Goal: Task Accomplishment & Management: Manage account settings

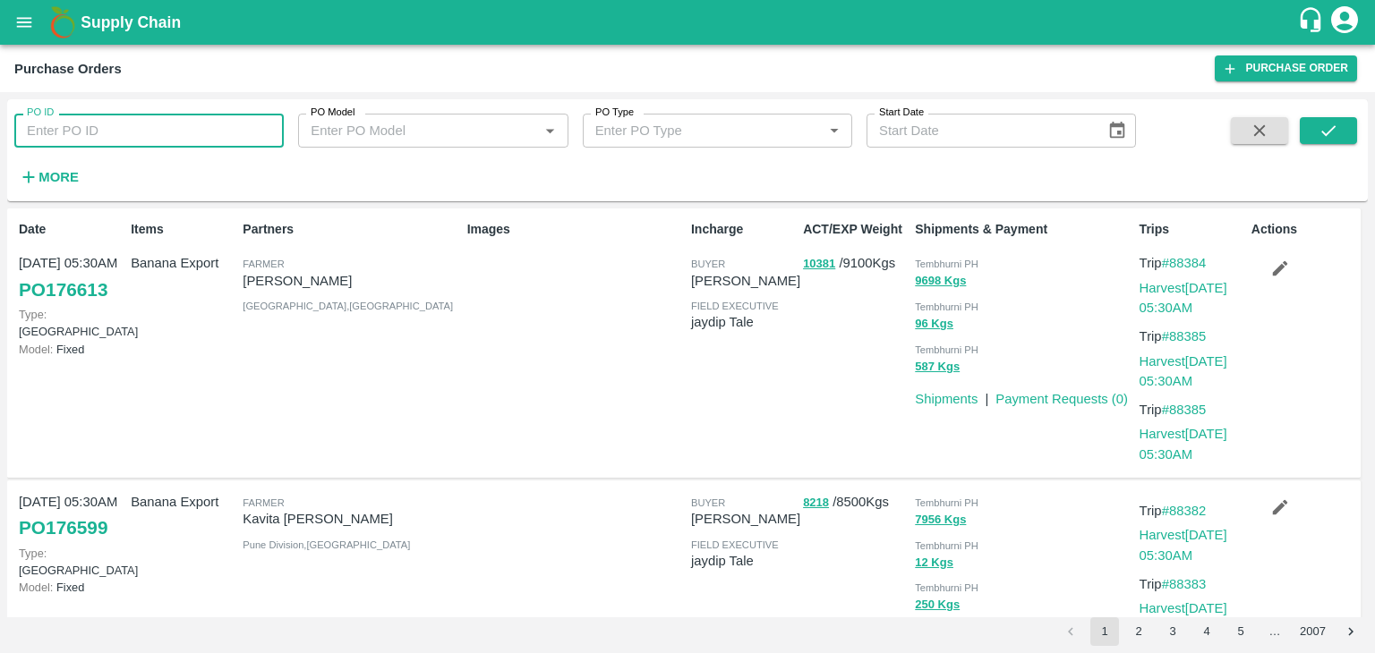
drag, startPoint x: 0, startPoint y: 0, endPoint x: 151, endPoint y: 144, distance: 208.9
click at [151, 144] on input "PO ID" at bounding box center [148, 131] width 269 height 34
paste input "174175"
click at [1336, 130] on icon "submit" at bounding box center [1328, 131] width 20 height 20
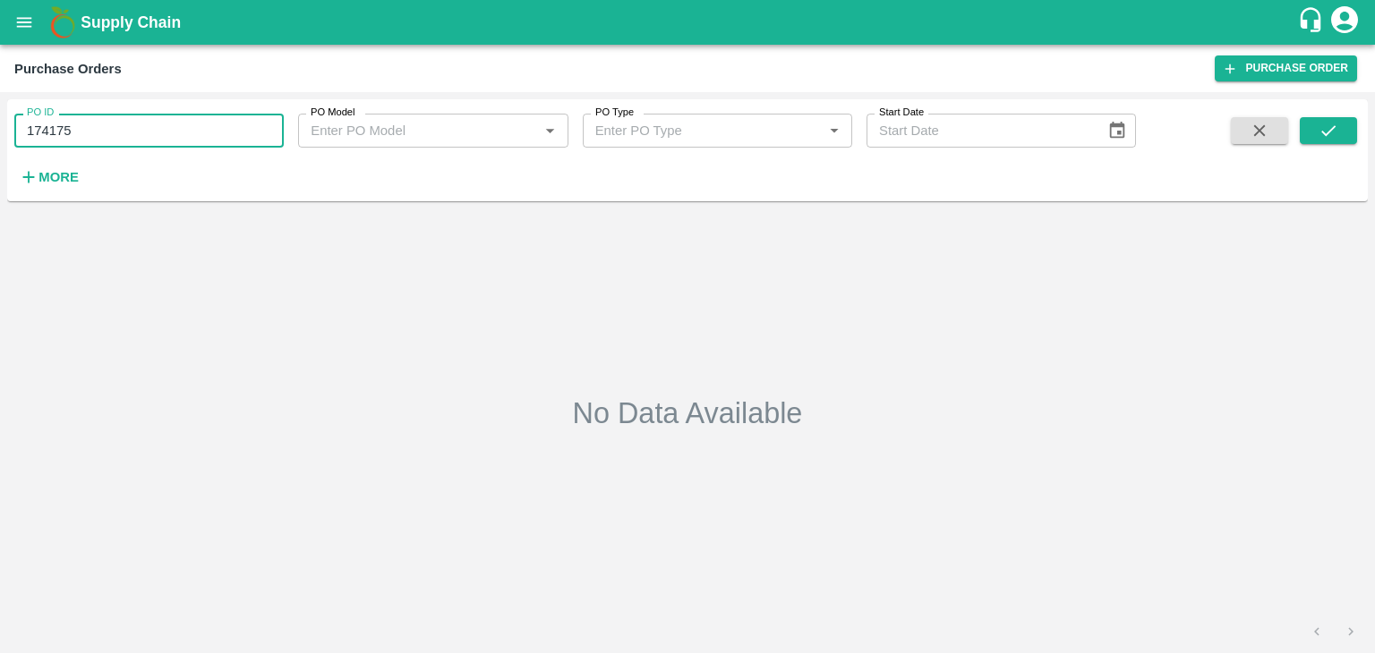
click at [135, 129] on input "174175" at bounding box center [148, 131] width 269 height 34
click at [1336, 121] on icon "submit" at bounding box center [1328, 131] width 20 height 20
click at [47, 133] on input "174175" at bounding box center [148, 131] width 269 height 34
click at [182, 133] on input "171755" at bounding box center [148, 131] width 269 height 34
click at [132, 126] on input "175175" at bounding box center [148, 131] width 269 height 34
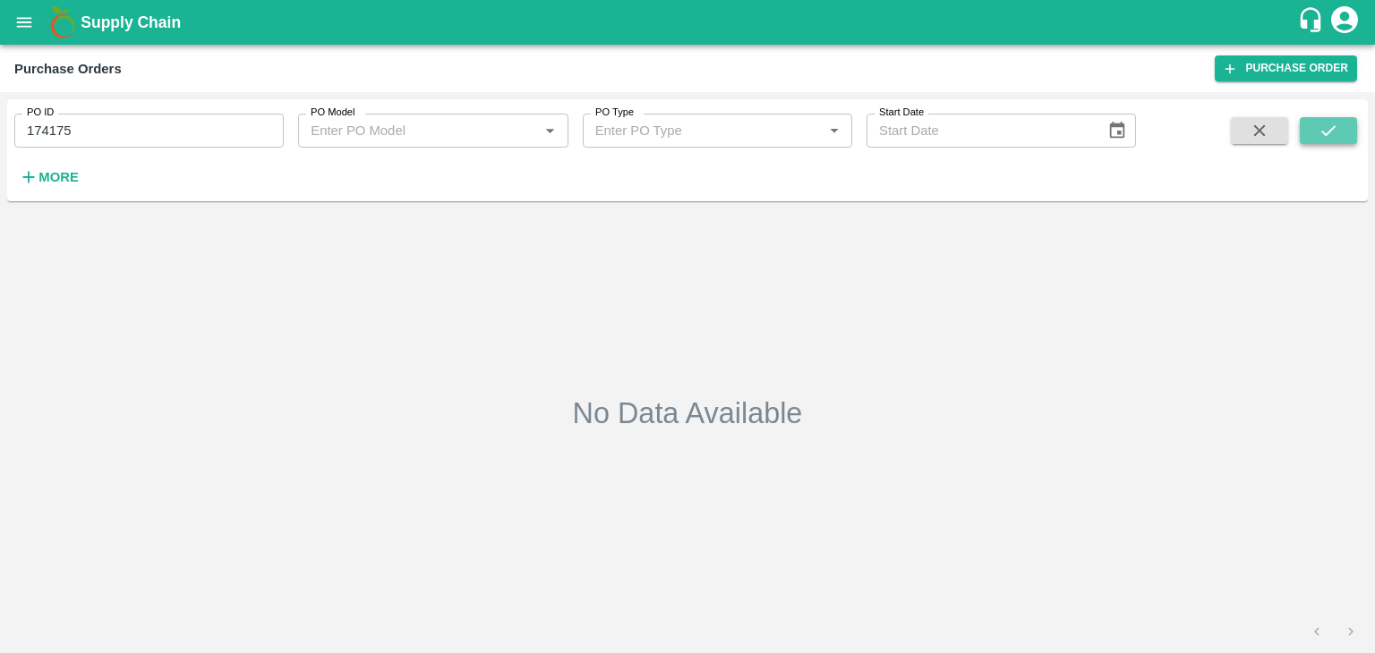
click at [1326, 133] on icon "submit" at bounding box center [1328, 130] width 14 height 11
click at [97, 126] on input "174175" at bounding box center [148, 131] width 269 height 34
type input "1"
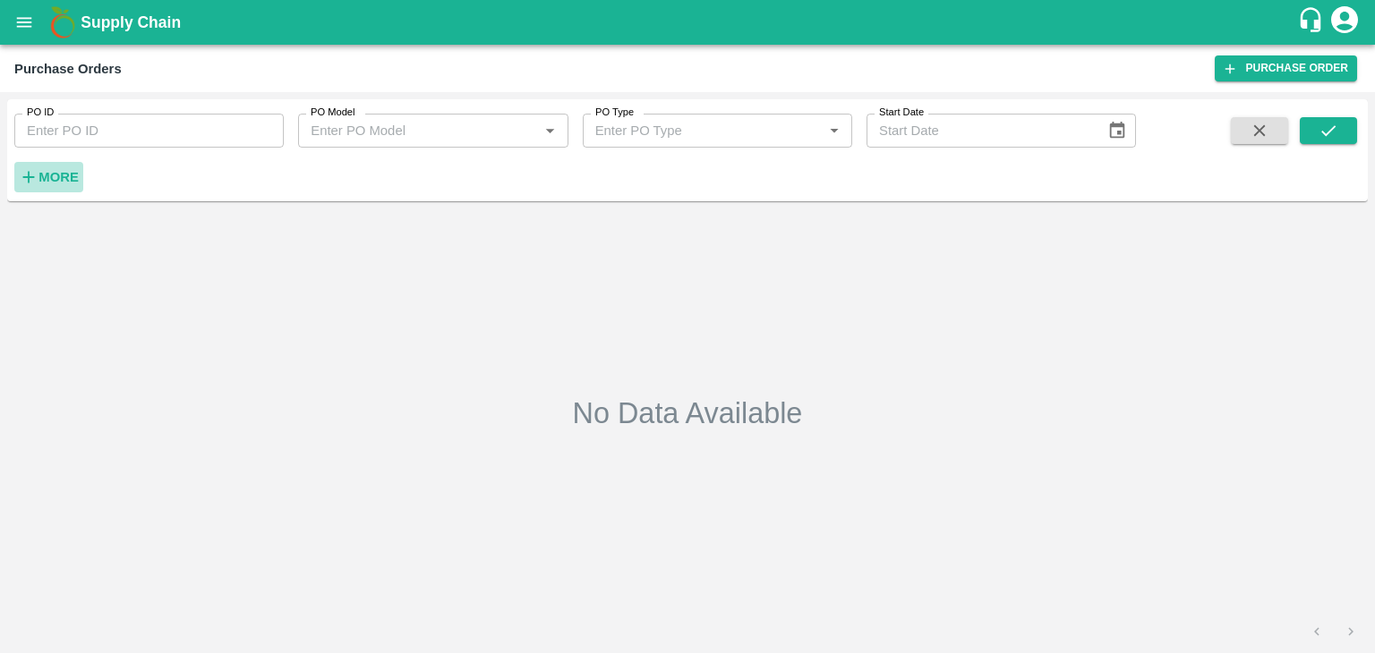
click at [47, 177] on strong "More" at bounding box center [58, 177] width 40 height 14
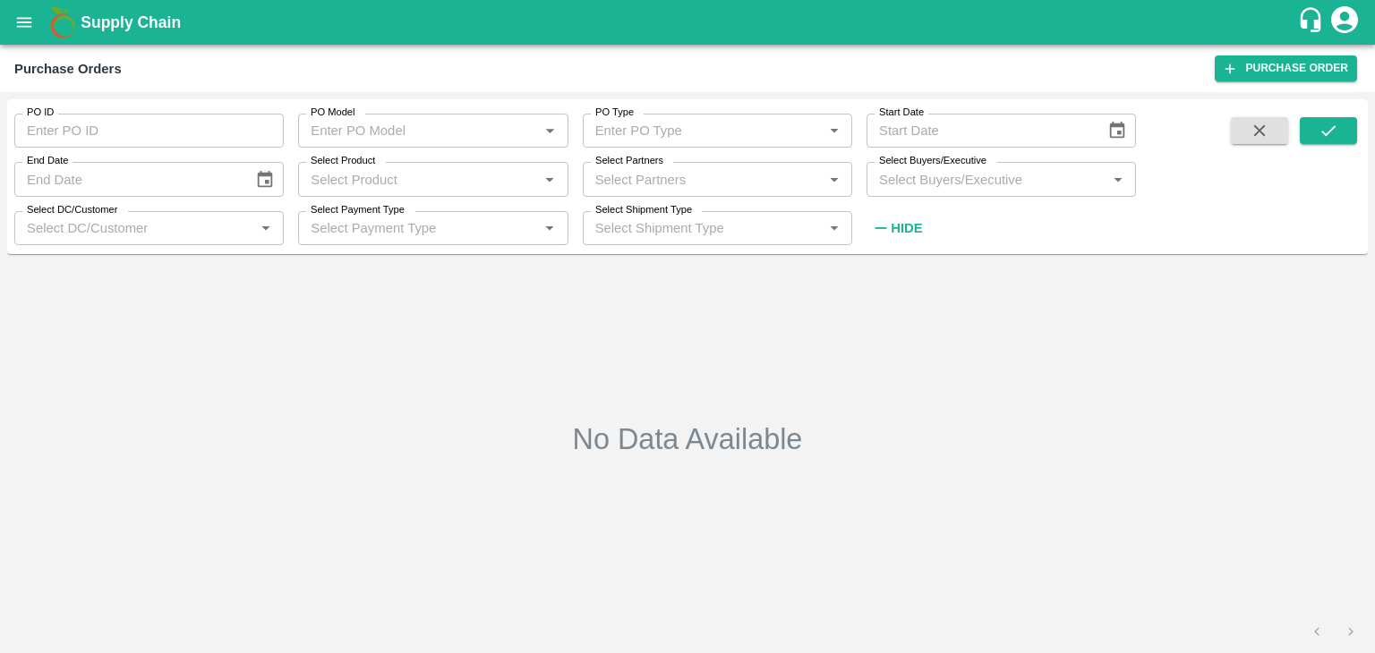
click at [653, 182] on input "Select Partners" at bounding box center [702, 178] width 229 height 23
type input "Sandip"
type input "174175"
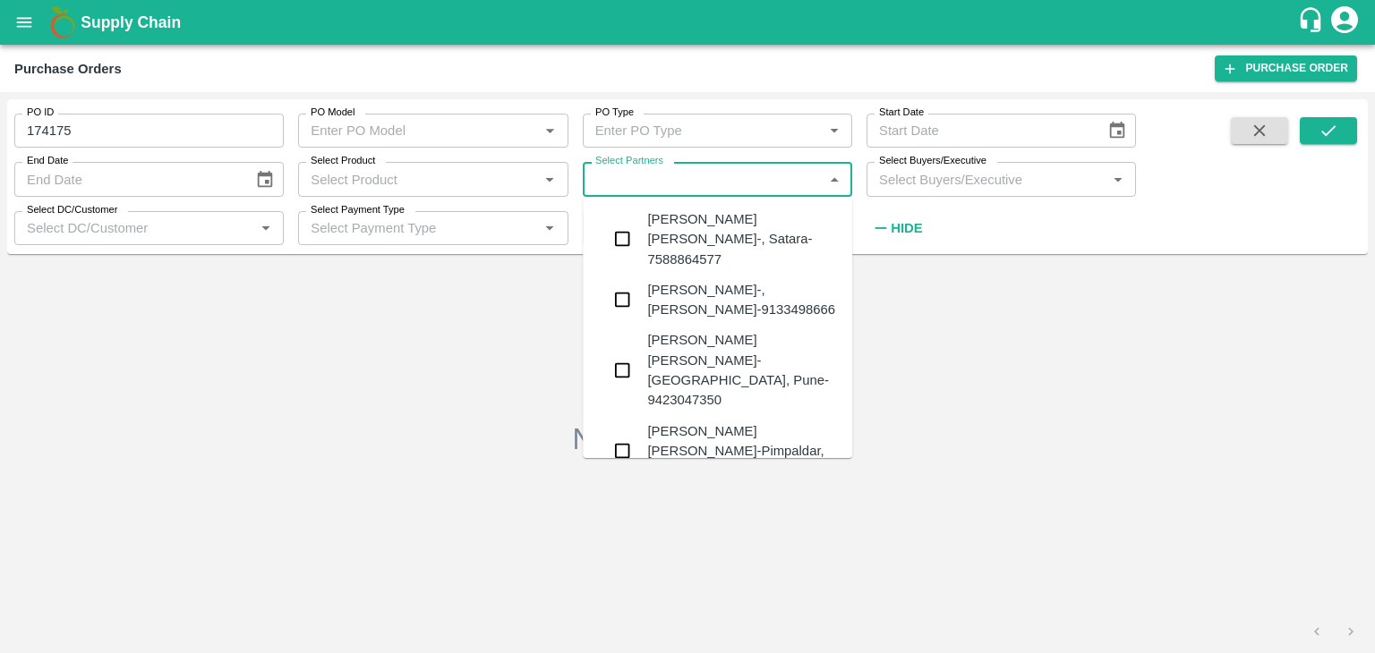
click at [21, 23] on icon "open drawer" at bounding box center [24, 23] width 20 height 20
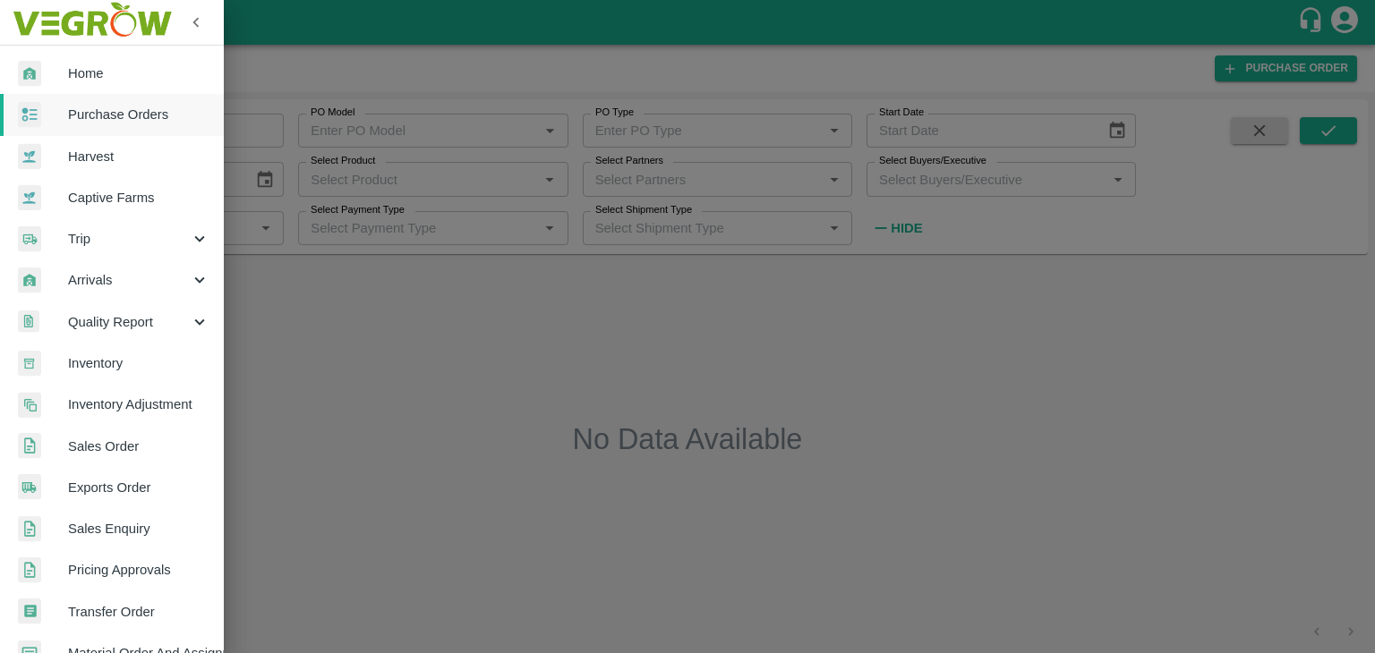
click at [358, 319] on div at bounding box center [687, 326] width 1375 height 653
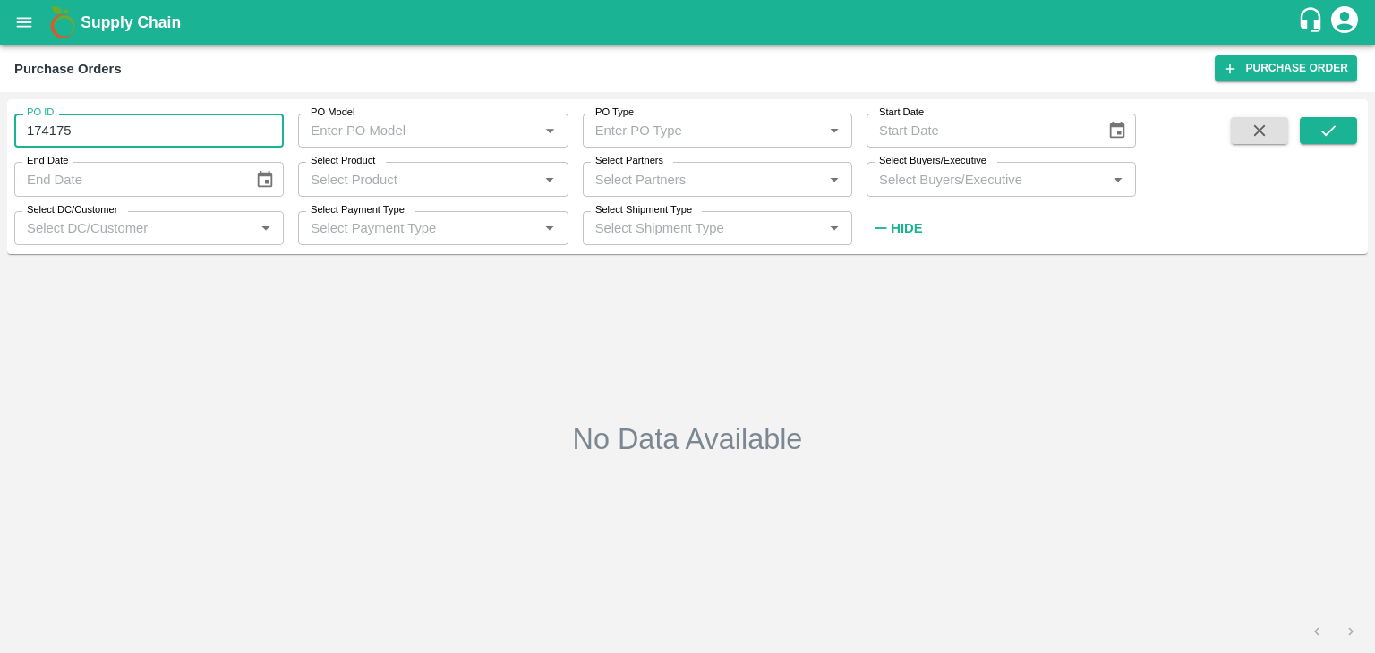
click at [47, 137] on input "174175" at bounding box center [148, 131] width 269 height 34
type input "1"
click at [560, 334] on div "No Data Available" at bounding box center [687, 439] width 1346 height 342
type input "174175"
click at [671, 169] on input "Select Partners" at bounding box center [702, 178] width 229 height 23
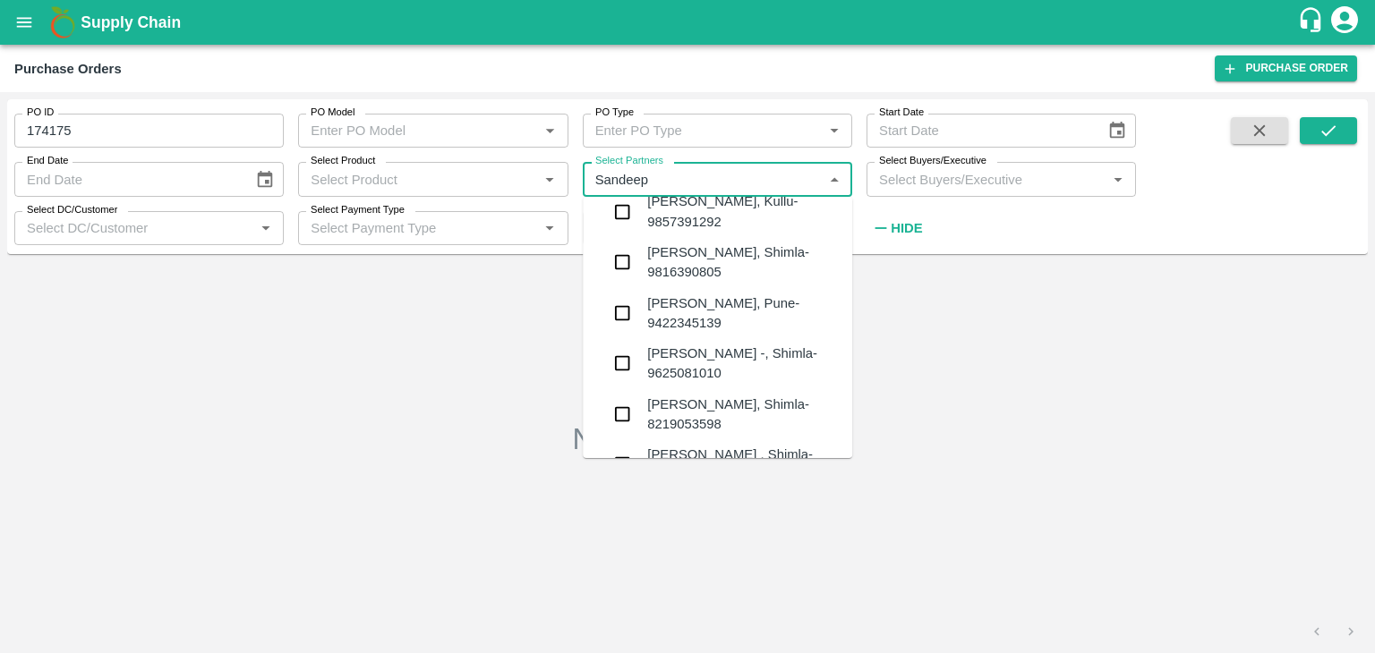
scroll to position [5959, 0]
click at [684, 183] on input "Select Partners" at bounding box center [702, 178] width 229 height 23
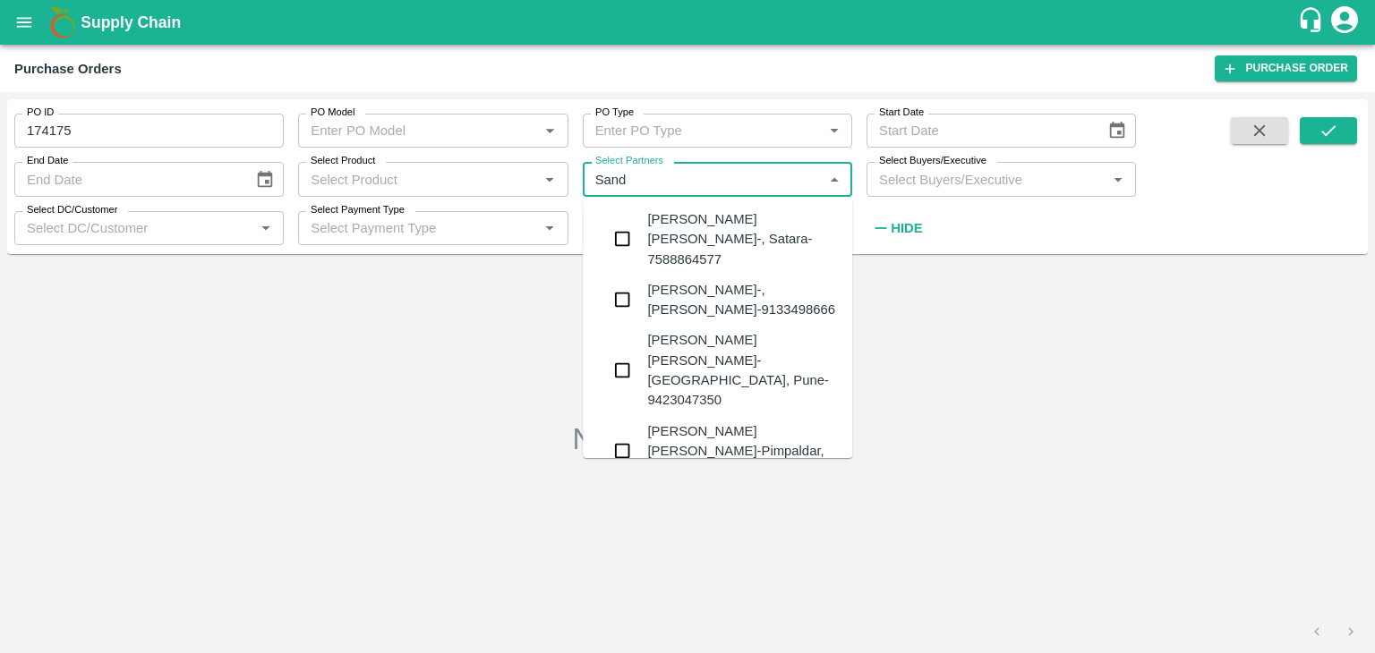
scroll to position [0, 0]
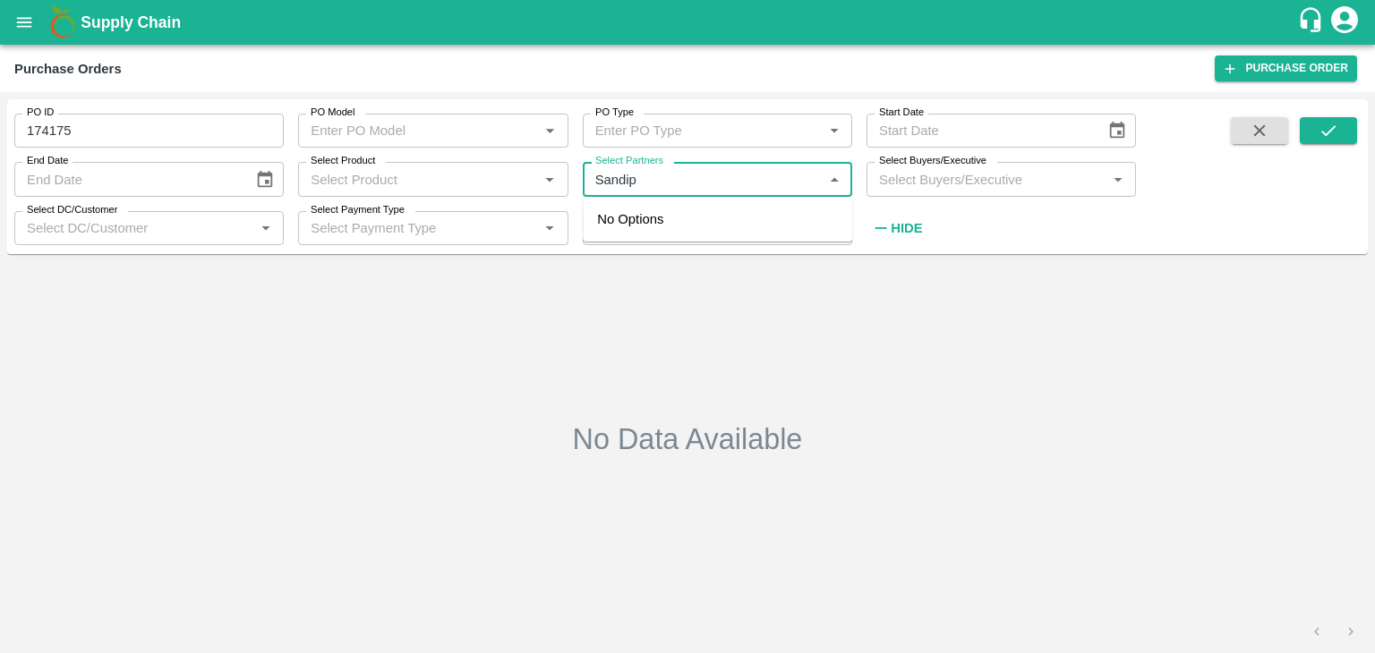
type input "Sandip"
click at [148, 132] on input "174175" at bounding box center [148, 131] width 269 height 34
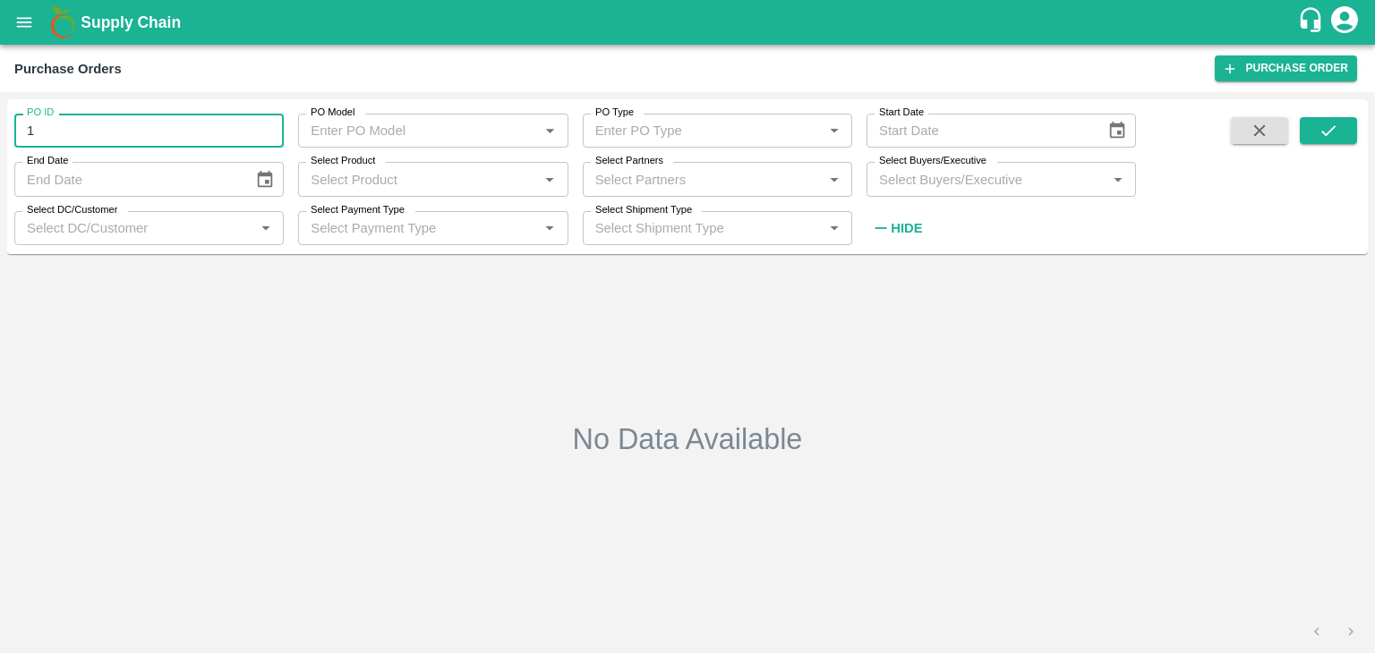
type input "1"
click at [674, 162] on div "Select Partners   *" at bounding box center [717, 179] width 269 height 34
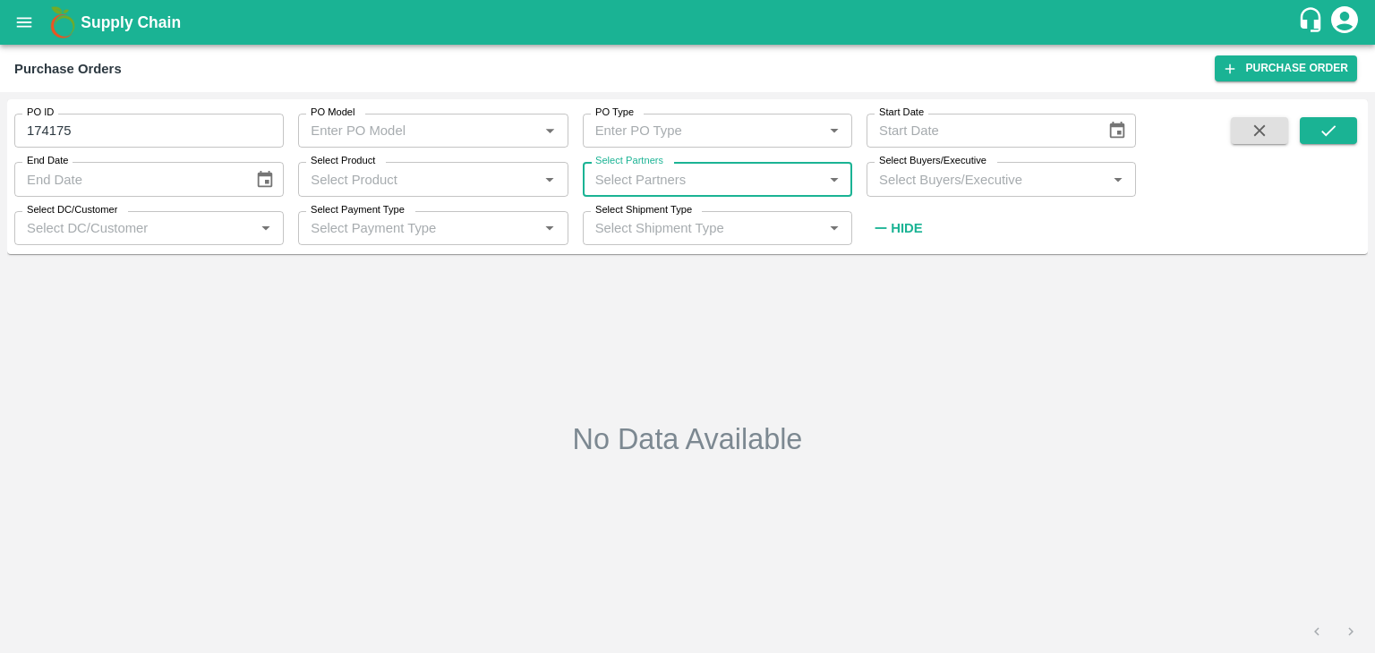
click at [673, 175] on input "Select Partners" at bounding box center [702, 178] width 229 height 23
click at [72, 124] on input "174175" at bounding box center [148, 131] width 269 height 34
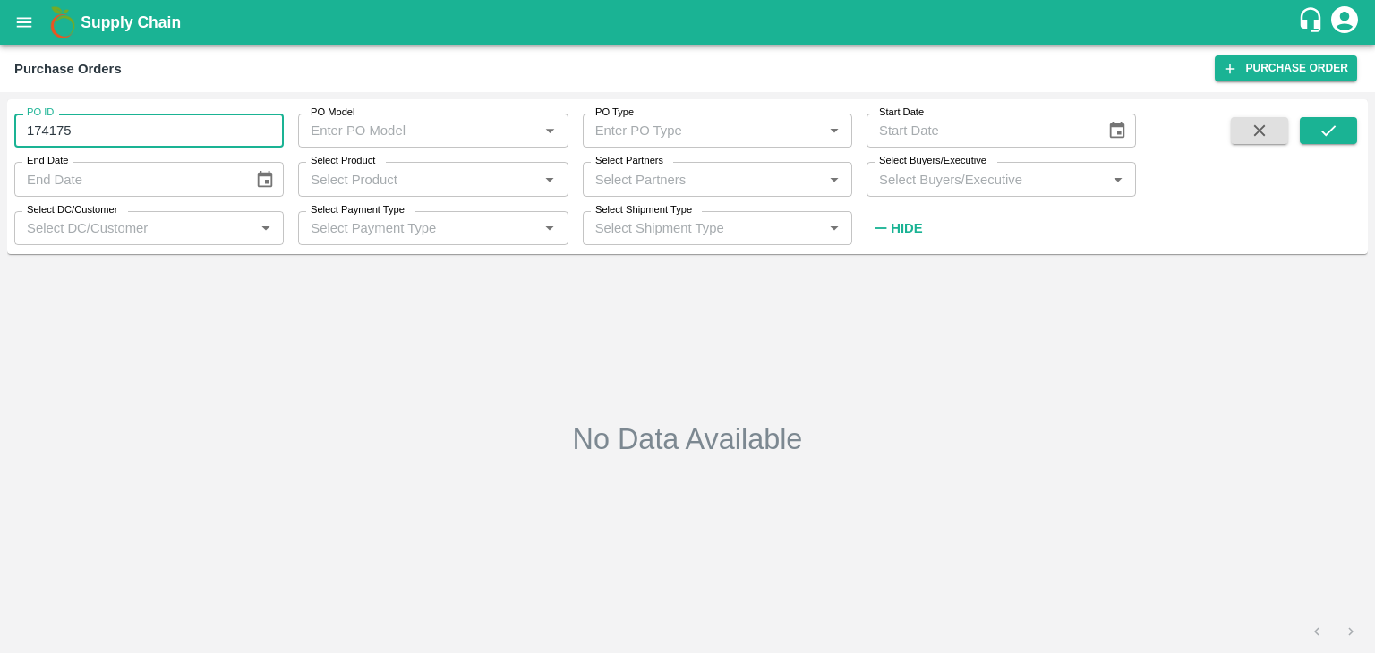
click at [72, 124] on input "174175" at bounding box center [148, 131] width 269 height 34
click at [64, 131] on input "174175" at bounding box center [148, 131] width 269 height 34
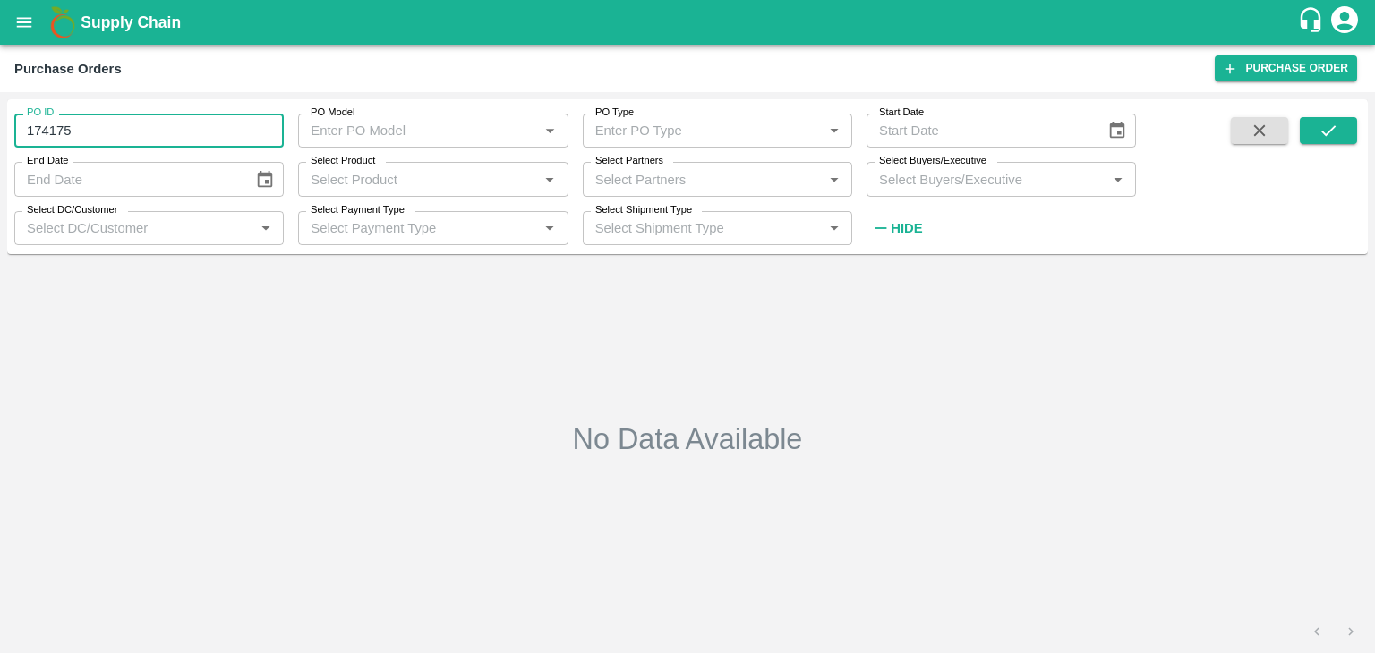
click at [64, 131] on input "174175" at bounding box center [148, 131] width 269 height 34
click at [111, 127] on input "174175" at bounding box center [148, 131] width 269 height 34
type input "174175"
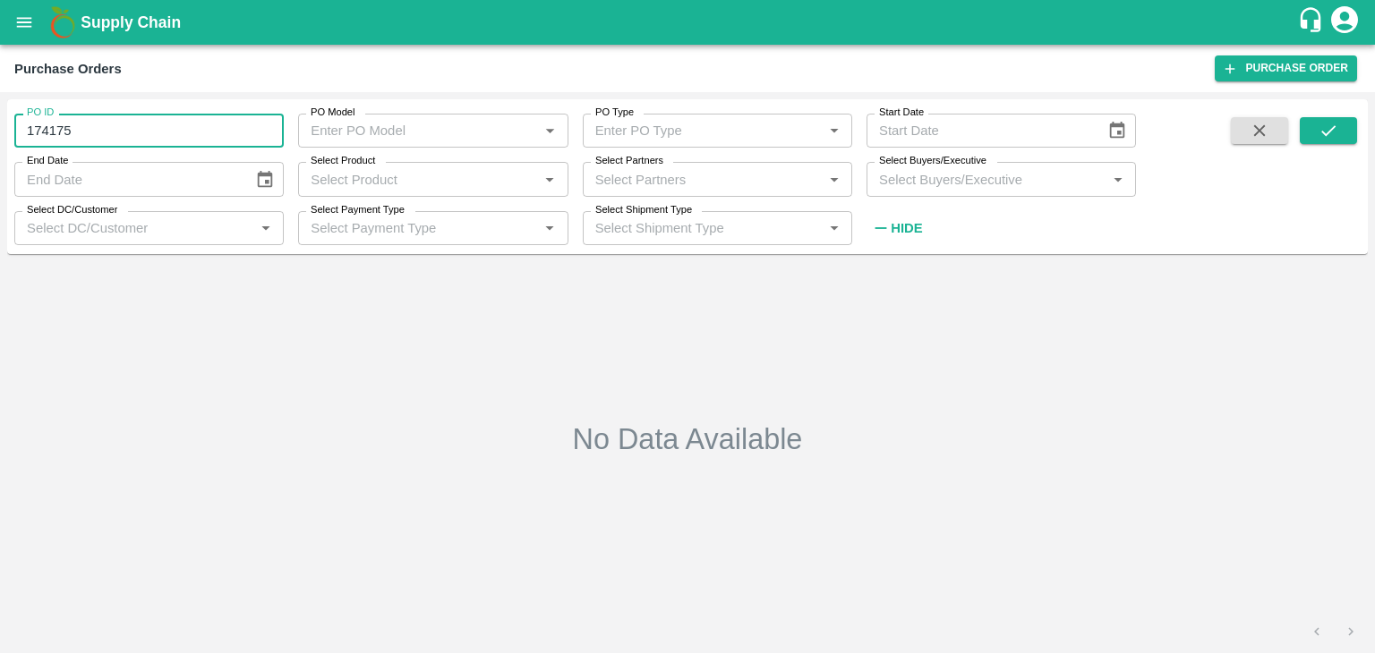
click at [641, 168] on label "Select Partners" at bounding box center [629, 161] width 68 height 14
click at [641, 168] on input "Select Partners" at bounding box center [702, 178] width 229 height 23
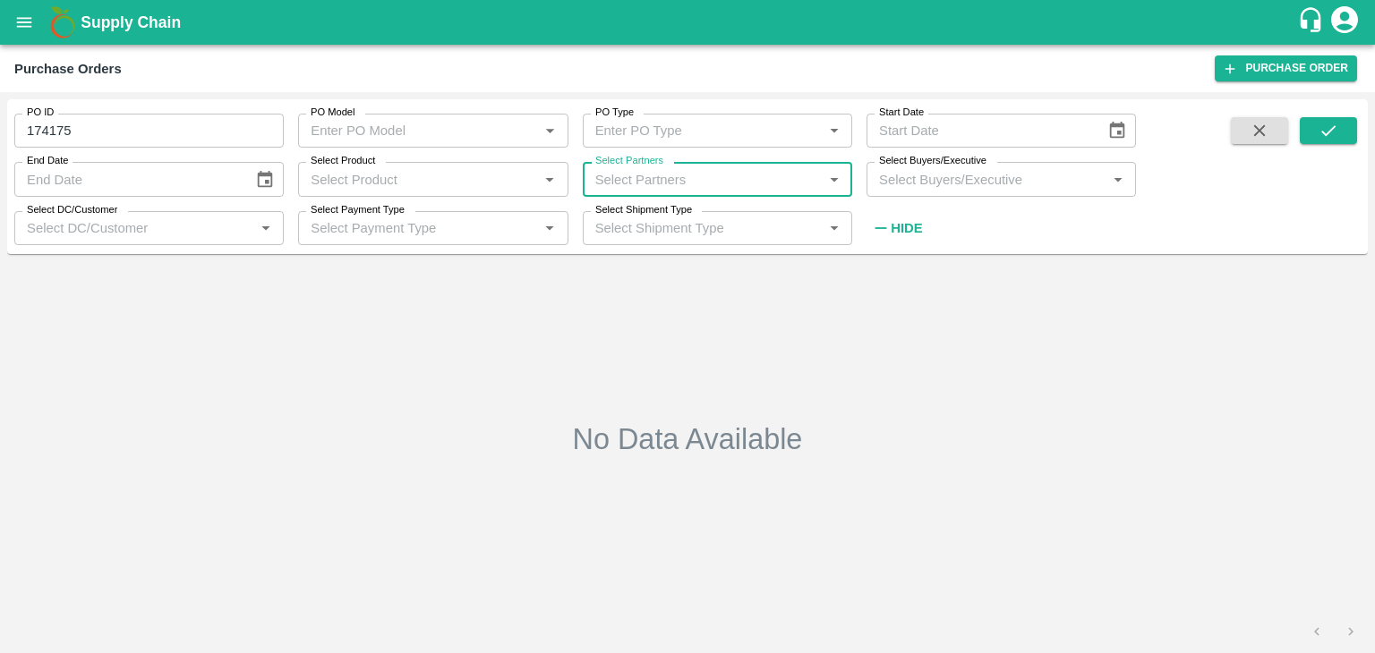
click at [651, 181] on input "Select Partners" at bounding box center [702, 178] width 229 height 23
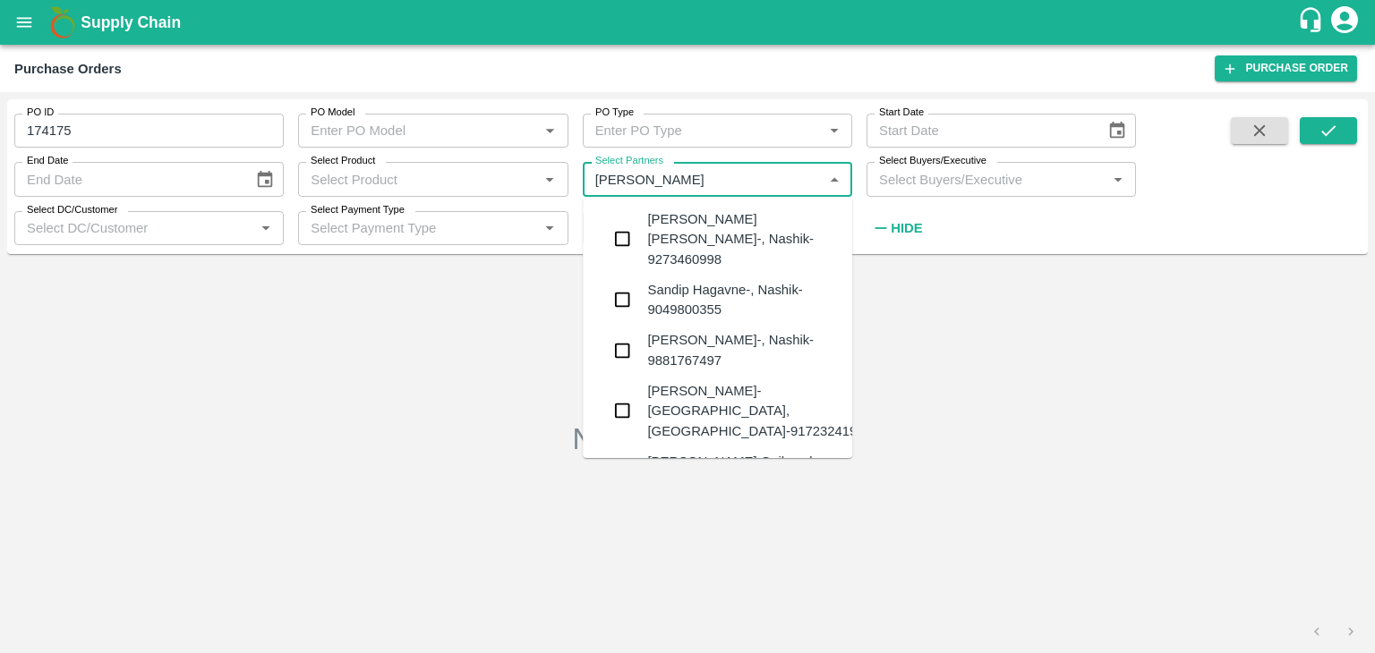
type input "Sandip"
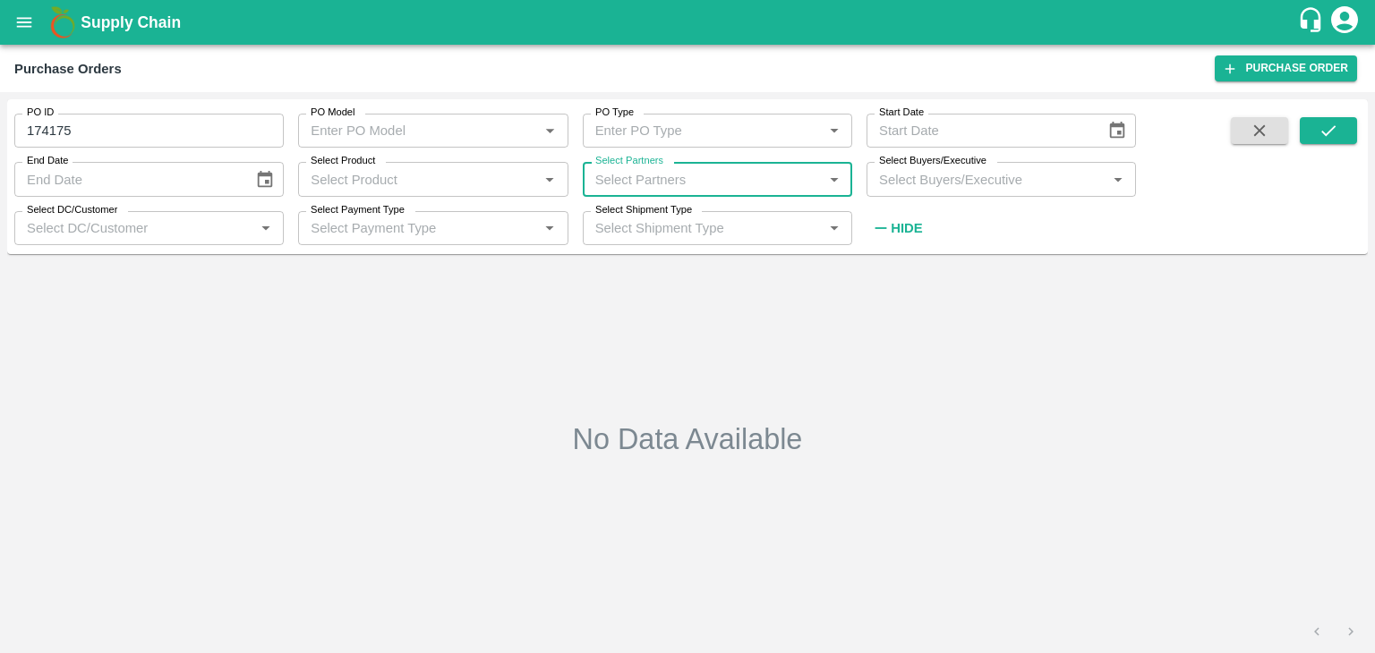
click at [74, 136] on input "174175" at bounding box center [148, 131] width 269 height 34
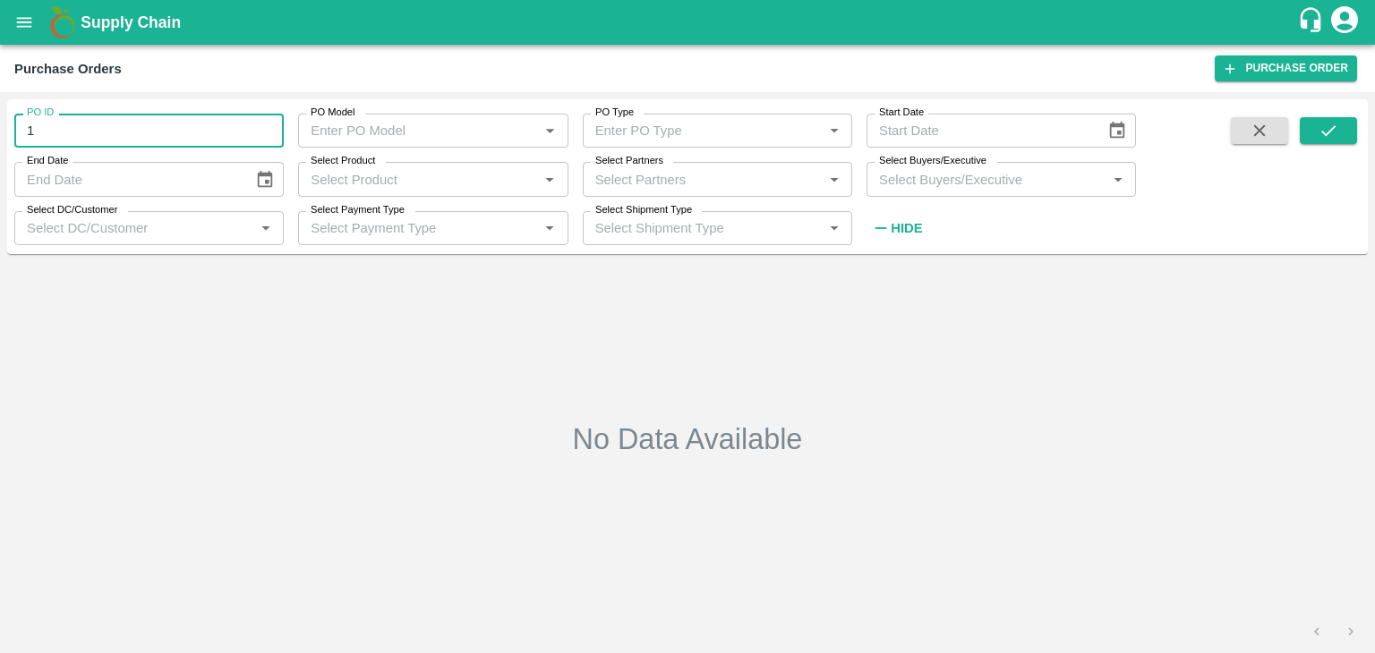
type input "1"
drag, startPoint x: 729, startPoint y: 183, endPoint x: 712, endPoint y: 178, distance: 17.6
click at [729, 183] on input "Select Partners" at bounding box center [702, 178] width 229 height 23
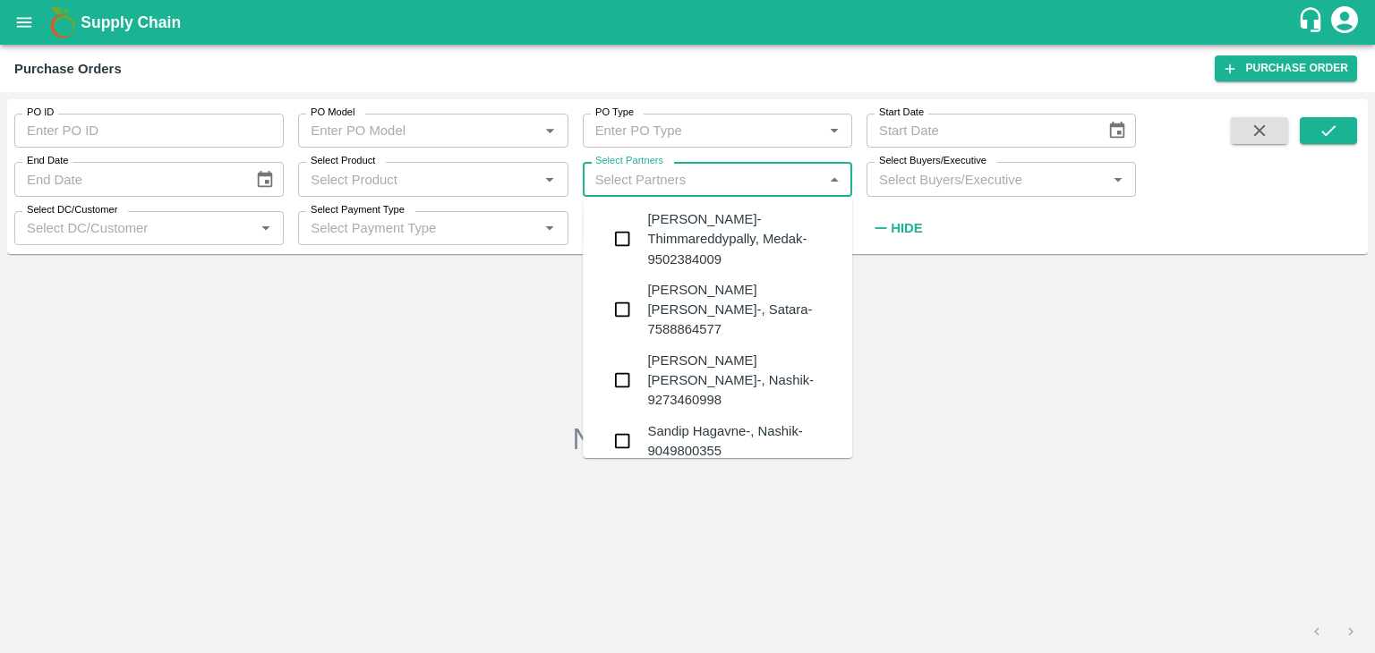
click at [712, 178] on input "Select Partners" at bounding box center [702, 178] width 229 height 23
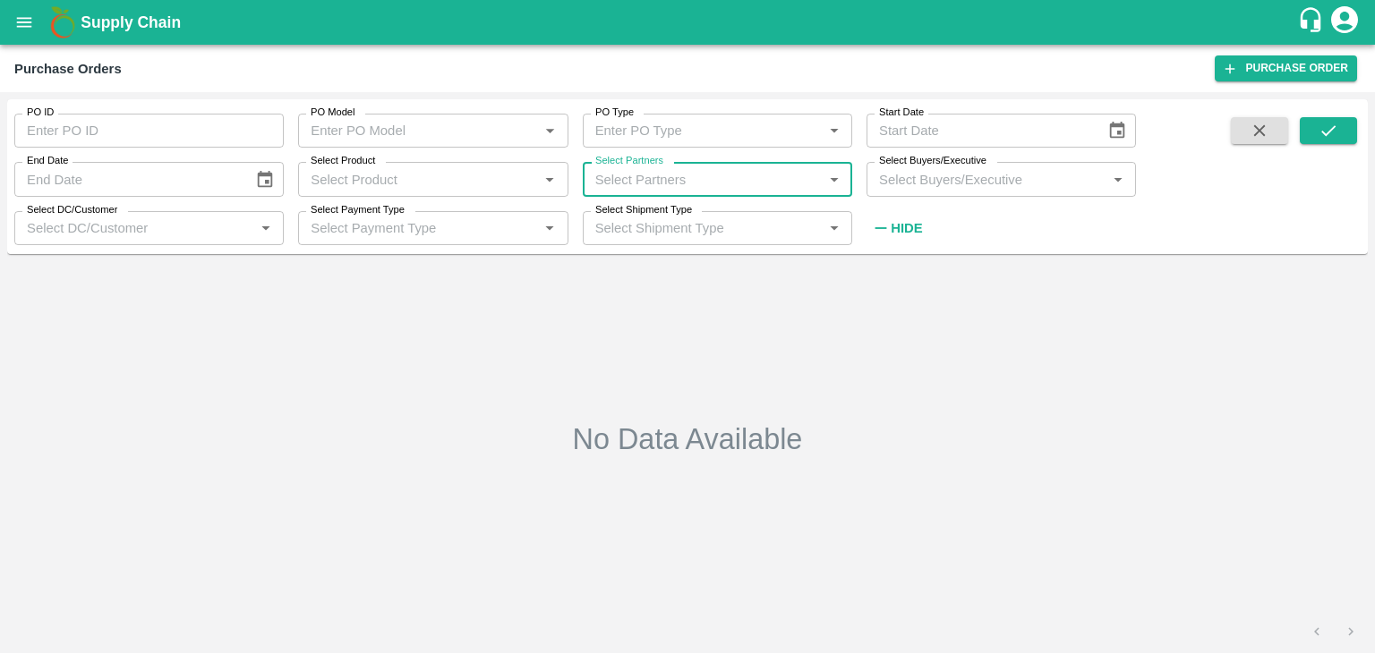
click at [712, 178] on input "Select Partners" at bounding box center [702, 178] width 229 height 23
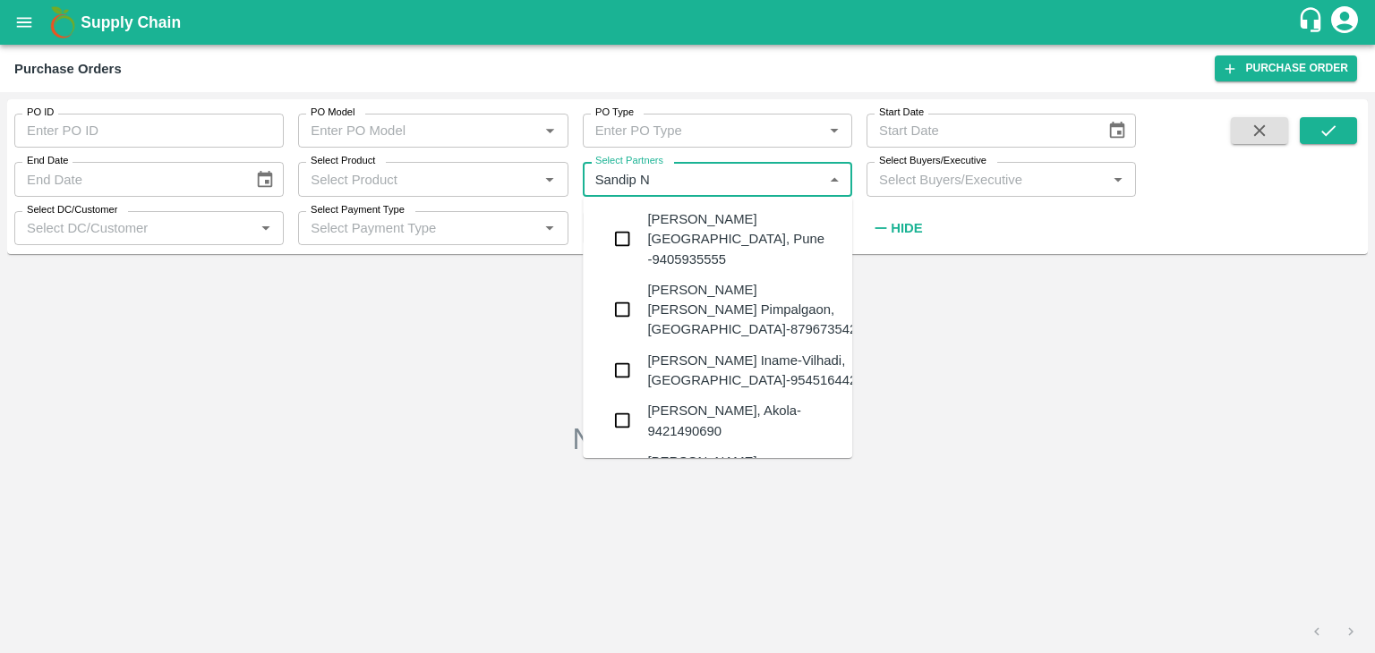
type input "Sandip Na"
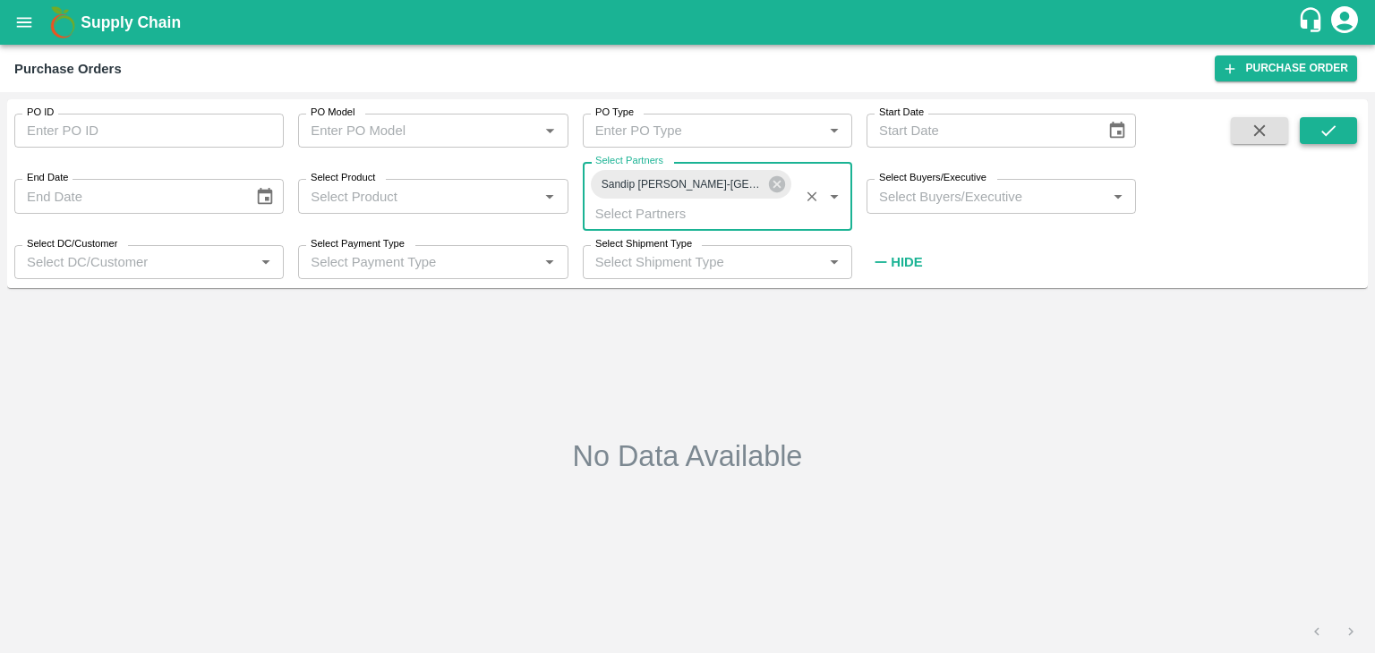
click at [1320, 128] on icon "submit" at bounding box center [1328, 131] width 20 height 20
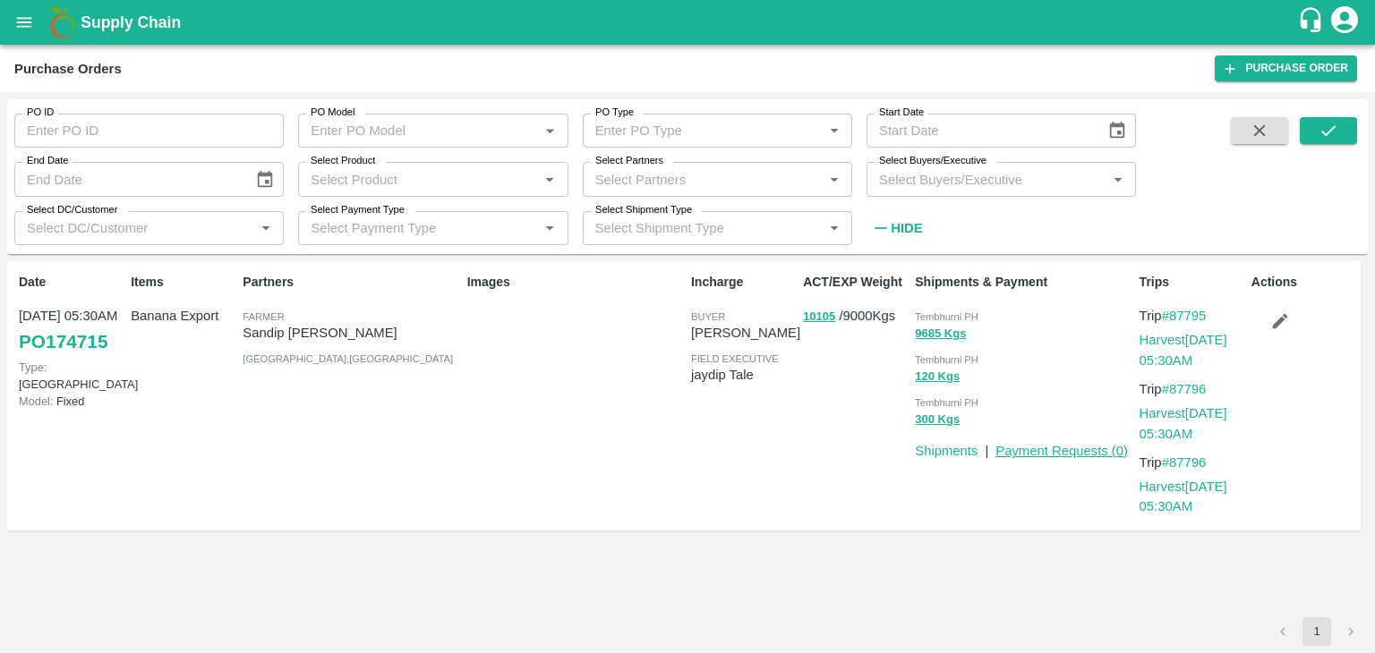
click at [1041, 449] on link "Payment Requests ( 0 )" at bounding box center [1061, 451] width 132 height 14
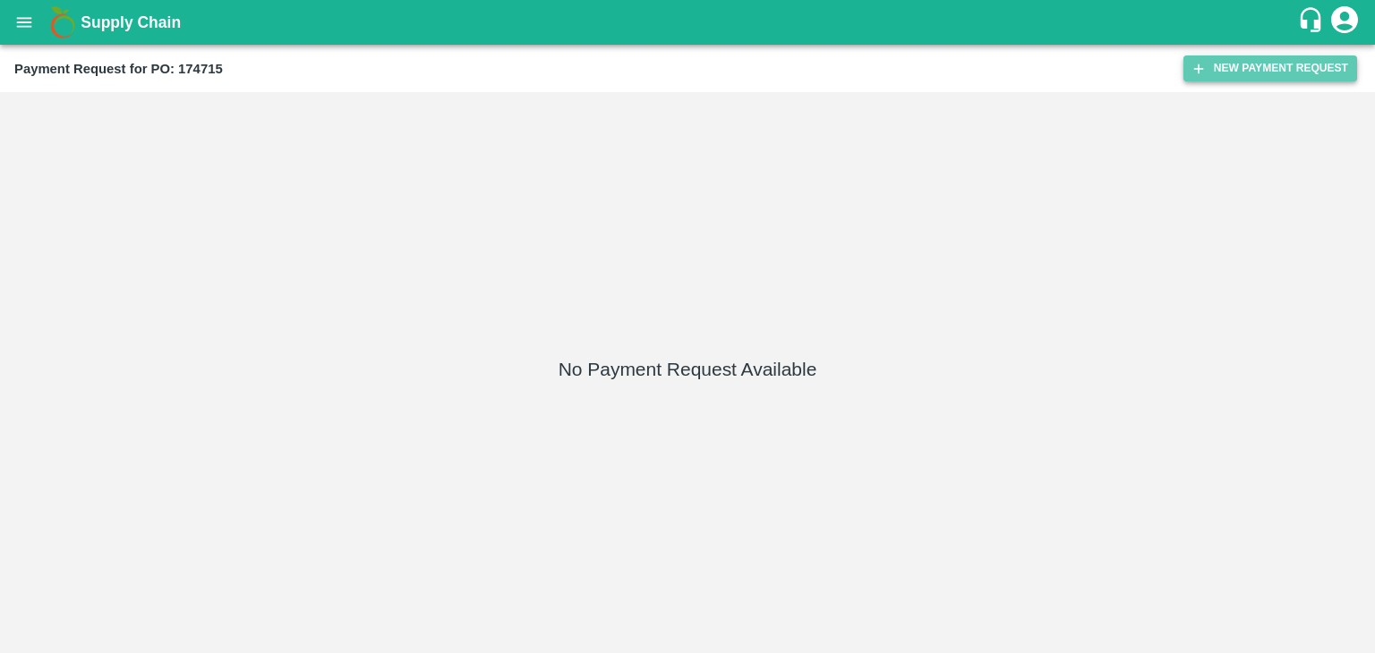
click at [1296, 62] on button "New Payment Request" at bounding box center [1270, 68] width 174 height 26
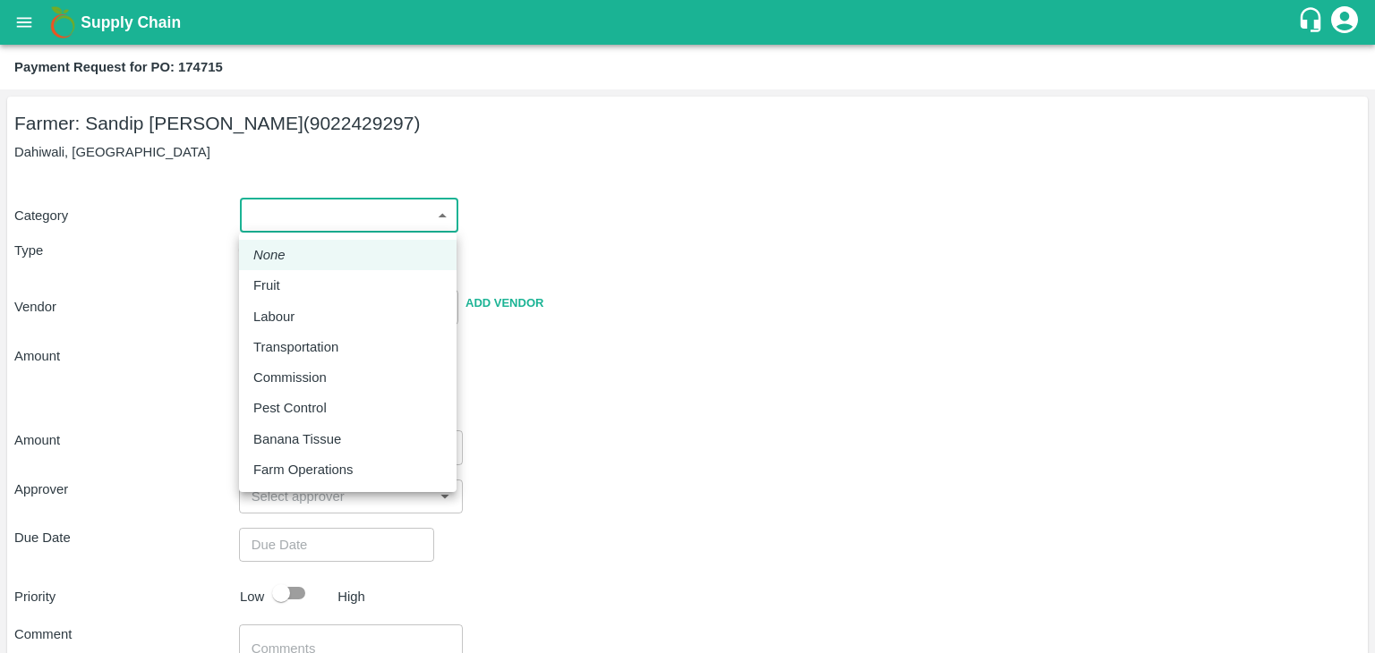
drag, startPoint x: 252, startPoint y: 217, endPoint x: 302, endPoint y: 311, distance: 105.3
click at [302, 311] on body "Supply Chain Payment Request for PO: 174715 Farmer: Sandip Naganath Jagtap (902…" at bounding box center [687, 326] width 1375 height 653
click at [305, 283] on div "Fruit" at bounding box center [347, 286] width 189 height 20
type input "1"
type input "Sandip Naganath Jagtap - 9022429297(Farmer)"
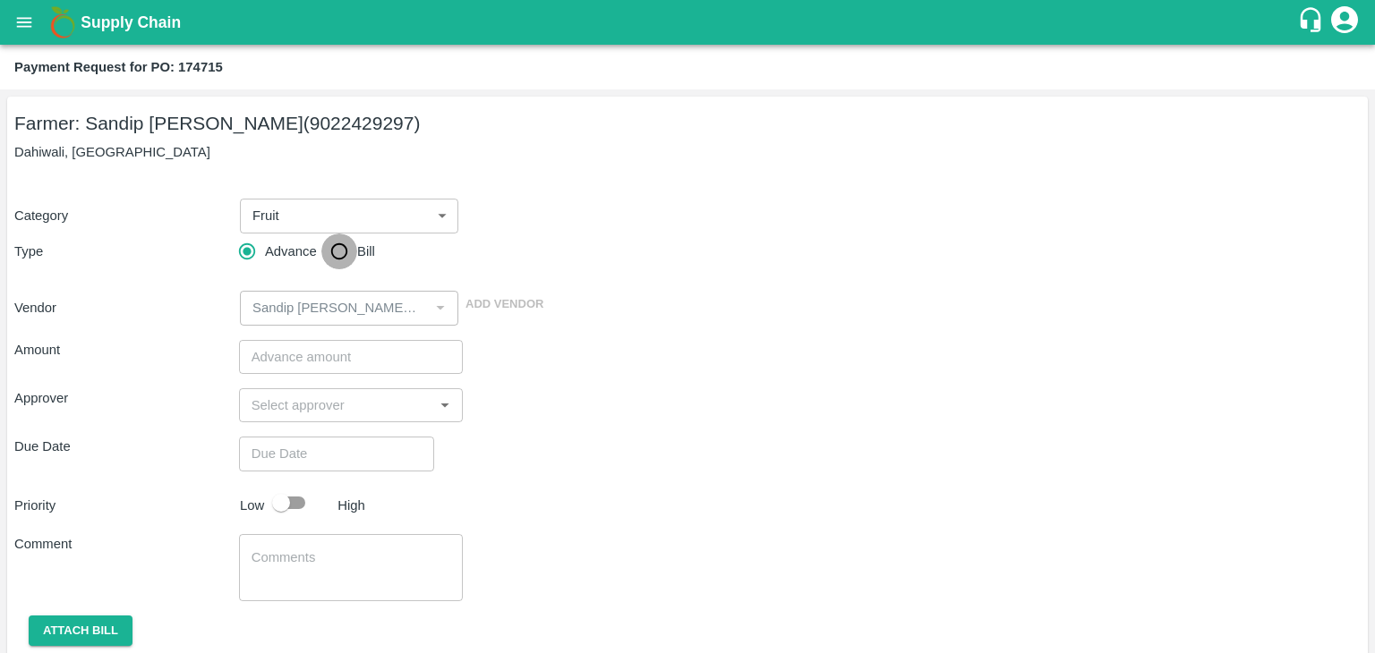
click at [329, 266] on input "Bill" at bounding box center [339, 252] width 36 height 36
radio input "true"
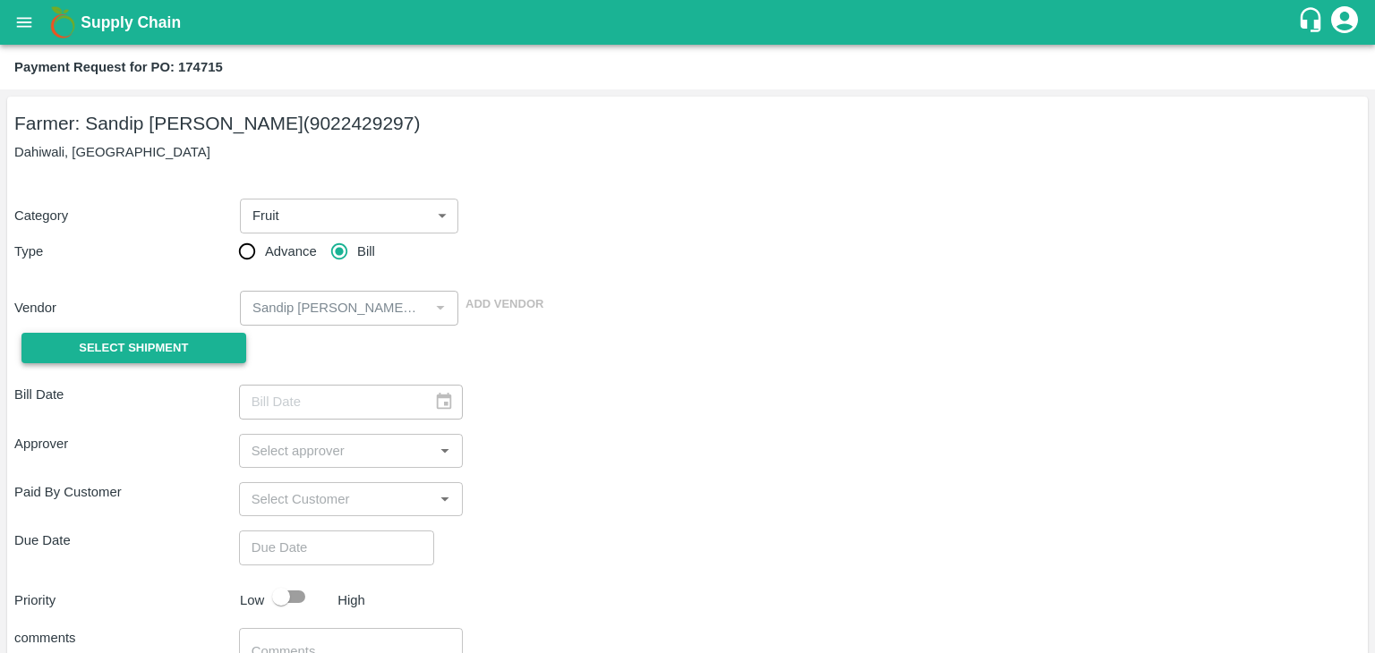
drag, startPoint x: 94, startPoint y: 370, endPoint x: 122, endPoint y: 355, distance: 31.2
click at [122, 355] on div "Select Shipment" at bounding box center [126, 349] width 225 height 46
click at [122, 355] on span "Select Shipment" at bounding box center [133, 348] width 109 height 21
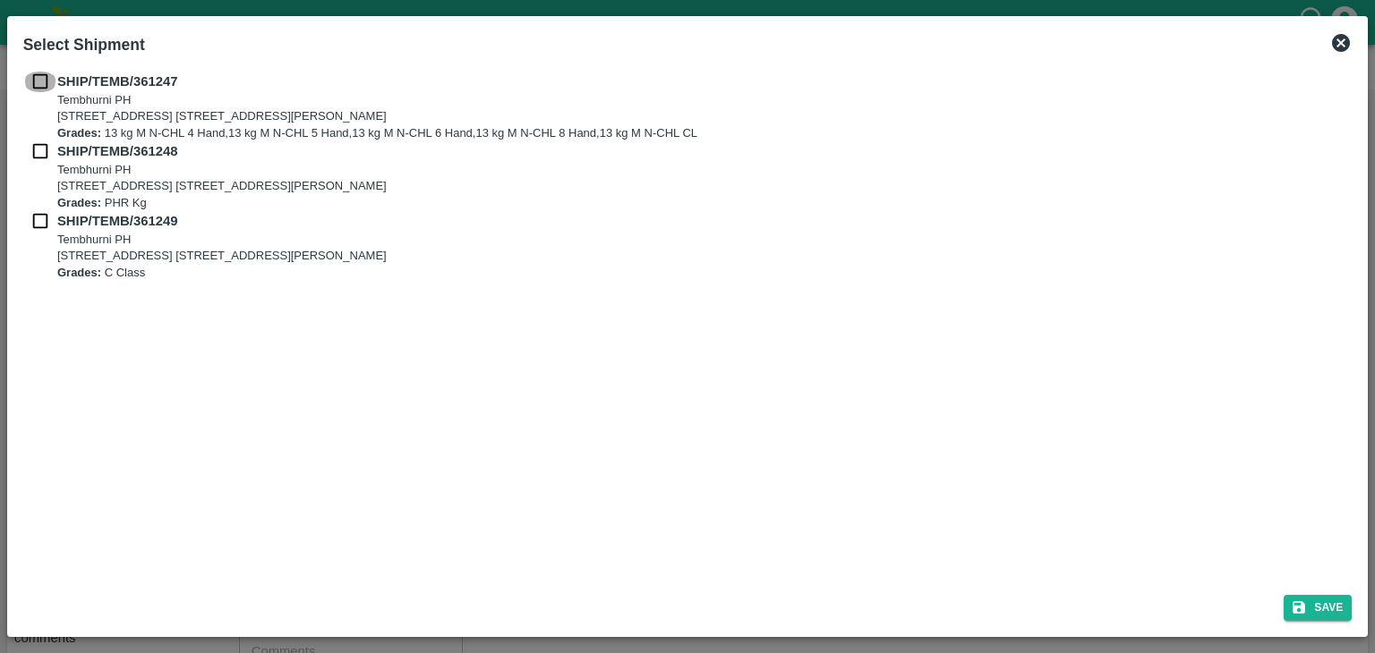
click at [34, 79] on input "checkbox" at bounding box center [40, 82] width 34 height 20
checkbox input "true"
click at [35, 147] on input "checkbox" at bounding box center [40, 151] width 34 height 20
checkbox input "true"
click at [35, 220] on input "checkbox" at bounding box center [40, 221] width 34 height 20
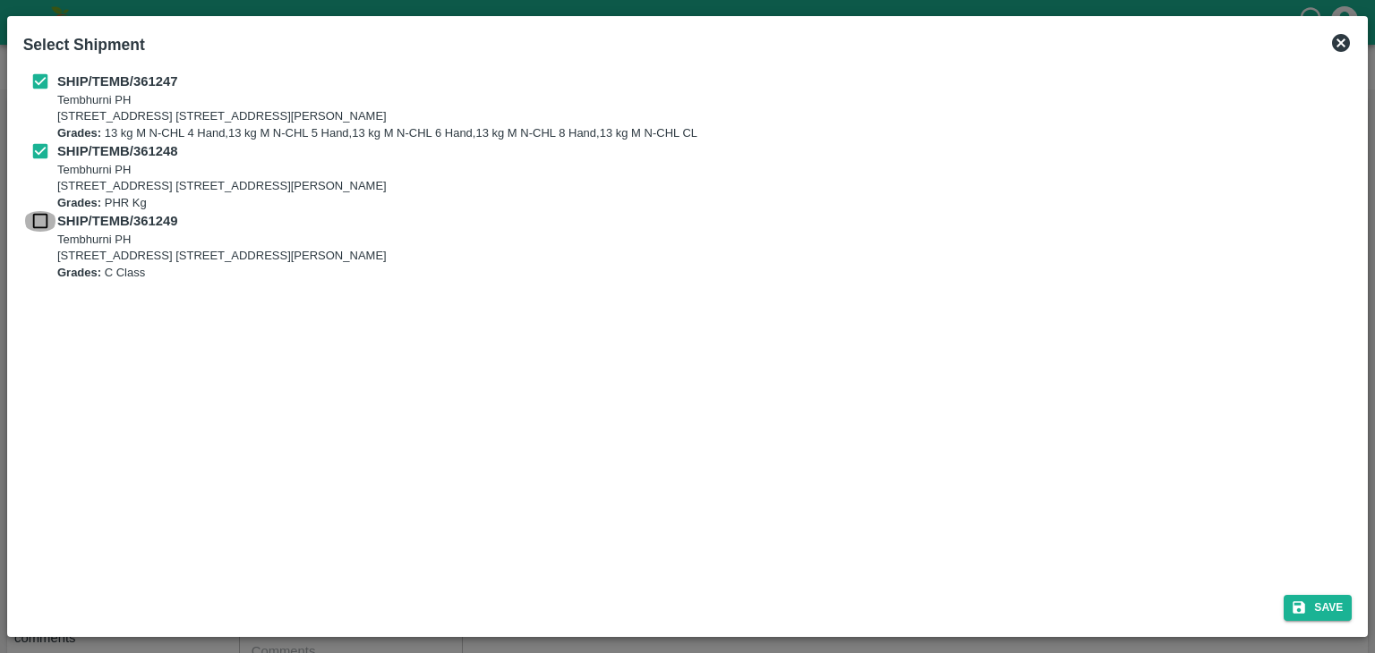
checkbox input "true"
click at [1324, 613] on button "Save" at bounding box center [1317, 608] width 68 height 26
type input "08/09/2025"
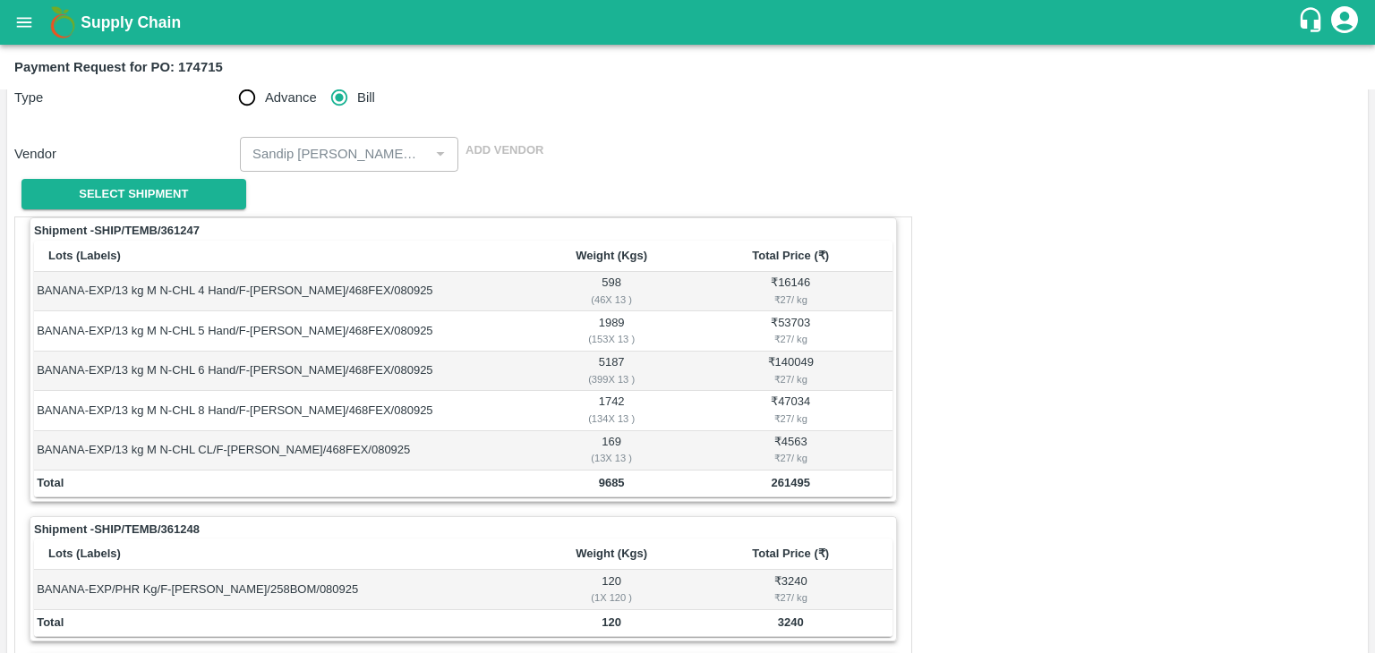
scroll to position [877, 0]
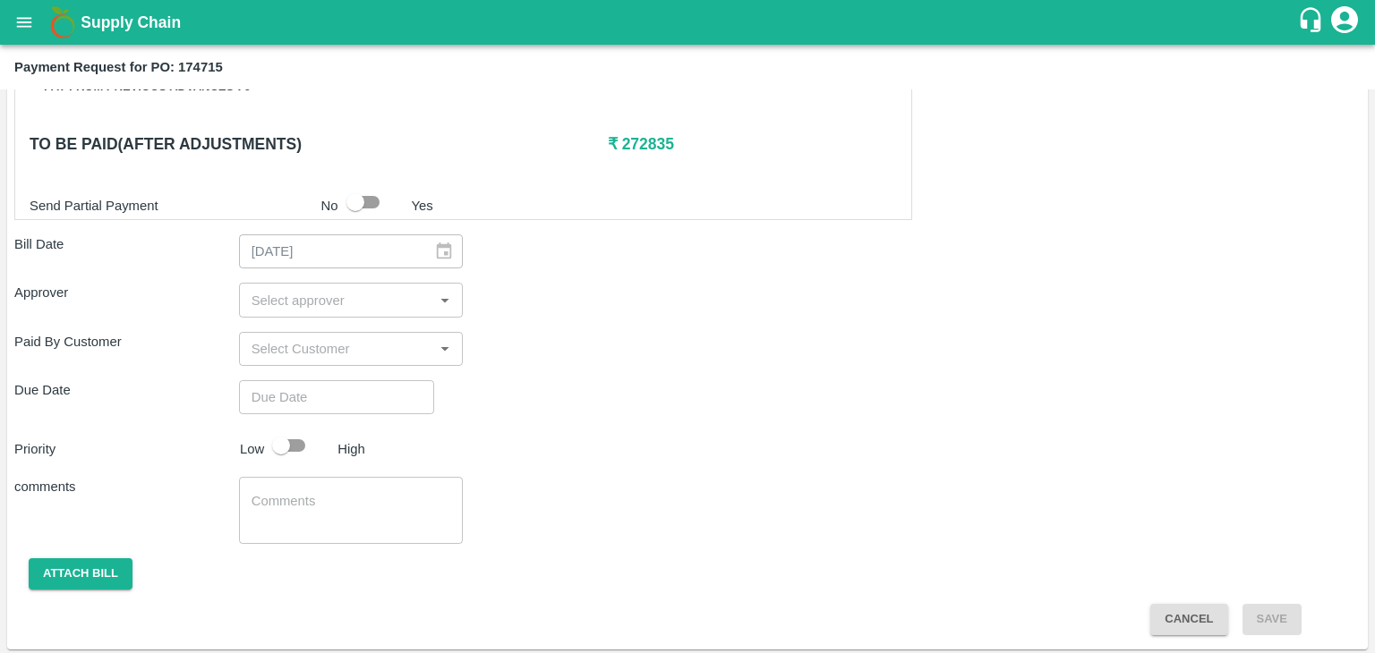
click at [319, 300] on input "input" at bounding box center [336, 299] width 184 height 23
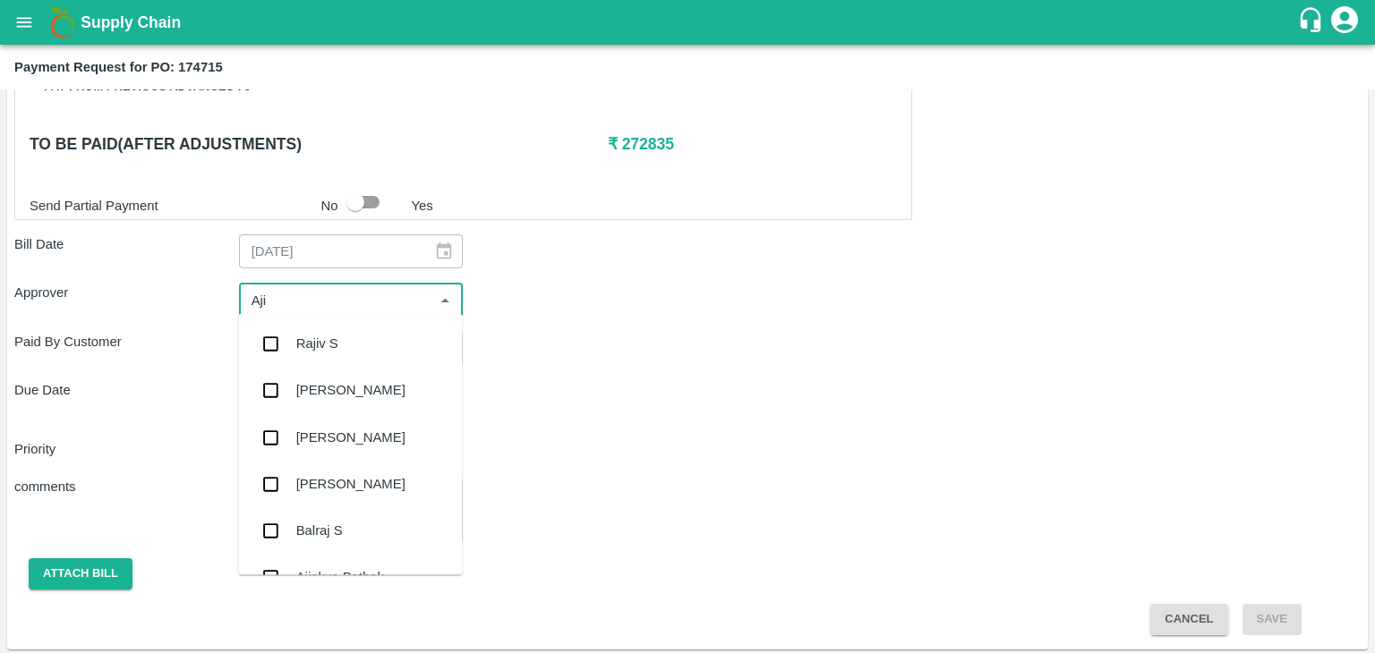
type input "Ajit"
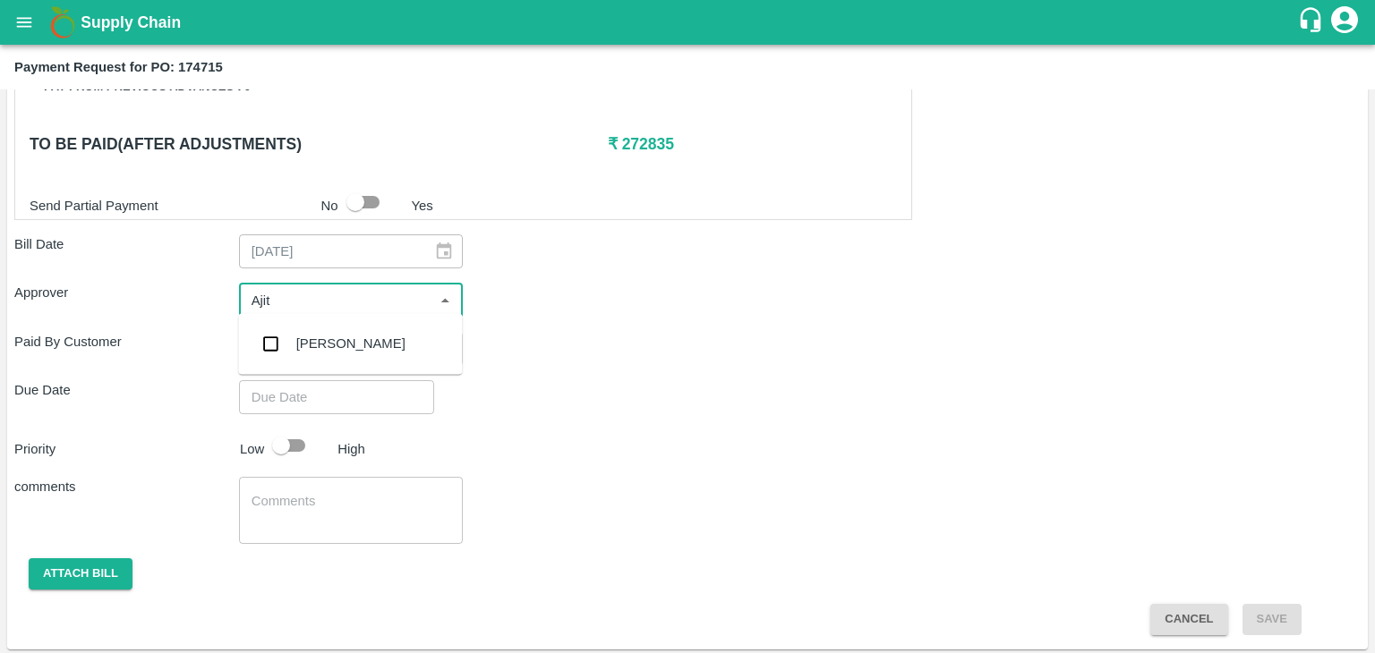
click at [349, 347] on div "[PERSON_NAME]" at bounding box center [350, 343] width 224 height 47
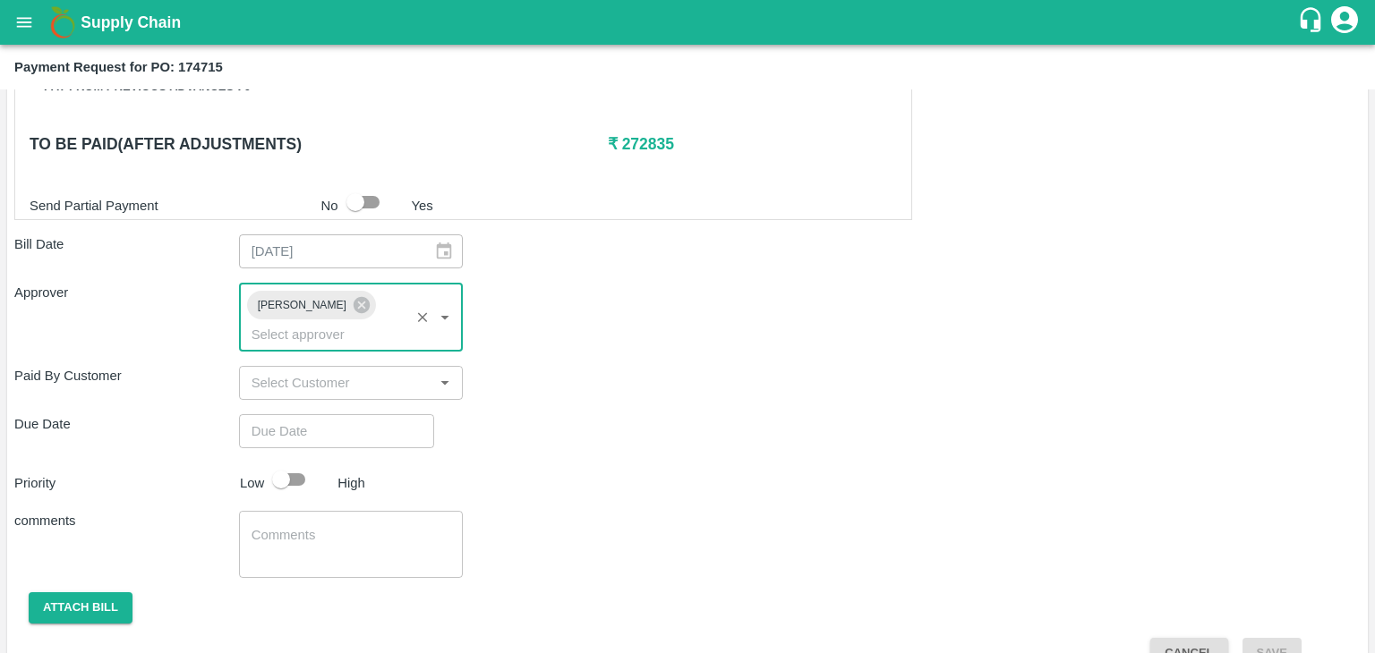
type input "DD/MM/YYYY hh:mm aa"
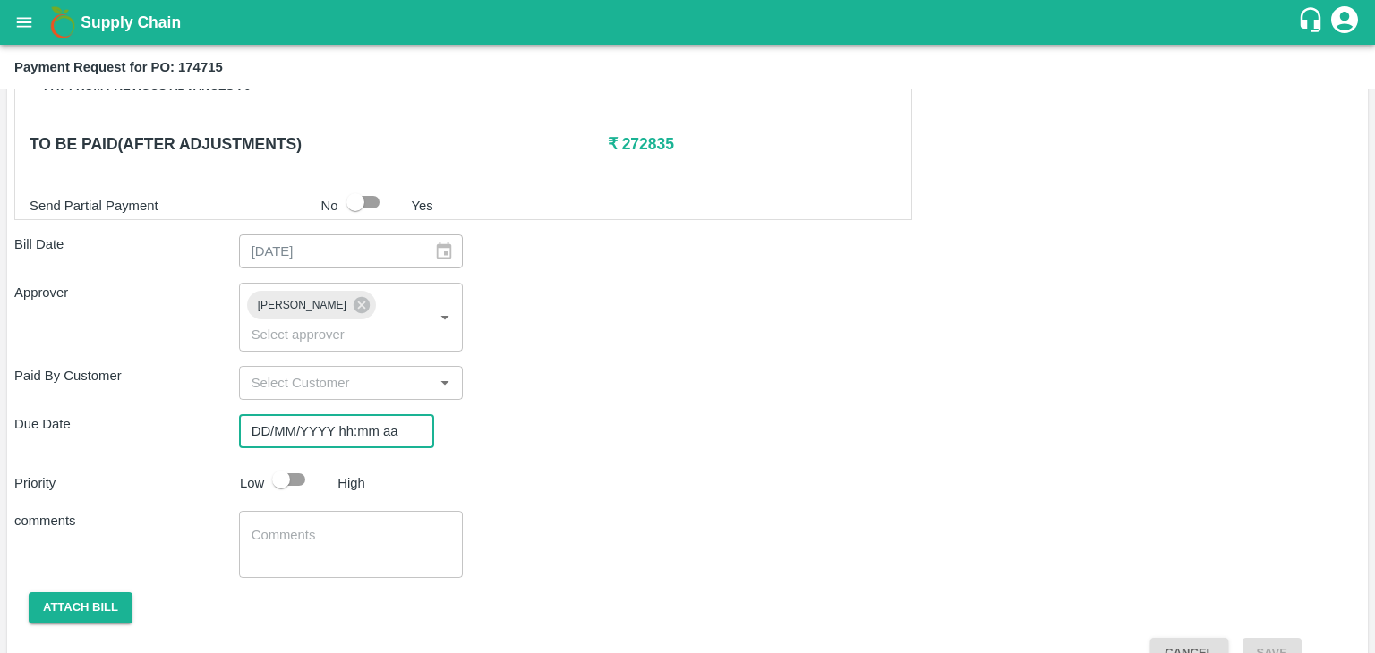
click at [377, 414] on input "DD/MM/YYYY hh:mm aa" at bounding box center [330, 431] width 183 height 34
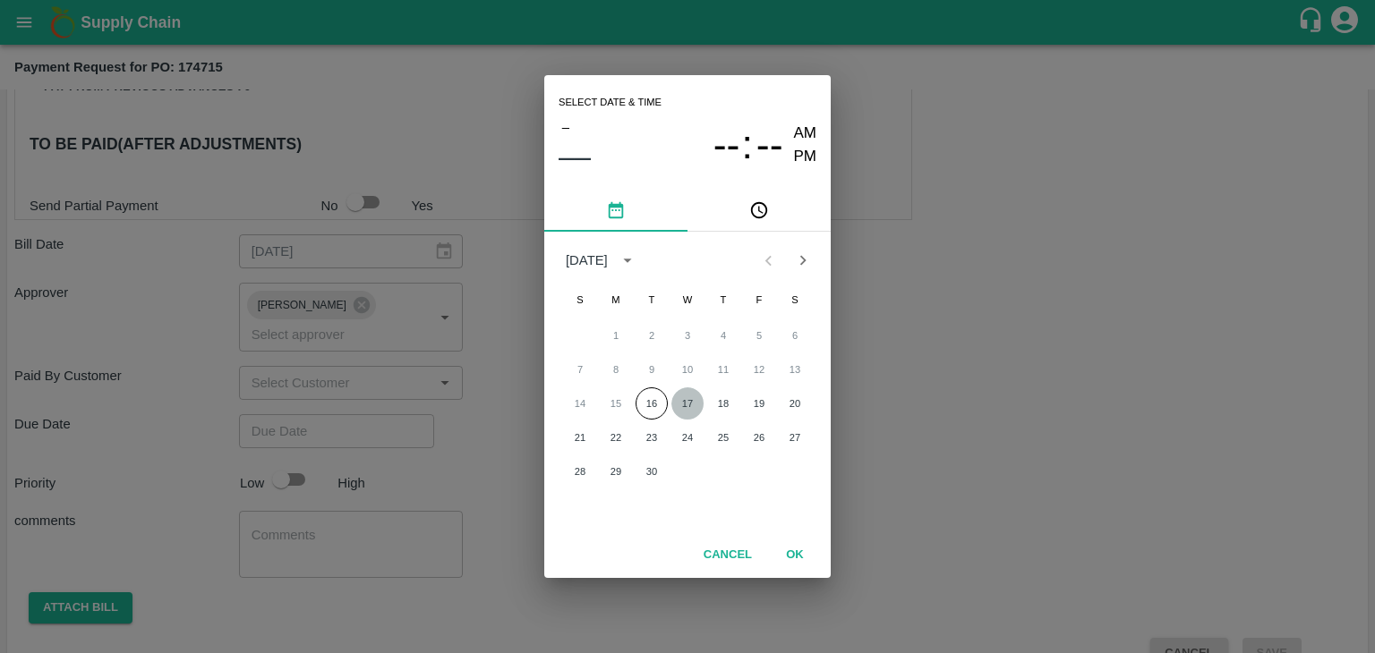
click at [694, 396] on button "17" at bounding box center [687, 403] width 32 height 32
type input "[DATE] 12:00 AM"
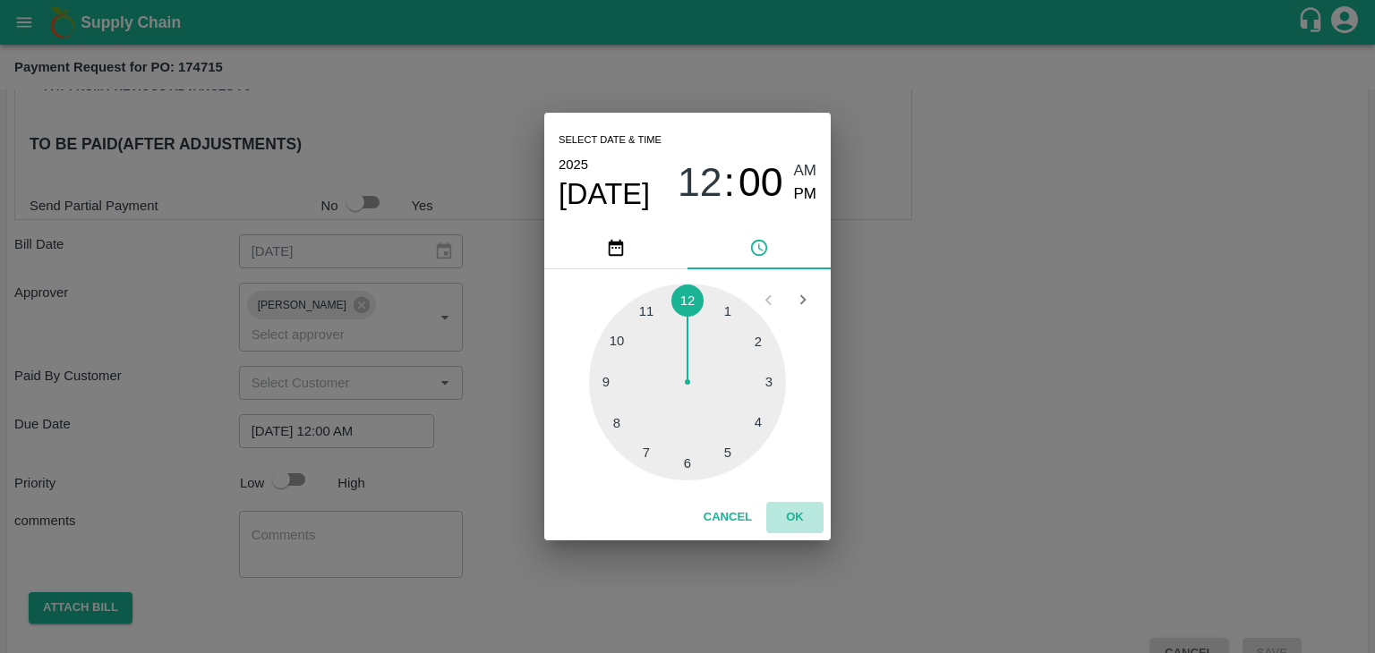
click at [806, 523] on button "OK" at bounding box center [794, 517] width 57 height 31
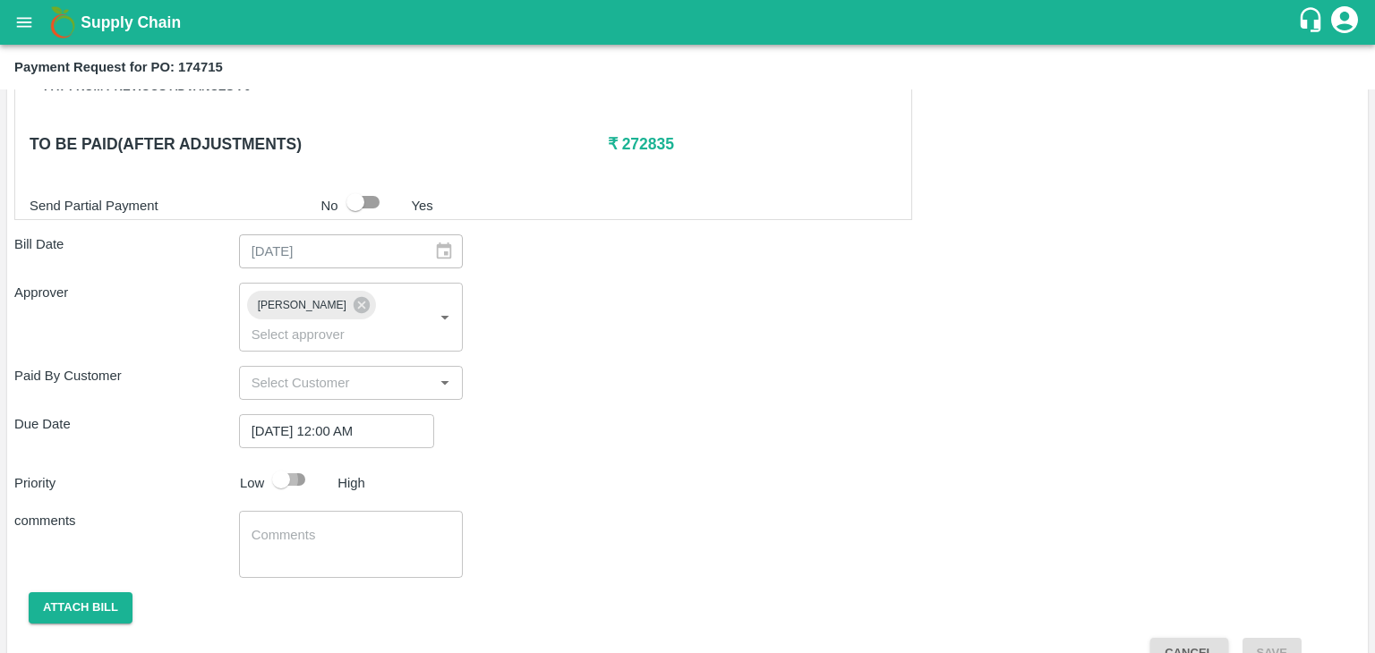
click at [300, 463] on input "checkbox" at bounding box center [281, 480] width 102 height 34
checkbox input "true"
click at [344, 526] on textarea at bounding box center [351, 545] width 200 height 38
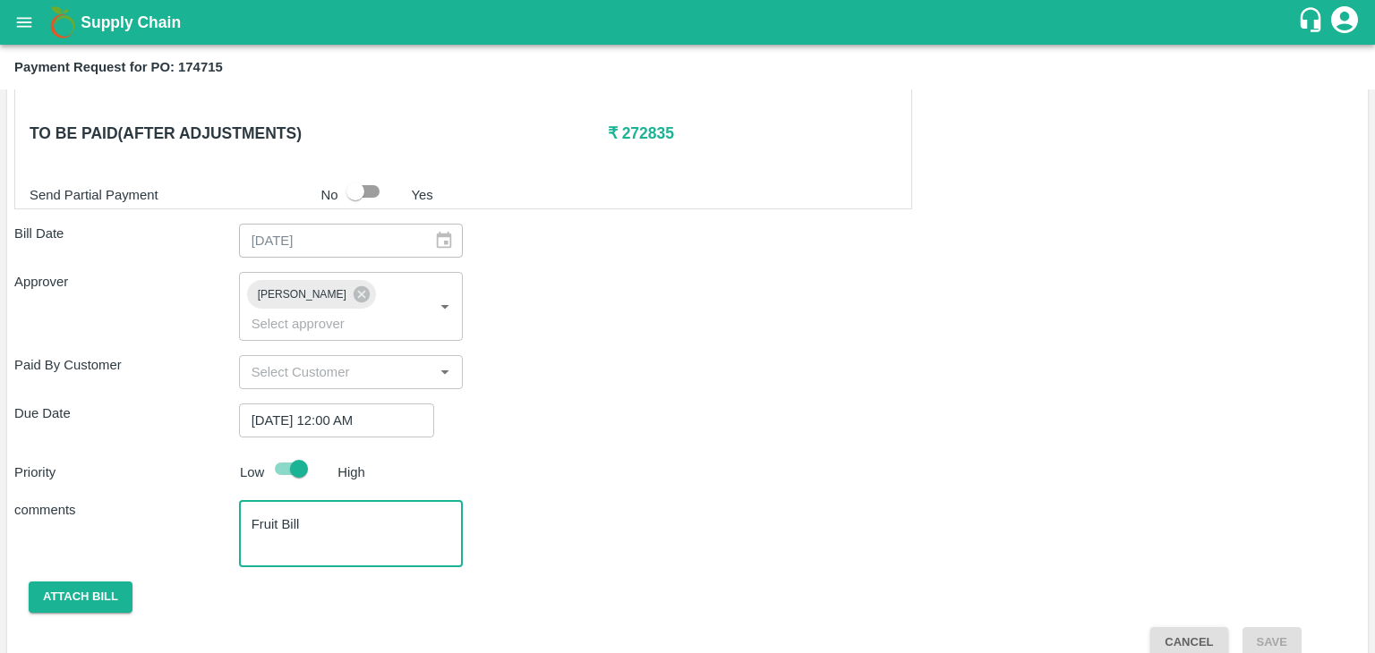
type textarea "Fruit Bill"
click at [78, 588] on div "Shipment - SHIP/TEMB/361247 Lots (Labels) Weight (Kgs) Total Price (₹) BANANA-E…" at bounding box center [687, 71] width 1346 height 1176
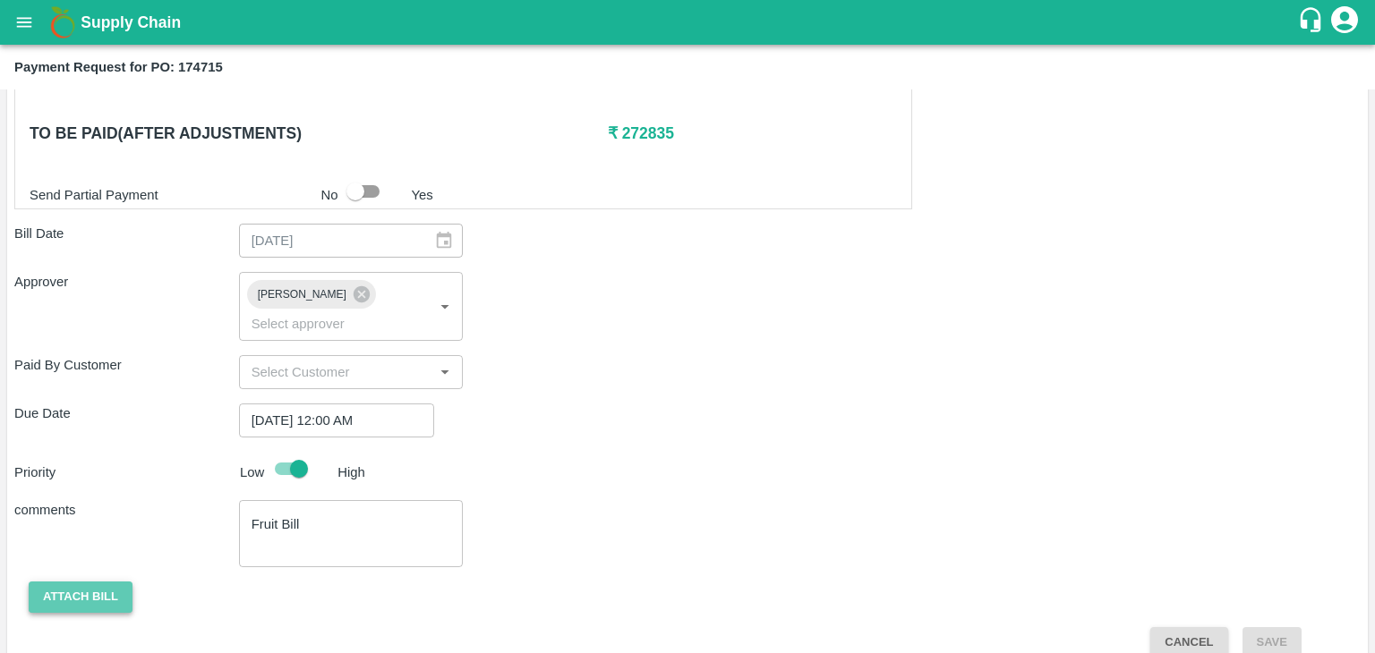
click at [85, 582] on button "Attach bill" at bounding box center [81, 597] width 104 height 31
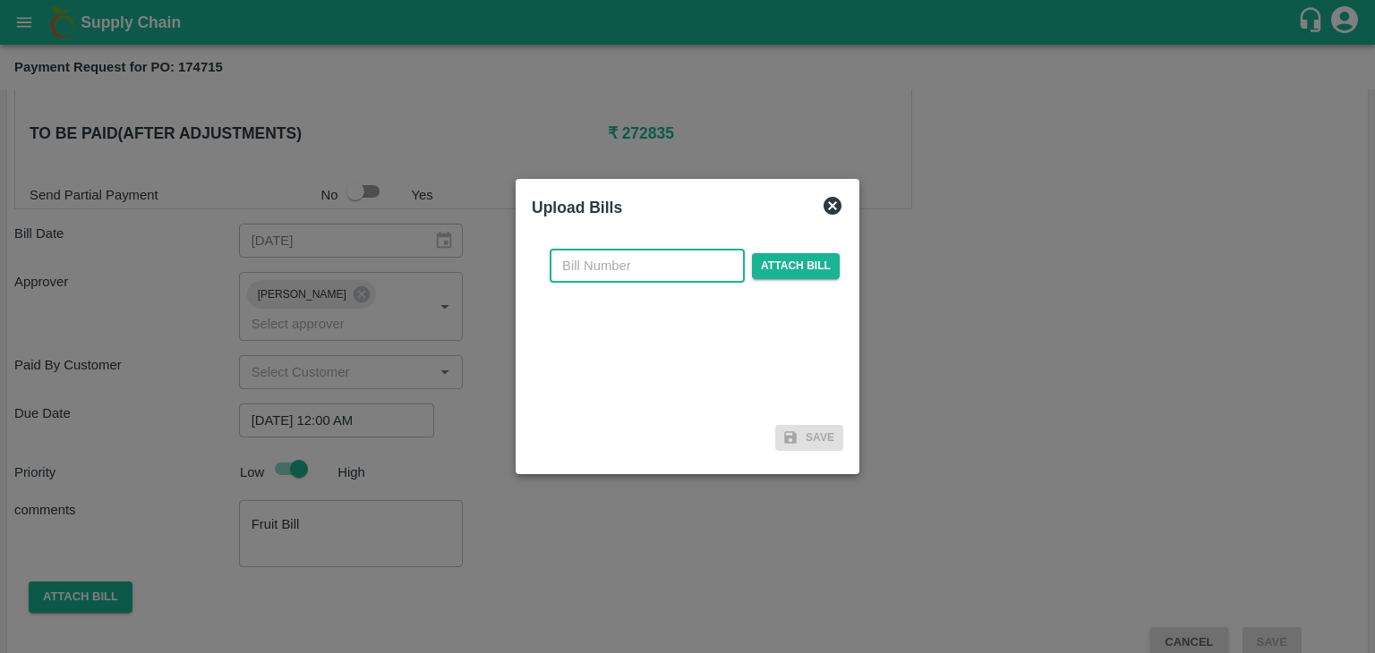
click at [656, 266] on input "text" at bounding box center [646, 266] width 195 height 34
click at [682, 273] on input "VG/25-26/046" at bounding box center [646, 266] width 195 height 34
type input "VG/25-26/118"
click at [786, 262] on span "Attach bill" at bounding box center [796, 266] width 88 height 26
click at [0, 0] on input "Attach bill" at bounding box center [0, 0] width 0 height 0
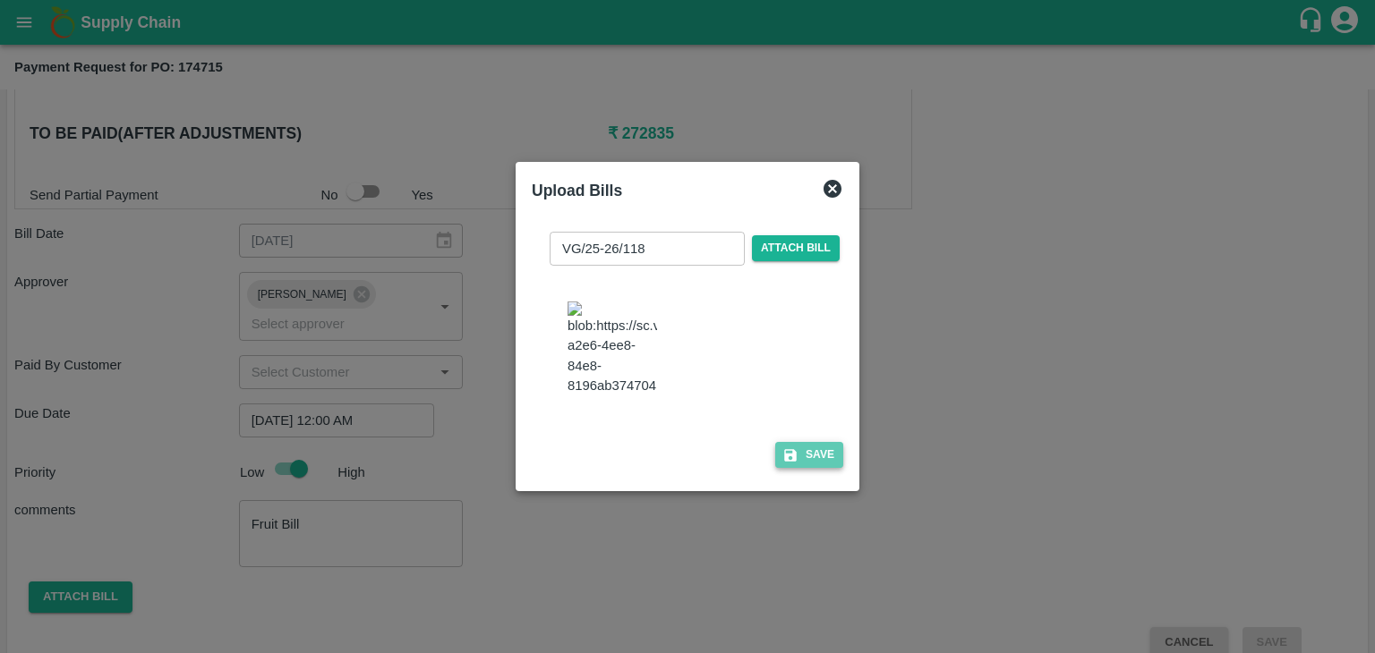
click at [823, 461] on button "Save" at bounding box center [809, 455] width 68 height 26
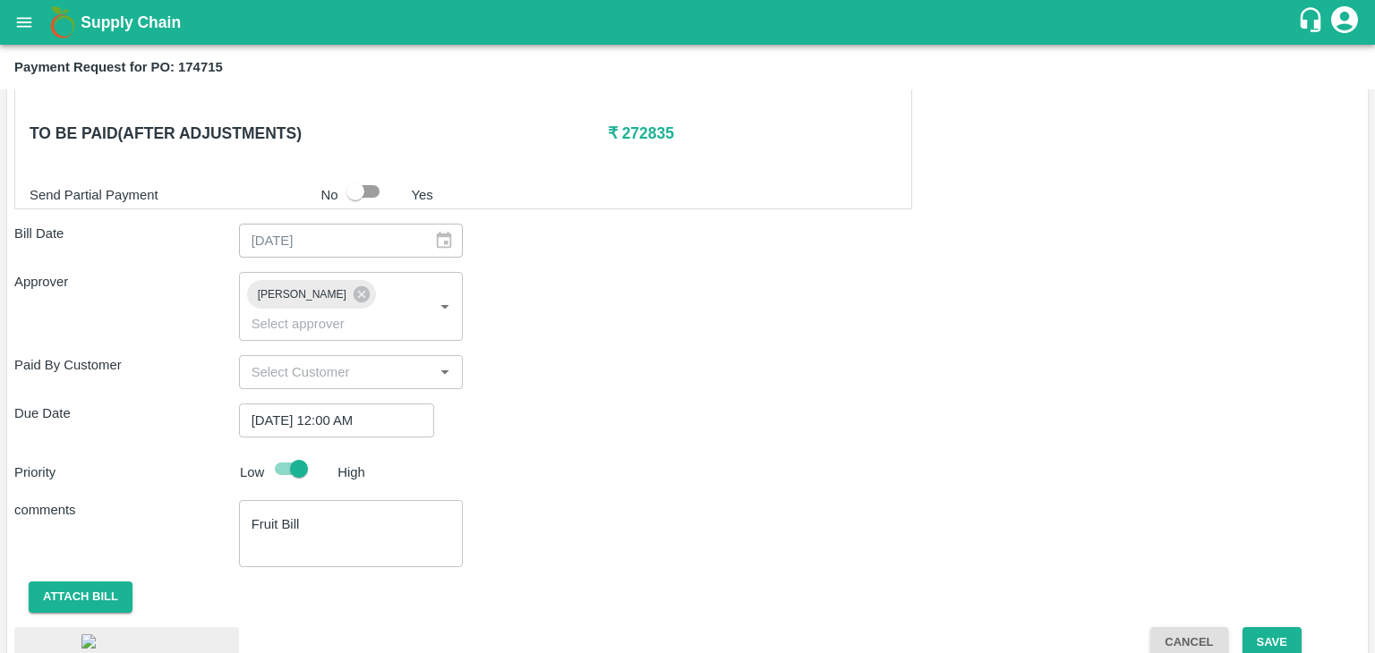
scroll to position [1000, 0]
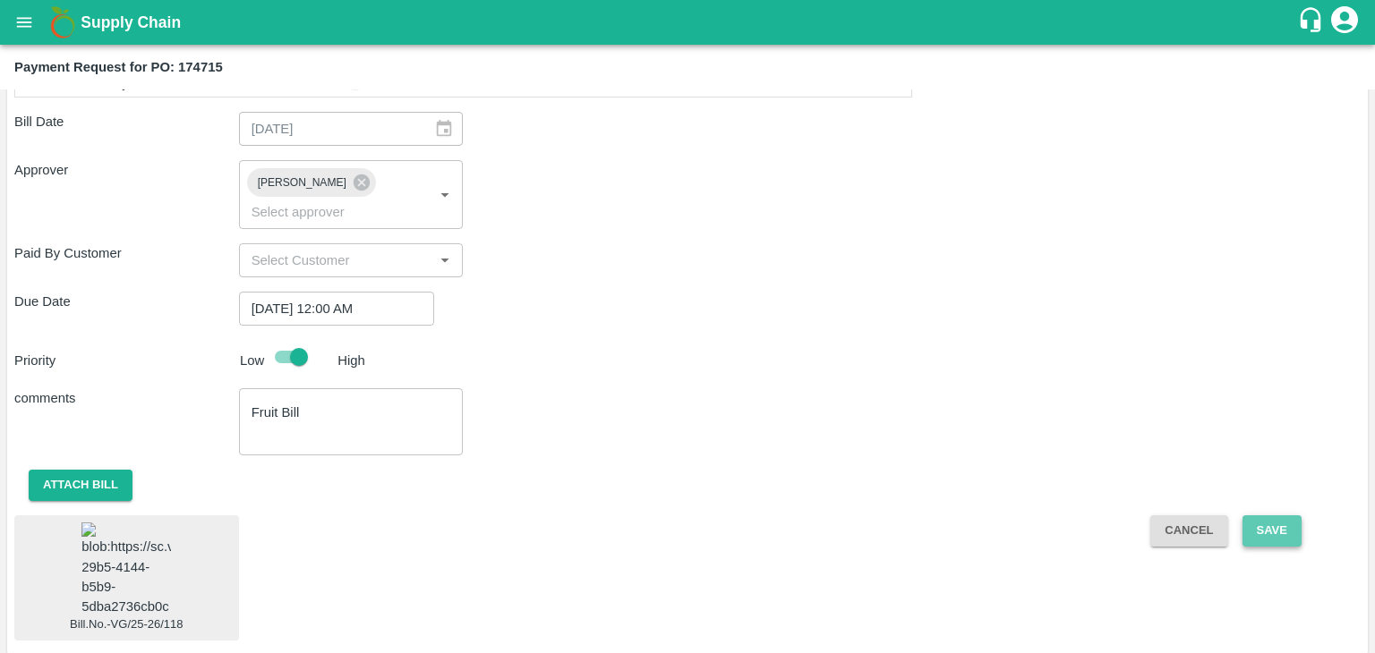
click at [1281, 515] on button "Save" at bounding box center [1271, 530] width 59 height 31
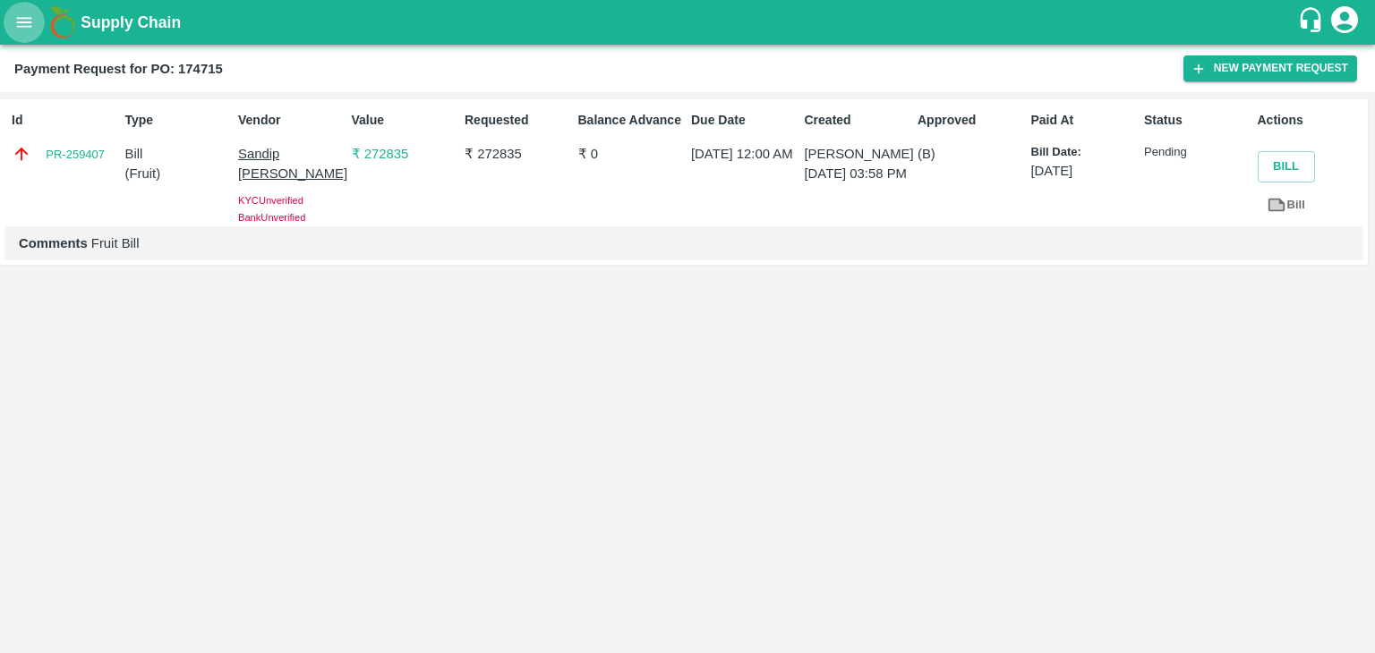
click at [21, 24] on icon "open drawer" at bounding box center [24, 23] width 20 height 20
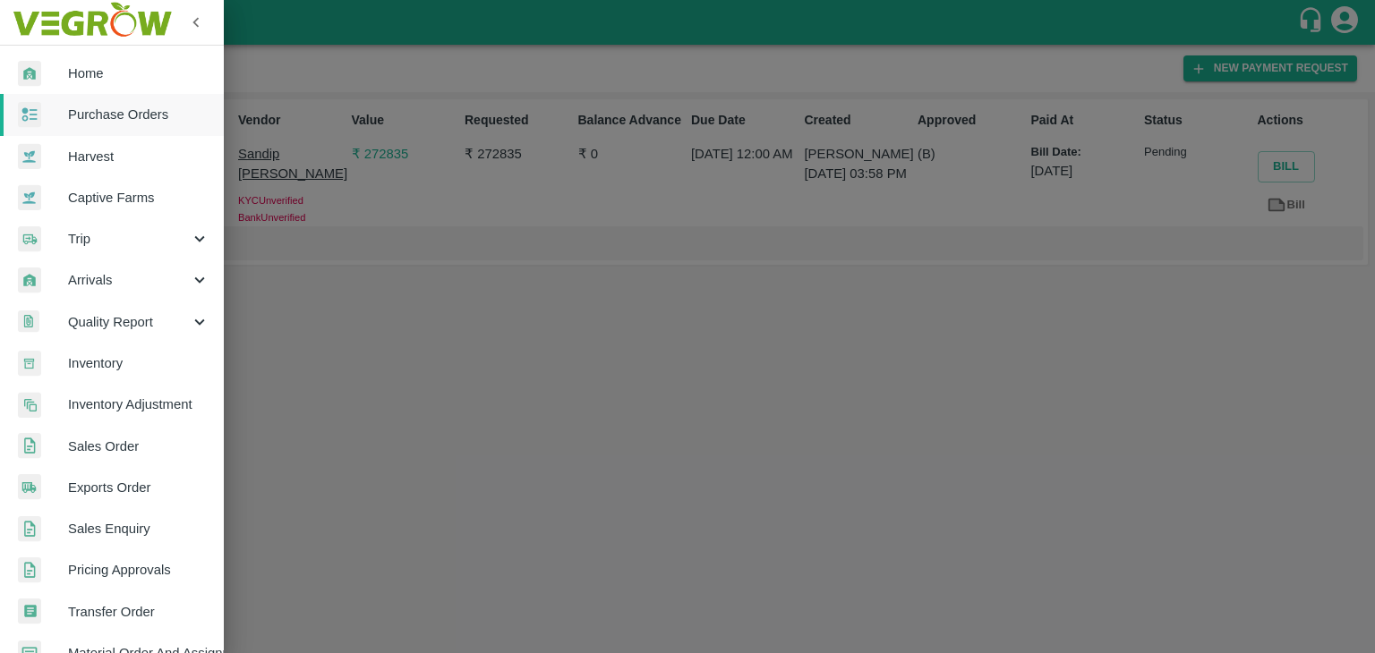
click at [128, 109] on span "Purchase Orders" at bounding box center [138, 115] width 141 height 20
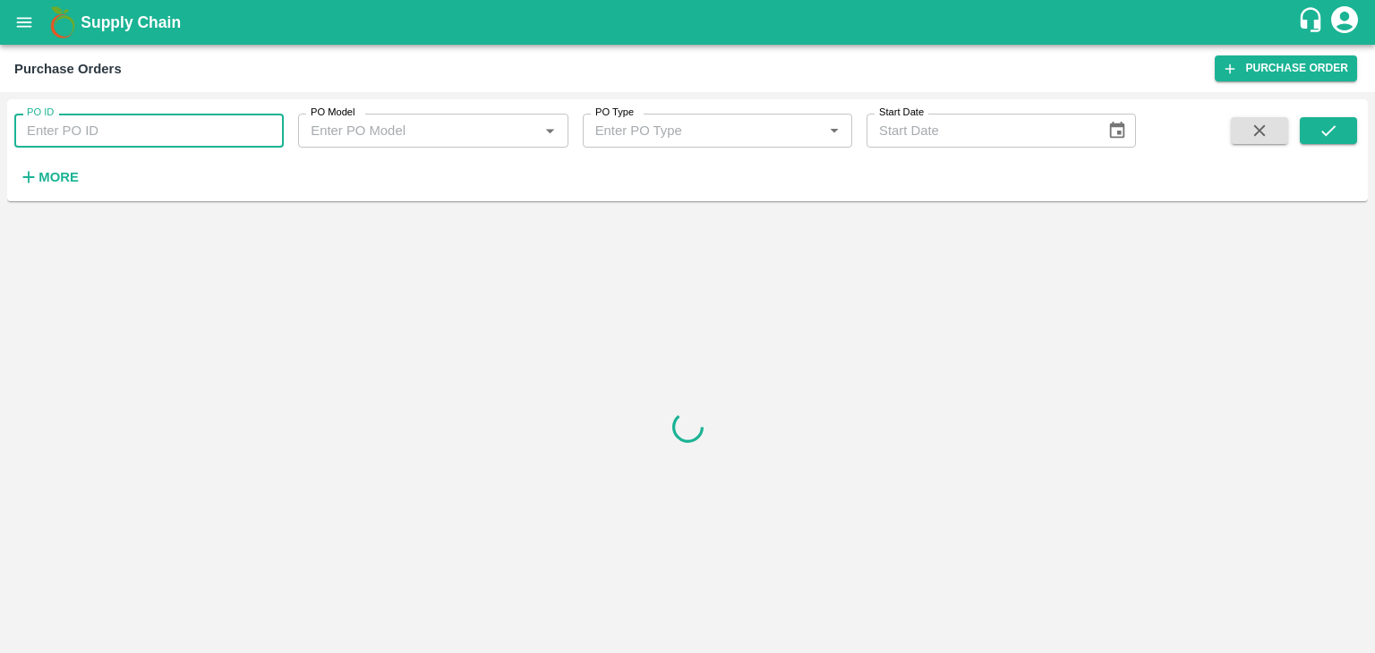
click at [245, 130] on input "PO ID" at bounding box center [148, 131] width 269 height 34
paste input "175326"
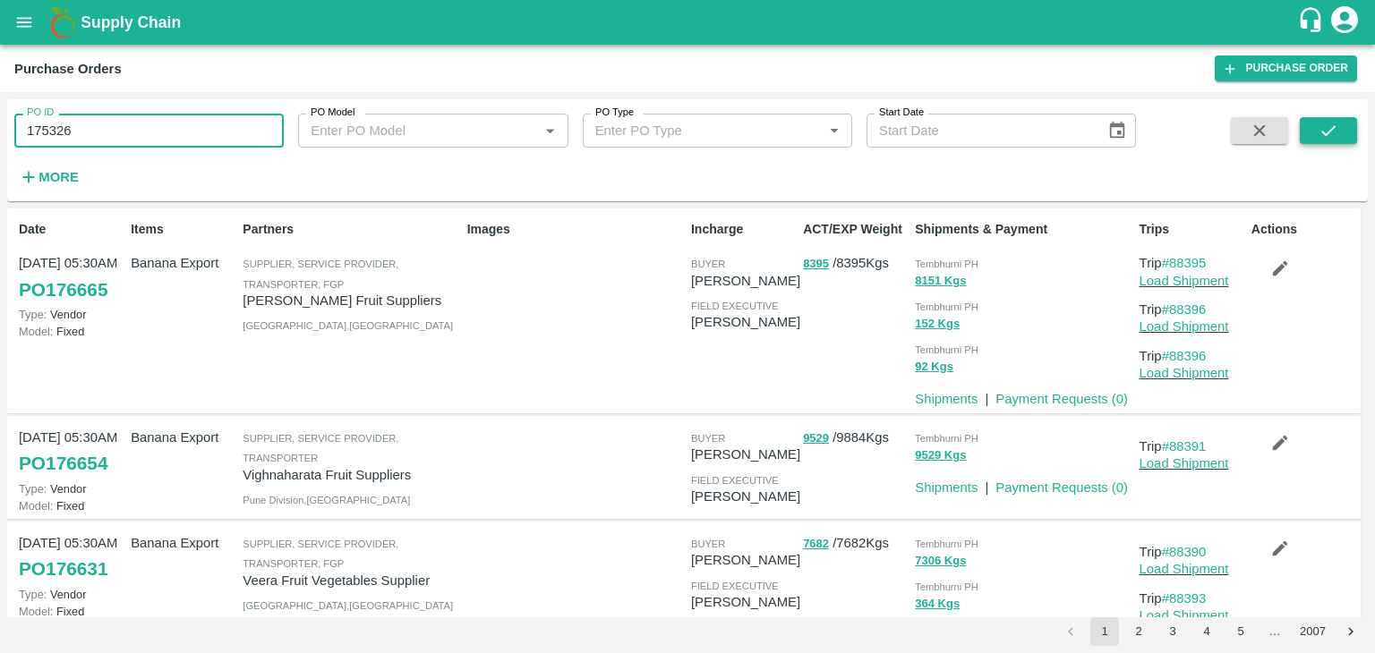
type input "175326"
click at [1332, 132] on icon "submit" at bounding box center [1328, 131] width 20 height 20
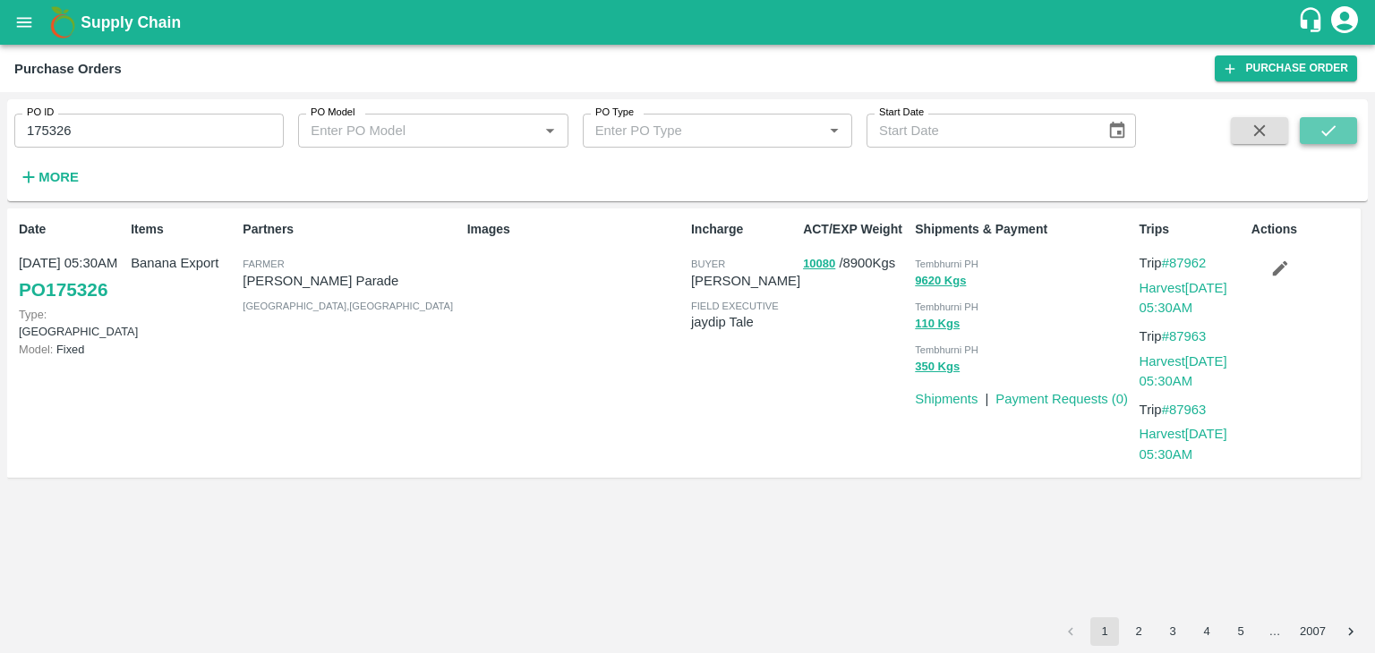
click at [1332, 132] on icon "submit" at bounding box center [1328, 131] width 20 height 20
click at [1047, 394] on link "Payment Requests ( 0 )" at bounding box center [1061, 399] width 132 height 14
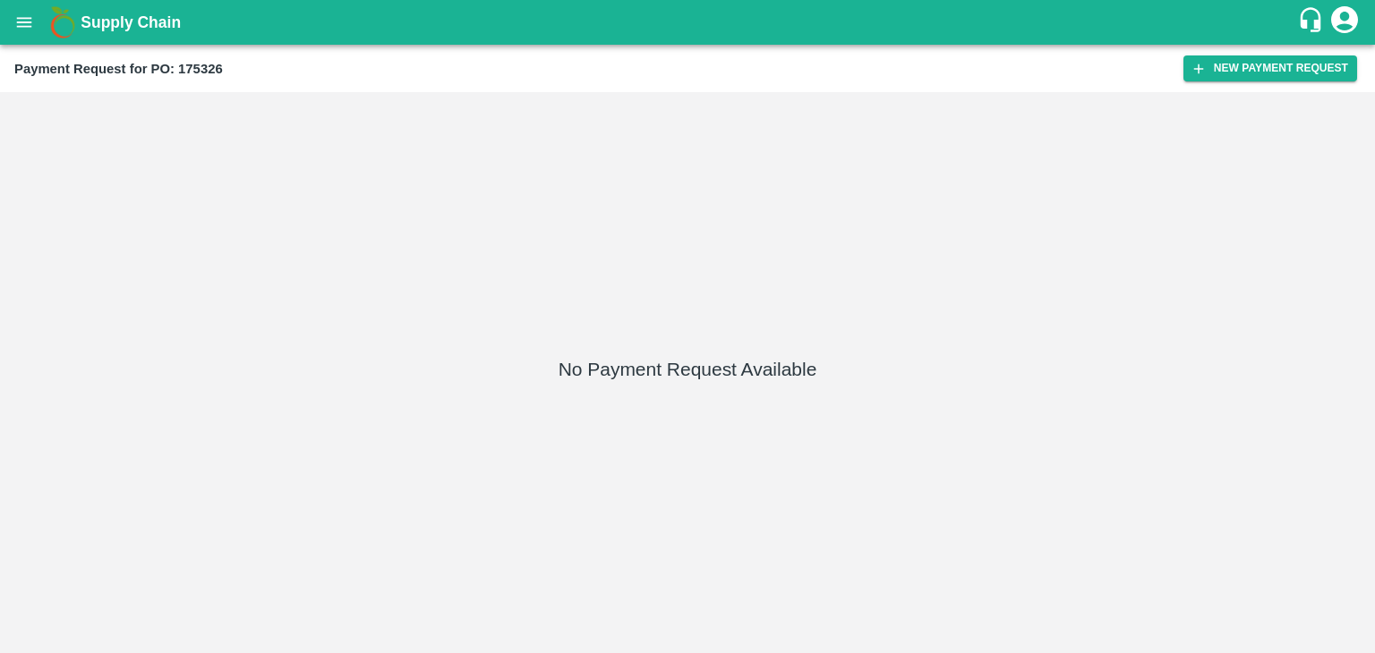
click at [1233, 54] on div "Payment Request for PO: 175326 New Payment Request" at bounding box center [687, 68] width 1375 height 47
click at [1240, 62] on button "New Payment Request" at bounding box center [1270, 68] width 174 height 26
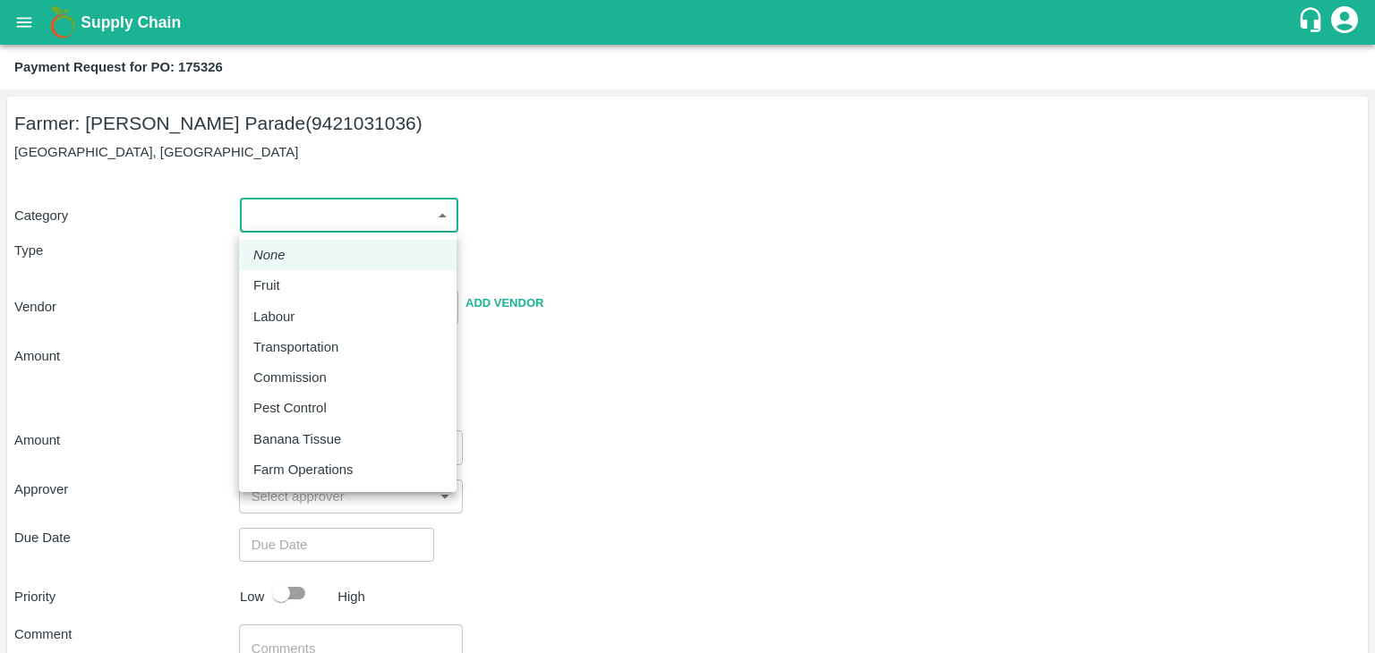
drag, startPoint x: 286, startPoint y: 210, endPoint x: 285, endPoint y: 277, distance: 66.2
click at [285, 277] on body "Supply Chain Payment Request for PO: 175326 Farmer: Rajkumar Manik Parade (9421…" at bounding box center [687, 326] width 1375 height 653
click at [285, 277] on div "Fruit" at bounding box center [271, 286] width 36 height 20
type input "1"
type input "Rajkumar Manik Parade - 9421031036(Farmer)"
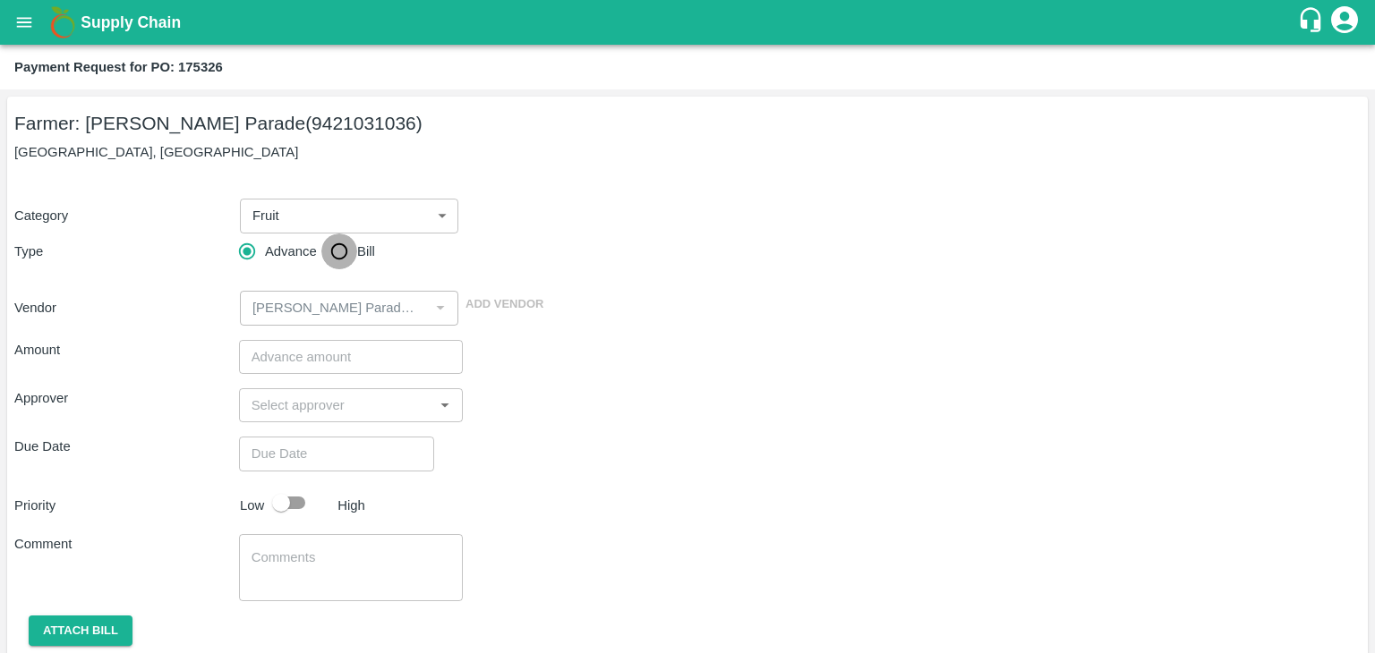
click at [330, 260] on input "Bill" at bounding box center [339, 252] width 36 height 36
radio input "true"
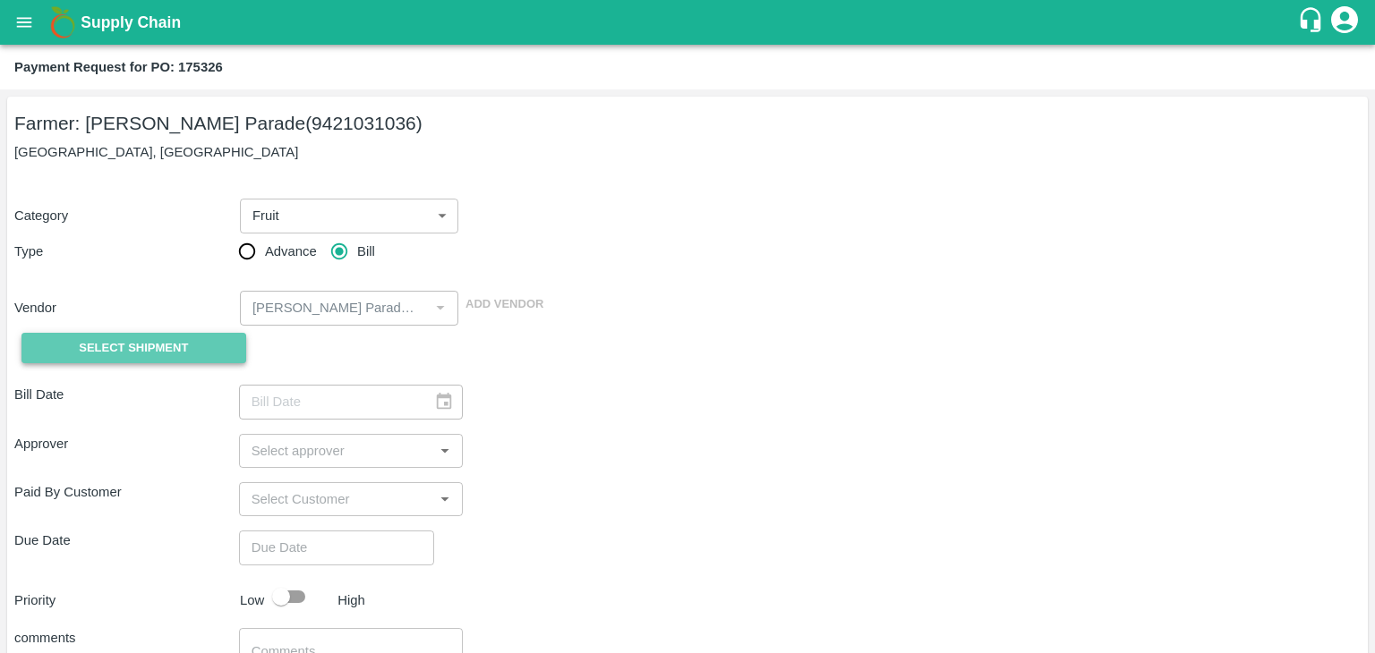
click at [163, 338] on span "Select Shipment" at bounding box center [133, 348] width 109 height 21
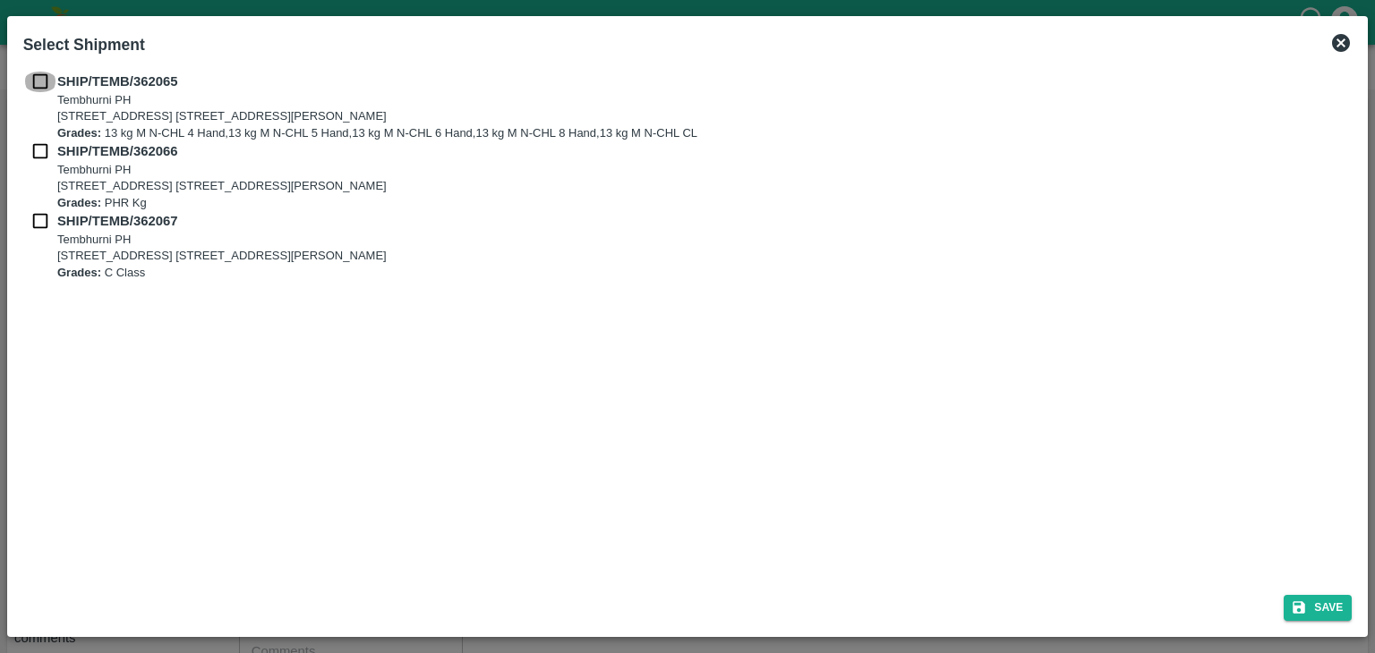
click at [39, 87] on input "checkbox" at bounding box center [40, 82] width 34 height 20
checkbox input "true"
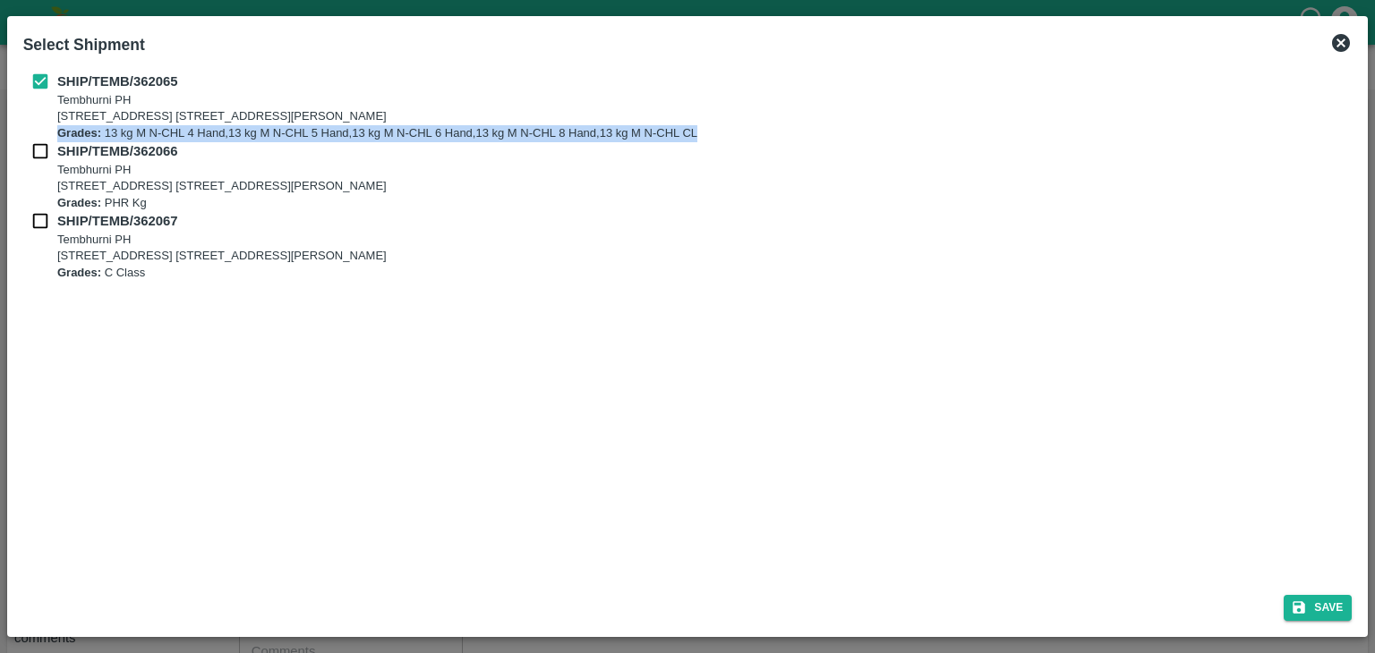
drag, startPoint x: 39, startPoint y: 140, endPoint x: 39, endPoint y: 150, distance: 10.7
click at [39, 150] on div "SHIP/TEMB/362065 Tembhurni PH Tembhurni PH 205, PLOT NO. E-5, YASHSHREE INDUSTR…" at bounding box center [687, 176] width 1329 height 209
click at [39, 150] on input "checkbox" at bounding box center [40, 151] width 34 height 20
checkbox input "true"
click at [38, 214] on input "checkbox" at bounding box center [40, 221] width 34 height 20
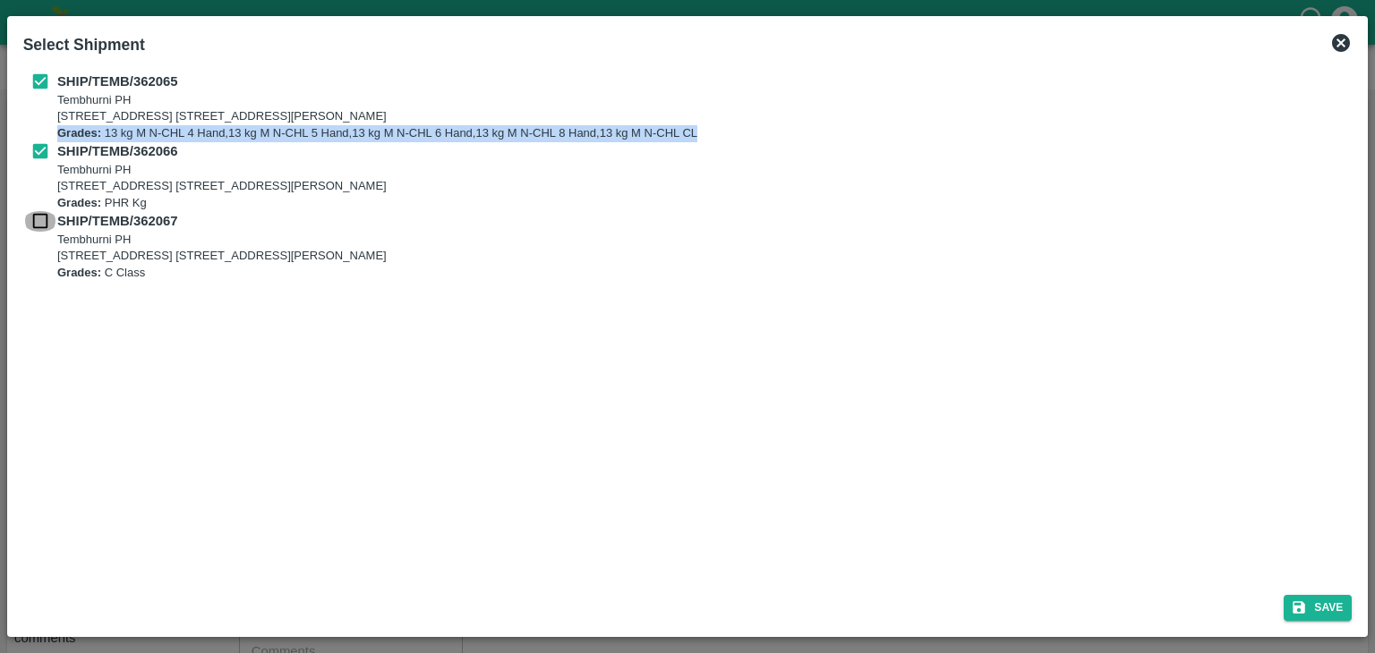
checkbox input "true"
click at [1310, 609] on button "Save" at bounding box center [1317, 608] width 68 height 26
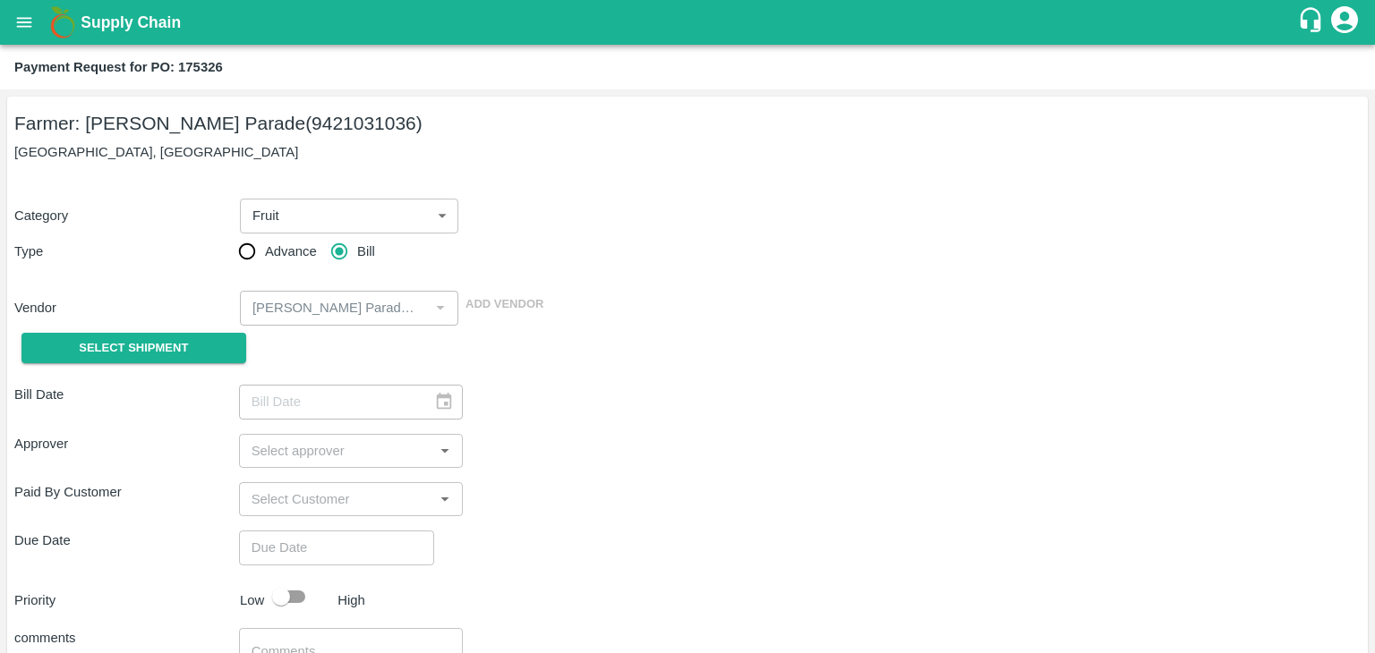
type input "10/09/2025"
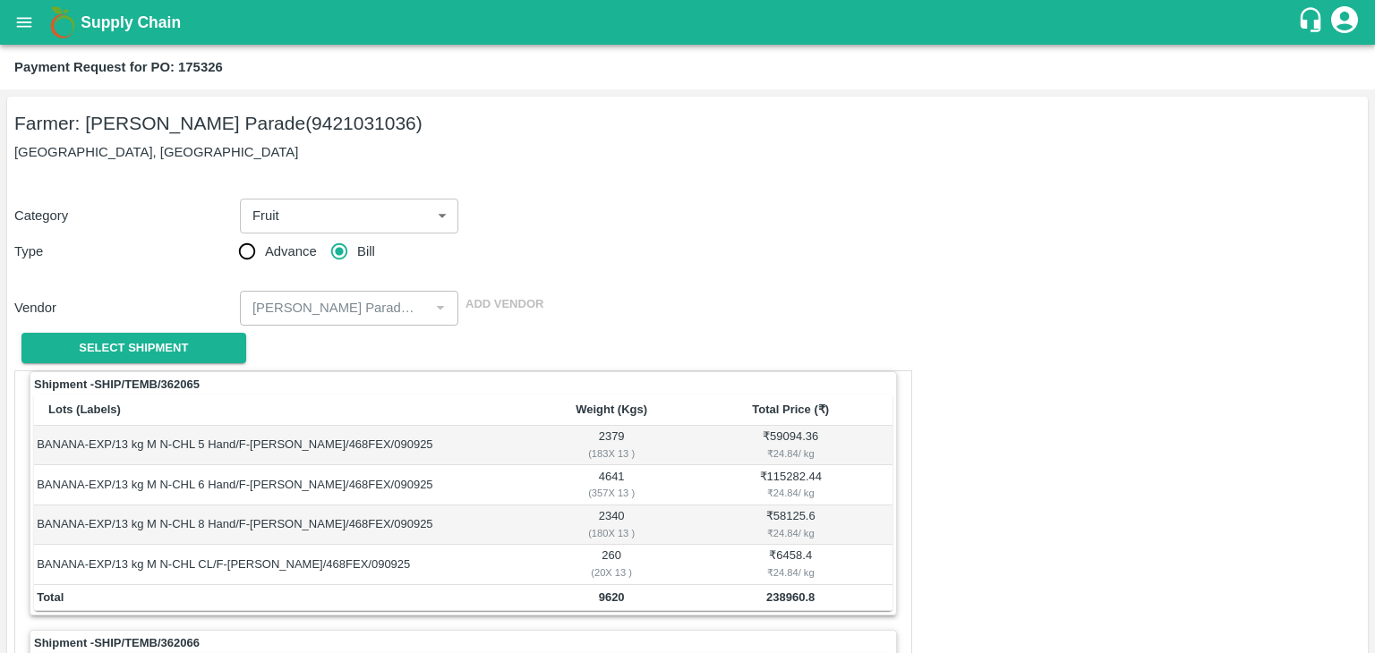
scroll to position [838, 0]
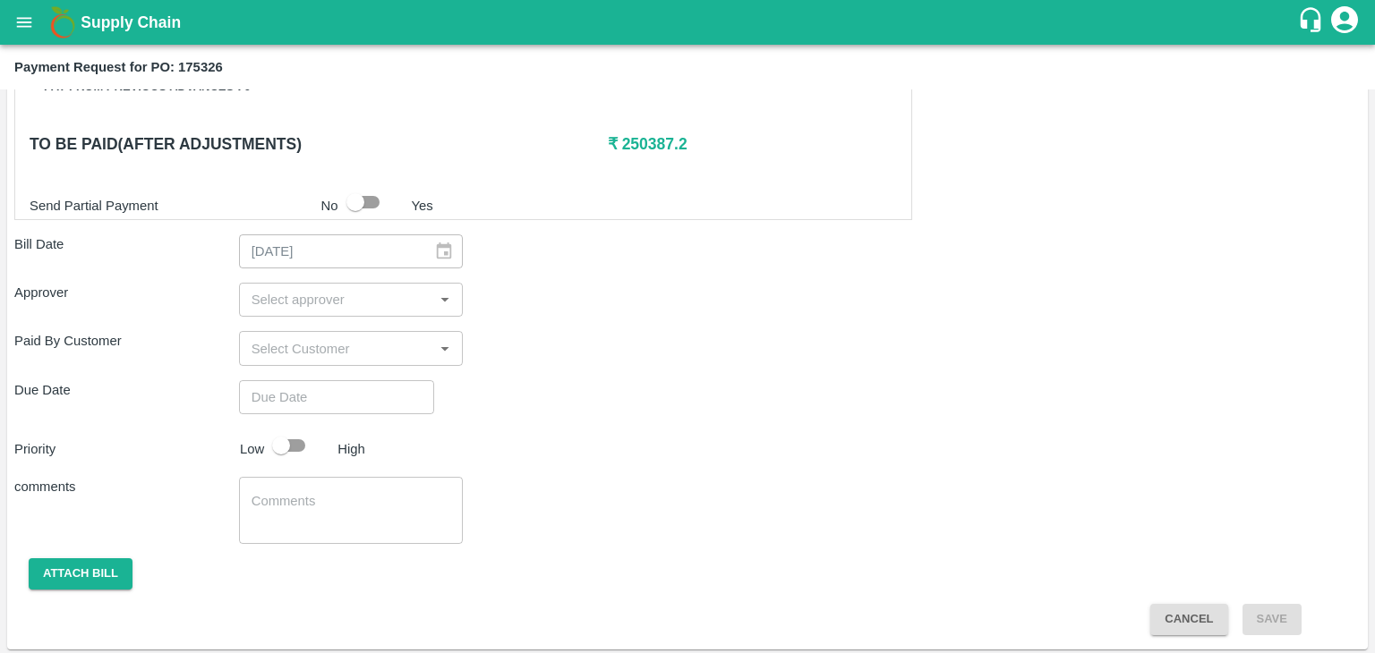
click at [357, 291] on input "input" at bounding box center [336, 299] width 184 height 23
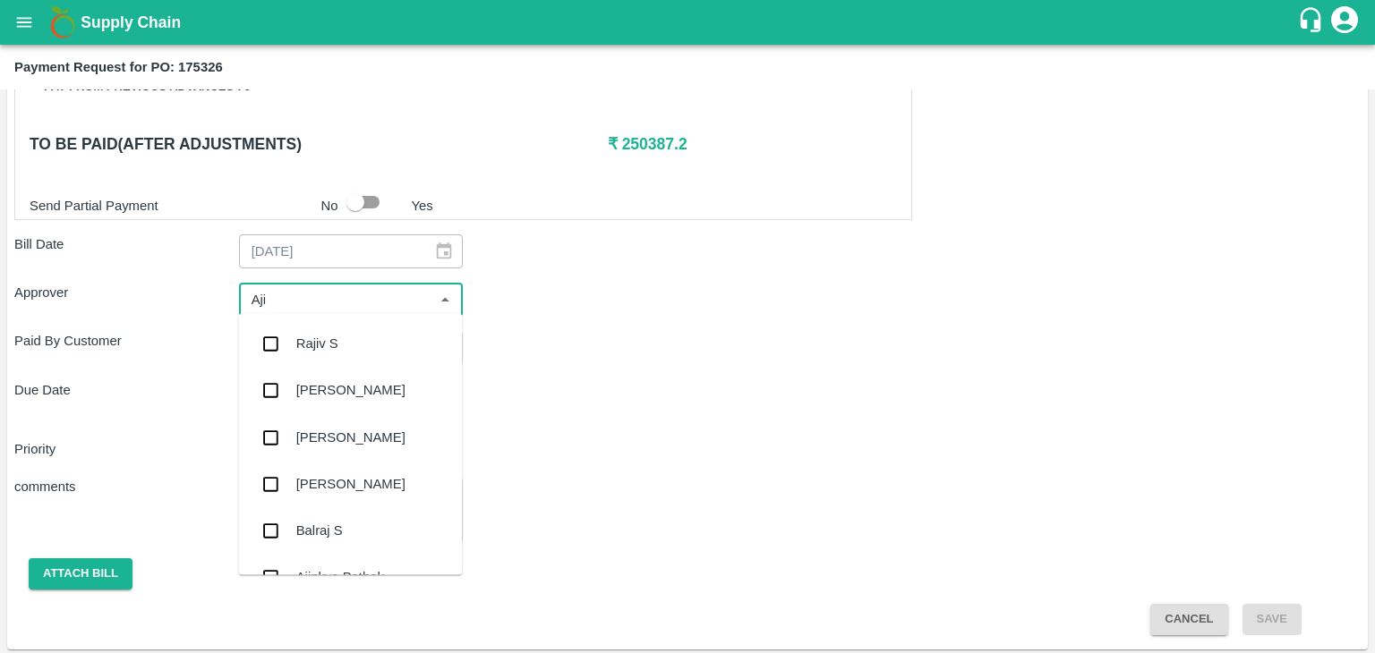
type input "Ajit"
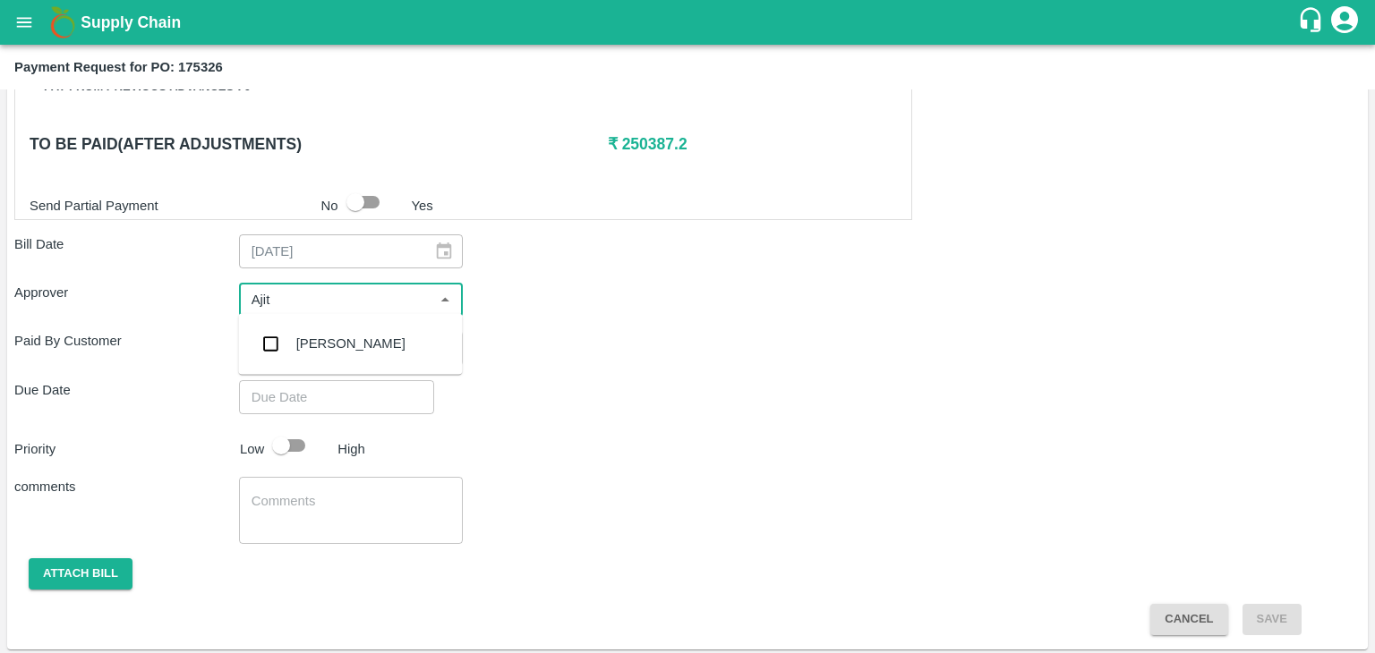
click at [333, 362] on div "[PERSON_NAME]" at bounding box center [350, 343] width 224 height 47
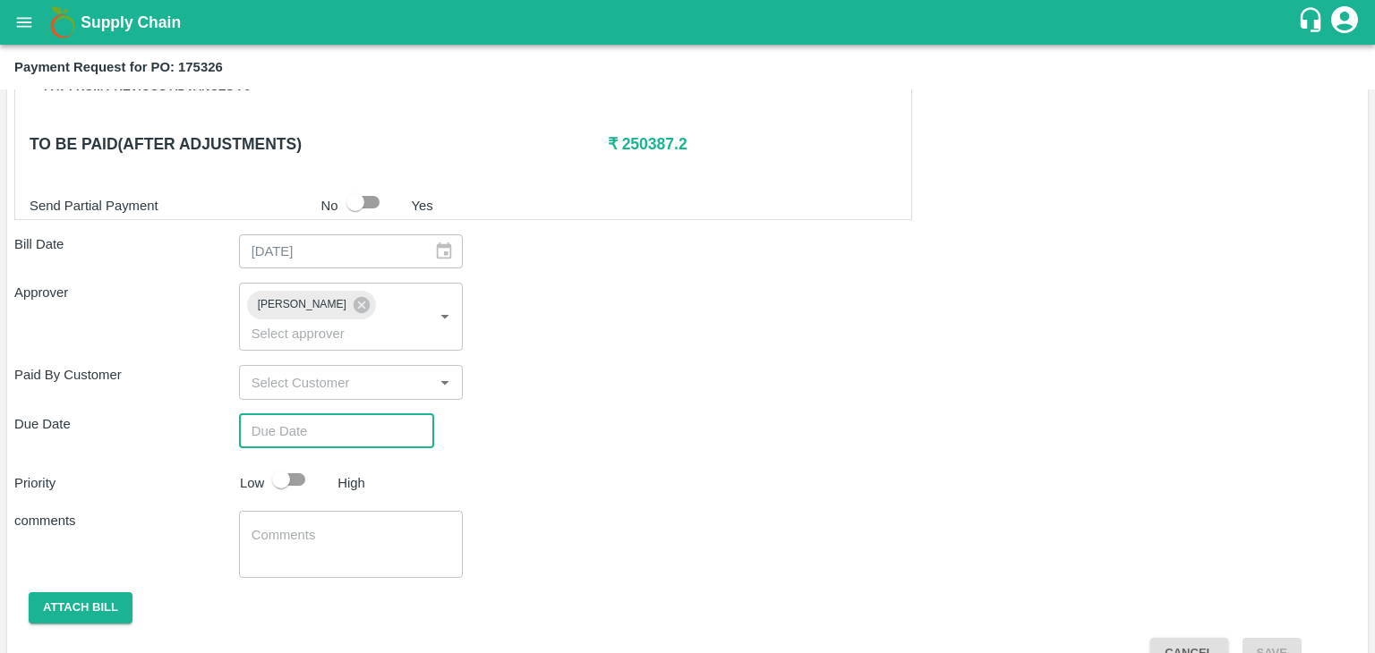
type input "DD/MM/YYYY hh:mm aa"
click at [378, 414] on input "DD/MM/YYYY hh:mm aa" at bounding box center [330, 431] width 183 height 34
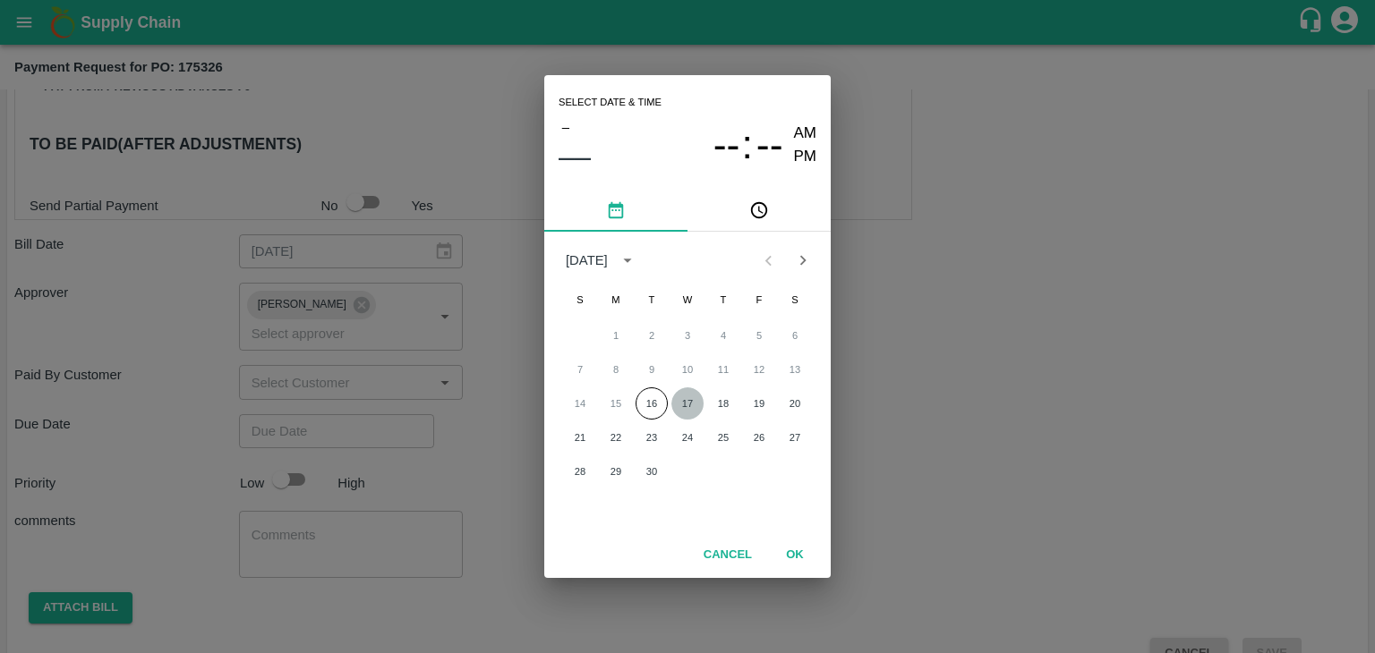
click at [694, 404] on button "17" at bounding box center [687, 403] width 32 height 32
type input "[DATE] 12:00 AM"
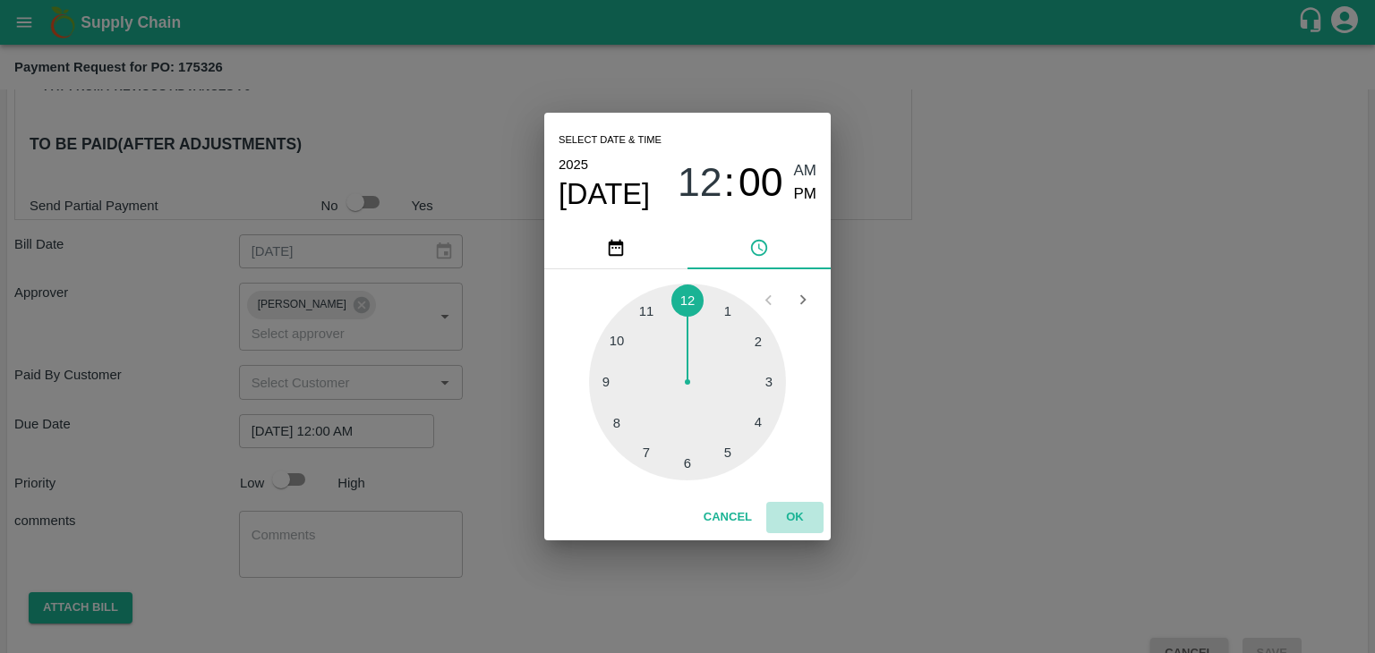
click at [793, 506] on button "OK" at bounding box center [794, 517] width 57 height 31
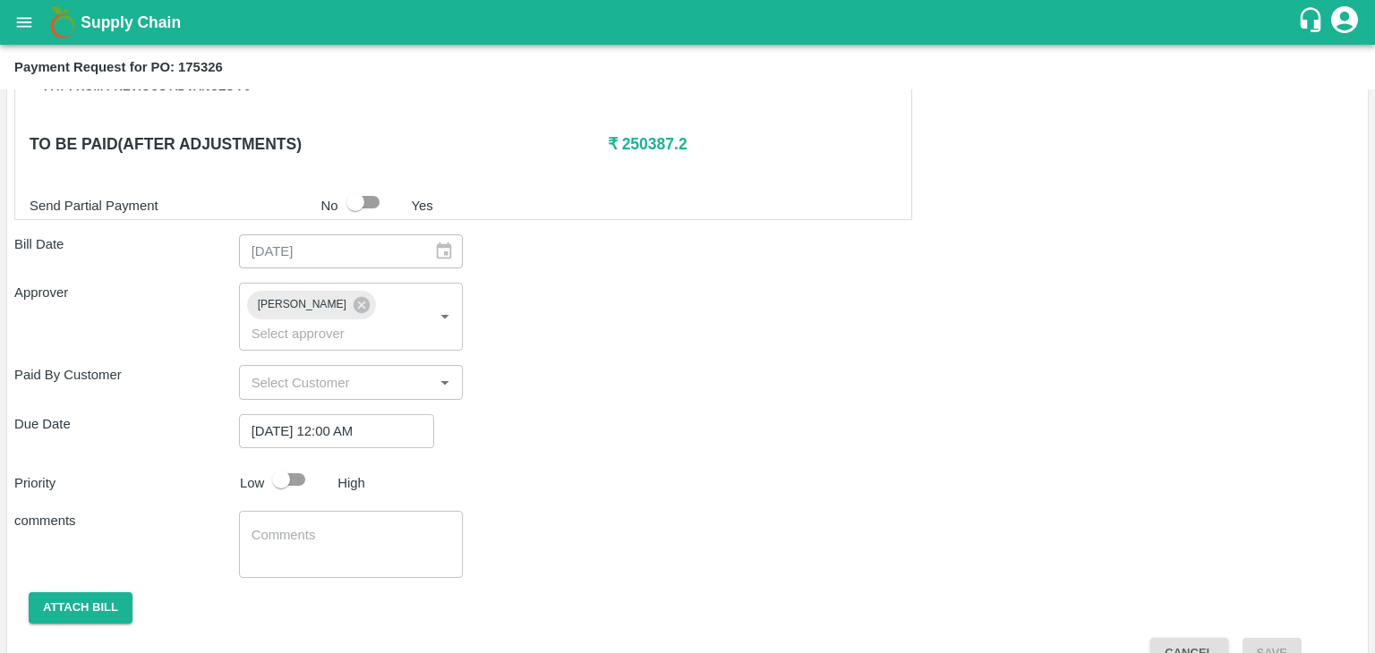
click at [319, 463] on div at bounding box center [297, 480] width 66 height 34
click at [283, 463] on input "checkbox" at bounding box center [281, 480] width 102 height 34
checkbox input "true"
click at [344, 526] on textarea at bounding box center [351, 545] width 200 height 38
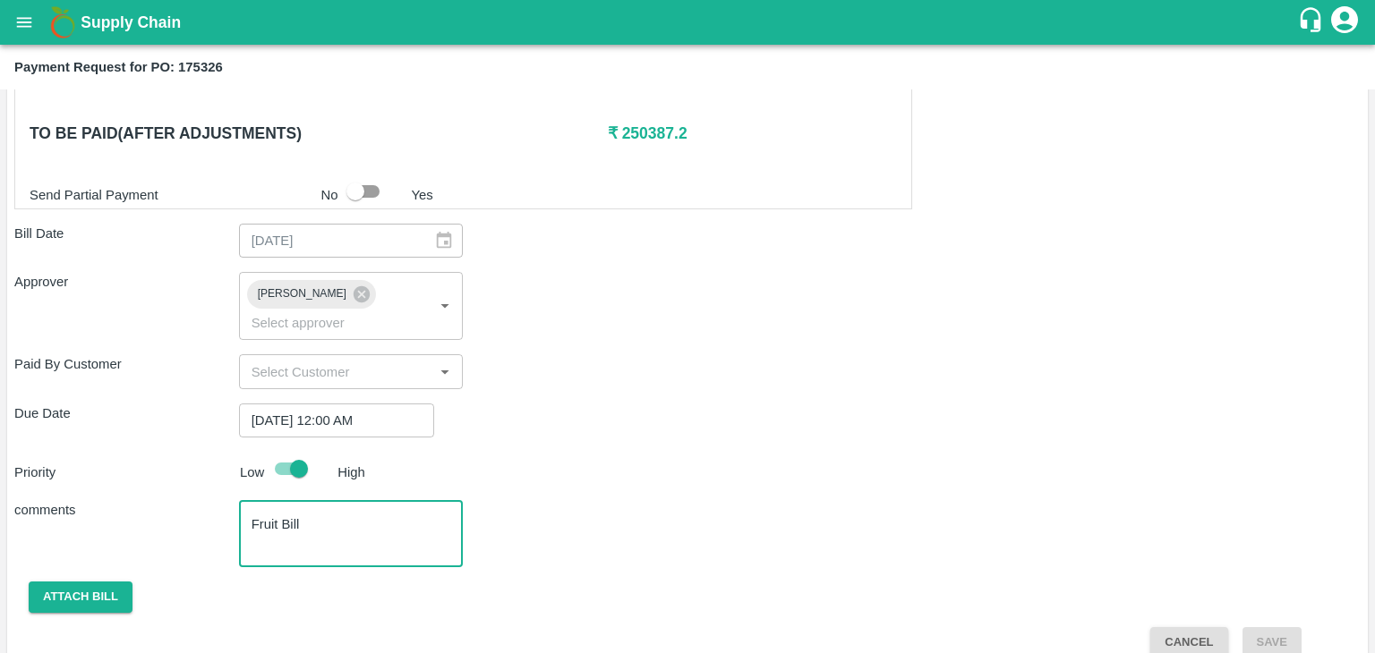
type textarea "Fruit Bill"
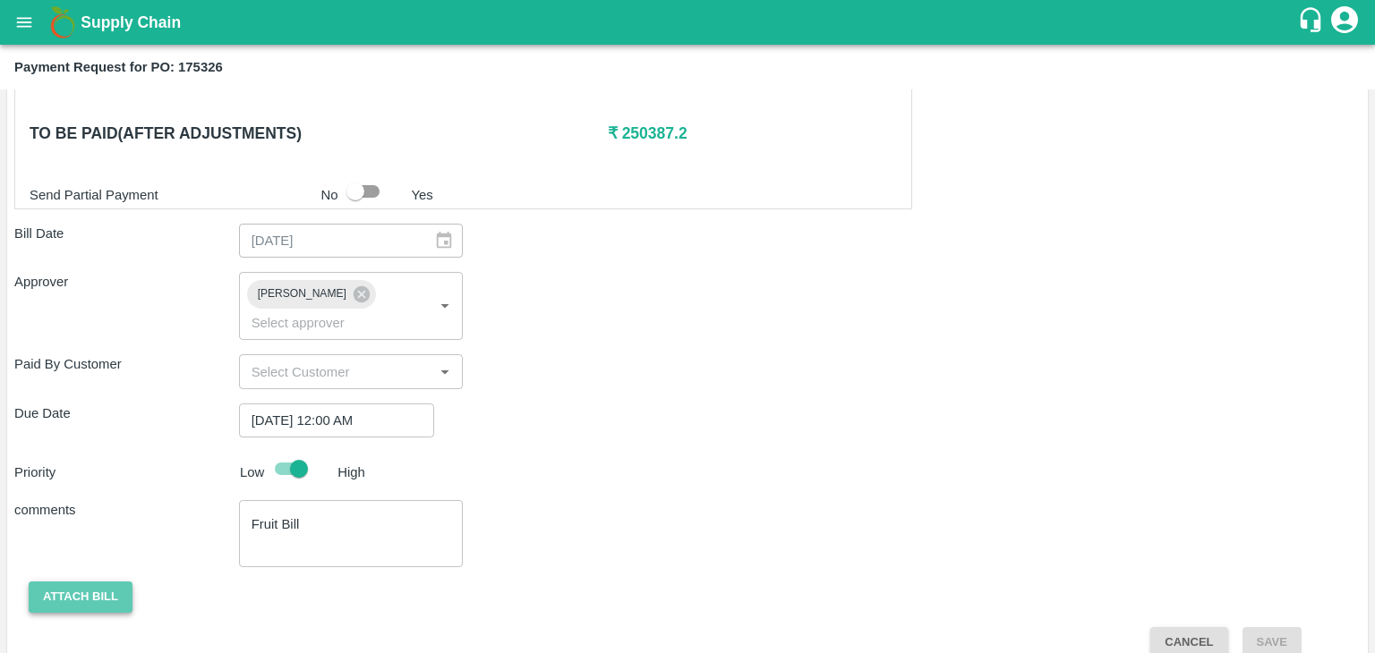
click at [71, 582] on button "Attach bill" at bounding box center [81, 597] width 104 height 31
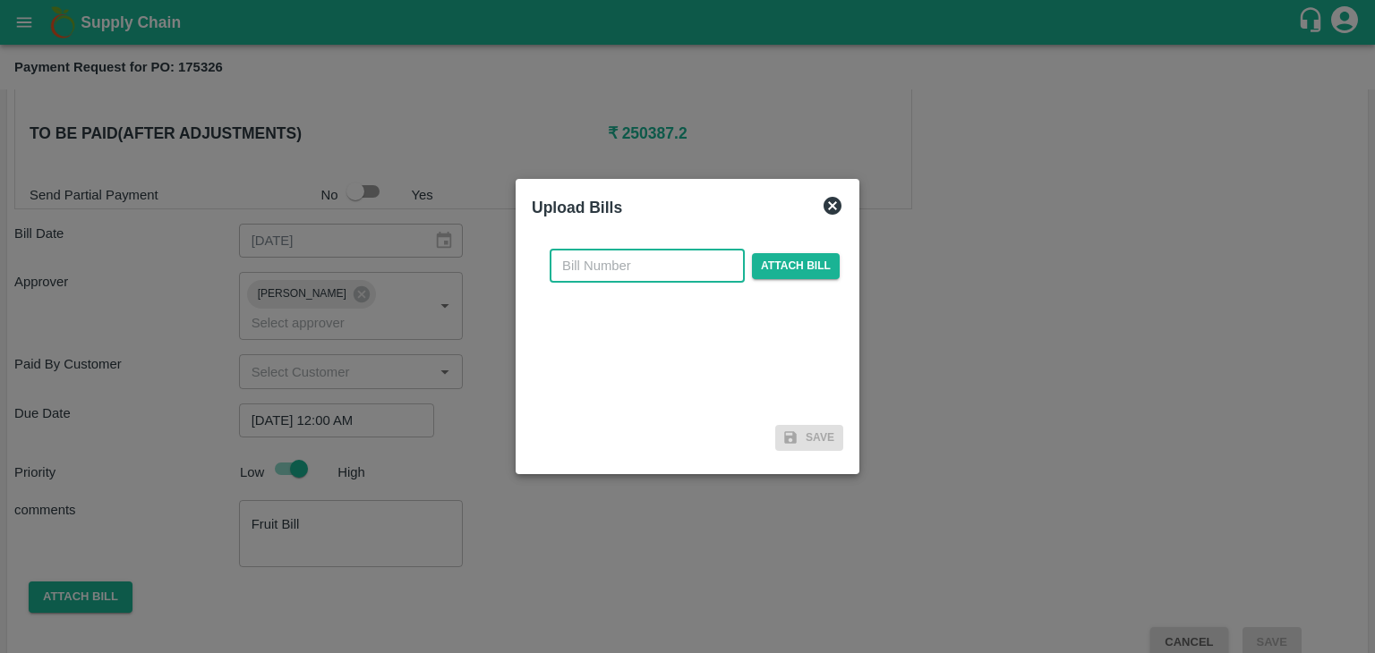
click at [651, 272] on input "text" at bounding box center [646, 266] width 195 height 34
type input "G"
click at [679, 269] on input "VG/25-26/046" at bounding box center [646, 266] width 195 height 34
type input "VG/25-26/119"
click at [792, 268] on span "Attach bill" at bounding box center [796, 266] width 88 height 26
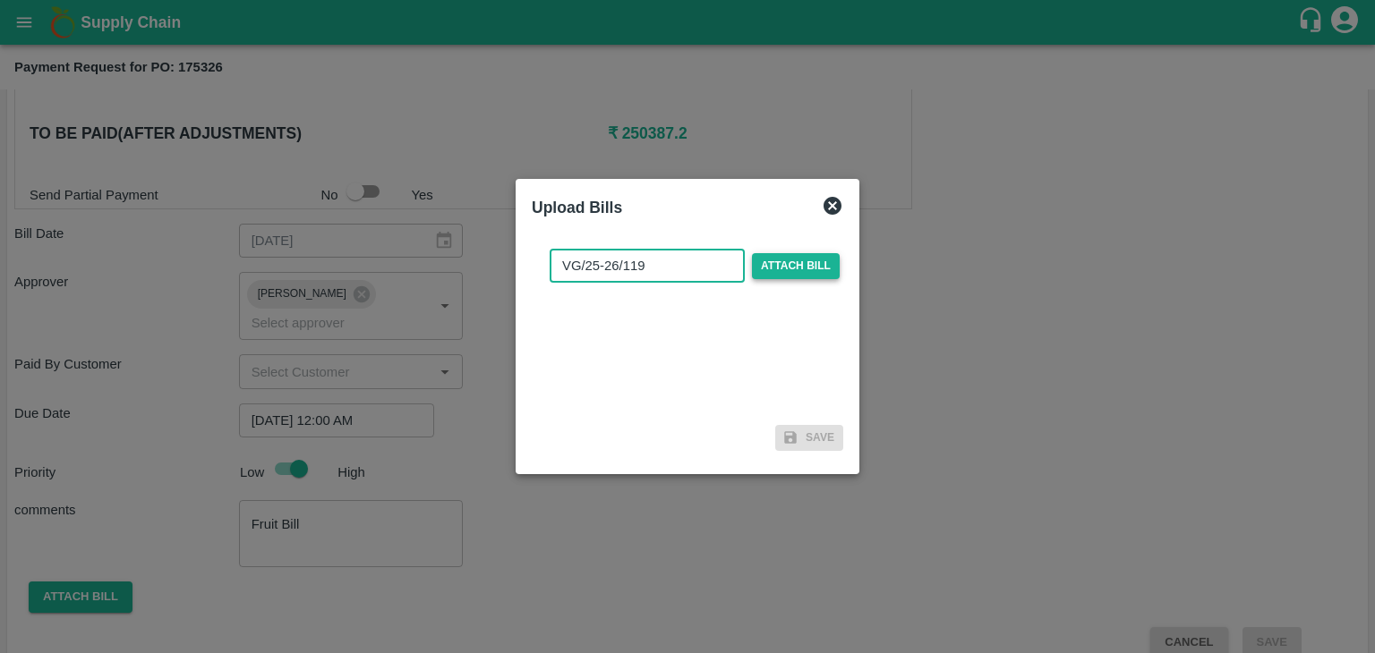
click at [0, 0] on input "Attach bill" at bounding box center [0, 0] width 0 height 0
click at [806, 261] on span "Attach bill" at bounding box center [796, 266] width 88 height 26
click at [0, 0] on input "Attach bill" at bounding box center [0, 0] width 0 height 0
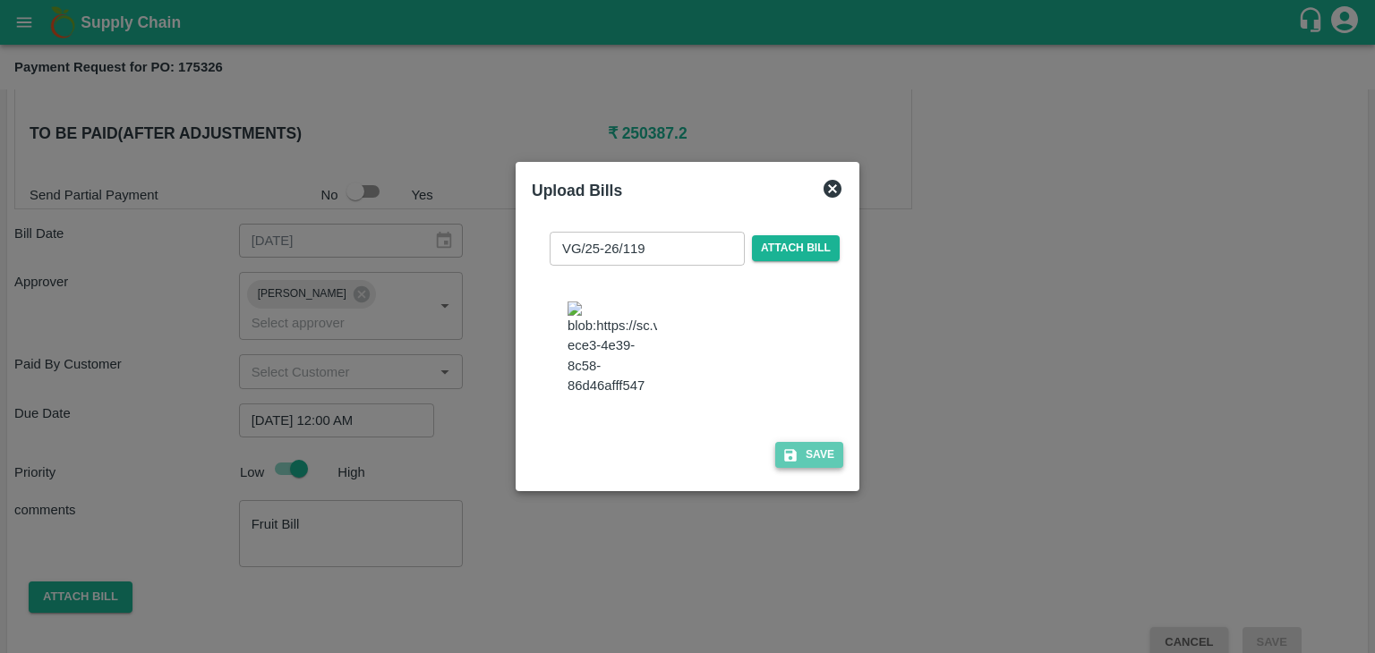
click at [812, 462] on button "Save" at bounding box center [809, 455] width 68 height 26
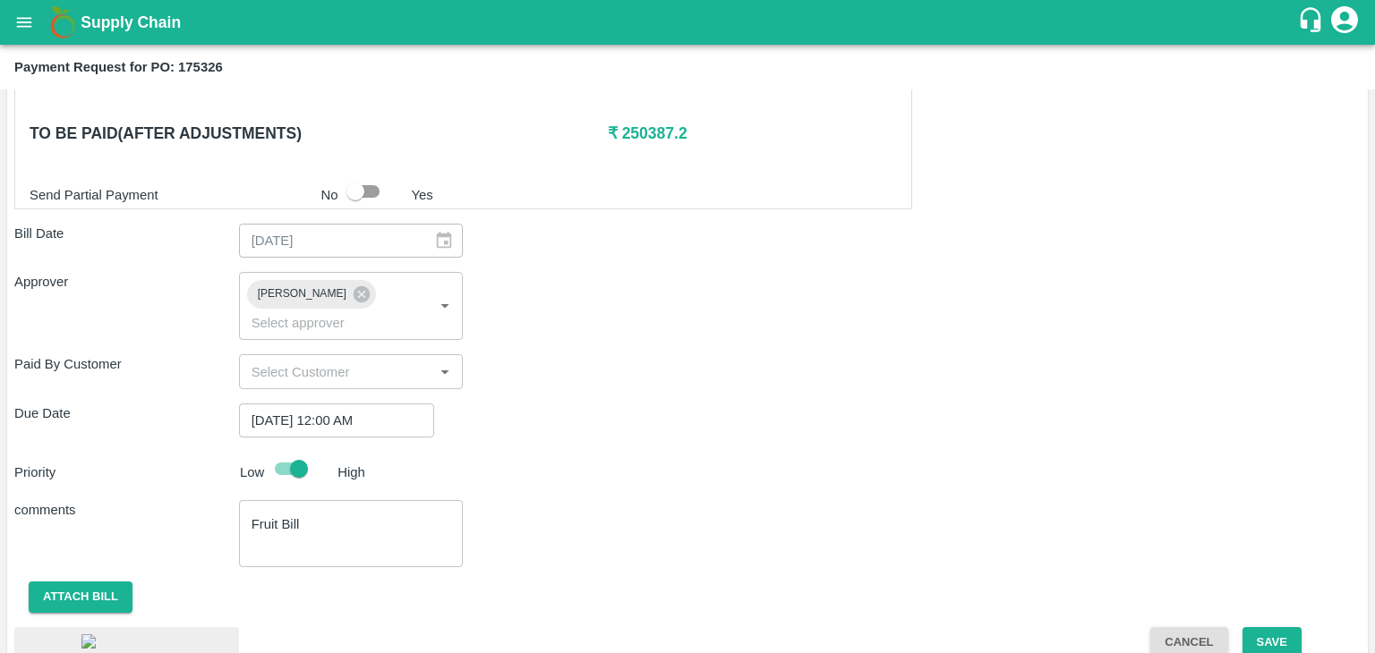
scroll to position [964, 0]
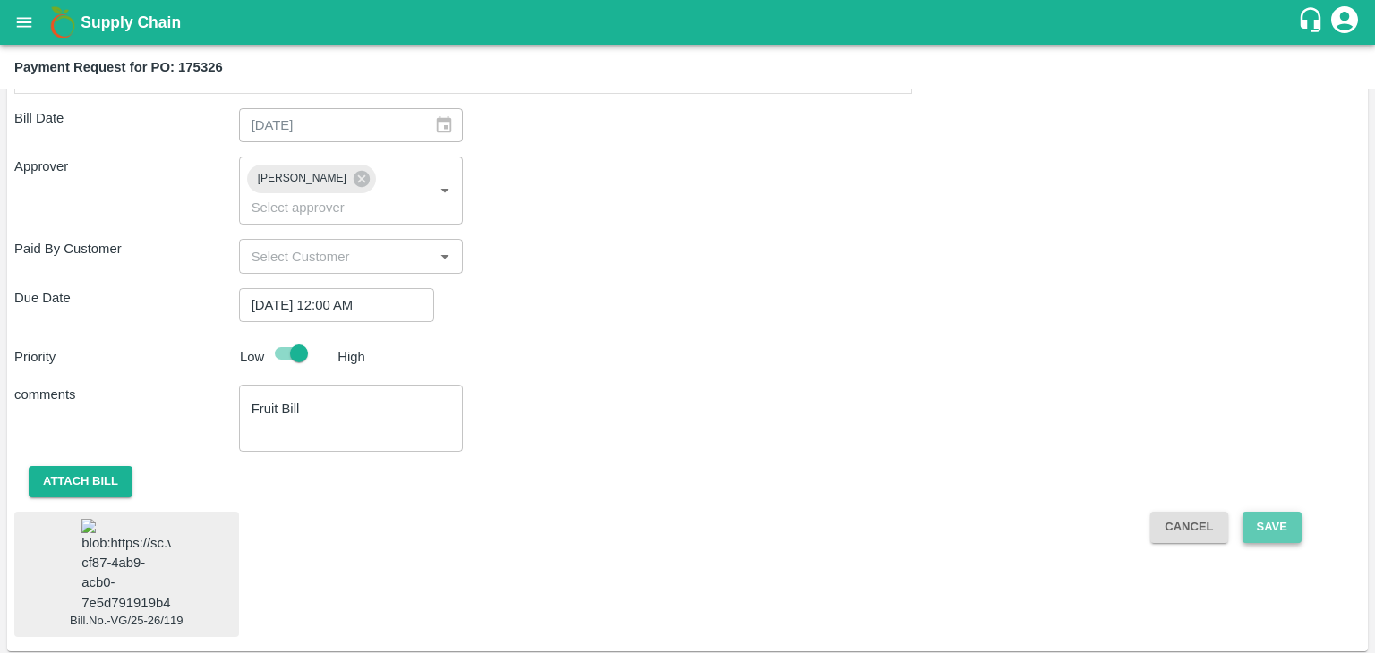
click at [1278, 512] on button "Save" at bounding box center [1271, 527] width 59 height 31
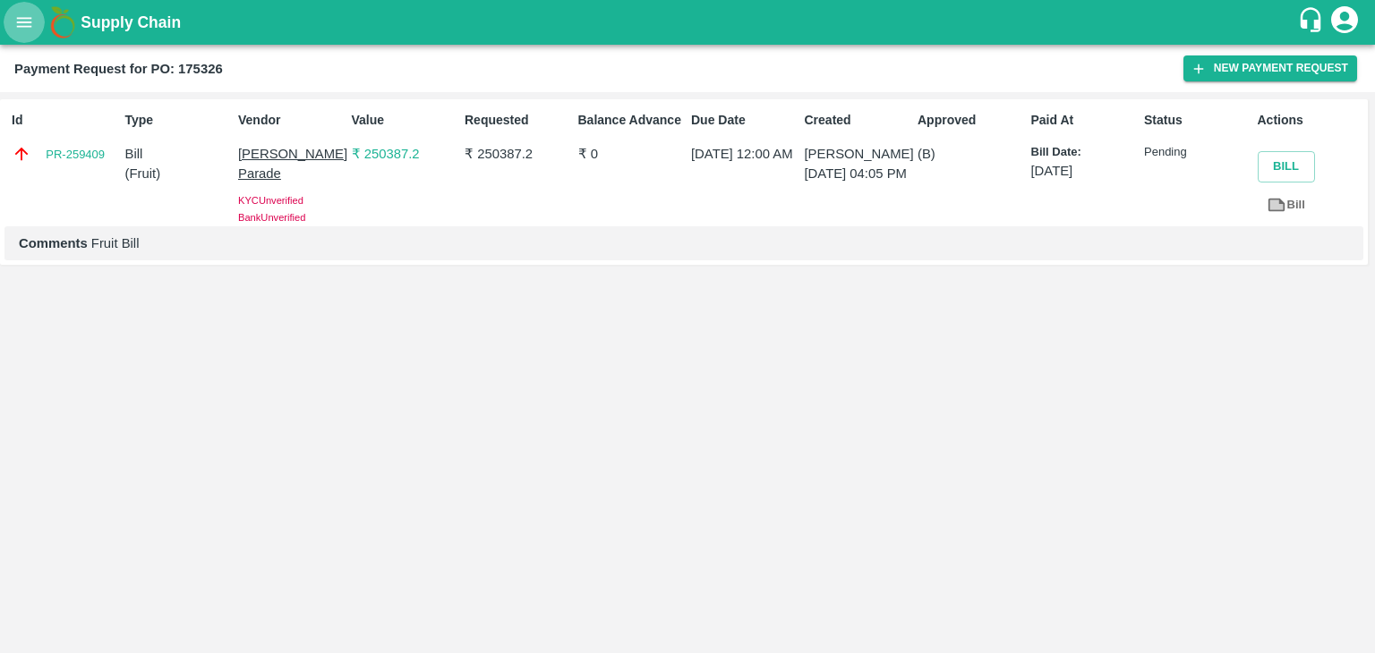
click at [12, 25] on button "open drawer" at bounding box center [24, 22] width 41 height 41
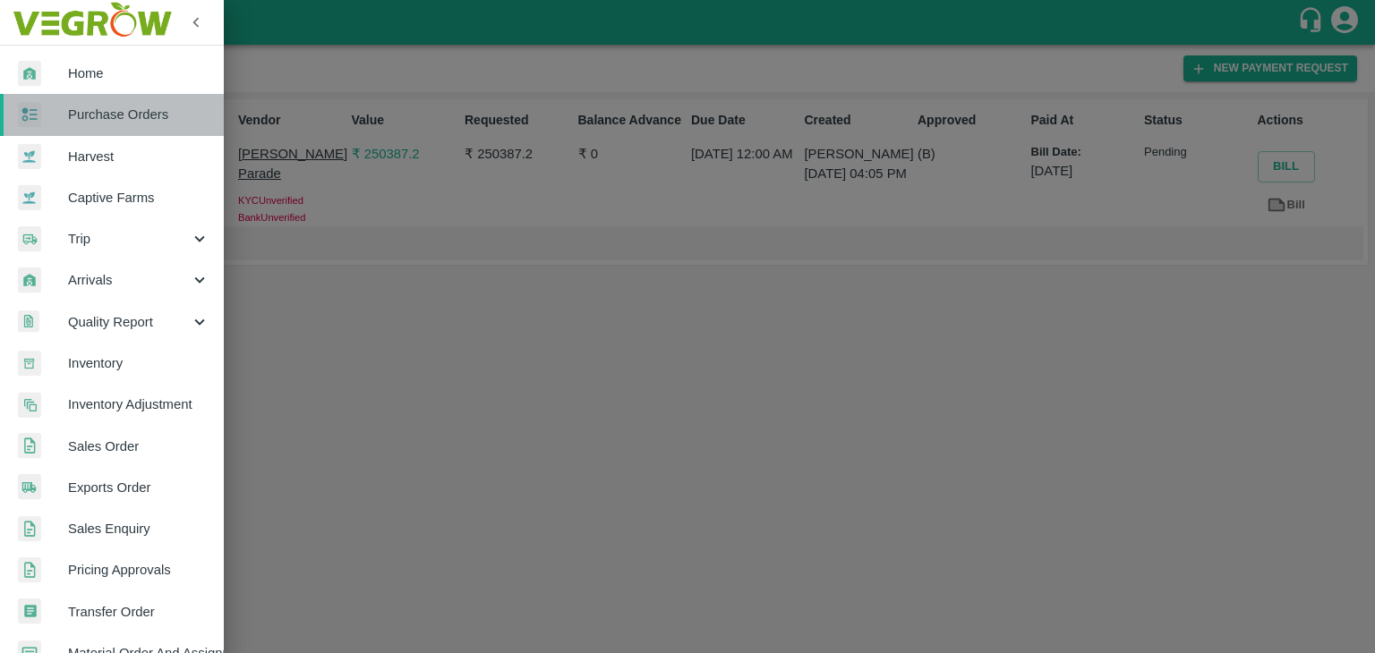
click at [140, 111] on span "Purchase Orders" at bounding box center [138, 115] width 141 height 20
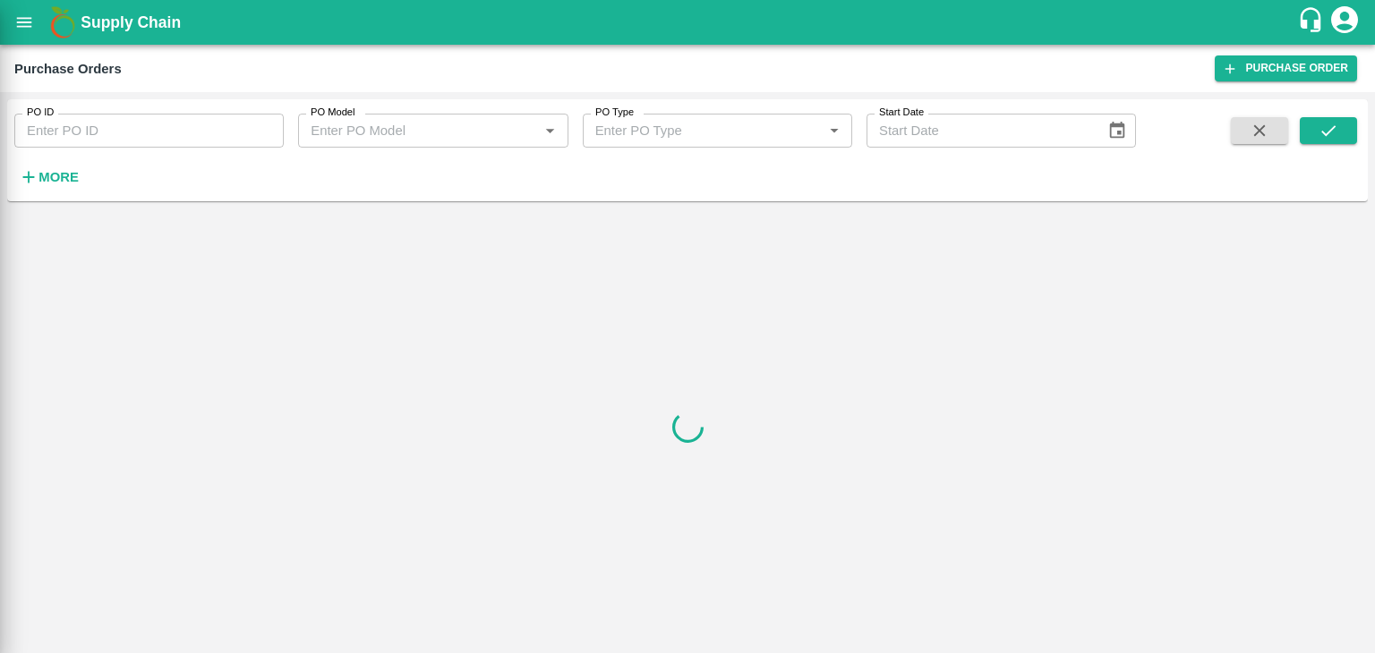
drag, startPoint x: 217, startPoint y: 125, endPoint x: 245, endPoint y: 128, distance: 28.8
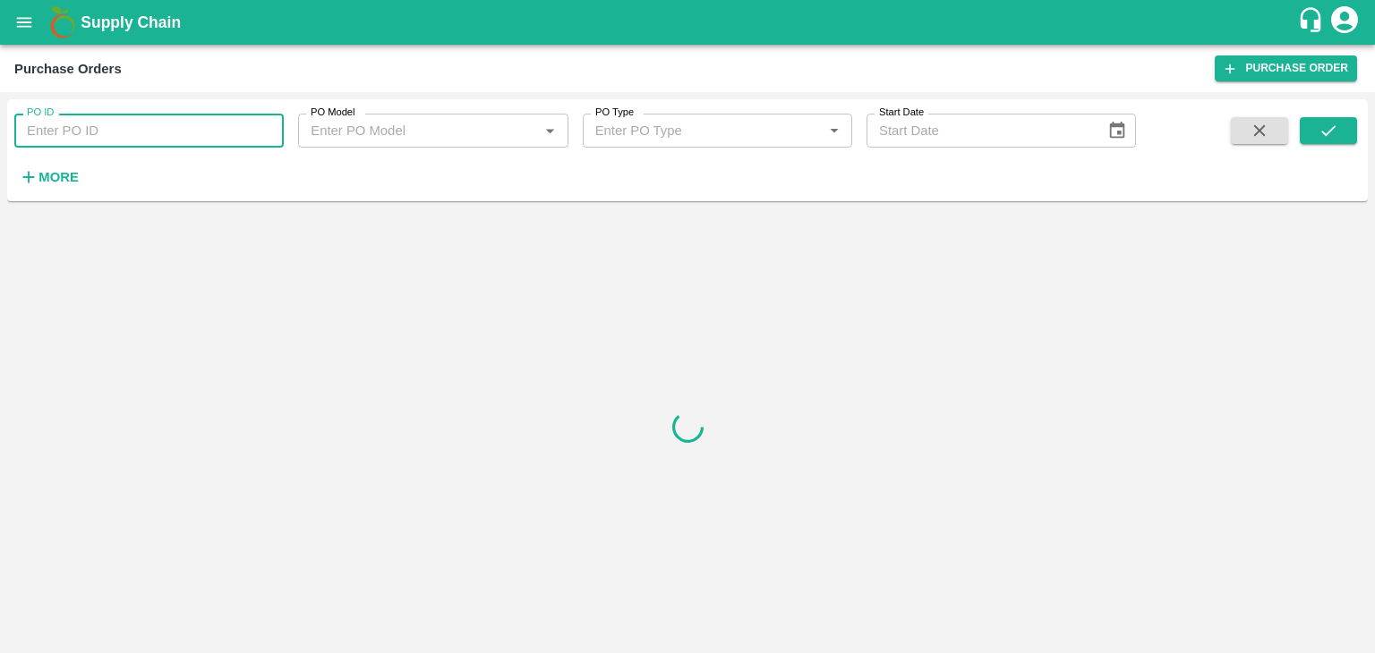
click at [245, 128] on input "PO ID" at bounding box center [148, 131] width 269 height 34
paste input "175327"
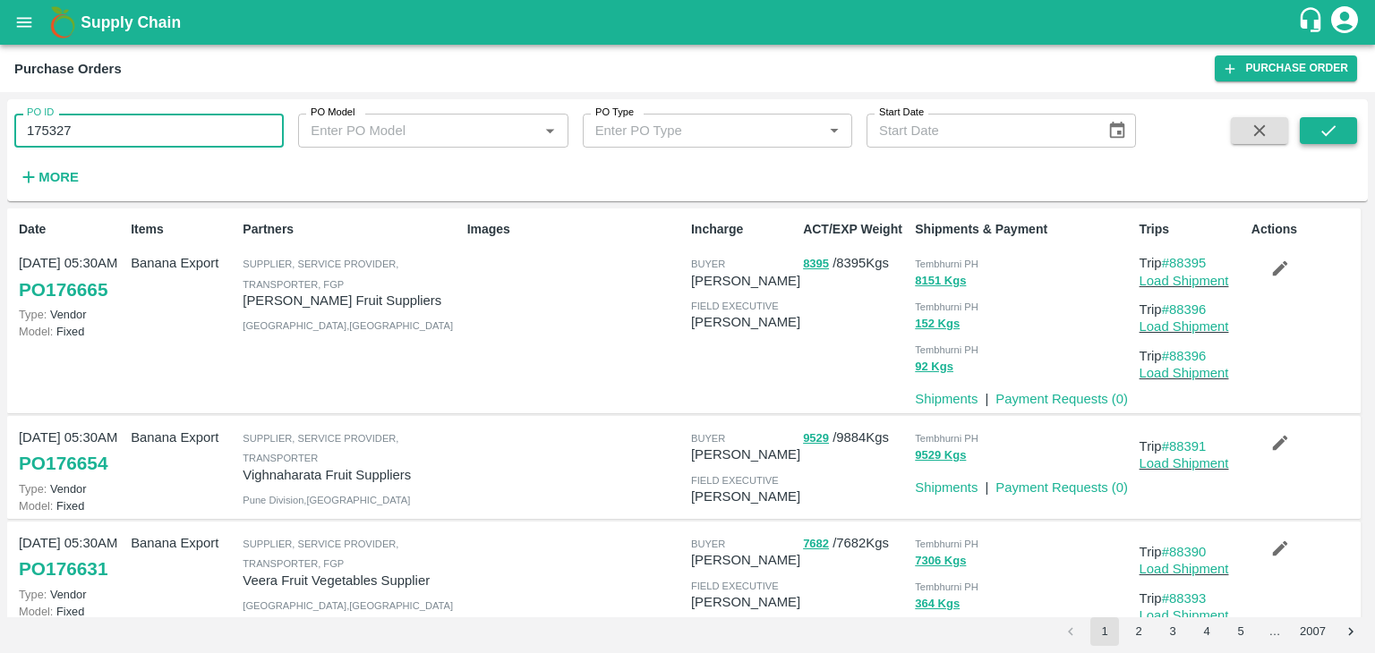
type input "175327"
click at [1332, 126] on icon "submit" at bounding box center [1328, 131] width 20 height 20
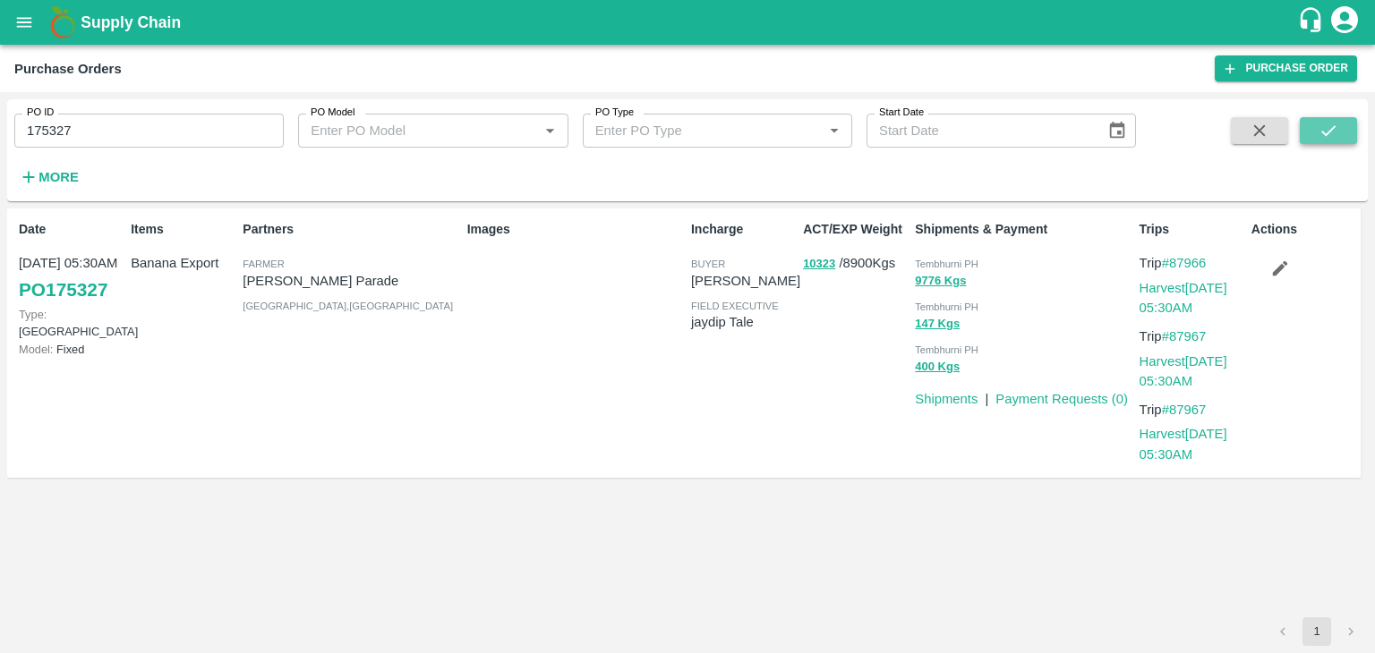
click at [1332, 126] on icon "submit" at bounding box center [1328, 131] width 20 height 20
click at [1053, 398] on link "Payment Requests ( 0 )" at bounding box center [1061, 399] width 132 height 14
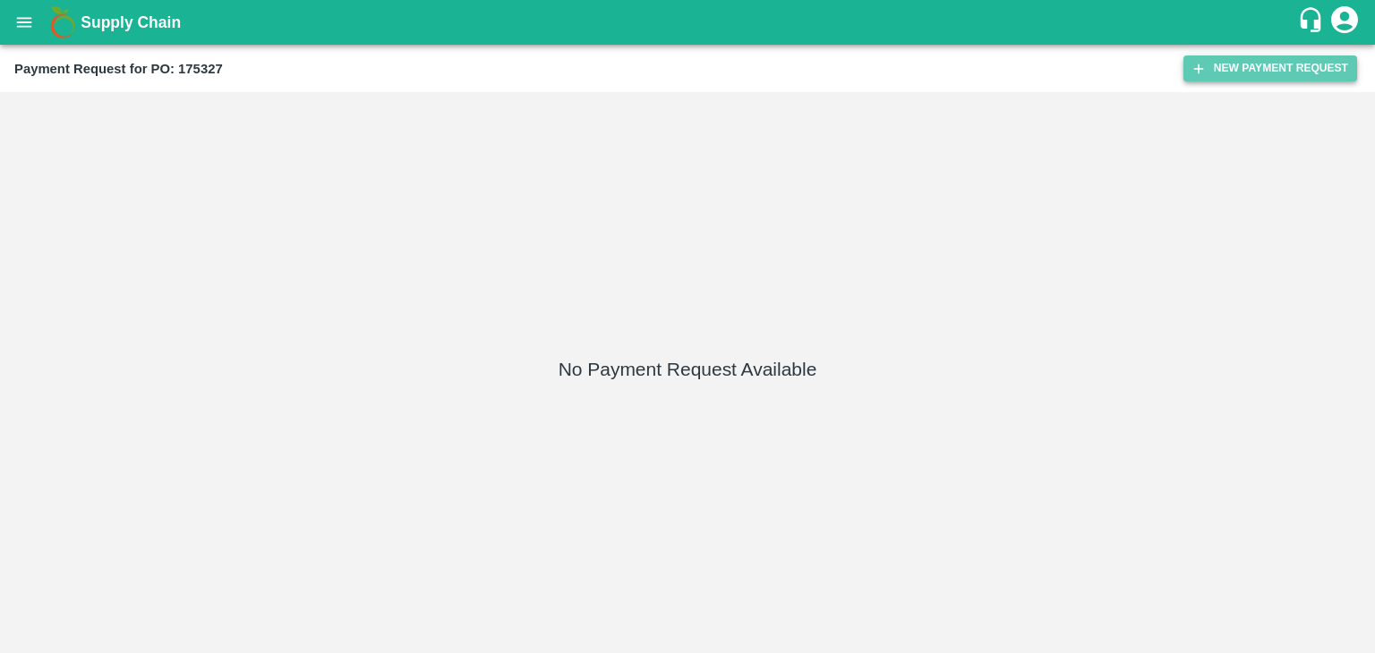
click at [1239, 64] on button "New Payment Request" at bounding box center [1270, 68] width 174 height 26
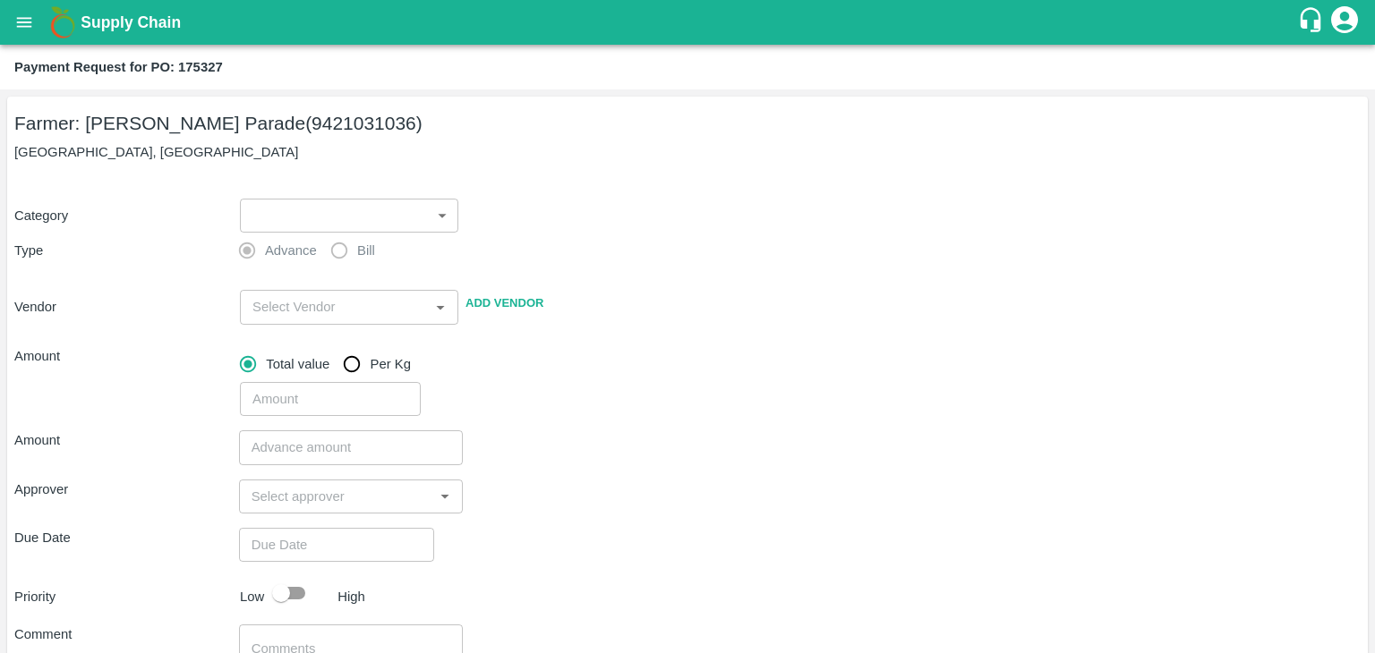
click at [296, 212] on body "Supply Chain Payment Request for PO: 175327 Farmer: Rajkumar Manik Parade (9421…" at bounding box center [687, 326] width 1375 height 653
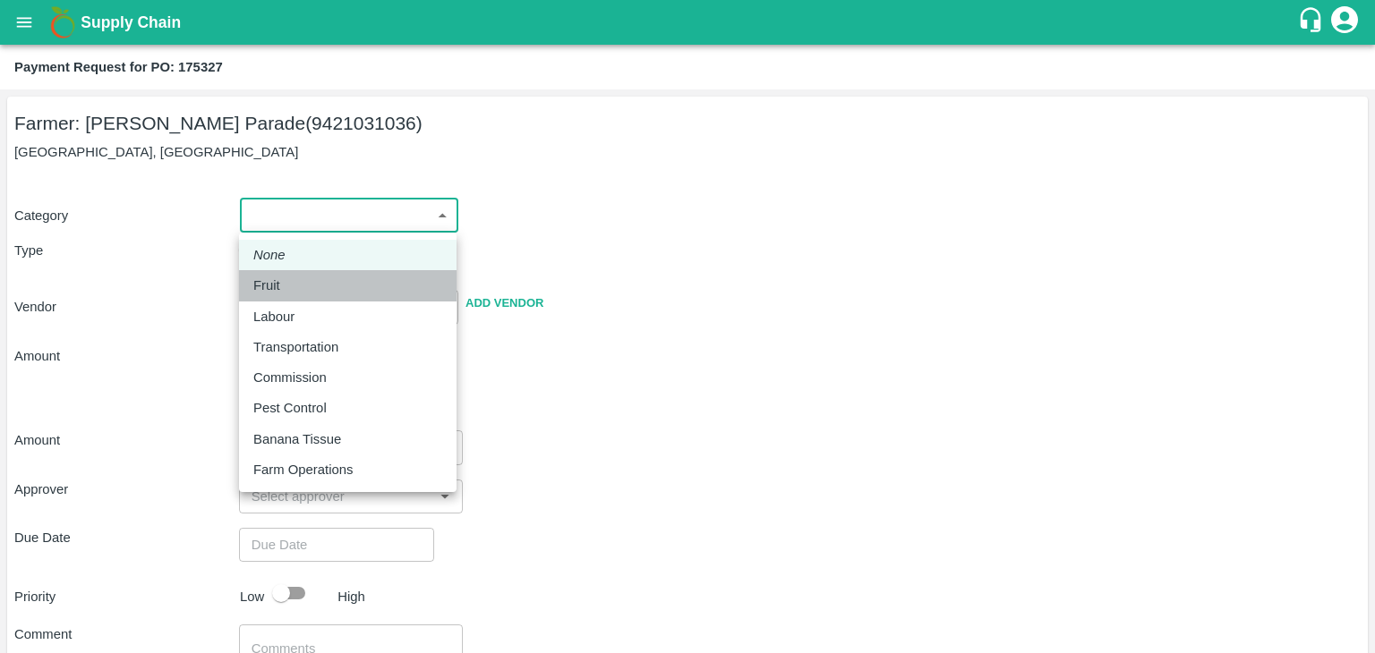
click at [303, 280] on div "Fruit" at bounding box center [347, 286] width 189 height 20
type input "1"
type input "[PERSON_NAME] Parade - 9421031036(Farmer)"
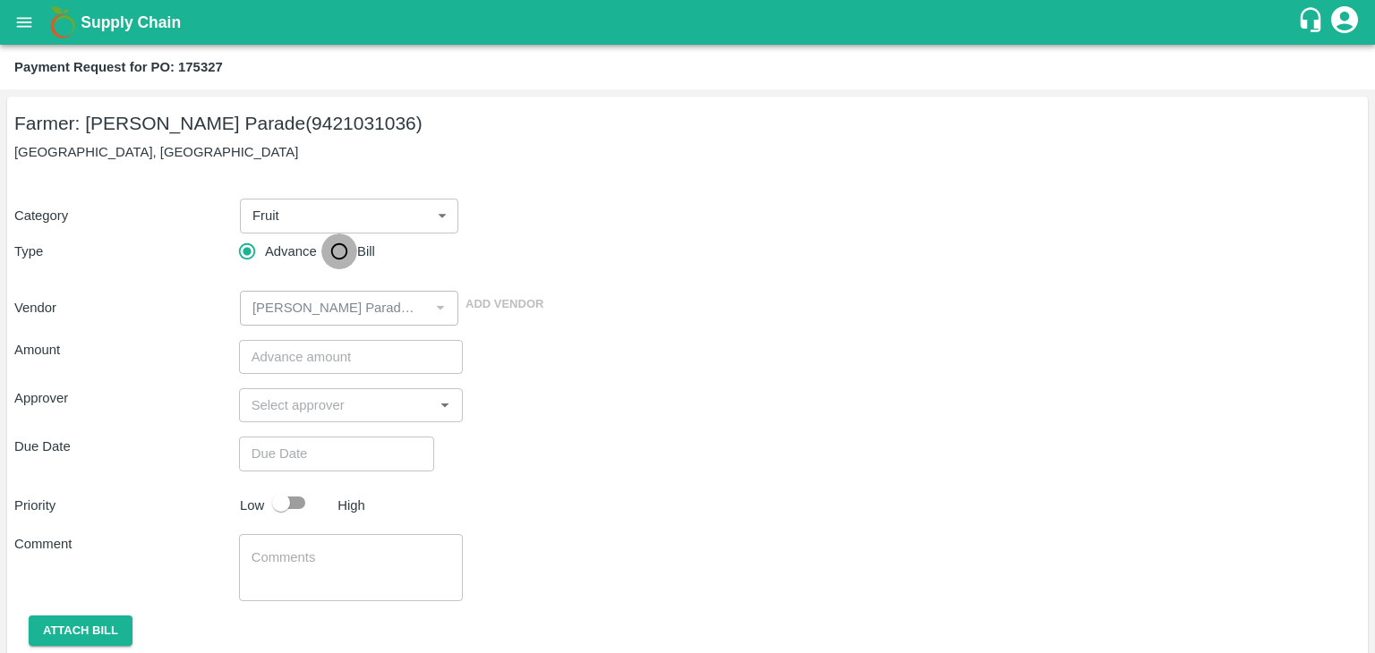
click at [322, 261] on input "Bill" at bounding box center [339, 252] width 36 height 36
radio input "true"
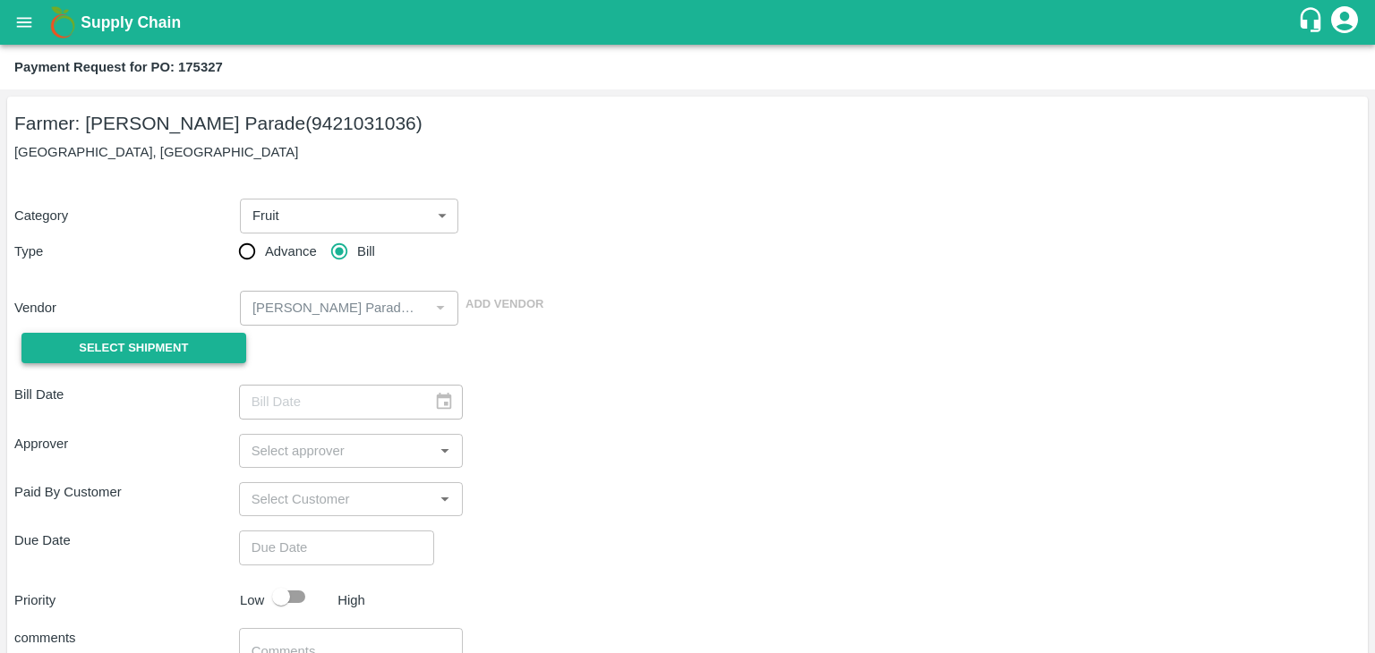
click at [195, 333] on button "Select Shipment" at bounding box center [133, 348] width 225 height 31
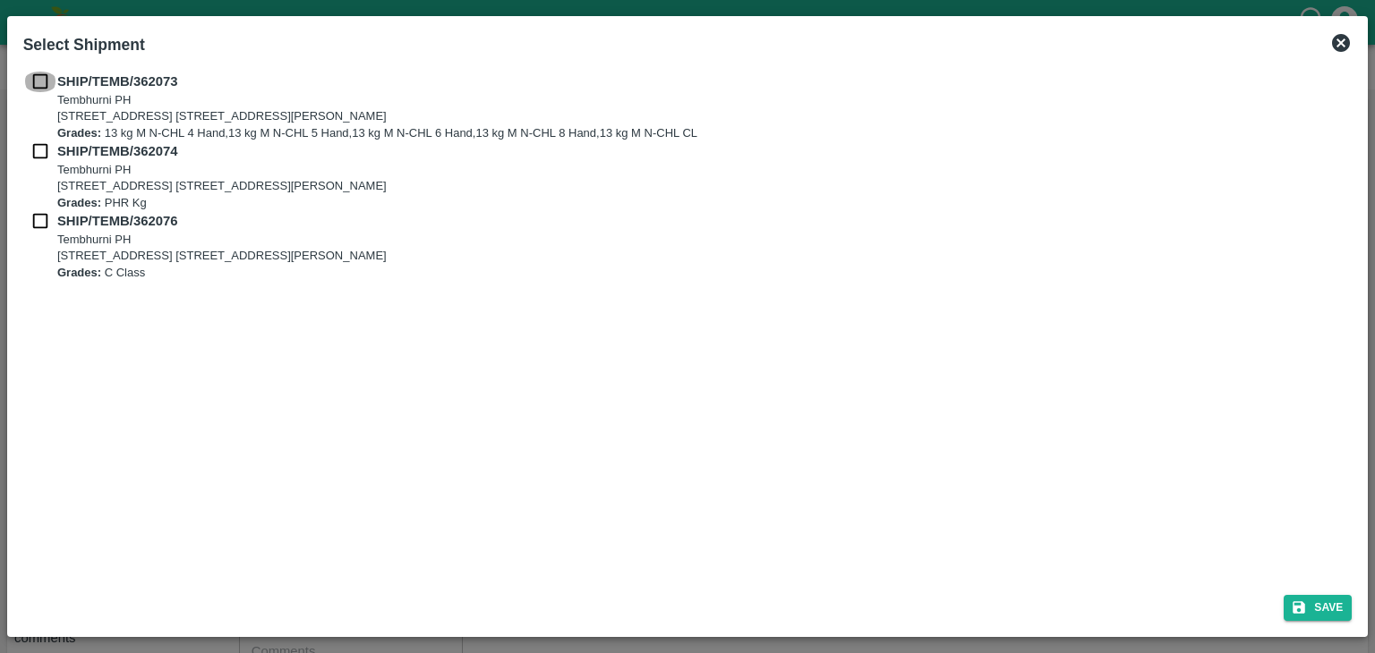
click at [38, 72] on input "checkbox" at bounding box center [40, 82] width 34 height 20
checkbox input "true"
click at [42, 156] on input "checkbox" at bounding box center [40, 151] width 34 height 20
checkbox input "true"
click at [41, 227] on input "checkbox" at bounding box center [40, 221] width 34 height 20
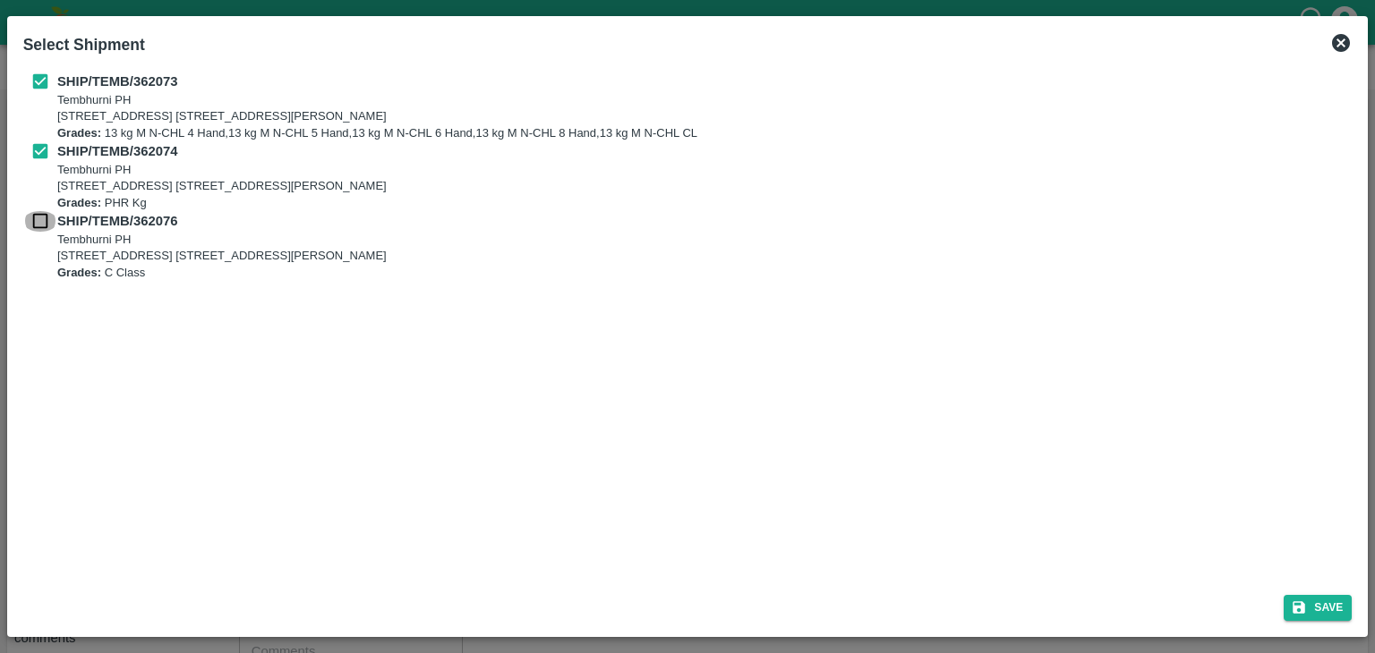
checkbox input "true"
click at [1342, 605] on button "Save" at bounding box center [1317, 608] width 68 height 26
type input "11/09/2025"
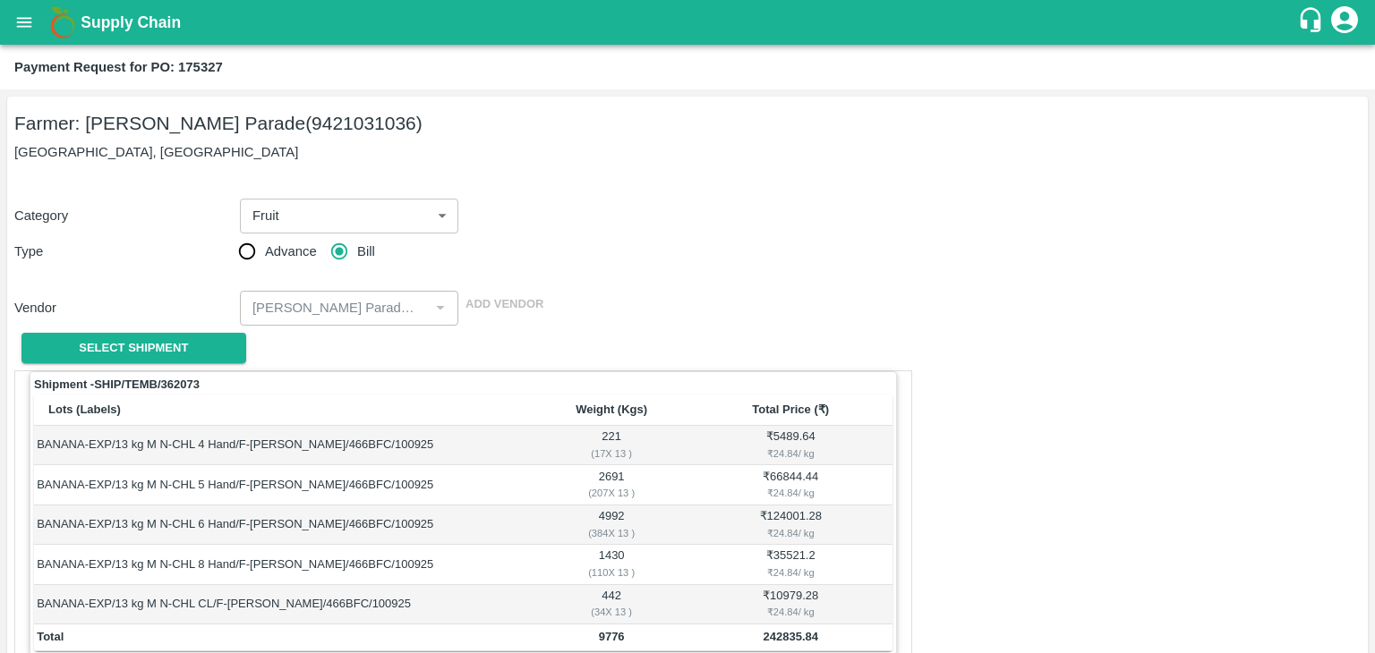
scroll to position [877, 0]
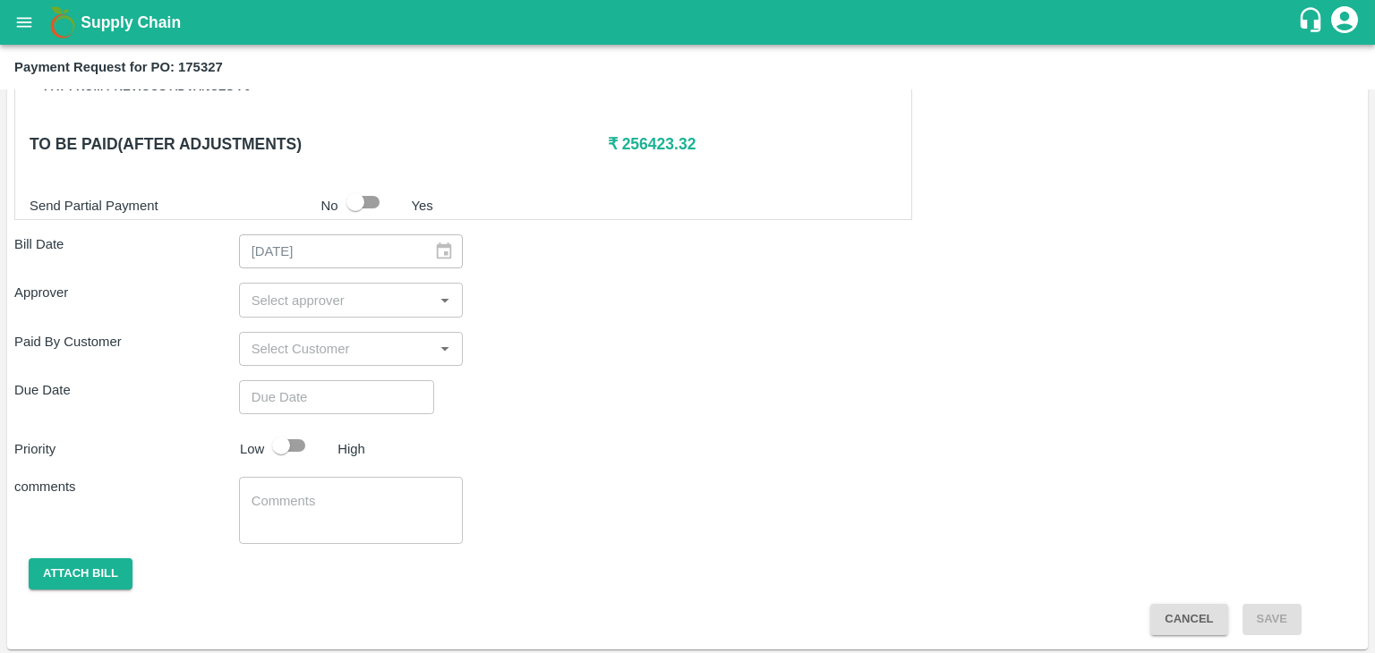
click at [360, 288] on input "input" at bounding box center [336, 299] width 184 height 23
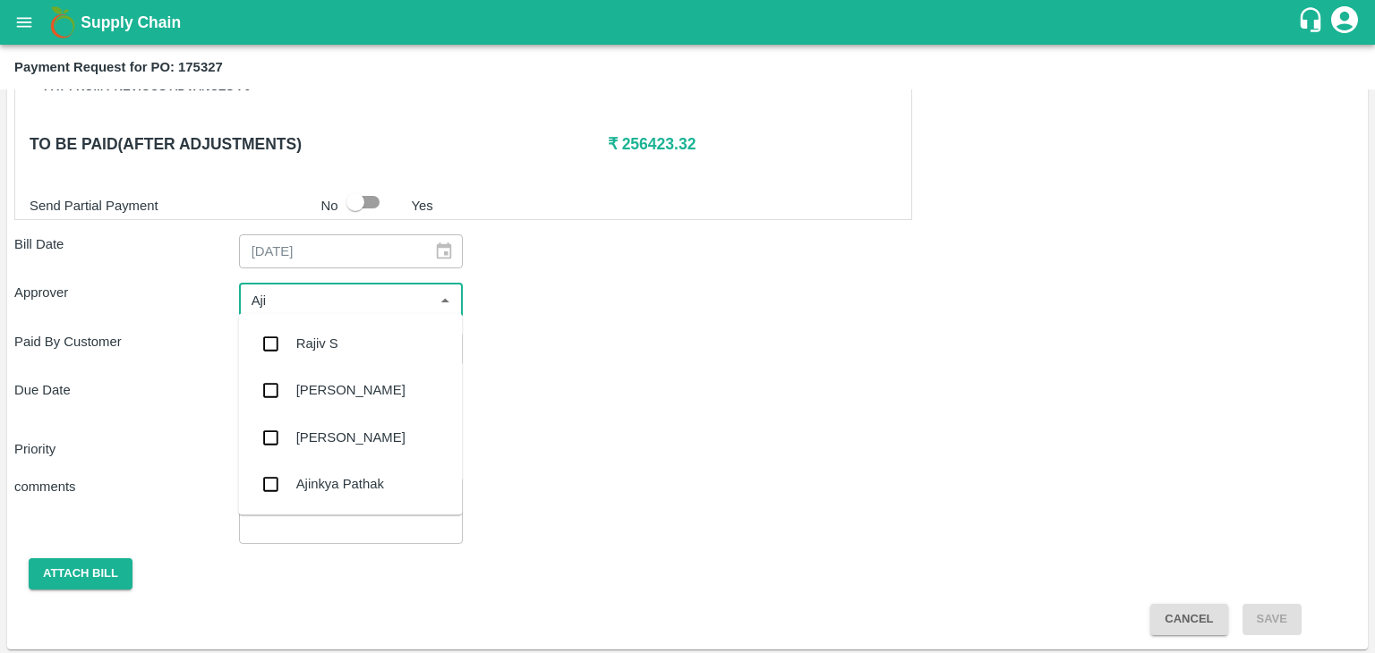
type input "Ajit"
click at [337, 345] on div "[PERSON_NAME]" at bounding box center [350, 344] width 109 height 20
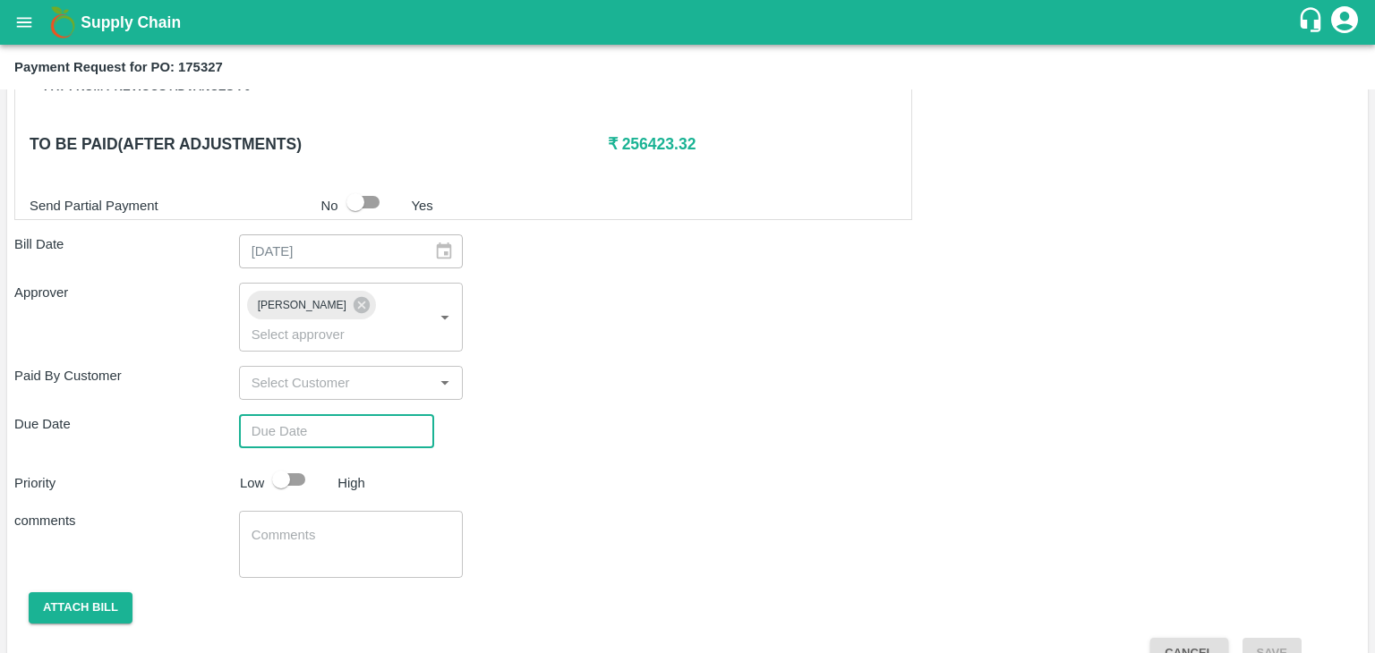
type input "DD/MM/YYYY hh:mm aa"
click at [365, 414] on input "DD/MM/YYYY hh:mm aa" at bounding box center [330, 431] width 183 height 34
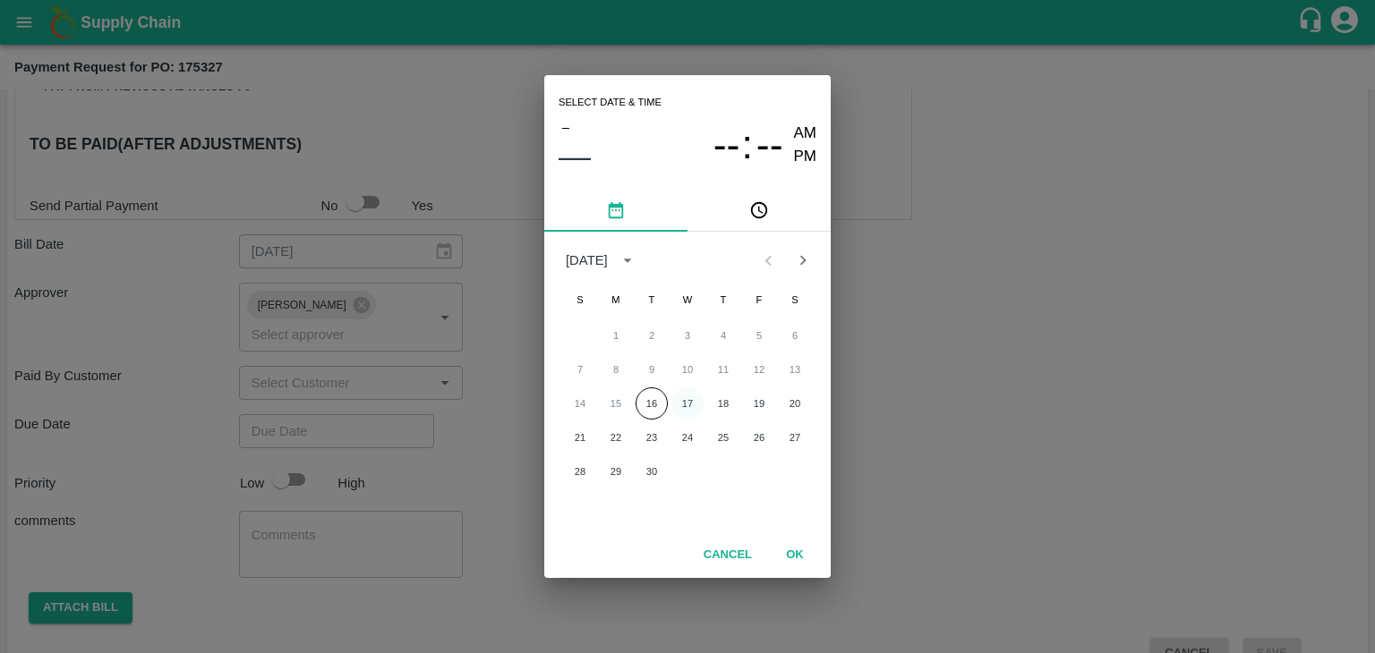
drag, startPoint x: 365, startPoint y: 404, endPoint x: 686, endPoint y: 397, distance: 321.3
click at [686, 397] on div "14 15 16 17 18 19 20" at bounding box center [687, 403] width 286 height 32
click at [686, 397] on button "17" at bounding box center [687, 403] width 32 height 32
type input "[DATE] 12:00 AM"
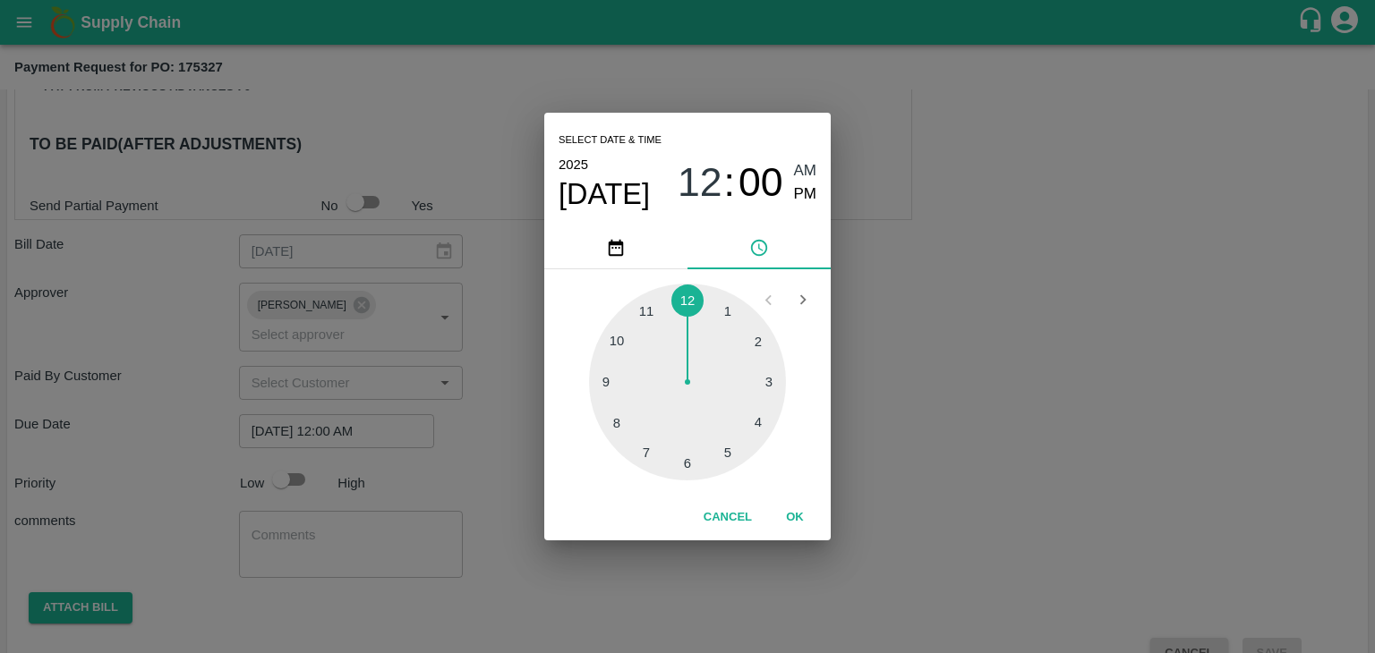
click at [798, 506] on button "OK" at bounding box center [794, 517] width 57 height 31
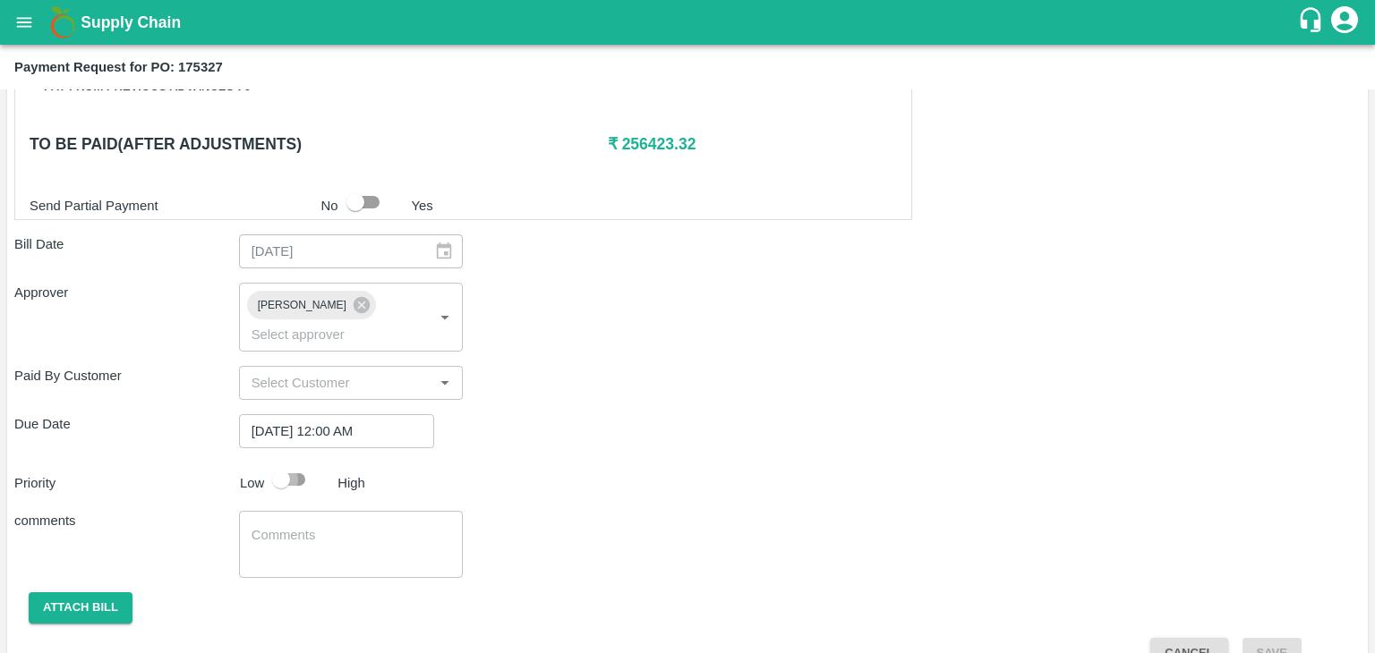
click at [303, 463] on input "checkbox" at bounding box center [281, 480] width 102 height 34
checkbox input "true"
click at [341, 526] on textarea at bounding box center [351, 545] width 200 height 38
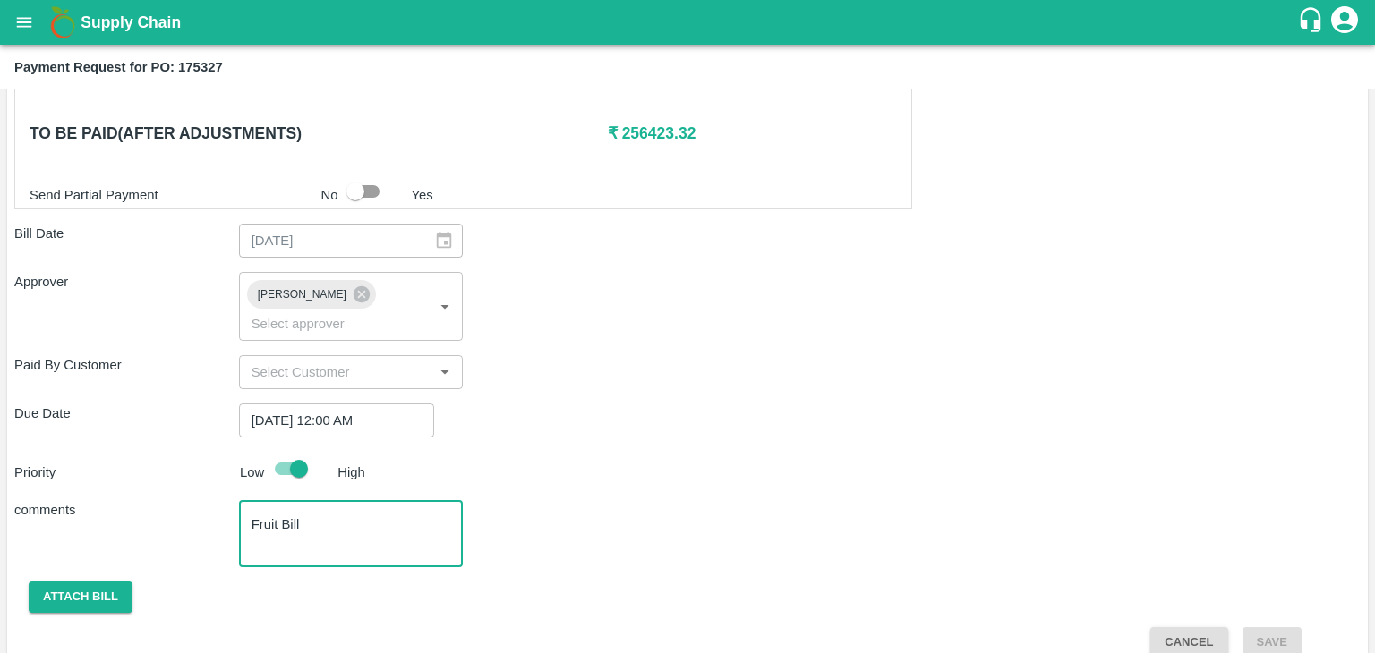
type textarea "Fruit Bill"
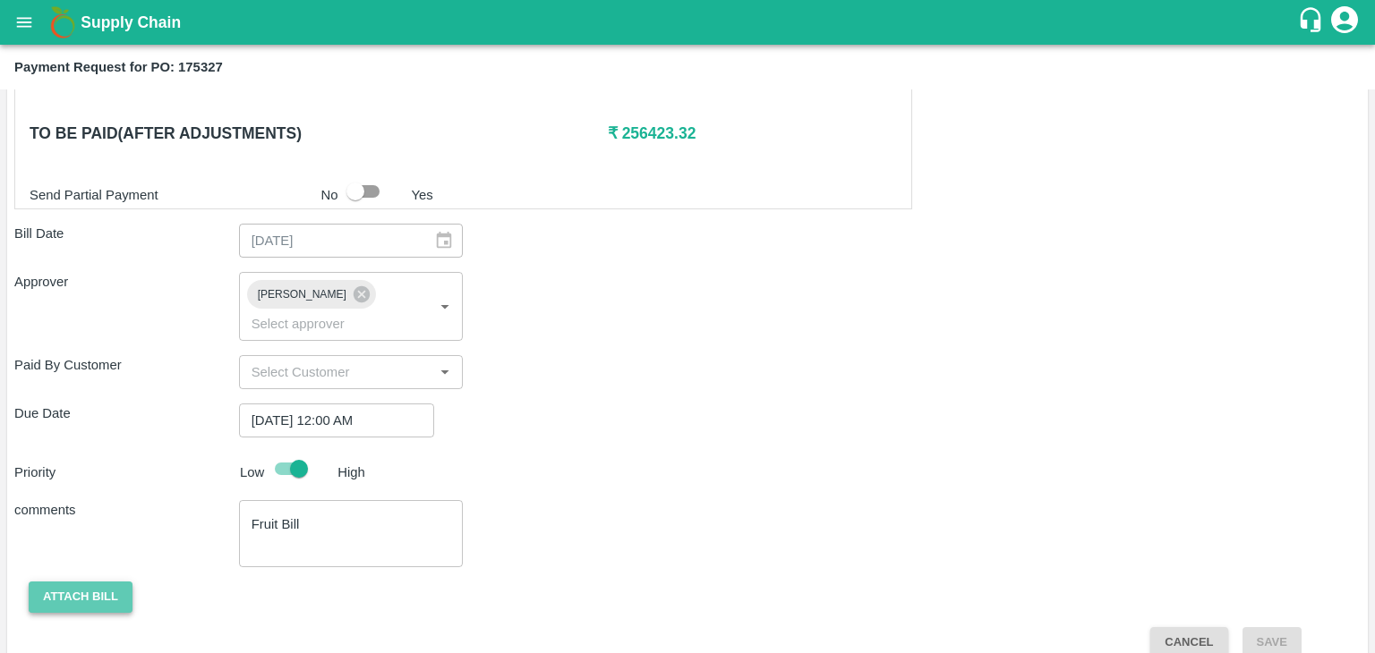
click at [88, 582] on button "Attach bill" at bounding box center [81, 597] width 104 height 31
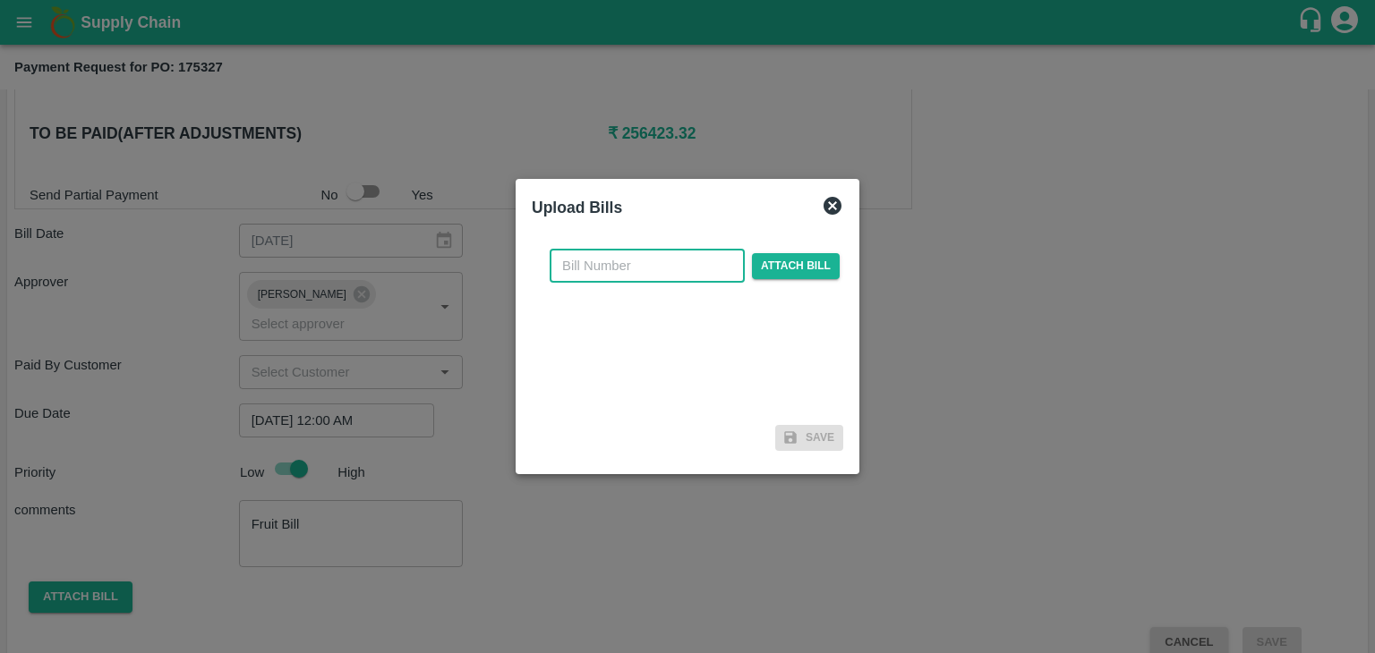
click at [636, 256] on input "text" at bounding box center [646, 266] width 195 height 34
click at [628, 269] on input "VG" at bounding box center [646, 266] width 195 height 34
click at [670, 263] on input "VG/25-26/046" at bounding box center [646, 266] width 195 height 34
type input "VG/25-26/120"
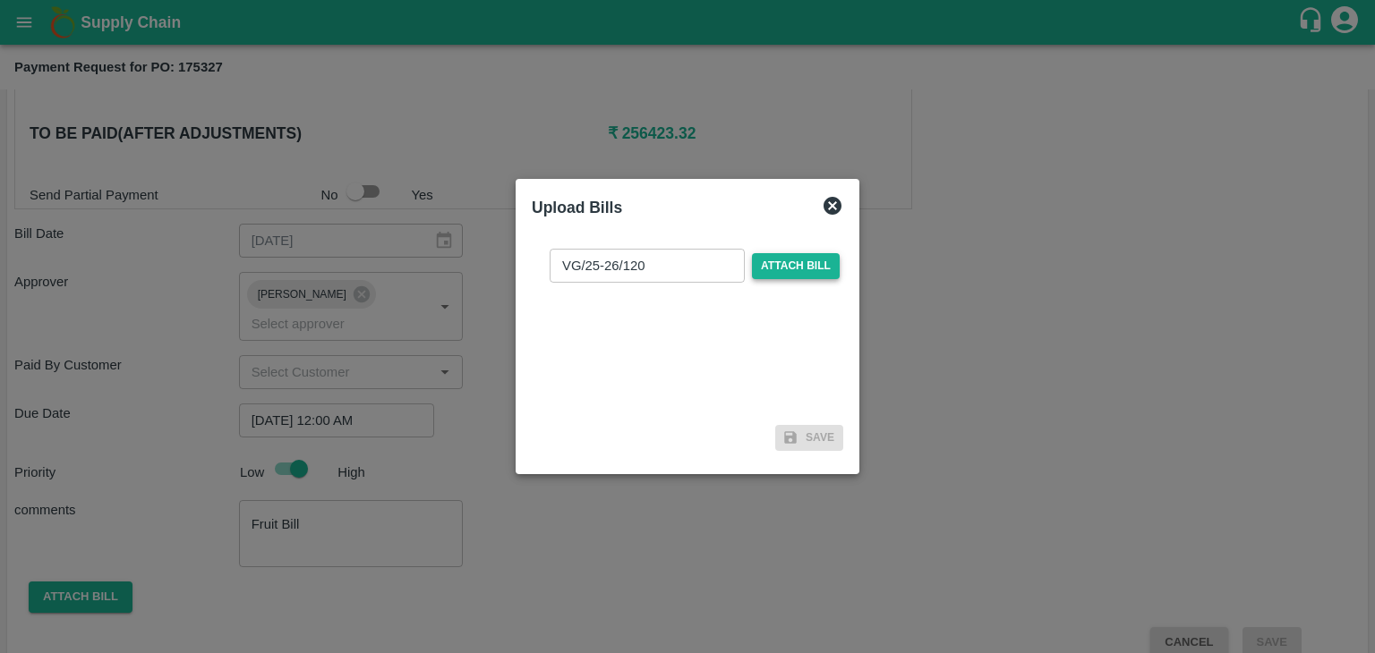
drag, startPoint x: 777, startPoint y: 283, endPoint x: 784, endPoint y: 272, distance: 12.9
click at [784, 272] on div "VG/25-26/120 ​ Attach bill" at bounding box center [687, 325] width 311 height 183
click at [784, 272] on span "Attach bill" at bounding box center [796, 266] width 88 height 26
click at [0, 0] on input "Attach bill" at bounding box center [0, 0] width 0 height 0
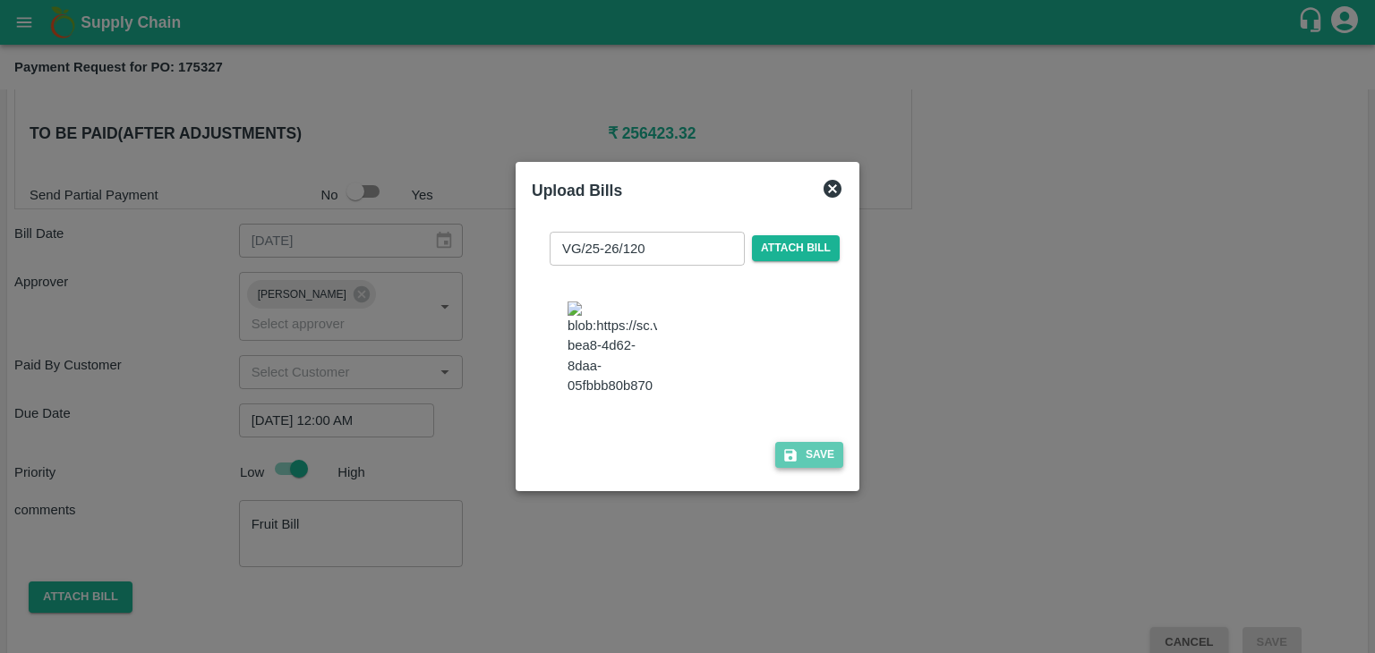
click at [813, 468] on button "Save" at bounding box center [809, 455] width 68 height 26
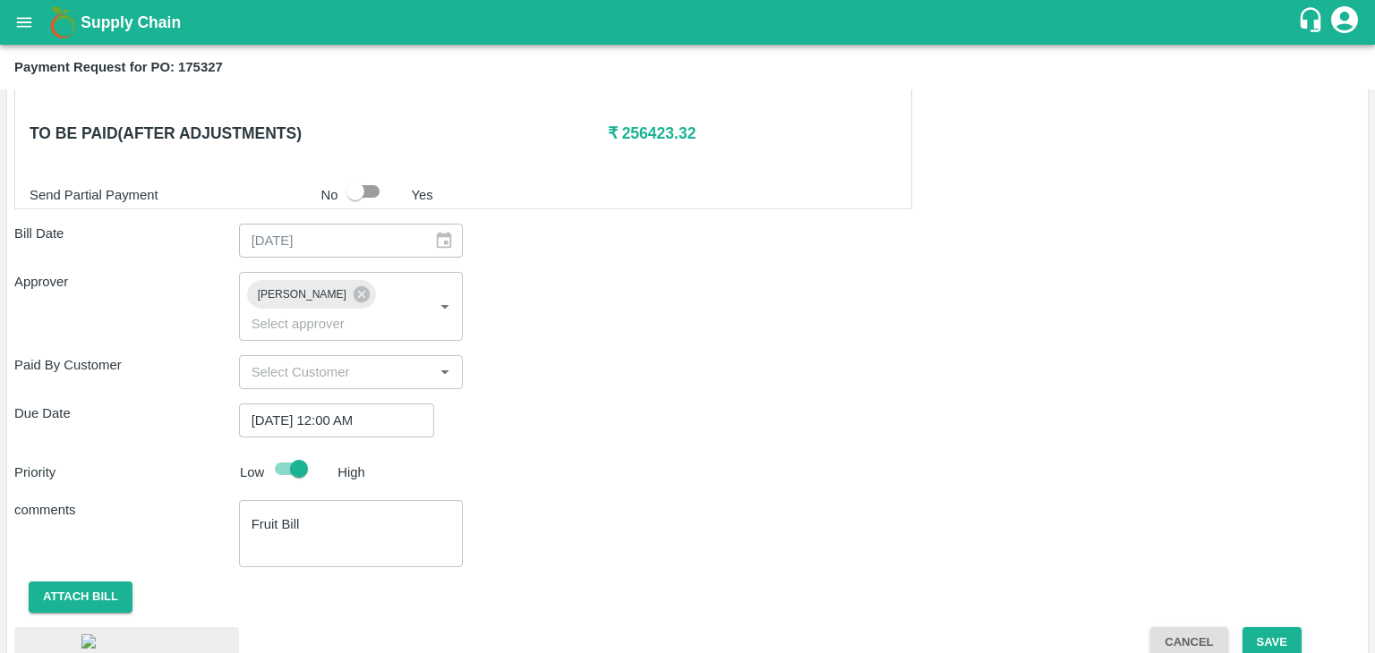
scroll to position [1005, 0]
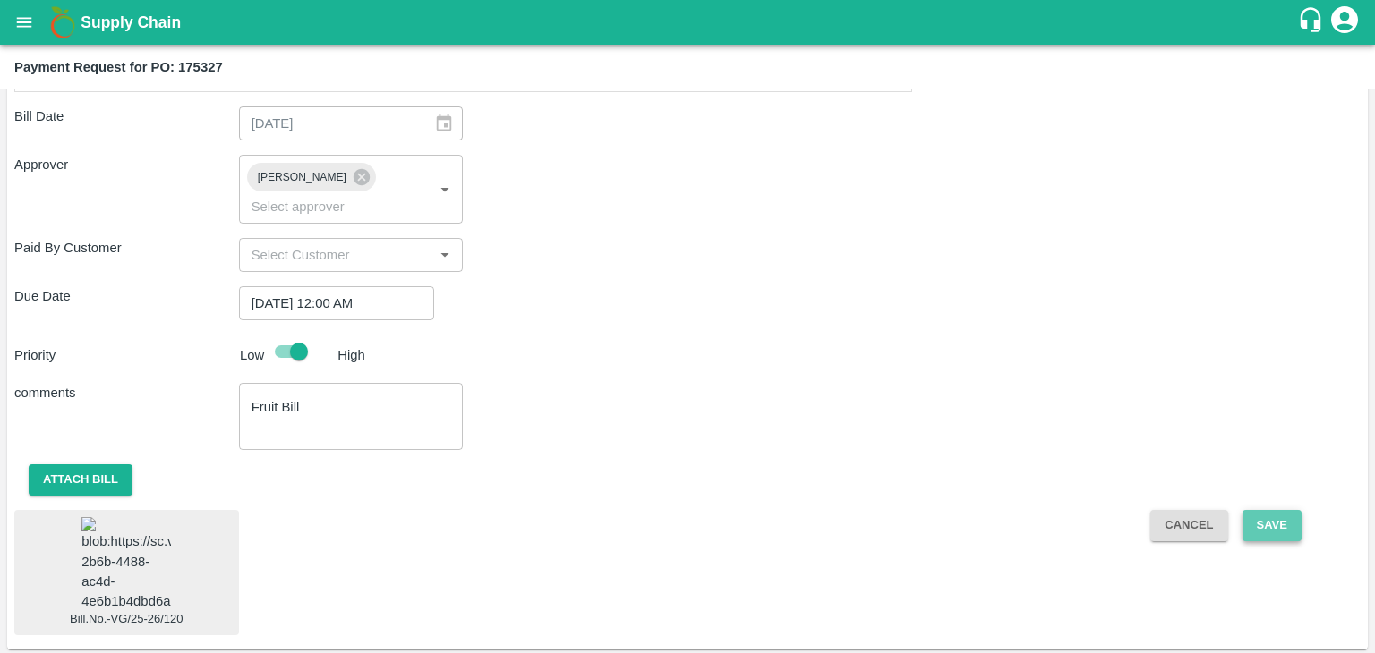
click at [1264, 510] on button "Save" at bounding box center [1271, 525] width 59 height 31
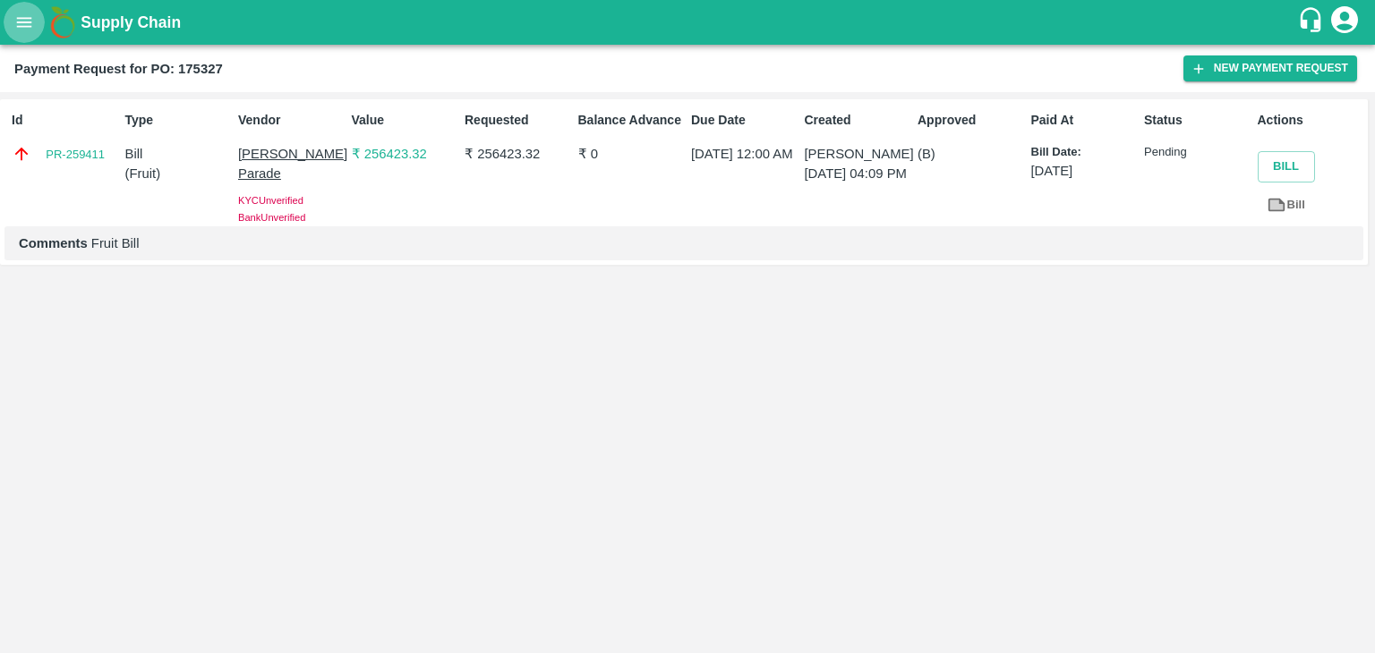
click at [14, 14] on icon "open drawer" at bounding box center [24, 23] width 20 height 20
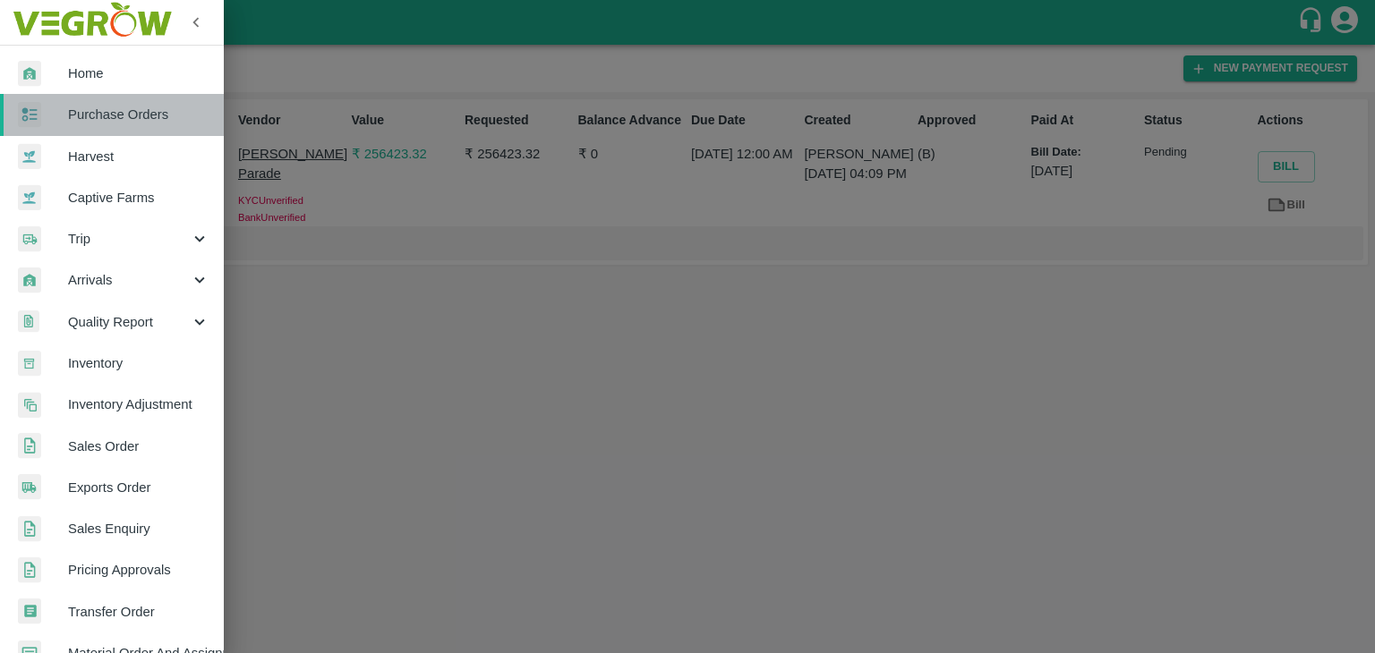
click at [128, 109] on span "Purchase Orders" at bounding box center [138, 115] width 141 height 20
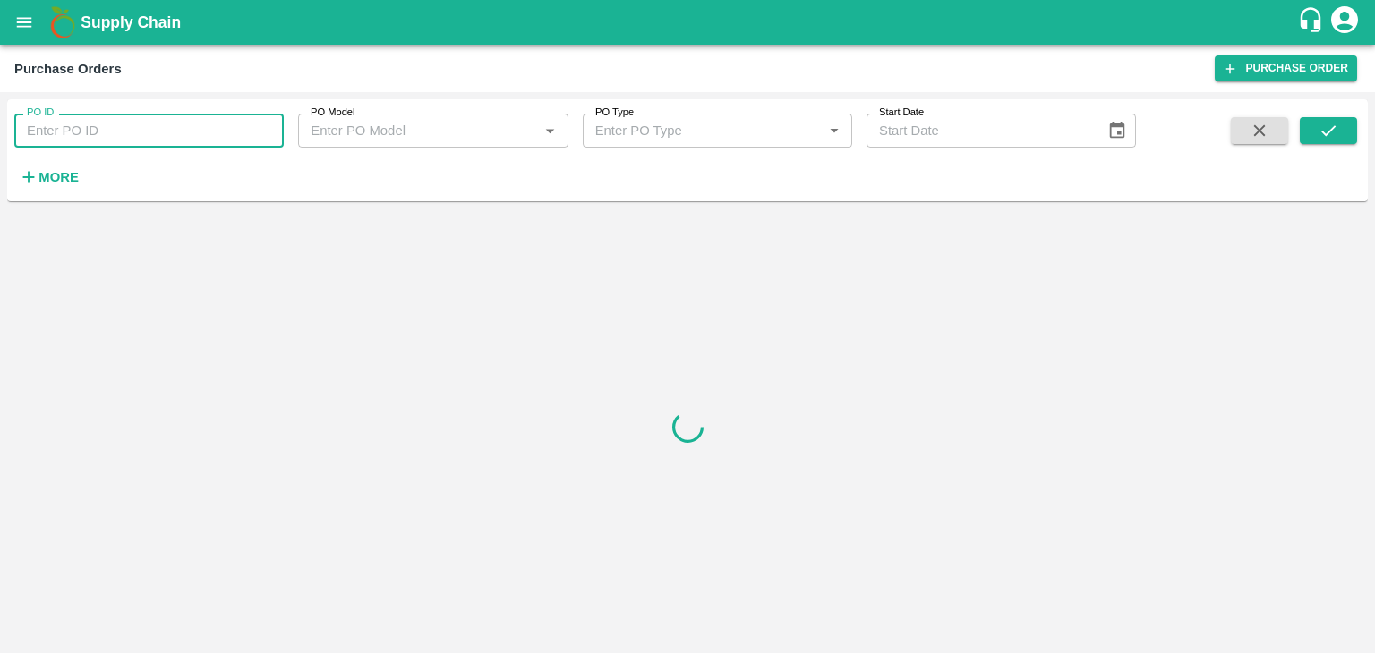
click at [243, 128] on input "PO ID" at bounding box center [148, 131] width 269 height 34
paste input "175388"
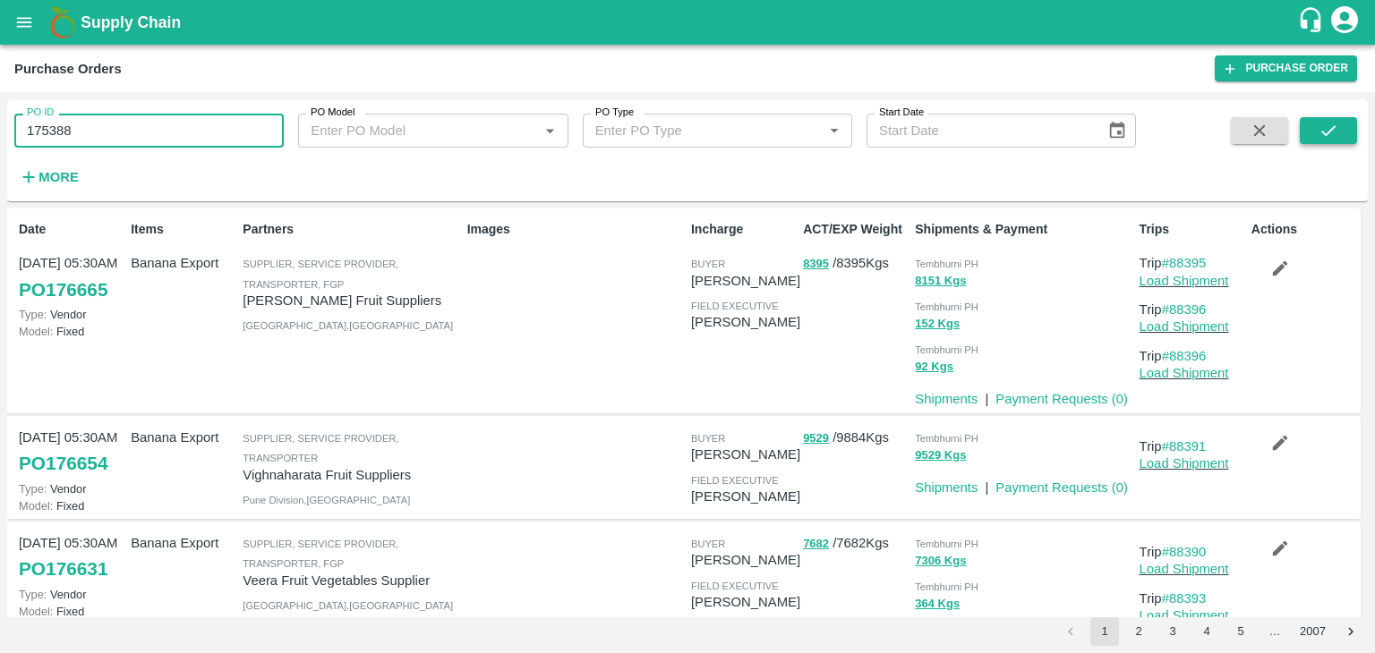
type input "175388"
click at [1310, 133] on button "submit" at bounding box center [1327, 130] width 57 height 27
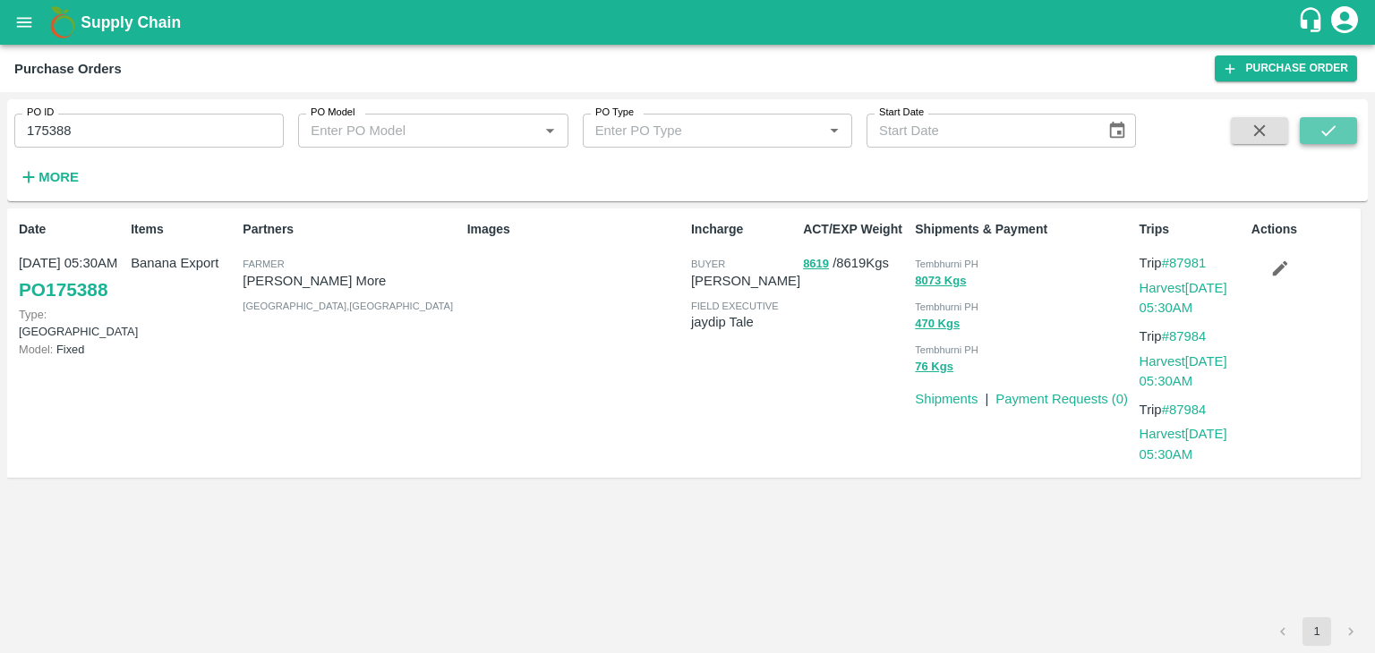
click at [1310, 133] on button "submit" at bounding box center [1327, 130] width 57 height 27
click at [1048, 397] on link "Payment Requests ( 0 )" at bounding box center [1061, 399] width 132 height 14
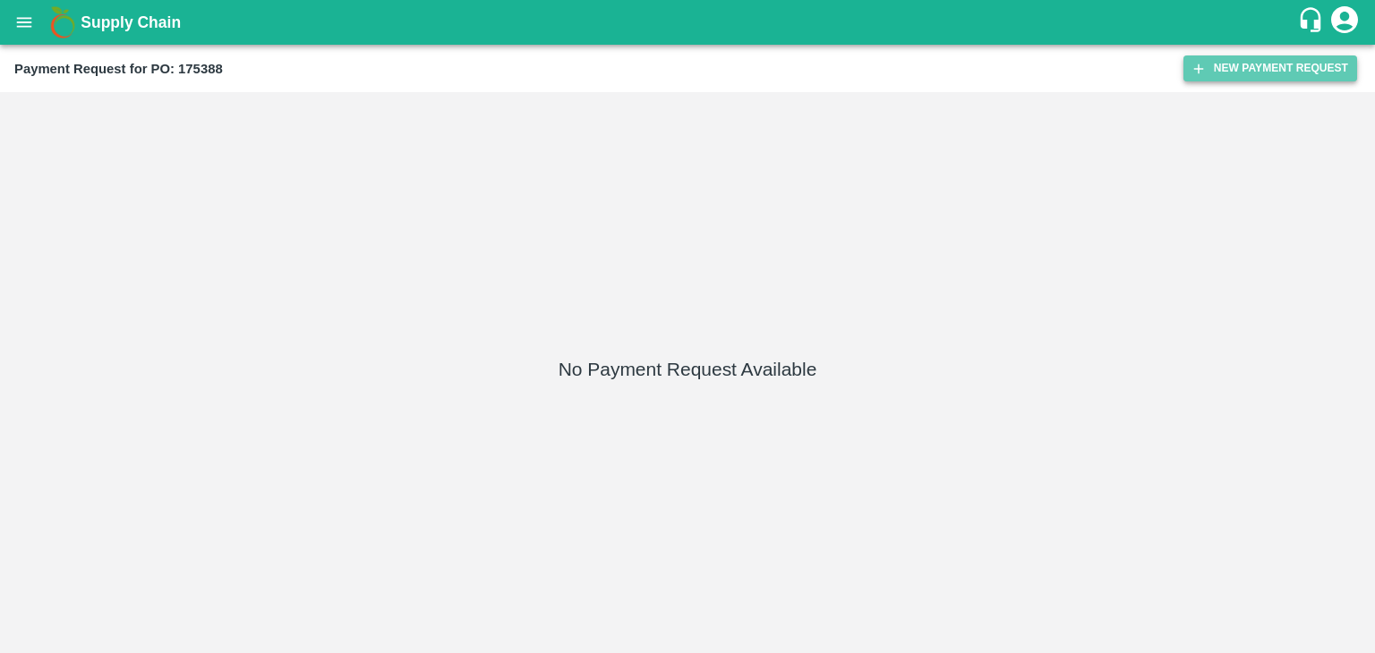
click at [1204, 72] on icon "button" at bounding box center [1198, 69] width 16 height 16
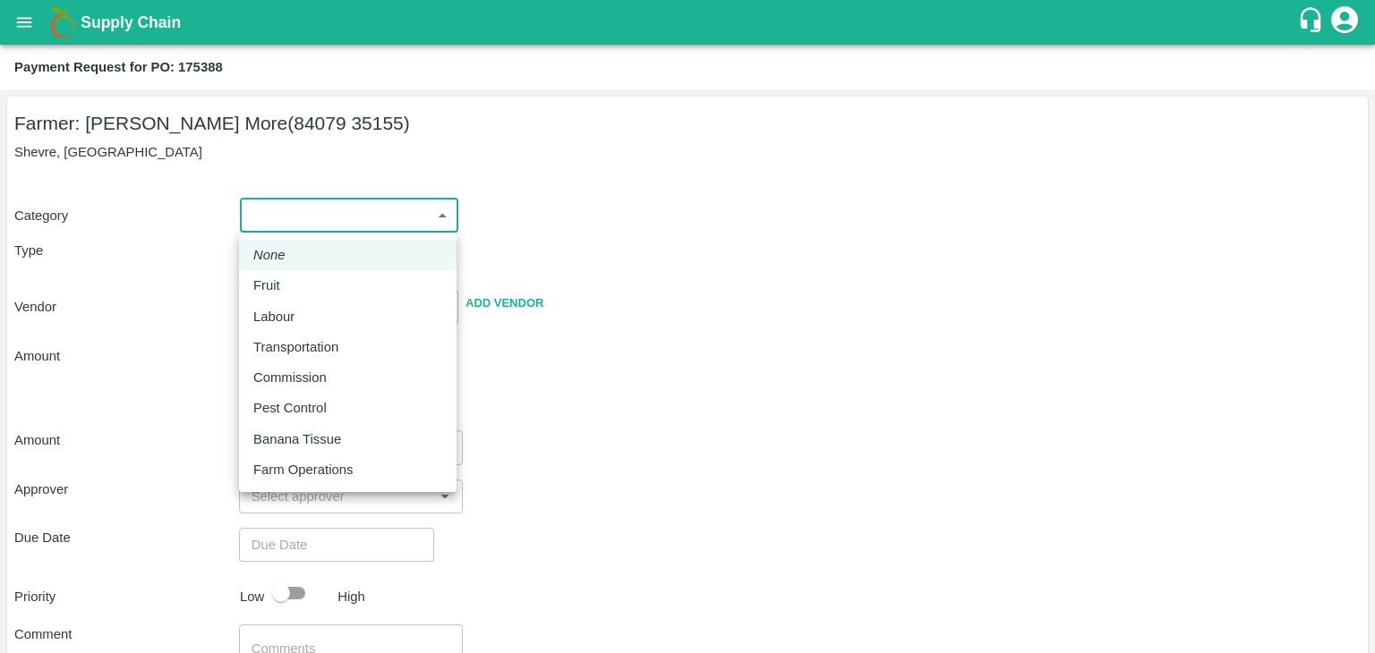
click at [257, 220] on body "Supply Chain Payment Request for PO: 175388 Farmer: Omkar Narsinh More (84079 3…" at bounding box center [687, 326] width 1375 height 653
click at [290, 281] on div "Fruit" at bounding box center [347, 286] width 189 height 20
type input "1"
type input "Omkar Narsinh More - 84079 35155(Farmer)"
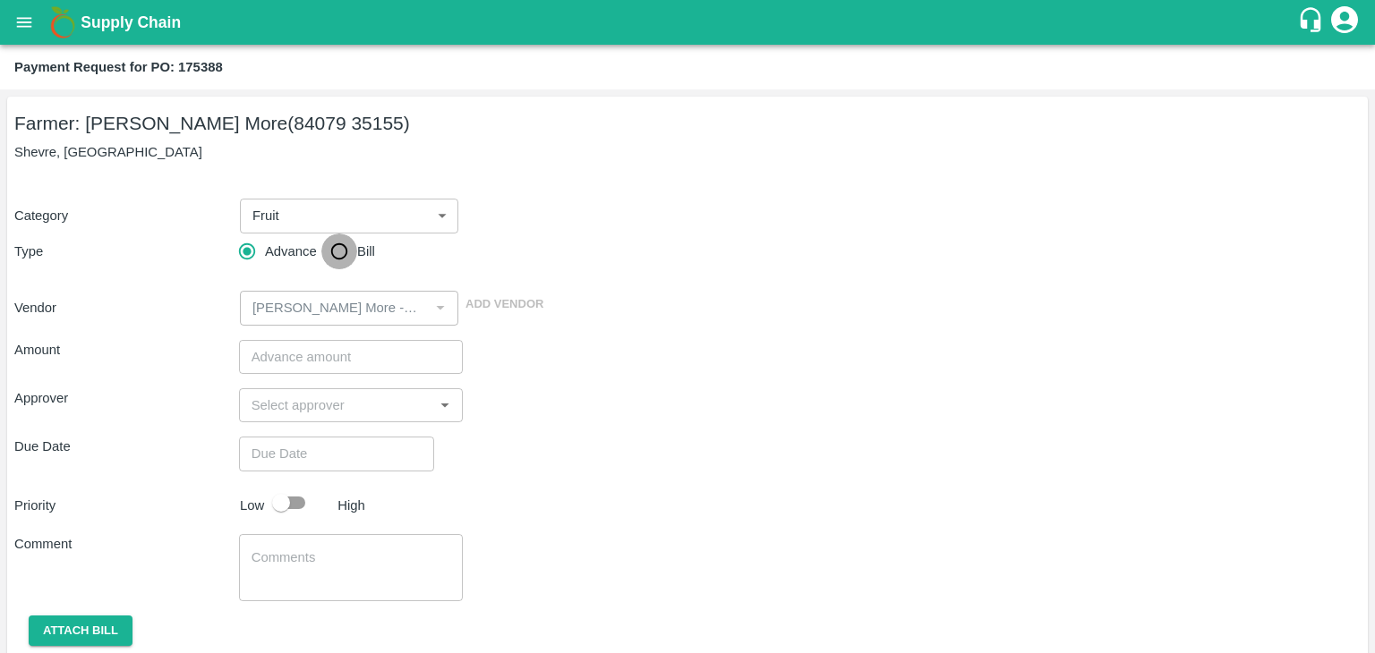
click at [344, 248] on input "Bill" at bounding box center [339, 252] width 36 height 36
radio input "true"
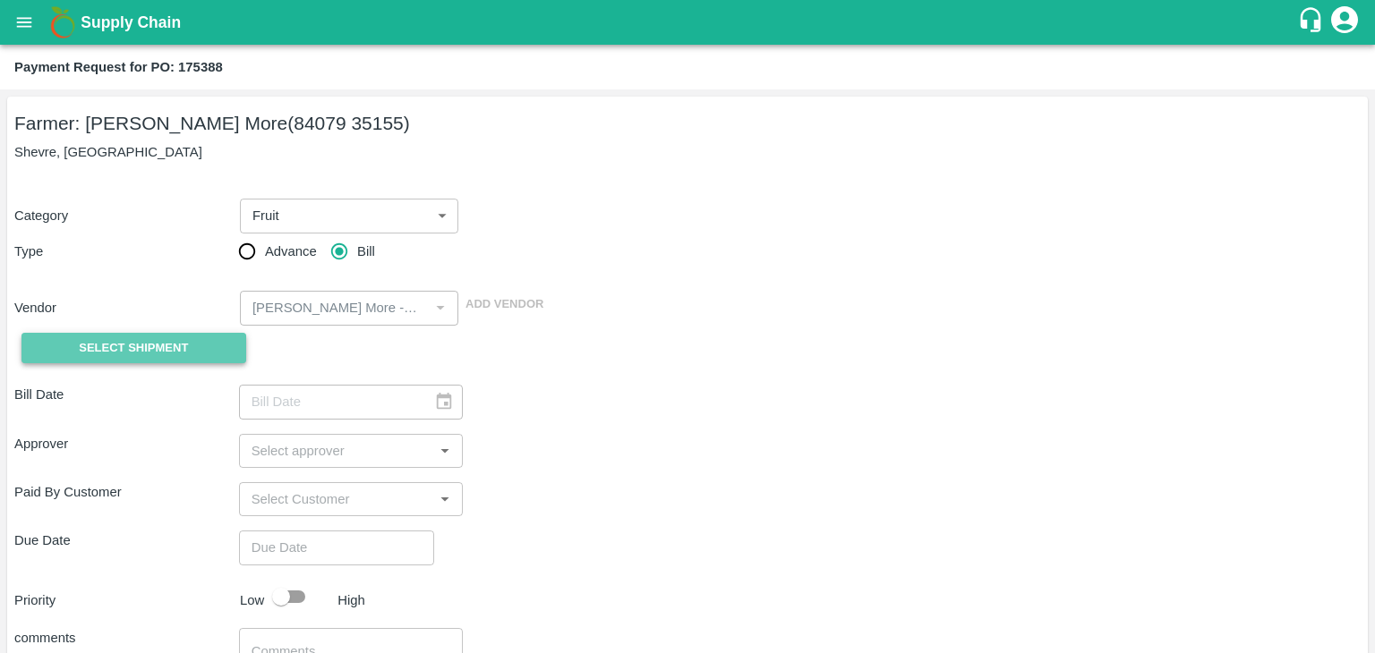
click at [100, 345] on span "Select Shipment" at bounding box center [133, 348] width 109 height 21
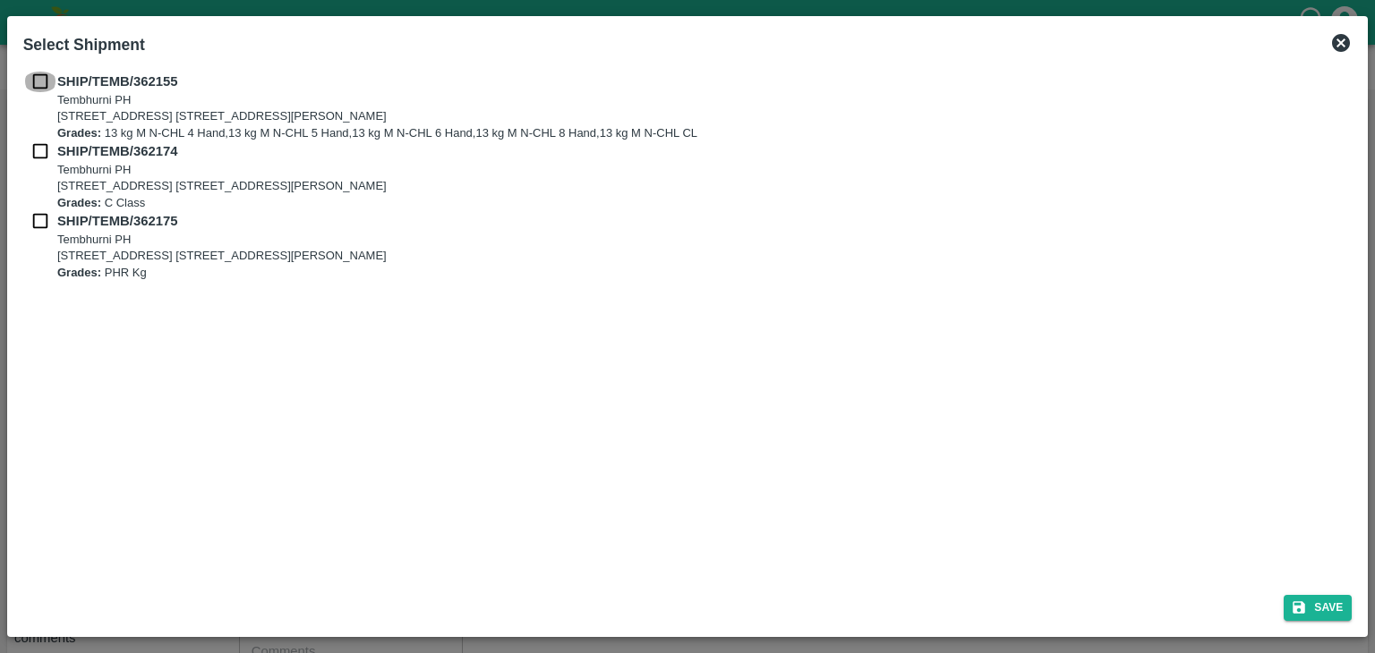
click at [36, 82] on input "checkbox" at bounding box center [40, 82] width 34 height 20
checkbox input "true"
click at [38, 156] on input "checkbox" at bounding box center [40, 151] width 34 height 20
checkbox input "true"
click at [36, 221] on input "checkbox" at bounding box center [40, 221] width 34 height 20
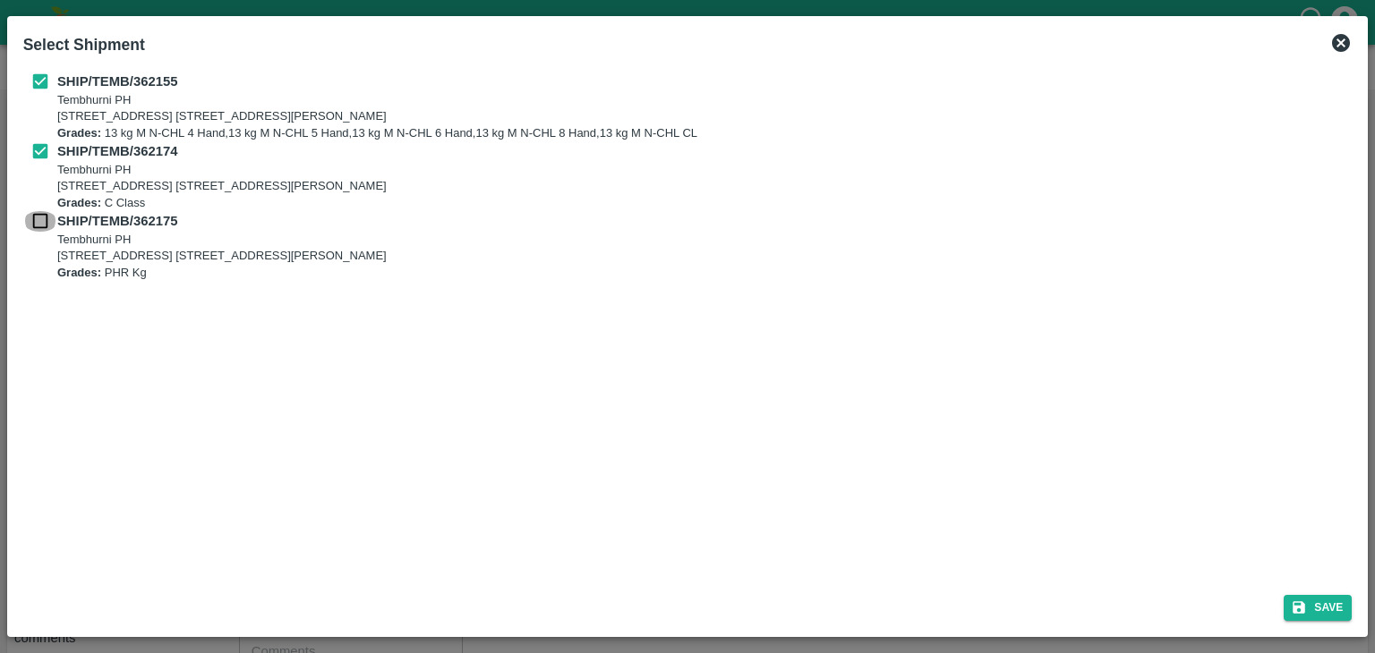
checkbox input "true"
click at [1345, 612] on button "Save" at bounding box center [1317, 608] width 68 height 26
type input "12/09/2025"
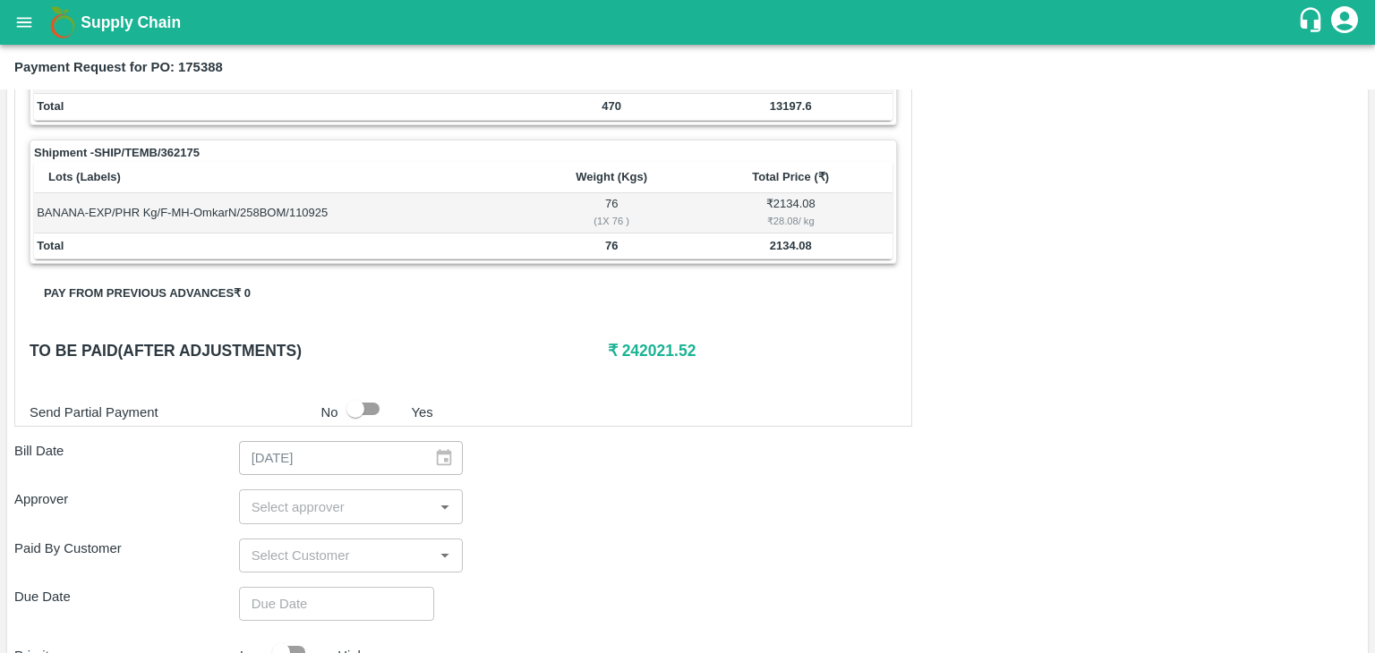
scroll to position [877, 0]
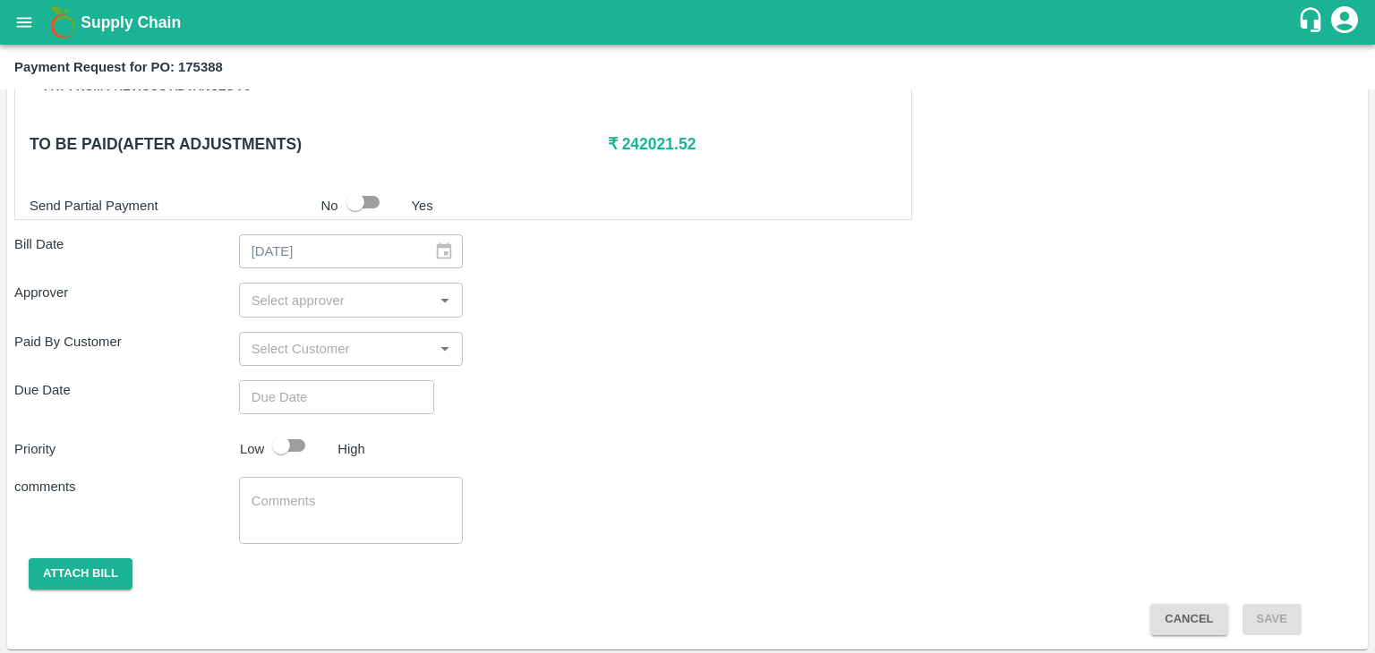
click at [310, 312] on div "​" at bounding box center [351, 300] width 225 height 34
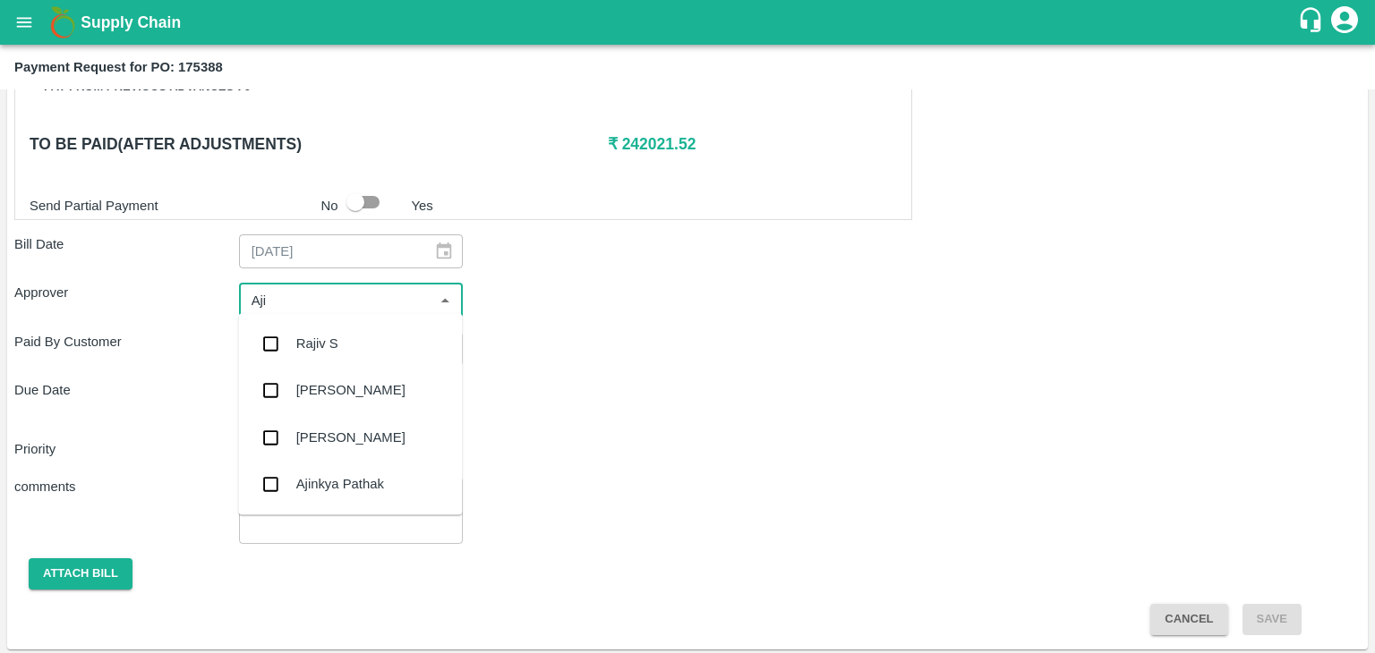
type input "Ajit"
click at [334, 352] on div "[PERSON_NAME]" at bounding box center [350, 344] width 109 height 20
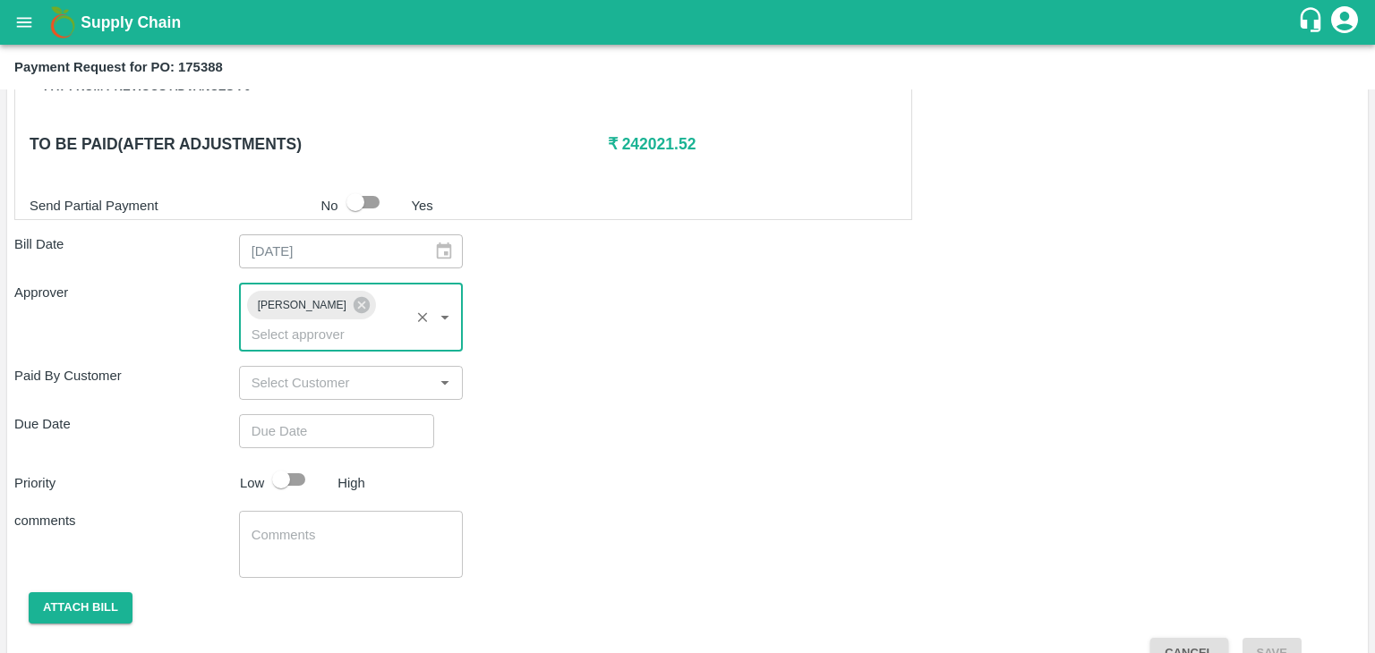
type input "DD/MM/YYYY hh:mm aa"
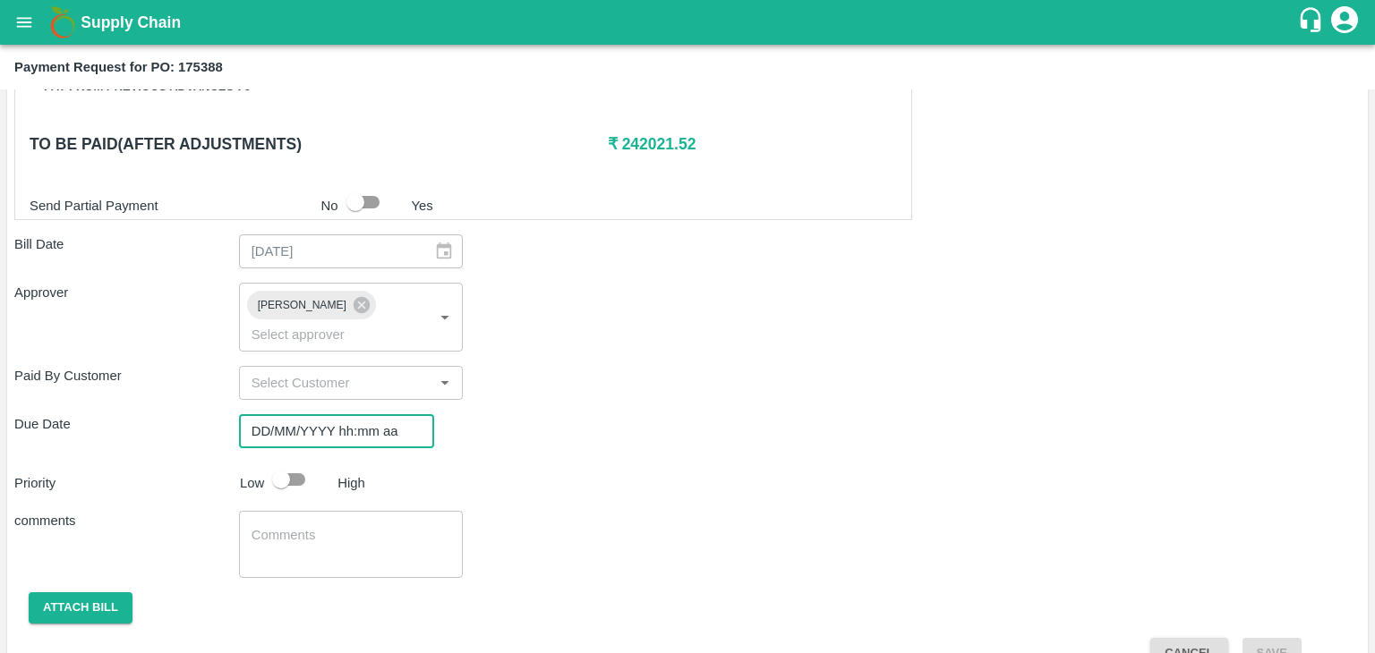
click at [378, 414] on input "DD/MM/YYYY hh:mm aa" at bounding box center [330, 431] width 183 height 34
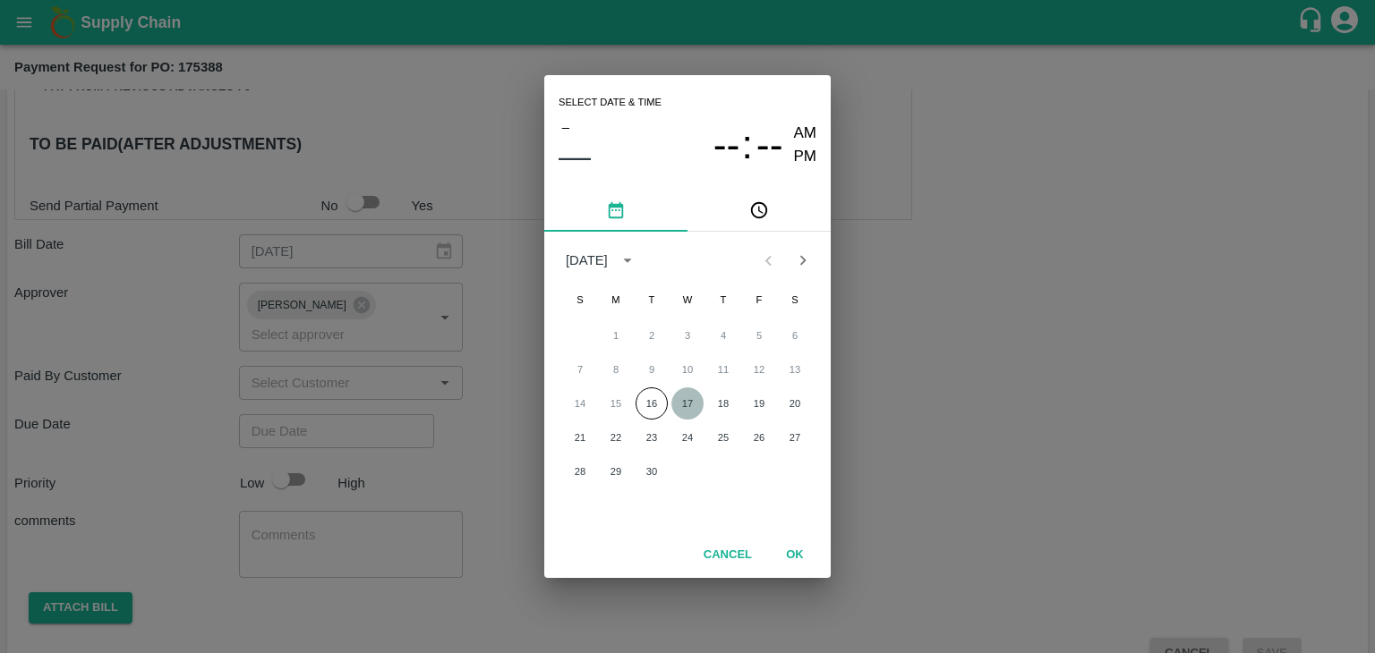
click at [690, 398] on button "17" at bounding box center [687, 403] width 32 height 32
type input "[DATE] 12:00 AM"
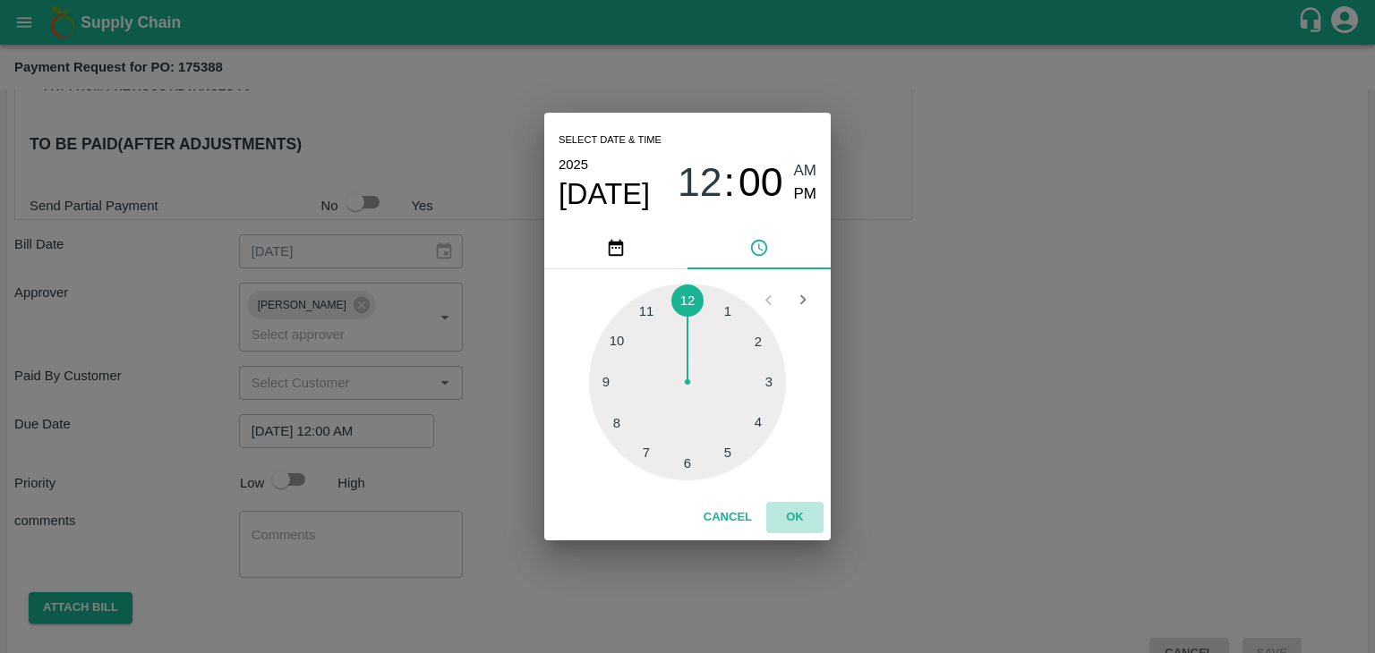
click at [791, 509] on button "OK" at bounding box center [794, 517] width 57 height 31
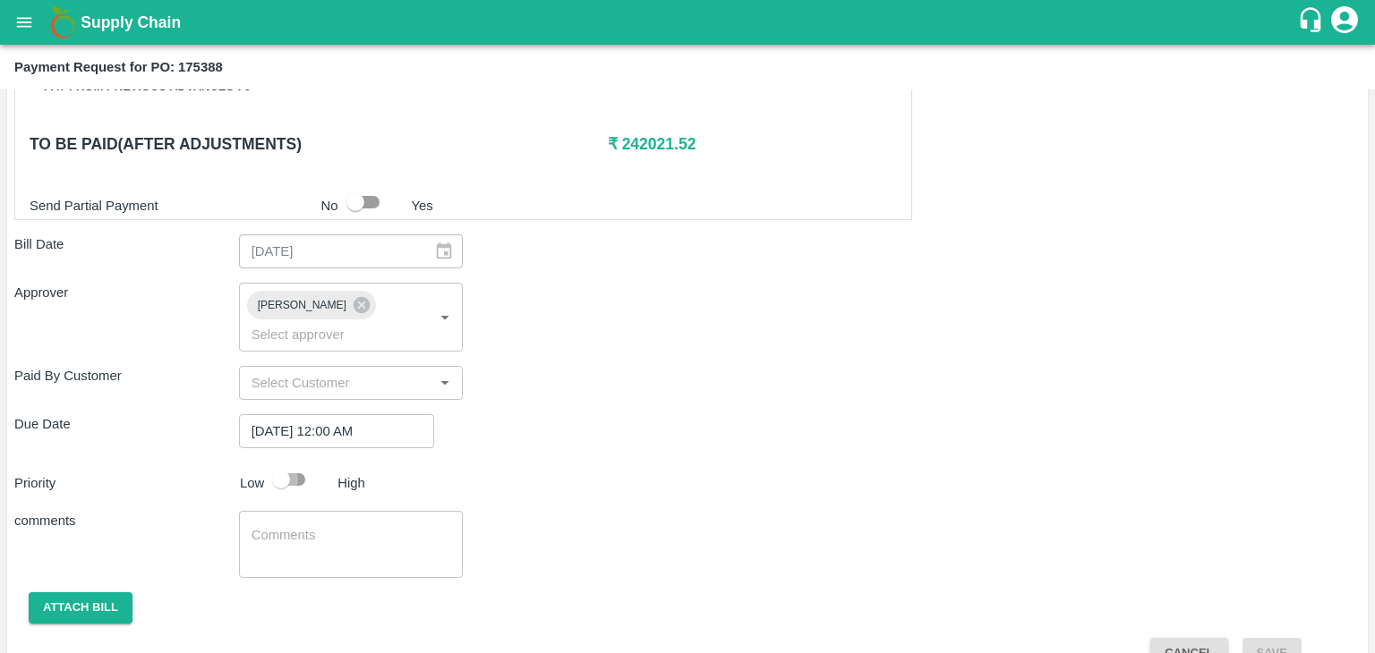
click at [298, 463] on input "checkbox" at bounding box center [281, 480] width 102 height 34
checkbox input "true"
click at [347, 526] on textarea at bounding box center [351, 545] width 200 height 38
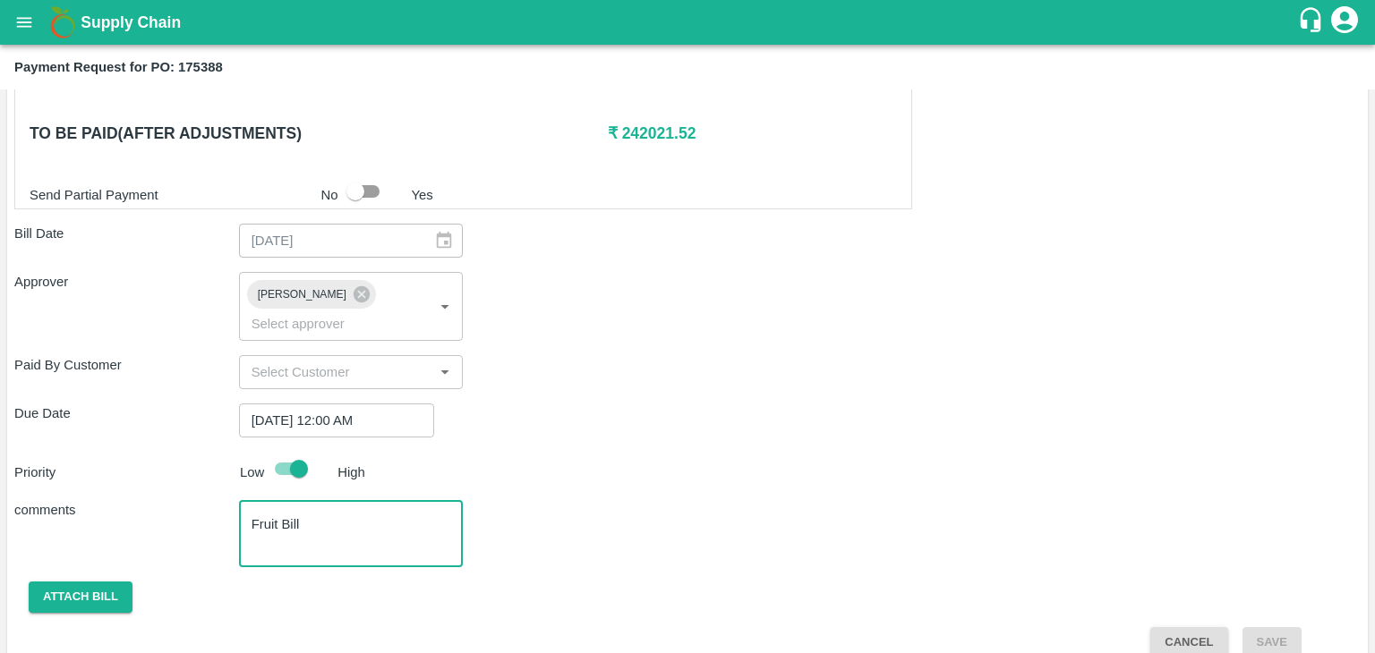
type textarea "Fruit Bill"
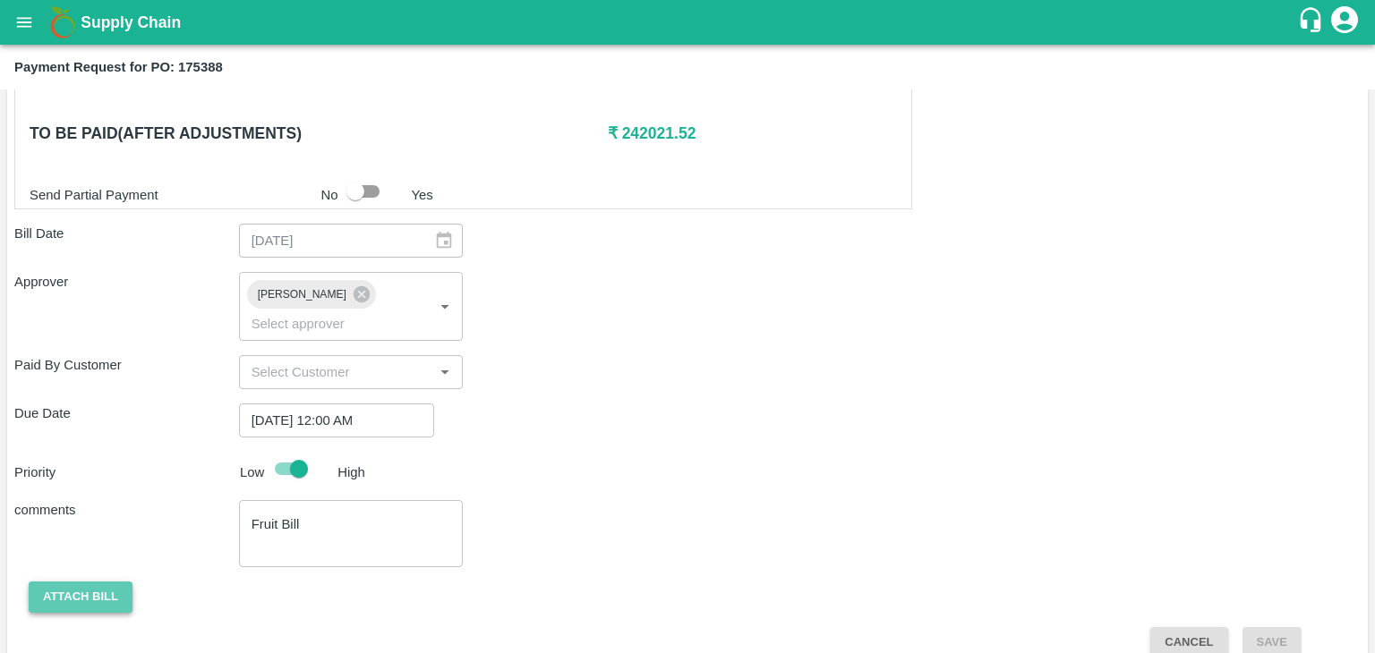
click at [97, 582] on button "Attach bill" at bounding box center [81, 597] width 104 height 31
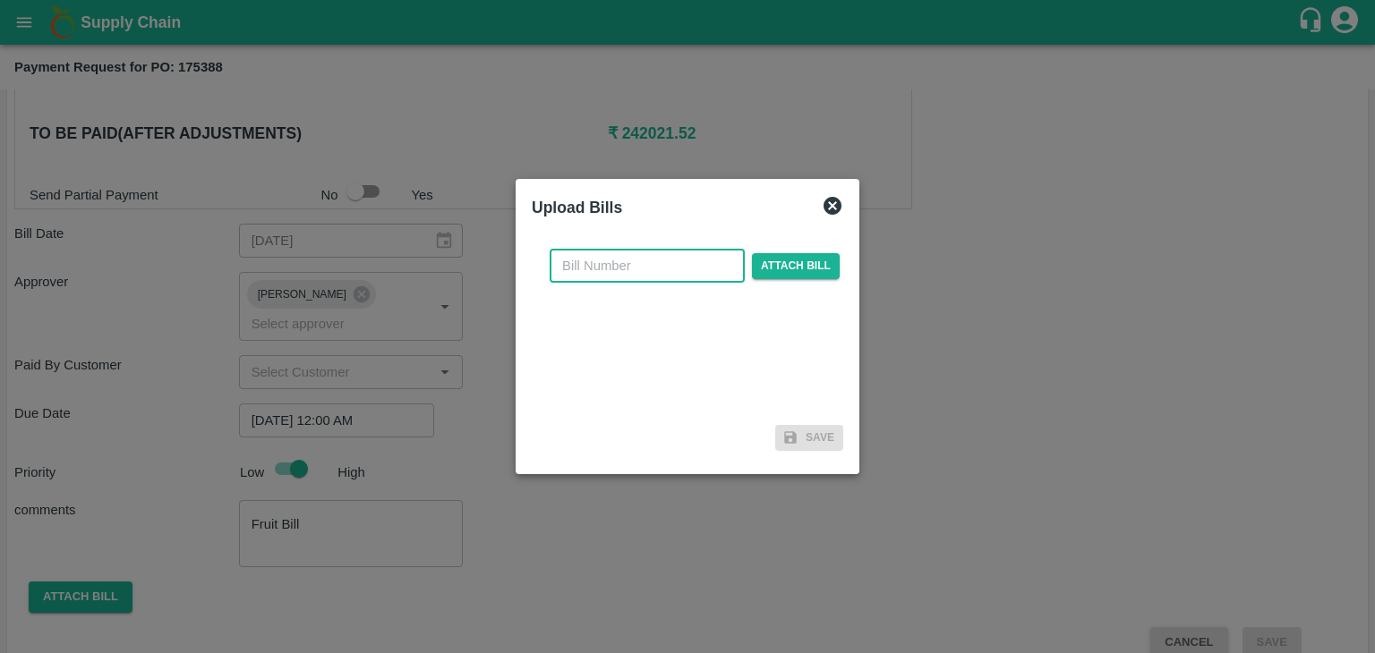
click at [653, 262] on input "text" at bounding box center [646, 266] width 195 height 34
click at [668, 265] on input "VG/25-26/046" at bounding box center [646, 266] width 195 height 34
type input "VG/25-26/121"
click at [762, 270] on span "Attach bill" at bounding box center [796, 266] width 88 height 26
click at [0, 0] on input "Attach bill" at bounding box center [0, 0] width 0 height 0
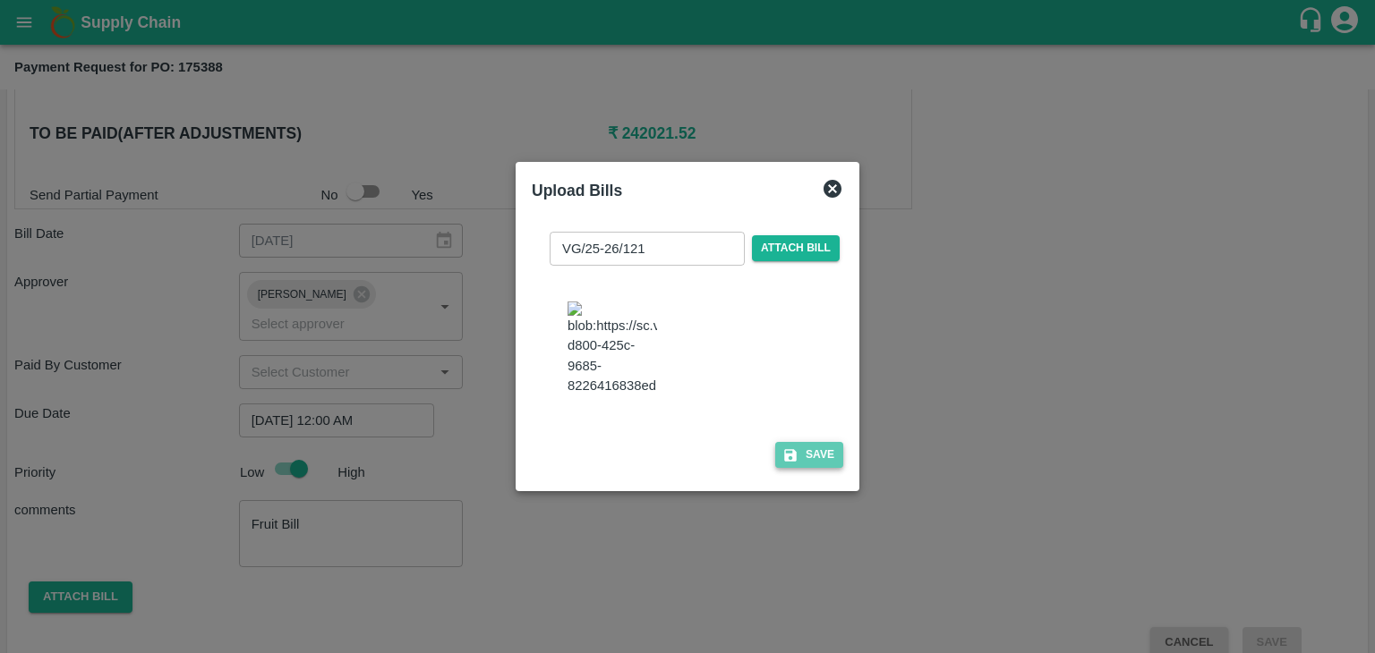
click at [835, 466] on button "Save" at bounding box center [809, 455] width 68 height 26
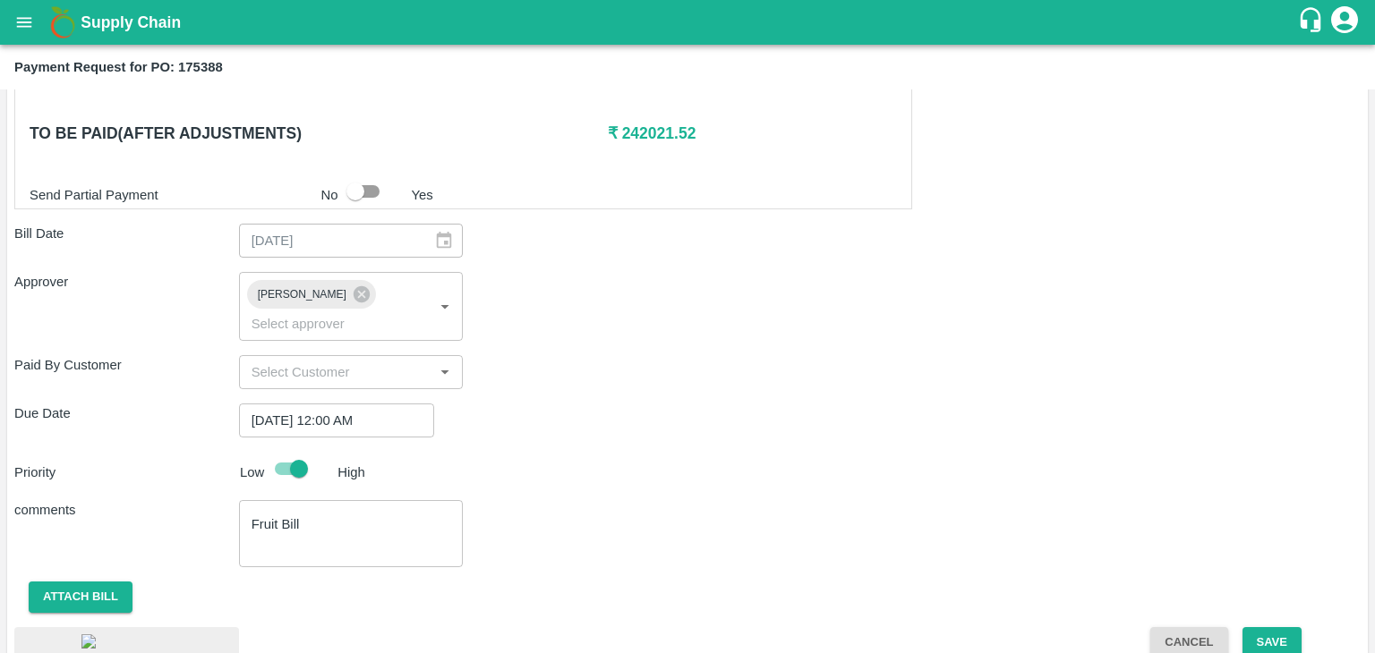
scroll to position [1000, 0]
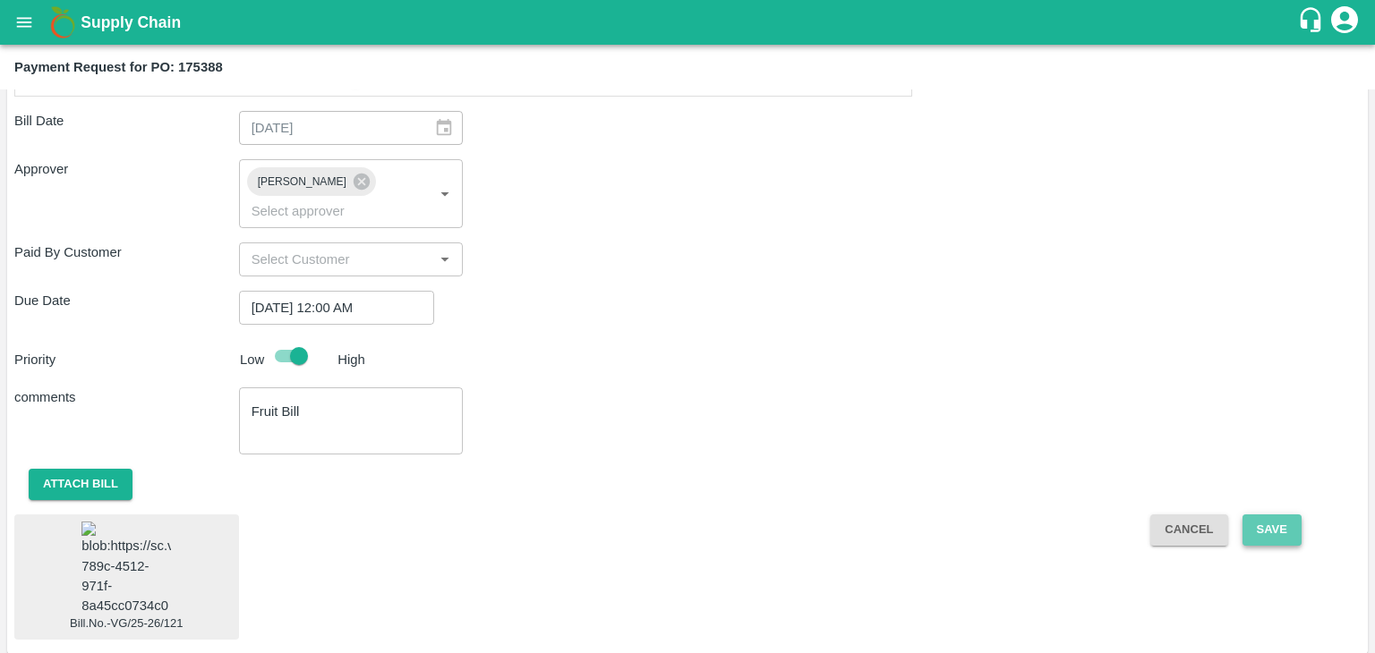
click at [1259, 515] on button "Save" at bounding box center [1271, 530] width 59 height 31
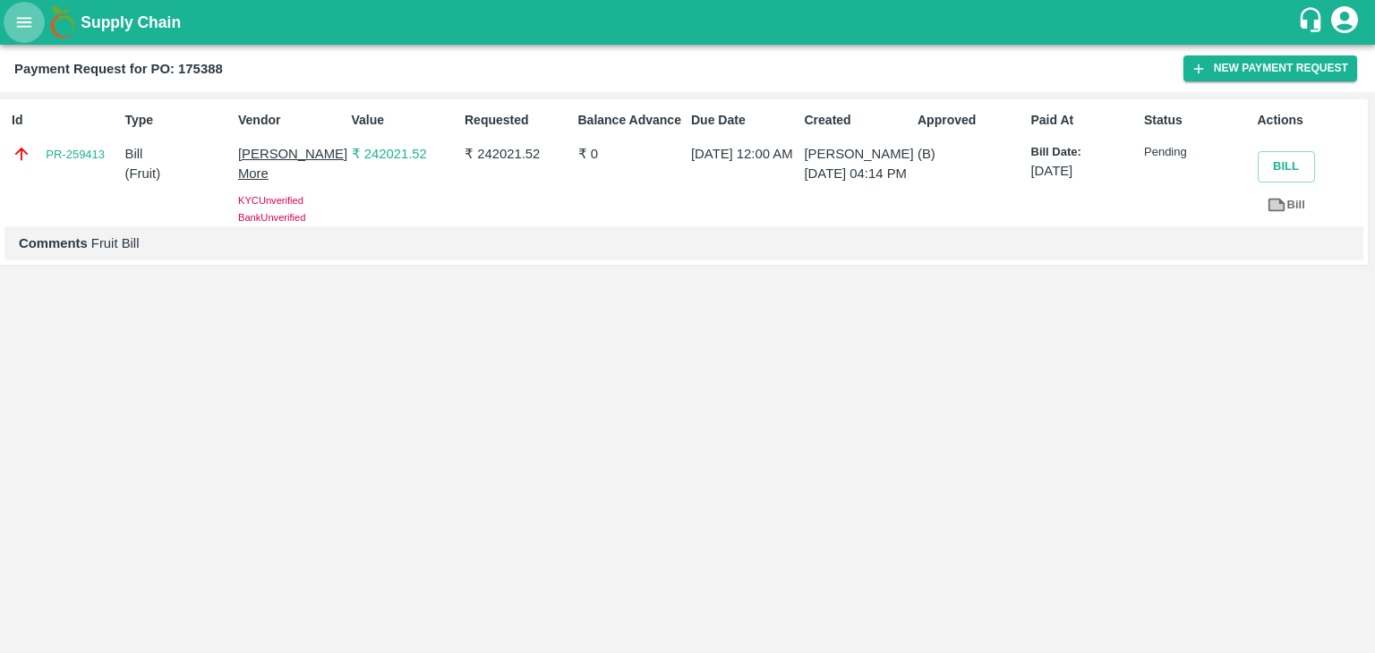
click at [16, 18] on icon "open drawer" at bounding box center [24, 23] width 20 height 20
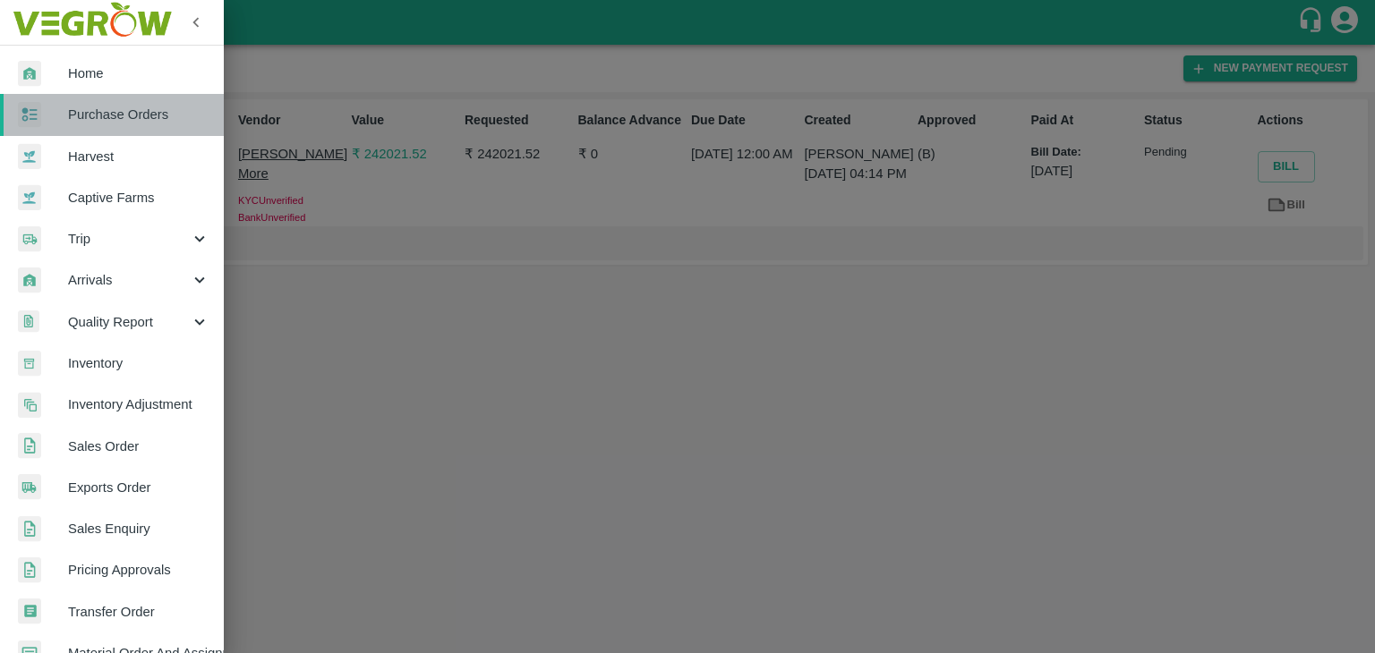
click at [124, 112] on span "Purchase Orders" at bounding box center [138, 115] width 141 height 20
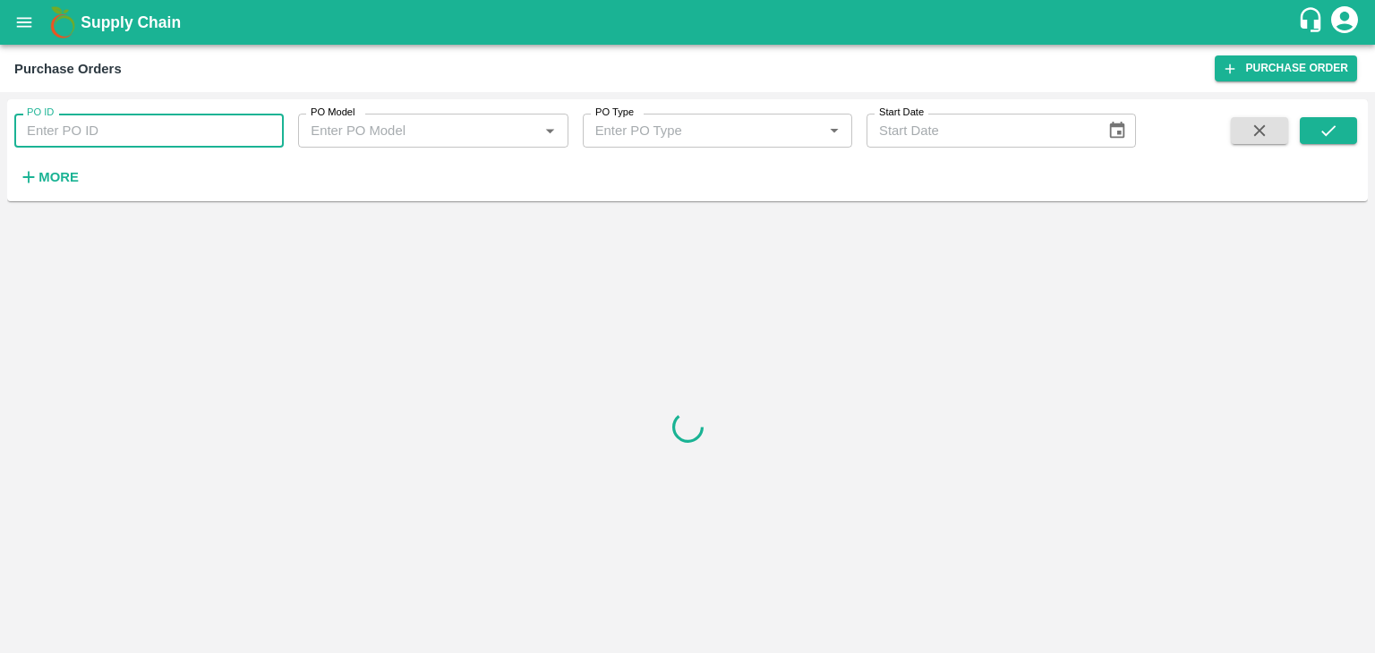
click at [255, 129] on input "PO ID" at bounding box center [148, 131] width 269 height 34
paste input "176040"
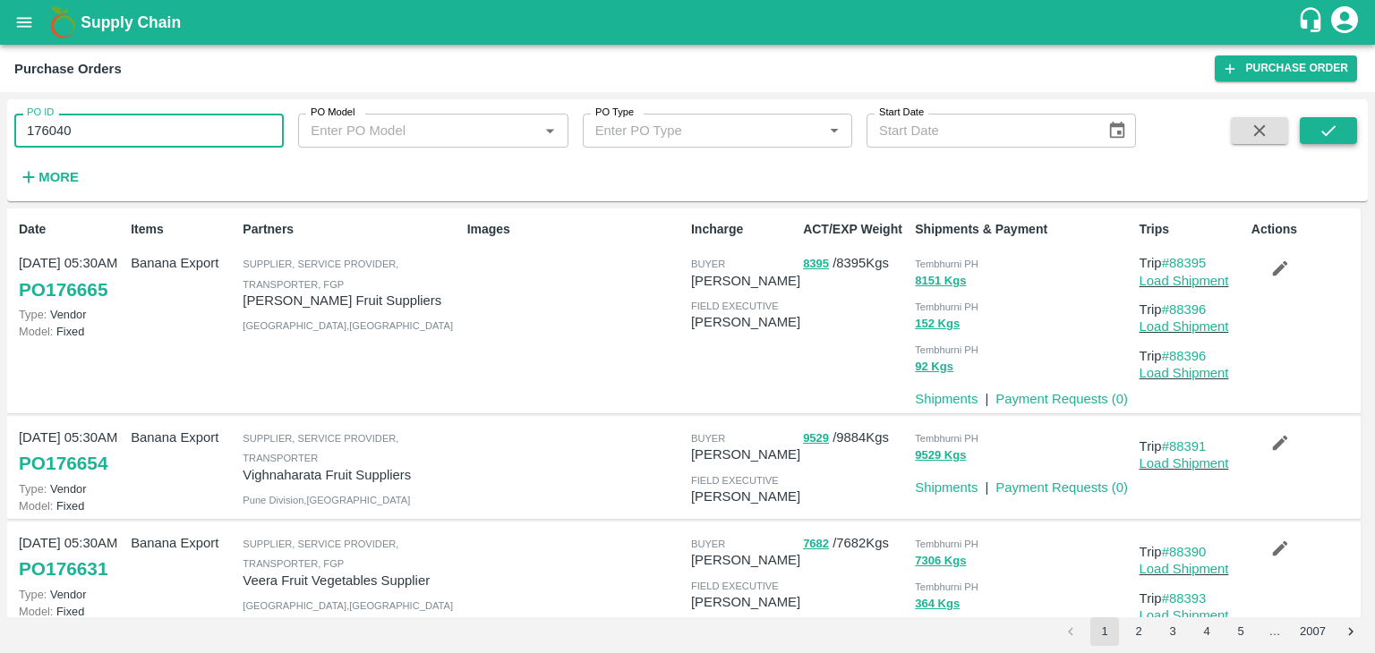
type input "176040"
click at [1343, 121] on button "submit" at bounding box center [1327, 130] width 57 height 27
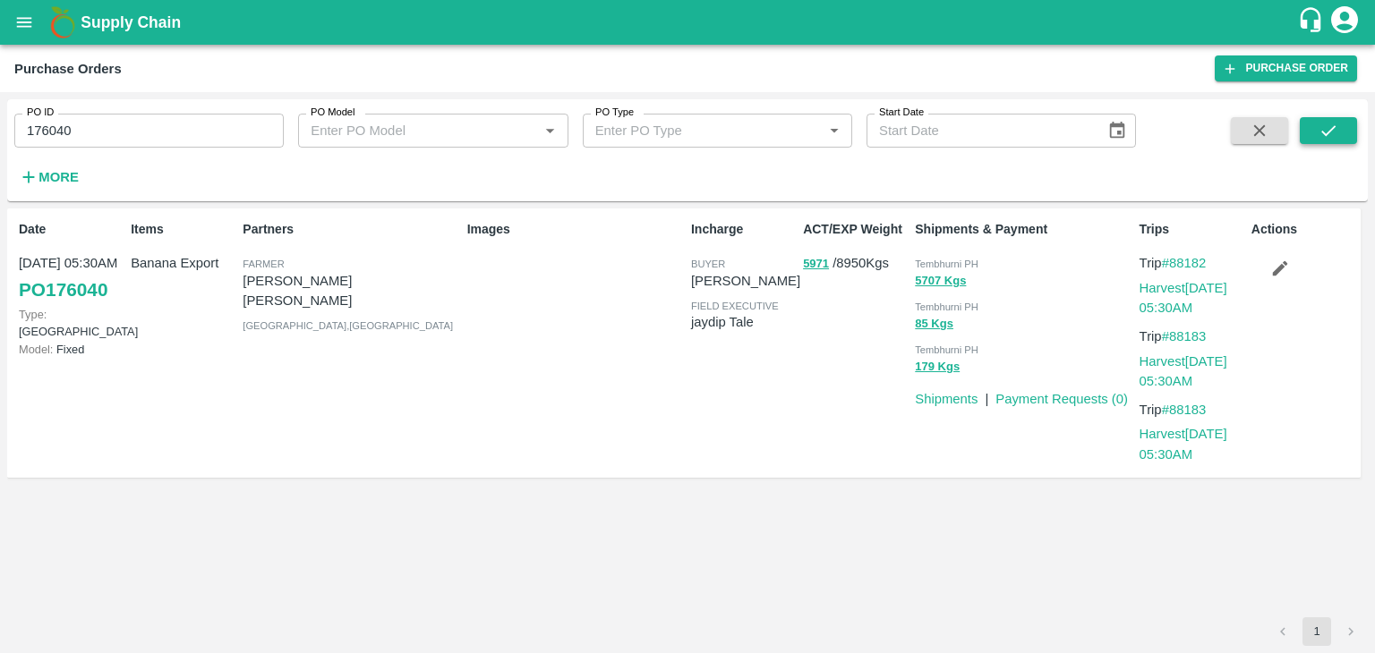
click at [1343, 121] on button "submit" at bounding box center [1327, 130] width 57 height 27
click at [1088, 396] on p "Payment Requests ( 0 )" at bounding box center [1061, 399] width 132 height 20
click at [1088, 396] on link "Payment Requests ( 0 )" at bounding box center [1061, 399] width 132 height 14
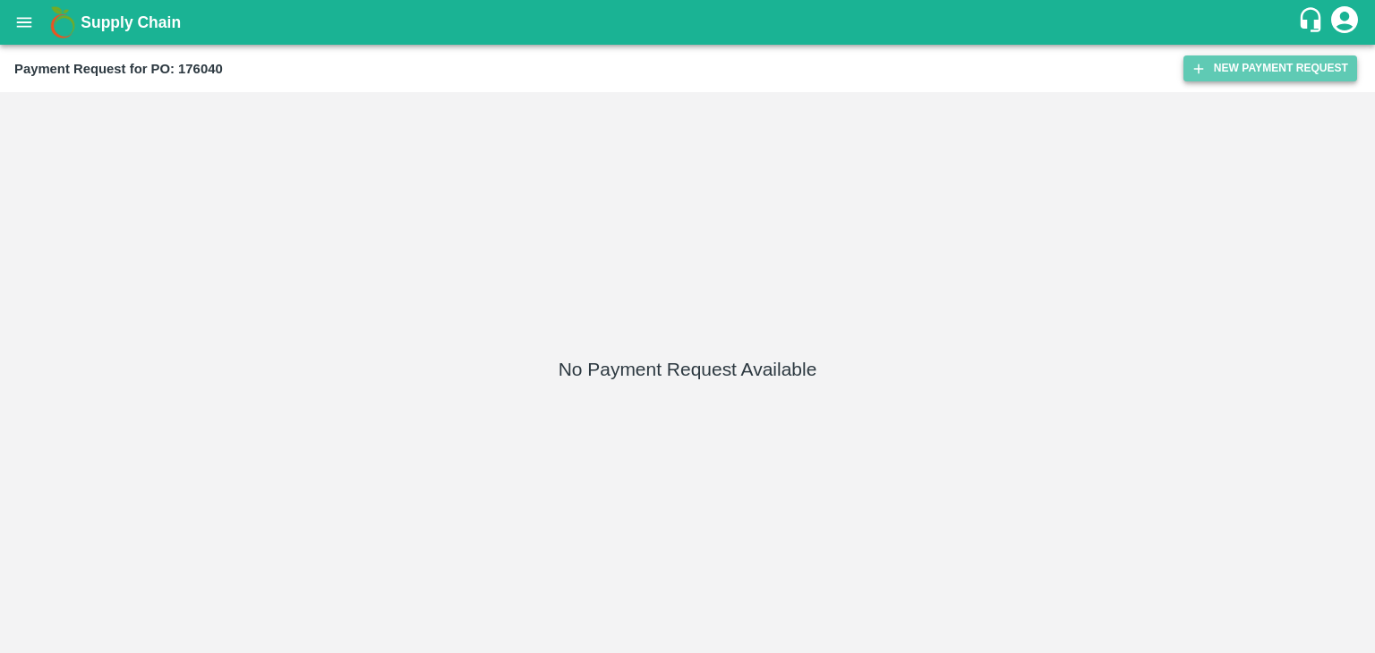
click at [1287, 65] on button "New Payment Request" at bounding box center [1270, 68] width 174 height 26
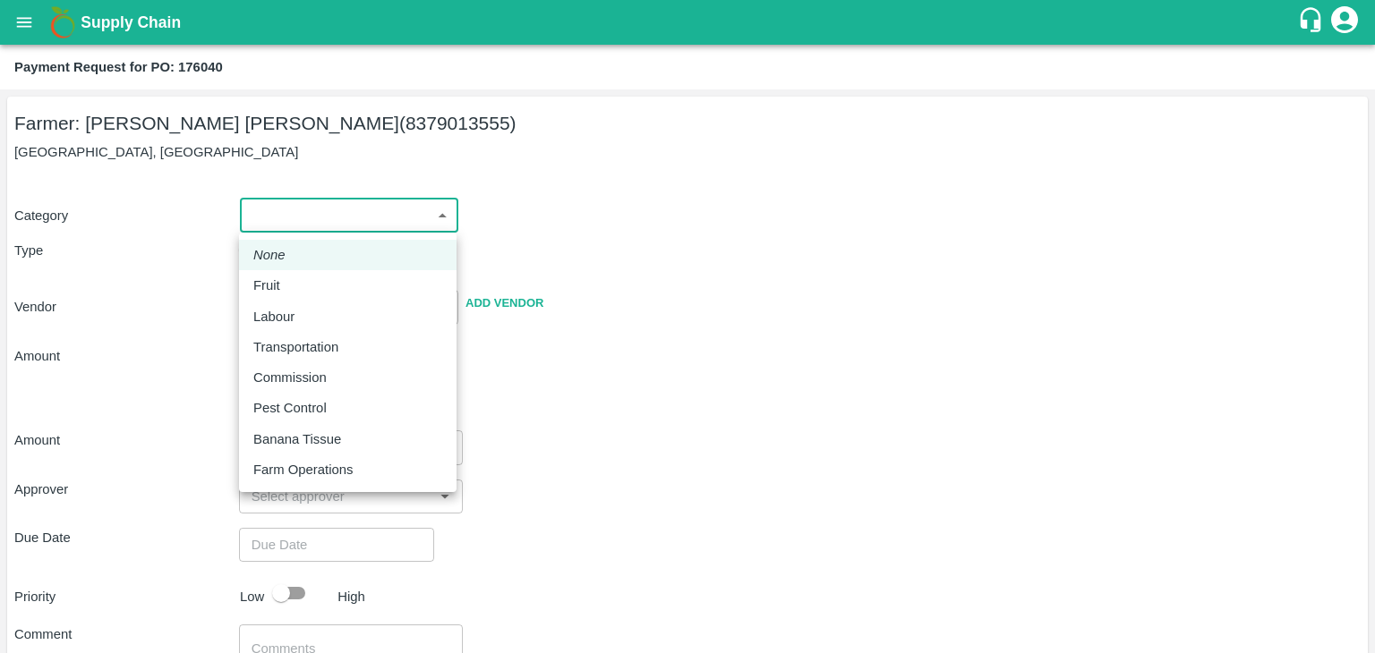
drag, startPoint x: 263, startPoint y: 218, endPoint x: 286, endPoint y: 275, distance: 61.0
click at [286, 275] on body "Supply Chain Payment Request for PO: 176040 Farmer: [PERSON_NAME] [PERSON_NAME]…" at bounding box center [687, 326] width 1375 height 653
click at [286, 275] on li "Fruit" at bounding box center [347, 285] width 217 height 30
type input "1"
type input "[PERSON_NAME] [PERSON_NAME] - 8379013555(Farmer)"
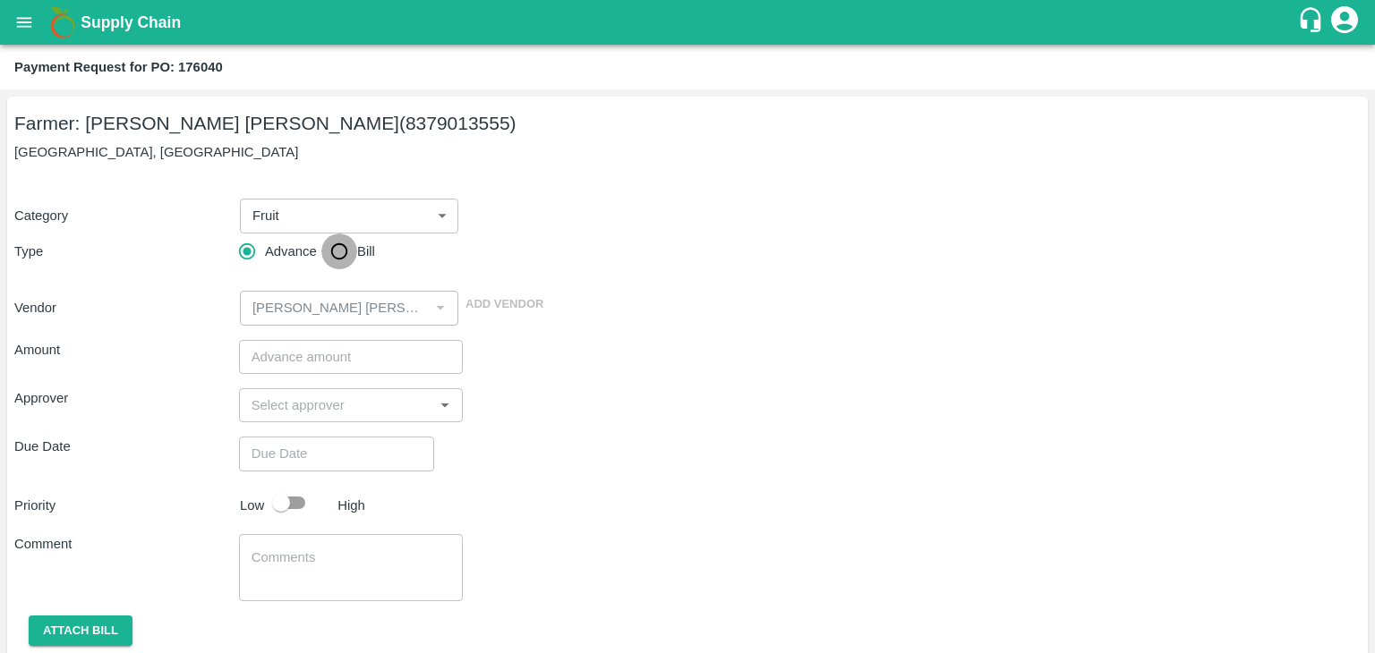
click at [321, 259] on input "Bill" at bounding box center [339, 252] width 36 height 36
radio input "true"
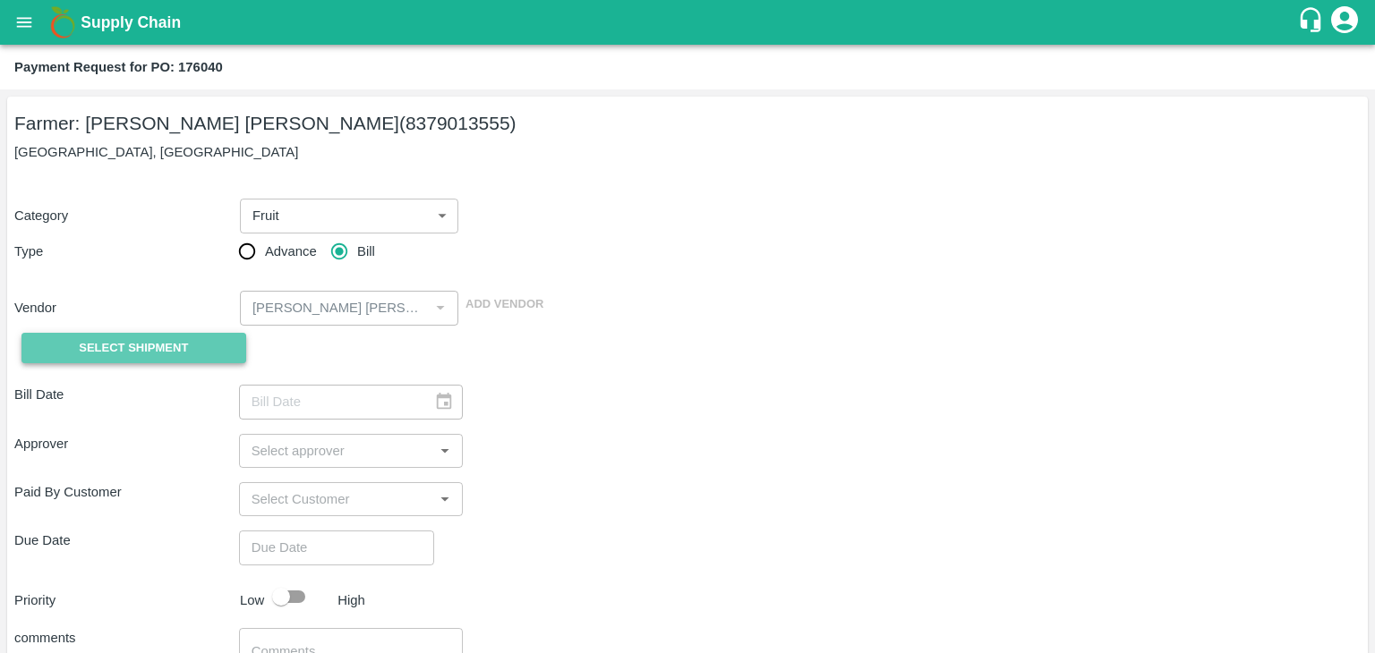
click at [123, 338] on span "Select Shipment" at bounding box center [133, 348] width 109 height 21
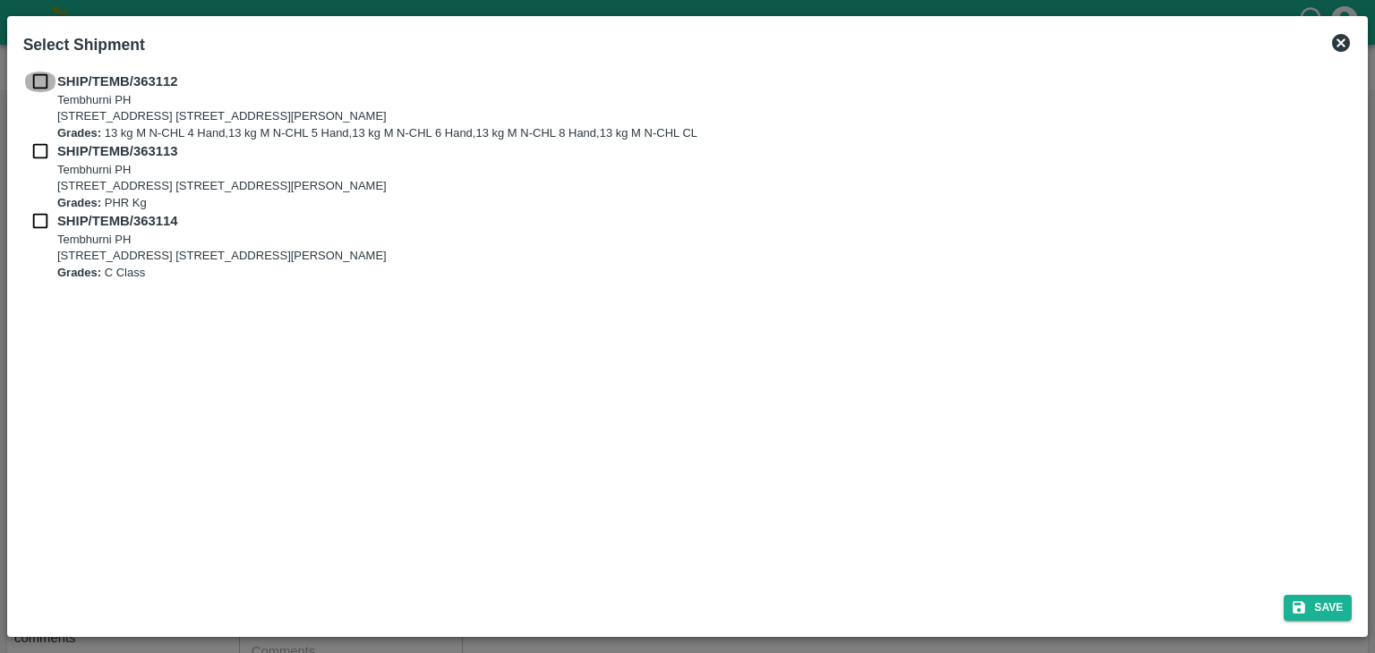
click at [34, 78] on input "checkbox" at bounding box center [40, 82] width 34 height 20
checkbox input "true"
click at [30, 157] on input "checkbox" at bounding box center [40, 151] width 34 height 20
checkbox input "true"
click at [42, 226] on input "checkbox" at bounding box center [40, 221] width 34 height 20
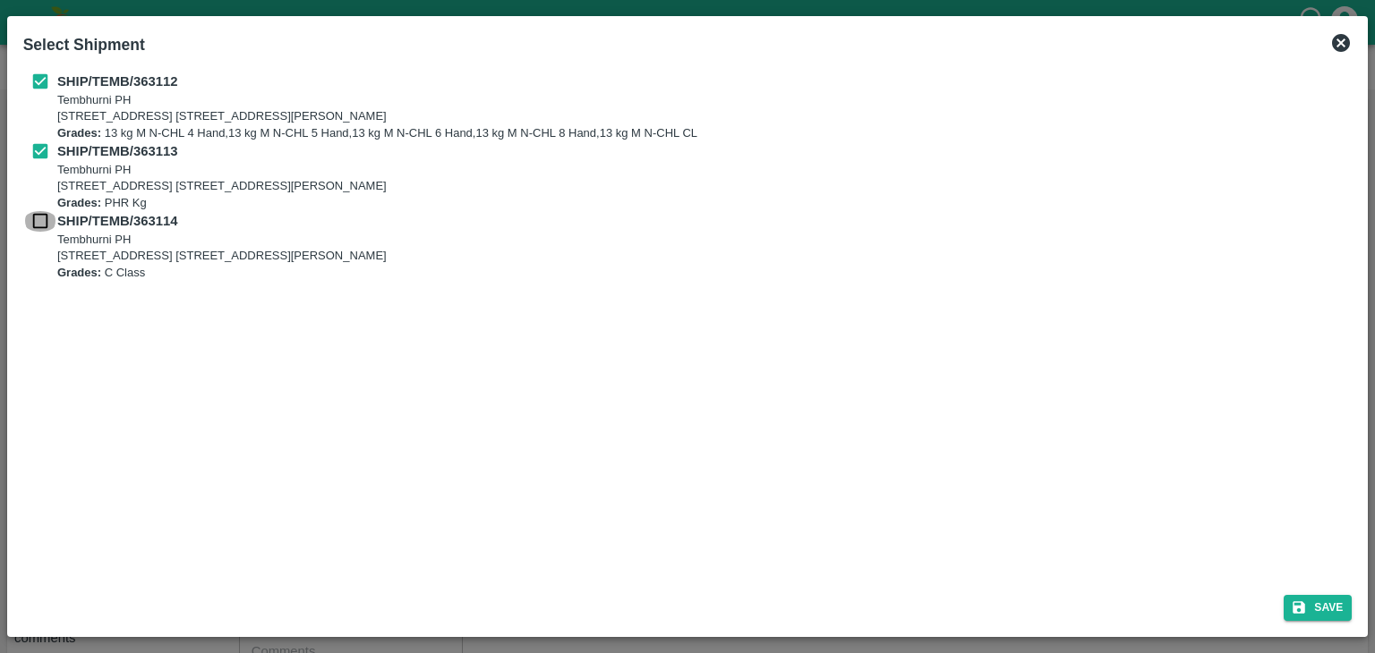
checkbox input "true"
click at [1349, 602] on button "Save" at bounding box center [1317, 608] width 68 height 26
type input "13/09/2025"
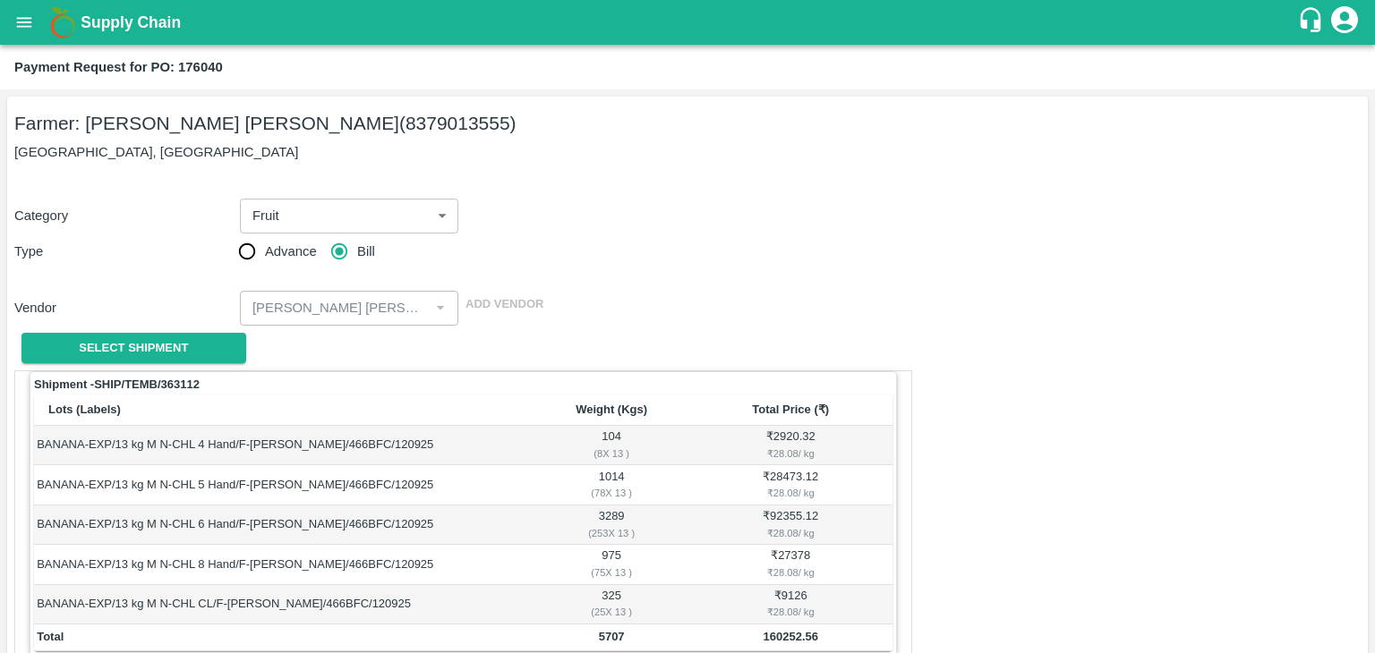
scroll to position [877, 0]
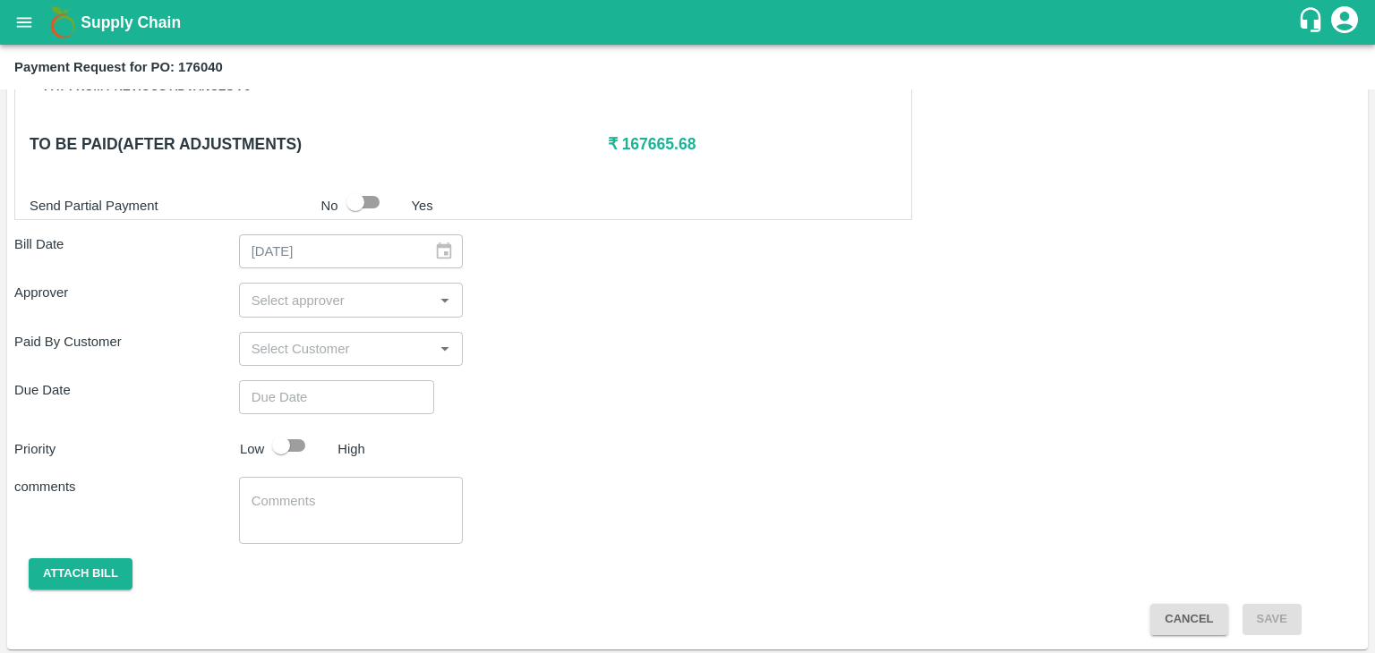
click at [354, 294] on input "input" at bounding box center [336, 299] width 184 height 23
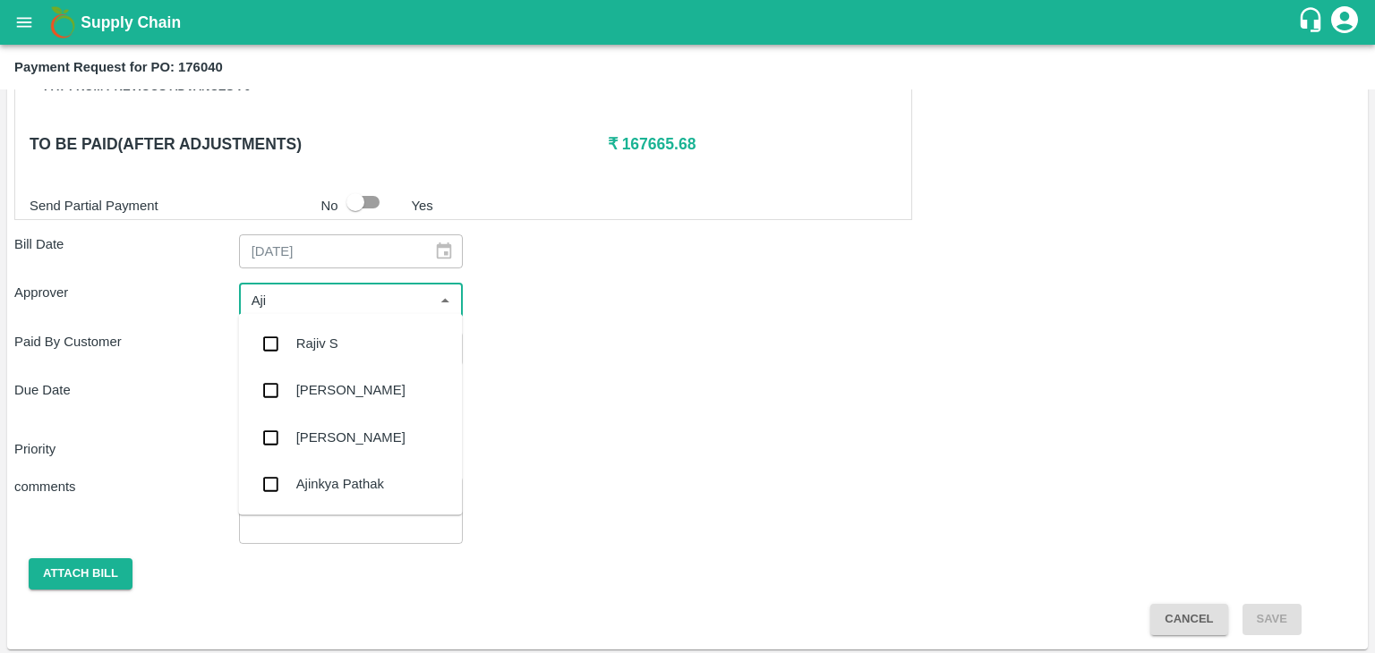
type input "Ajit"
click at [341, 345] on div "[PERSON_NAME]" at bounding box center [350, 344] width 109 height 20
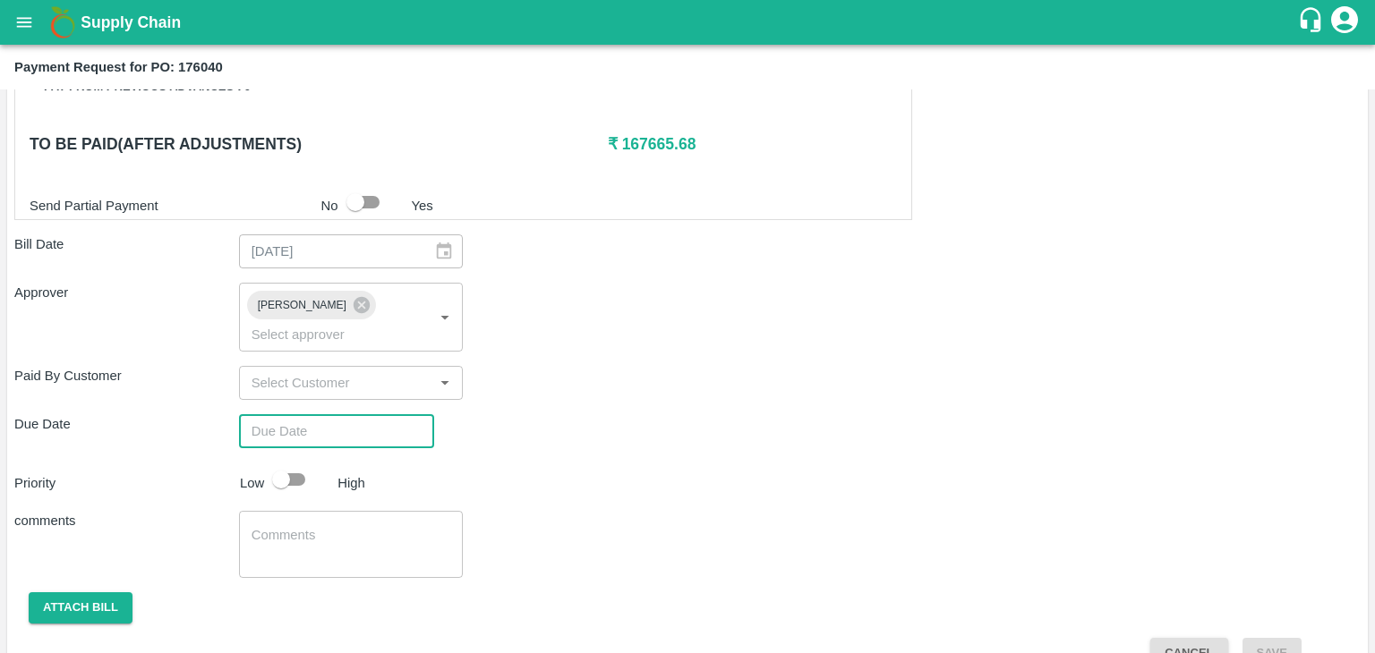
type input "DD/MM/YYYY hh:mm aa"
click at [362, 414] on input "DD/MM/YYYY hh:mm aa" at bounding box center [330, 431] width 183 height 34
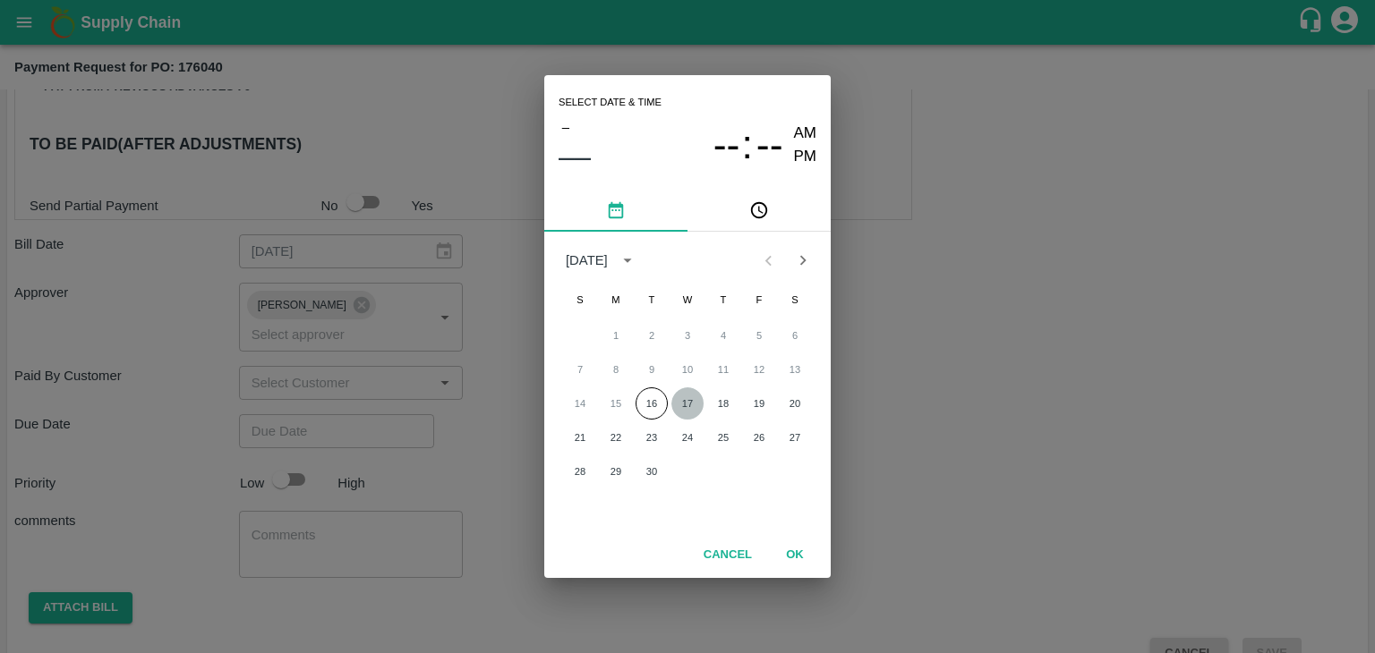
click at [676, 398] on button "17" at bounding box center [687, 403] width 32 height 32
type input "17/09/2025 12:00 AM"
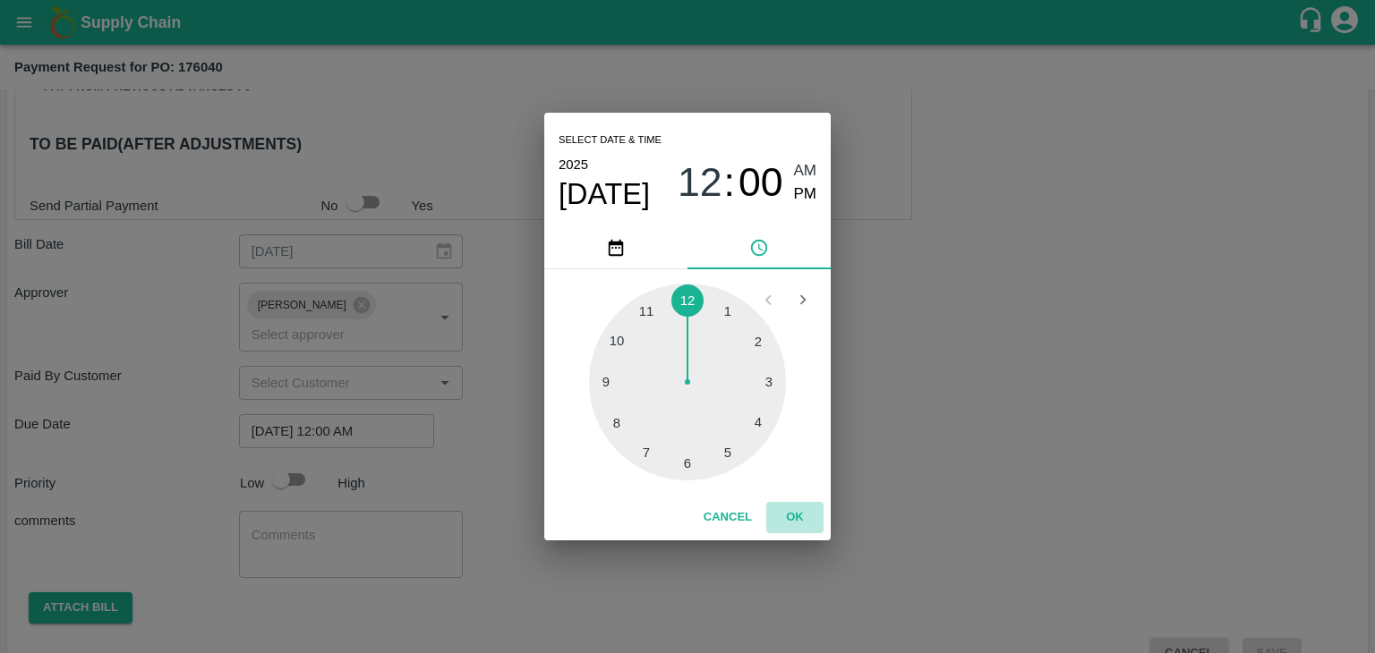
click at [787, 503] on button "OK" at bounding box center [794, 517] width 57 height 31
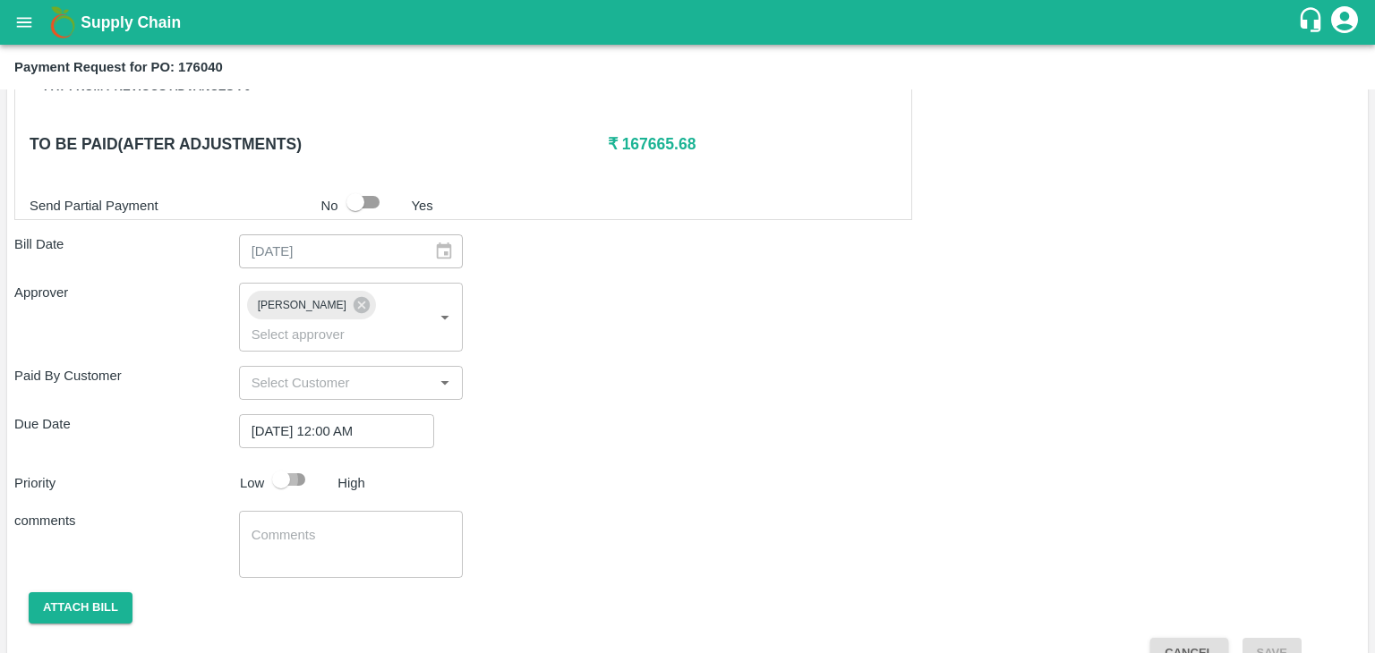
click at [302, 463] on input "checkbox" at bounding box center [281, 480] width 102 height 34
checkbox input "true"
click at [337, 526] on textarea at bounding box center [351, 545] width 200 height 38
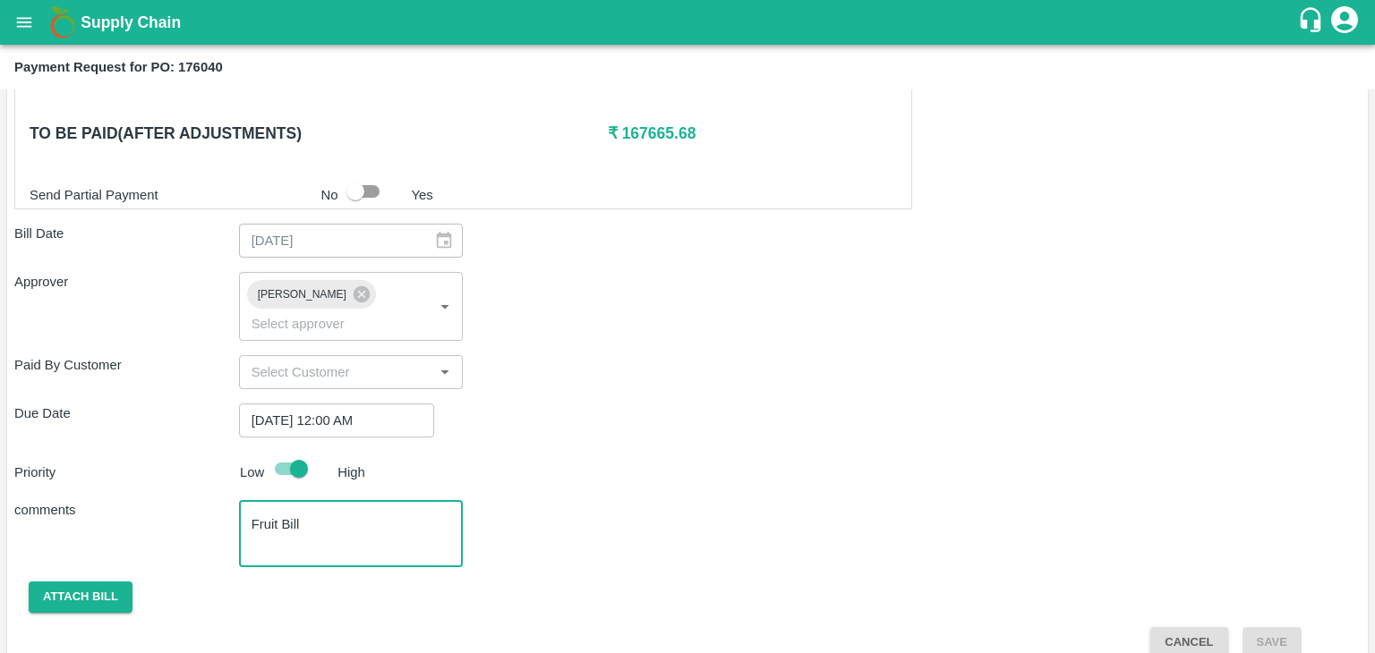
type textarea "Fruit Bill"
click at [98, 549] on div "Shipment - SHIP/TEMB/363112 Lots (Labels) Weight (Kgs) Total Price (₹) BANANA-E…" at bounding box center [687, 71] width 1346 height 1176
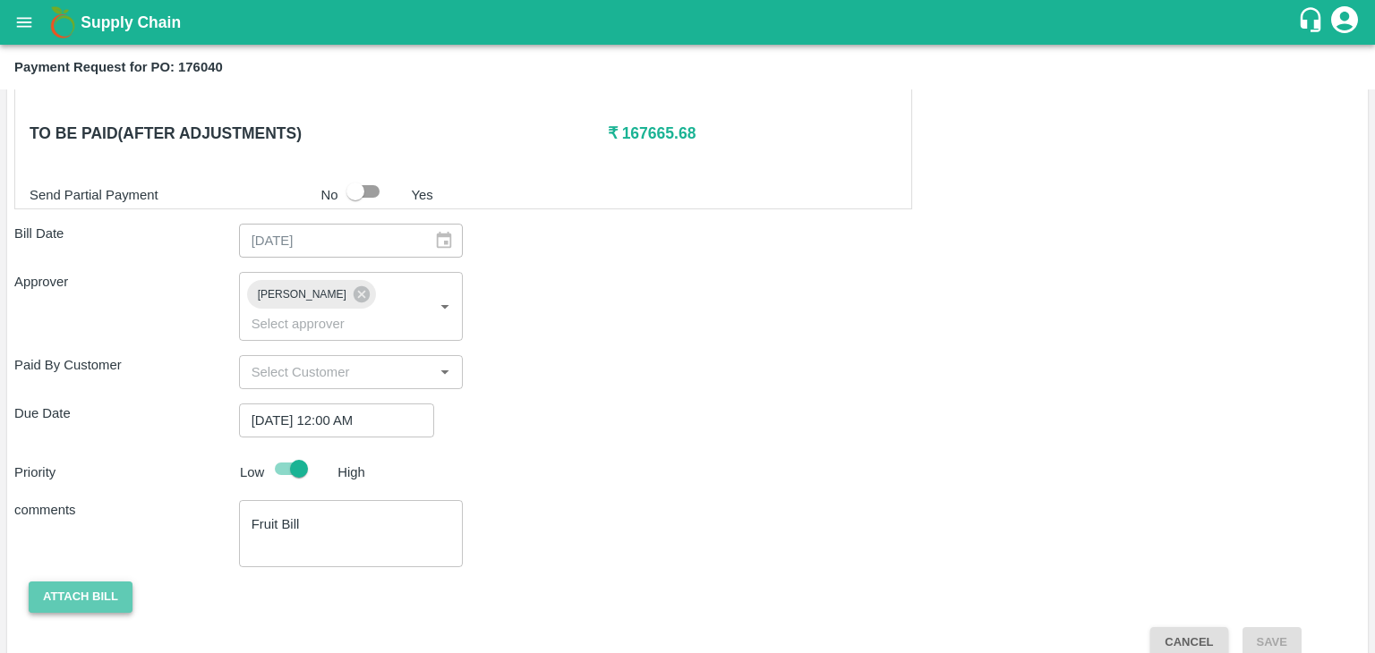
click at [98, 582] on button "Attach bill" at bounding box center [81, 597] width 104 height 31
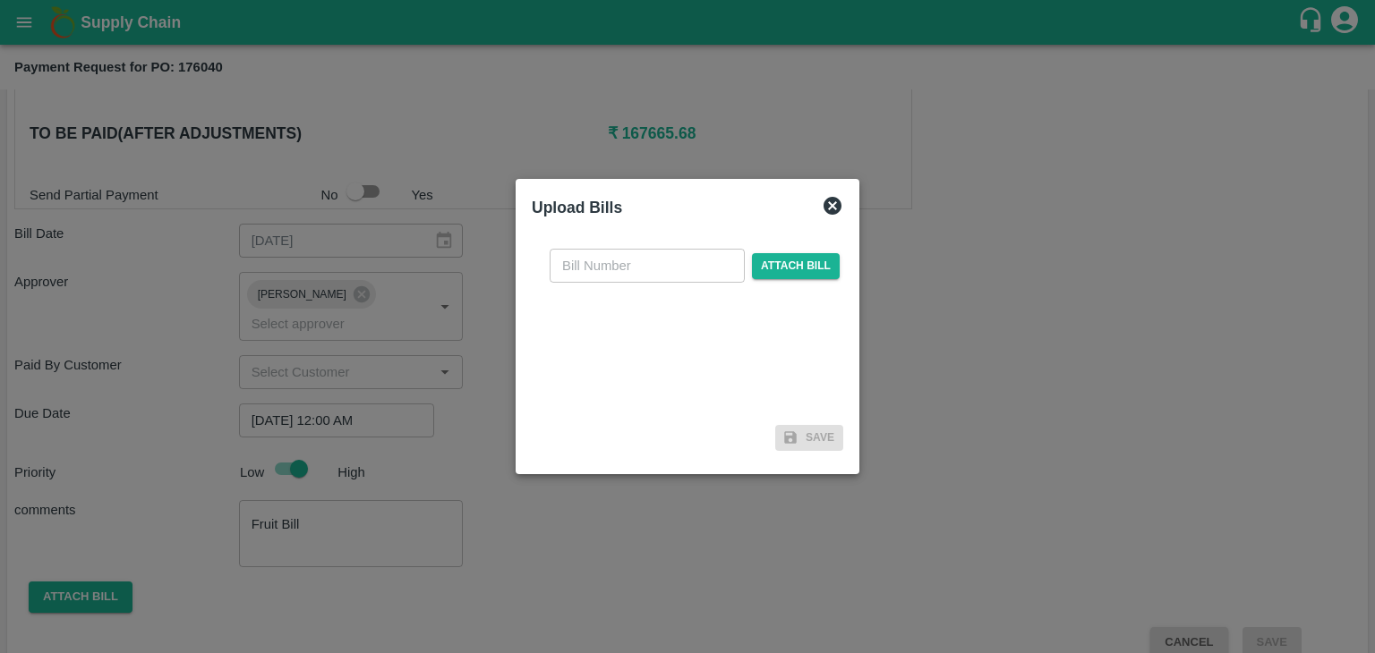
click at [619, 269] on input "text" at bounding box center [646, 266] width 195 height 34
click at [677, 262] on input "VG/25-26/046" at bounding box center [646, 266] width 195 height 34
type input "VG/25-26/122"
click at [792, 262] on span "Attach bill" at bounding box center [796, 266] width 88 height 26
click at [0, 0] on input "Attach bill" at bounding box center [0, 0] width 0 height 0
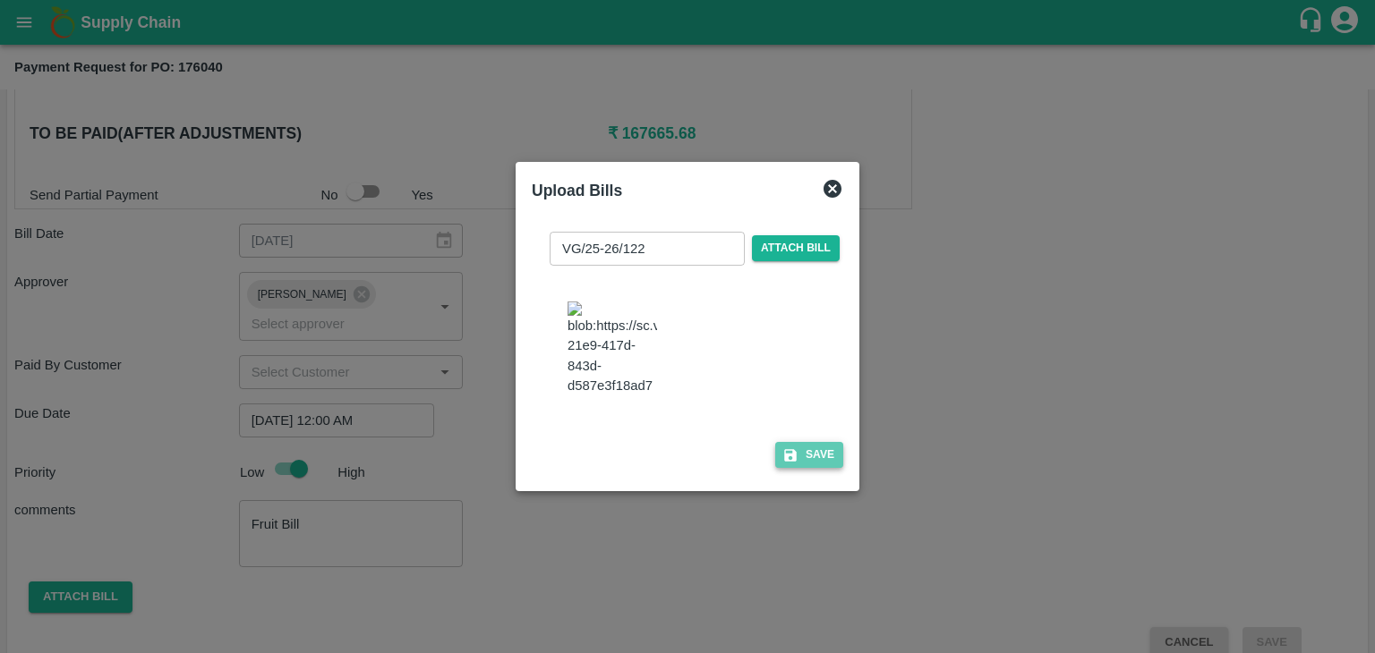
click at [824, 461] on button "Save" at bounding box center [809, 455] width 68 height 26
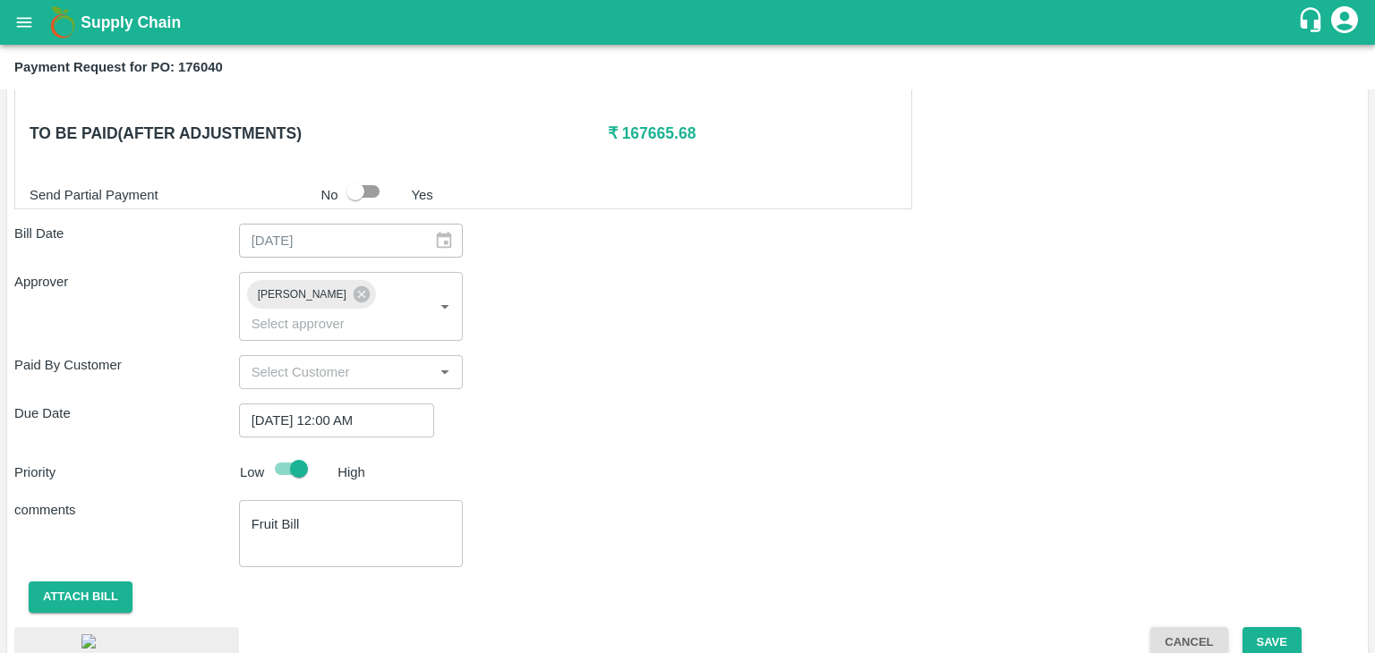
scroll to position [998, 0]
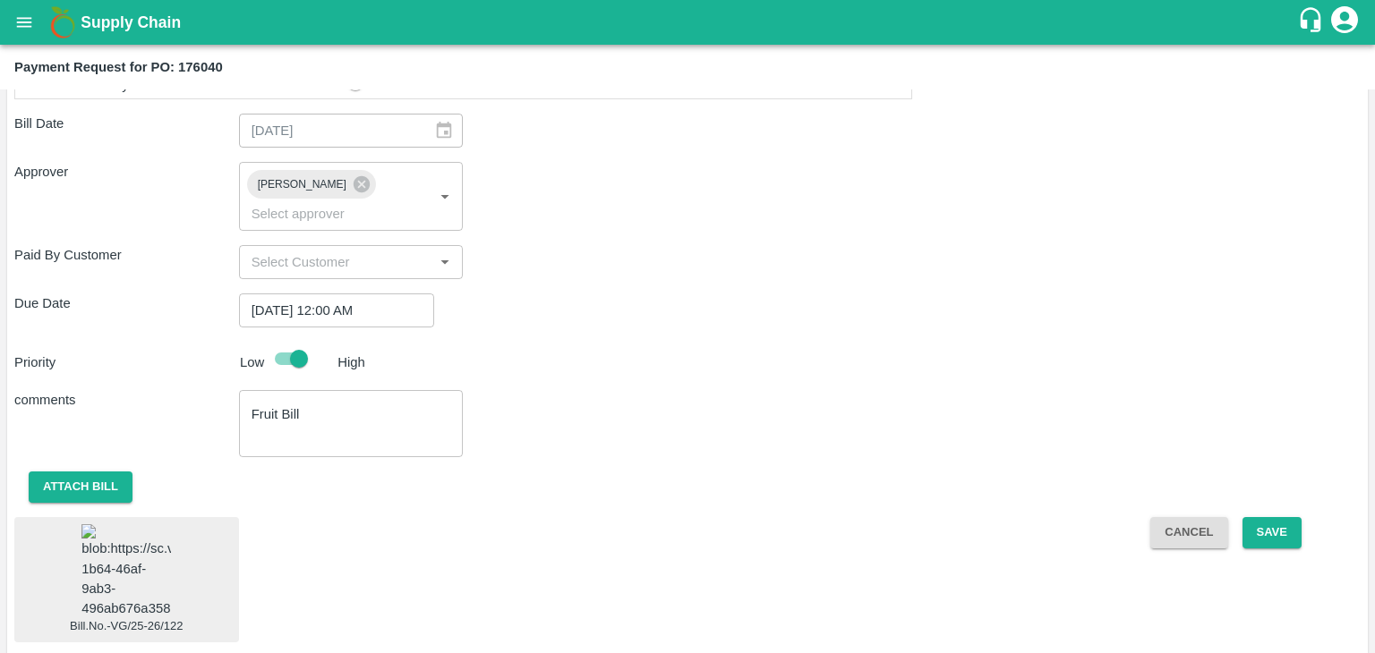
click at [132, 551] on img at bounding box center [125, 571] width 89 height 94
click at [1294, 517] on button "Save" at bounding box center [1271, 532] width 59 height 31
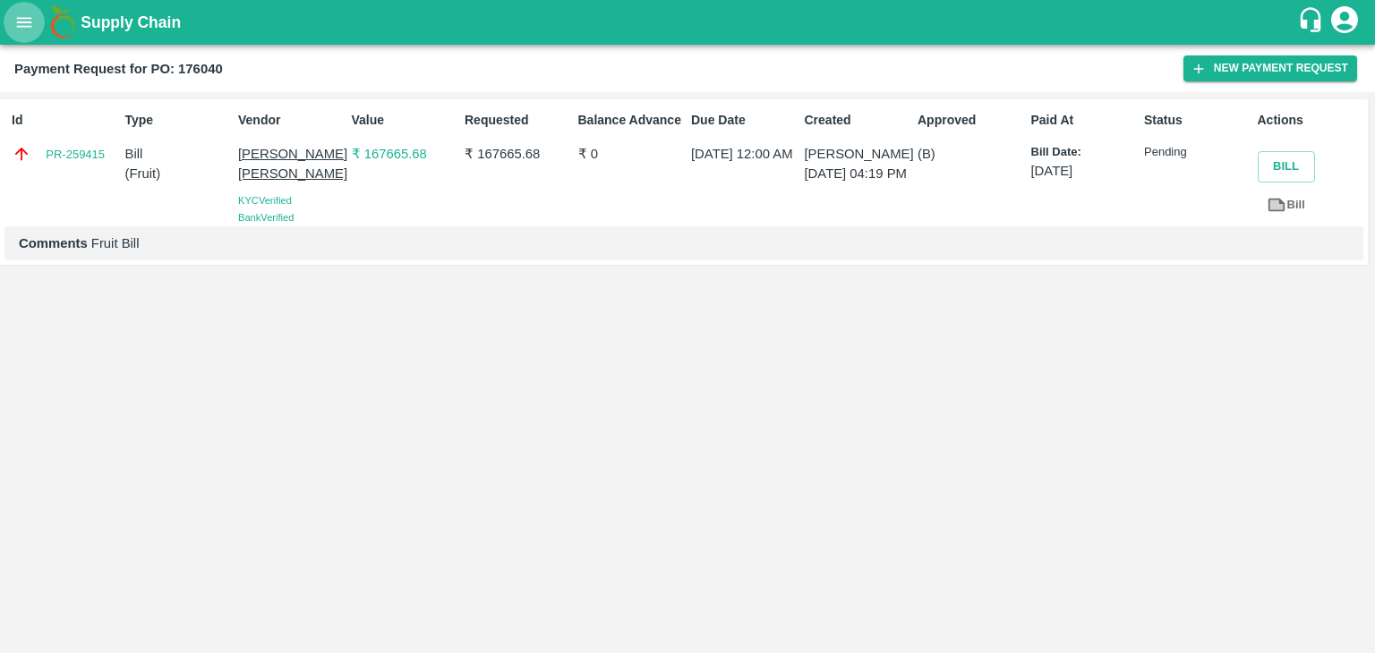
click at [18, 16] on icon "open drawer" at bounding box center [24, 23] width 20 height 20
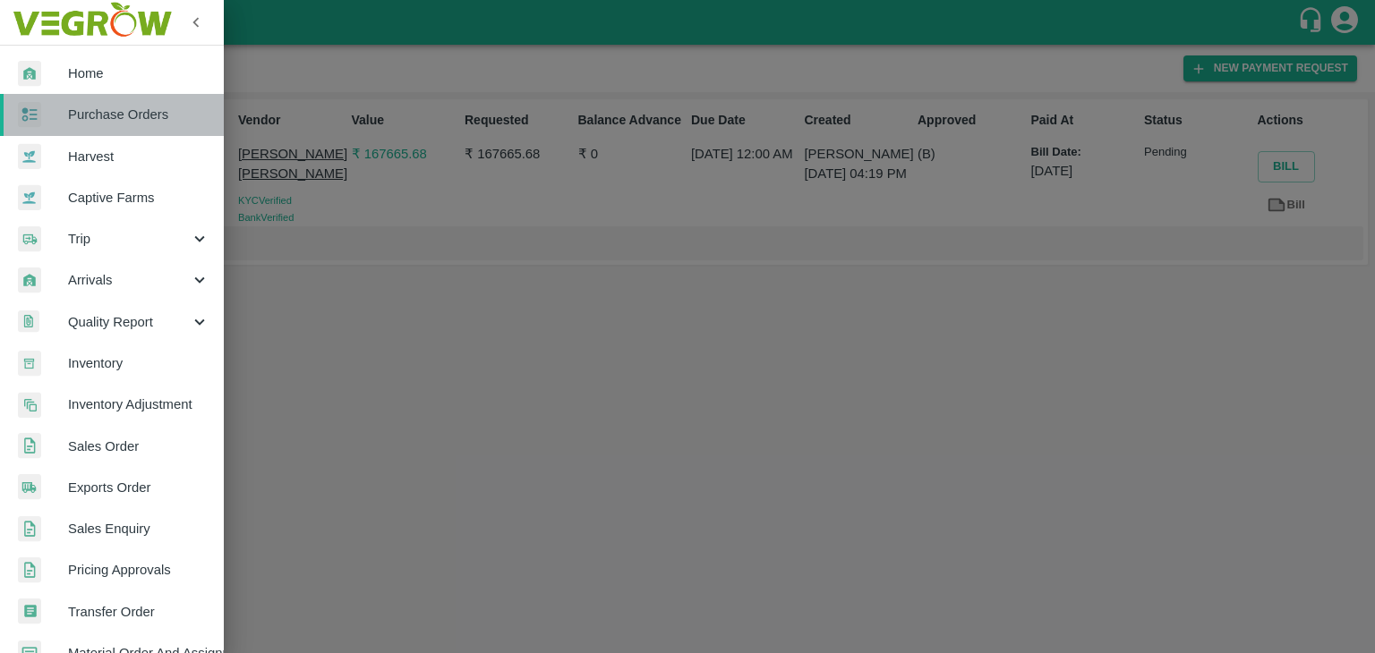
click at [120, 115] on span "Purchase Orders" at bounding box center [138, 115] width 141 height 20
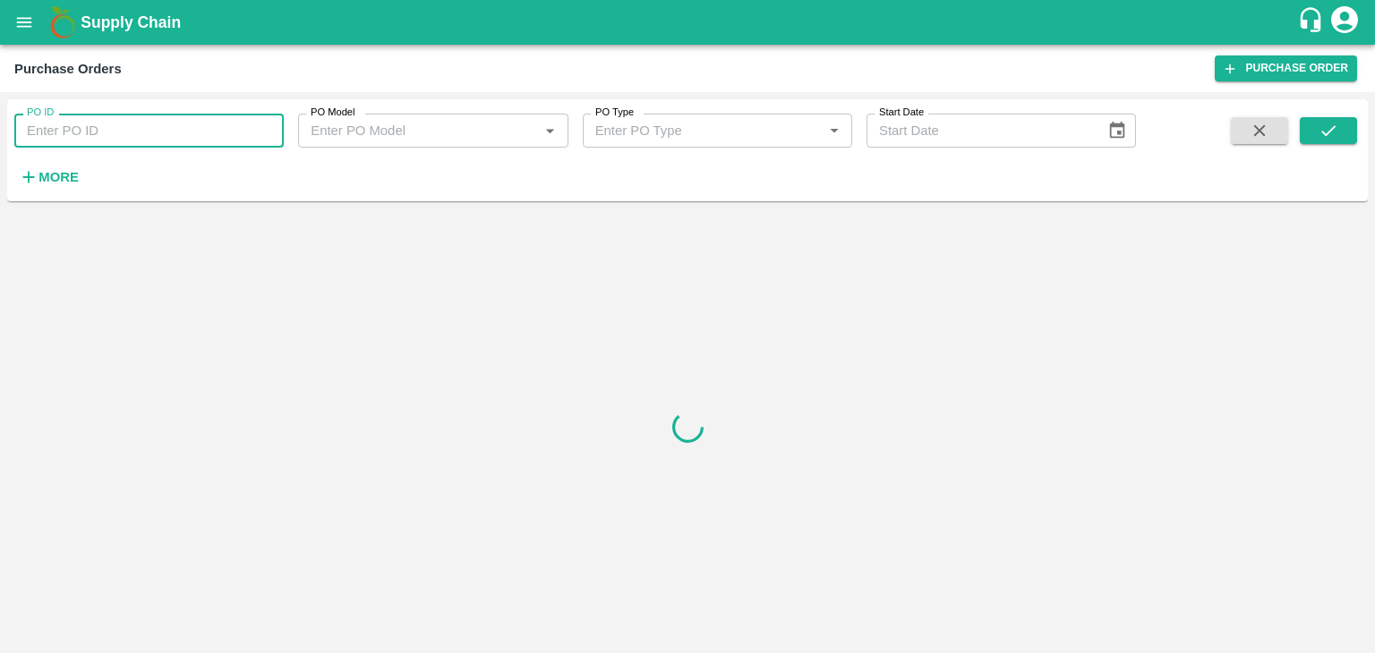
click at [276, 130] on input "PO ID" at bounding box center [148, 131] width 269 height 34
paste input "175502"
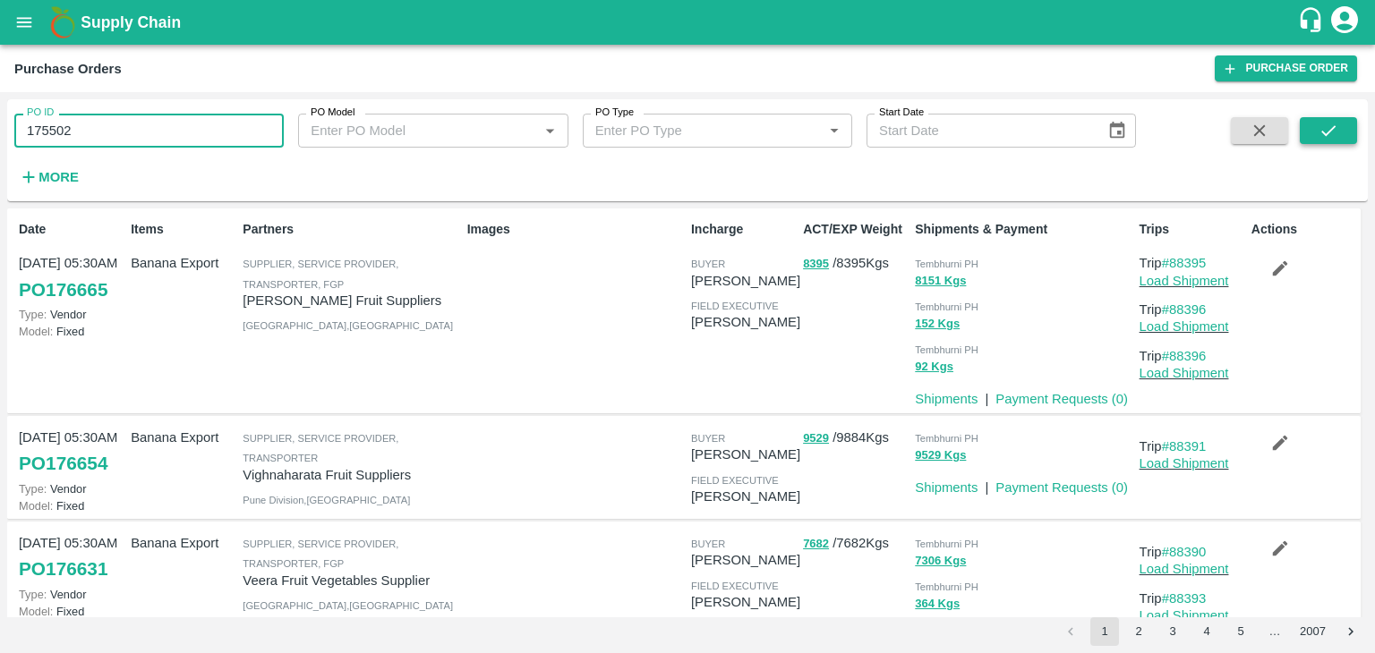
type input "175502"
click at [1324, 132] on icon "submit" at bounding box center [1328, 131] width 20 height 20
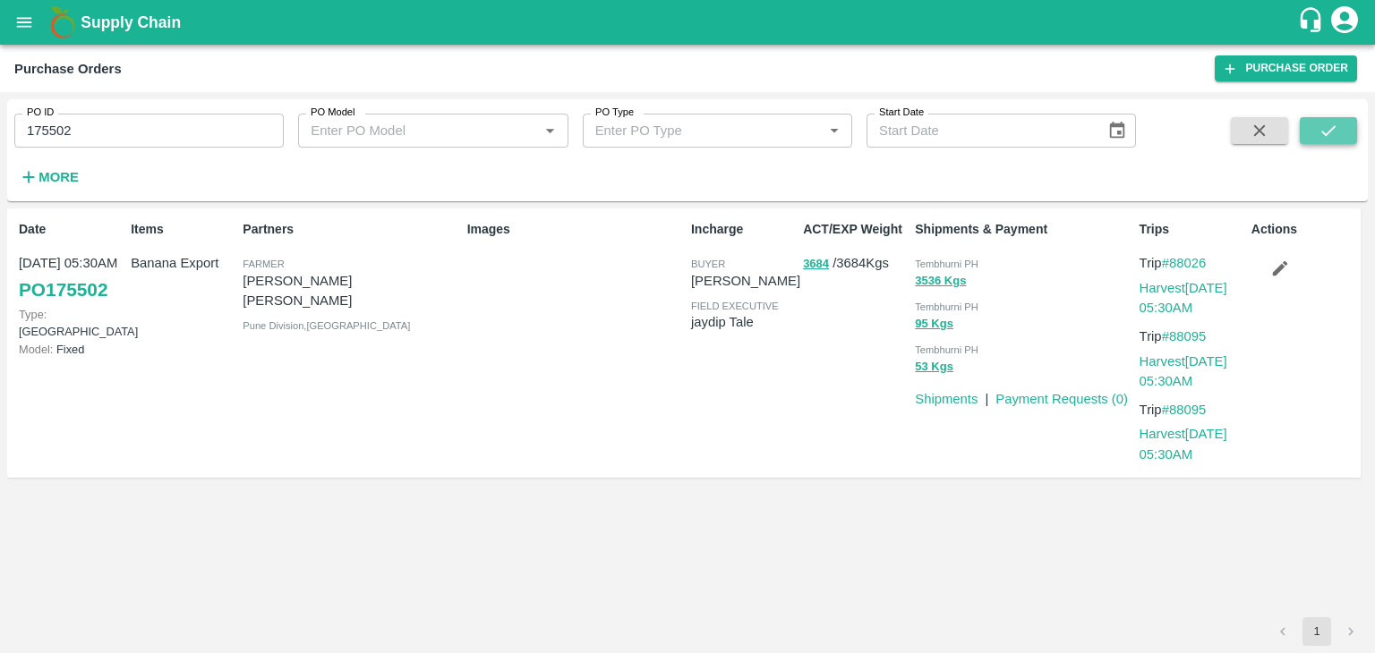
click at [1324, 132] on icon "submit" at bounding box center [1328, 131] width 20 height 20
click at [1081, 400] on link "Payment Requests ( 0 )" at bounding box center [1061, 399] width 132 height 14
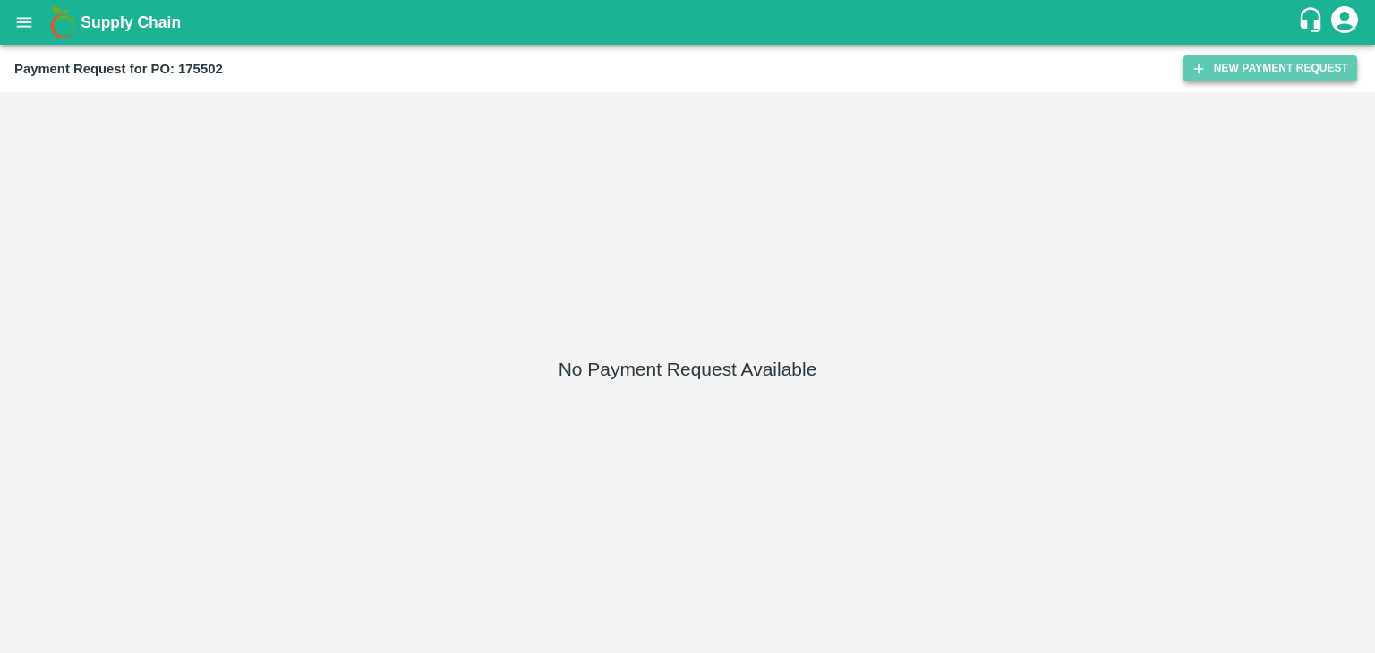
click at [1288, 64] on button "New Payment Request" at bounding box center [1270, 68] width 174 height 26
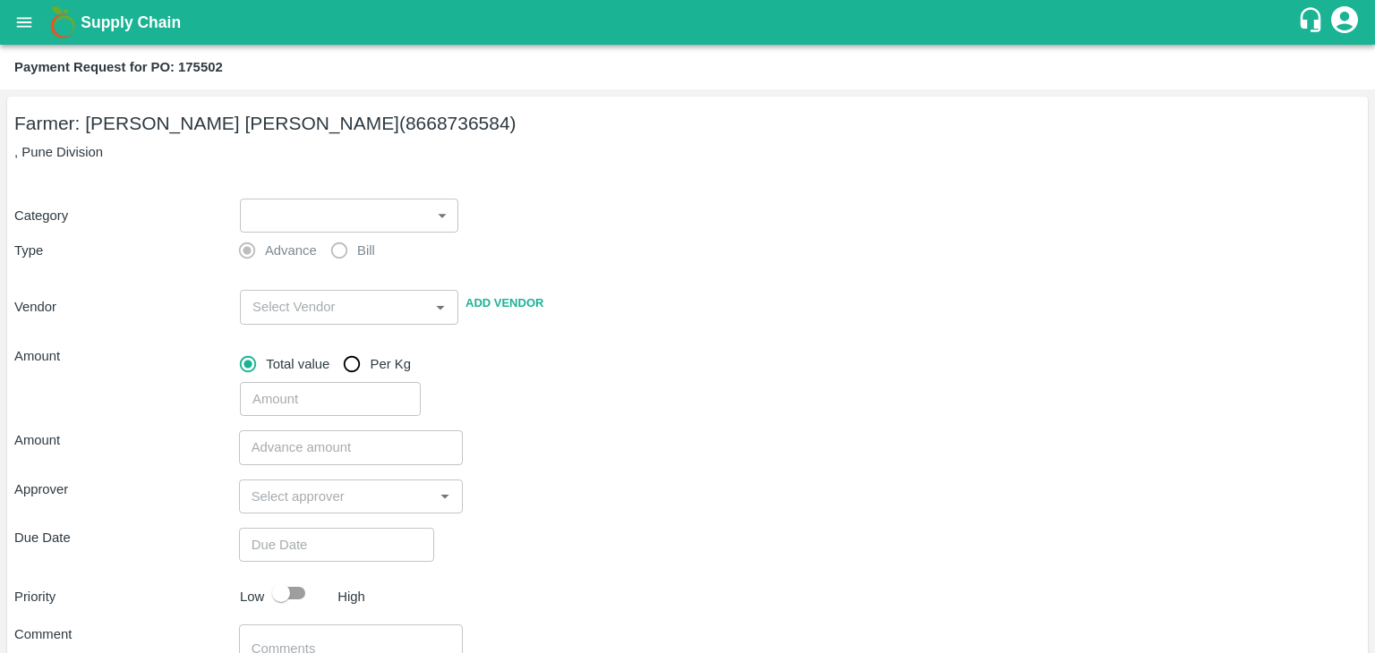
click at [269, 204] on body "Supply Chain Payment Request for PO: 175502 Farmer: [PERSON_NAME] [PERSON_NAME]…" at bounding box center [687, 326] width 1375 height 653
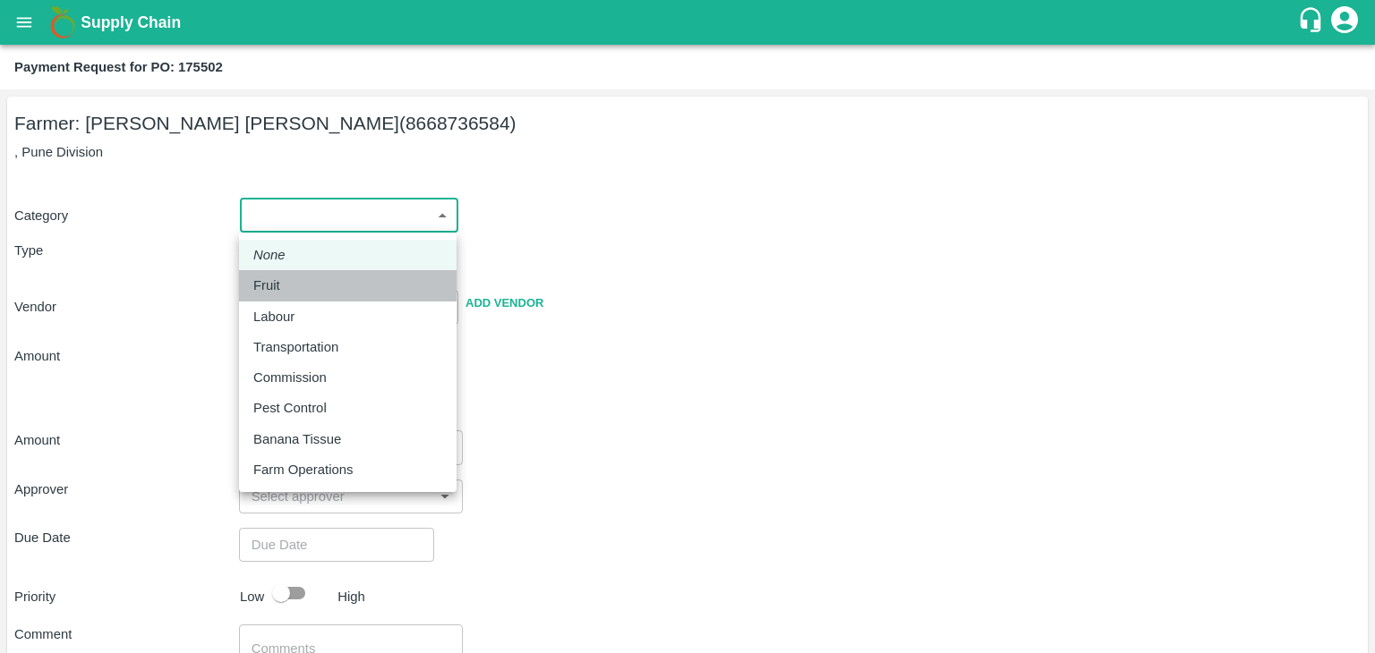
click at [310, 295] on li "Fruit" at bounding box center [347, 285] width 217 height 30
type input "1"
type input "[PERSON_NAME] [PERSON_NAME] - 8668736584([PERSON_NAME])"
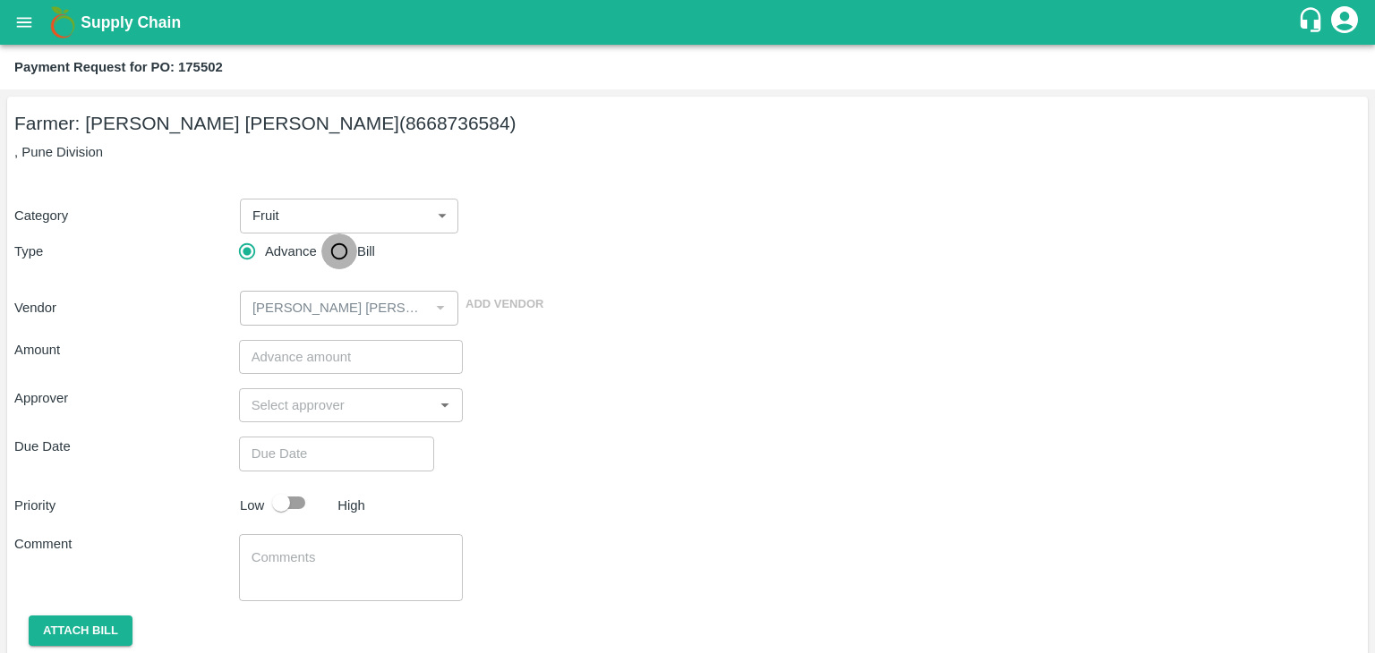
click at [344, 242] on input "Bill" at bounding box center [339, 252] width 36 height 36
radio input "true"
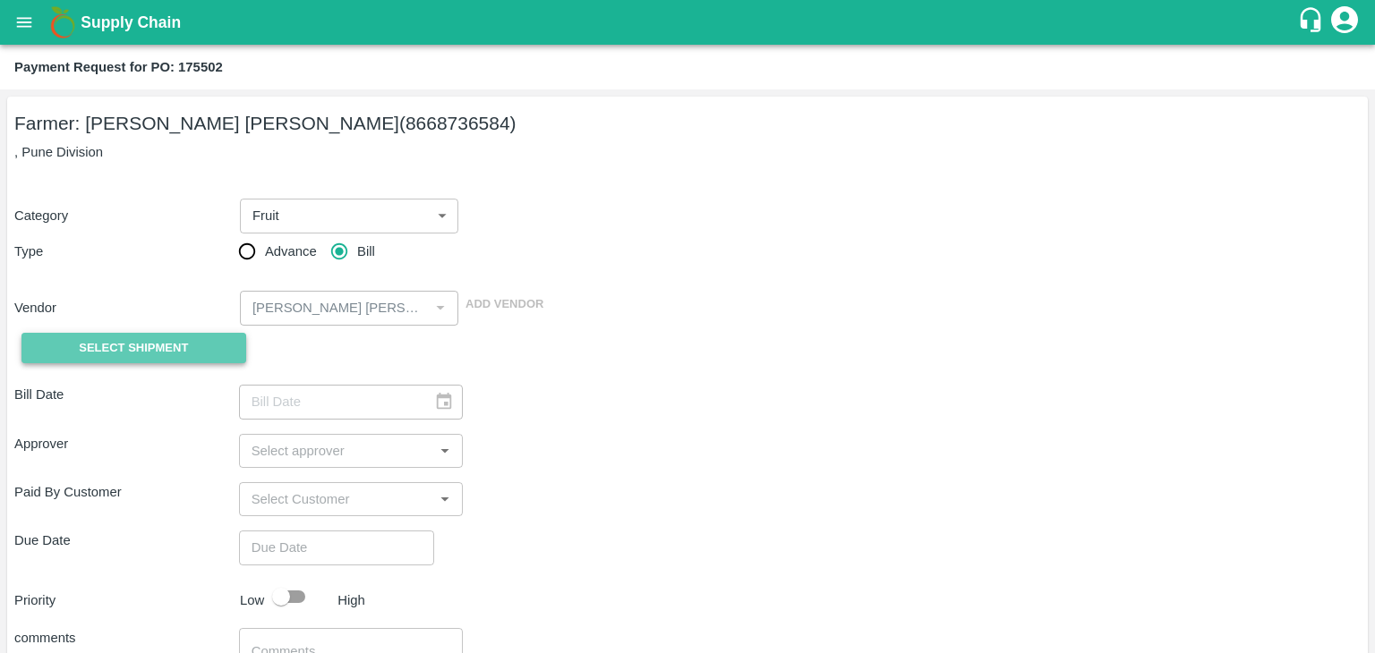
click at [140, 353] on span "Select Shipment" at bounding box center [133, 348] width 109 height 21
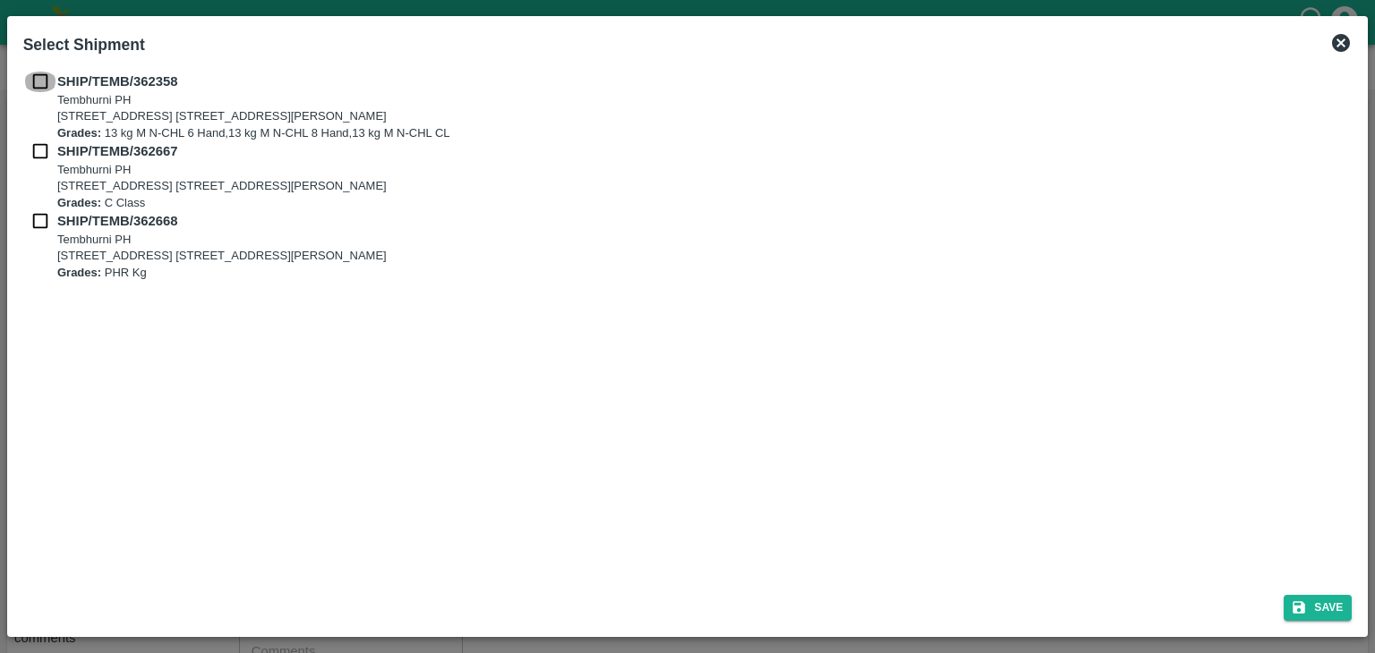
click at [33, 73] on input "checkbox" at bounding box center [40, 82] width 34 height 20
checkbox input "true"
click at [38, 147] on input "checkbox" at bounding box center [40, 151] width 34 height 20
checkbox input "true"
click at [35, 222] on input "checkbox" at bounding box center [40, 221] width 34 height 20
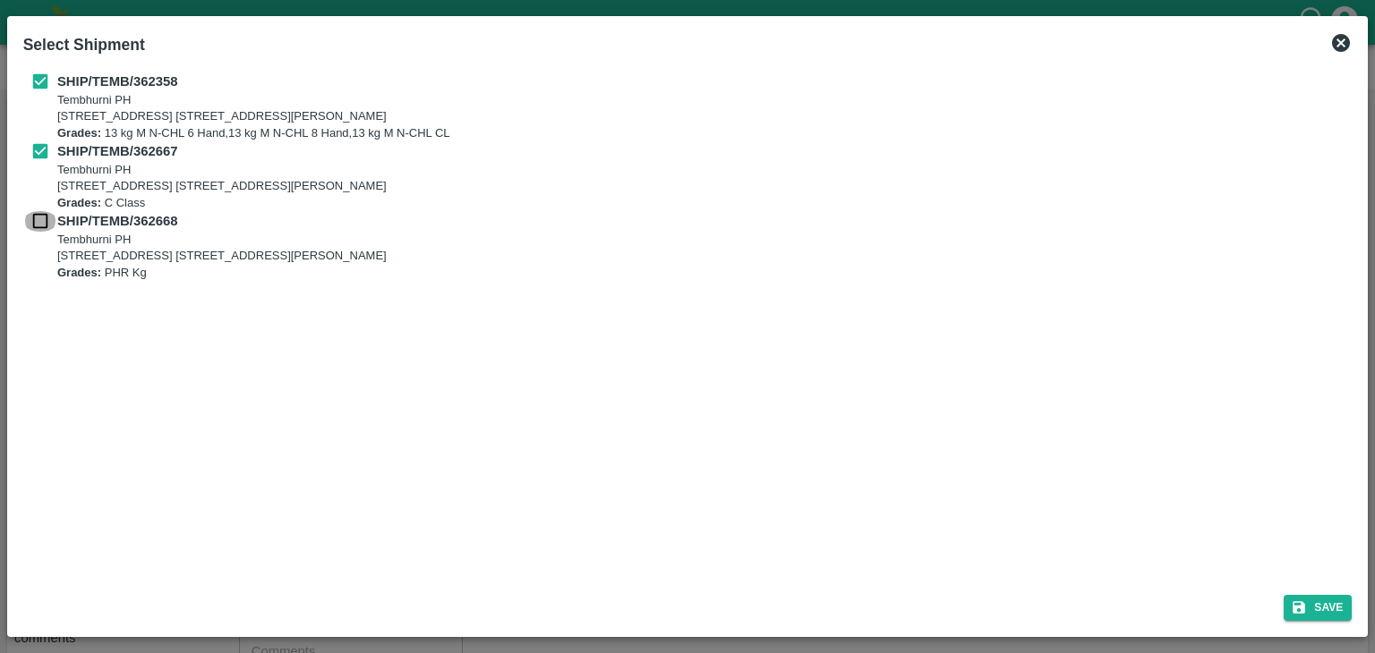
checkbox input "true"
click at [1306, 609] on icon "submit" at bounding box center [1298, 608] width 16 height 16
type input "[DATE]"
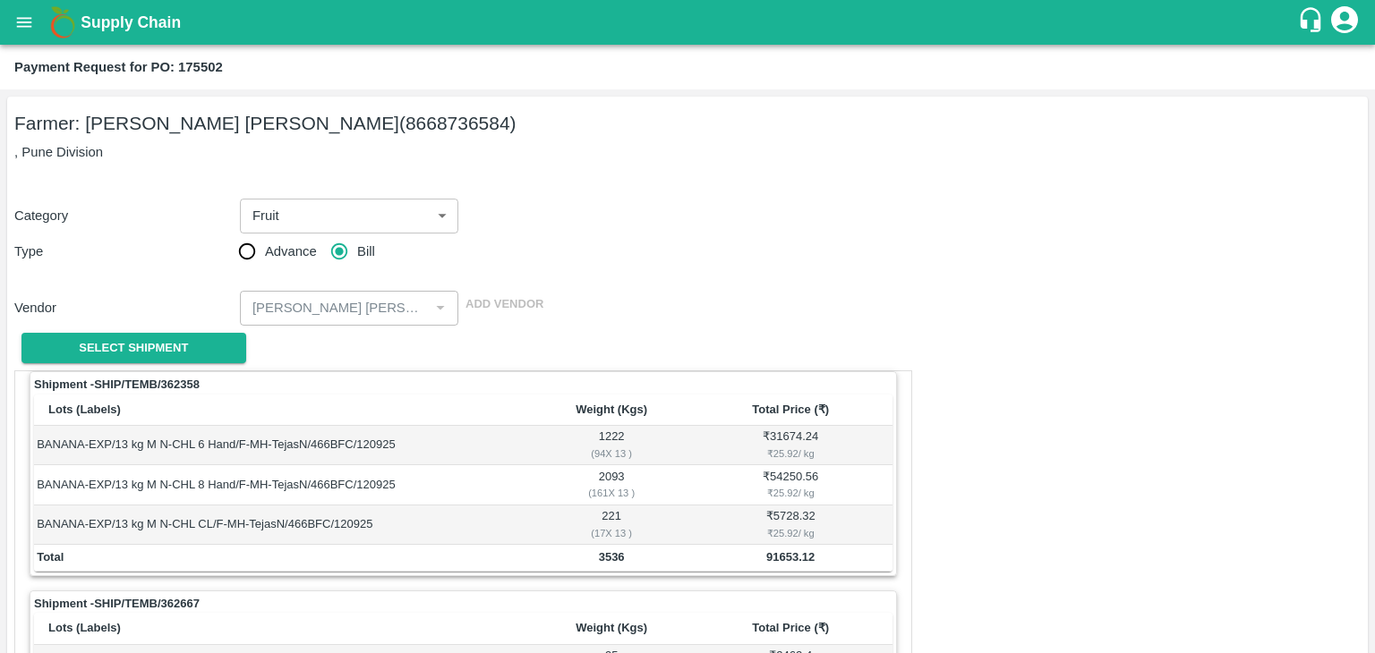
scroll to position [798, 0]
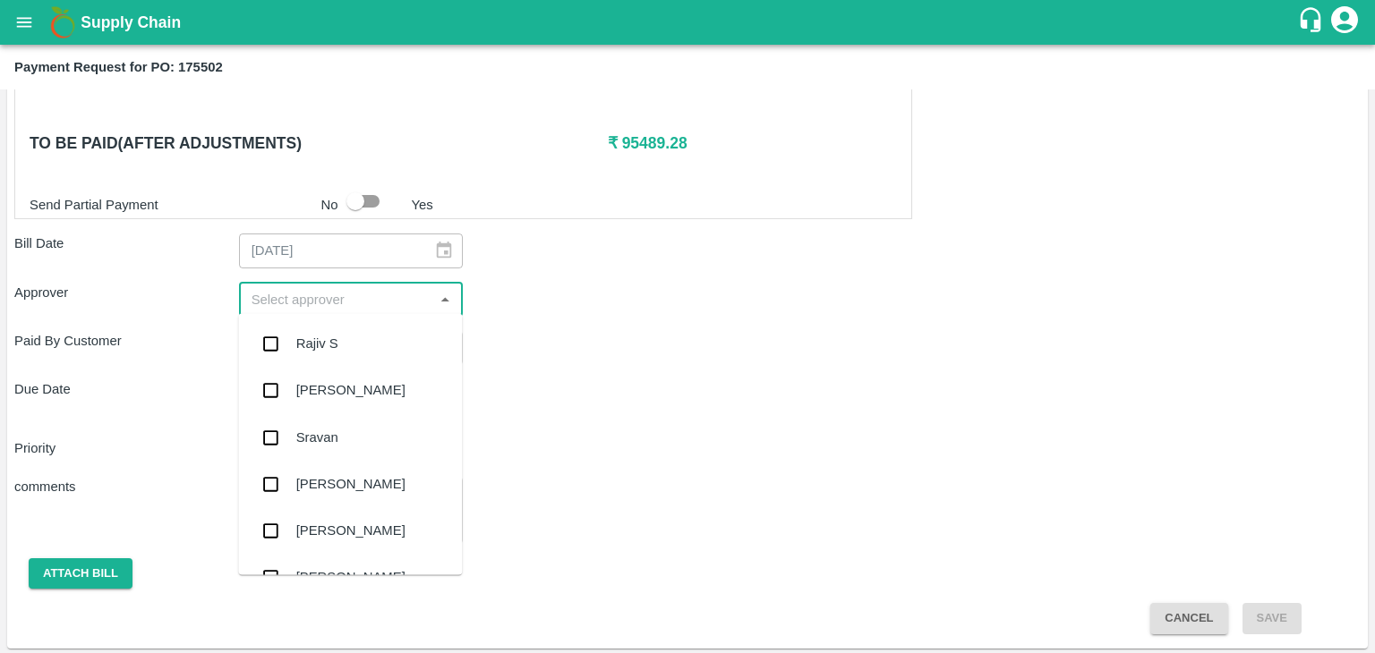
click at [361, 305] on input "input" at bounding box center [336, 299] width 184 height 23
type input "Ajit"
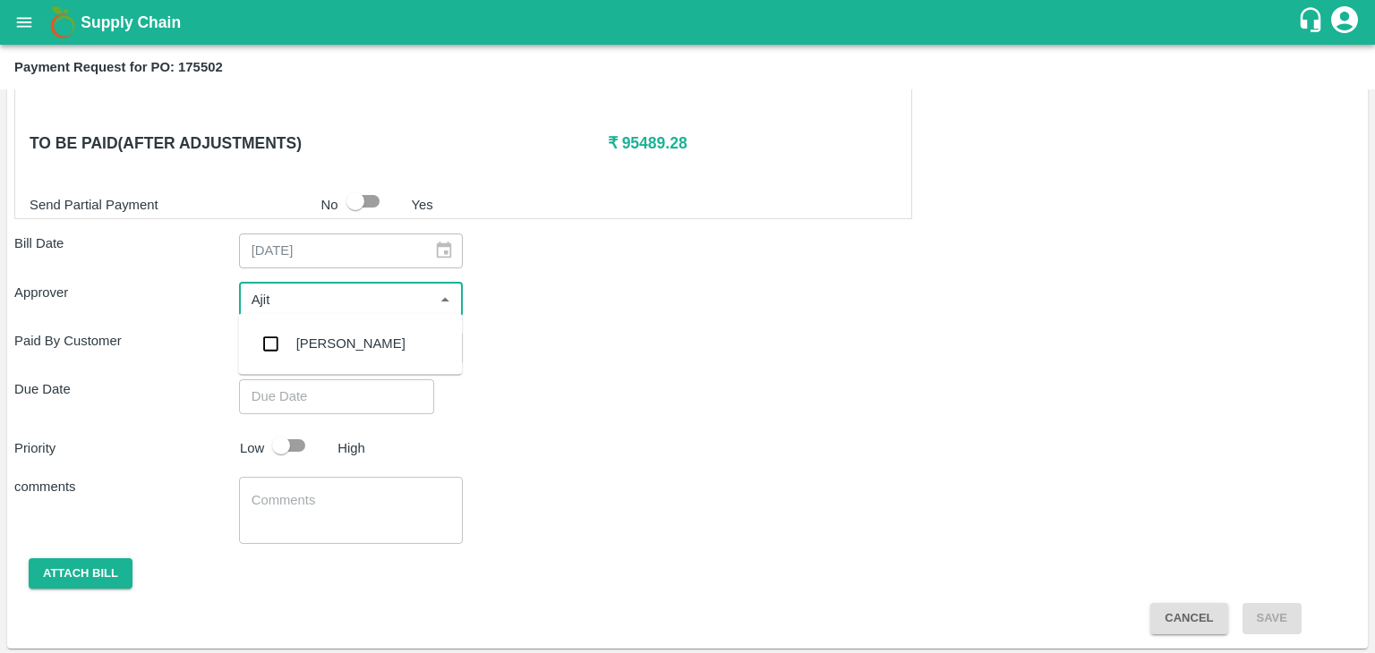
click at [344, 342] on div "[PERSON_NAME]" at bounding box center [350, 344] width 109 height 20
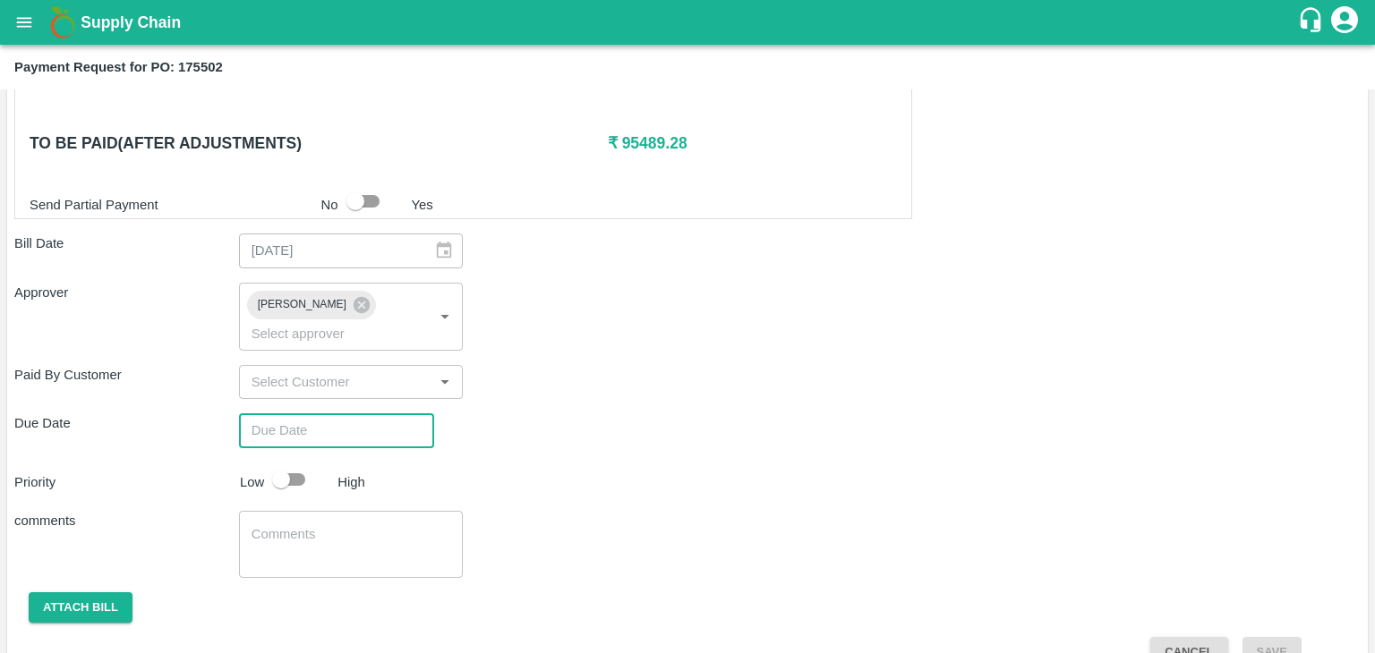
type input "DD/MM/YYYY hh:mm aa"
click at [372, 413] on input "DD/MM/YYYY hh:mm aa" at bounding box center [330, 430] width 183 height 34
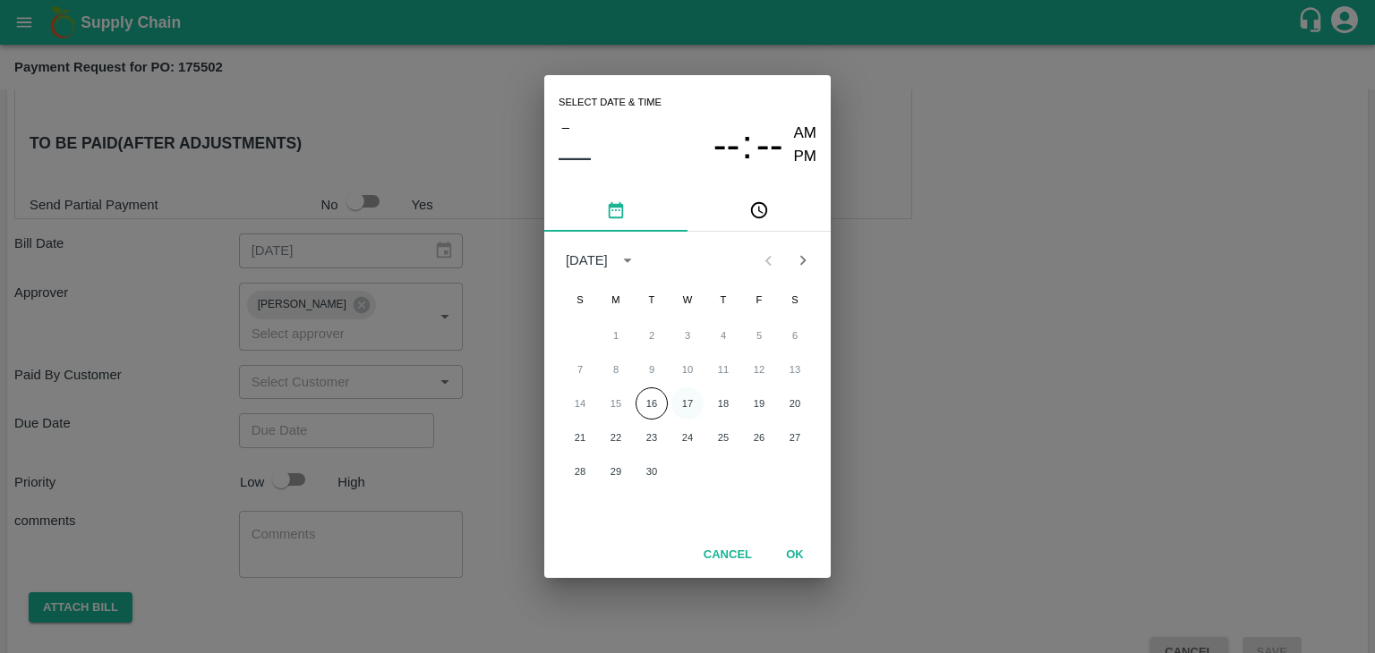
click at [692, 412] on button "17" at bounding box center [687, 403] width 32 height 32
type input "[DATE] 12:00 AM"
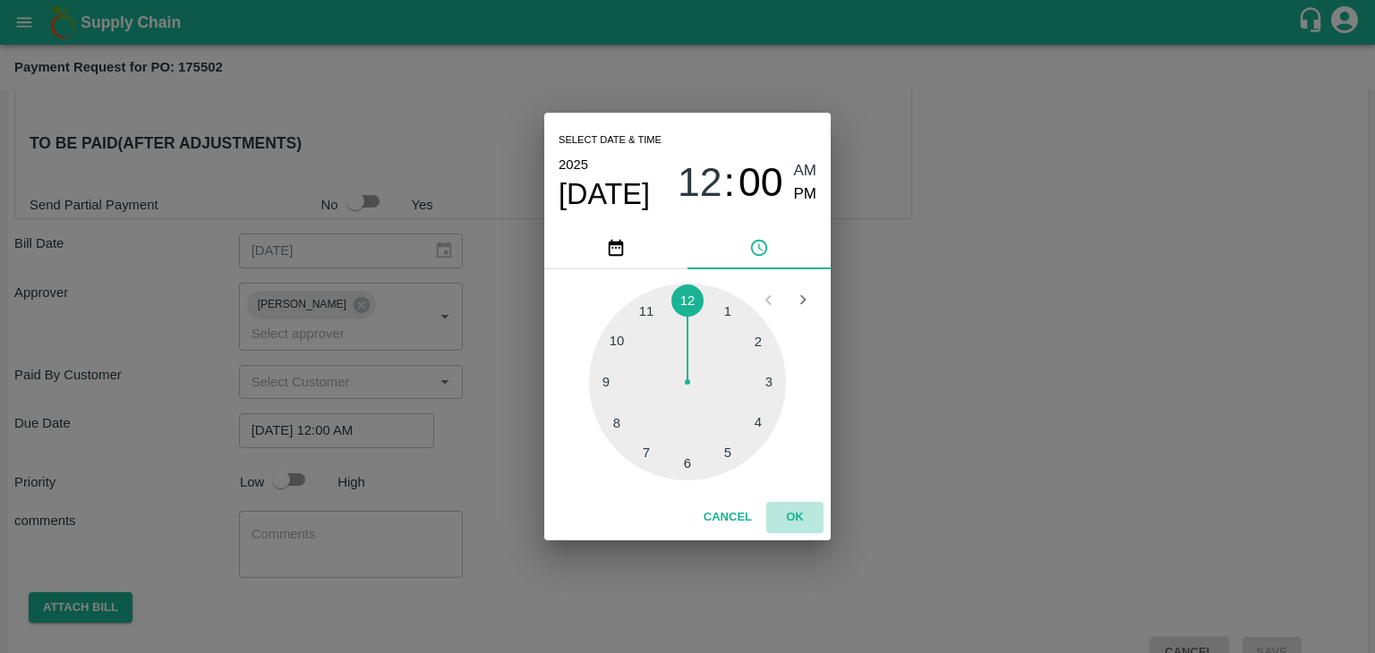
click at [802, 520] on button "OK" at bounding box center [794, 517] width 57 height 31
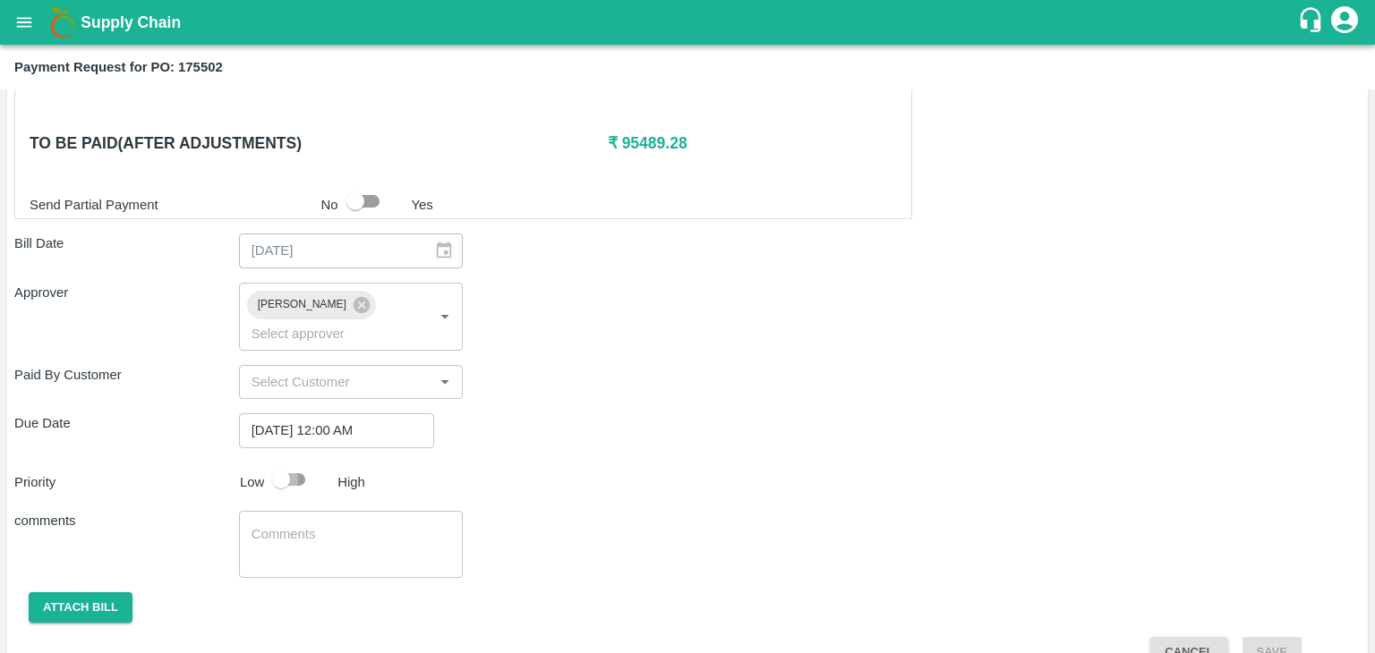
click at [304, 463] on input "checkbox" at bounding box center [281, 480] width 102 height 34
checkbox input "true"
click at [354, 529] on textarea at bounding box center [351, 544] width 200 height 38
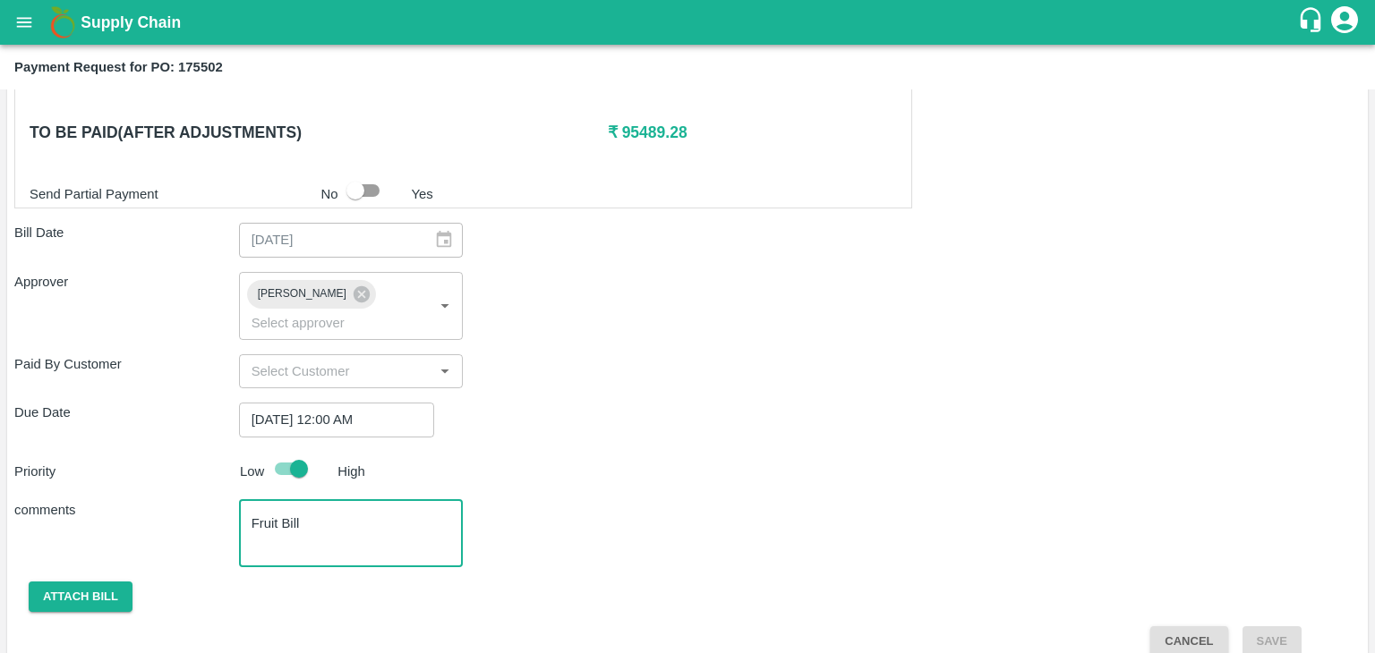
type textarea "Fruit Bill"
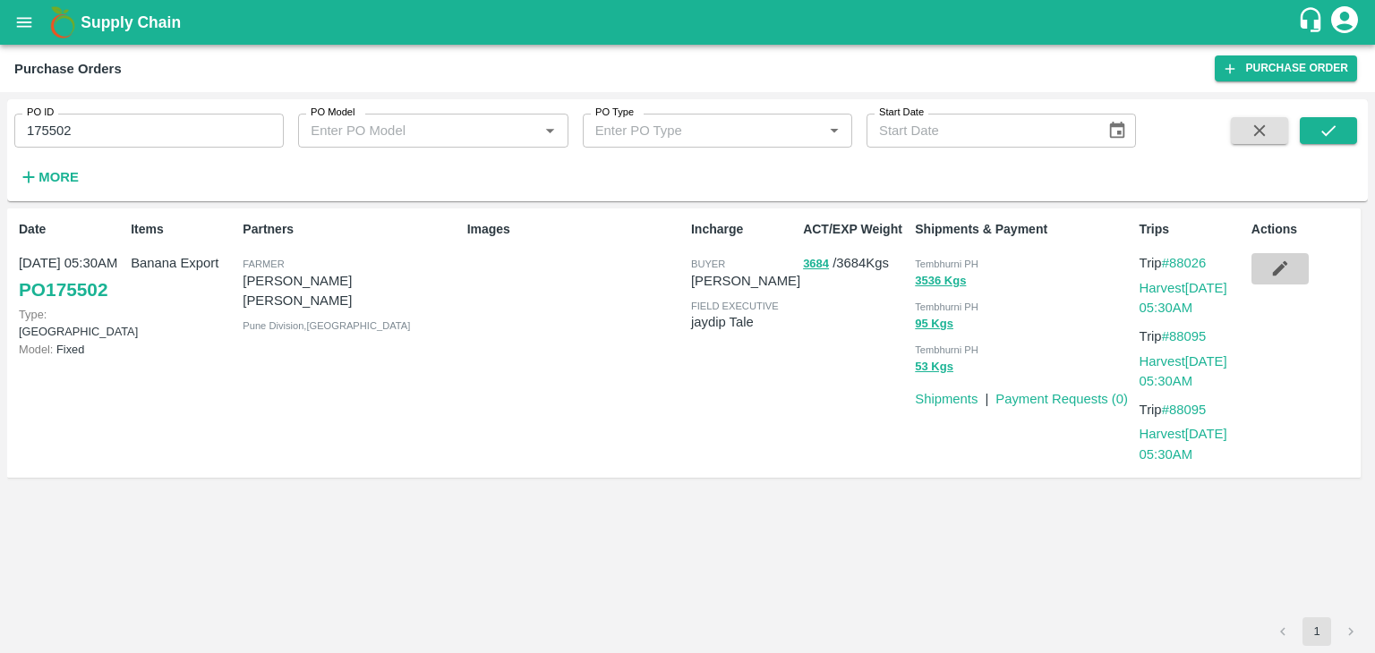
click at [1274, 268] on icon "button" at bounding box center [1280, 269] width 20 height 20
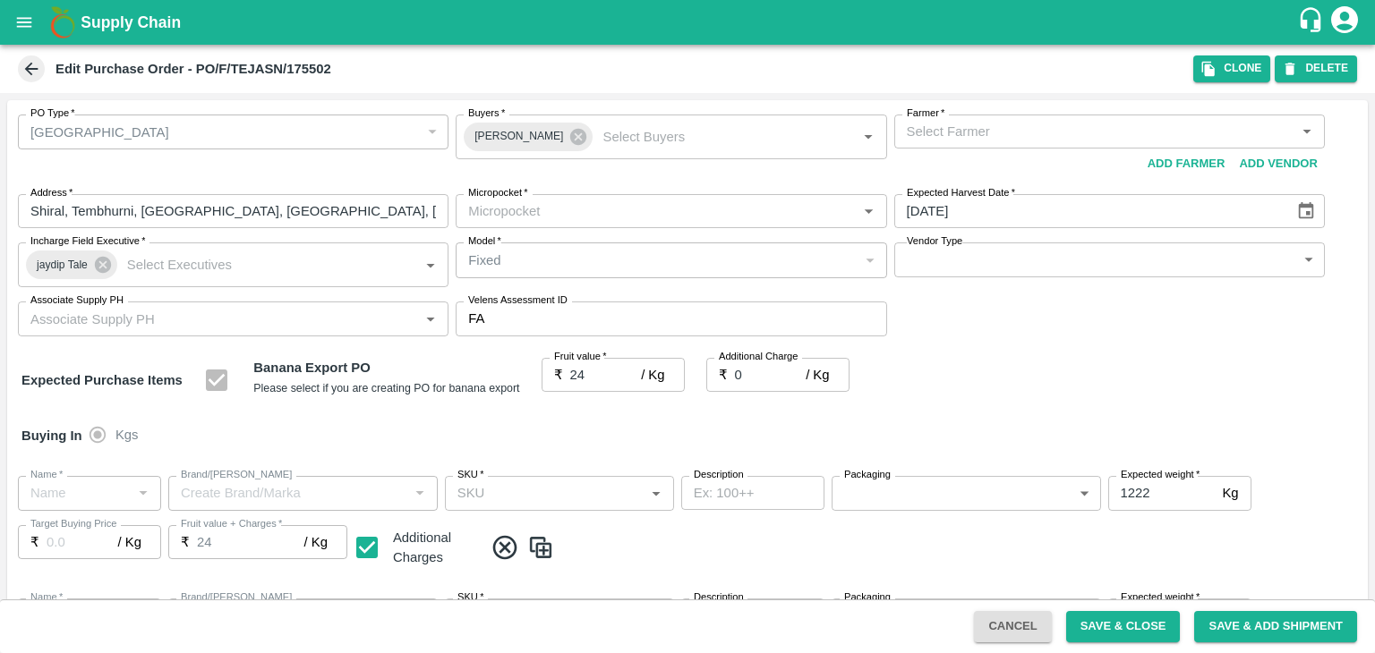
click at [610, 377] on input "24" at bounding box center [606, 375] width 72 height 34
type input "25"
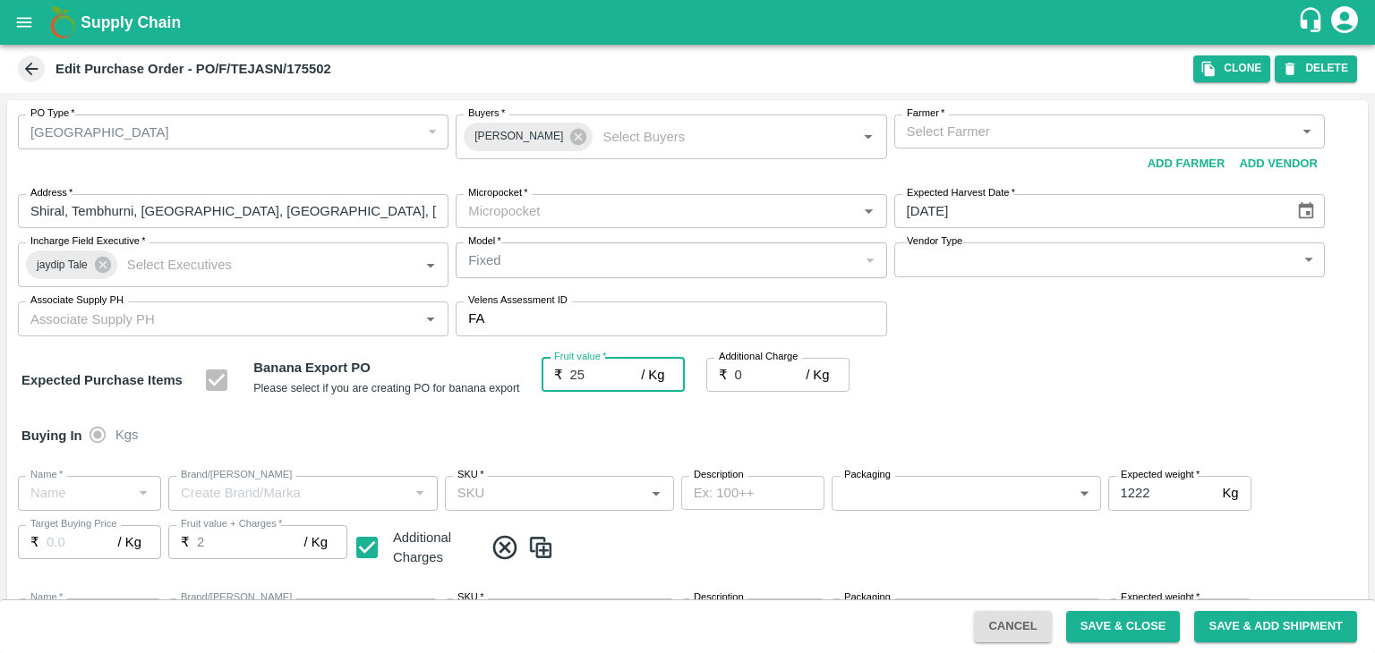
type input "25"
click at [1149, 631] on button "Save & Close" at bounding box center [1123, 626] width 115 height 31
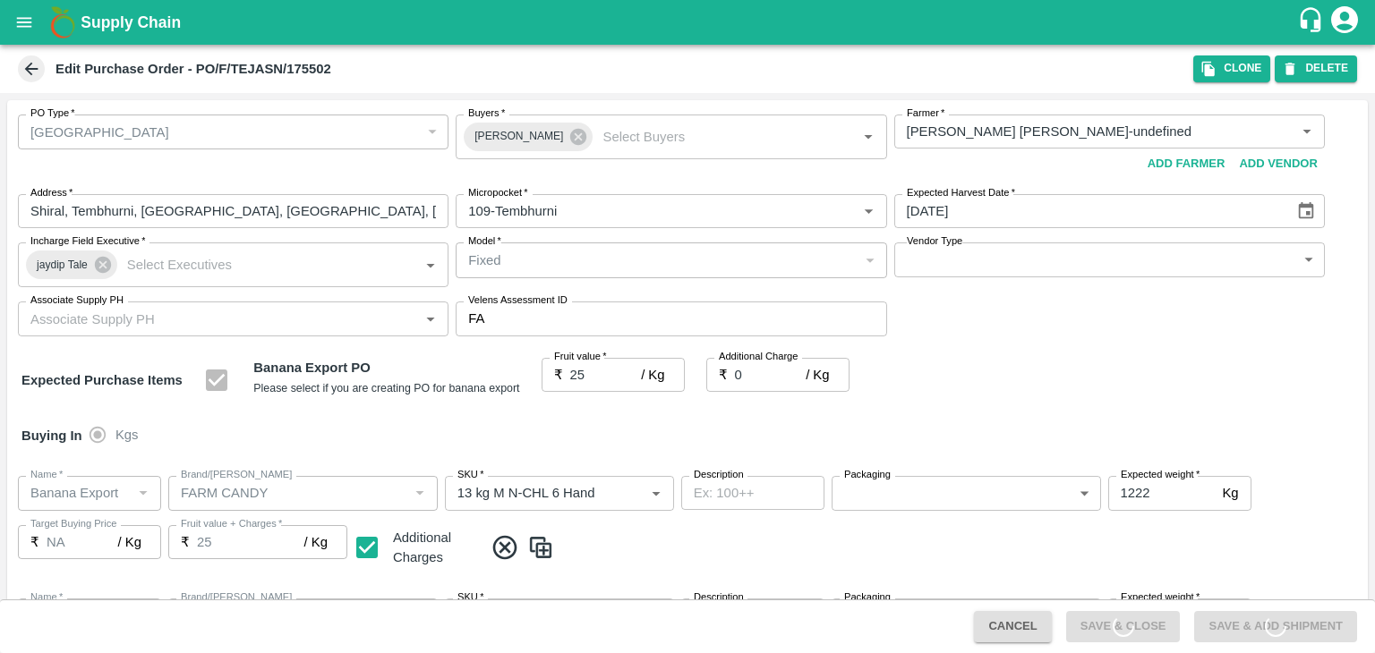
type input "[PERSON_NAME] [PERSON_NAME]-undefined"
type input "109-Tembhurni"
type input "Banana Export"
type input "FARM CANDY"
type input "13 kg M N-CHL 6 Hand"
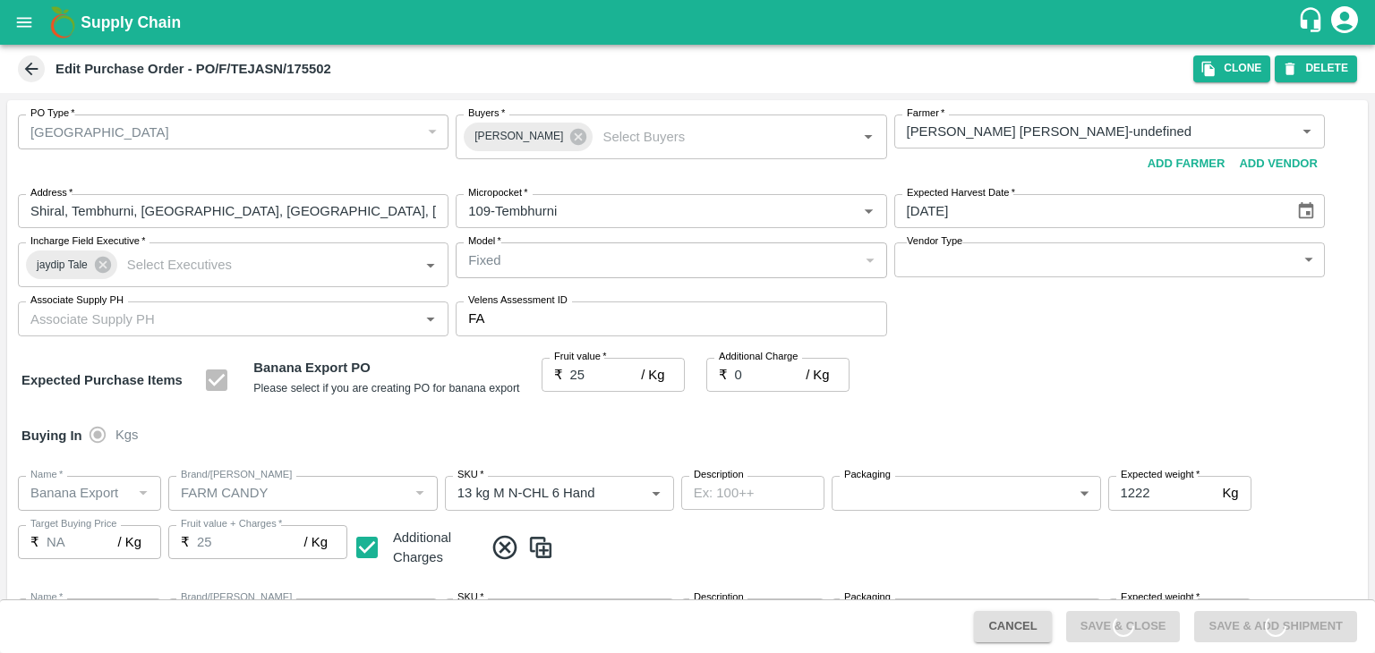
type input "NA"
type input "Banana Export"
type input "FARM CANDY"
type input "13 kg M N-CHL 8 Hand"
type input "NA"
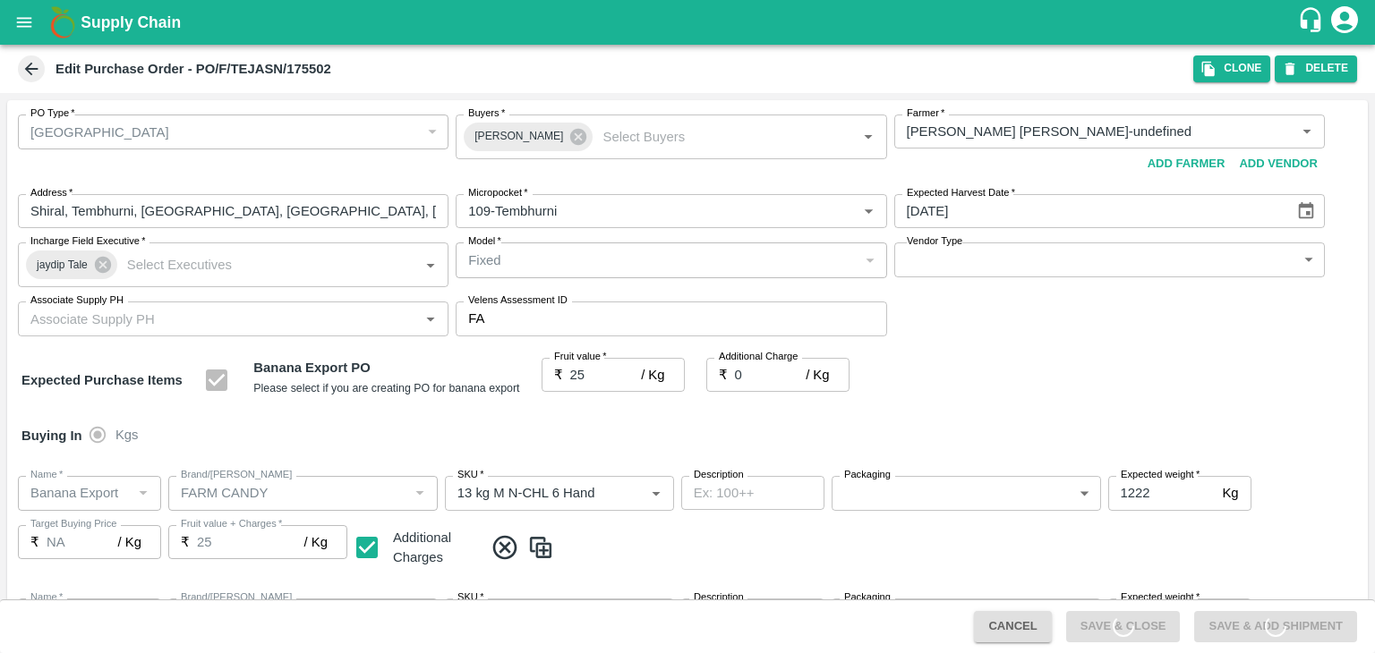
type input "Banana Export"
type input "FARM CANDY"
type input "13 kg M N-CHL CL"
type input "NA"
type input "Banana Export"
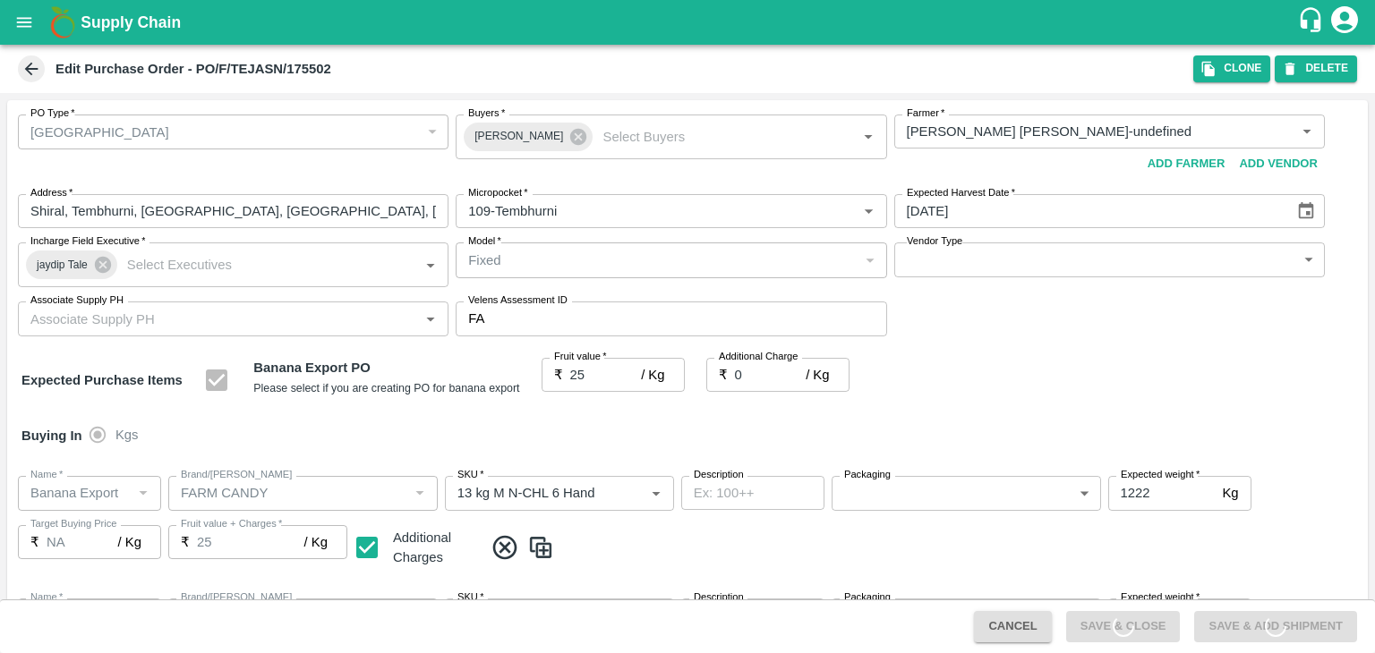
type input "FARM CANDY"
type input "C Class"
type input "NA"
type input "Banana Export"
type input "FARM CANDY"
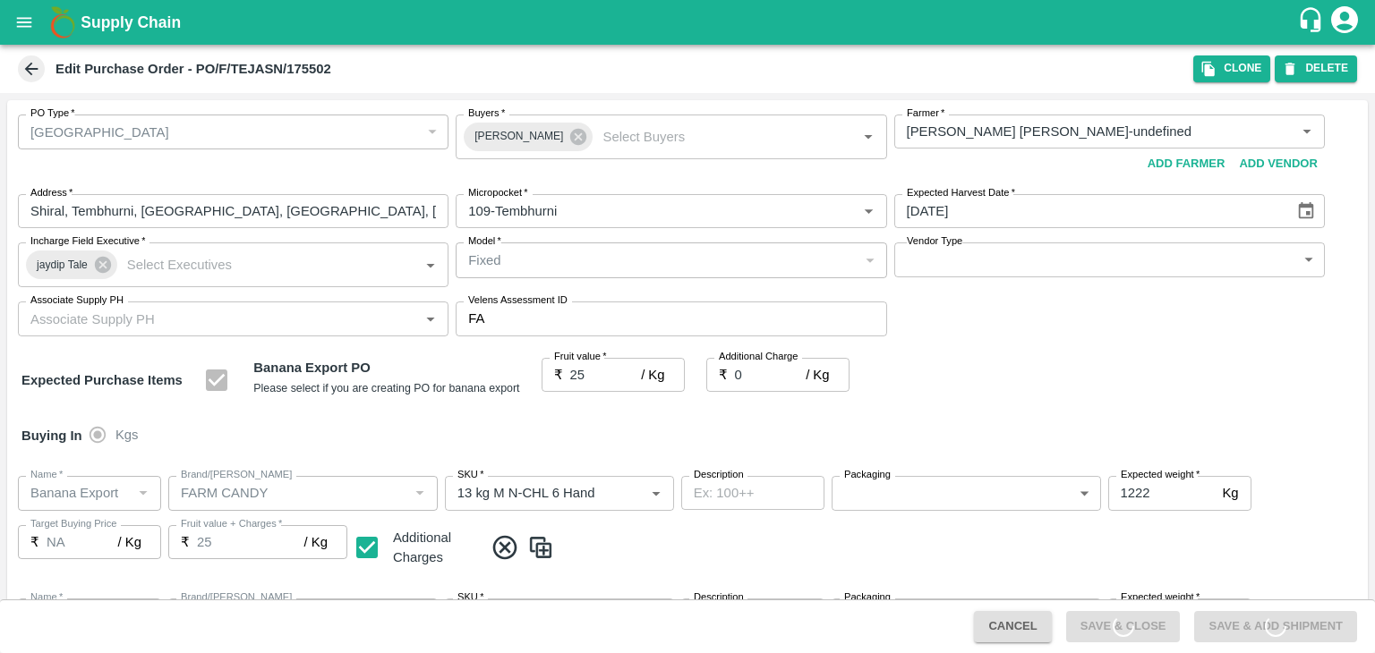
type input "PHR Kg"
type input "NA"
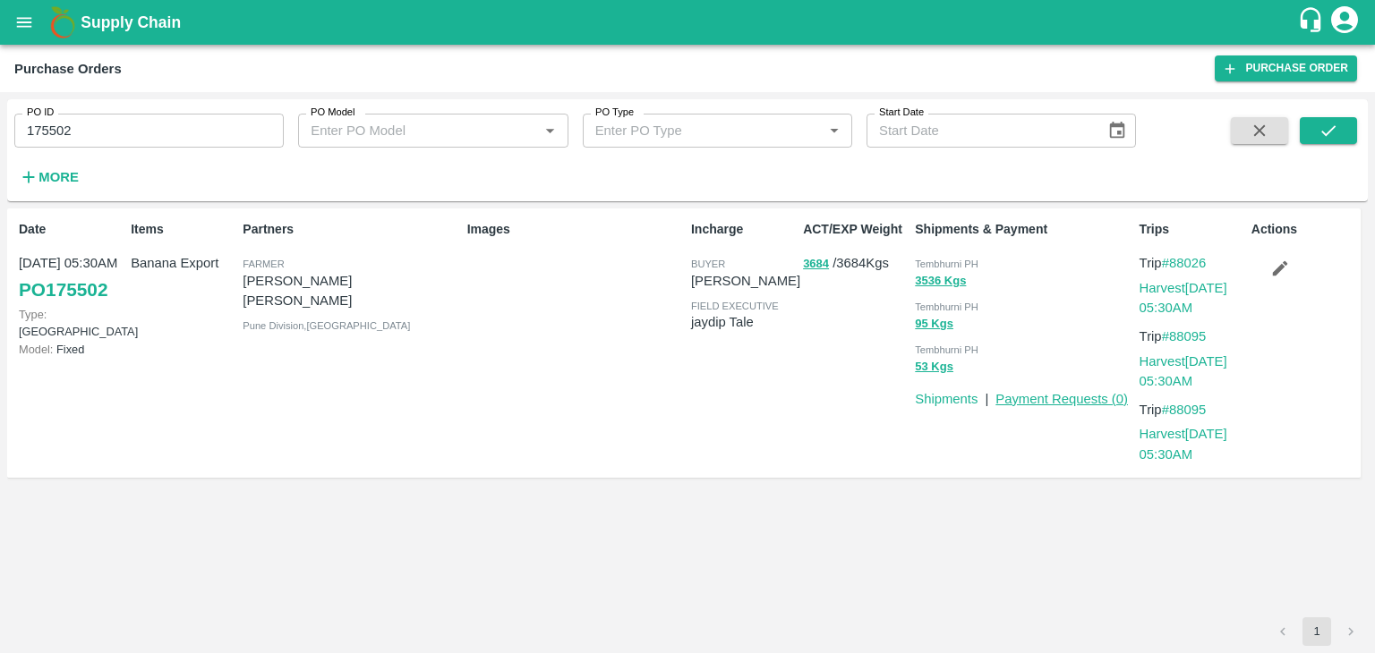
click at [1043, 403] on link "Payment Requests ( 0 )" at bounding box center [1061, 399] width 132 height 14
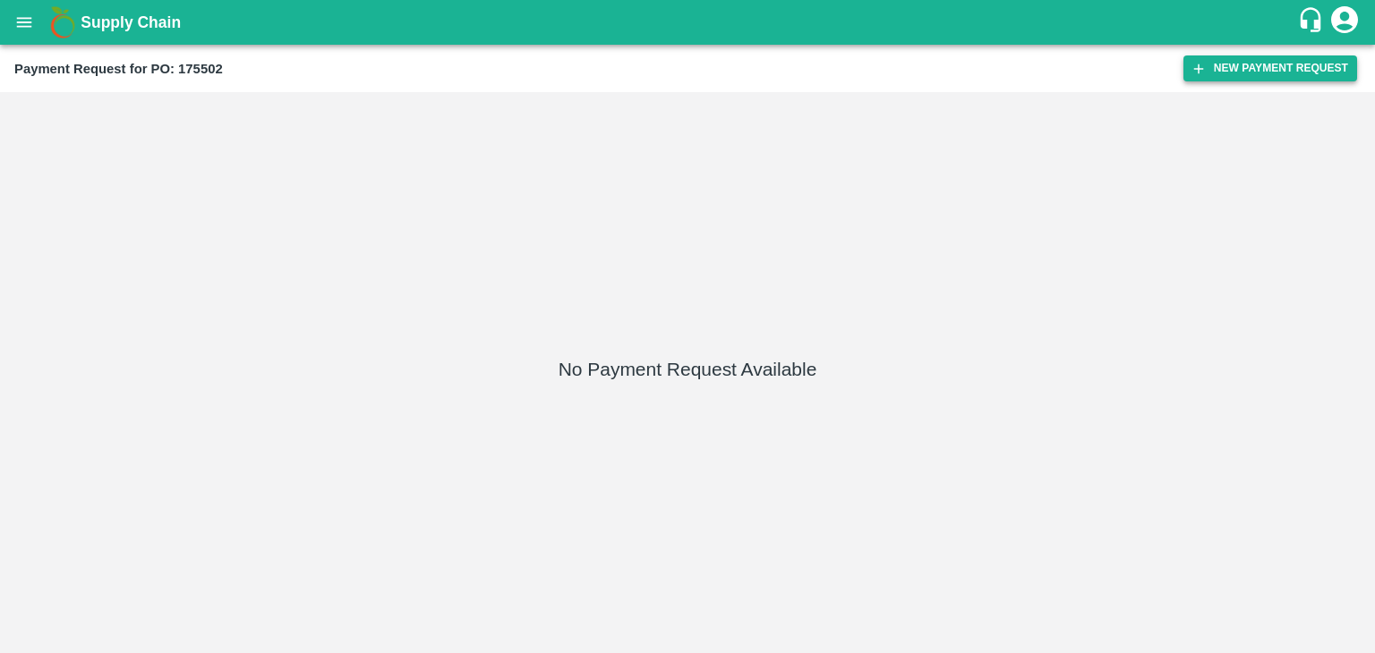
click at [1332, 64] on button "New Payment Request" at bounding box center [1270, 68] width 174 height 26
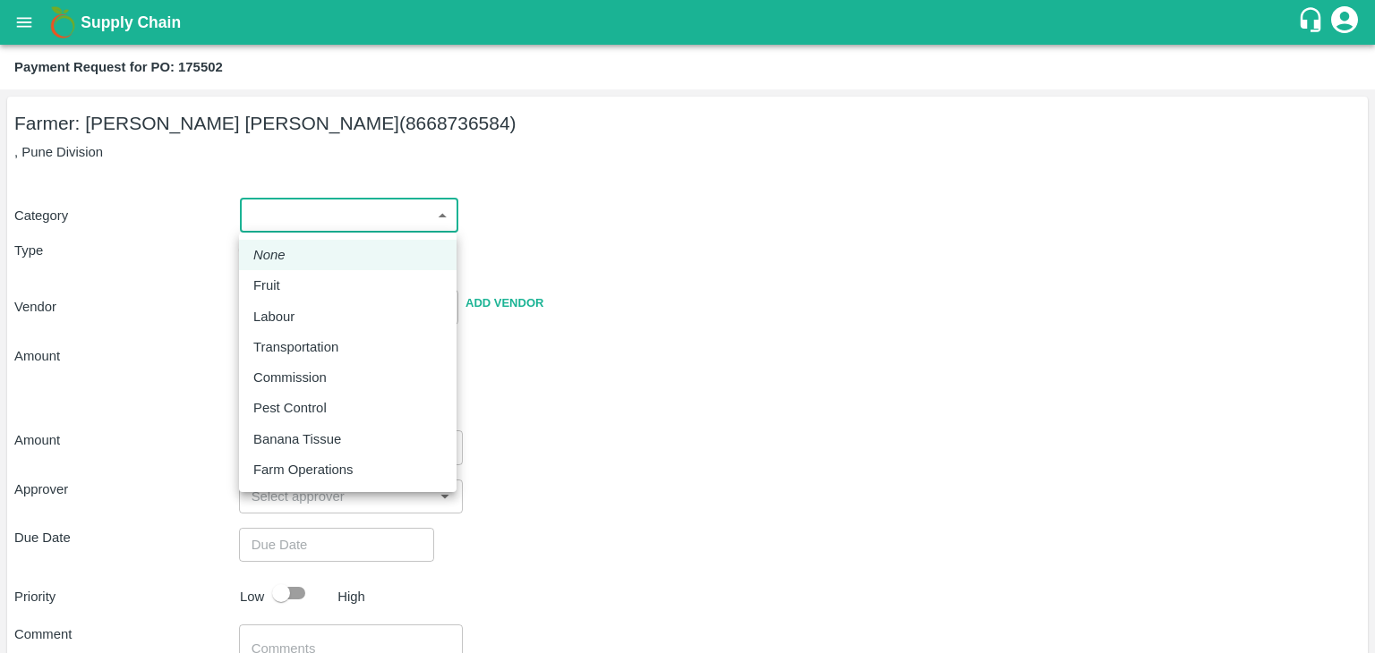
click at [276, 220] on body "Supply Chain Payment Request for PO: 175502 Farmer: [PERSON_NAME] [PERSON_NAME]…" at bounding box center [687, 326] width 1375 height 653
click at [281, 278] on div "Fruit" at bounding box center [271, 286] width 36 height 20
type input "1"
type input "[PERSON_NAME] [PERSON_NAME] - 8668736584([PERSON_NAME])"
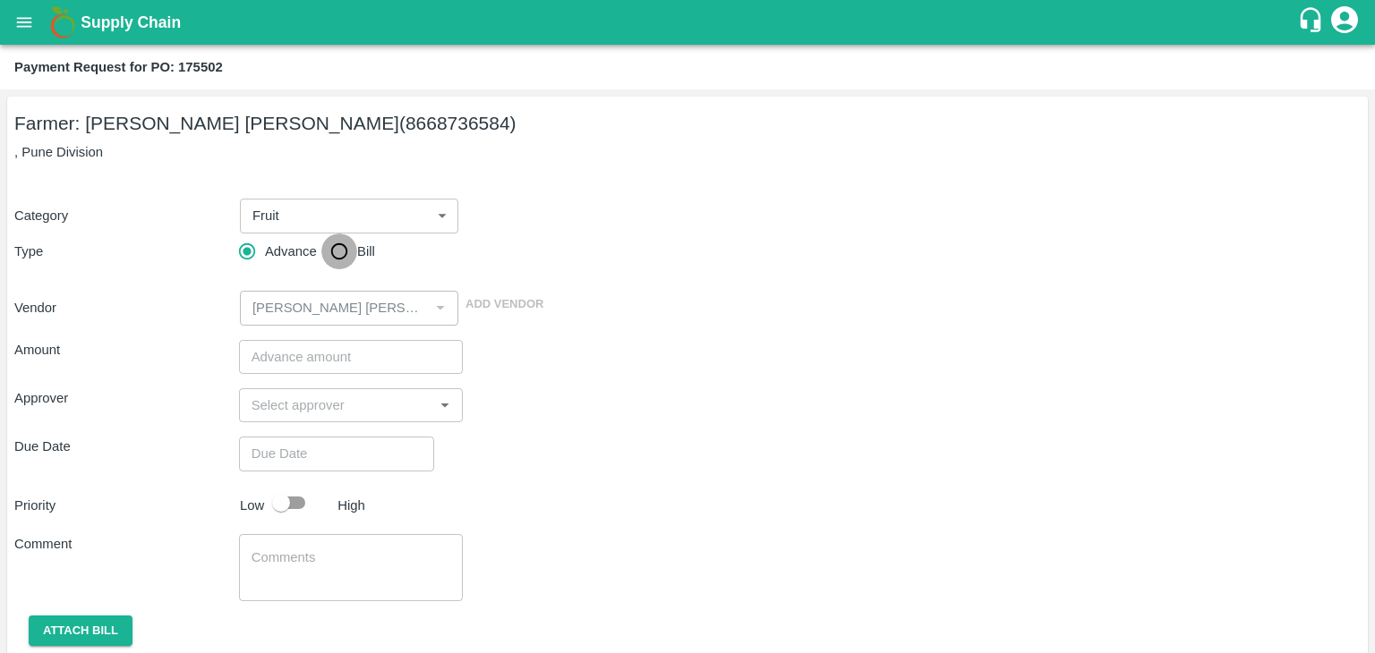
click at [336, 251] on input "Bill" at bounding box center [339, 252] width 36 height 36
radio input "true"
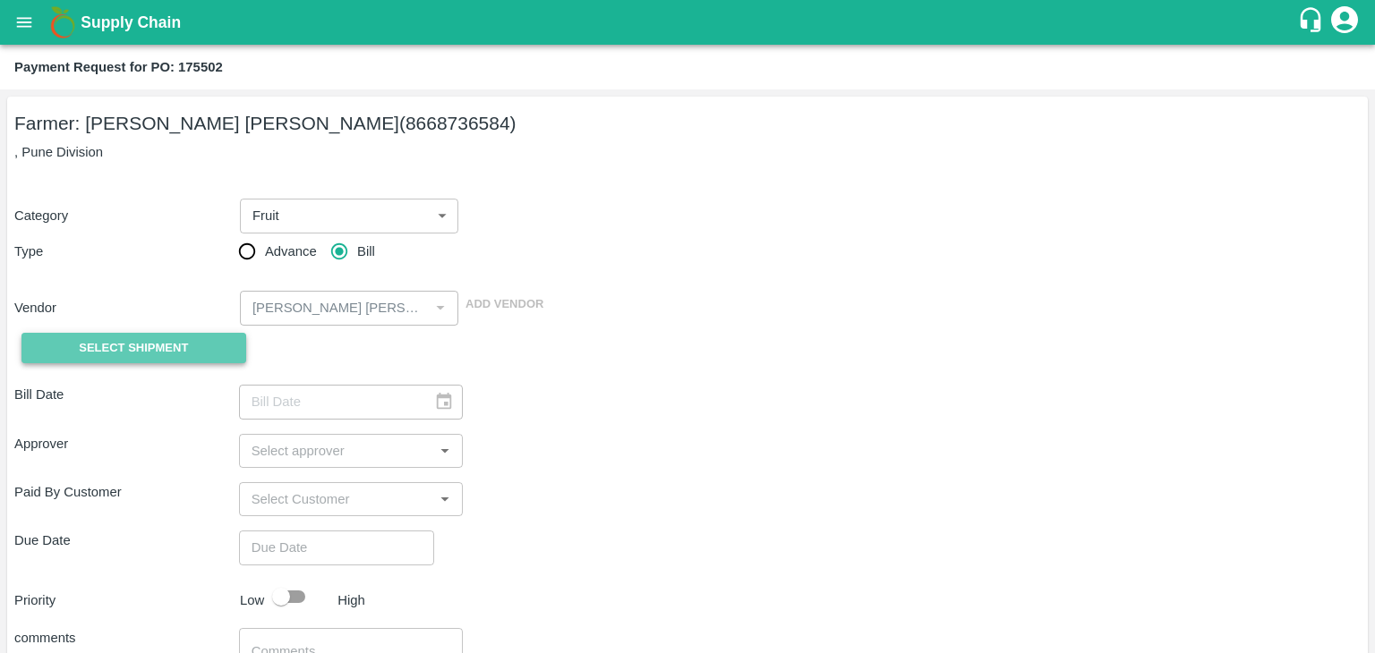
click at [154, 341] on span "Select Shipment" at bounding box center [133, 348] width 109 height 21
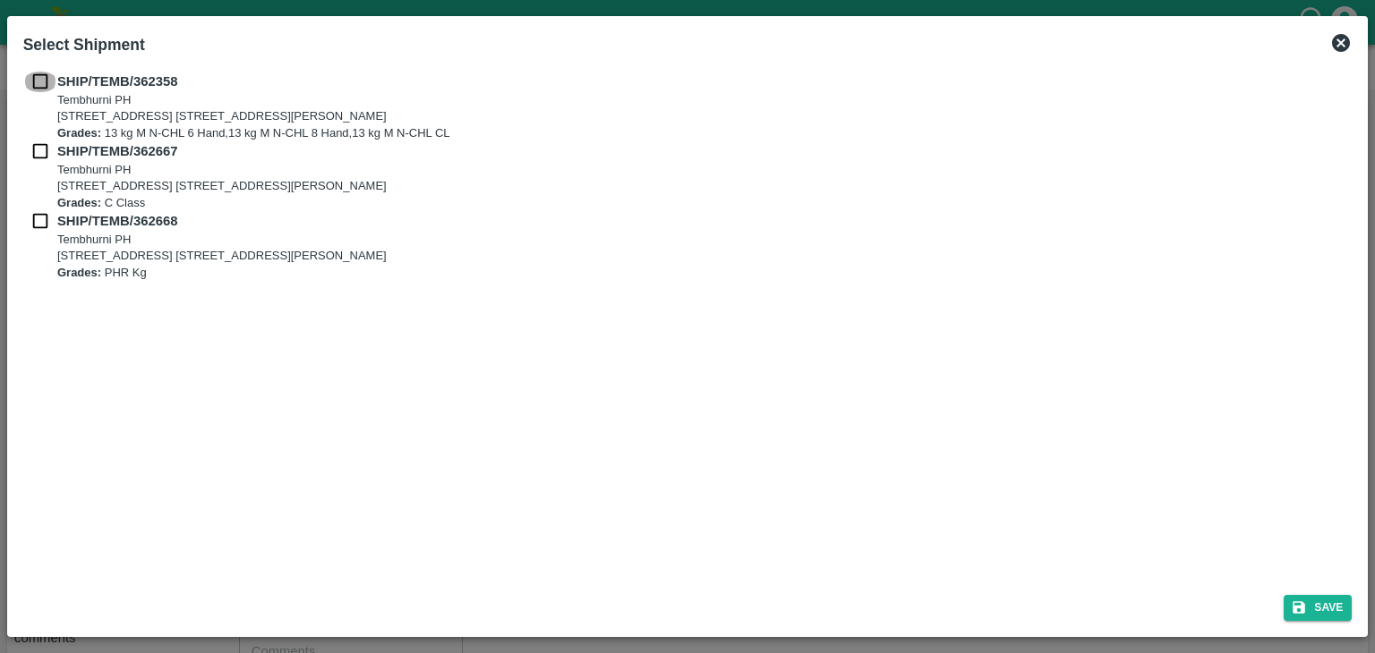
click at [43, 72] on input "checkbox" at bounding box center [40, 82] width 34 height 20
checkbox input "true"
click at [36, 151] on input "checkbox" at bounding box center [40, 151] width 34 height 20
checkbox input "true"
click at [36, 225] on input "checkbox" at bounding box center [40, 221] width 34 height 20
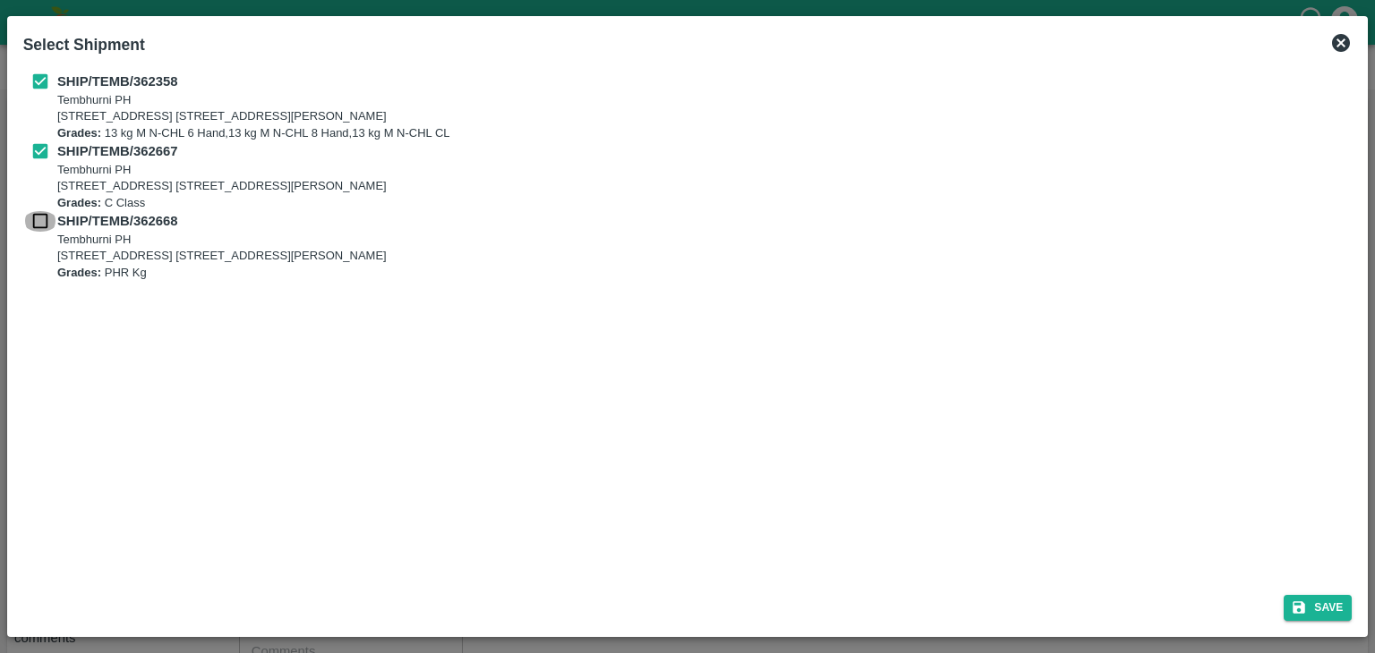
checkbox input "true"
click at [1293, 606] on icon "submit" at bounding box center [1299, 607] width 13 height 13
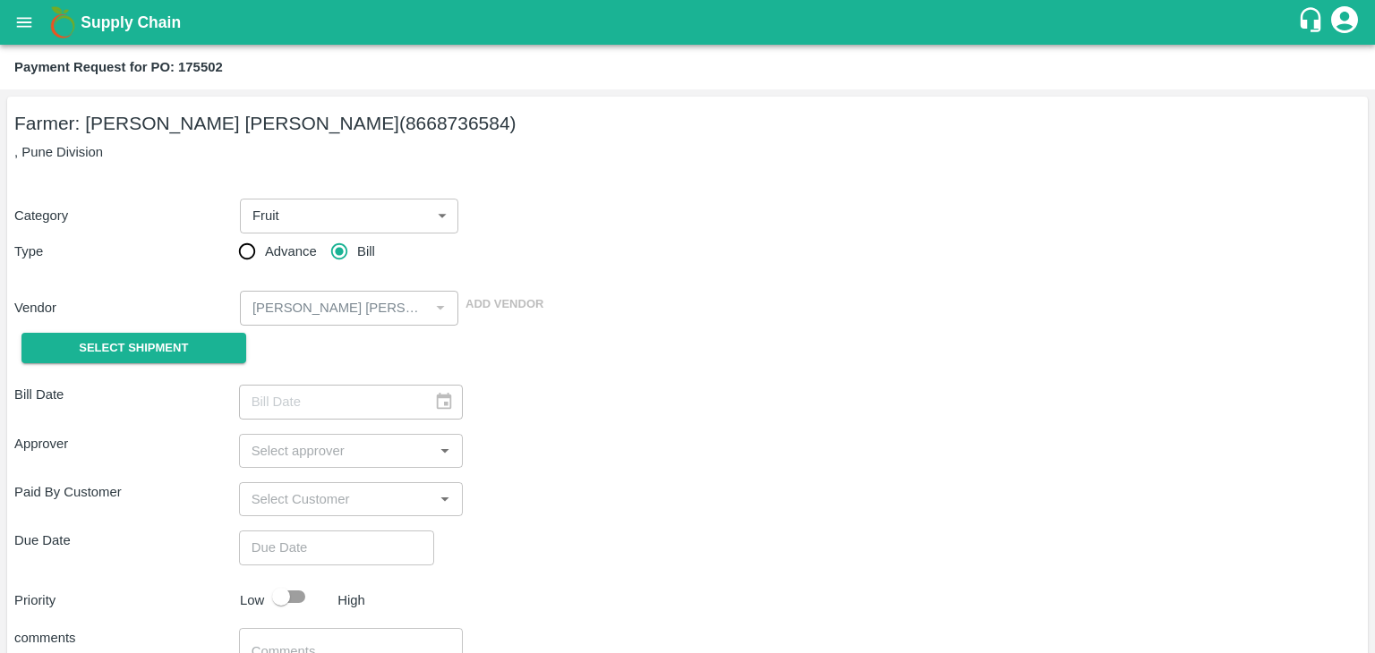
type input "[DATE]"
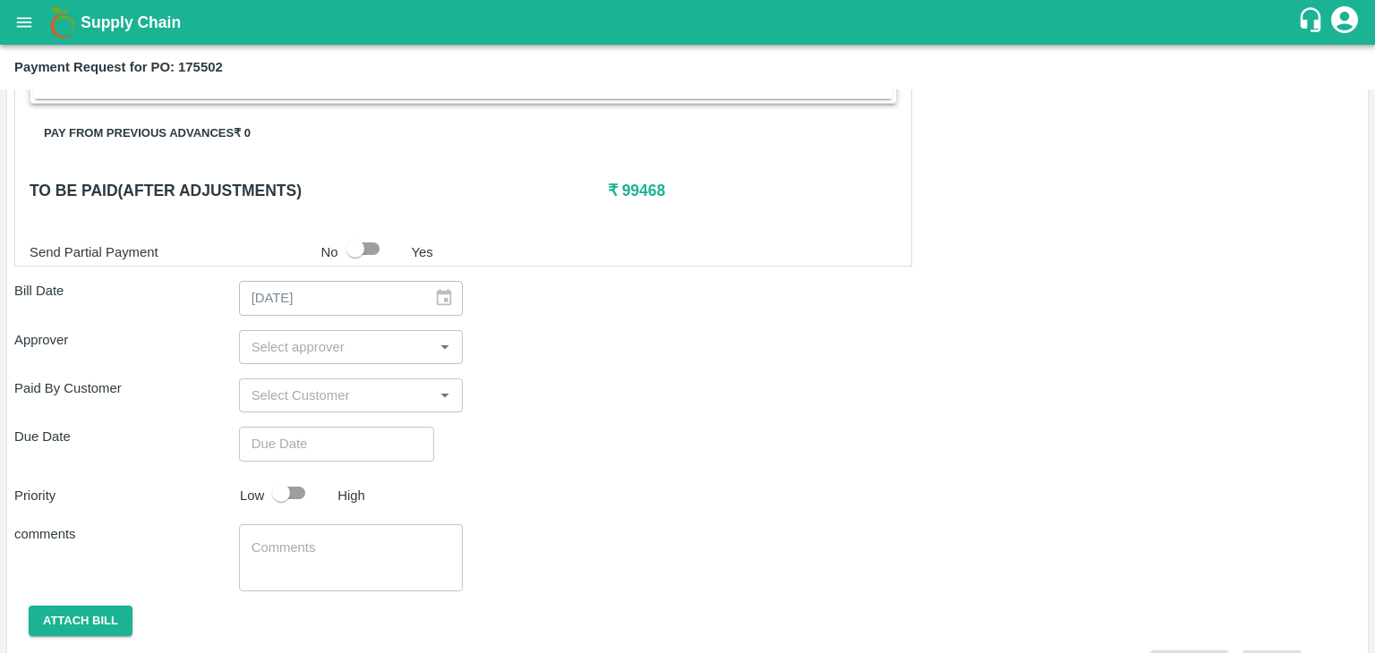
scroll to position [798, 0]
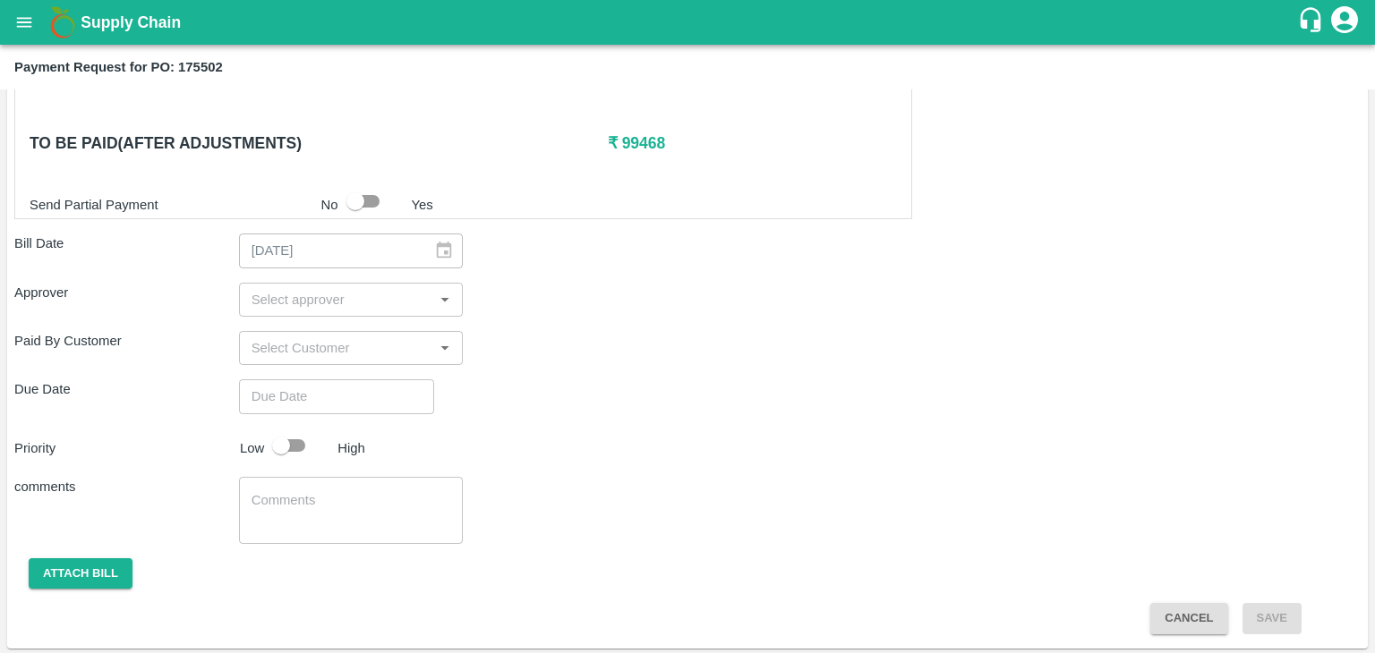
click at [309, 304] on input "input" at bounding box center [336, 299] width 184 height 23
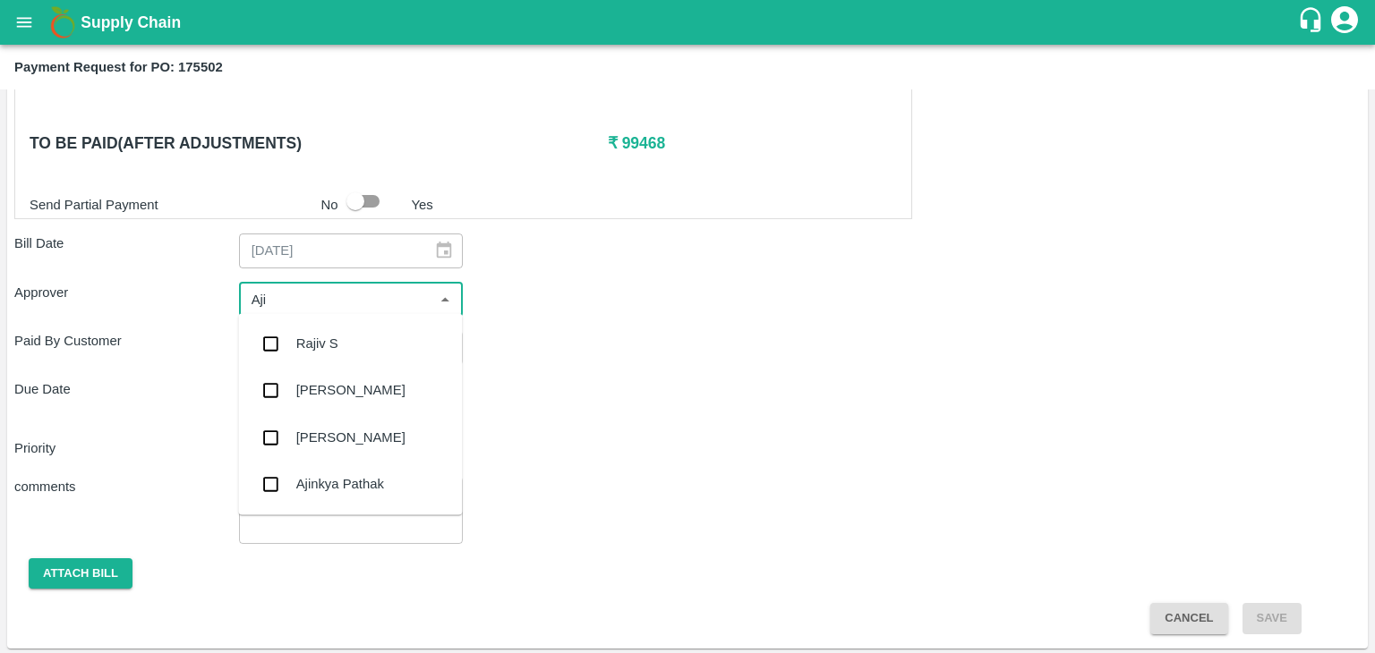
type input "Ajit"
click at [329, 352] on div "[PERSON_NAME]" at bounding box center [350, 344] width 109 height 20
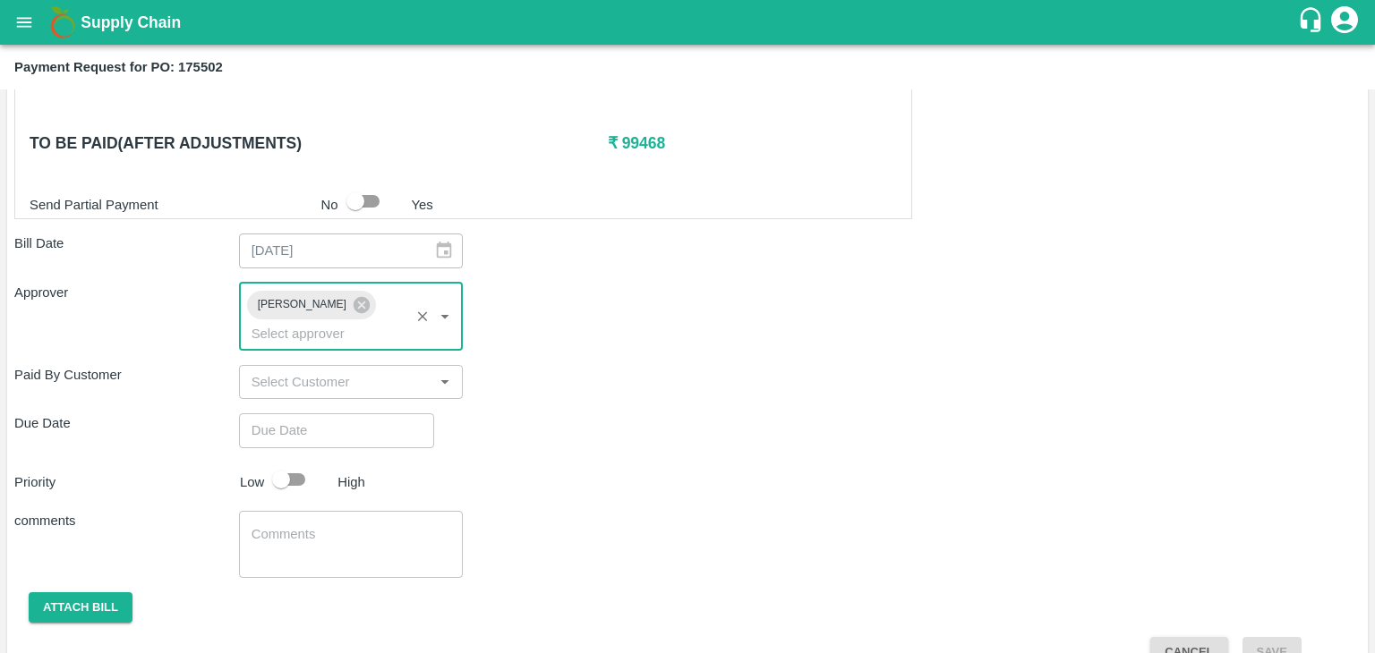
type input "DD/MM/YYYY hh:mm aa"
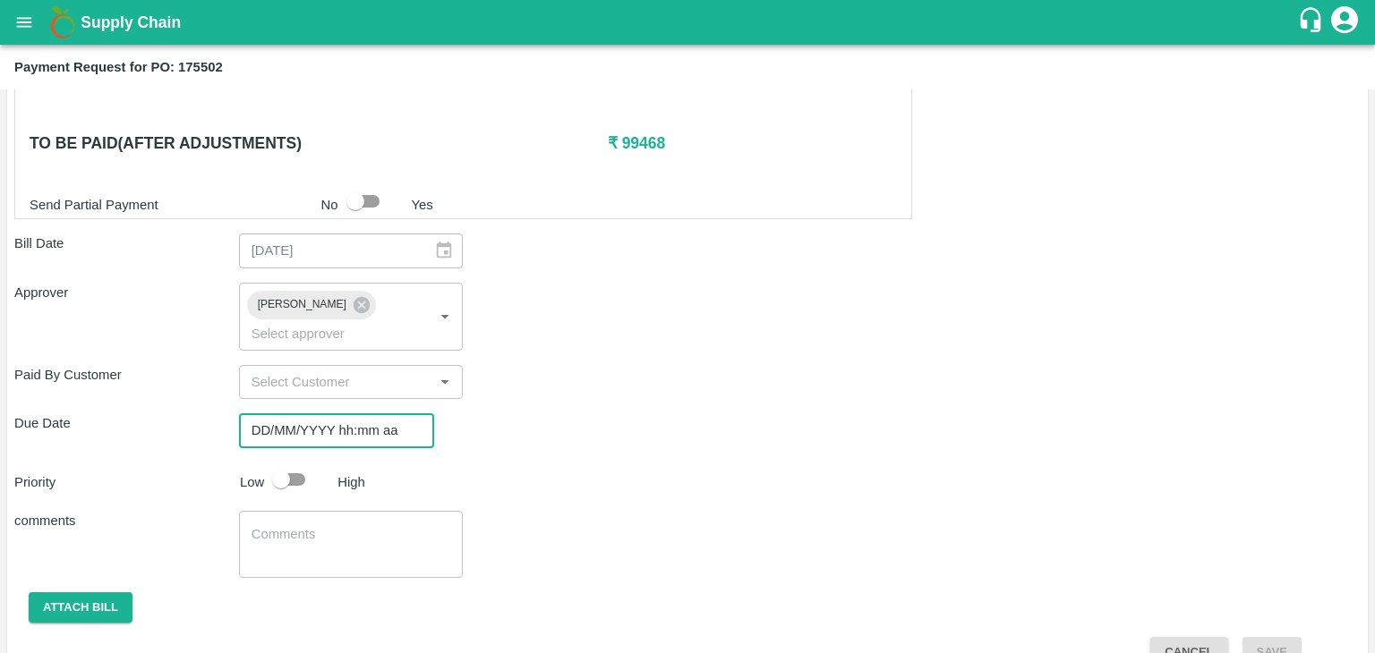
click at [394, 413] on input "DD/MM/YYYY hh:mm aa" at bounding box center [330, 430] width 183 height 34
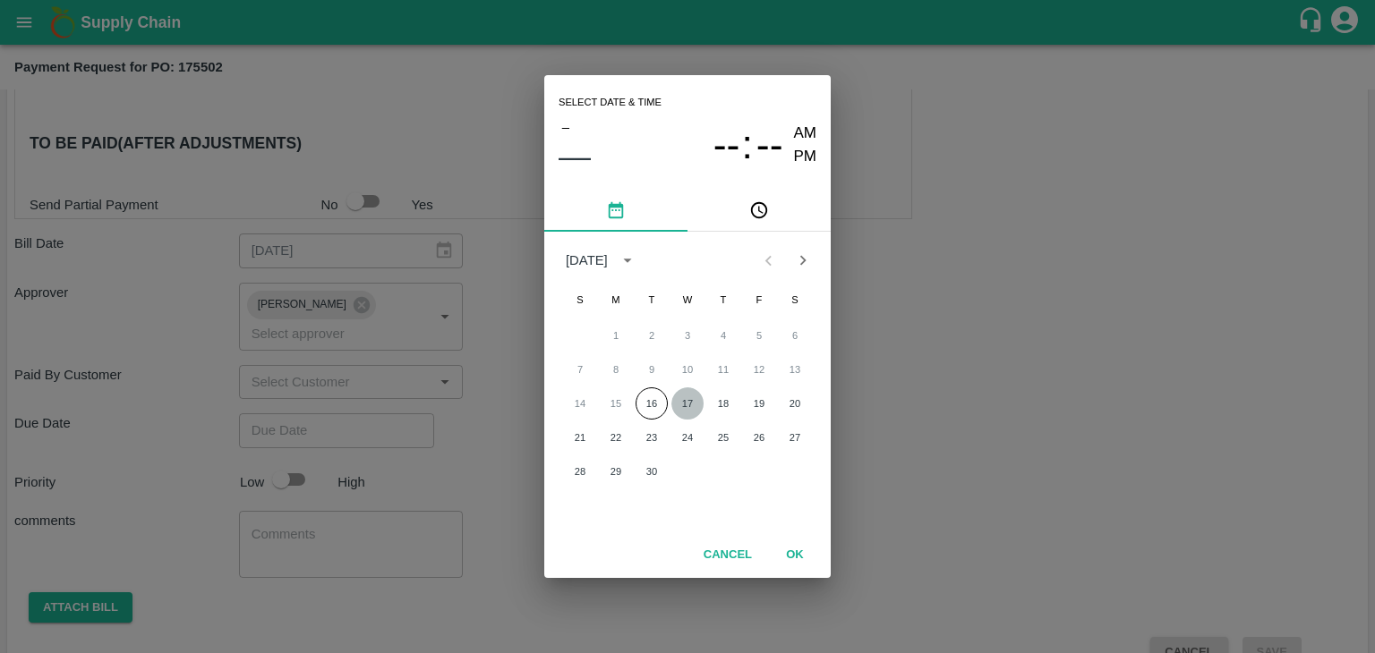
click at [684, 395] on button "17" at bounding box center [687, 403] width 32 height 32
type input "[DATE] 12:00 AM"
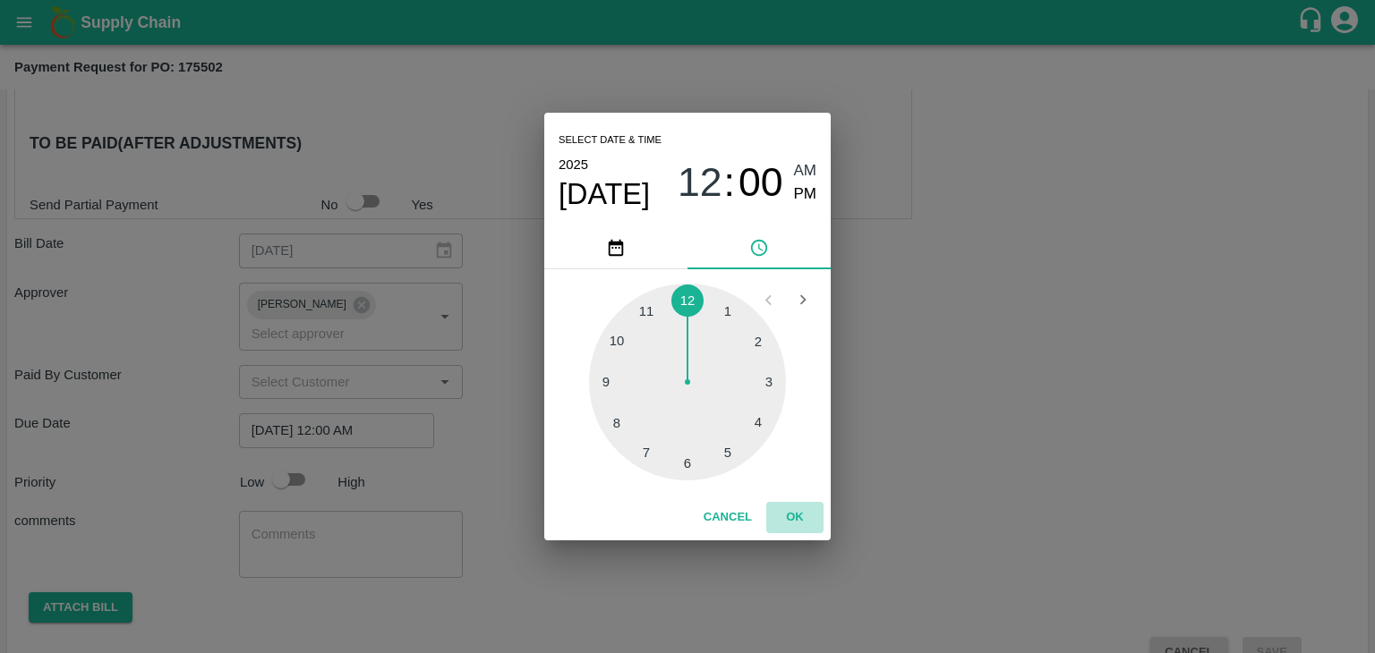
click at [782, 516] on button "OK" at bounding box center [794, 517] width 57 height 31
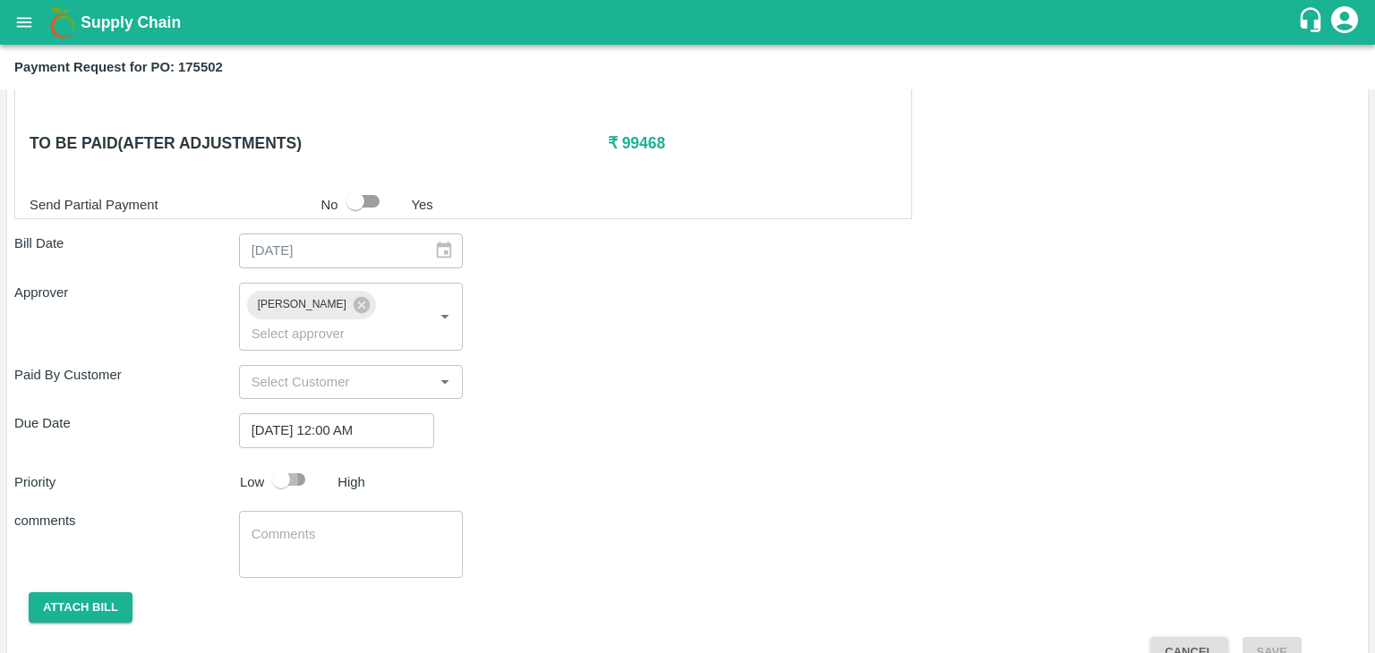
click at [272, 463] on input "checkbox" at bounding box center [281, 480] width 102 height 34
checkbox input "true"
click at [337, 525] on textarea at bounding box center [351, 544] width 200 height 38
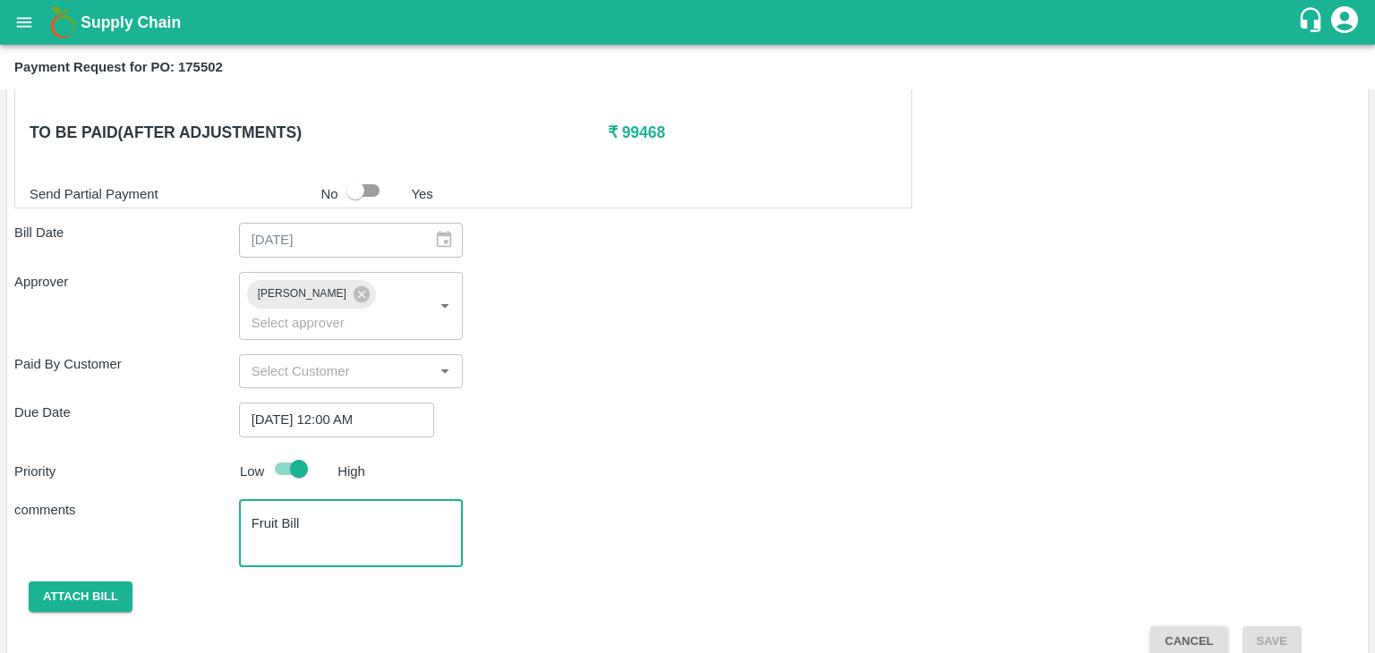
type textarea "Fruit Bill"
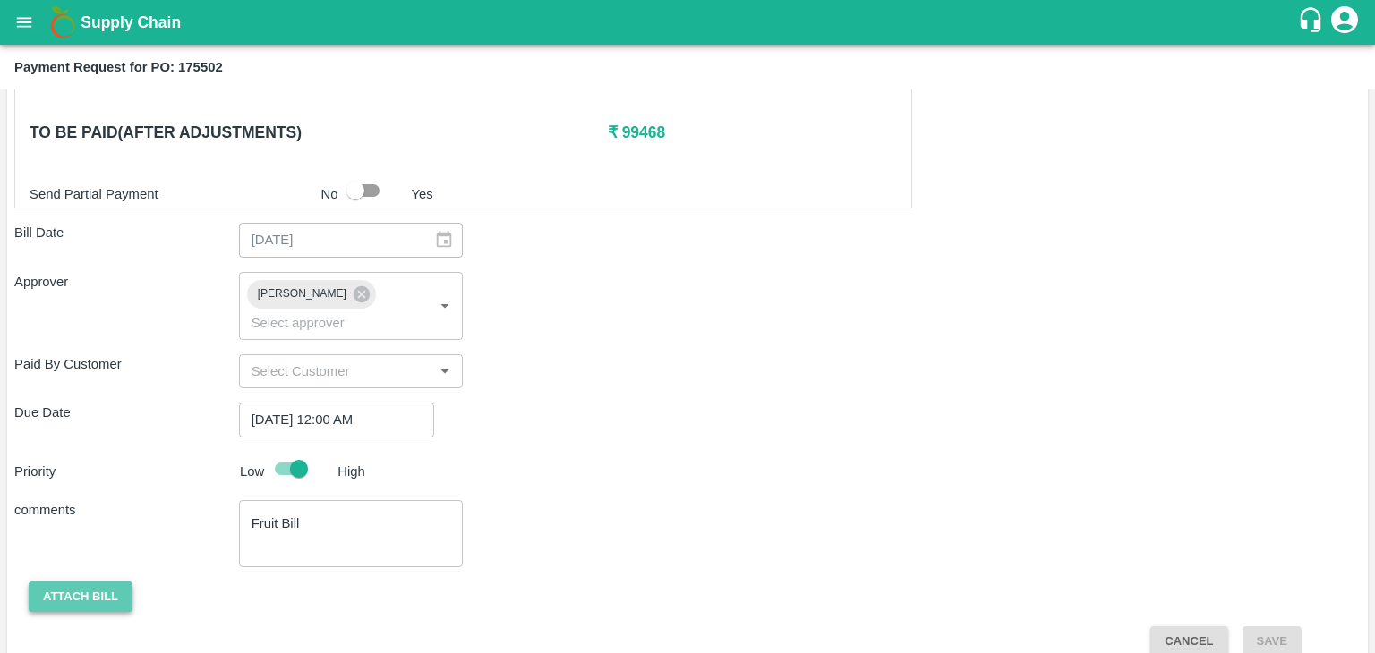
click at [61, 582] on button "Attach bill" at bounding box center [81, 597] width 104 height 31
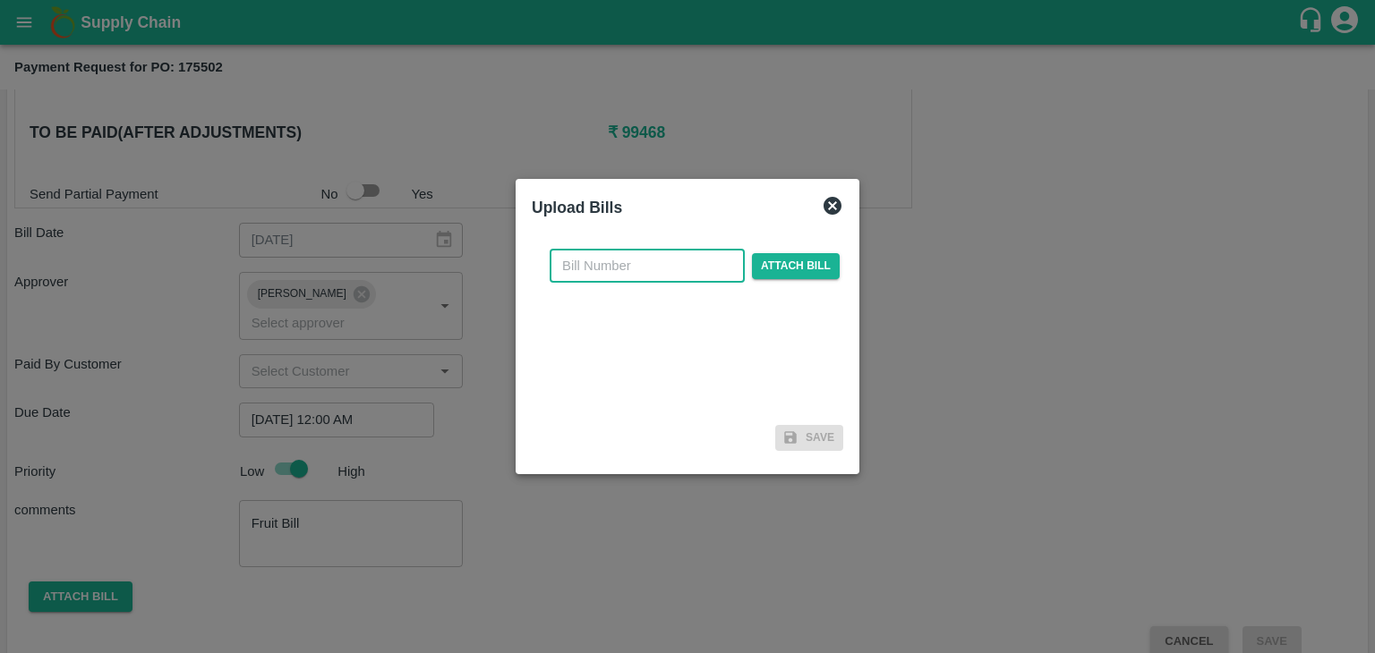
click at [641, 262] on input "text" at bounding box center [646, 266] width 195 height 34
click at [669, 267] on input "VG/25-26/046" at bounding box center [646, 266] width 195 height 34
type input "VG/25-26/123"
click at [783, 266] on span "Attach bill" at bounding box center [796, 266] width 88 height 26
click at [0, 0] on input "Attach bill" at bounding box center [0, 0] width 0 height 0
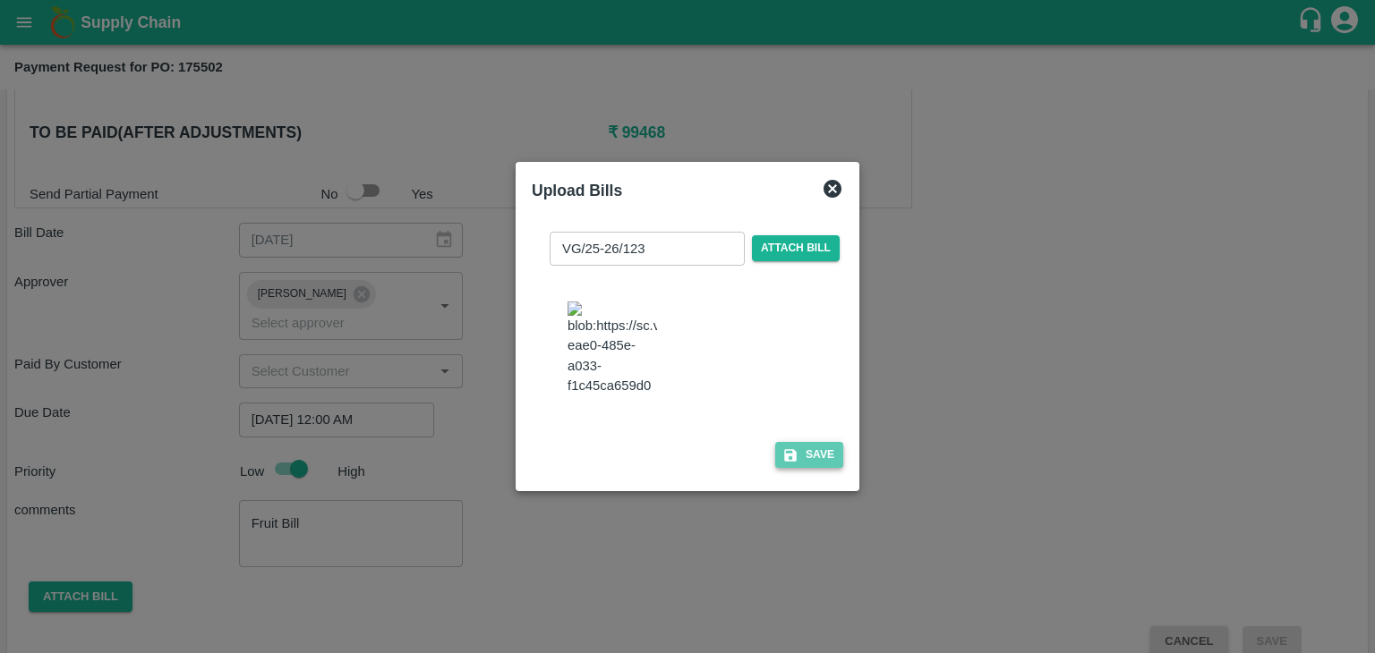
click at [818, 456] on button "Save" at bounding box center [809, 455] width 68 height 26
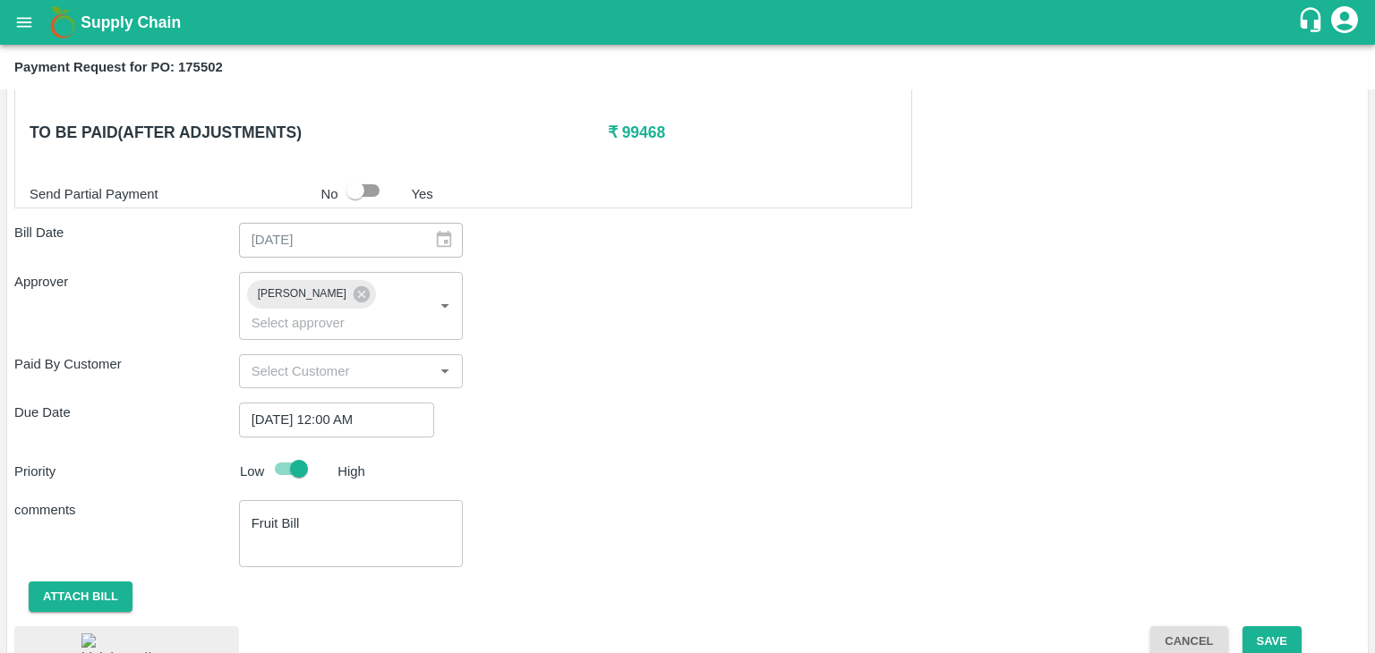
scroll to position [917, 0]
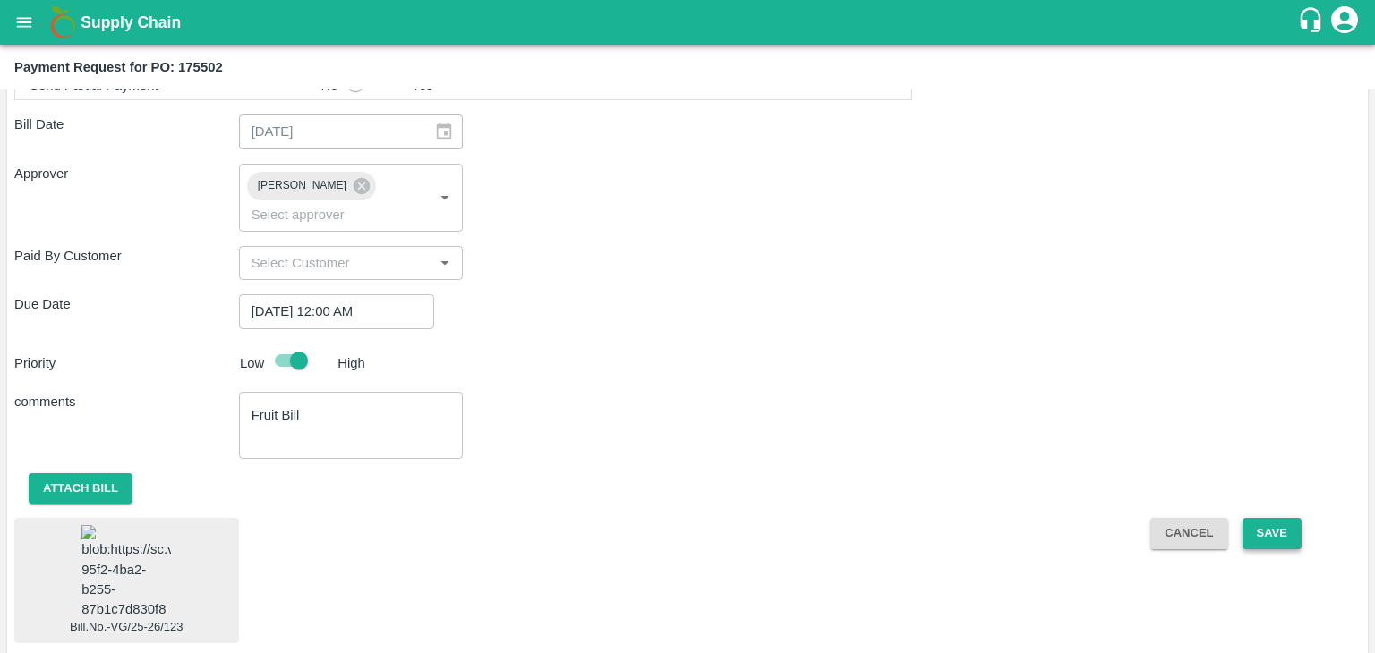
click at [1274, 518] on button "Save" at bounding box center [1271, 533] width 59 height 31
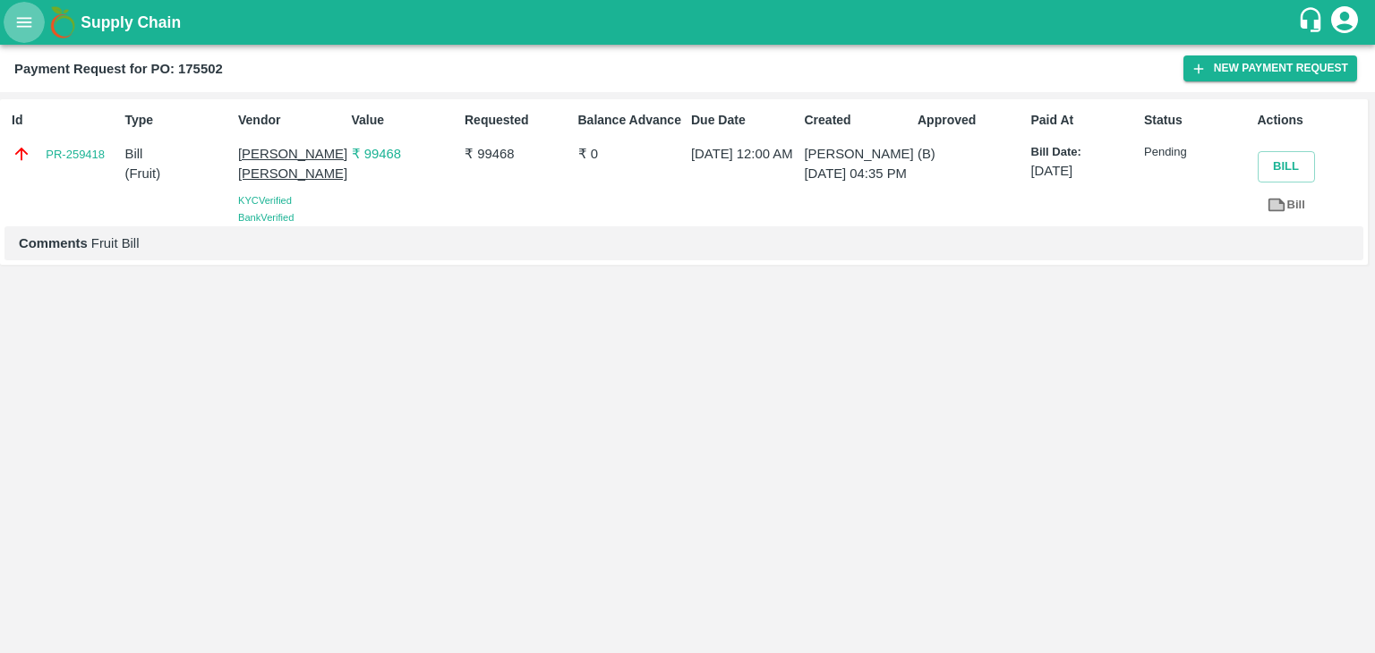
click at [29, 21] on icon "open drawer" at bounding box center [24, 22] width 15 height 10
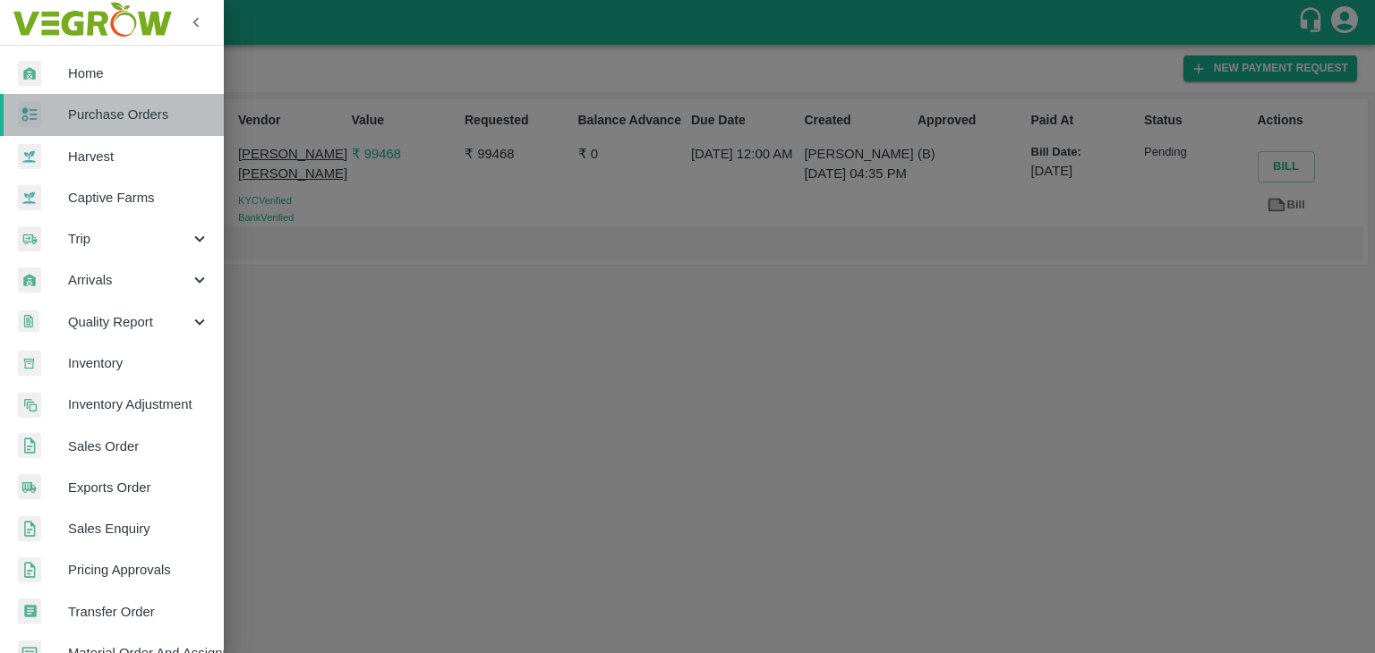
click at [133, 124] on link "Purchase Orders" at bounding box center [112, 114] width 224 height 41
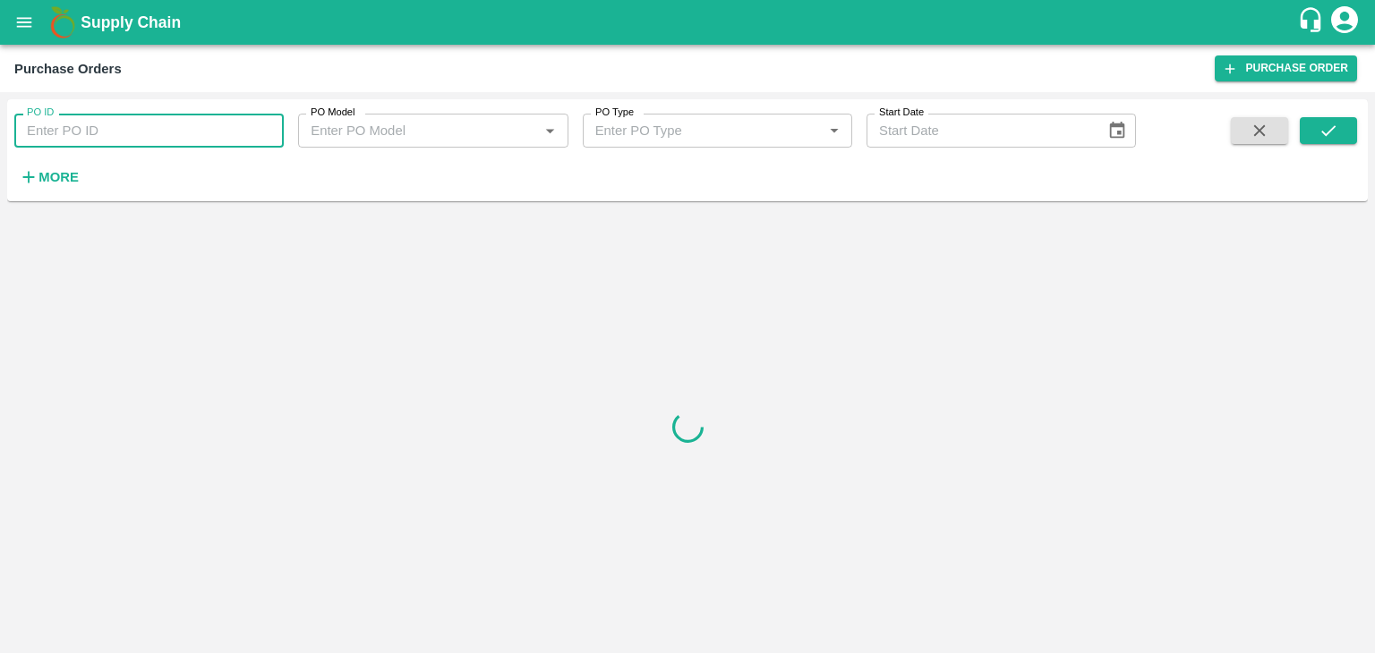
click at [256, 127] on input "PO ID" at bounding box center [148, 131] width 269 height 34
paste input "175613"
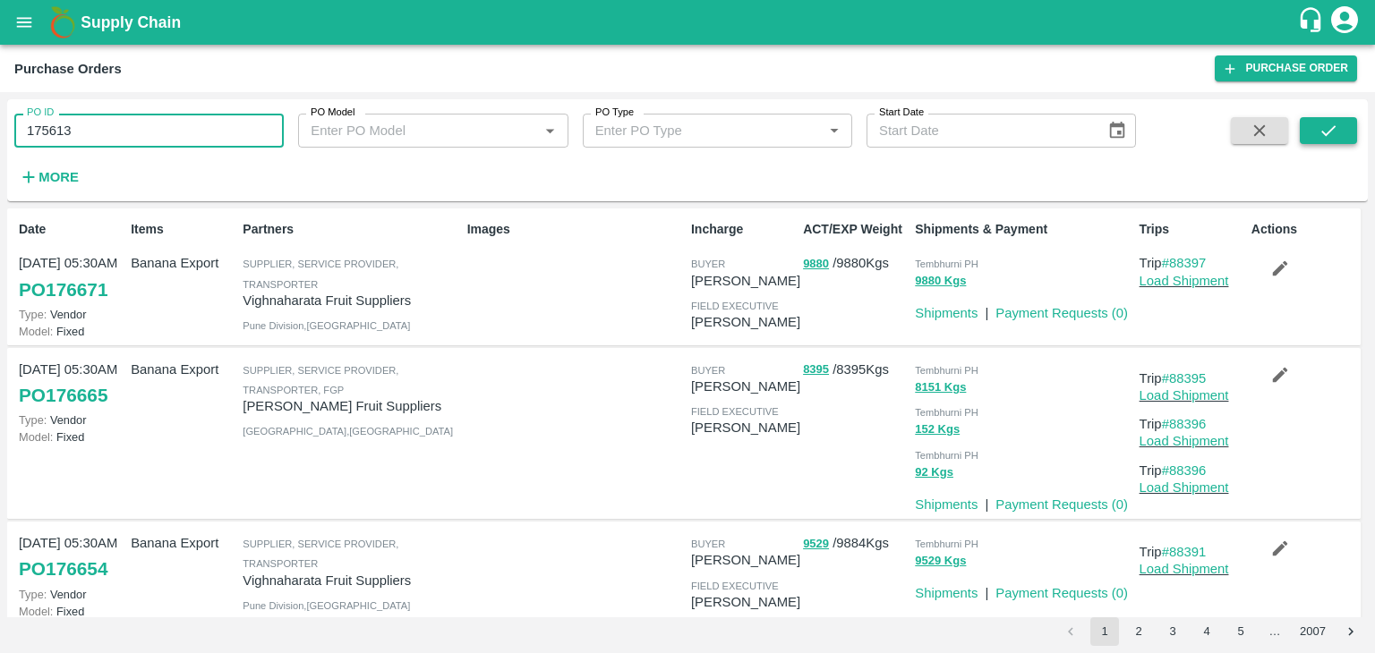
type input "175613"
click at [1311, 133] on button "submit" at bounding box center [1327, 130] width 57 height 27
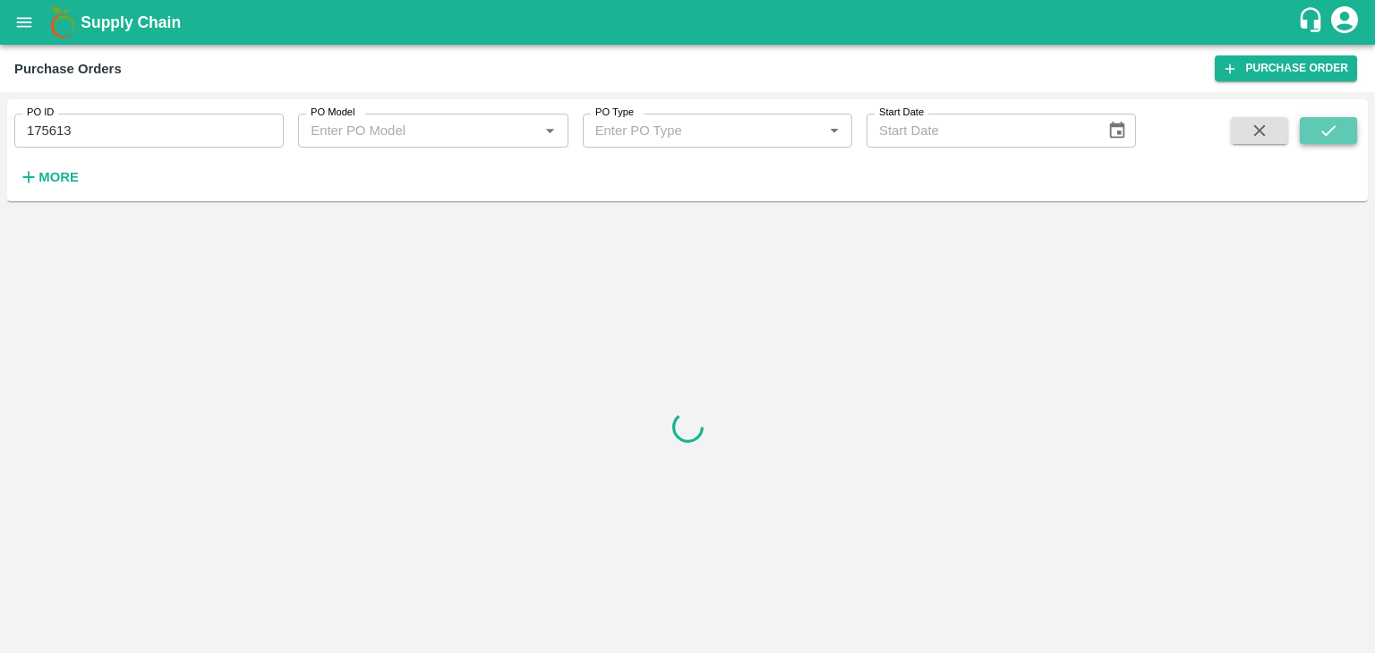
click at [1311, 133] on button "submit" at bounding box center [1327, 130] width 57 height 27
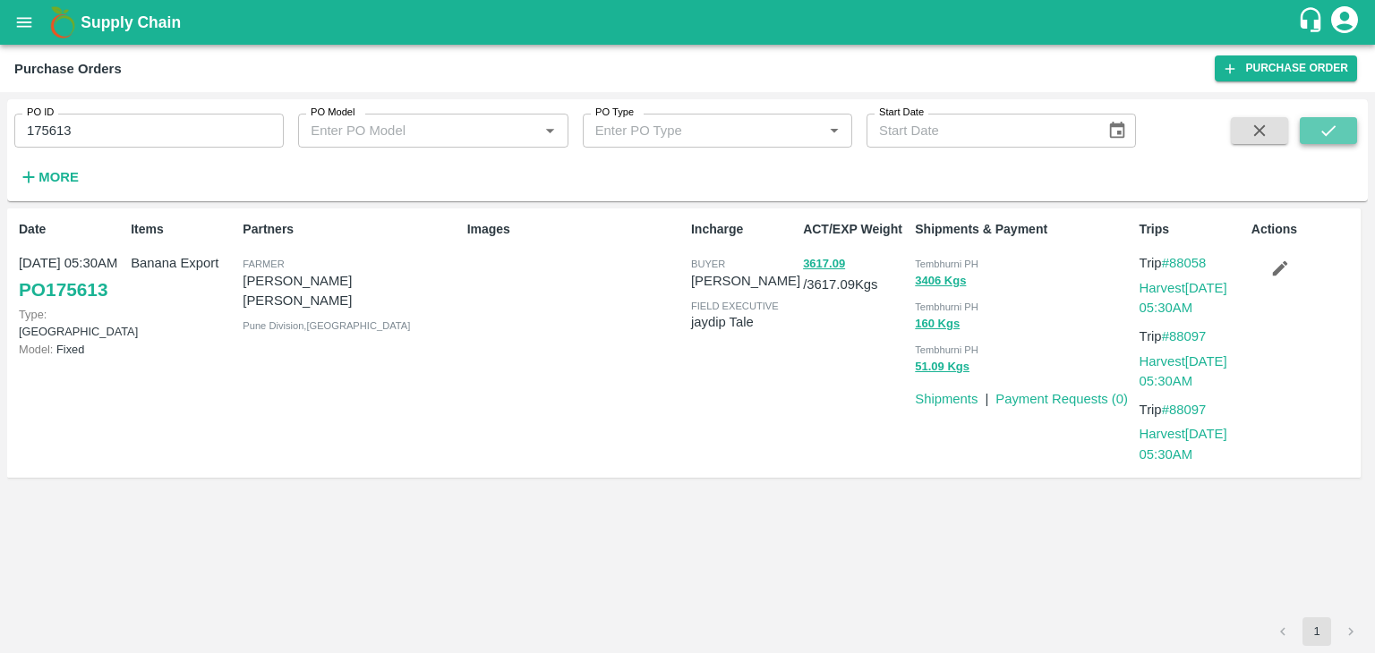
click at [1311, 133] on button "submit" at bounding box center [1327, 130] width 57 height 27
click at [1044, 401] on link "Payment Requests ( 0 )" at bounding box center [1061, 399] width 132 height 14
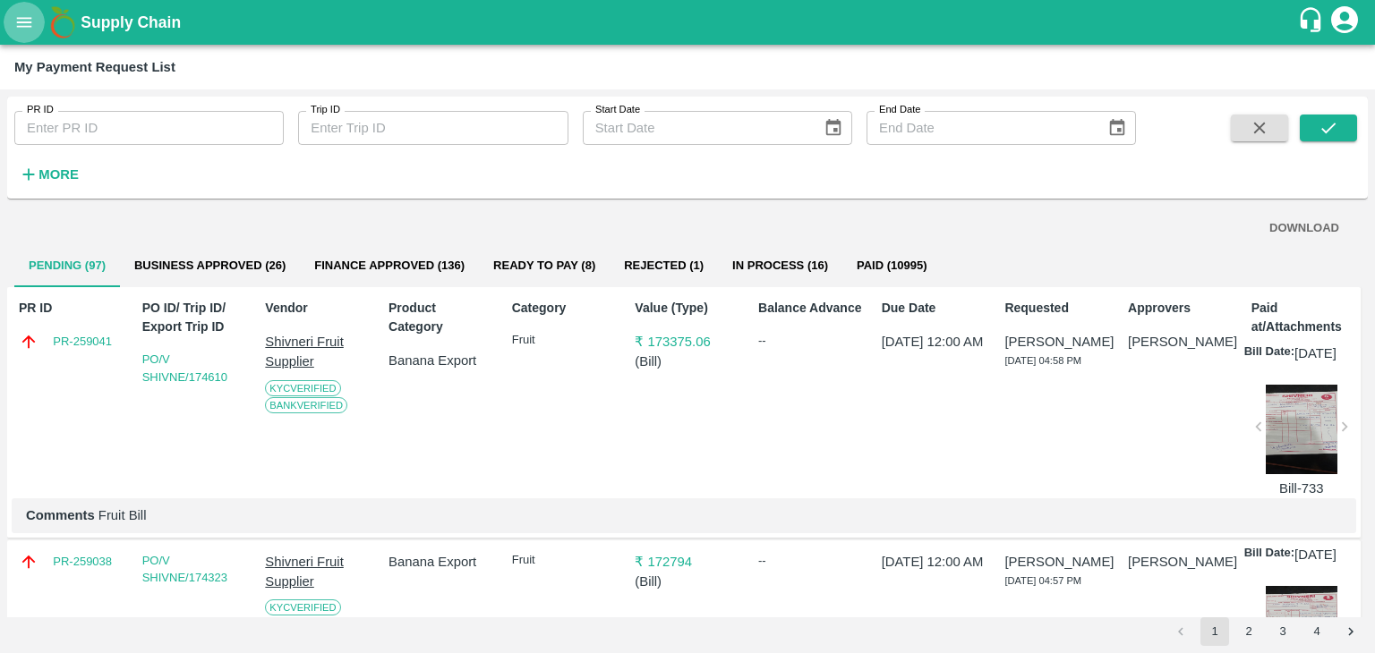
click at [24, 34] on button "open drawer" at bounding box center [24, 22] width 41 height 41
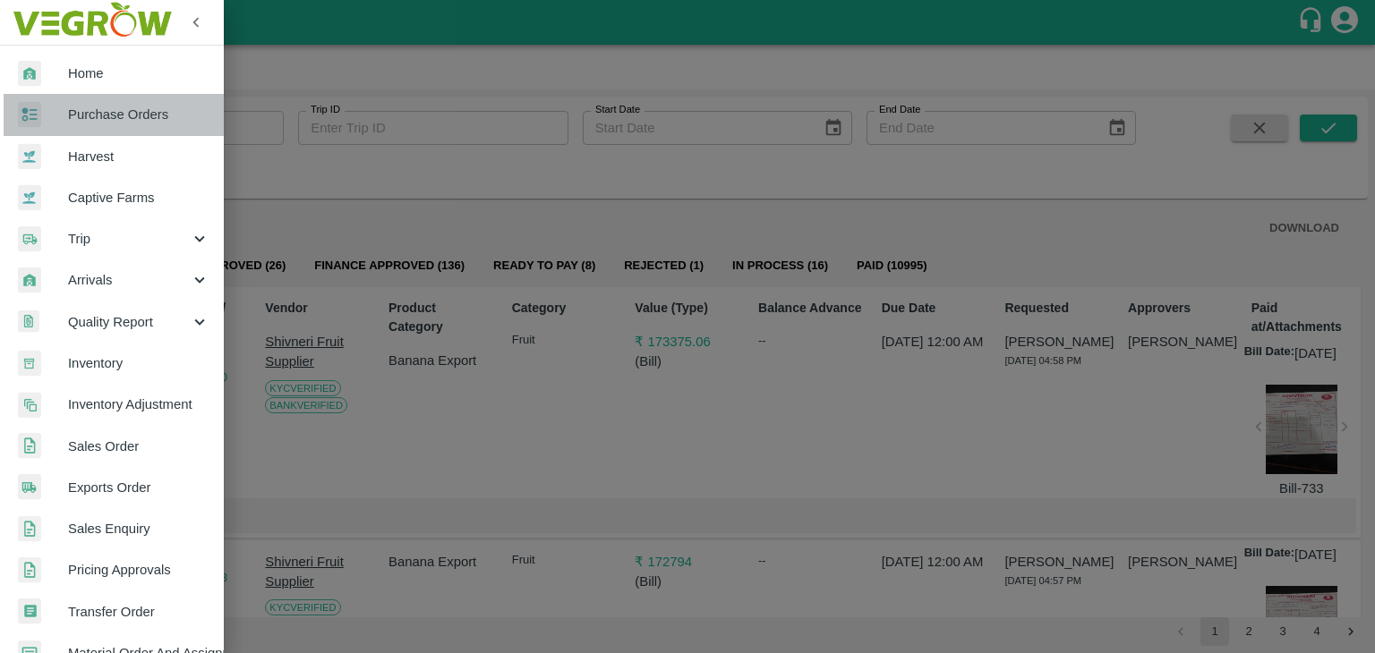
click at [115, 106] on span "Purchase Orders" at bounding box center [138, 115] width 141 height 20
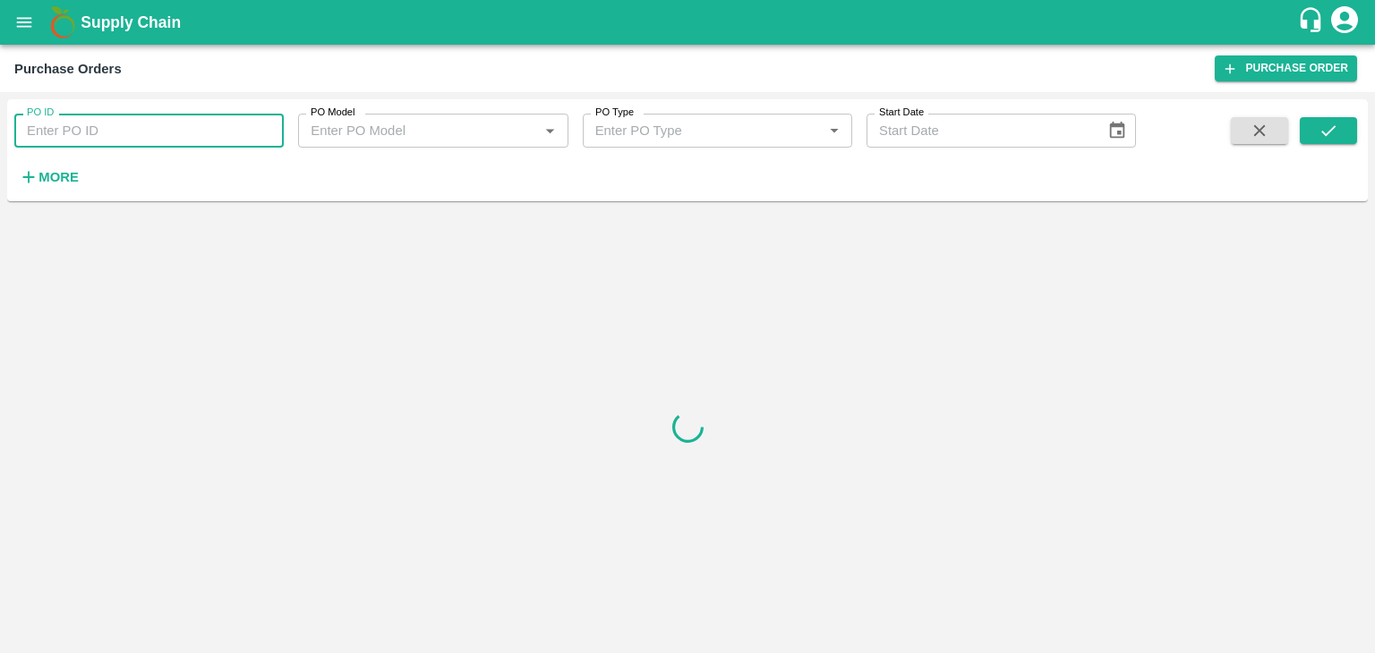
click at [209, 123] on input "PO ID" at bounding box center [148, 131] width 269 height 34
paste input "173785"
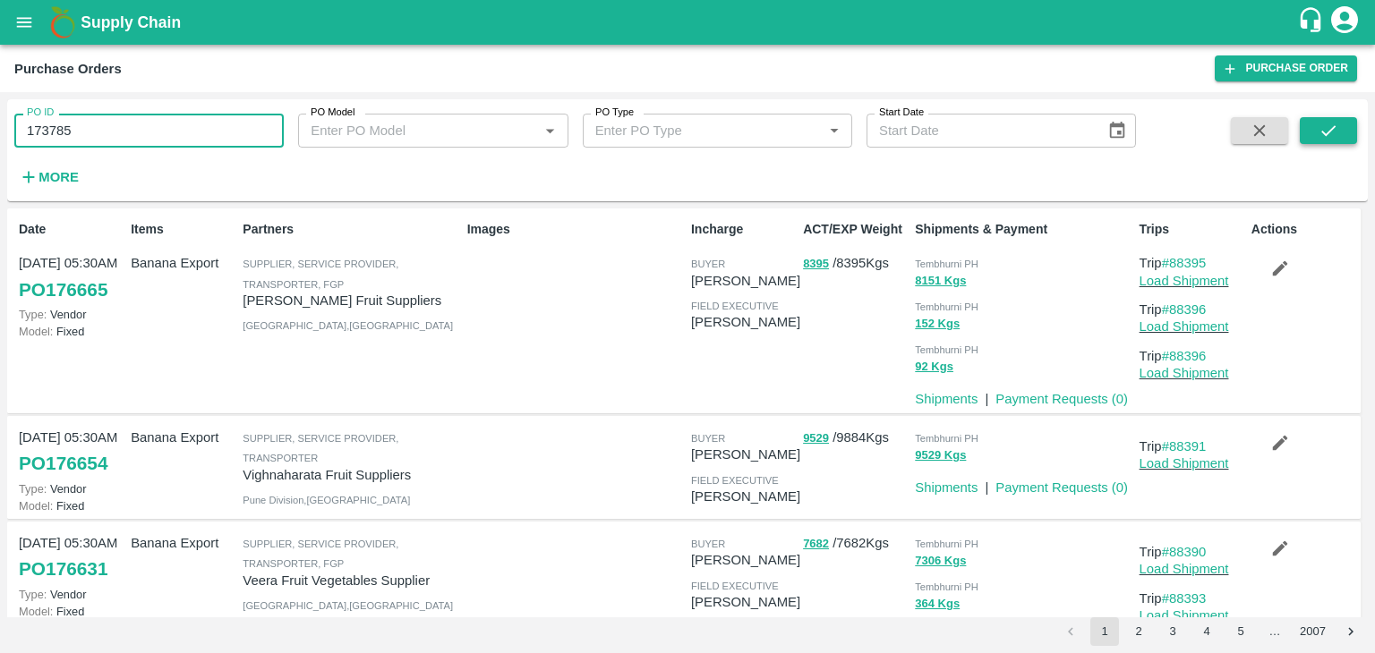
type input "173785"
click at [1346, 126] on button "submit" at bounding box center [1327, 130] width 57 height 27
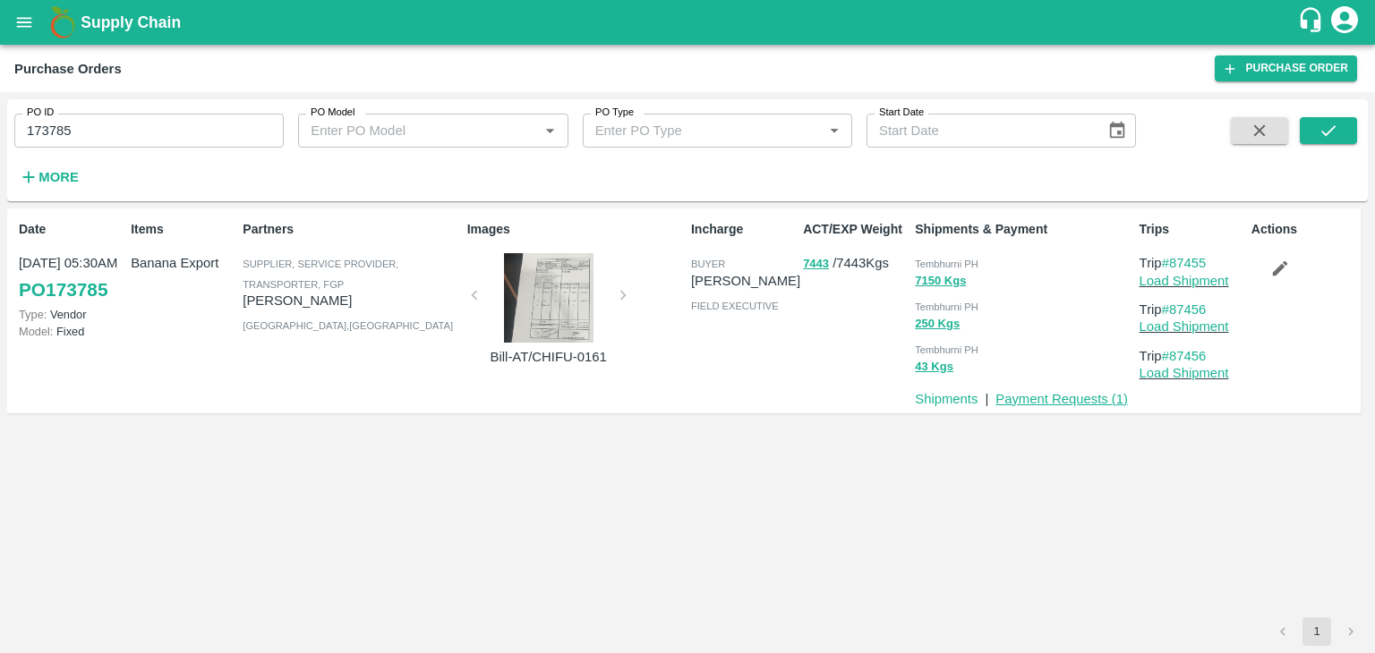
click at [1040, 393] on link "Payment Requests ( 1 )" at bounding box center [1061, 399] width 132 height 14
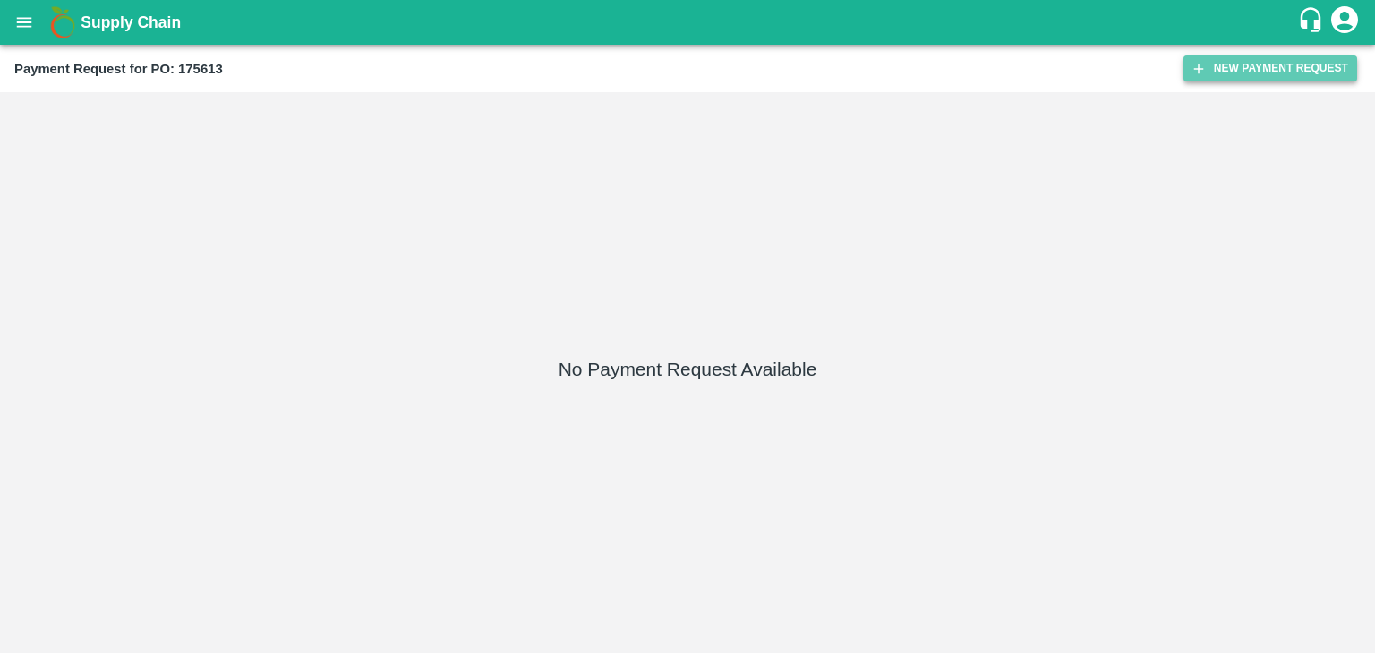
click at [1238, 76] on button "New Payment Request" at bounding box center [1270, 68] width 174 height 26
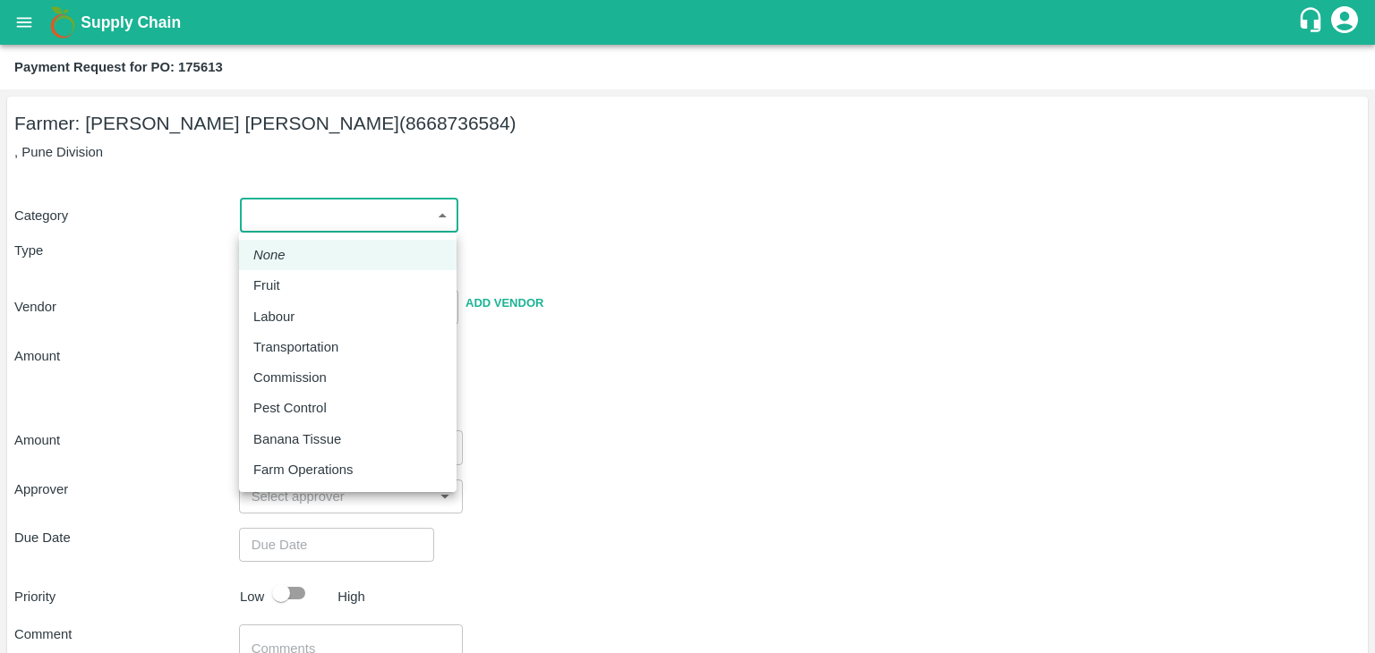
drag, startPoint x: 261, startPoint y: 217, endPoint x: 282, endPoint y: 290, distance: 76.2
click at [282, 290] on body "Supply Chain Payment Request for PO: 175613 Farmer: Tejas Nagnath Lokare (86687…" at bounding box center [687, 326] width 1375 height 653
click at [282, 290] on div "Fruit" at bounding box center [271, 286] width 36 height 20
type input "1"
type input "[PERSON_NAME] [PERSON_NAME] - 8668736584([PERSON_NAME])"
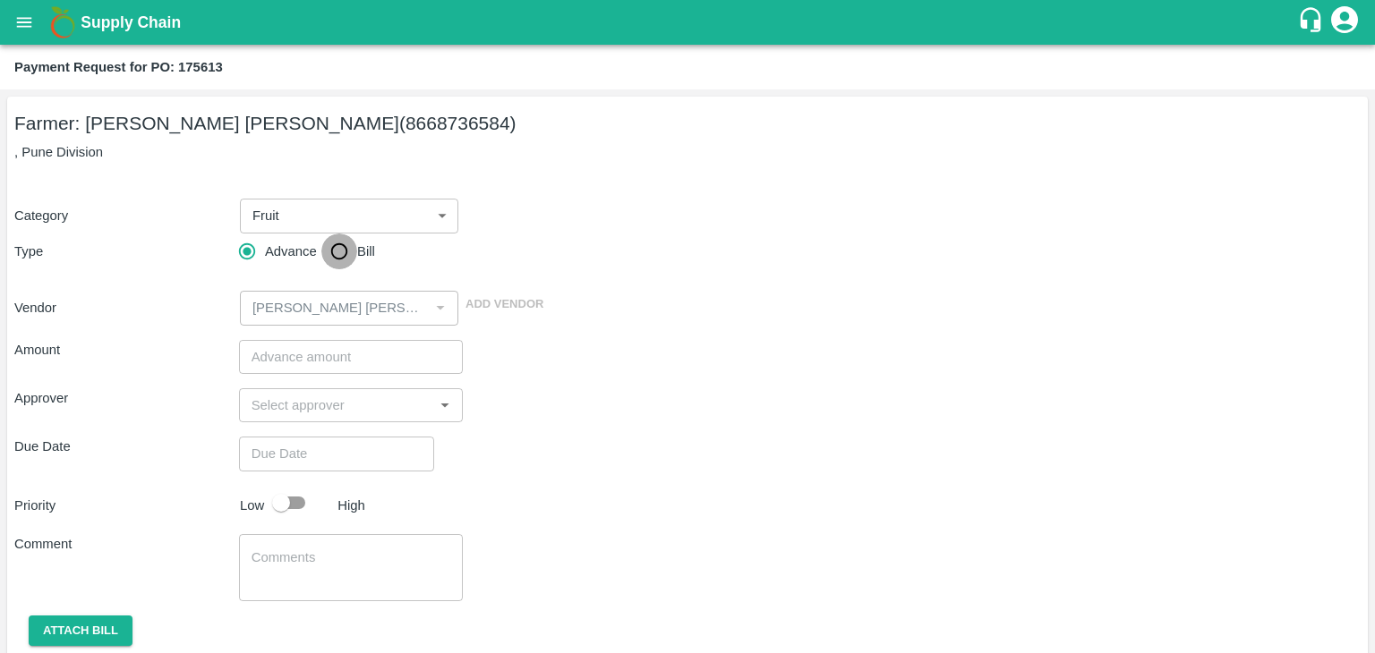
click at [326, 259] on input "Bill" at bounding box center [339, 252] width 36 height 36
radio input "true"
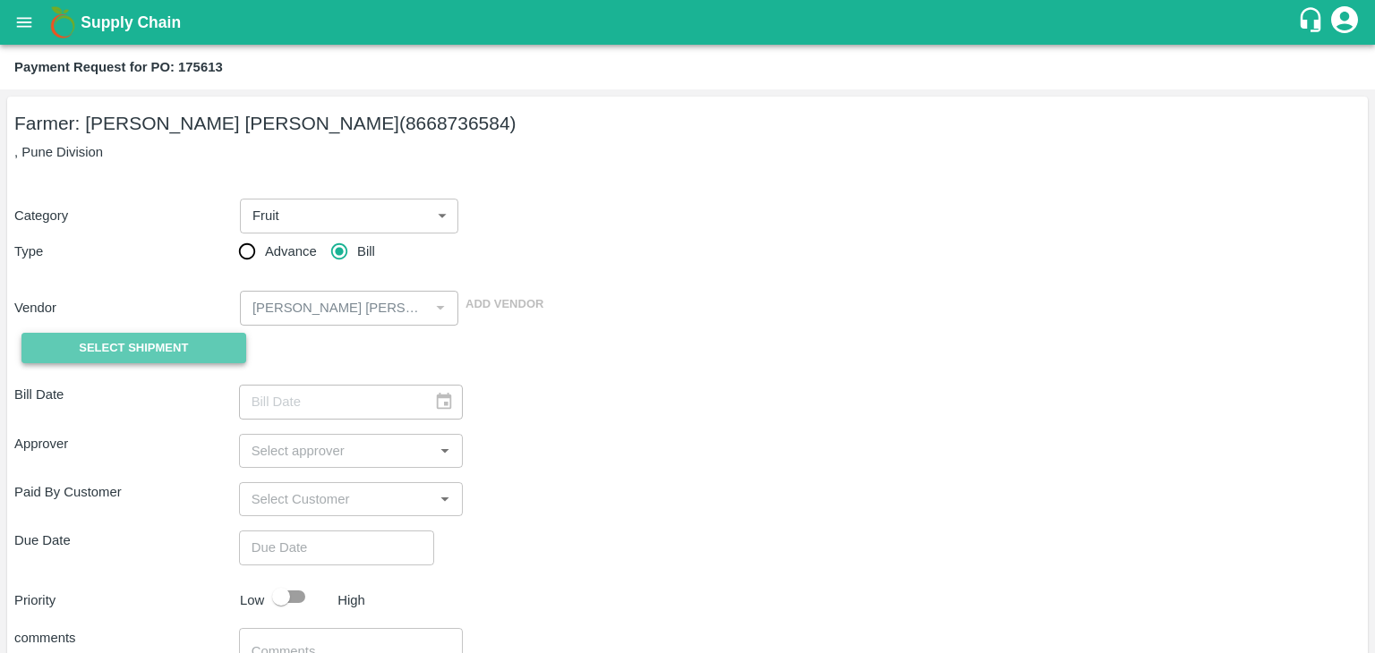
click at [158, 342] on span "Select Shipment" at bounding box center [133, 348] width 109 height 21
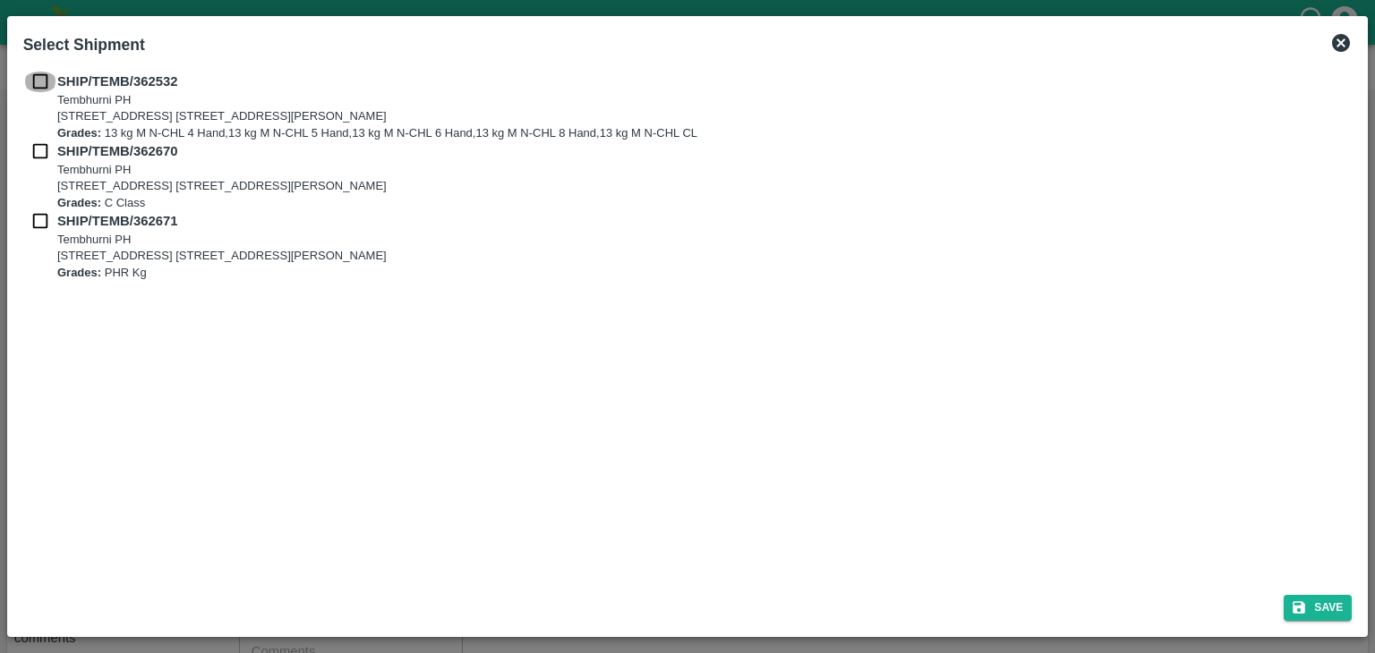
click at [32, 89] on input "checkbox" at bounding box center [40, 82] width 34 height 20
checkbox input "true"
click at [43, 144] on input "checkbox" at bounding box center [40, 151] width 34 height 20
checkbox input "true"
click at [33, 229] on input "checkbox" at bounding box center [40, 221] width 34 height 20
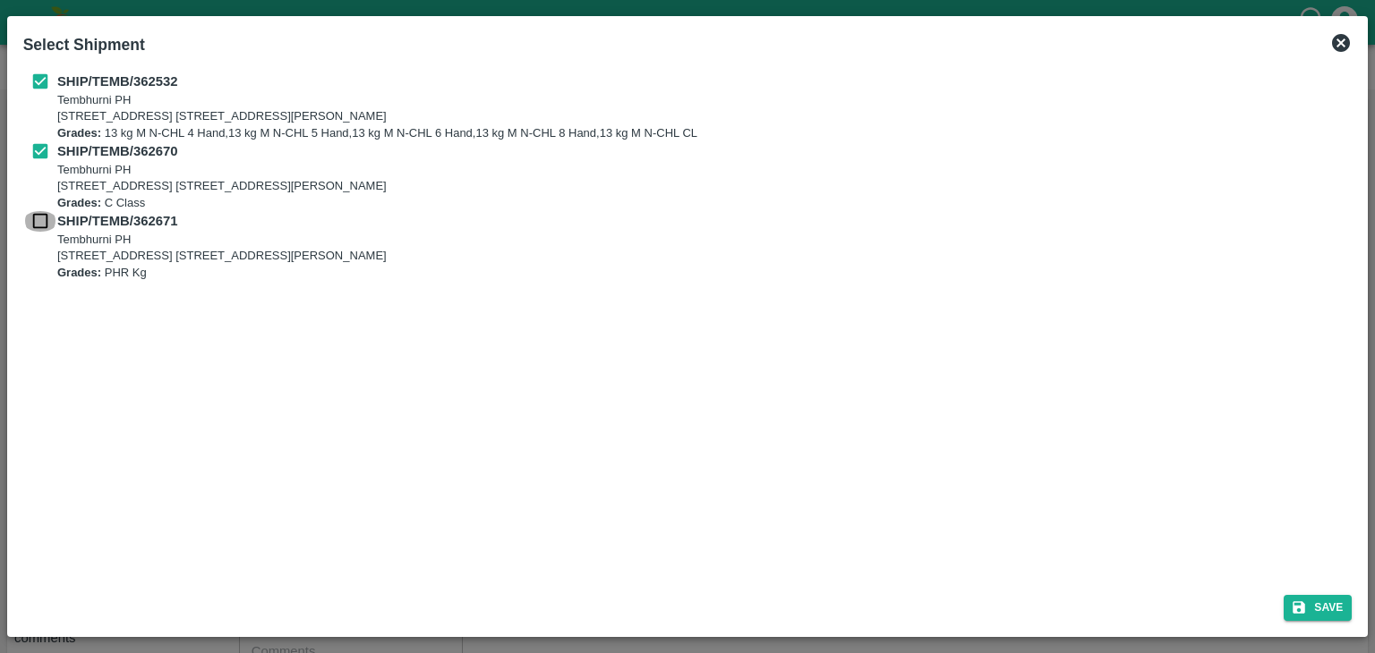
checkbox input "true"
click at [1299, 600] on icon "submit" at bounding box center [1298, 608] width 16 height 16
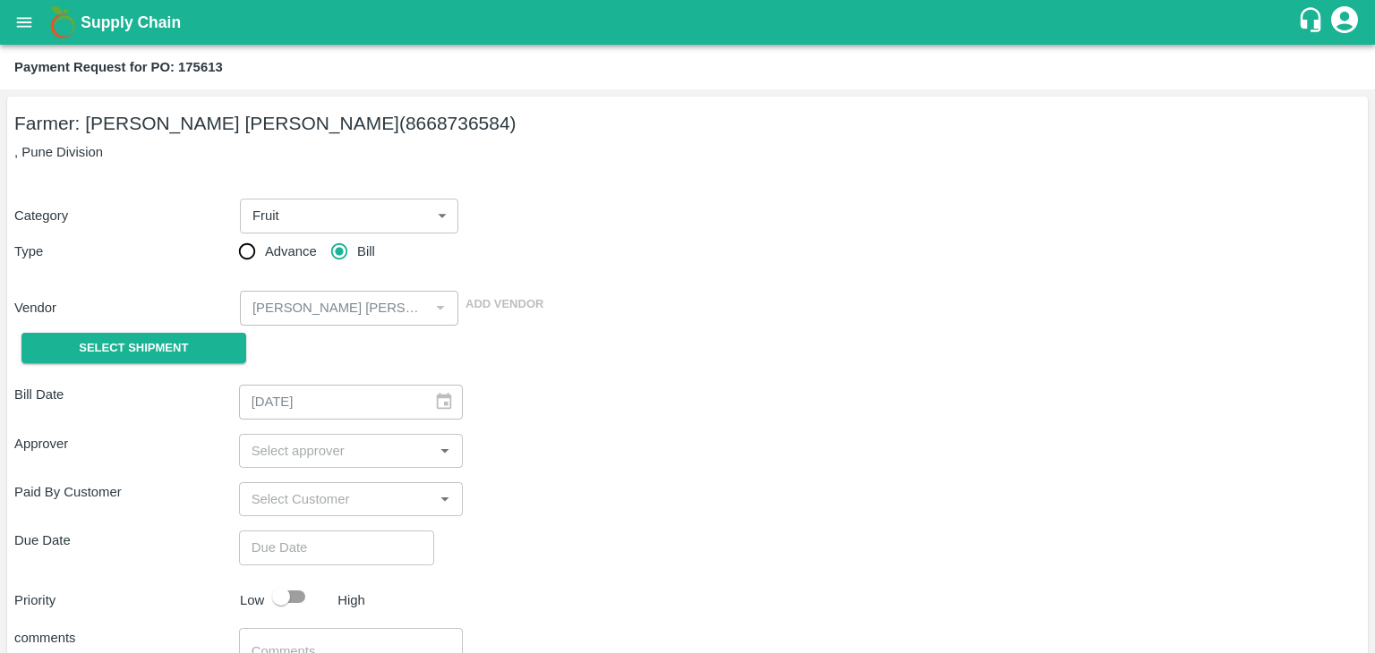
type input "[DATE]"
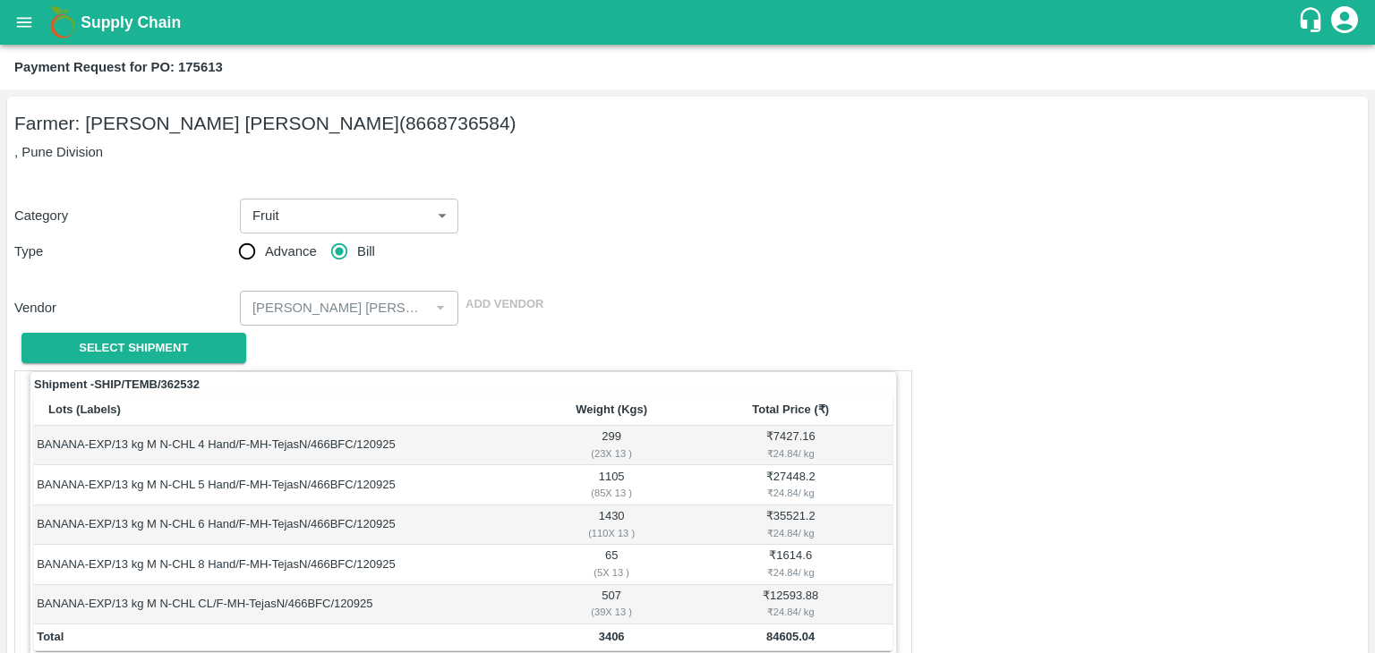
scroll to position [877, 0]
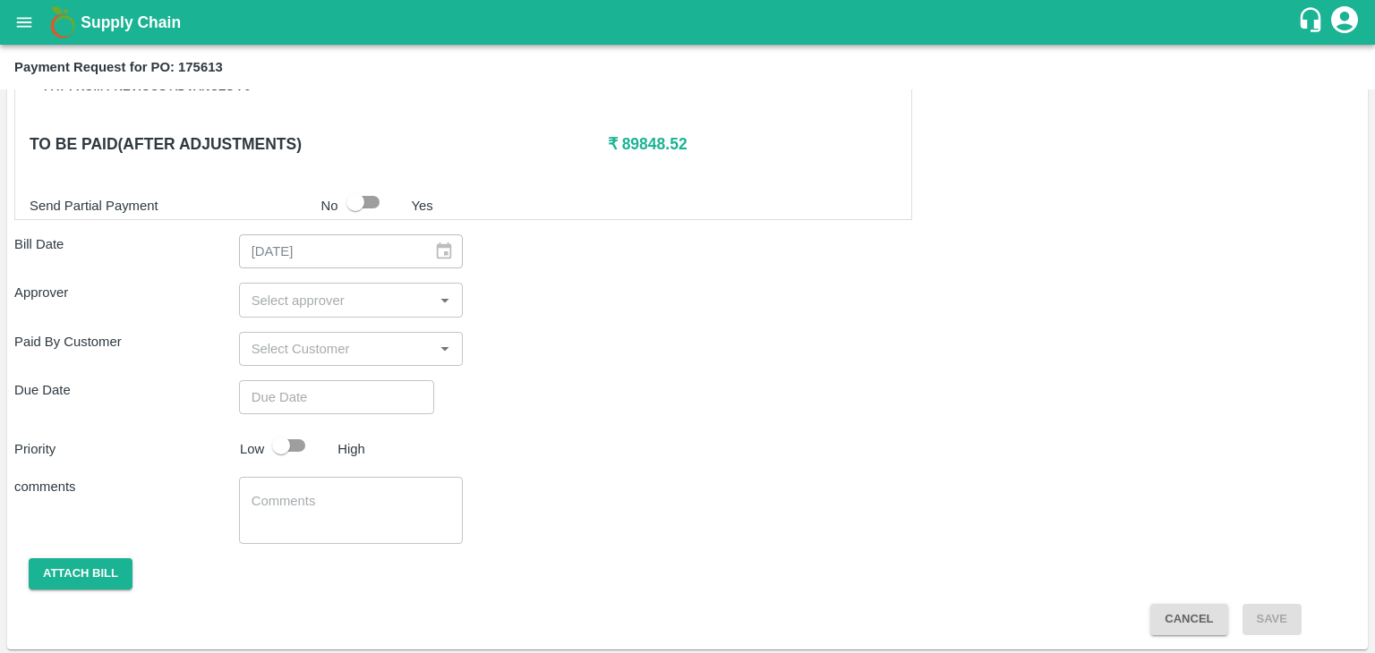
click at [305, 305] on input "input" at bounding box center [336, 299] width 184 height 23
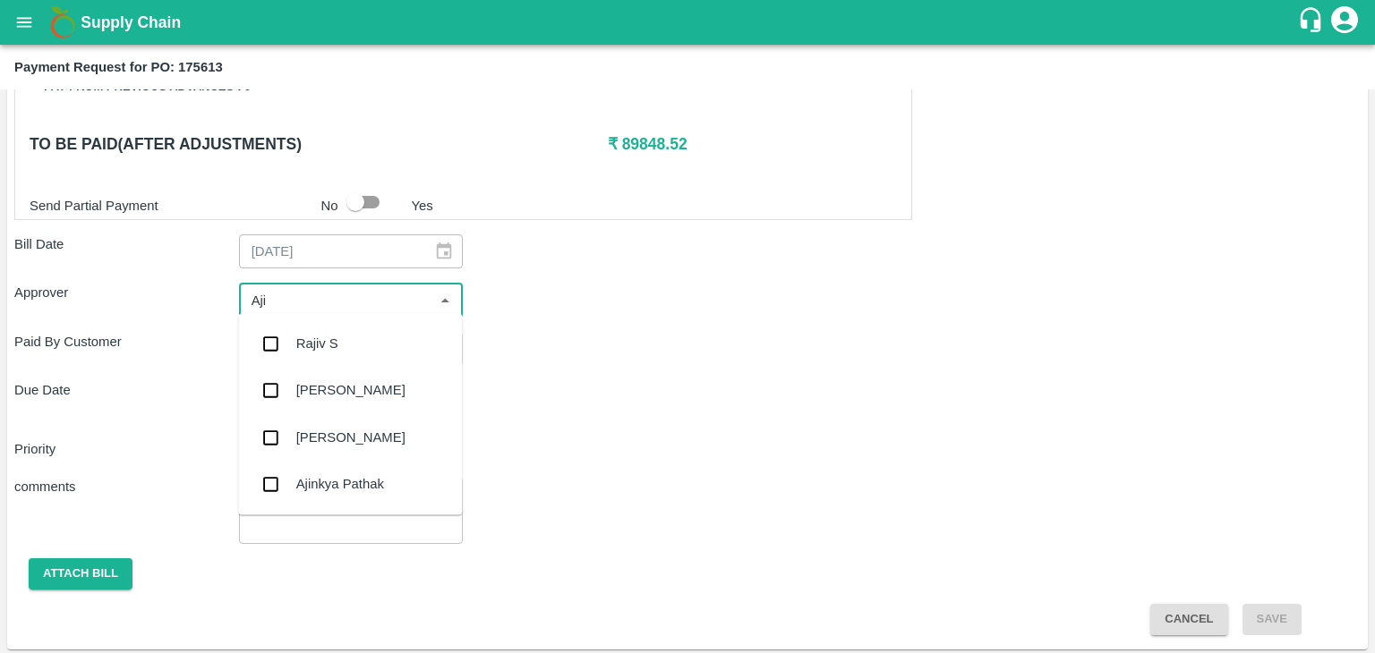
type input "Ajit"
click at [339, 340] on div "[PERSON_NAME]" at bounding box center [350, 344] width 109 height 20
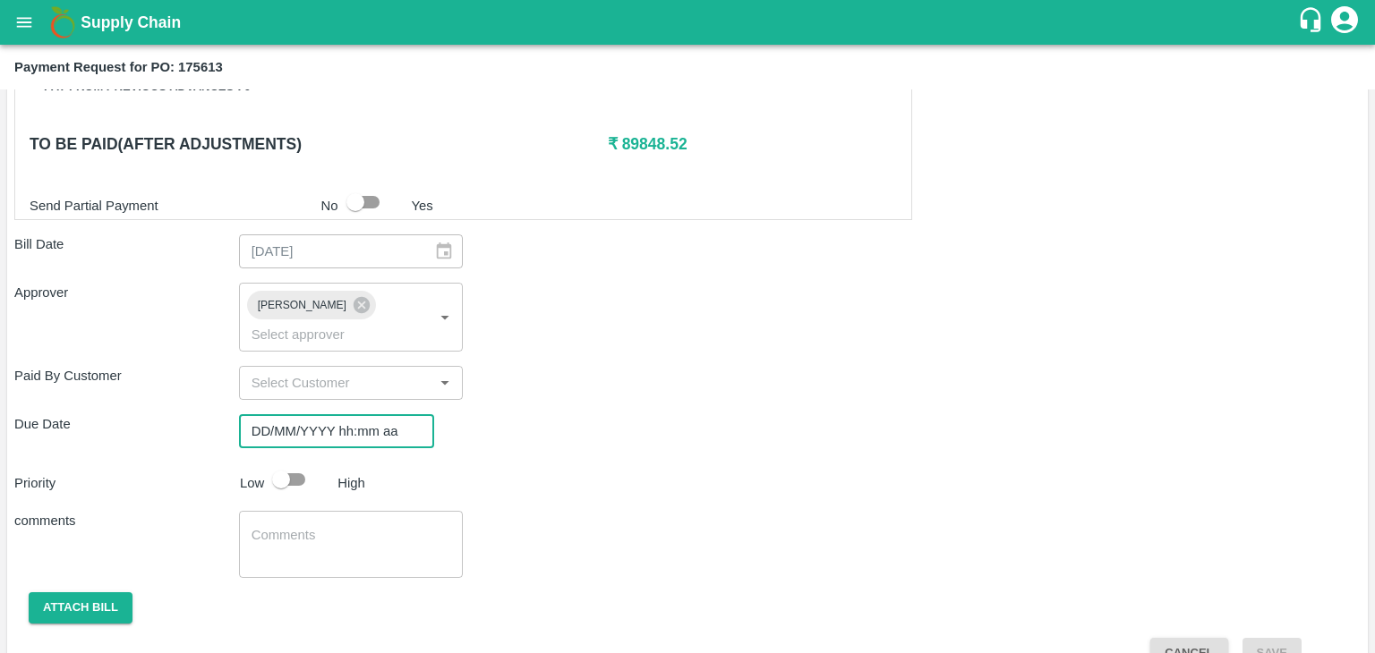
type input "DD/MM/YYYY hh:mm aa"
click at [360, 415] on input "DD/MM/YYYY hh:mm aa" at bounding box center [330, 431] width 183 height 34
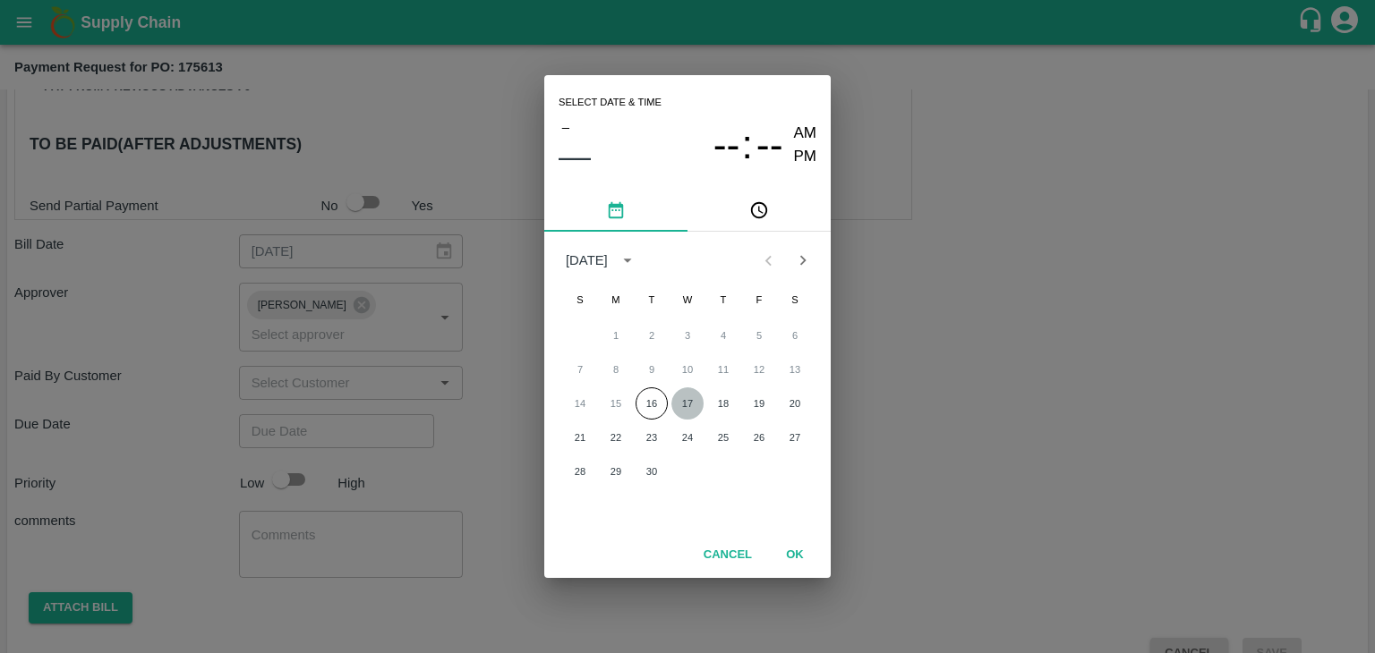
click at [677, 398] on button "17" at bounding box center [687, 403] width 32 height 32
type input "[DATE] 12:00 AM"
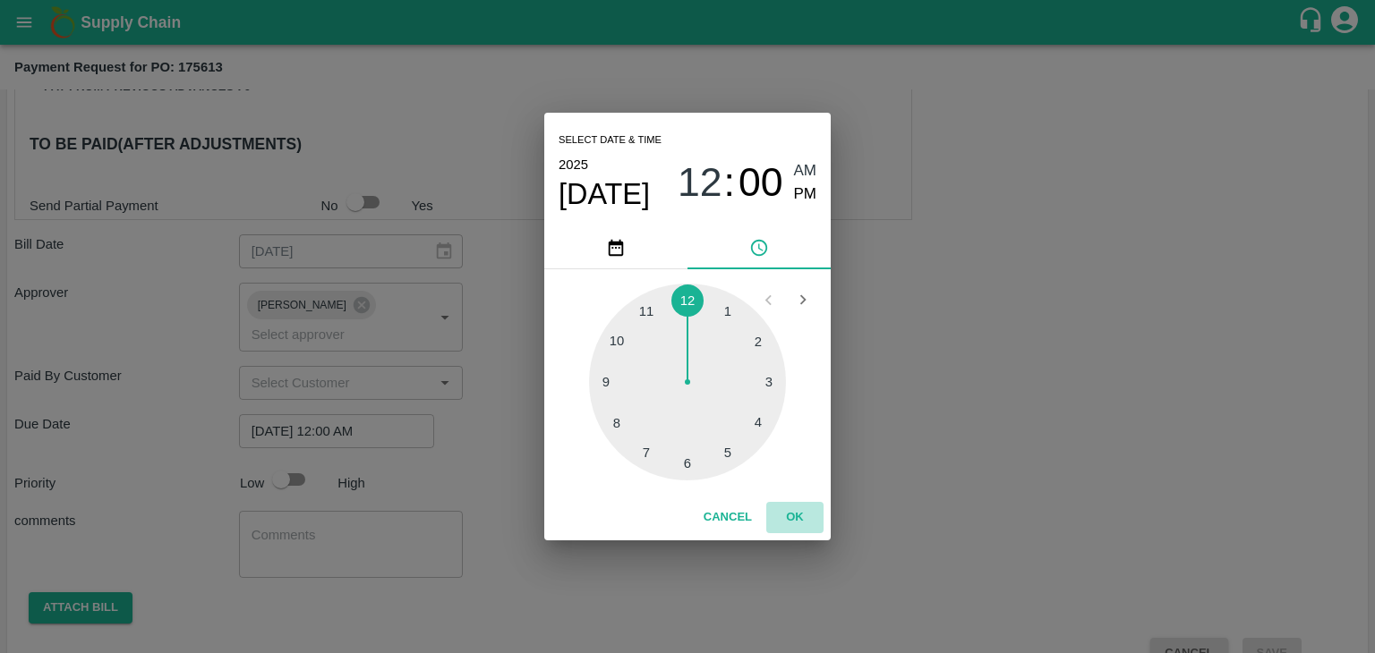
click at [796, 524] on button "OK" at bounding box center [794, 517] width 57 height 31
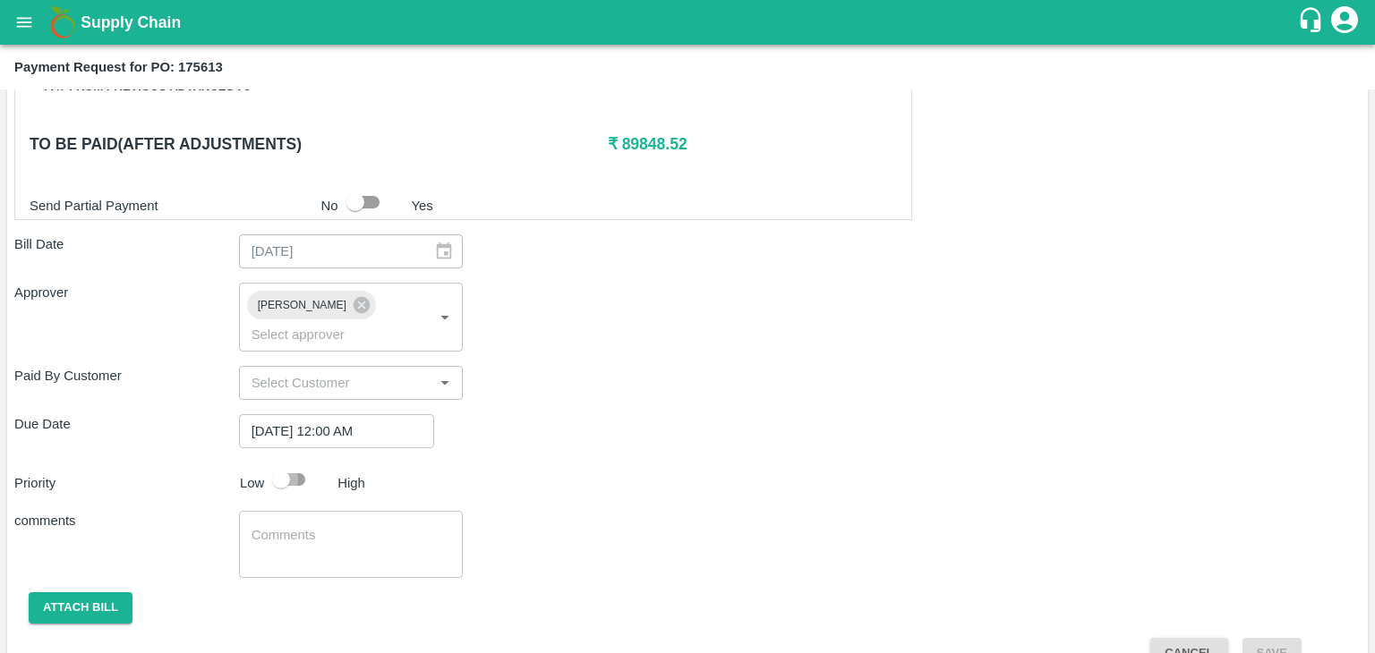
click at [297, 463] on input "checkbox" at bounding box center [281, 480] width 102 height 34
checkbox input "true"
click at [345, 526] on textarea at bounding box center [351, 545] width 200 height 38
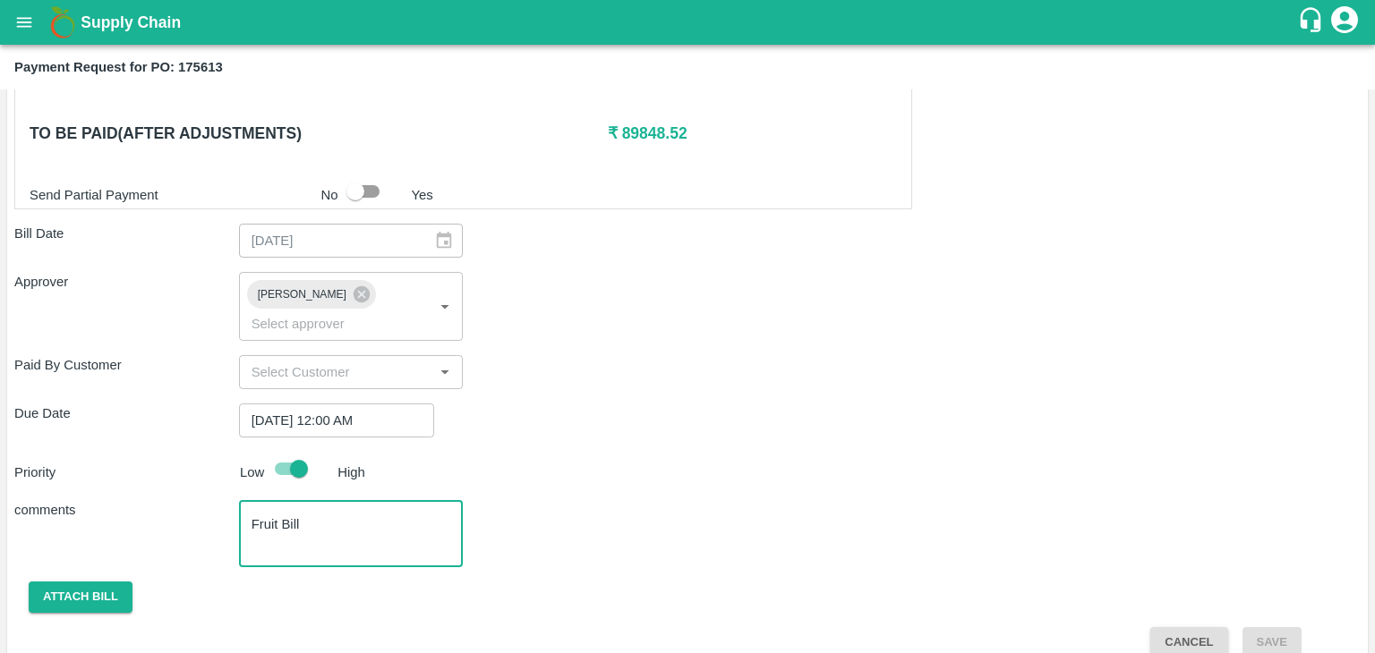
type textarea "Fruit Bill"
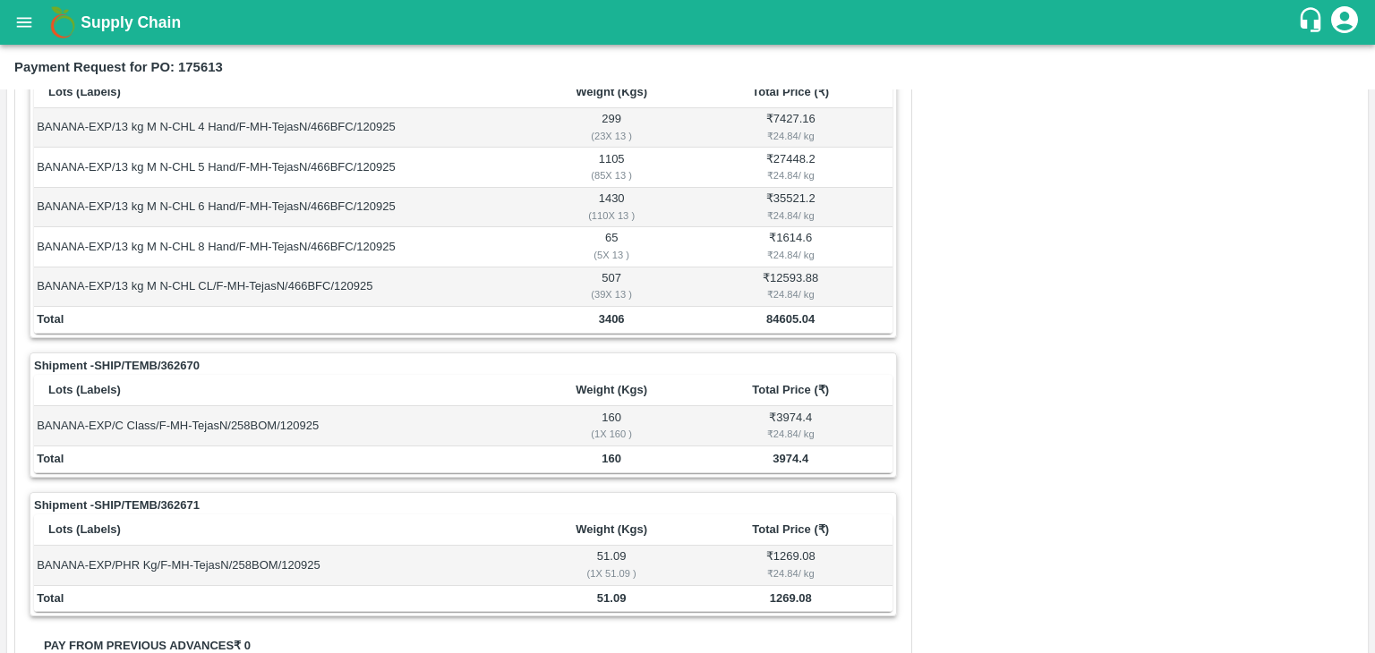
scroll to position [0, 0]
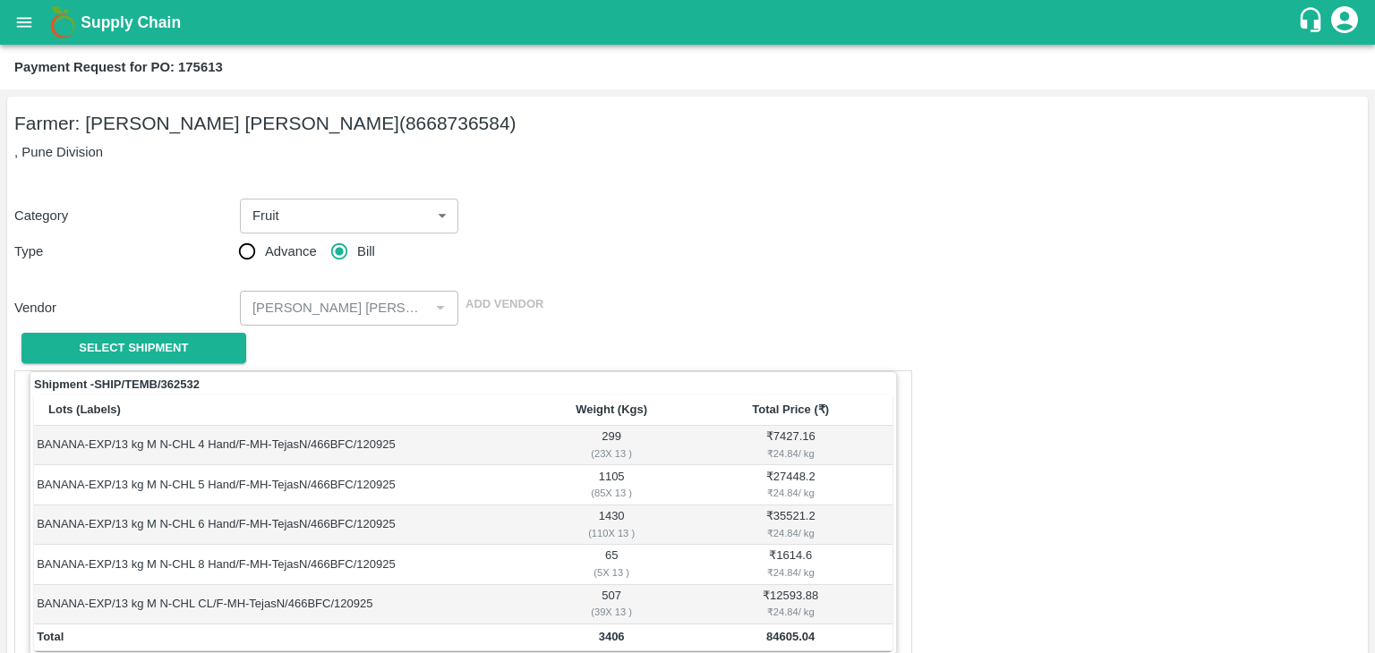
click at [387, 157] on p ", Pune Division" at bounding box center [687, 152] width 1346 height 20
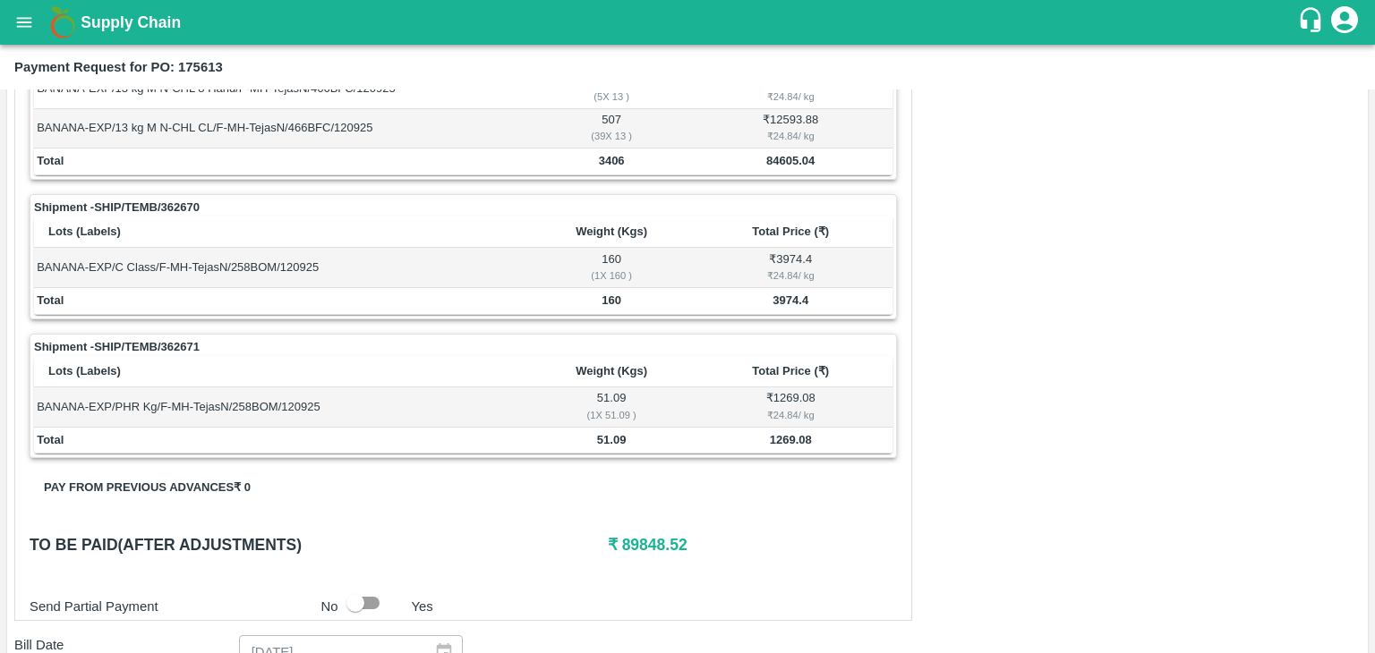
scroll to position [888, 0]
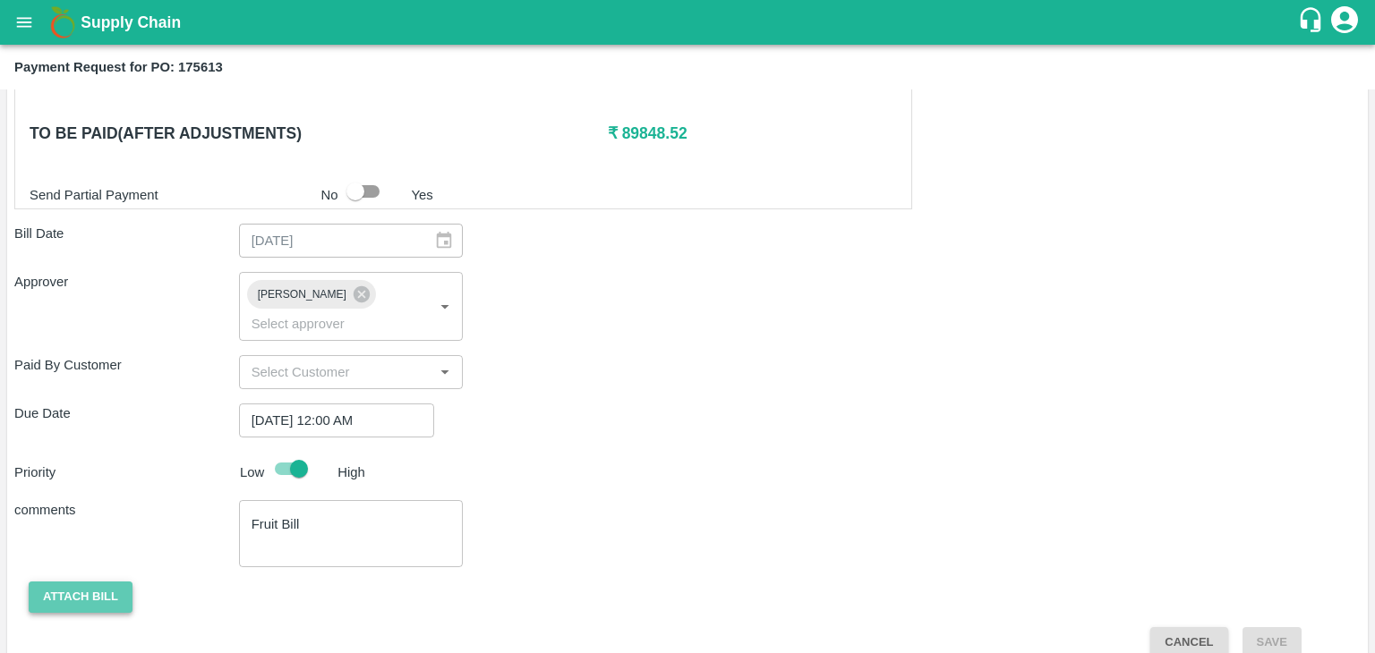
click at [72, 582] on button "Attach bill" at bounding box center [81, 597] width 104 height 31
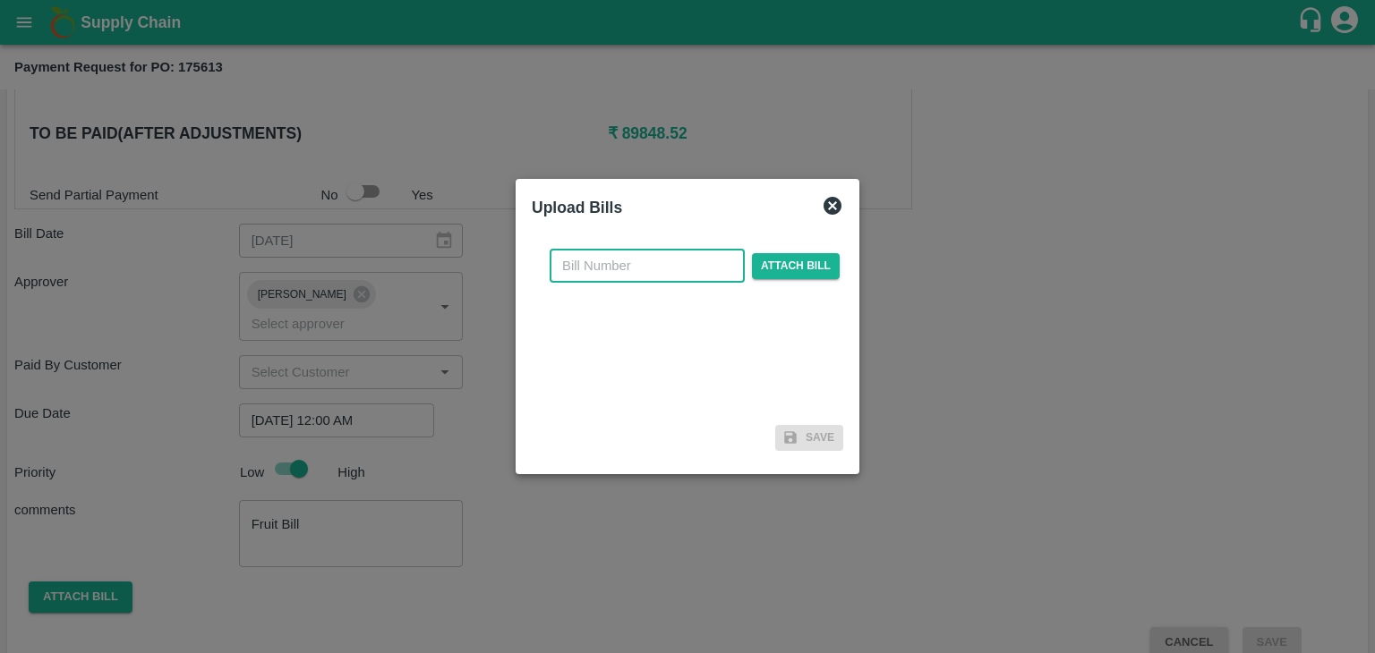
click at [677, 259] on input "text" at bounding box center [646, 266] width 195 height 34
click at [676, 255] on input "VG/25-26/046" at bounding box center [646, 266] width 195 height 34
type input "VG/25-26/124"
click at [823, 268] on span "Attach bill" at bounding box center [796, 266] width 88 height 26
click at [0, 0] on input "Attach bill" at bounding box center [0, 0] width 0 height 0
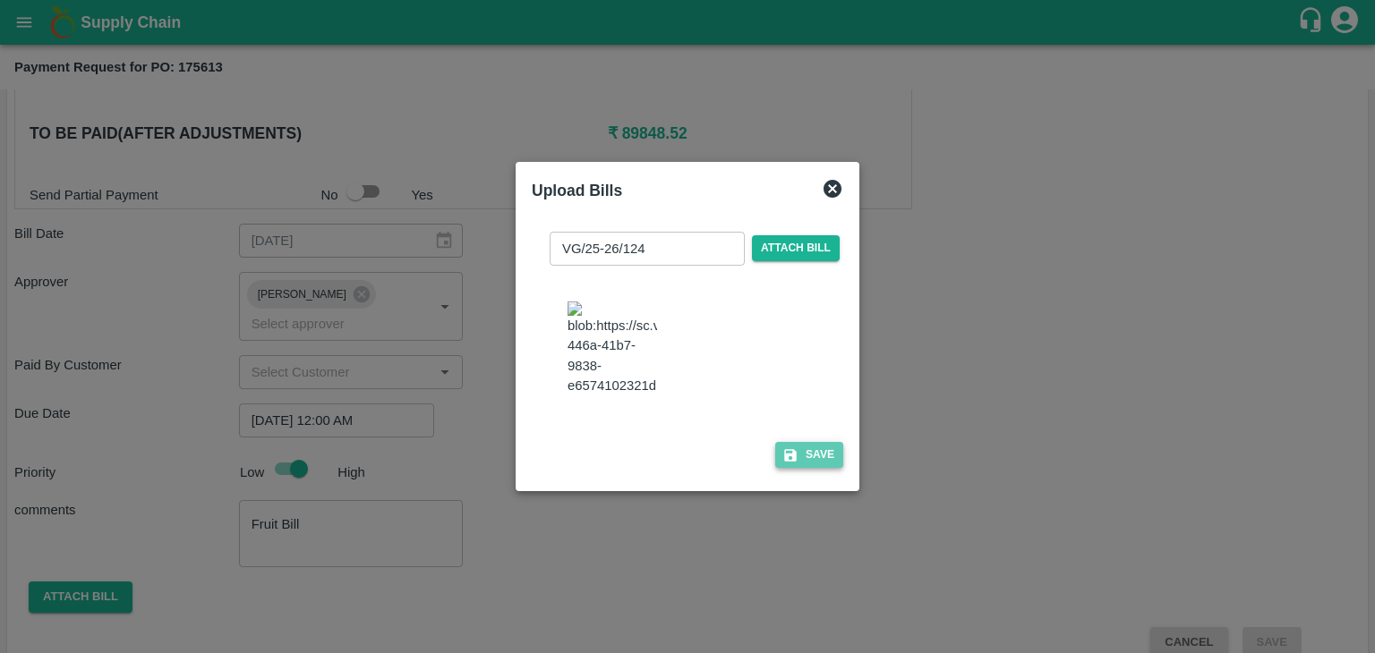
click at [805, 463] on button "Save" at bounding box center [809, 455] width 68 height 26
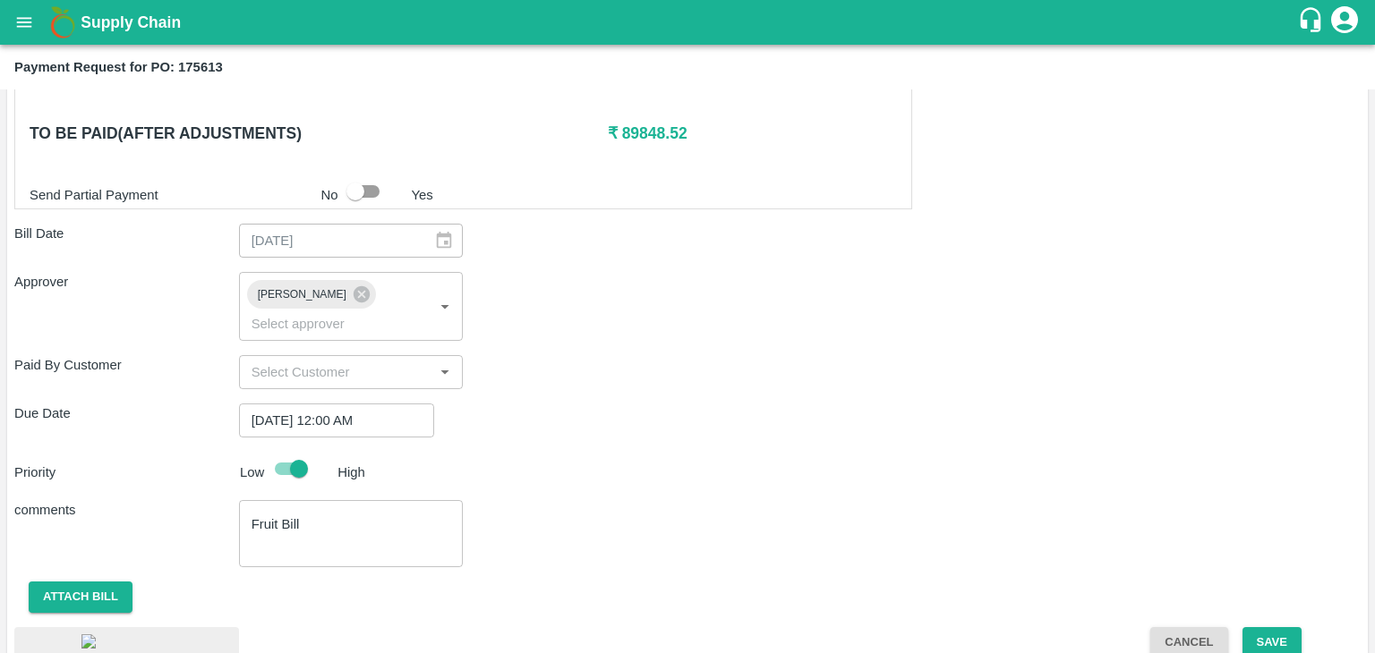
scroll to position [1002, 0]
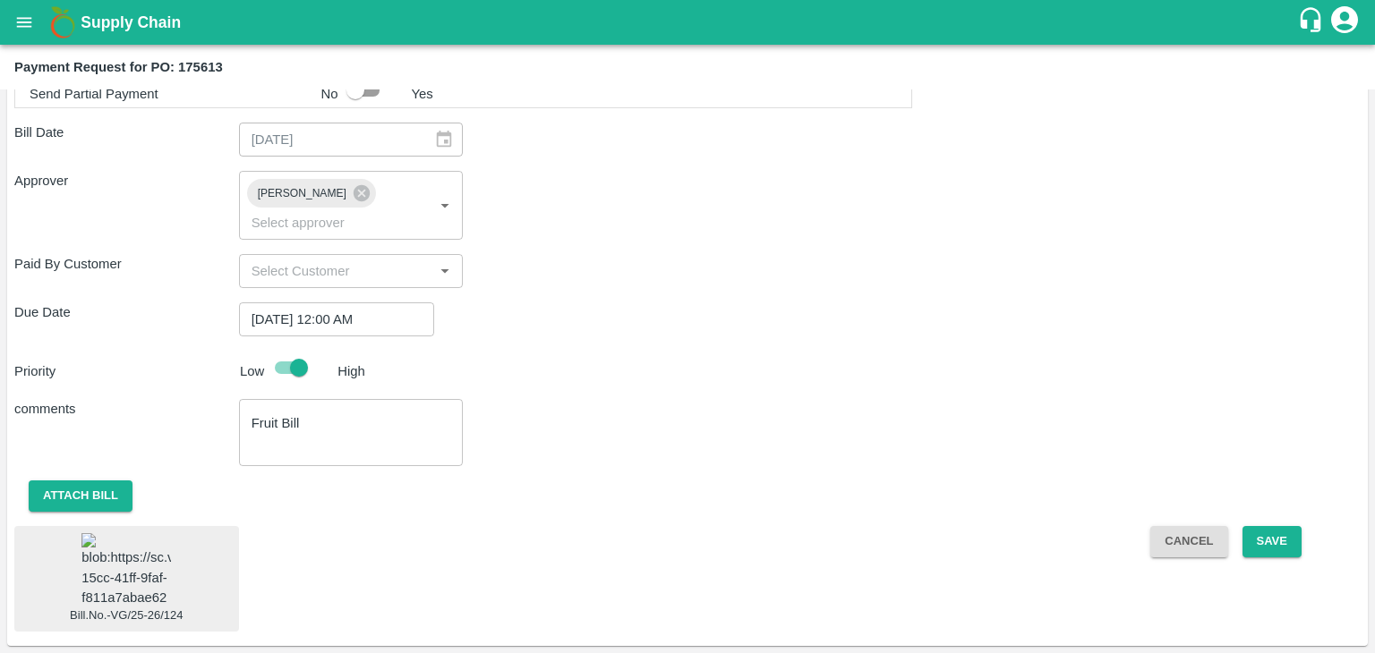
click at [89, 568] on img at bounding box center [125, 570] width 89 height 74
click at [1281, 526] on button "Save" at bounding box center [1271, 541] width 59 height 31
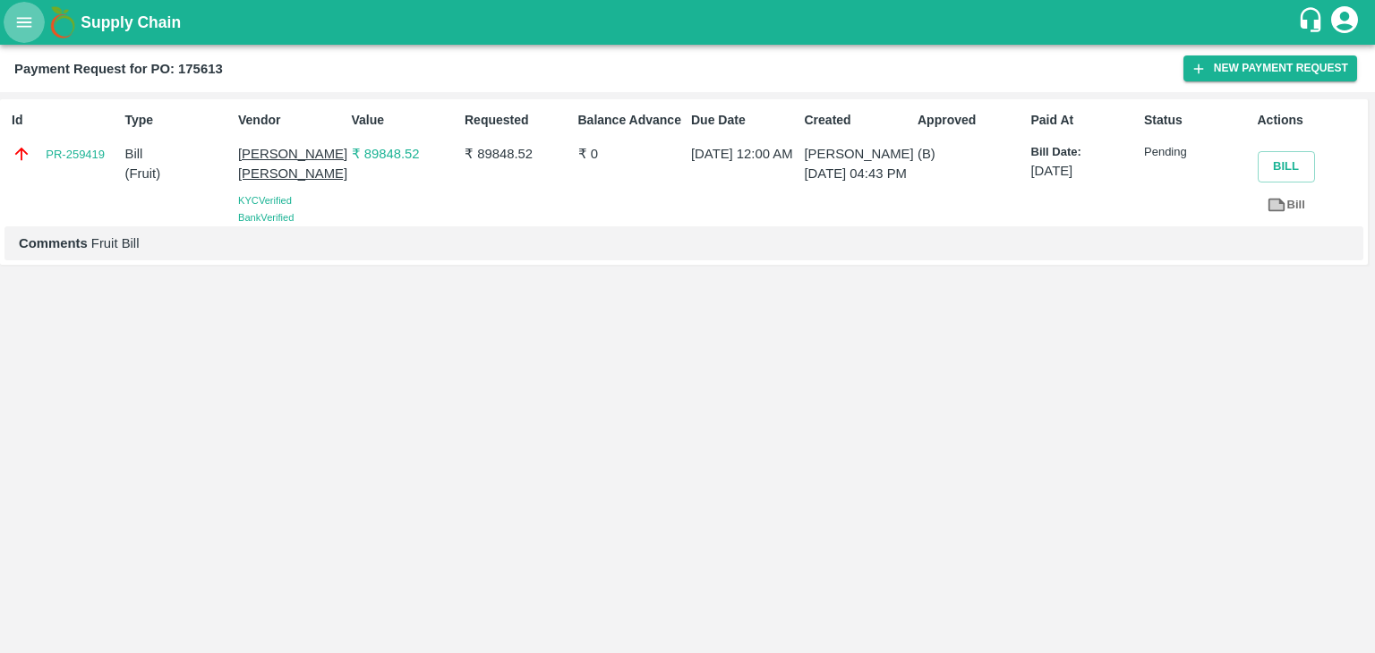
click at [13, 29] on button "open drawer" at bounding box center [24, 22] width 41 height 41
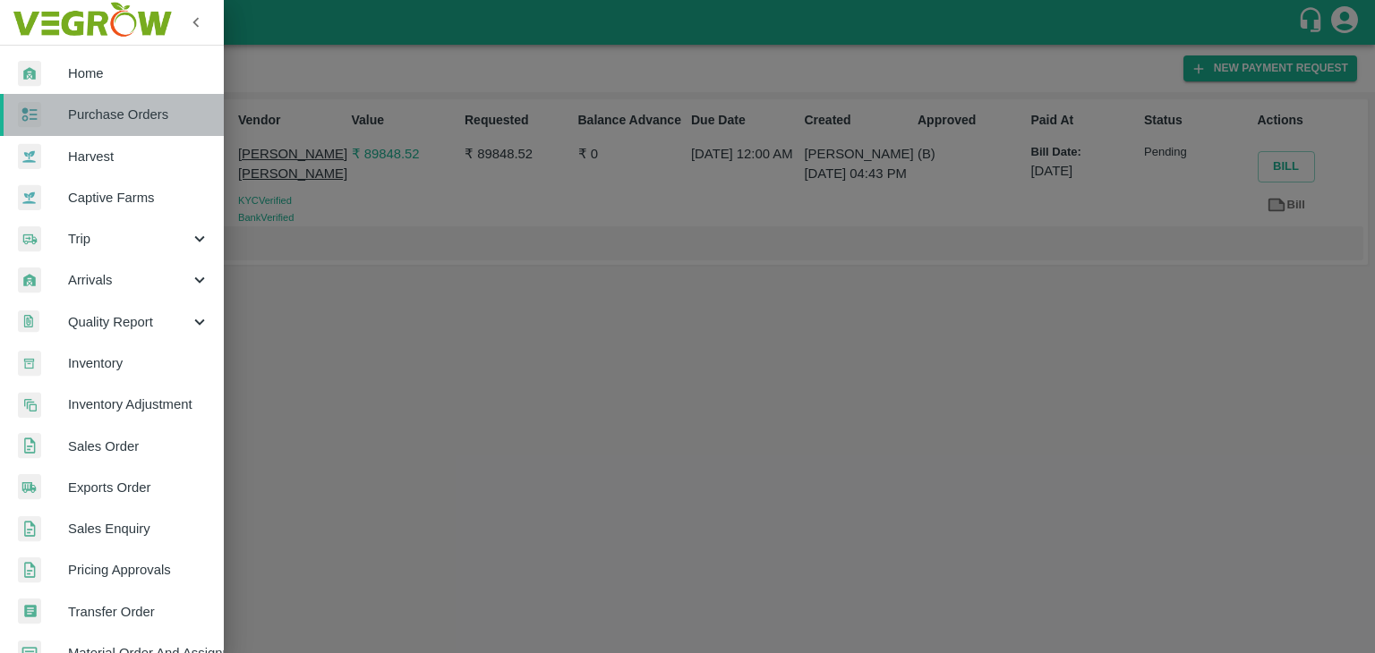
click at [114, 132] on link "Purchase Orders" at bounding box center [112, 114] width 224 height 41
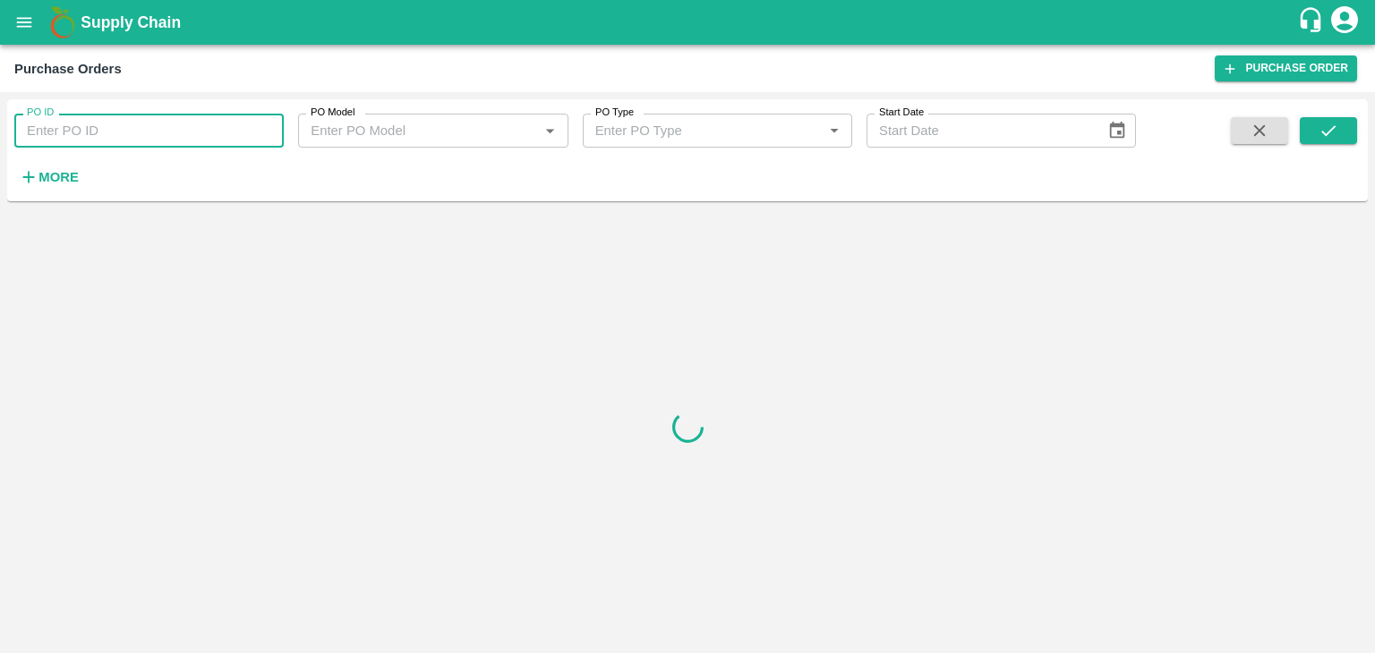
click at [161, 123] on input "PO ID" at bounding box center [148, 131] width 269 height 34
paste input "175731"
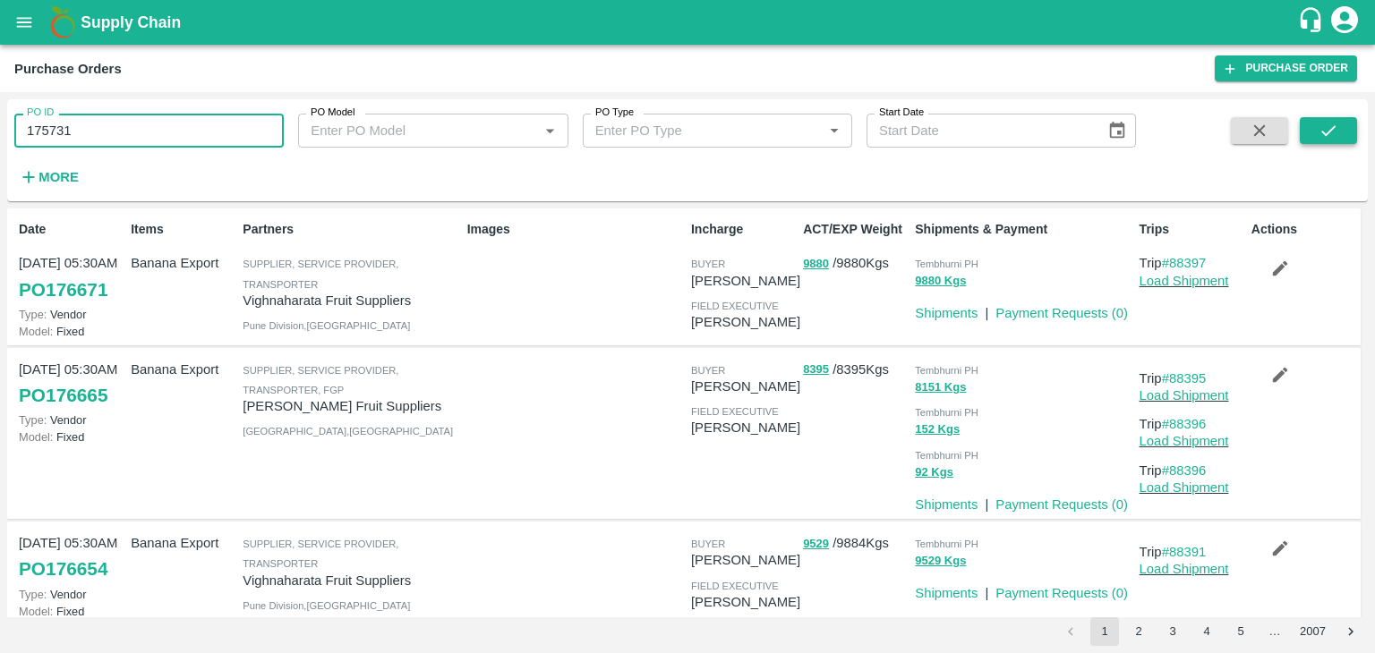
type input "175731"
click at [1329, 140] on icon "submit" at bounding box center [1328, 131] width 20 height 20
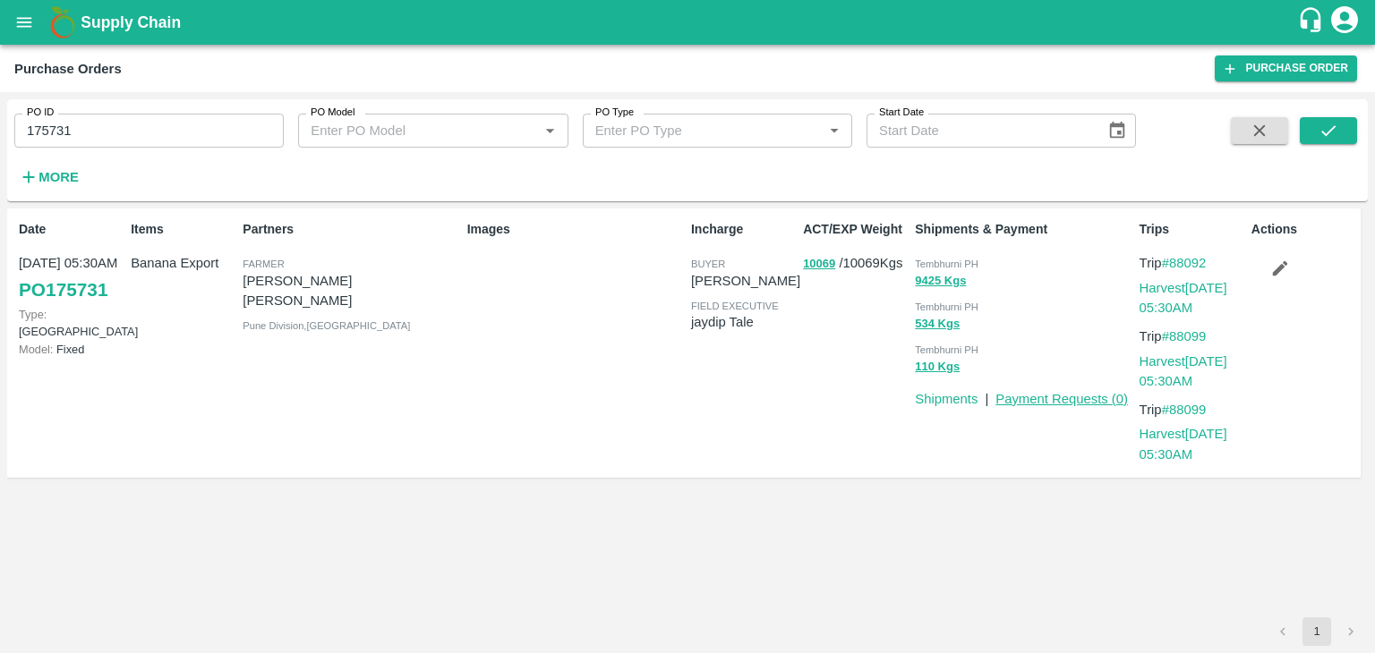
click at [1074, 398] on link "Payment Requests ( 0 )" at bounding box center [1061, 399] width 132 height 14
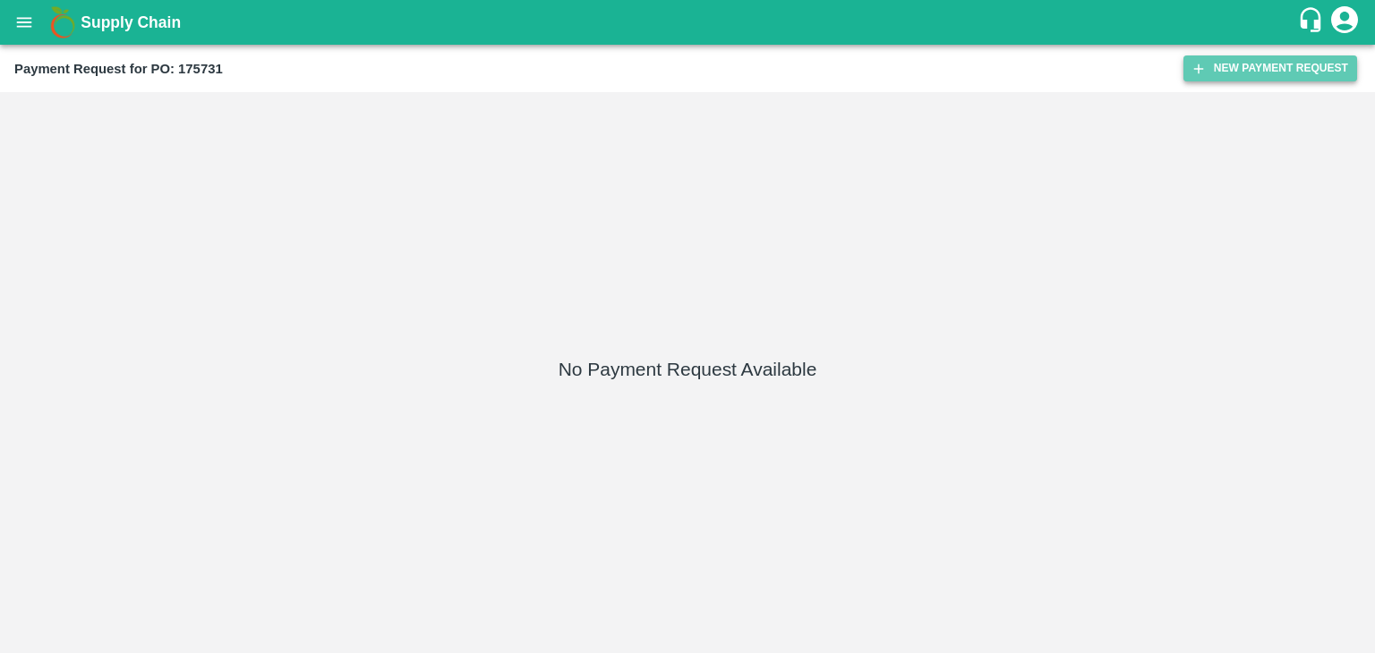
click at [1308, 81] on button "New Payment Request" at bounding box center [1270, 68] width 174 height 26
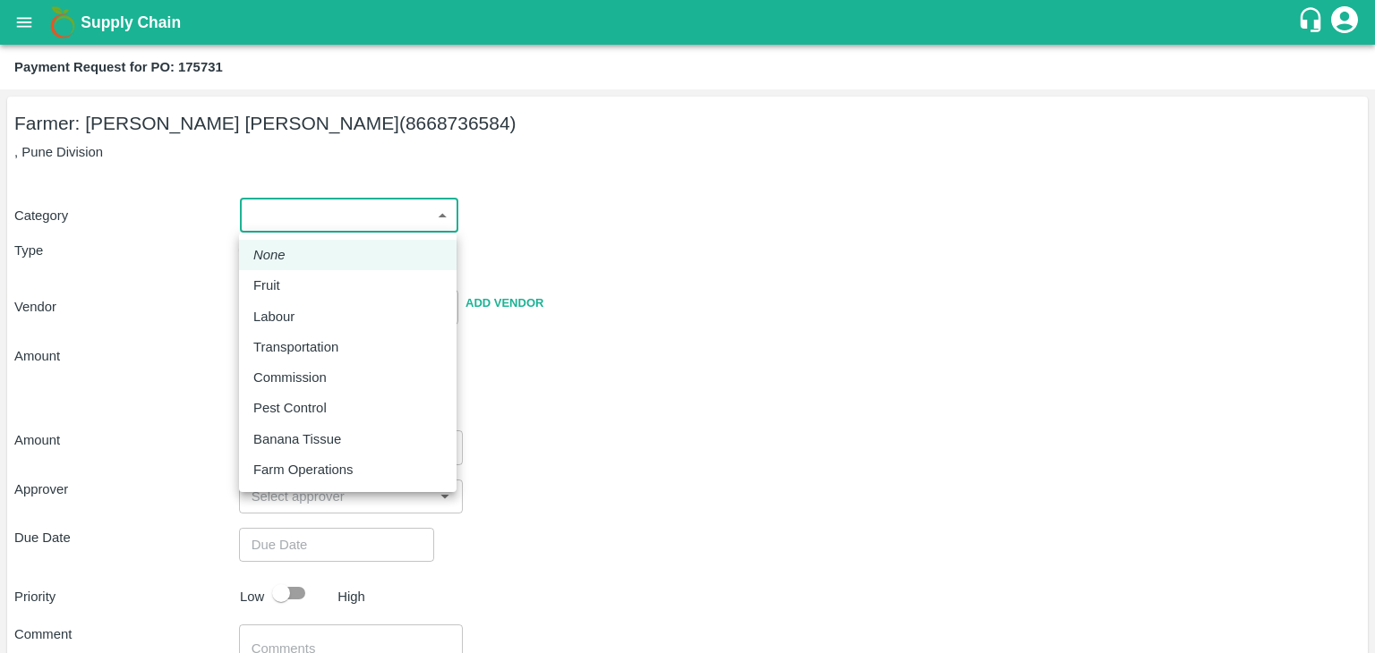
drag, startPoint x: 258, startPoint y: 212, endPoint x: 301, endPoint y: 277, distance: 78.2
click at [301, 277] on body "Supply Chain Payment Request for PO: 175731 Farmer: [PERSON_NAME] [PERSON_NAME]…" at bounding box center [687, 326] width 1375 height 653
click at [301, 277] on div "Fruit" at bounding box center [347, 286] width 189 height 20
type input "1"
type input "[PERSON_NAME] [PERSON_NAME] - 8668736584([PERSON_NAME])"
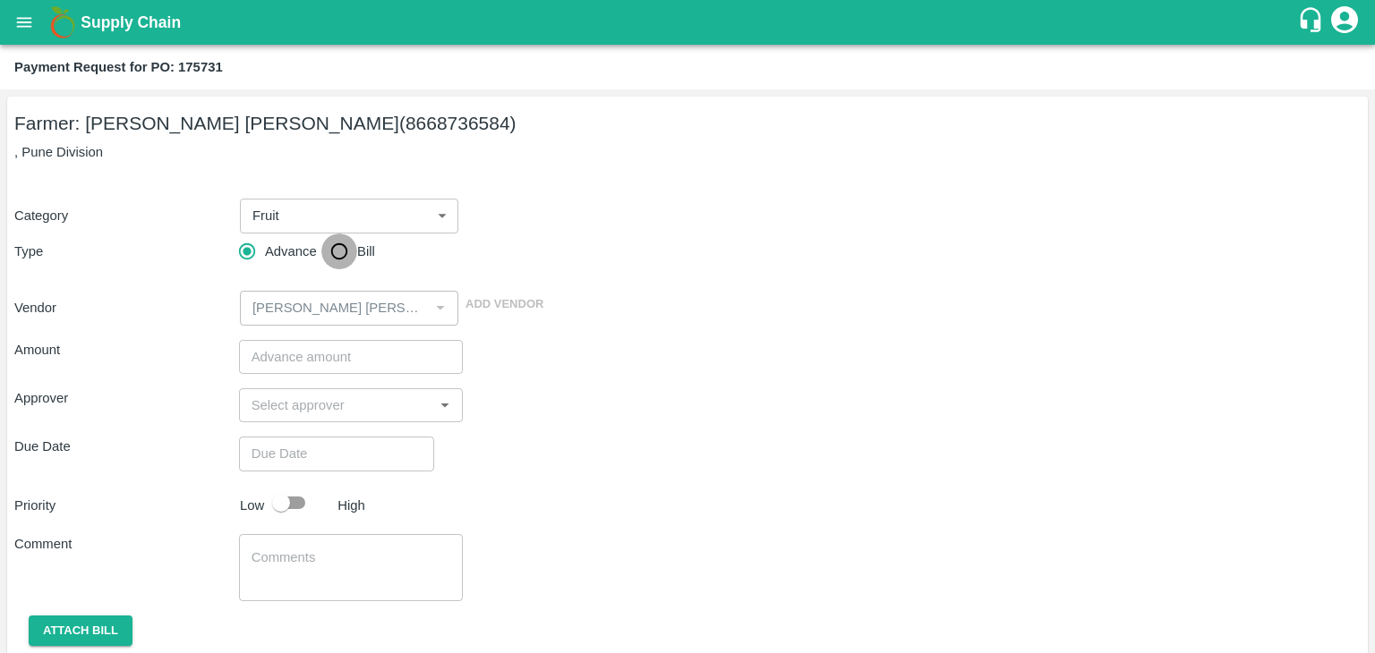
click at [328, 255] on input "Bill" at bounding box center [339, 252] width 36 height 36
radio input "true"
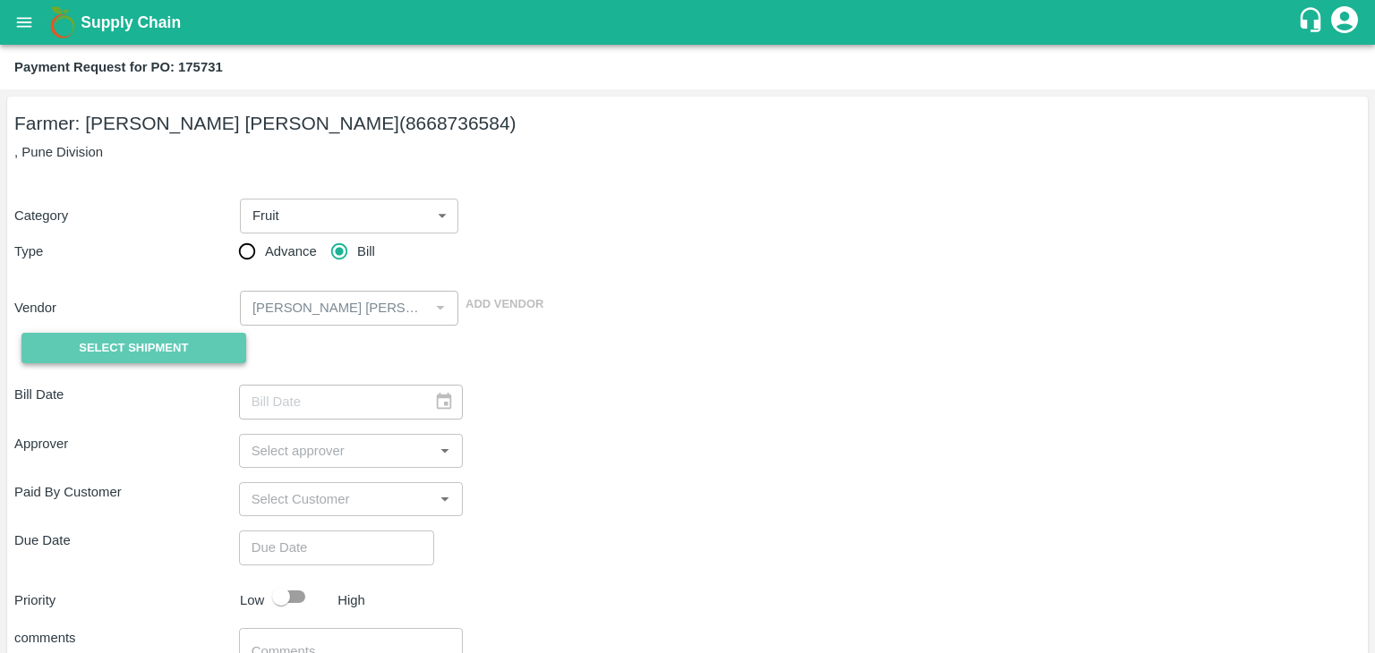
click at [119, 345] on span "Select Shipment" at bounding box center [133, 348] width 109 height 21
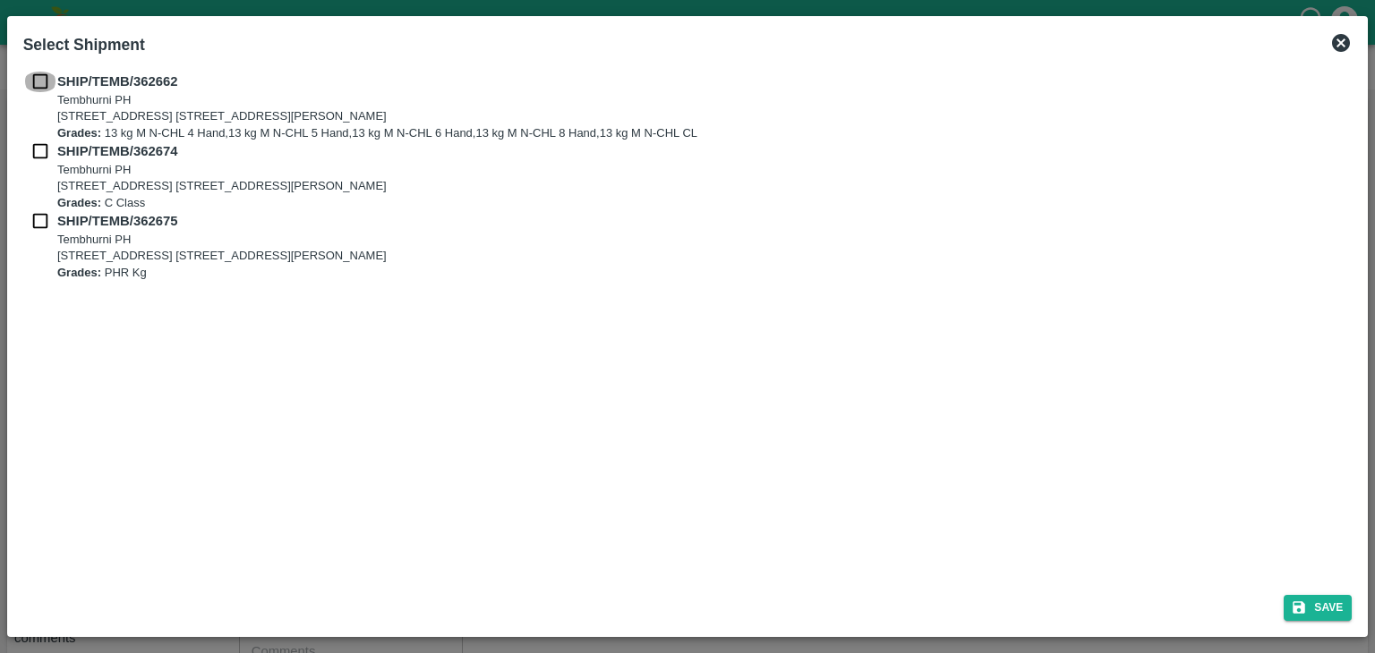
click at [29, 87] on input "checkbox" at bounding box center [40, 82] width 34 height 20
checkbox input "true"
click at [40, 148] on input "checkbox" at bounding box center [40, 151] width 34 height 20
checkbox input "true"
drag, startPoint x: 40, startPoint y: 207, endPoint x: 37, endPoint y: 226, distance: 19.1
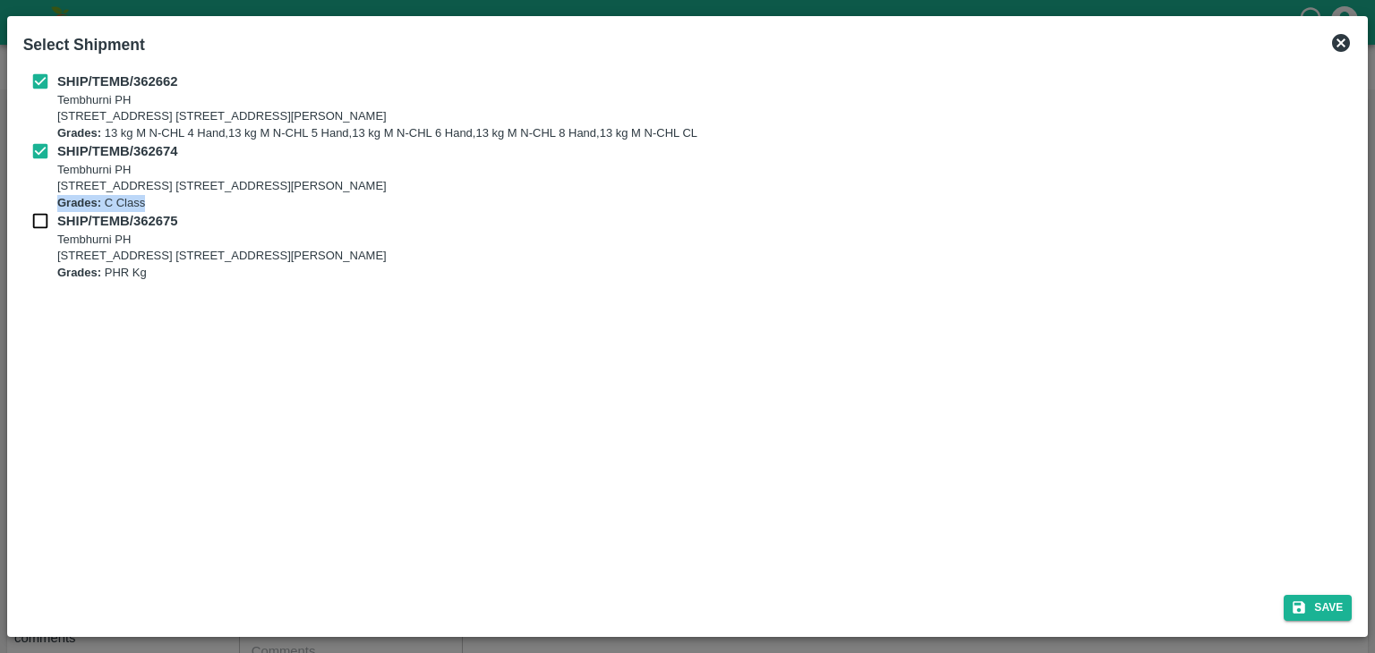
click at [37, 226] on div "SHIP/TEMB/362662 [STREET_ADDRESS] E-5, YASHSHREE INDUSTRIES, M.I.D.C., A/P TEMB…" at bounding box center [687, 176] width 1329 height 209
click at [37, 226] on input "checkbox" at bounding box center [40, 221] width 34 height 20
checkbox input "true"
click at [1322, 616] on button "Save" at bounding box center [1317, 608] width 68 height 26
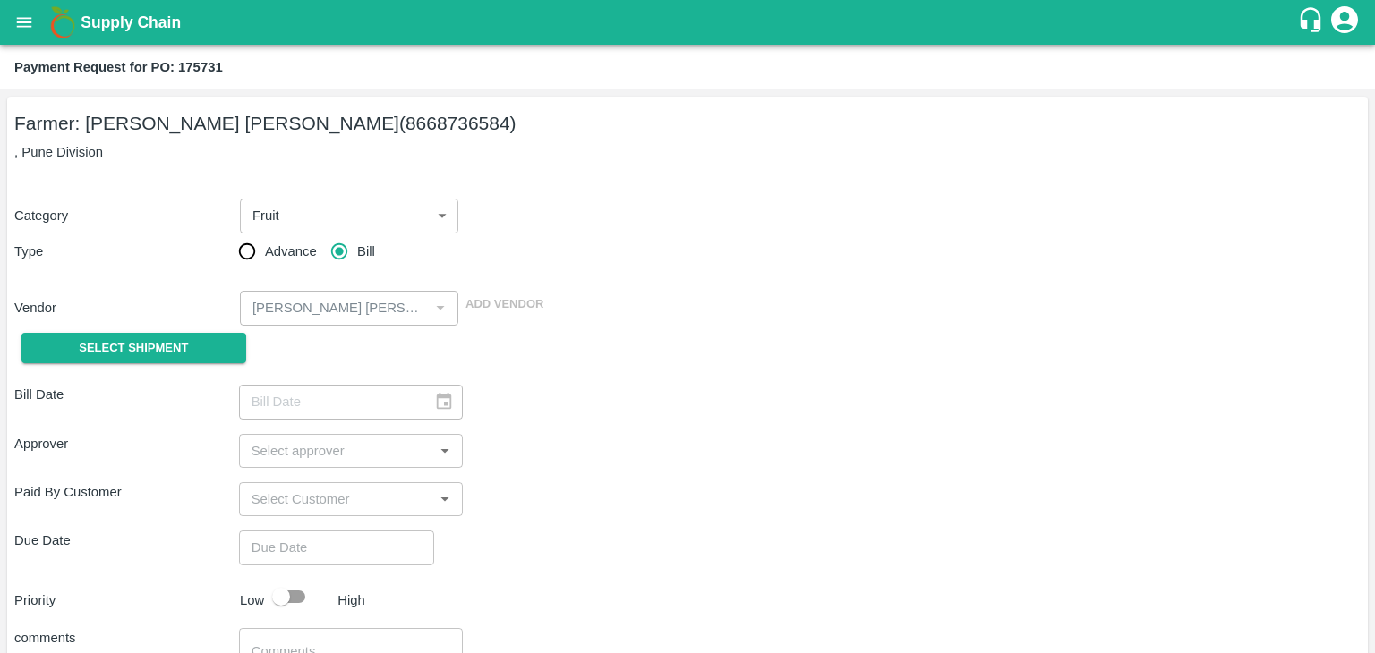
type input "[DATE]"
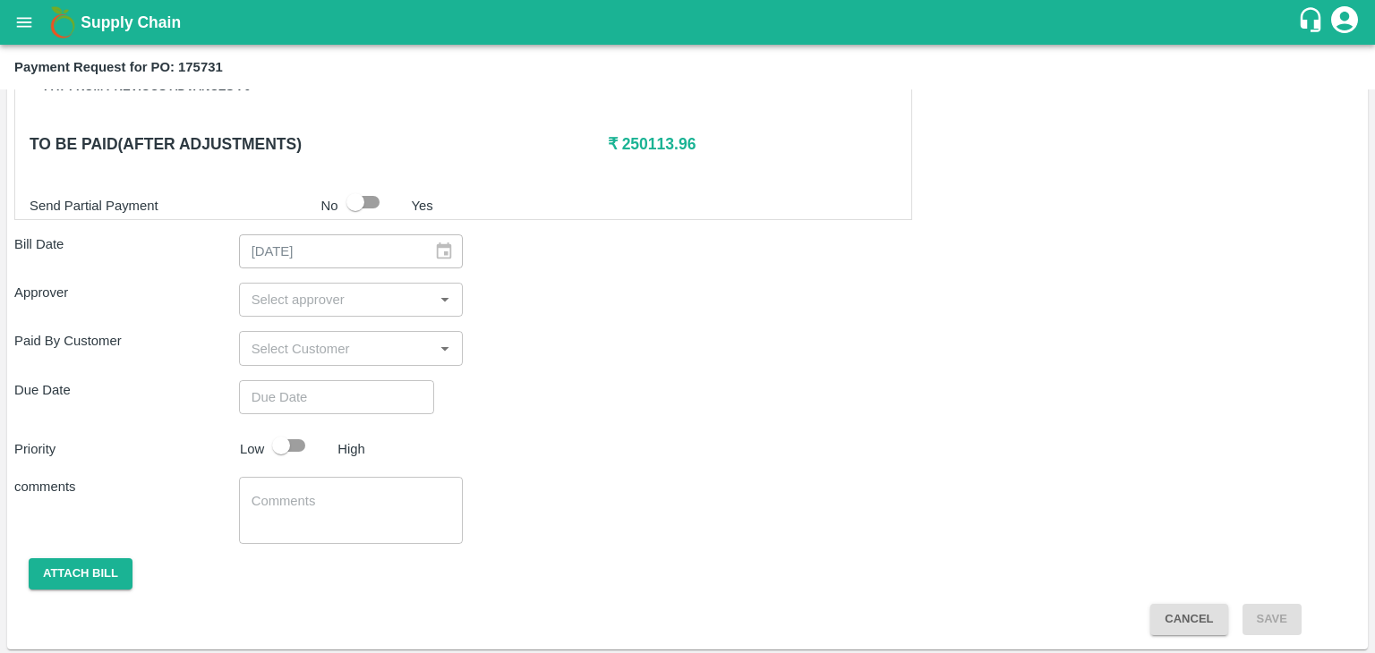
scroll to position [837, 0]
click at [317, 295] on input "input" at bounding box center [336, 300] width 184 height 23
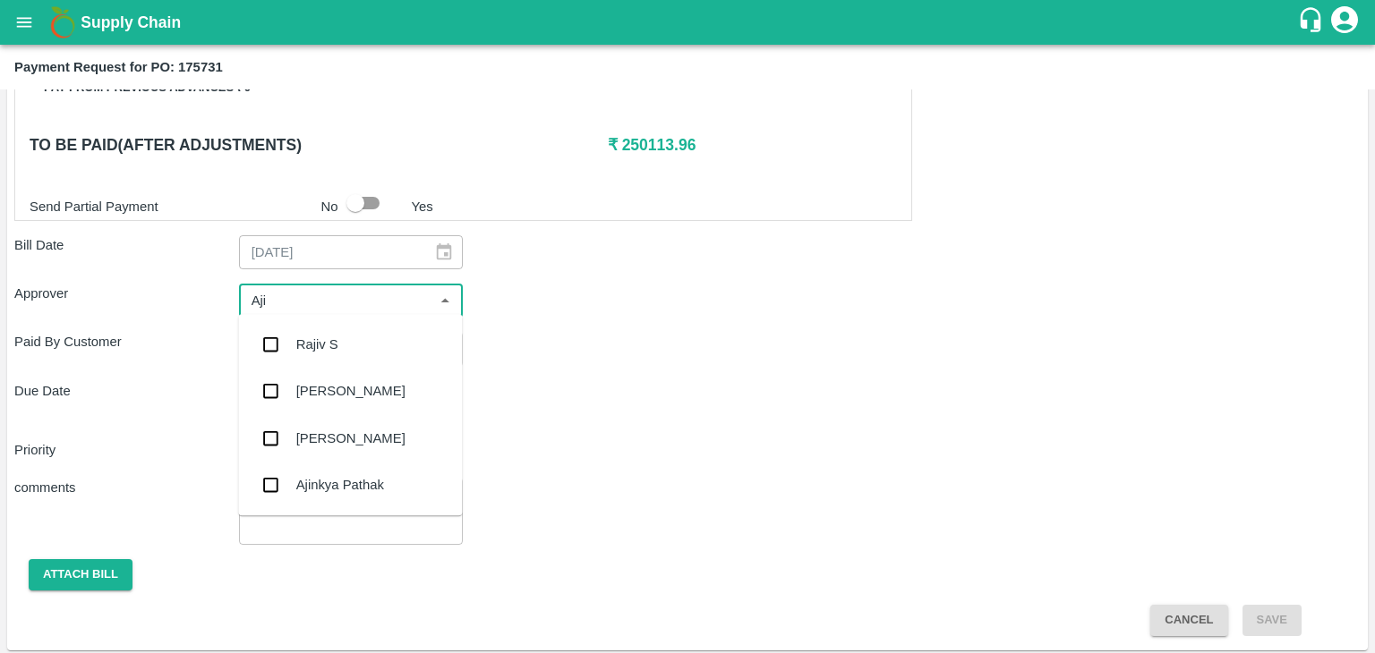
type input "Ajit"
click at [319, 321] on div "[PERSON_NAME]" at bounding box center [350, 344] width 224 height 47
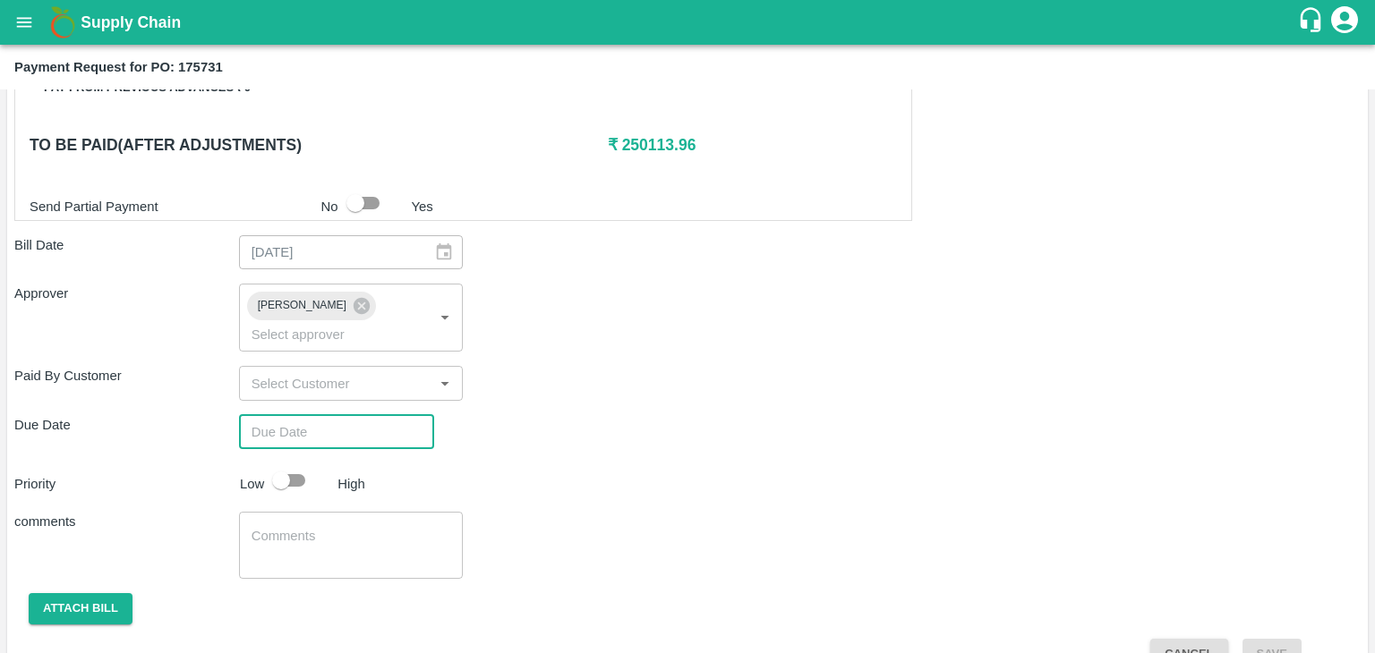
type input "DD/MM/YYYY hh:mm aa"
click at [336, 415] on input "DD/MM/YYYY hh:mm aa" at bounding box center [330, 432] width 183 height 34
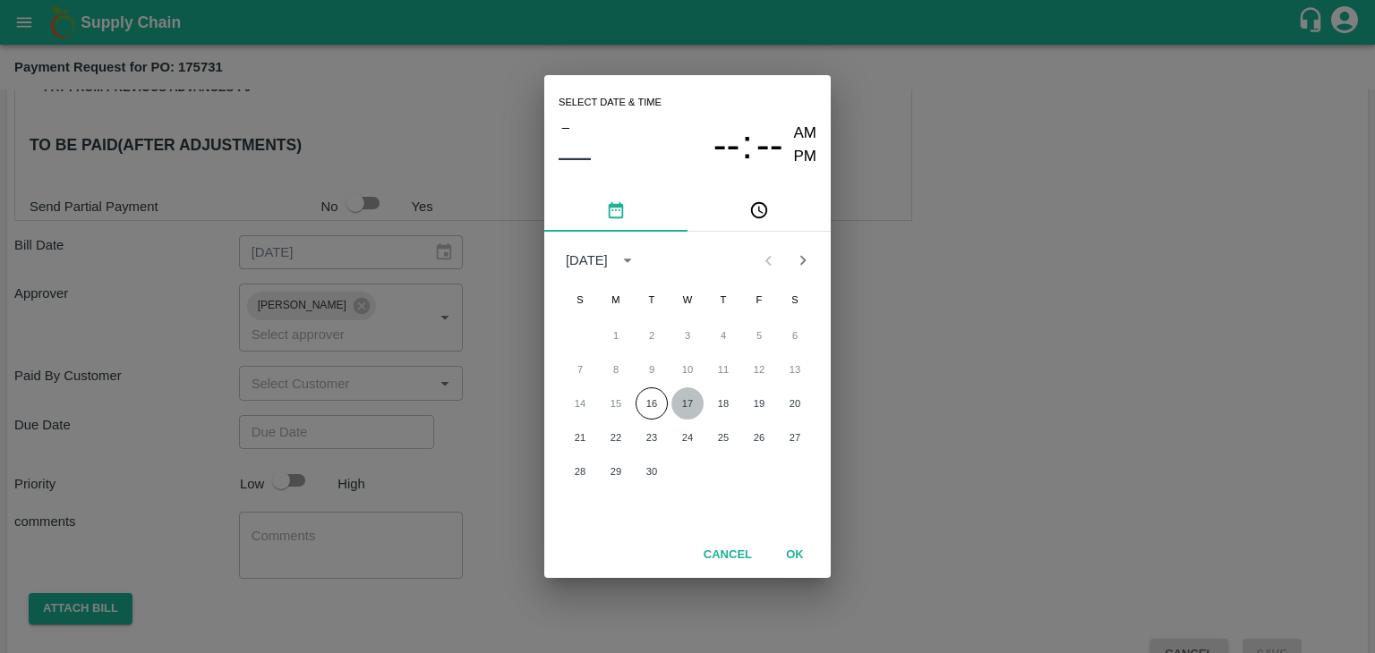
click at [685, 396] on button "17" at bounding box center [687, 403] width 32 height 32
type input "[DATE] 12:00 AM"
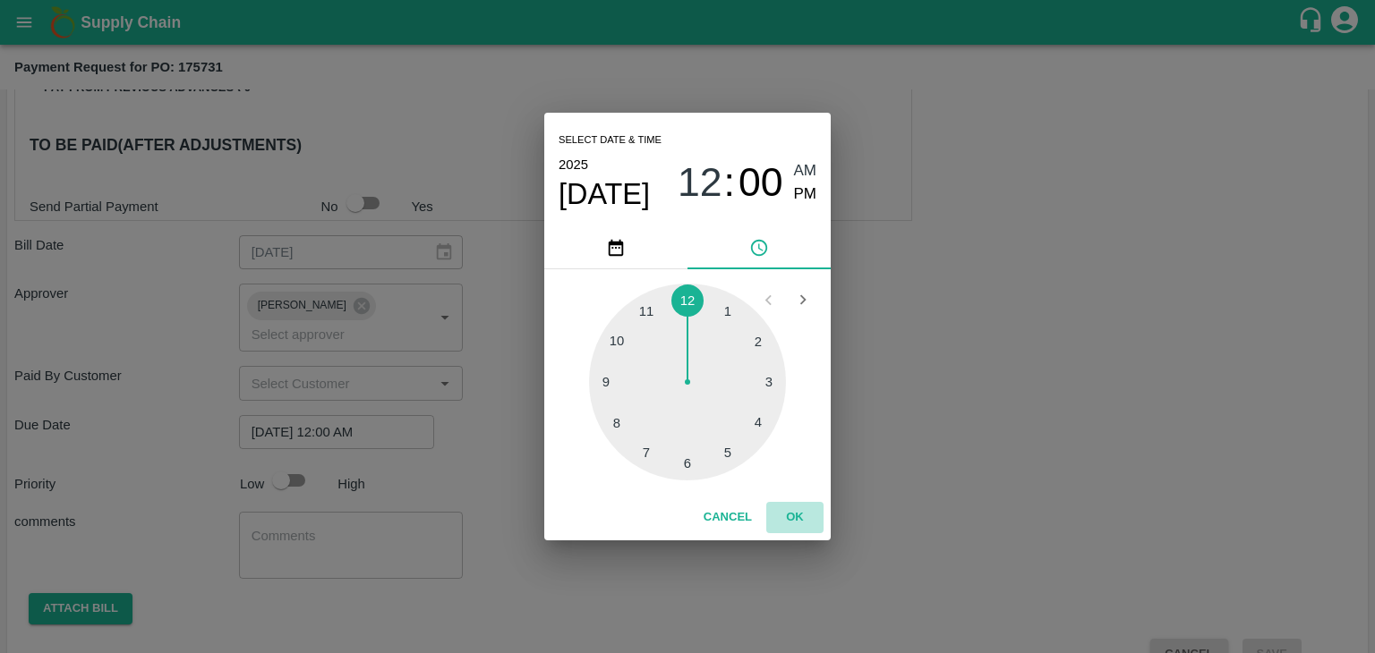
click at [798, 512] on button "OK" at bounding box center [794, 517] width 57 height 31
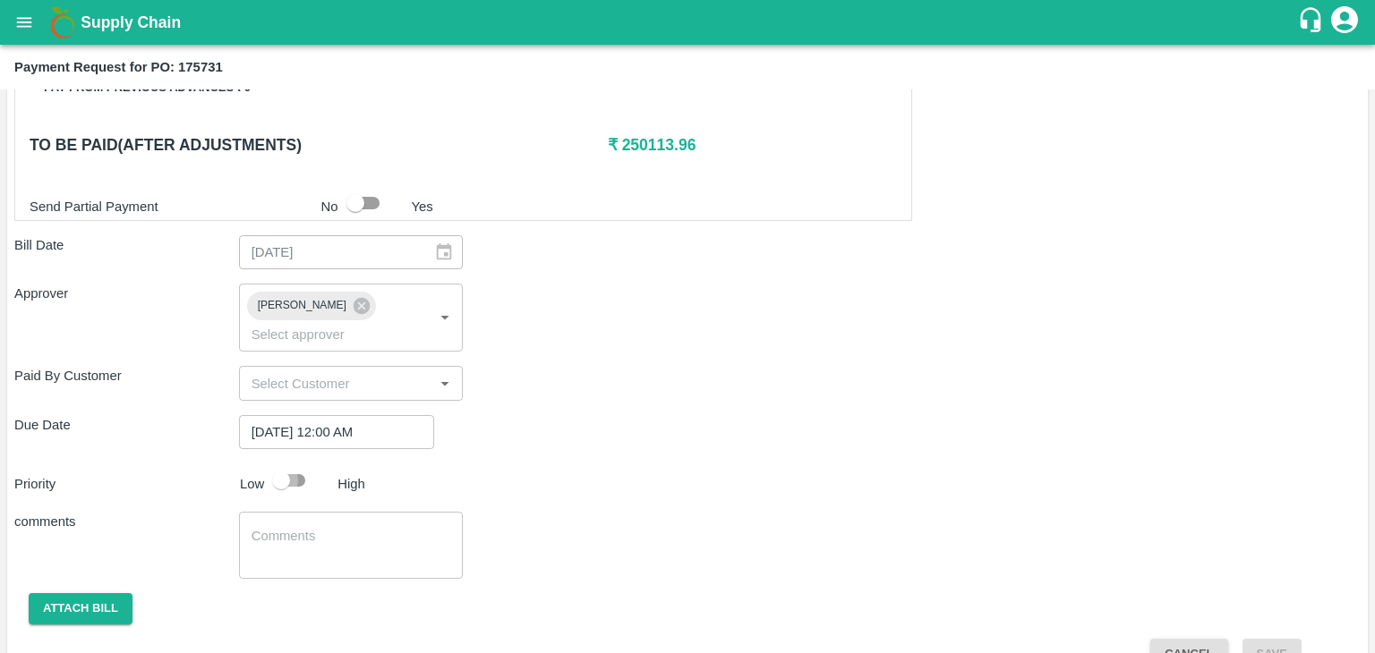
click at [311, 464] on input "checkbox" at bounding box center [281, 481] width 102 height 34
checkbox input "true"
click at [334, 527] on textarea at bounding box center [351, 546] width 200 height 38
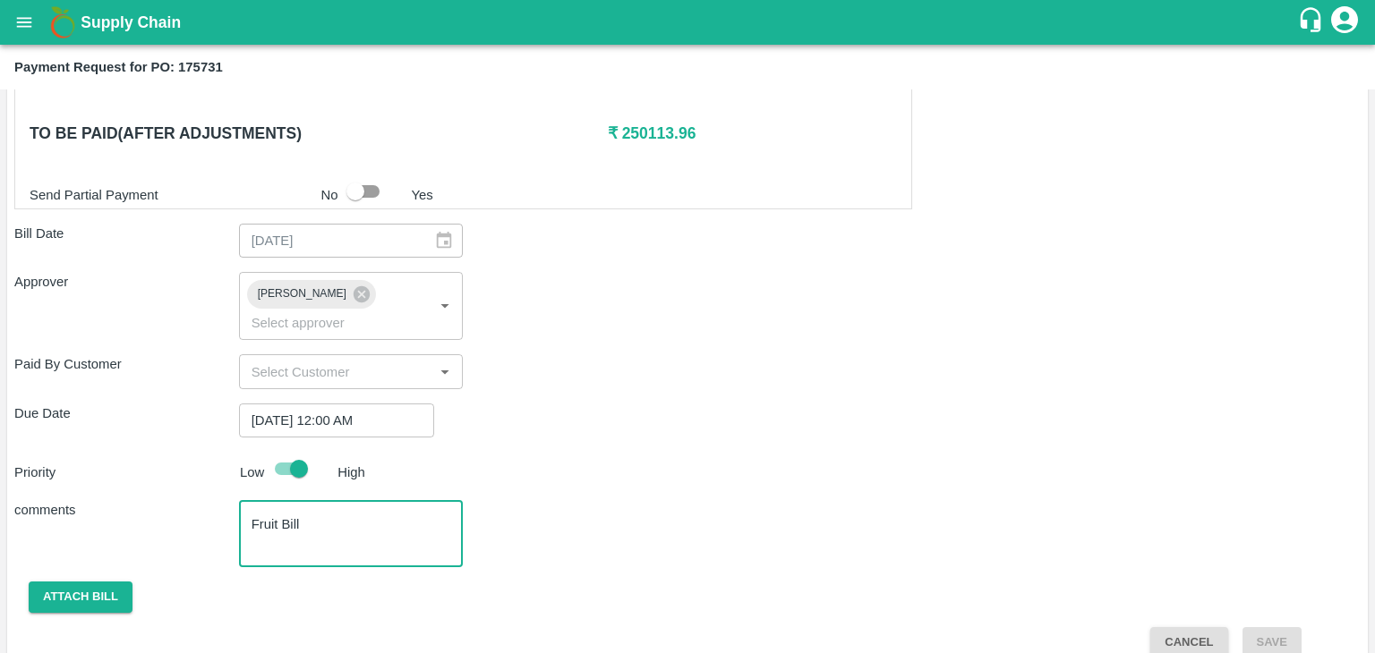
type textarea "Fruit Bill"
checkbox input "false"
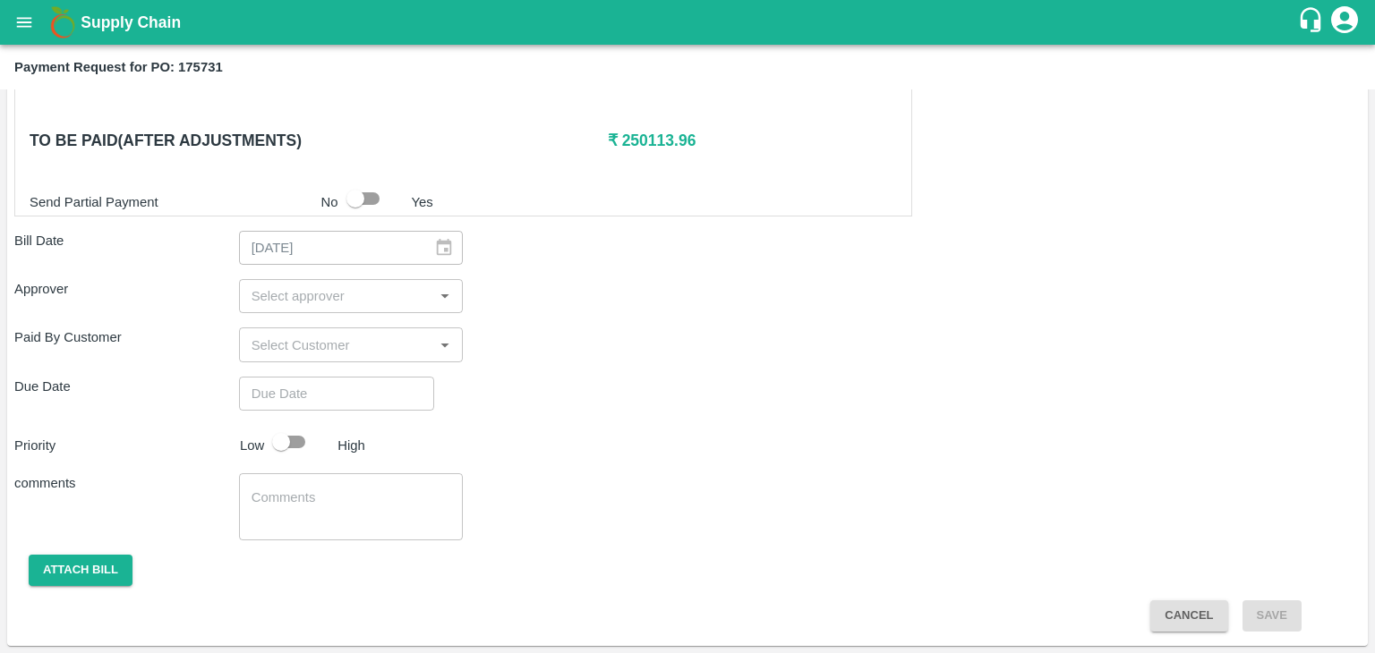
scroll to position [838, 0]
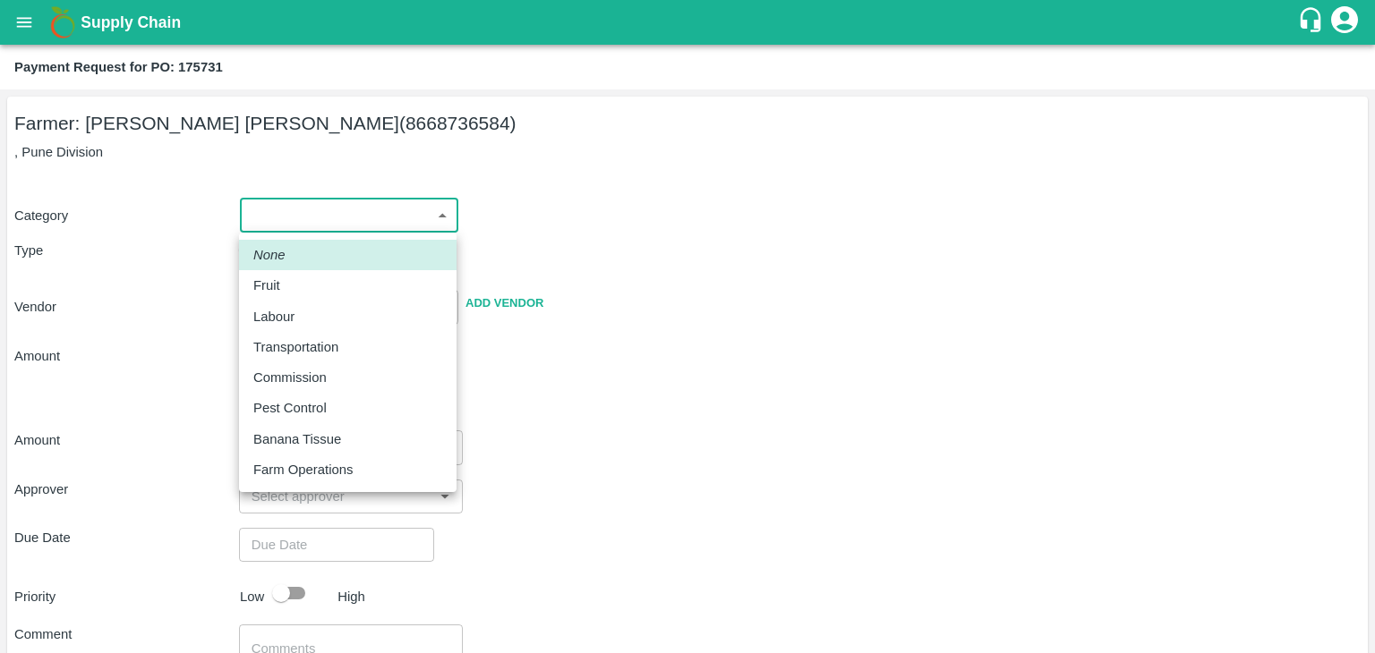
drag, startPoint x: 244, startPoint y: 209, endPoint x: 311, endPoint y: 282, distance: 98.8
click at [311, 282] on body "Supply Chain Payment Request for PO: 175731 Farmer: [PERSON_NAME] [PERSON_NAME]…" at bounding box center [687, 326] width 1375 height 653
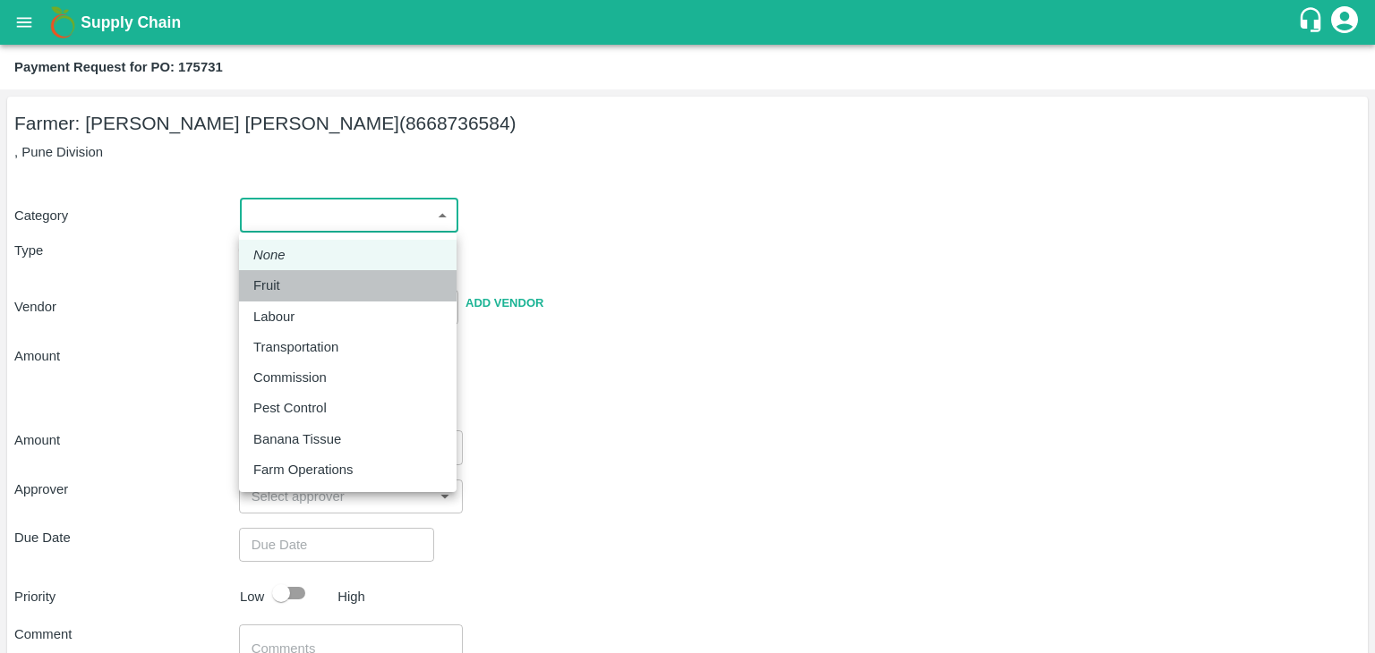
click at [311, 282] on div "Fruit" at bounding box center [347, 286] width 189 height 20
type input "1"
type input "[PERSON_NAME] [PERSON_NAME] - 8668736584([PERSON_NAME])"
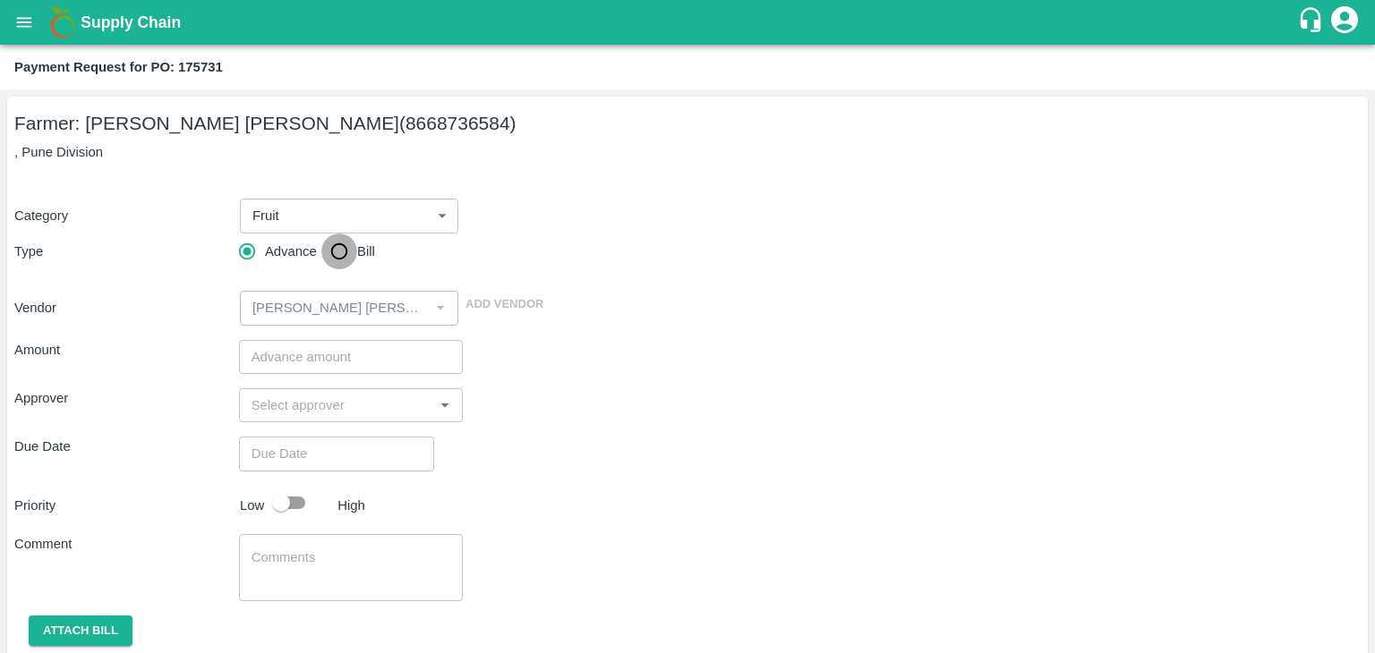
click at [338, 253] on input "Bill" at bounding box center [339, 252] width 36 height 36
radio input "true"
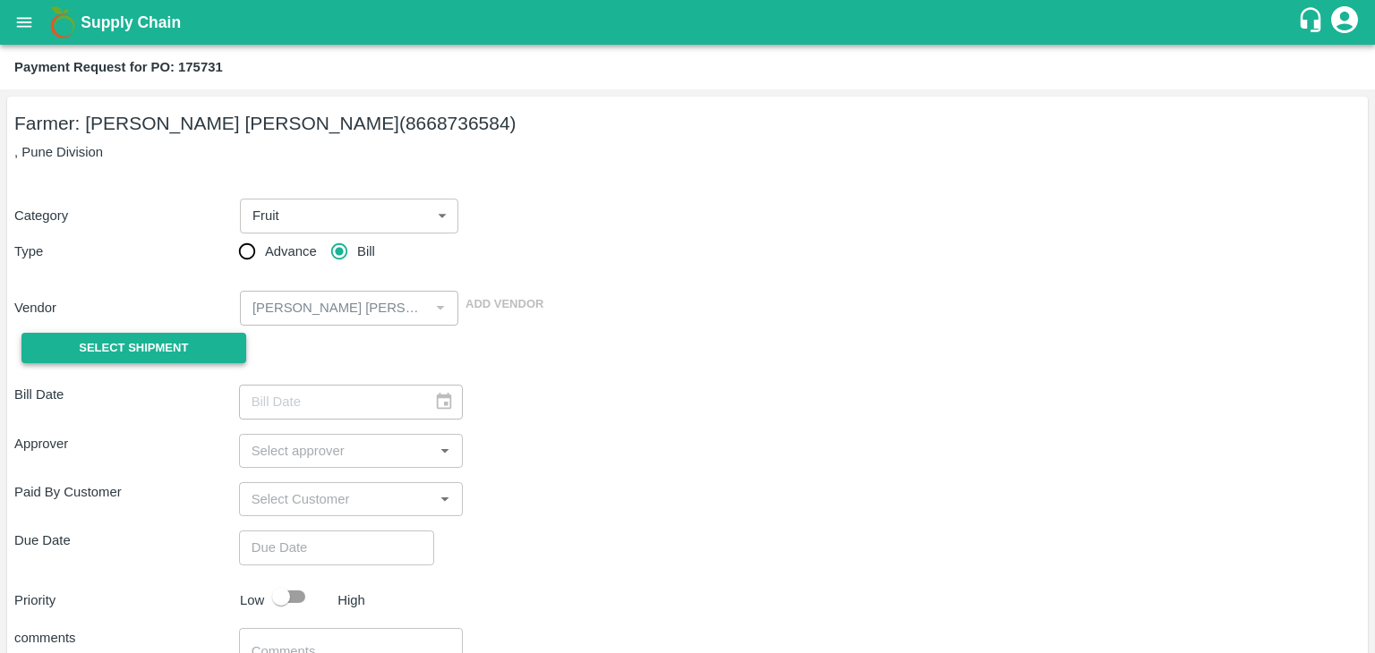
click at [144, 358] on span "Select Shipment" at bounding box center [133, 348] width 109 height 21
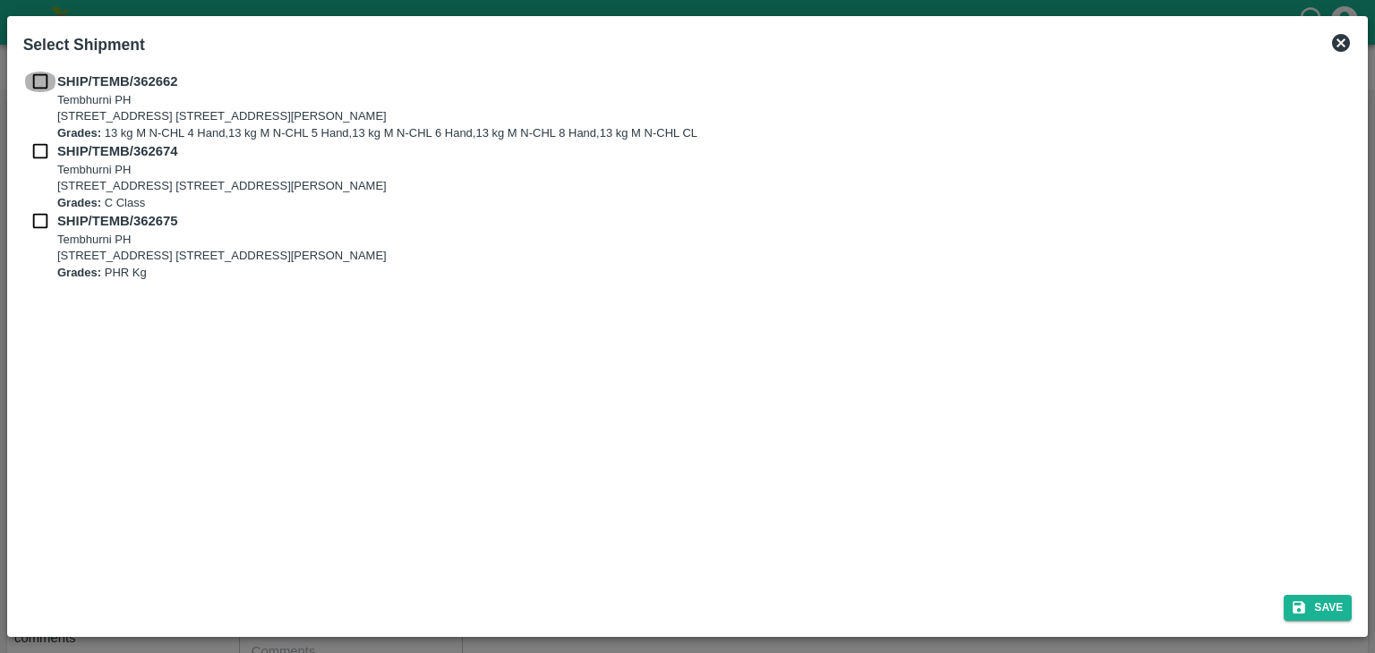
click at [46, 74] on input "checkbox" at bounding box center [40, 82] width 34 height 20
checkbox input "true"
click at [40, 151] on input "checkbox" at bounding box center [40, 151] width 34 height 20
checkbox input "true"
drag, startPoint x: 40, startPoint y: 209, endPoint x: 35, endPoint y: 227, distance: 18.7
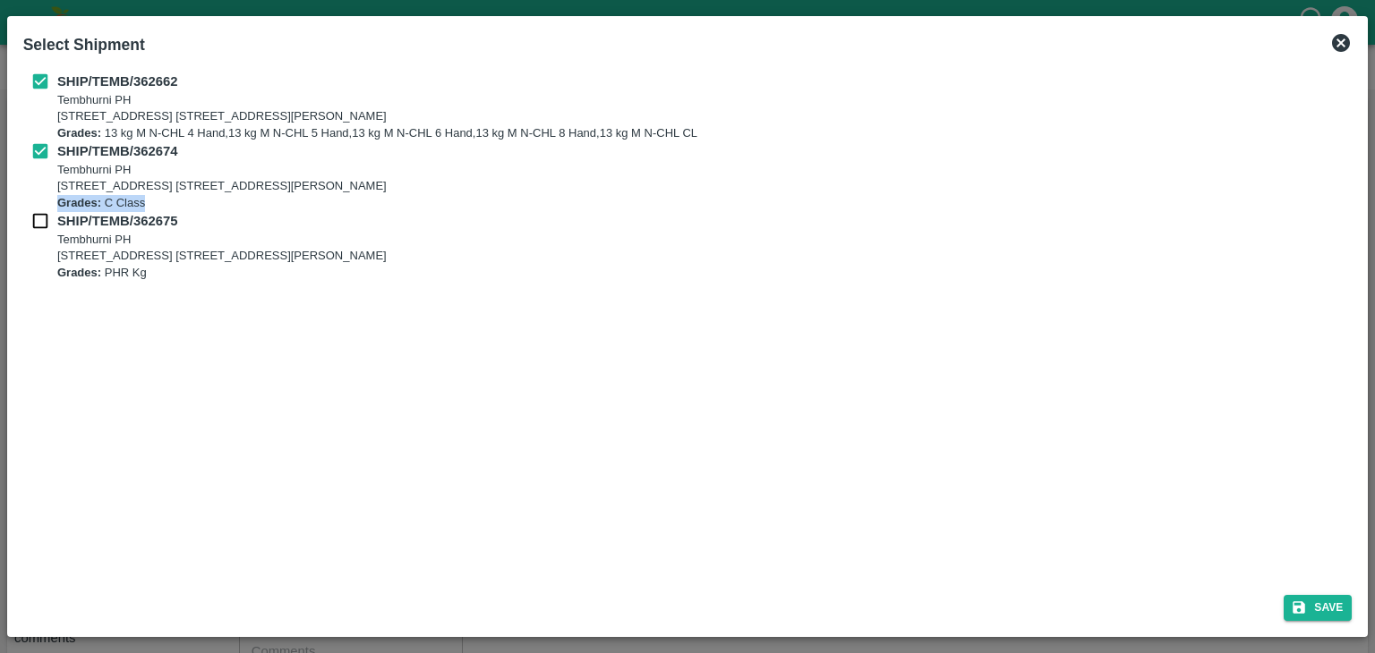
click at [35, 227] on div "SHIP/TEMB/362662 Tembhurni PH Tembhurni PH 205, PLOT NO. E-5, YASHSHREE INDUSTR…" at bounding box center [687, 176] width 1329 height 209
click at [35, 227] on input "checkbox" at bounding box center [40, 221] width 34 height 20
checkbox input "true"
click at [1341, 595] on button "Save" at bounding box center [1317, 608] width 68 height 26
type input "13/09/2025"
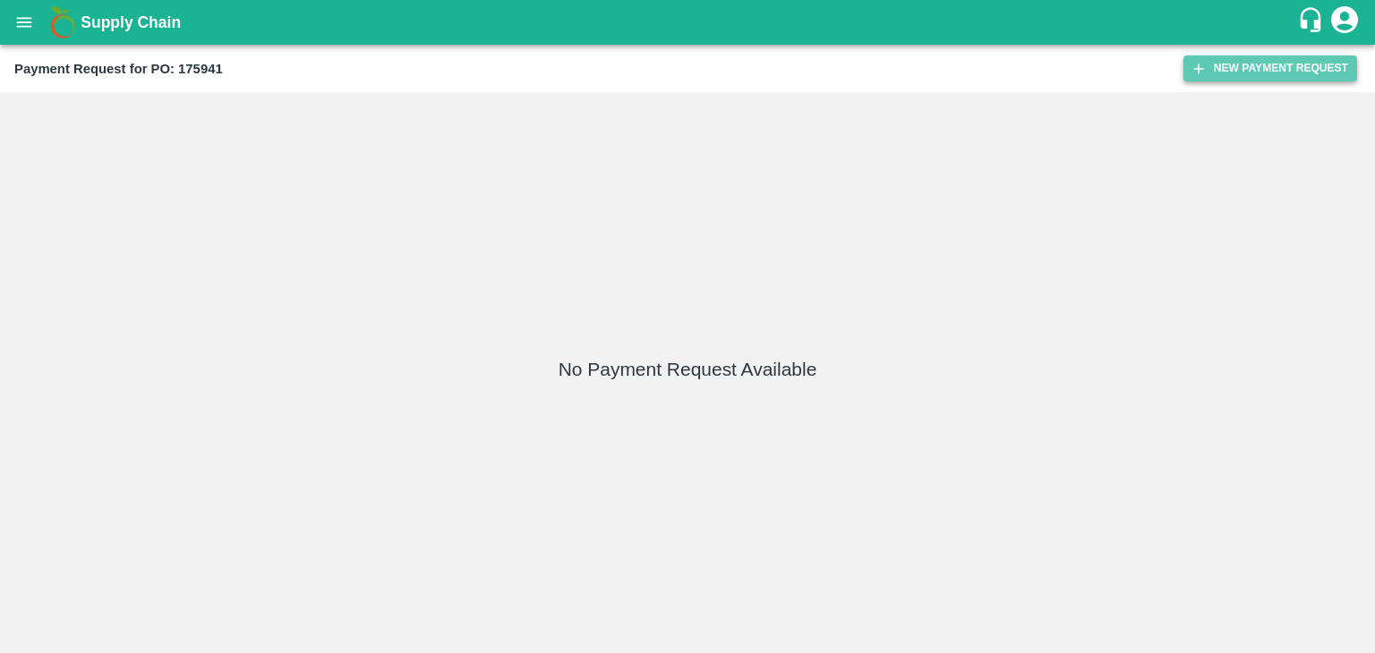
click at [1249, 71] on button "New Payment Request" at bounding box center [1270, 68] width 174 height 26
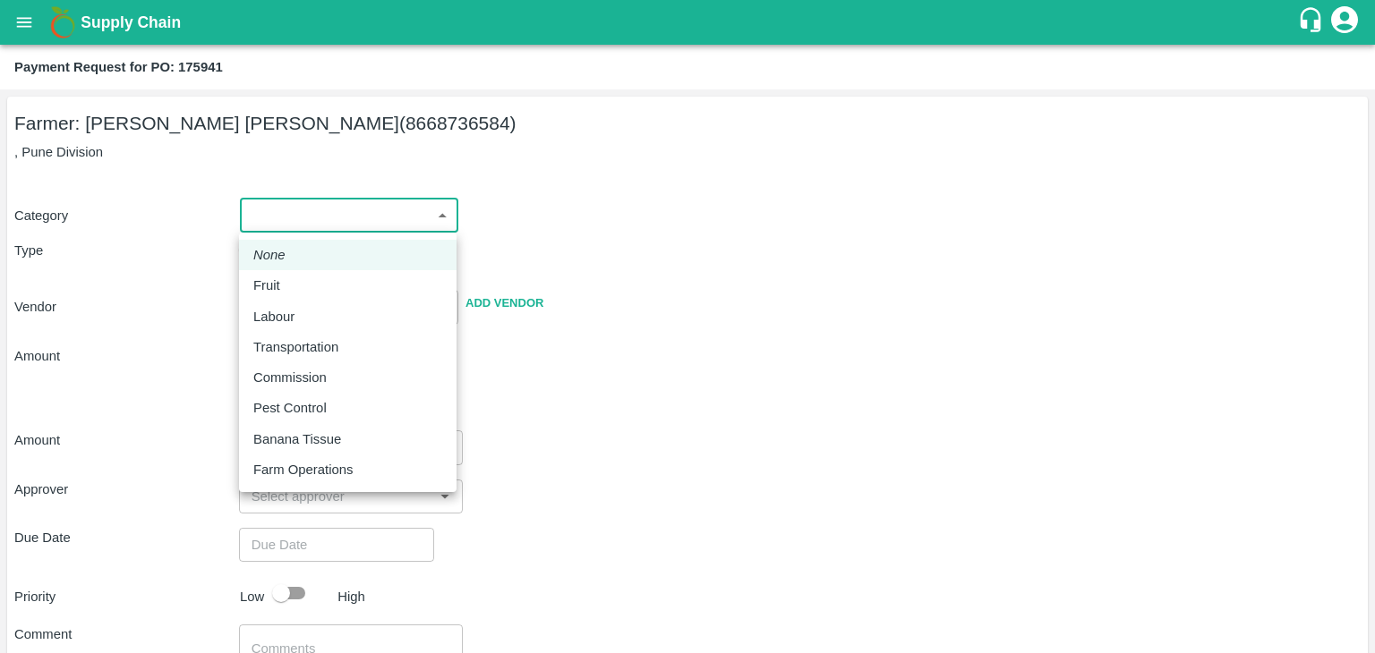
click at [268, 217] on body "Supply Chain Payment Request for PO: 175941 Farmer: [PERSON_NAME] [PERSON_NAME]…" at bounding box center [687, 326] width 1375 height 653
click at [294, 277] on div "Fruit" at bounding box center [347, 286] width 189 height 20
type input "1"
type input "[PERSON_NAME] [PERSON_NAME] - 8668736584([PERSON_NAME])"
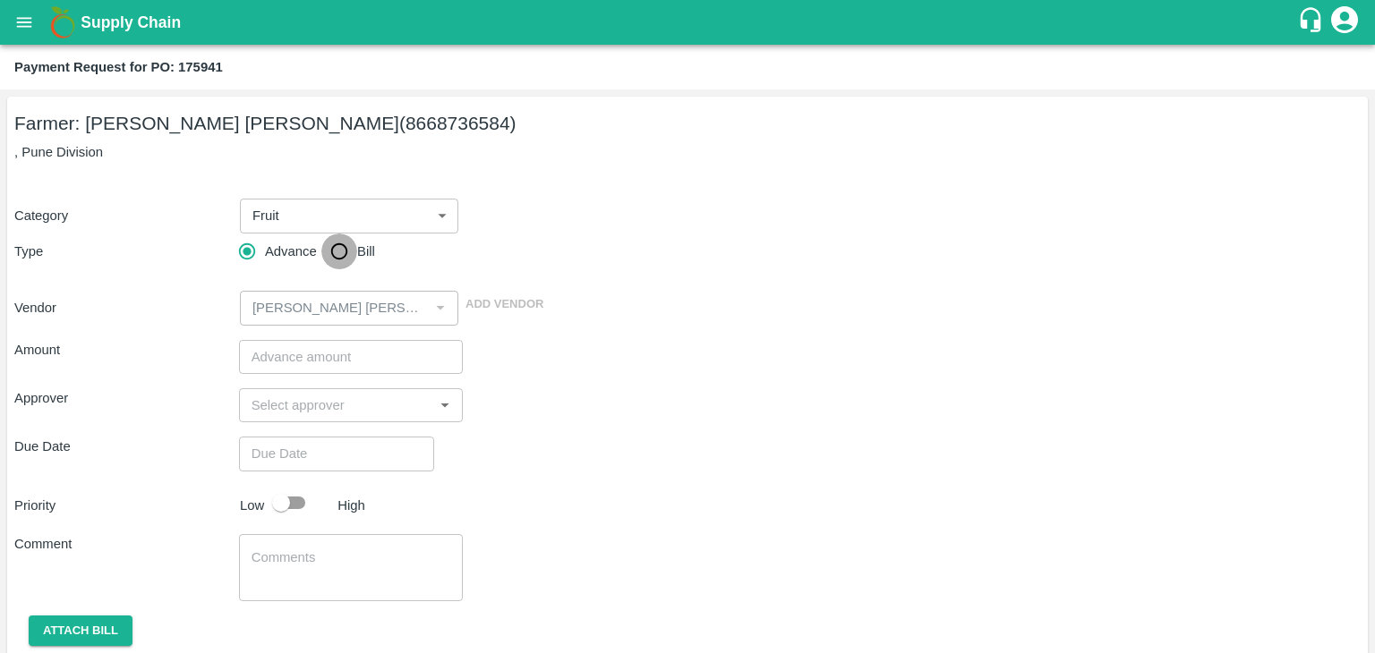
click at [334, 249] on input "Bill" at bounding box center [339, 252] width 36 height 36
radio input "true"
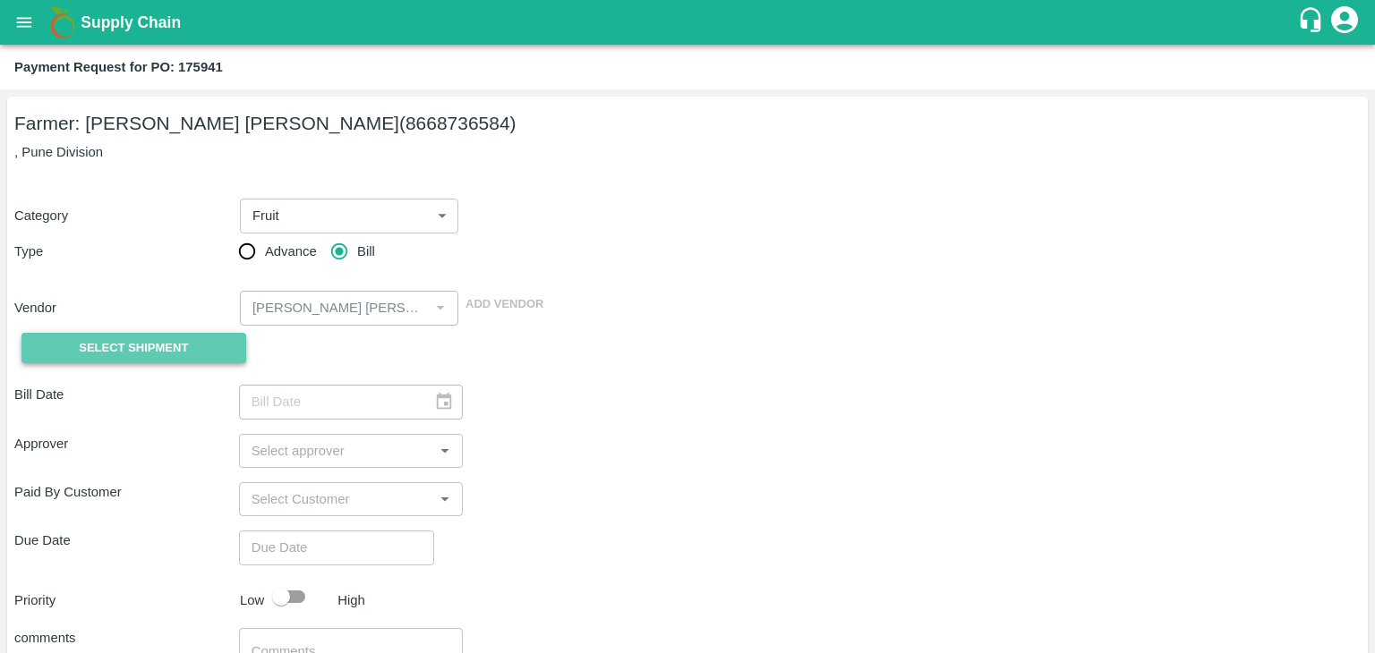
click at [150, 343] on span "Select Shipment" at bounding box center [133, 348] width 109 height 21
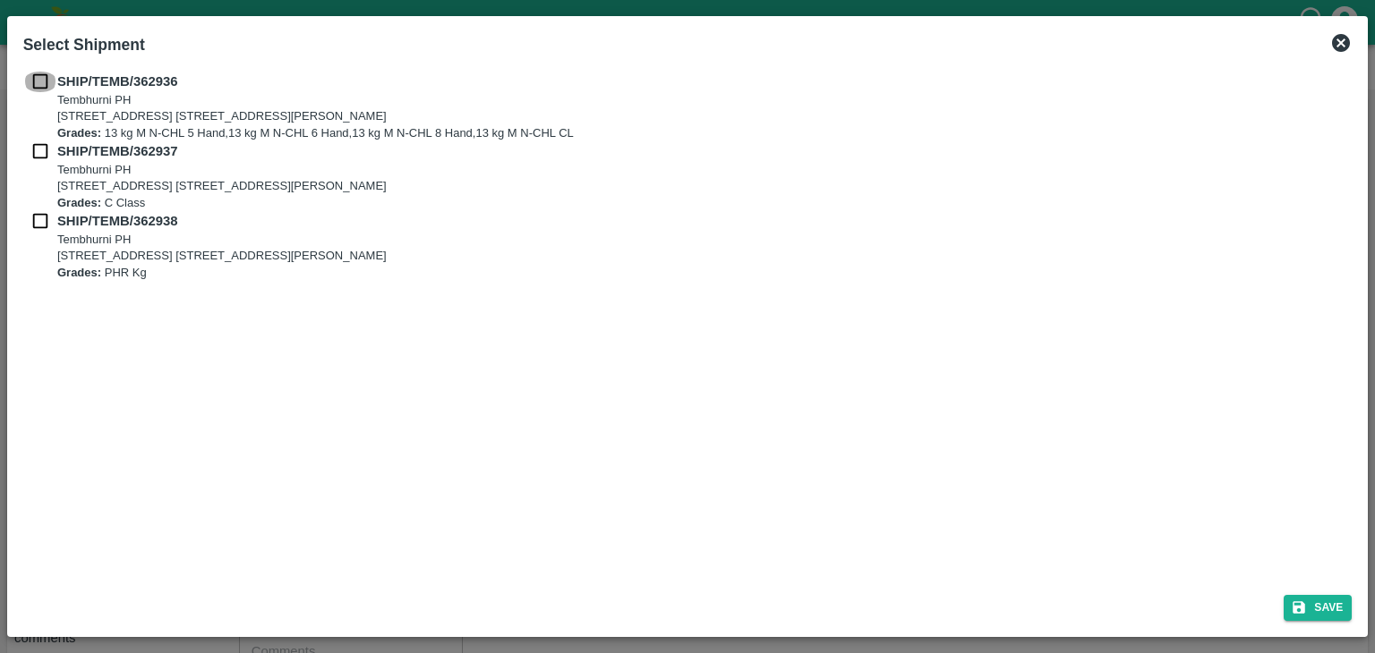
click at [32, 72] on input "checkbox" at bounding box center [40, 82] width 34 height 20
checkbox input "true"
click at [37, 148] on input "checkbox" at bounding box center [40, 151] width 34 height 20
checkbox input "true"
click at [40, 232] on div "SHIP/TEMB/362938 Tembhurni PH Tembhurni PH 205, PLOT NO. E-5, YASHSHREE INDUSTR…" at bounding box center [687, 246] width 1329 height 70
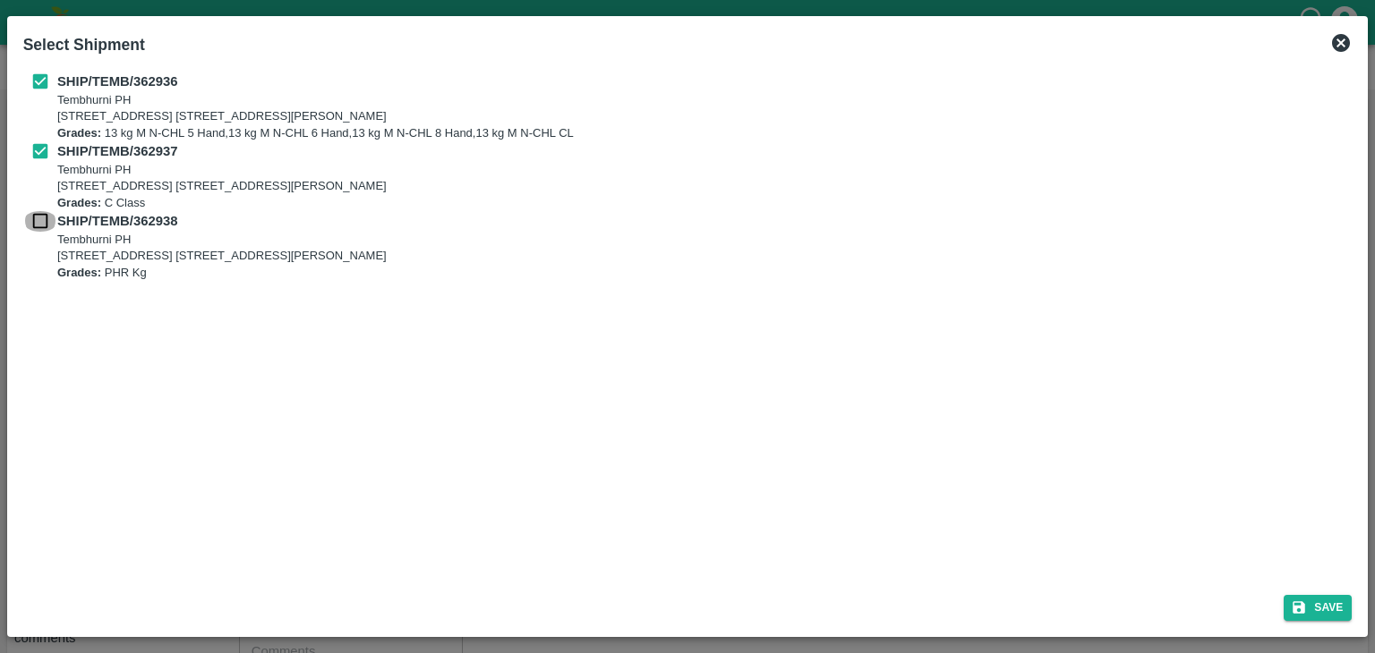
click at [39, 216] on input "checkbox" at bounding box center [40, 221] width 34 height 20
checkbox input "true"
click at [1332, 612] on button "Save" at bounding box center [1317, 608] width 68 height 26
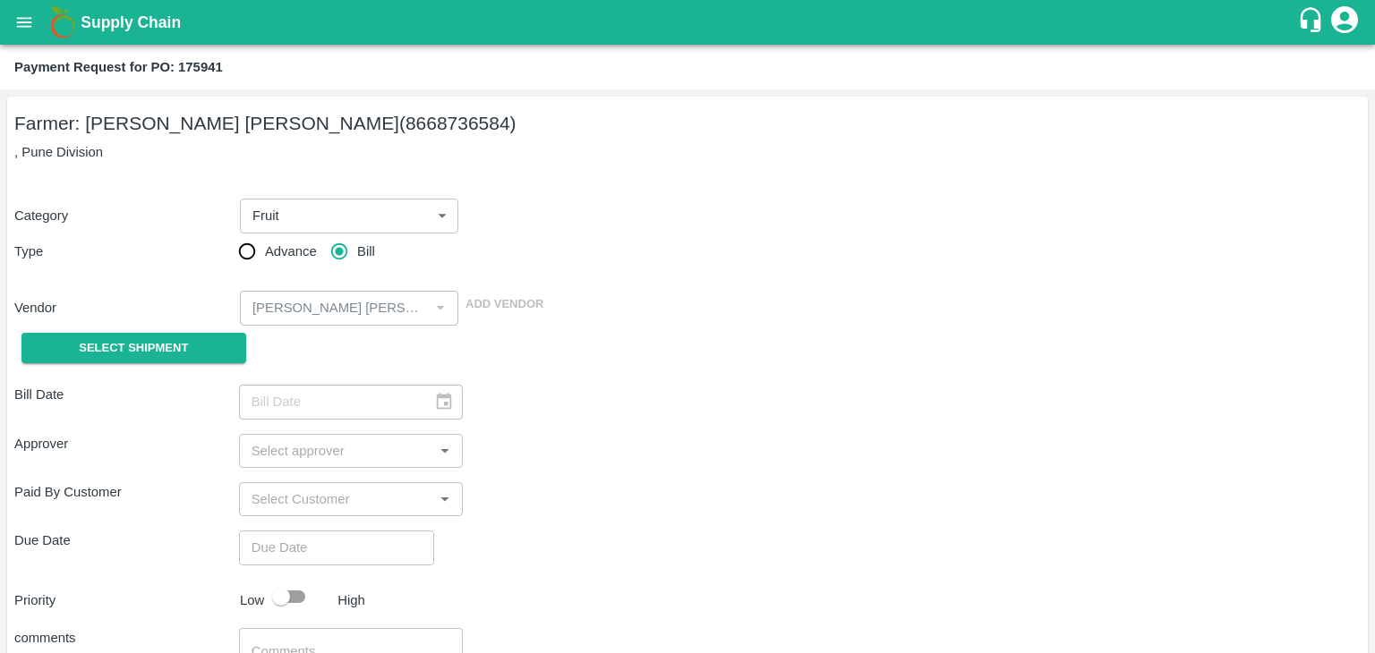
type input "[DATE]"
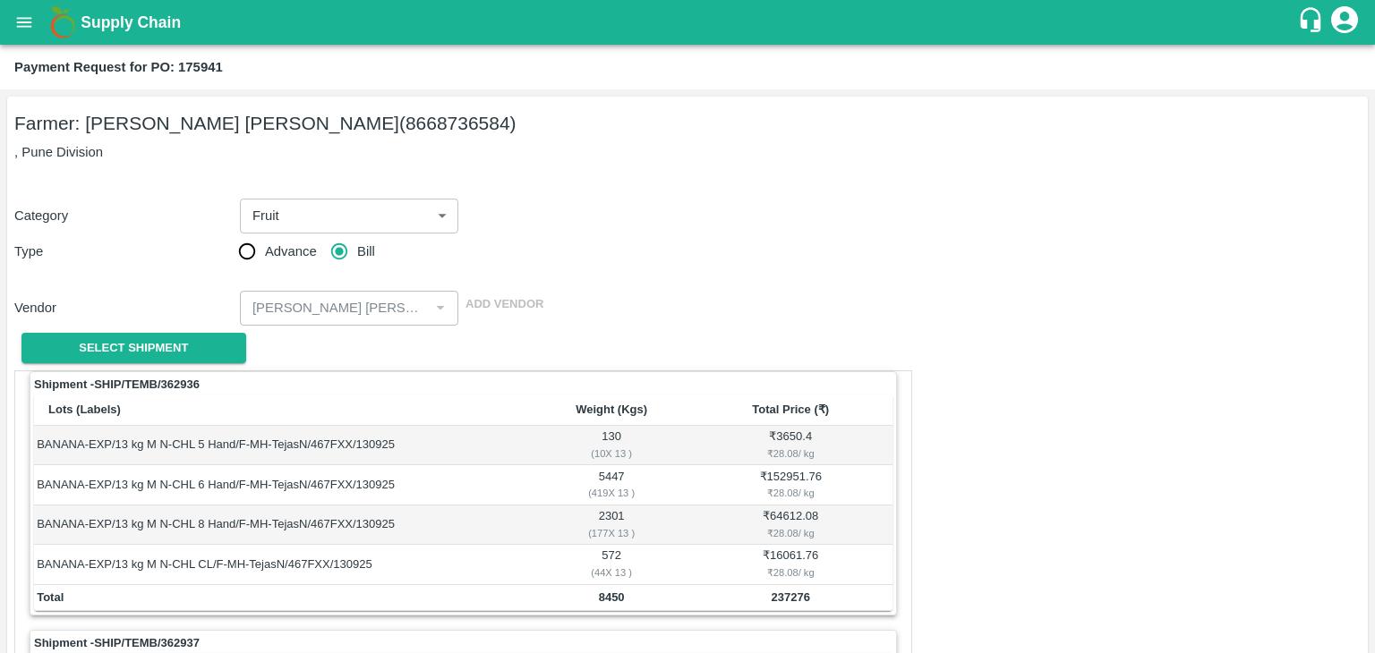
scroll to position [838, 0]
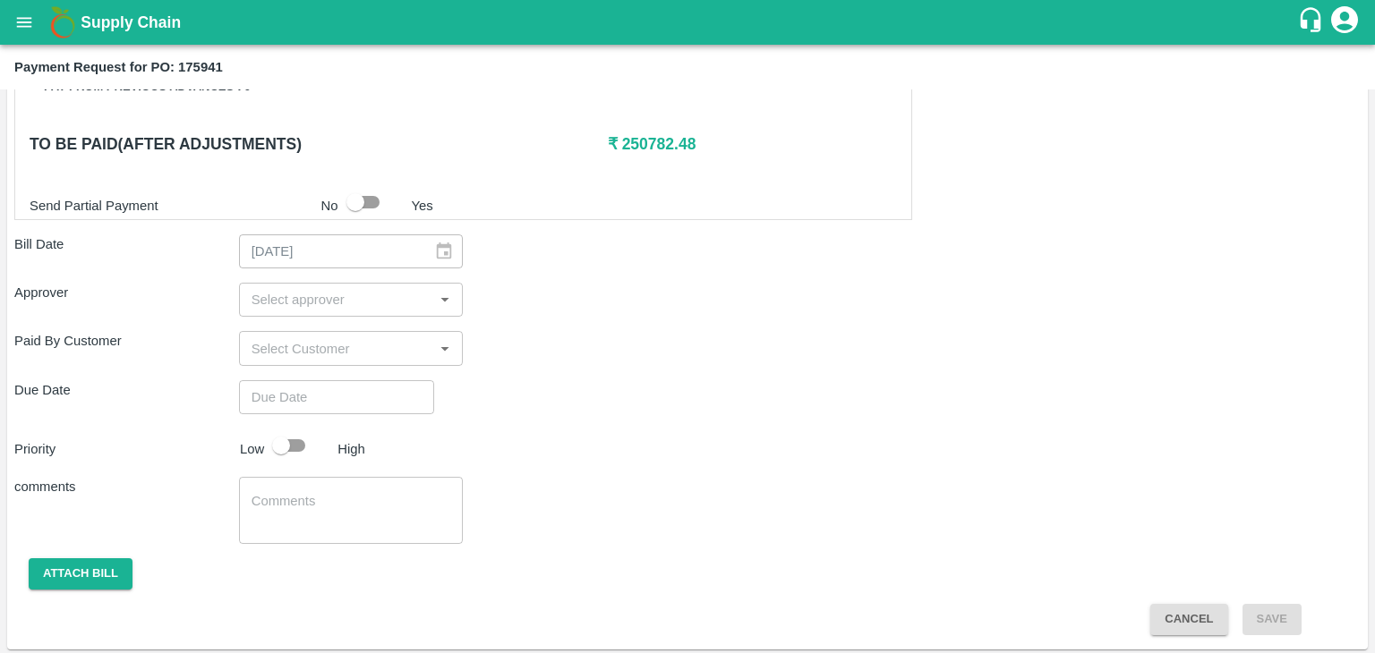
click at [331, 300] on input "input" at bounding box center [336, 299] width 184 height 23
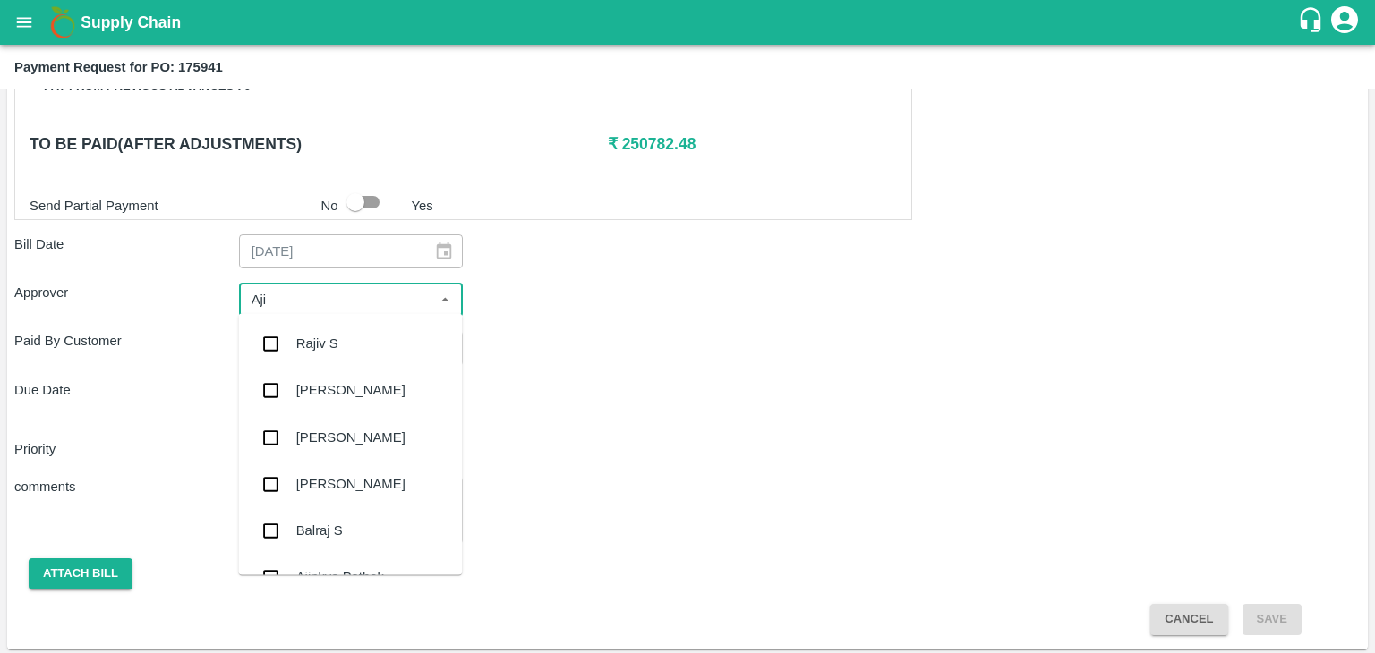
type input "Ajit"
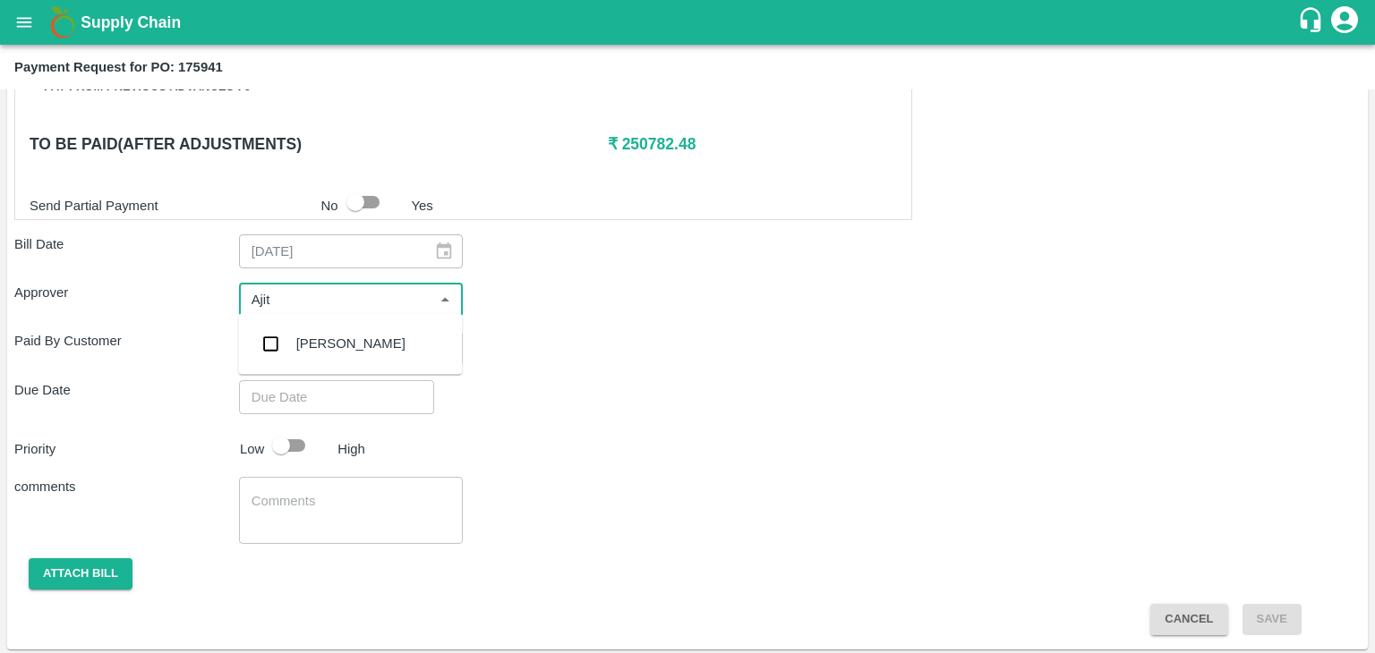
click at [344, 351] on div "[PERSON_NAME]" at bounding box center [350, 344] width 109 height 20
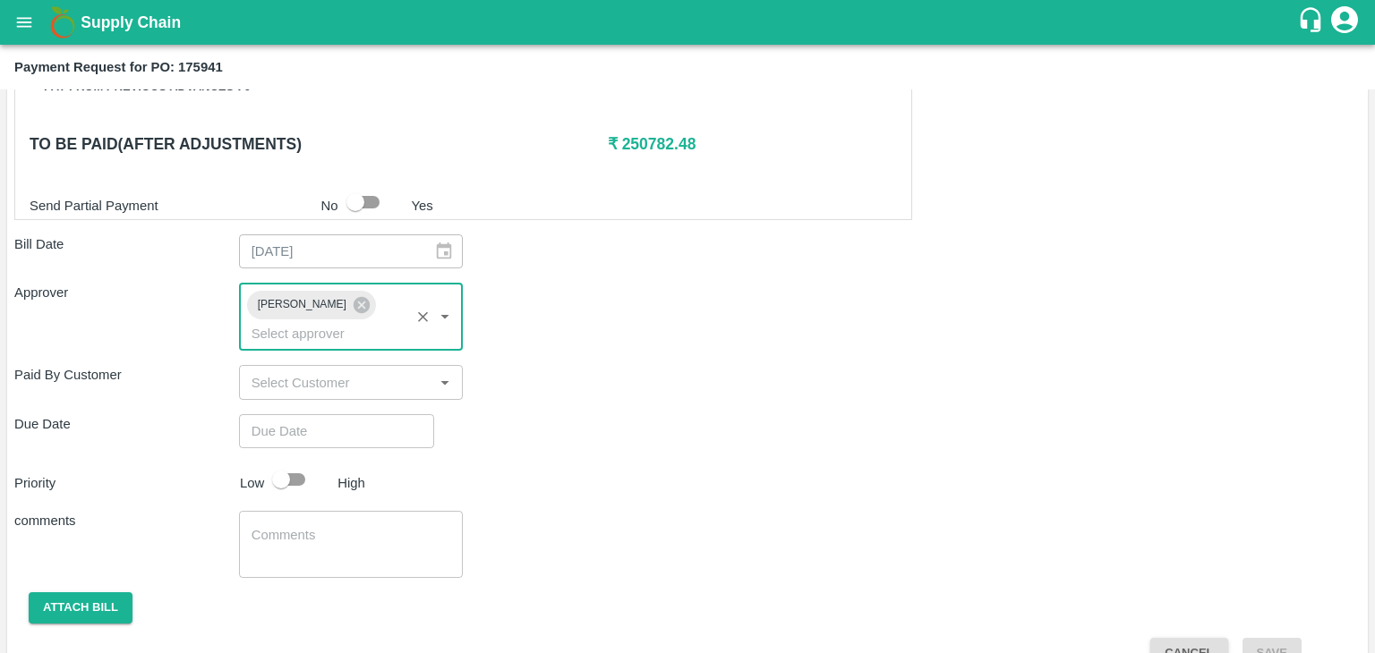
type input "DD/MM/YYYY hh:mm aa"
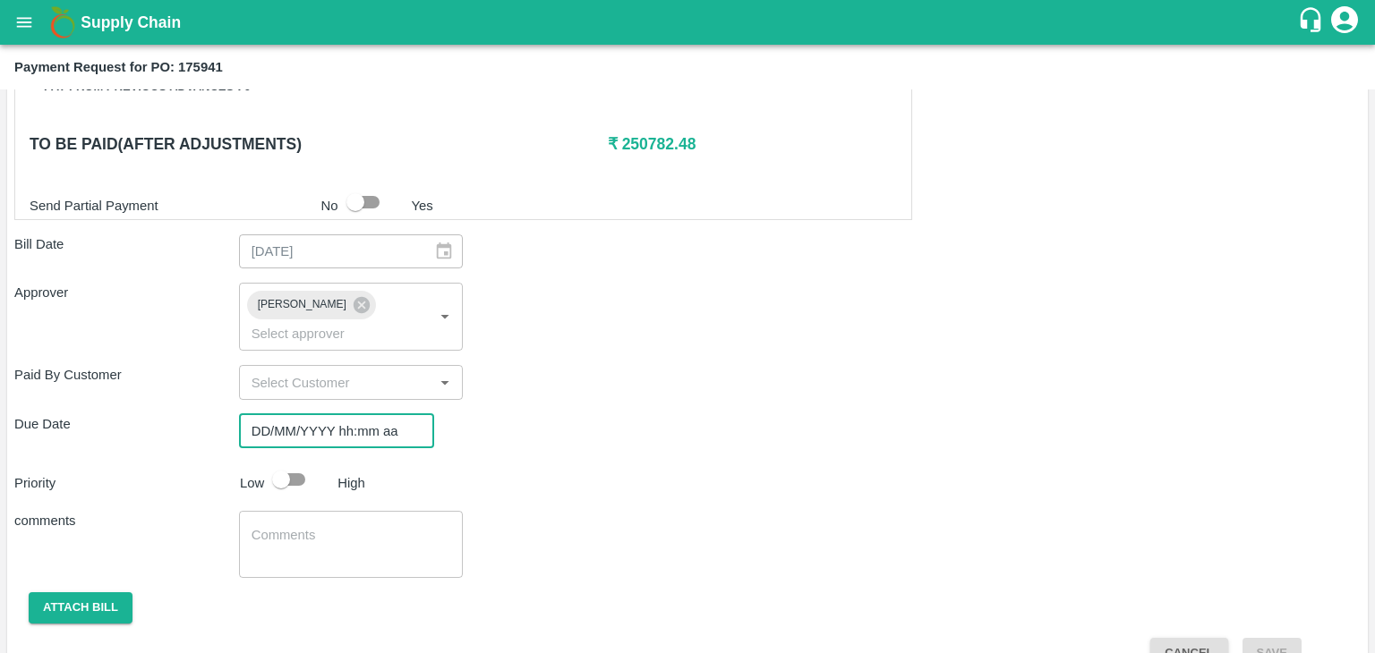
click at [372, 414] on input "DD/MM/YYYY hh:mm aa" at bounding box center [330, 431] width 183 height 34
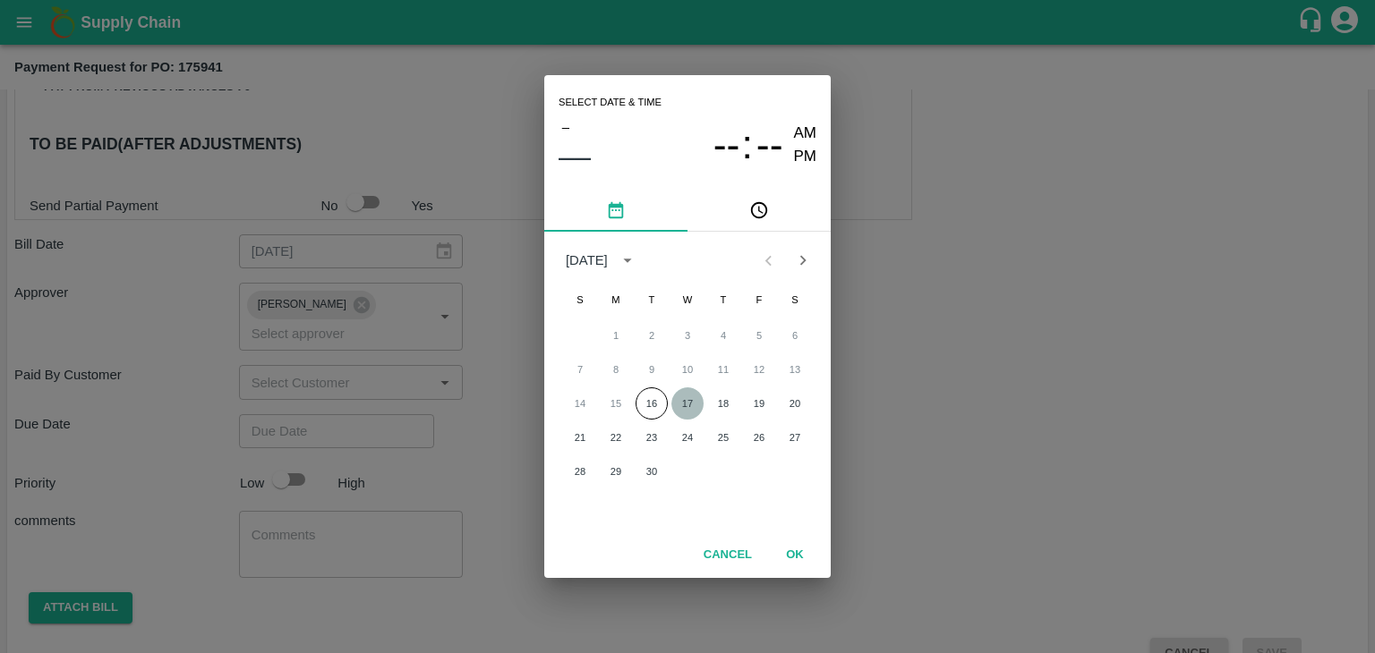
click at [687, 401] on button "17" at bounding box center [687, 403] width 32 height 32
type input "[DATE] 12:00 AM"
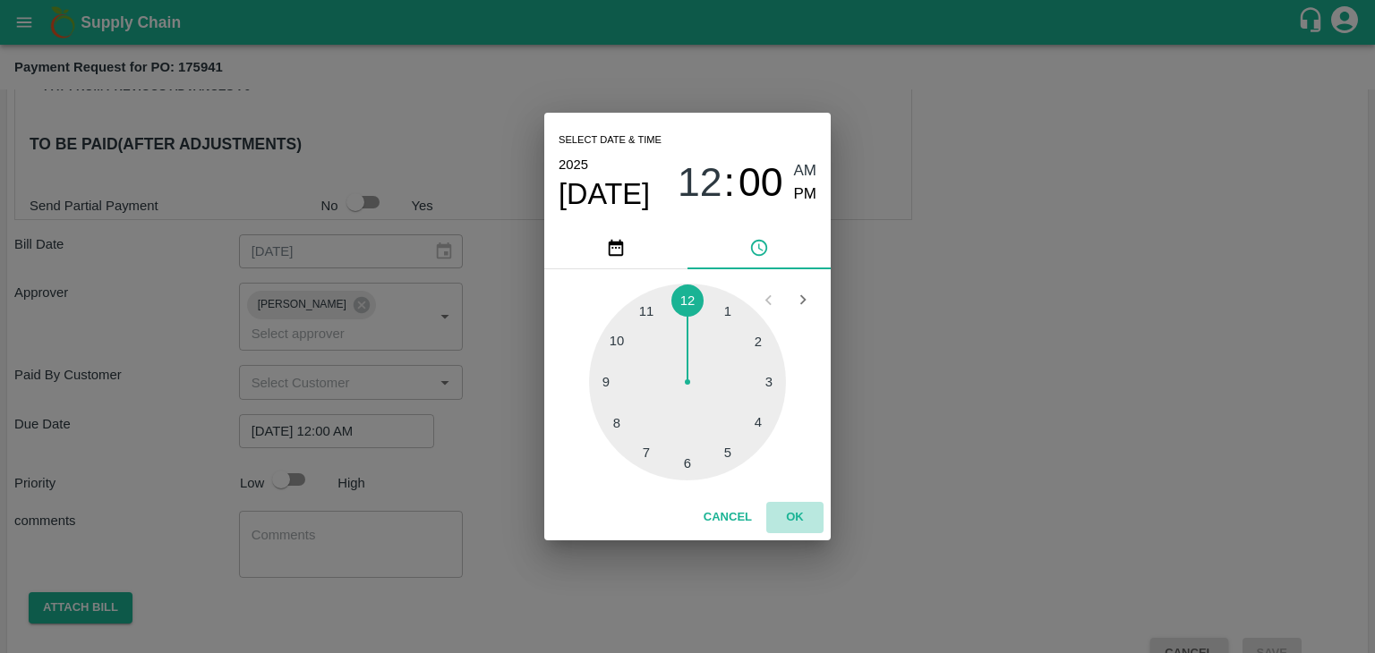
click at [801, 515] on button "OK" at bounding box center [794, 517] width 57 height 31
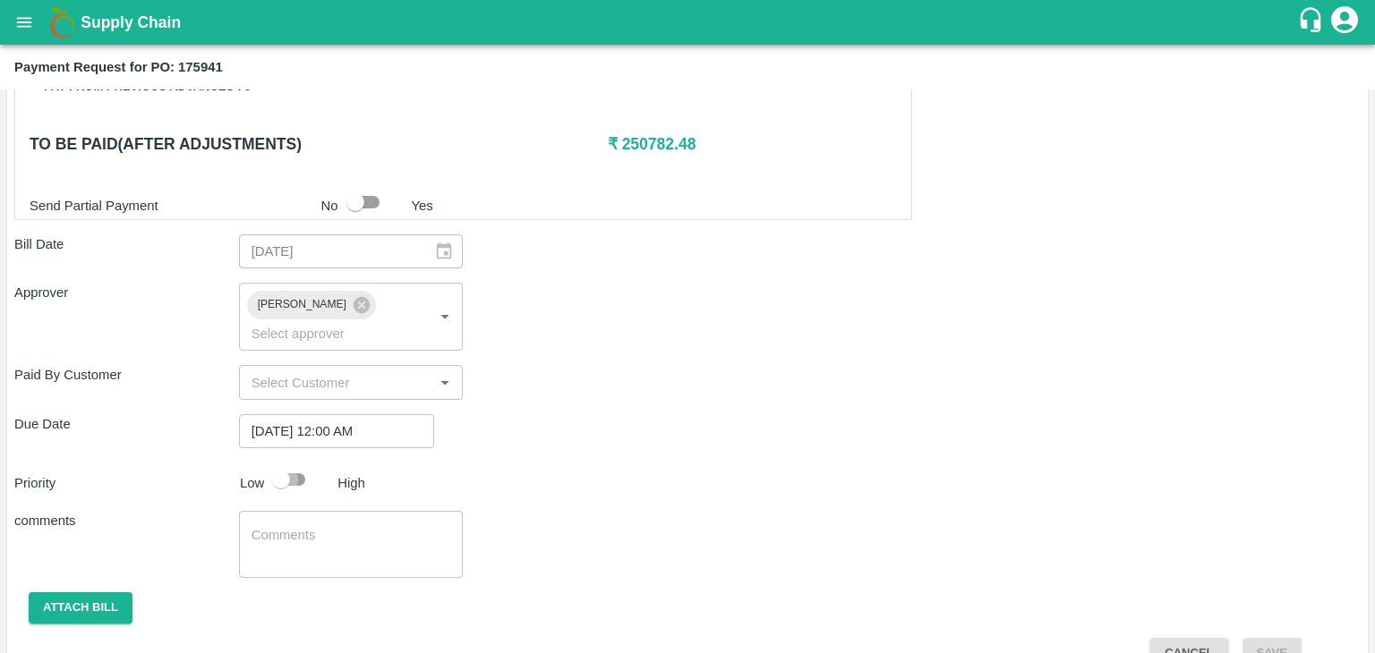
click at [274, 463] on input "checkbox" at bounding box center [281, 480] width 102 height 34
checkbox input "true"
click at [339, 526] on textarea at bounding box center [351, 545] width 200 height 38
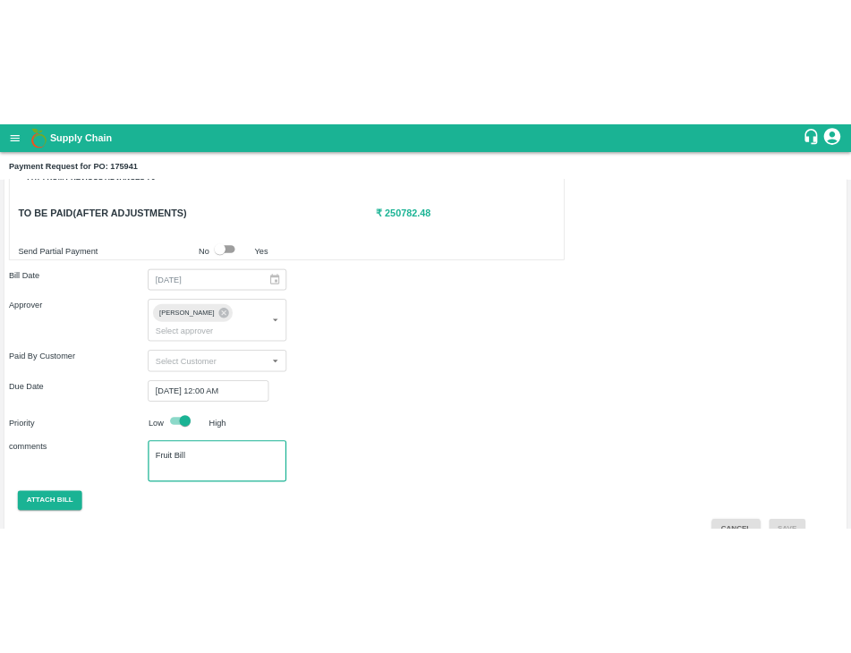
scroll to position [848, 0]
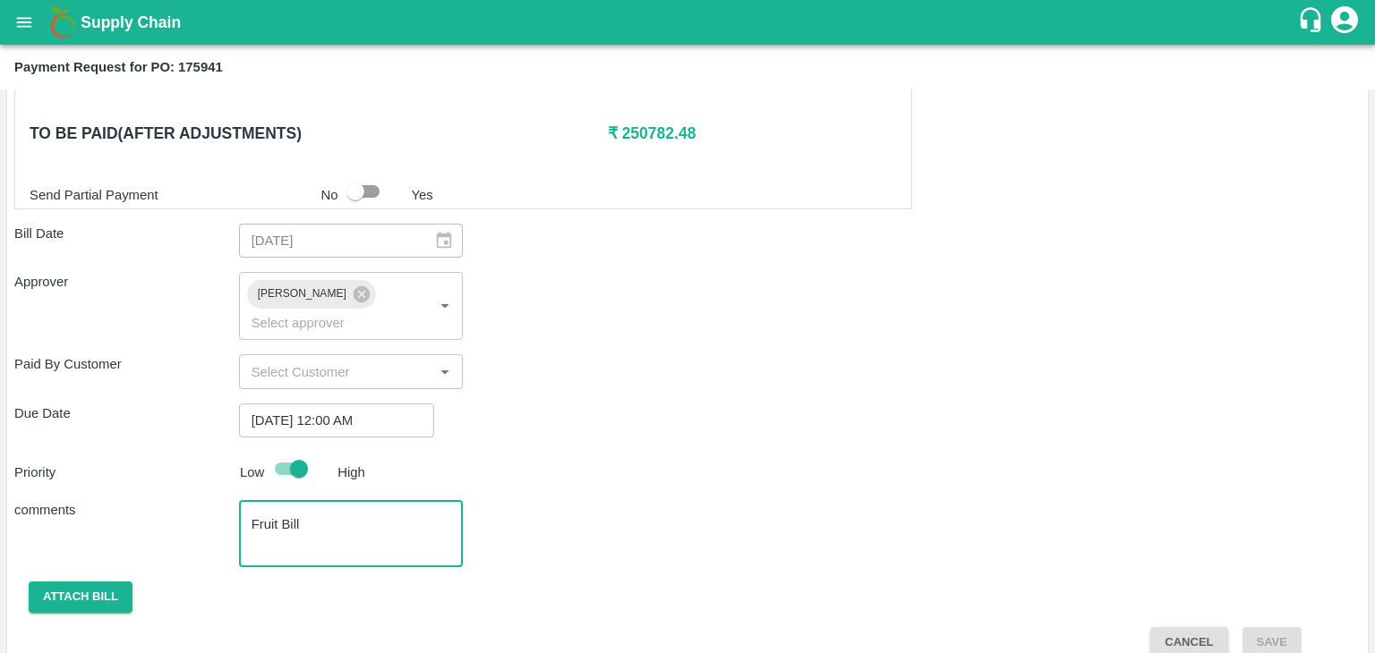
type textarea "Fruit Bill"
checkbox input "false"
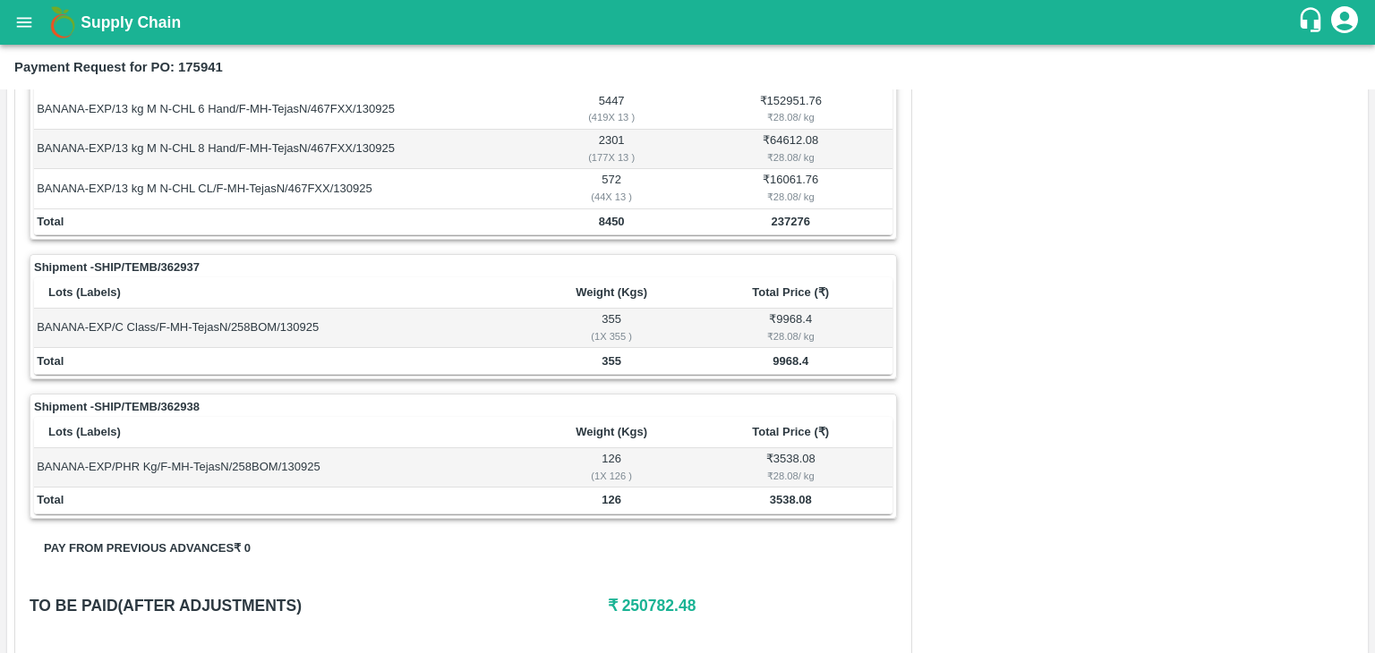
scroll to position [838, 0]
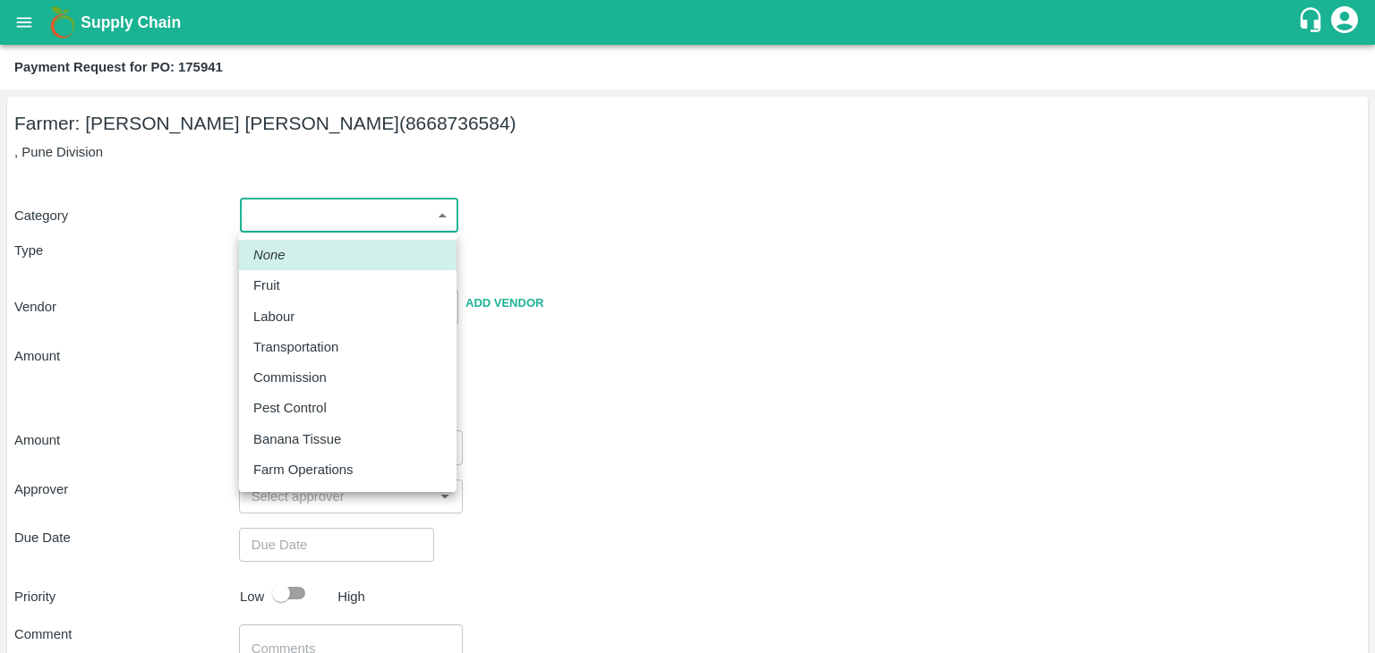
click at [262, 212] on body "Supply Chain Payment Request for PO: 175941 Farmer: [PERSON_NAME] [PERSON_NAME]…" at bounding box center [687, 326] width 1375 height 653
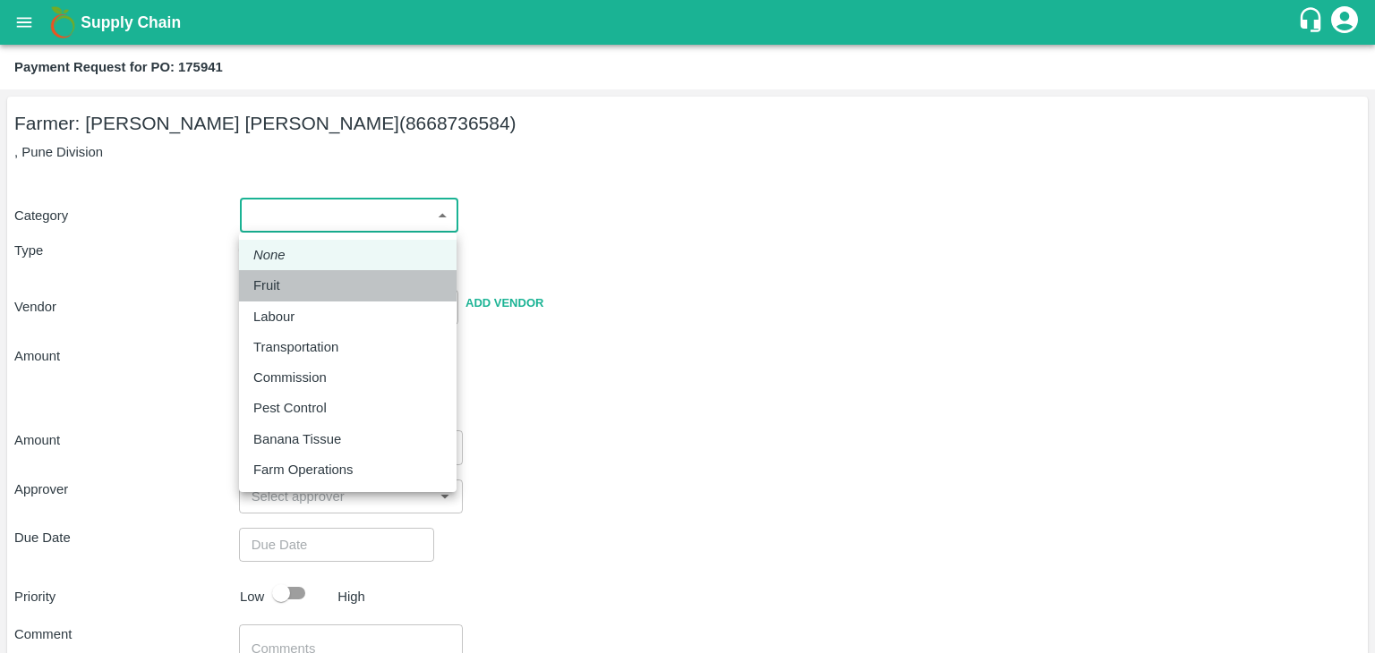
click at [297, 273] on li "Fruit" at bounding box center [347, 285] width 217 height 30
type input "1"
type input "[PERSON_NAME] [PERSON_NAME] - 8668736584([PERSON_NAME])"
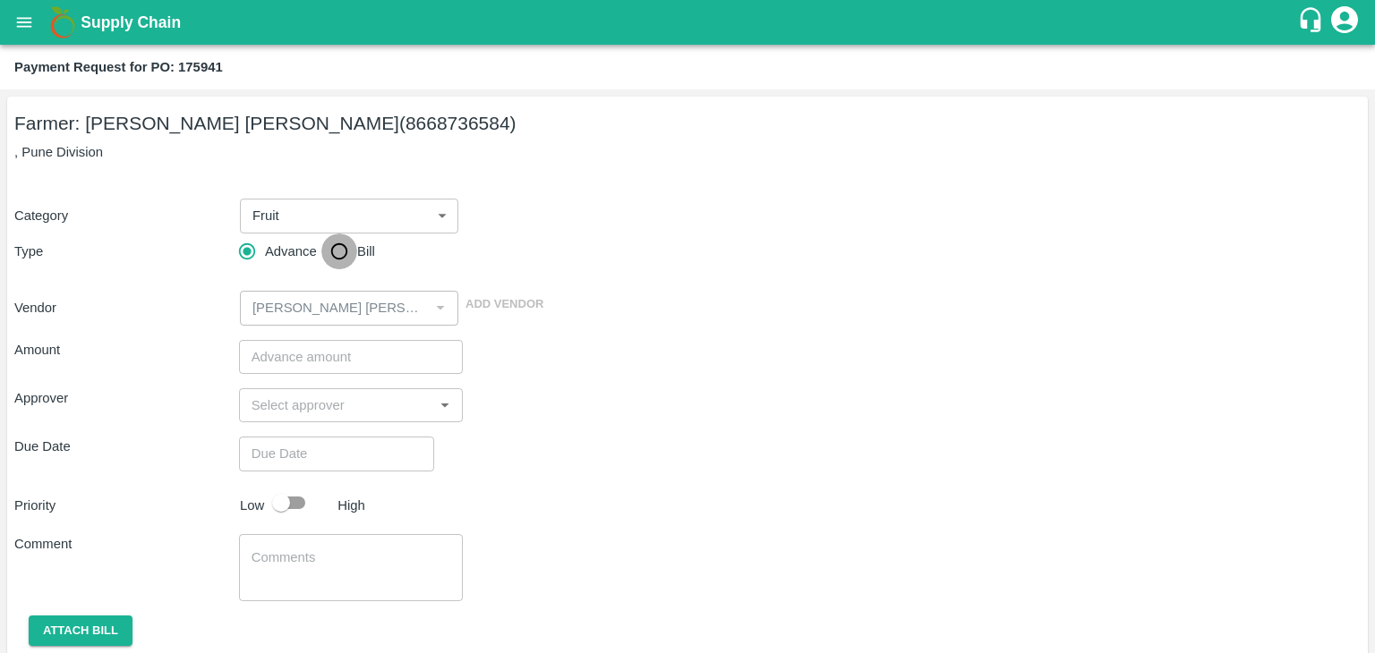
click at [329, 256] on input "Bill" at bounding box center [339, 252] width 36 height 36
radio input "true"
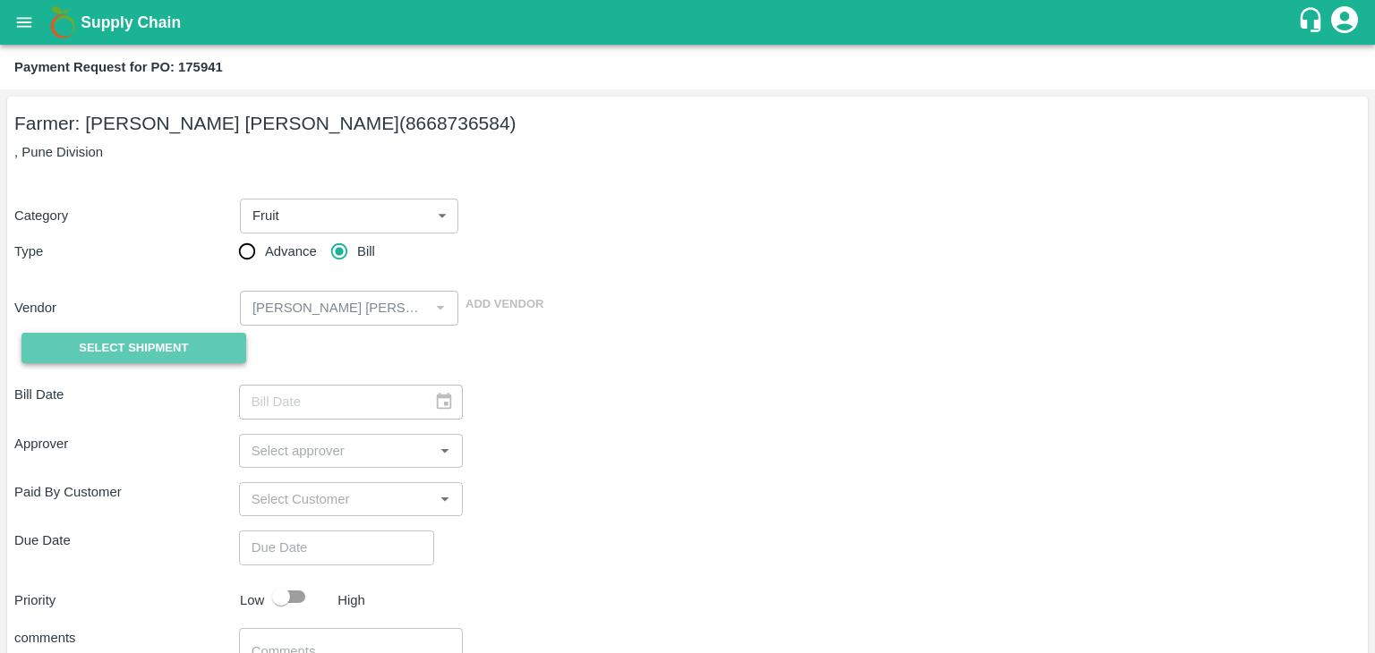
click at [122, 341] on span "Select Shipment" at bounding box center [133, 348] width 109 height 21
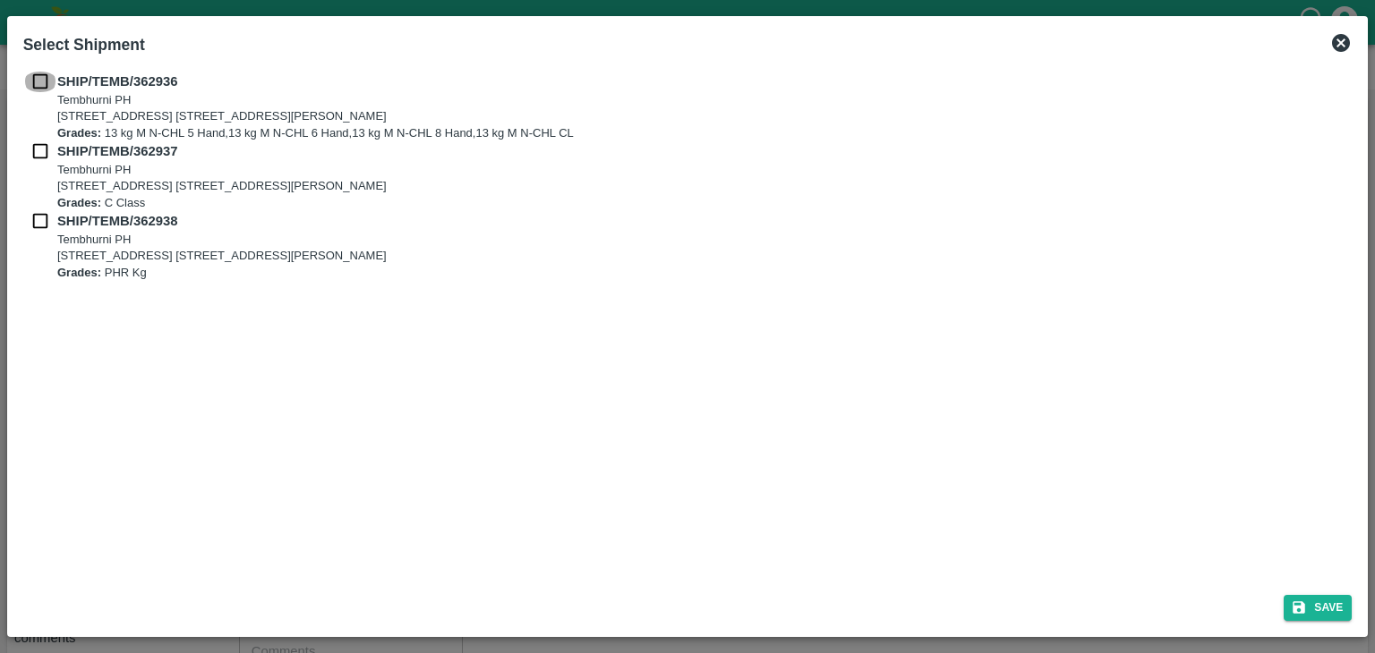
click at [34, 75] on input "checkbox" at bounding box center [40, 82] width 34 height 20
checkbox input "true"
click at [31, 164] on div "SHIP/TEMB/362937 [STREET_ADDRESS] [STREET_ADDRESS][PERSON_NAME] Grades: C Class" at bounding box center [687, 176] width 1329 height 70
click at [38, 148] on input "checkbox" at bounding box center [40, 151] width 34 height 20
checkbox input "true"
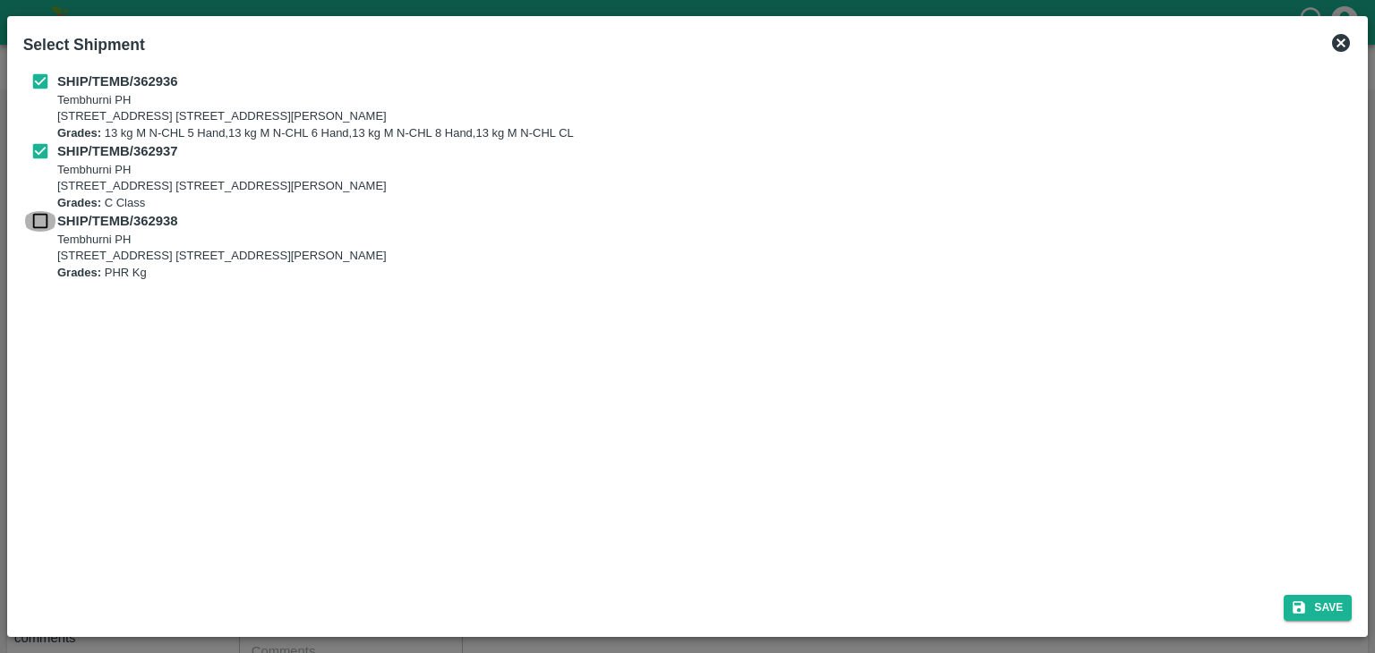
click at [37, 216] on input "checkbox" at bounding box center [40, 221] width 34 height 20
checkbox input "true"
click at [1313, 615] on button "Save" at bounding box center [1317, 608] width 68 height 26
type input "[DATE]"
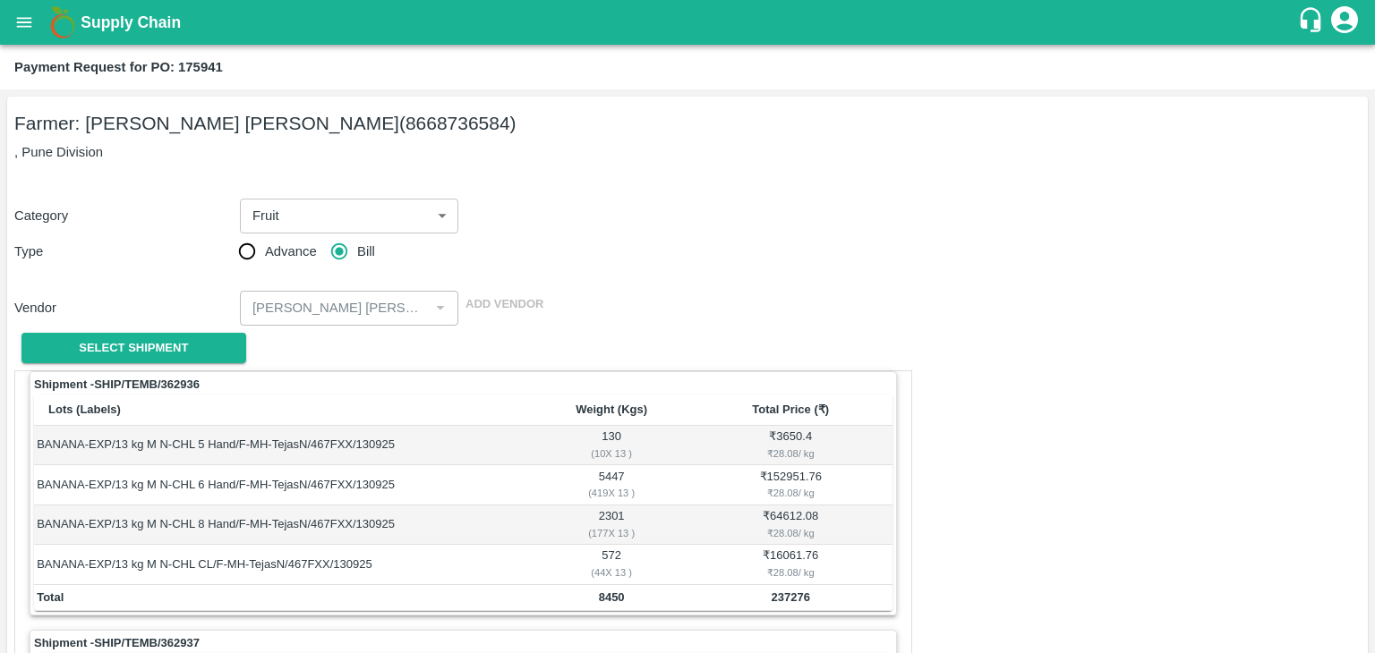
scroll to position [838, 0]
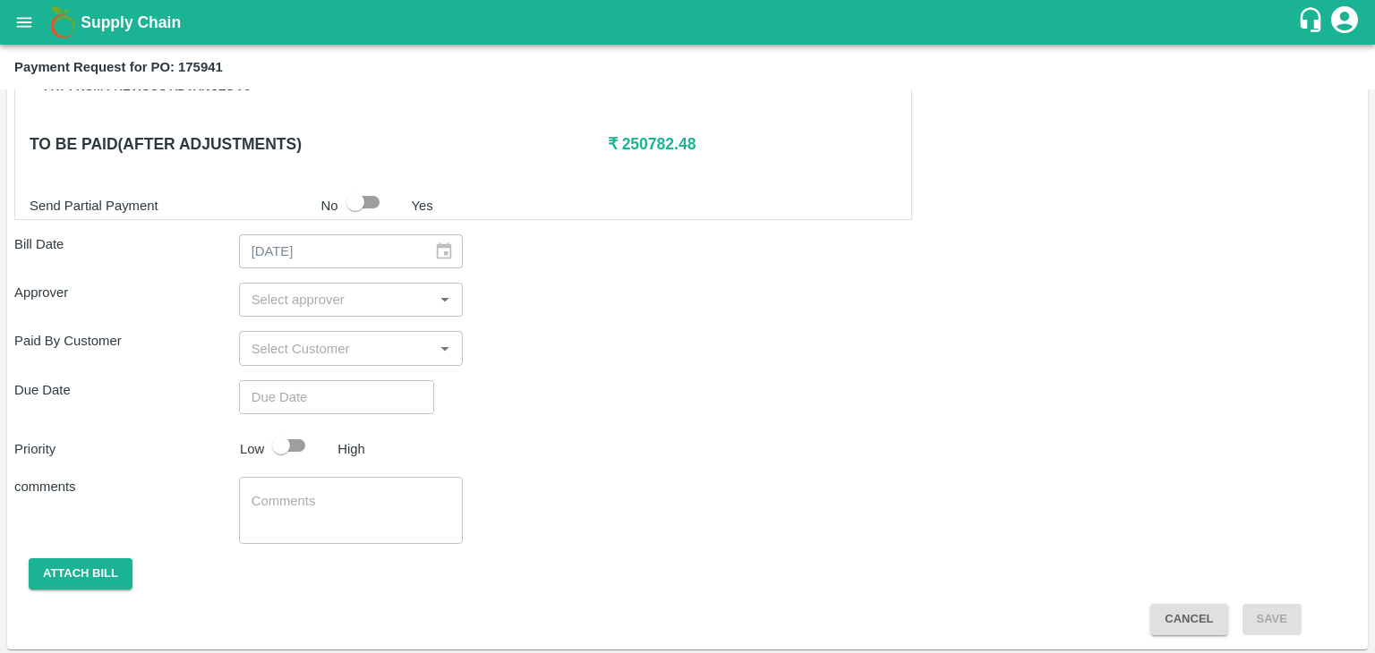
click at [386, 298] on input "input" at bounding box center [336, 299] width 184 height 23
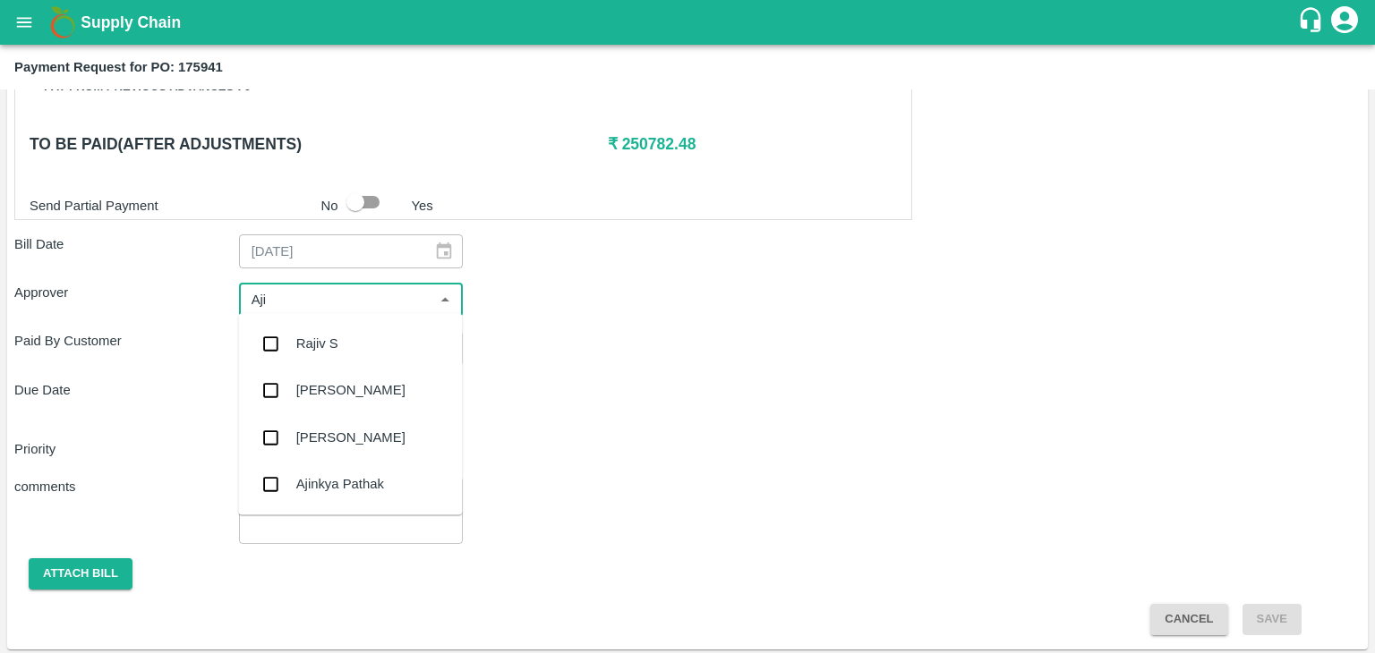
type input "Ajit"
click at [338, 328] on div "[PERSON_NAME]" at bounding box center [350, 343] width 224 height 47
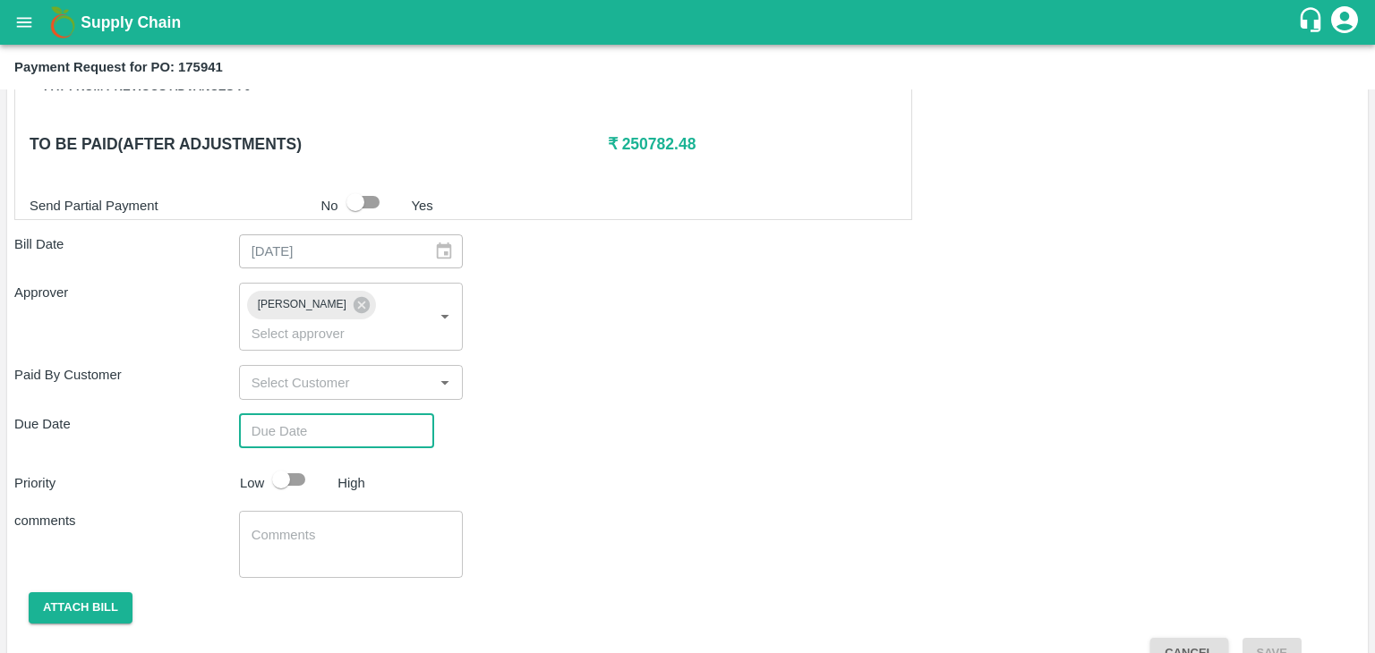
type input "DD/MM/YYYY hh:mm aa"
click at [392, 414] on input "DD/MM/YYYY hh:mm aa" at bounding box center [330, 431] width 183 height 34
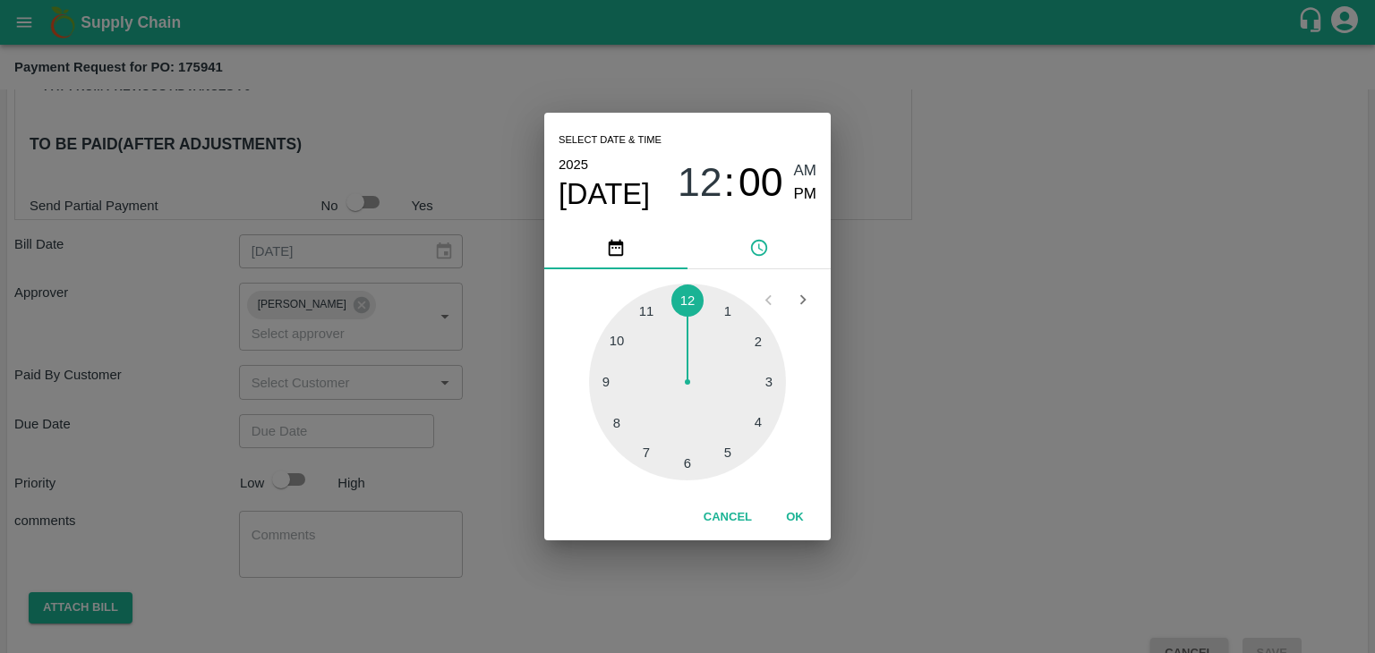
type input "[DATE] 12:00 AM"
click at [792, 502] on button "OK" at bounding box center [794, 517] width 57 height 31
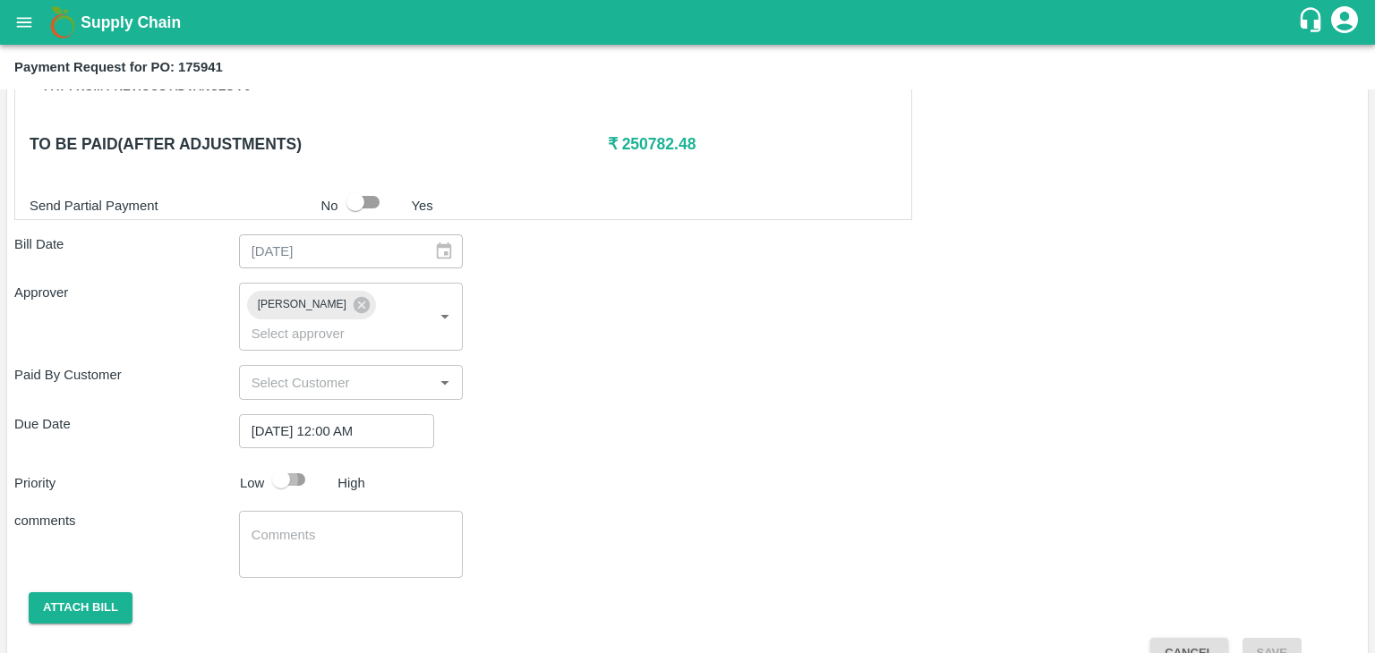
click at [312, 463] on input "checkbox" at bounding box center [281, 480] width 102 height 34
checkbox input "true"
click at [322, 526] on textarea at bounding box center [351, 545] width 200 height 38
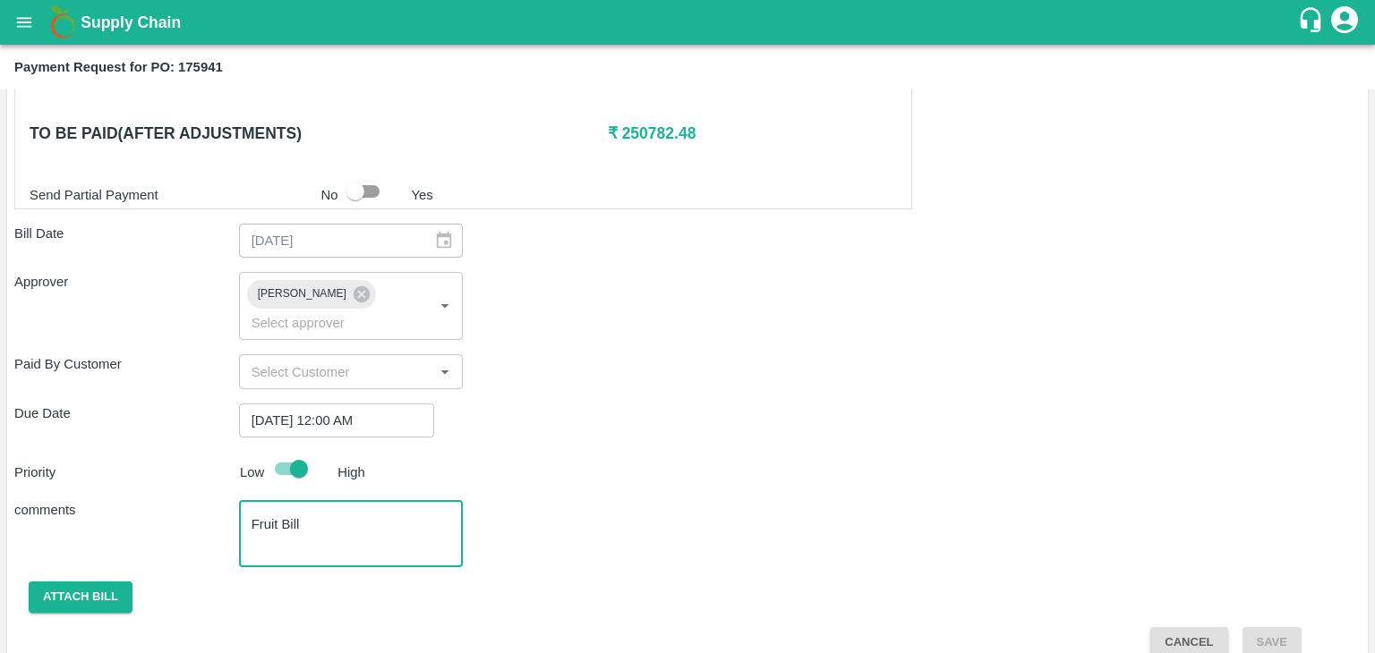
type textarea "Fruit Bill"
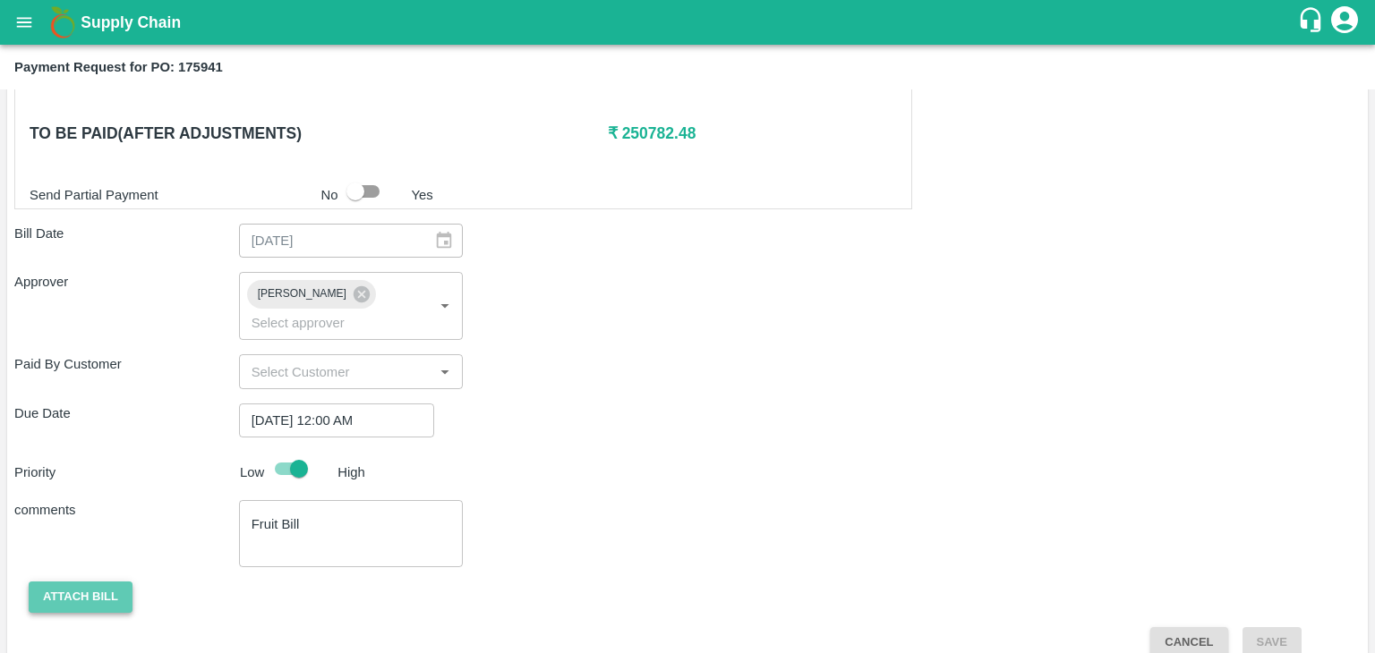
click at [90, 582] on button "Attach bill" at bounding box center [81, 597] width 104 height 31
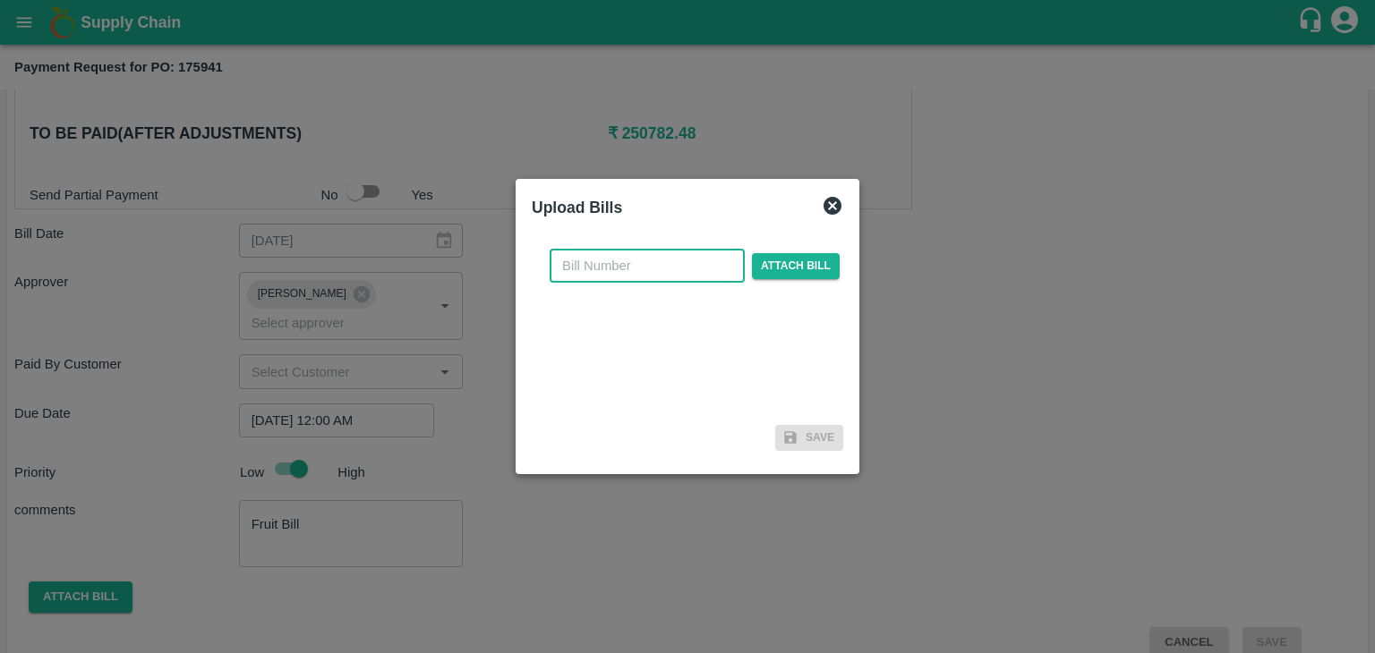
click at [659, 262] on input "text" at bounding box center [646, 266] width 195 height 34
click at [667, 268] on input "VG/25-26/046" at bounding box center [646, 266] width 195 height 34
type input "VG/25-26/126"
click at [770, 265] on span "Attach bill" at bounding box center [796, 266] width 88 height 26
click at [0, 0] on input "Attach bill" at bounding box center [0, 0] width 0 height 0
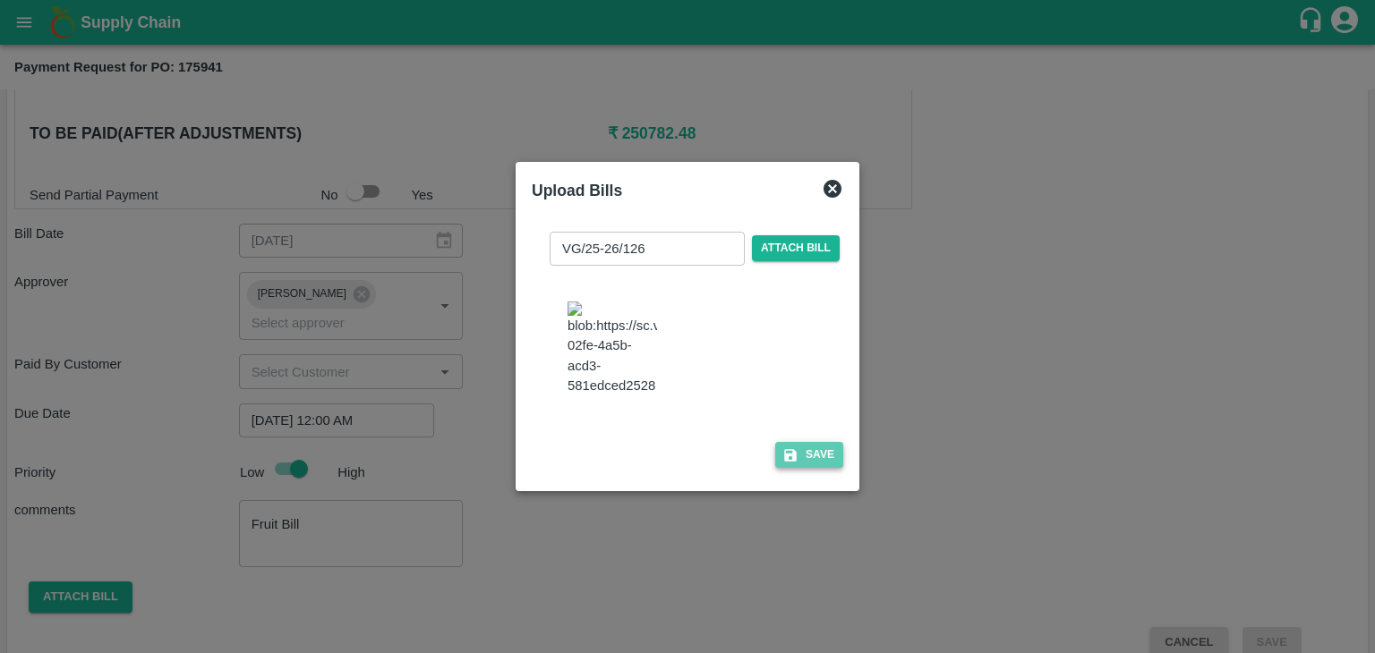
click at [807, 460] on button "Save" at bounding box center [809, 455] width 68 height 26
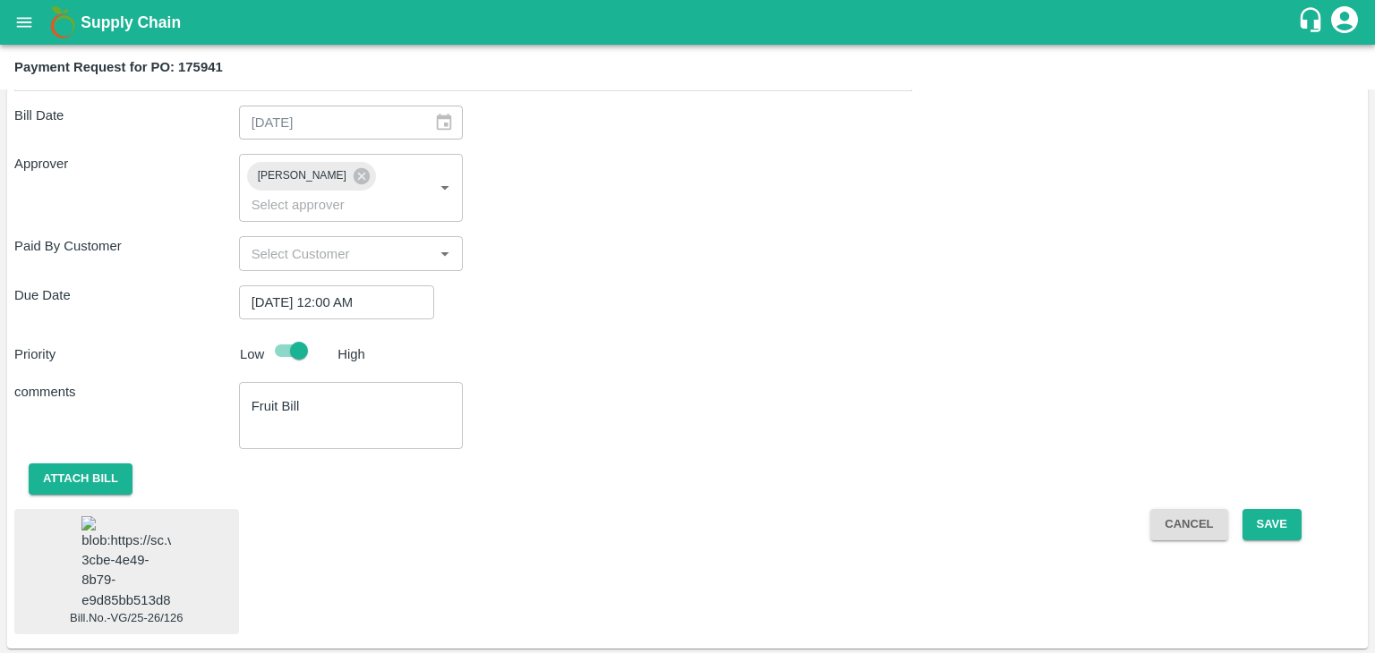
scroll to position [966, 0]
click at [134, 531] on img at bounding box center [125, 564] width 89 height 94
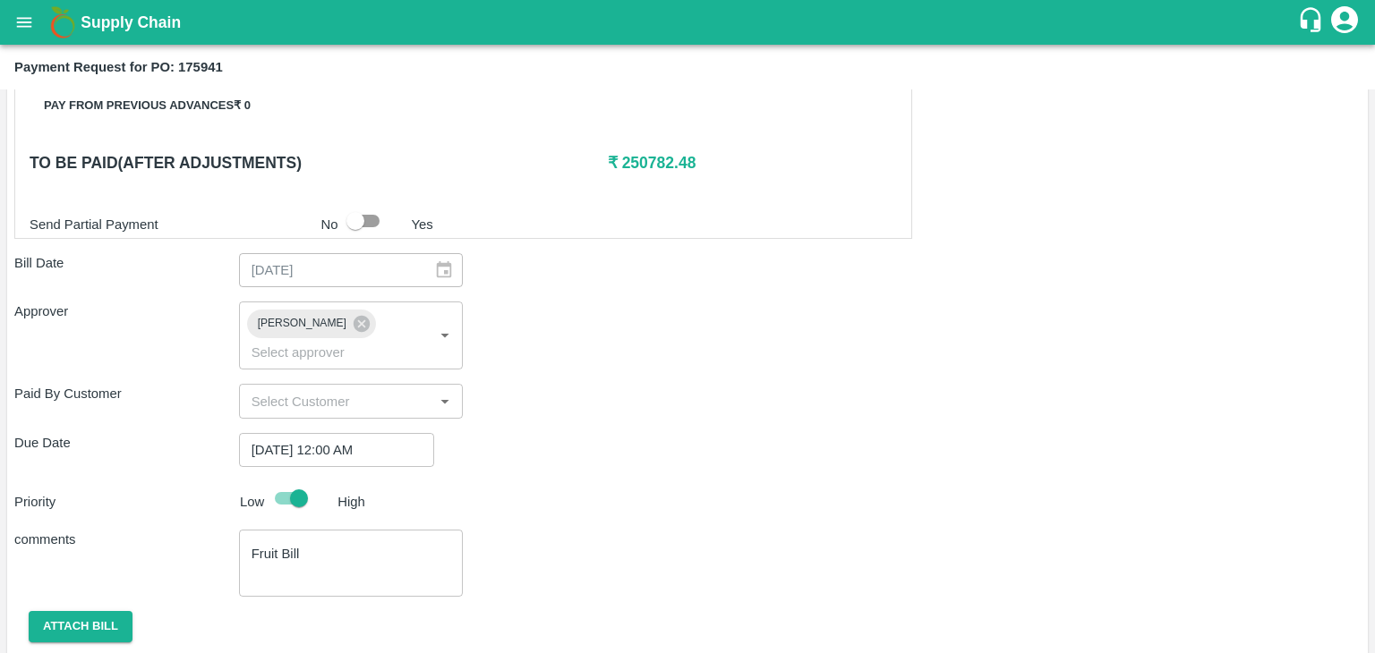
scroll to position [966, 0]
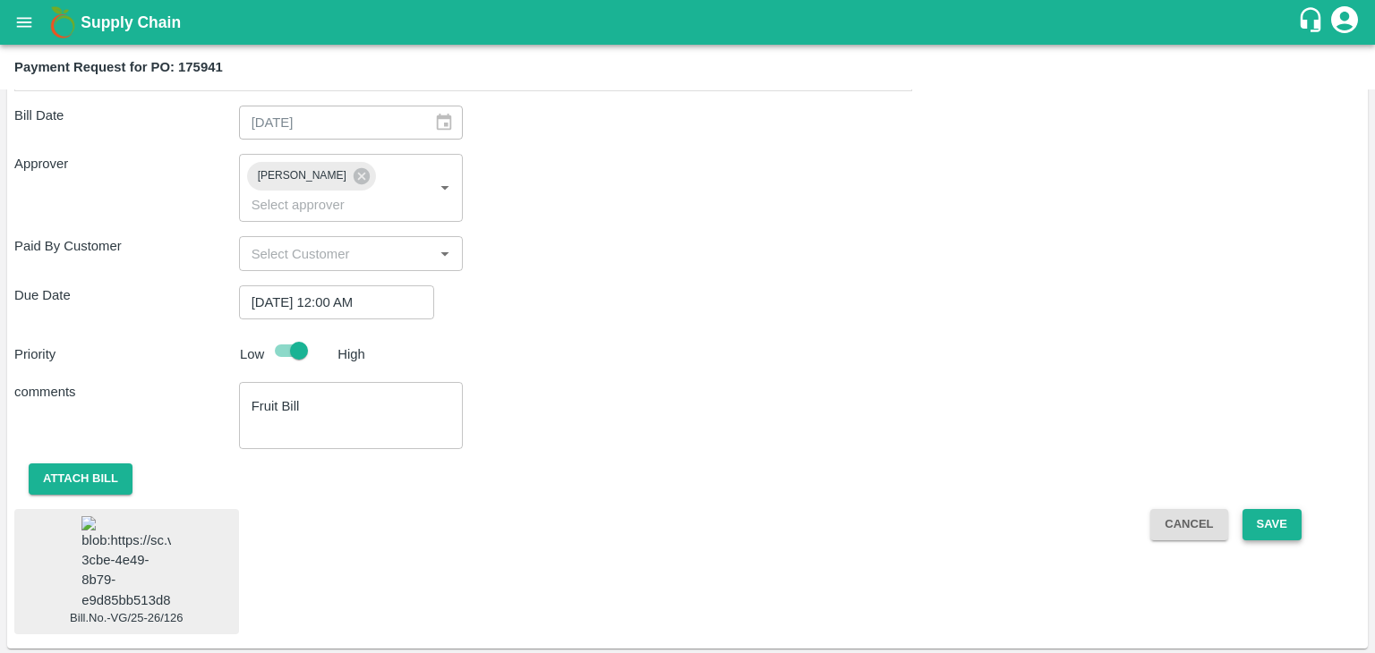
click at [1285, 509] on button "Save" at bounding box center [1271, 524] width 59 height 31
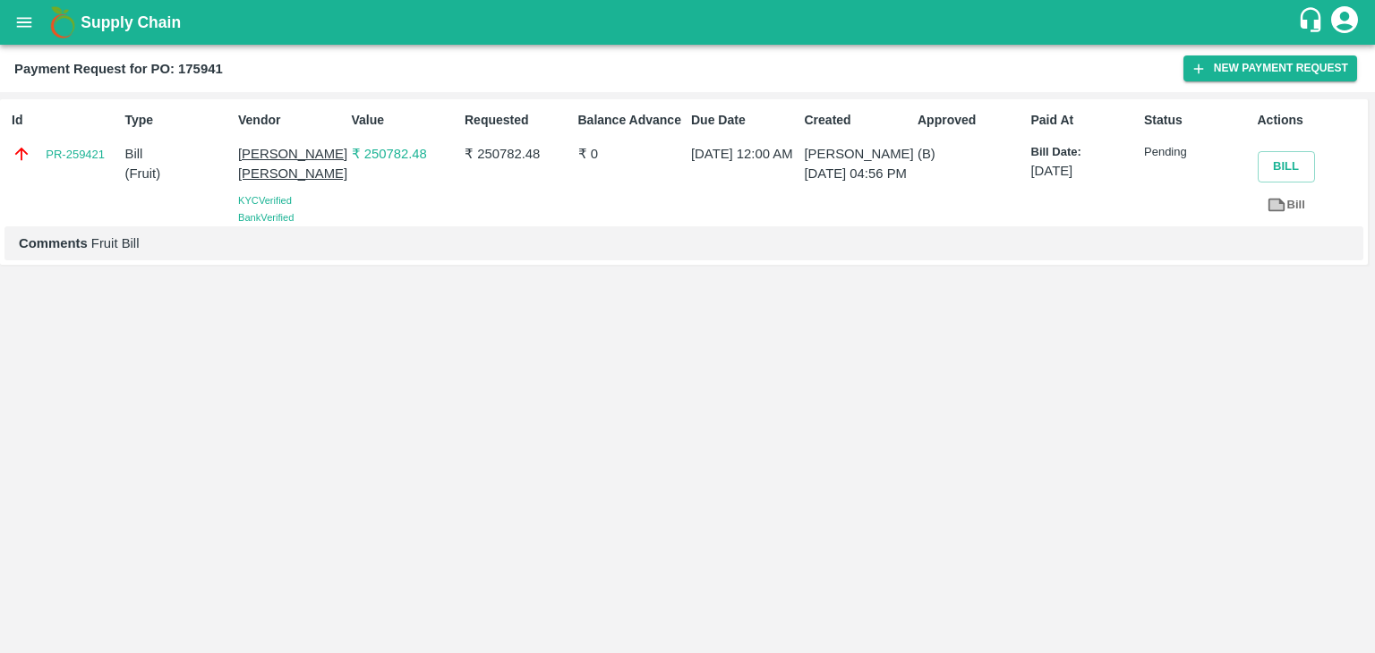
click at [16, 15] on icon "open drawer" at bounding box center [24, 23] width 20 height 20
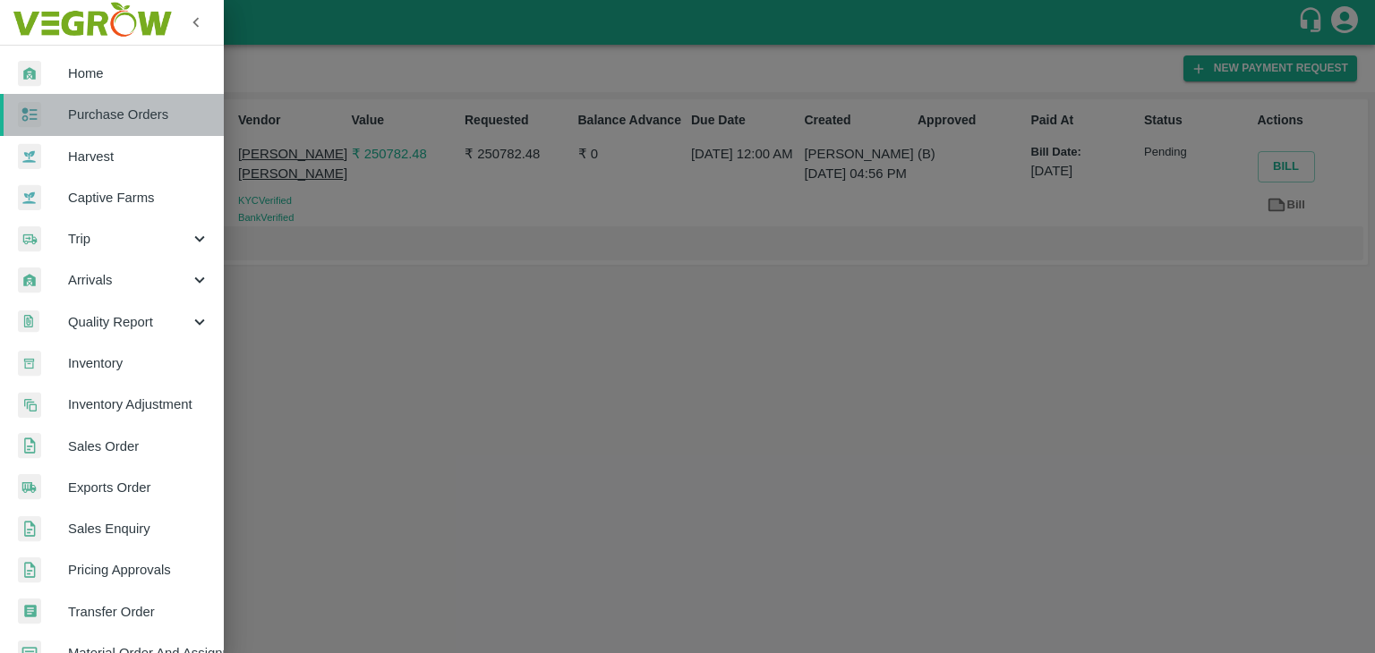
click at [120, 117] on span "Purchase Orders" at bounding box center [138, 115] width 141 height 20
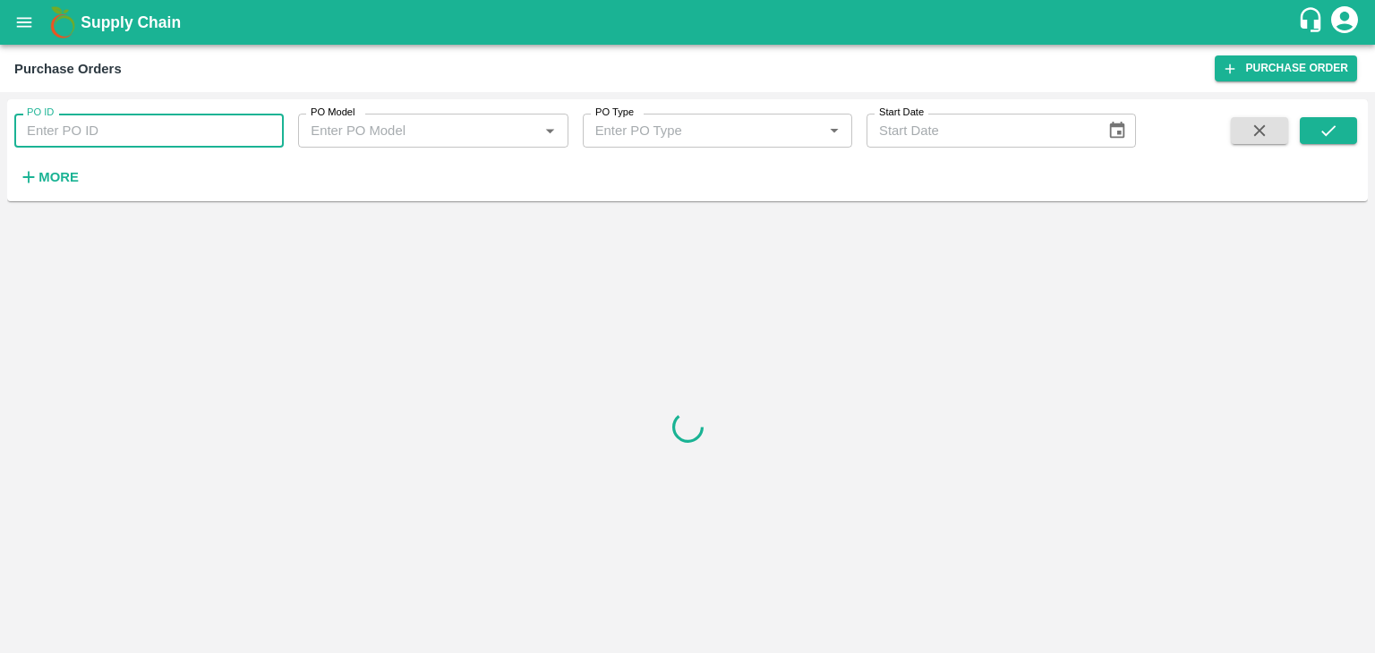
click at [258, 126] on input "PO ID" at bounding box center [148, 131] width 269 height 34
paste input "176345"
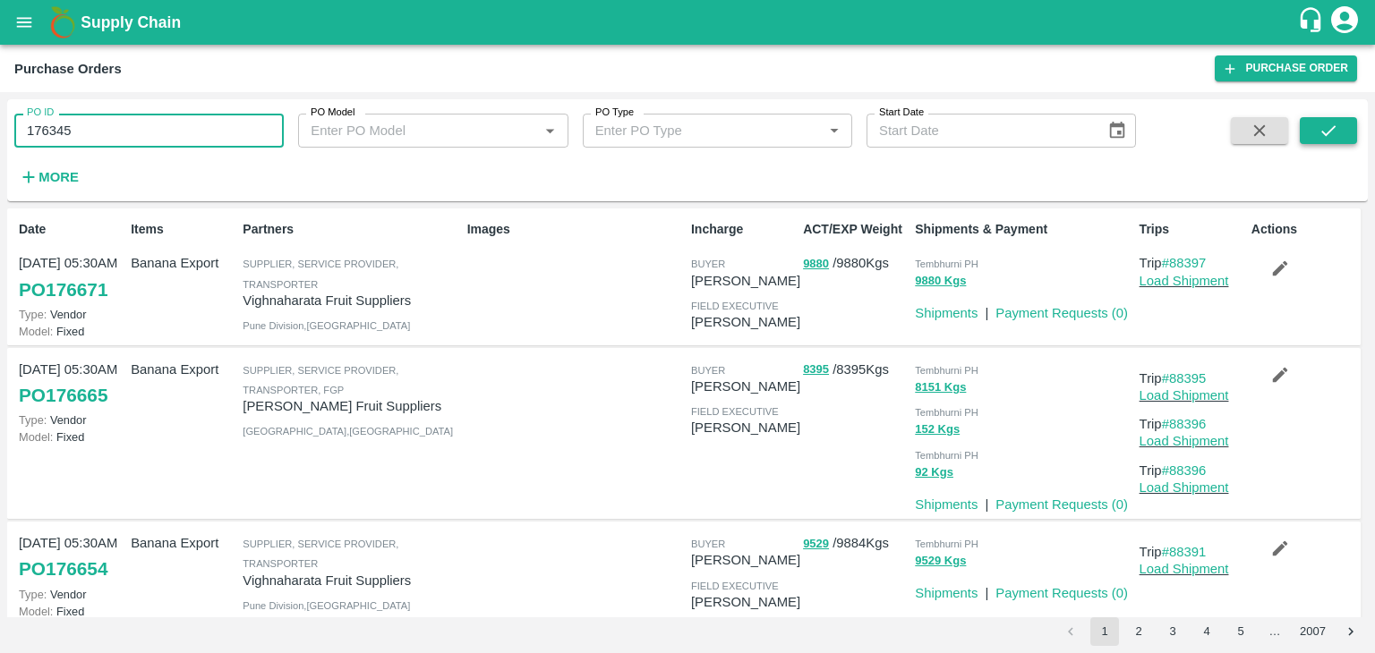
type input "176345"
click at [1341, 131] on button "submit" at bounding box center [1327, 130] width 57 height 27
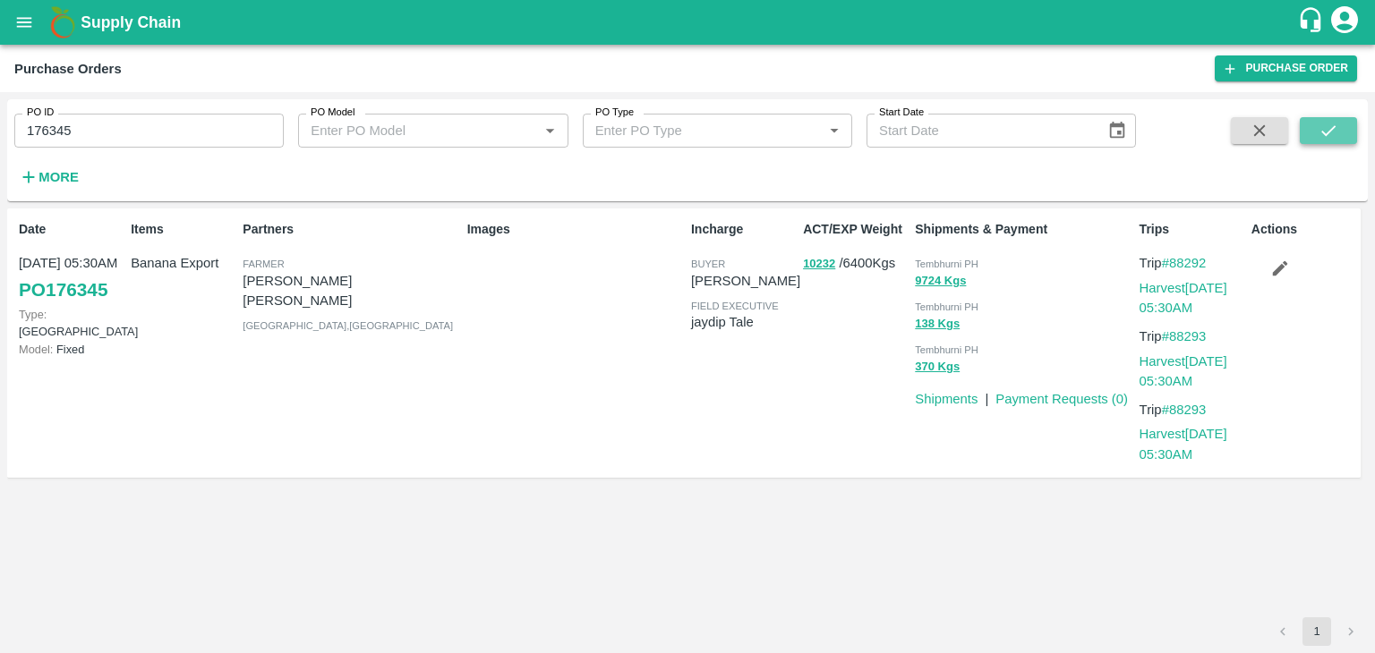
click at [1338, 133] on button "submit" at bounding box center [1327, 130] width 57 height 27
click at [1084, 393] on link "Payment Requests ( 0 )" at bounding box center [1061, 399] width 132 height 14
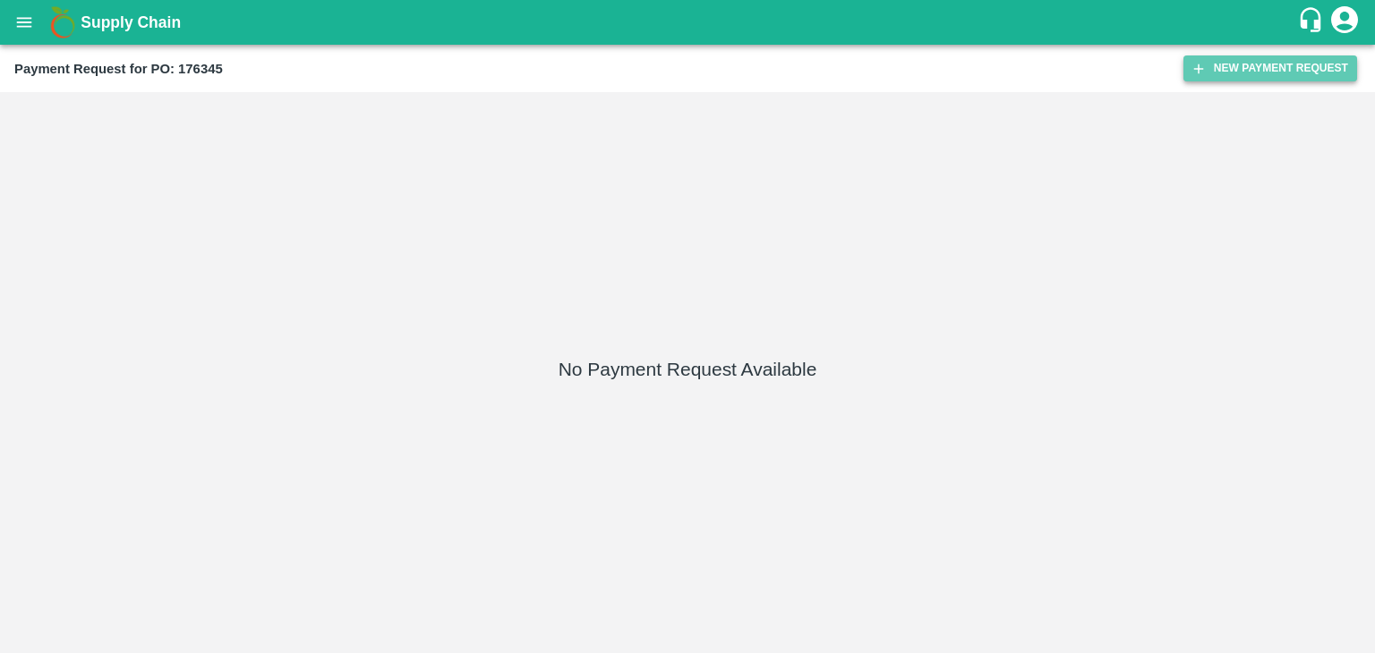
click at [1240, 78] on button "New Payment Request" at bounding box center [1270, 68] width 174 height 26
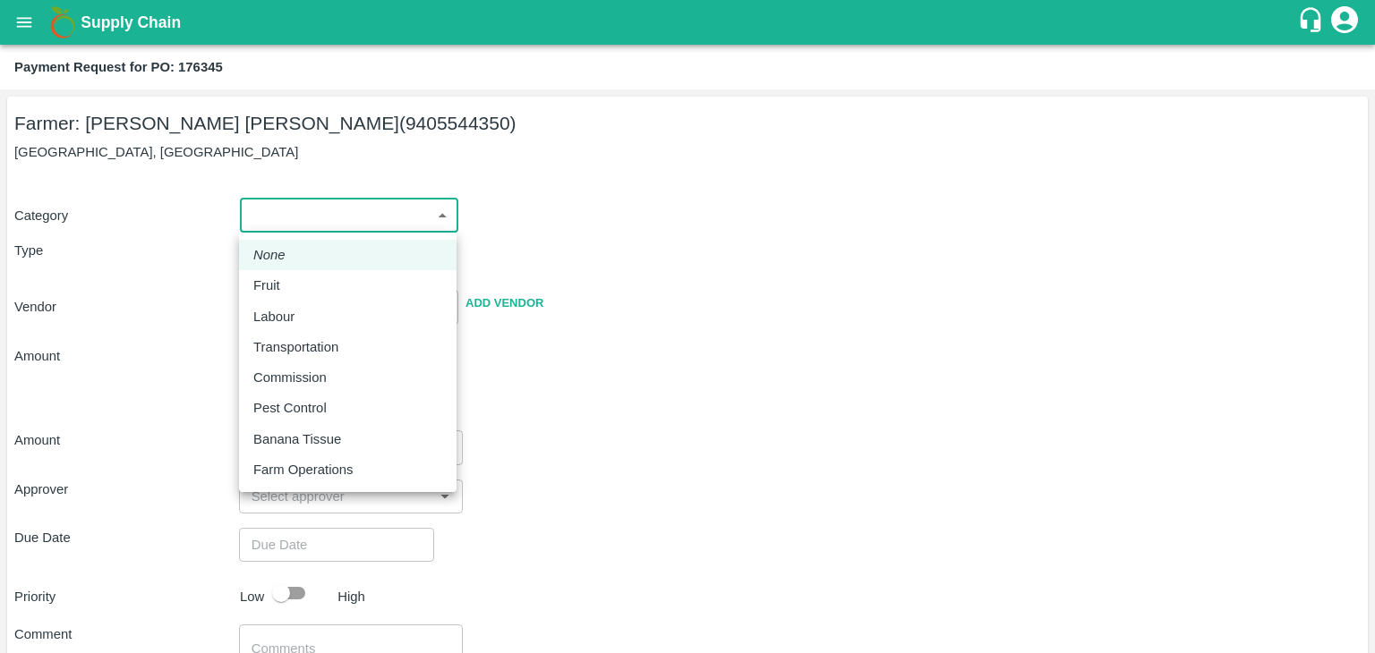
click at [289, 216] on body "Supply Chain Payment Request for PO: 176345 Farmer: Sharad Navnath Pawar (94055…" at bounding box center [687, 326] width 1375 height 653
click at [283, 278] on div "Fruit" at bounding box center [271, 286] width 36 height 20
type input "1"
type input "Sharad Navnath Pawar - 9405544350(Farmer)"
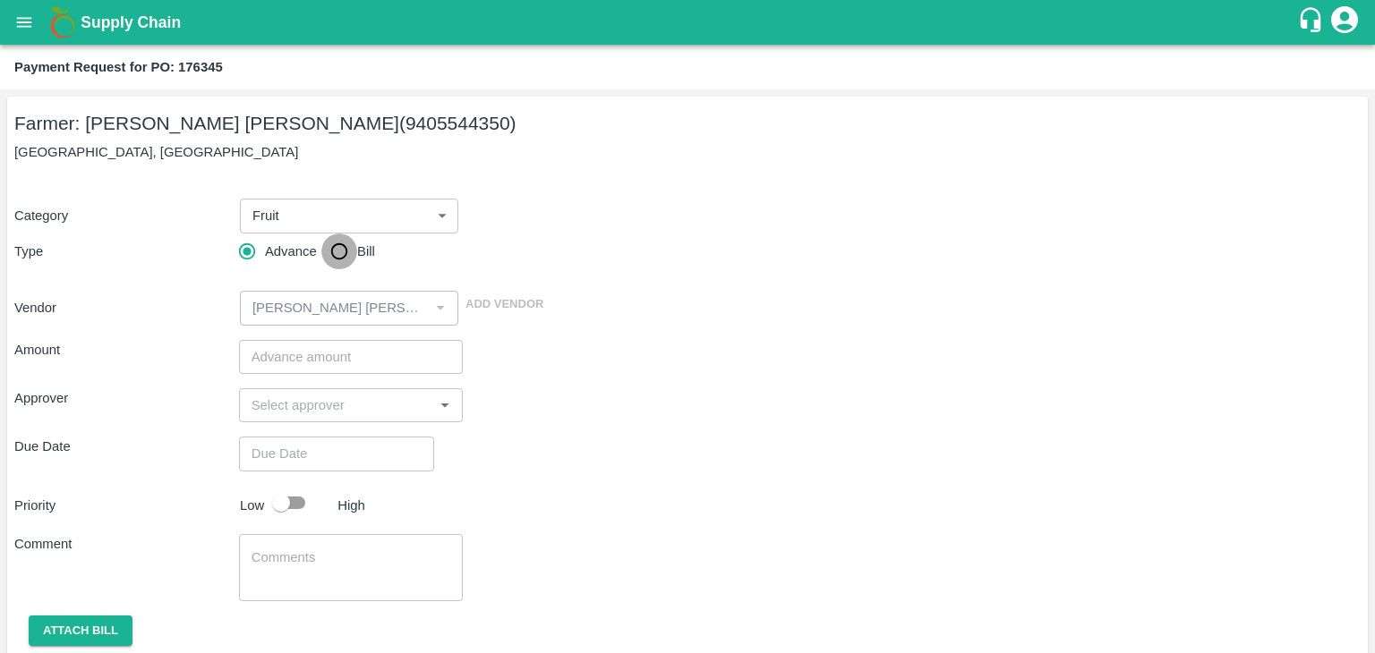
click at [351, 243] on input "Bill" at bounding box center [339, 252] width 36 height 36
radio input "true"
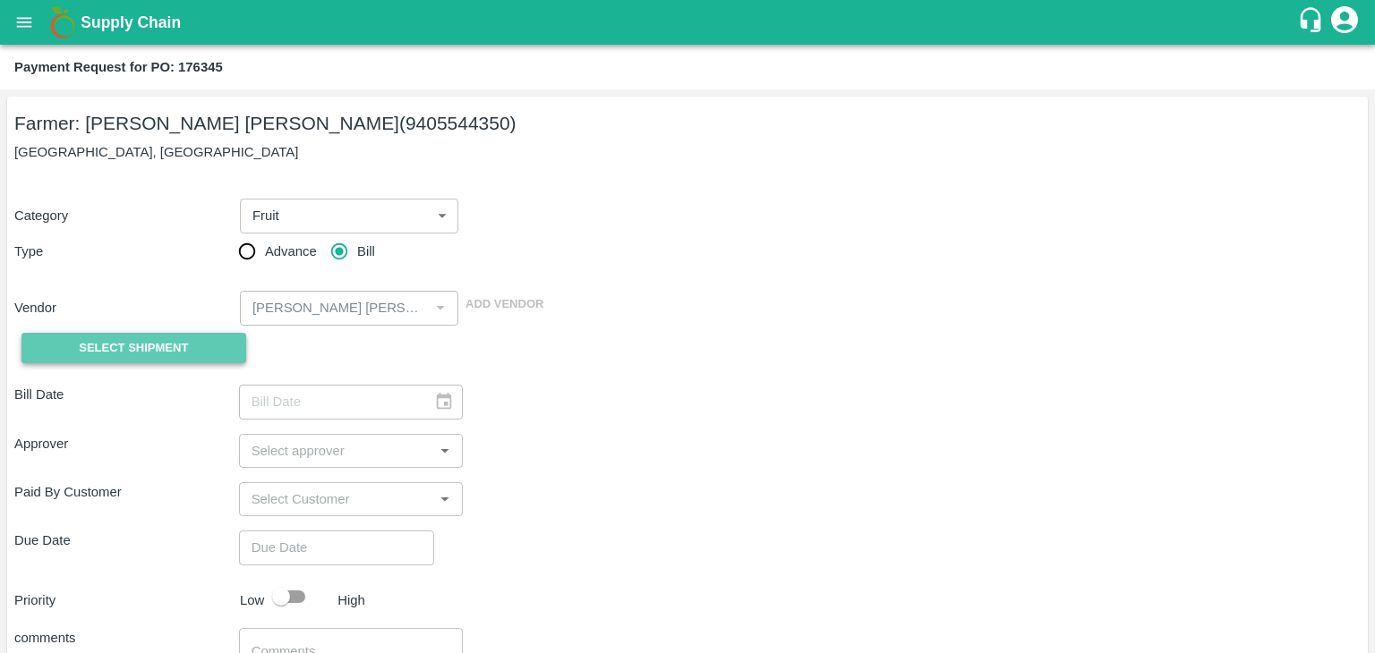
click at [140, 352] on span "Select Shipment" at bounding box center [133, 348] width 109 height 21
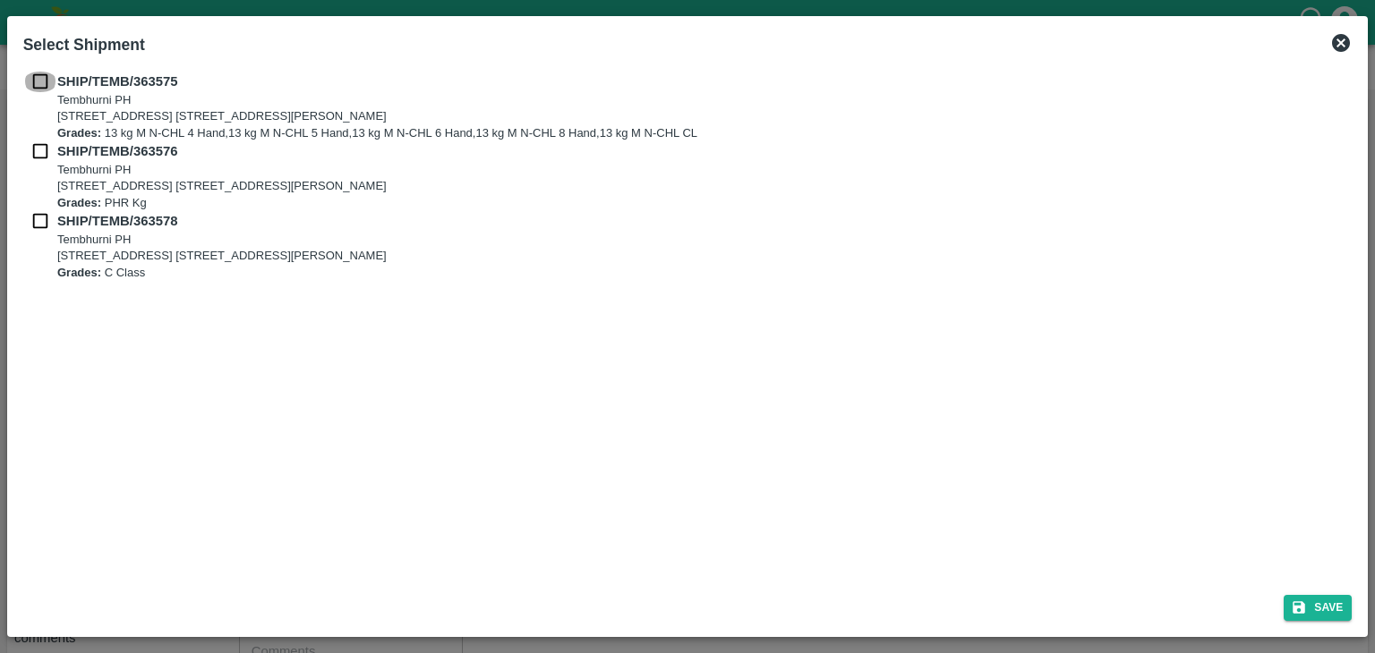
click at [35, 76] on input "checkbox" at bounding box center [40, 82] width 34 height 20
checkbox input "true"
click at [39, 157] on input "checkbox" at bounding box center [40, 151] width 34 height 20
checkbox input "true"
click at [38, 212] on input "checkbox" at bounding box center [40, 221] width 34 height 20
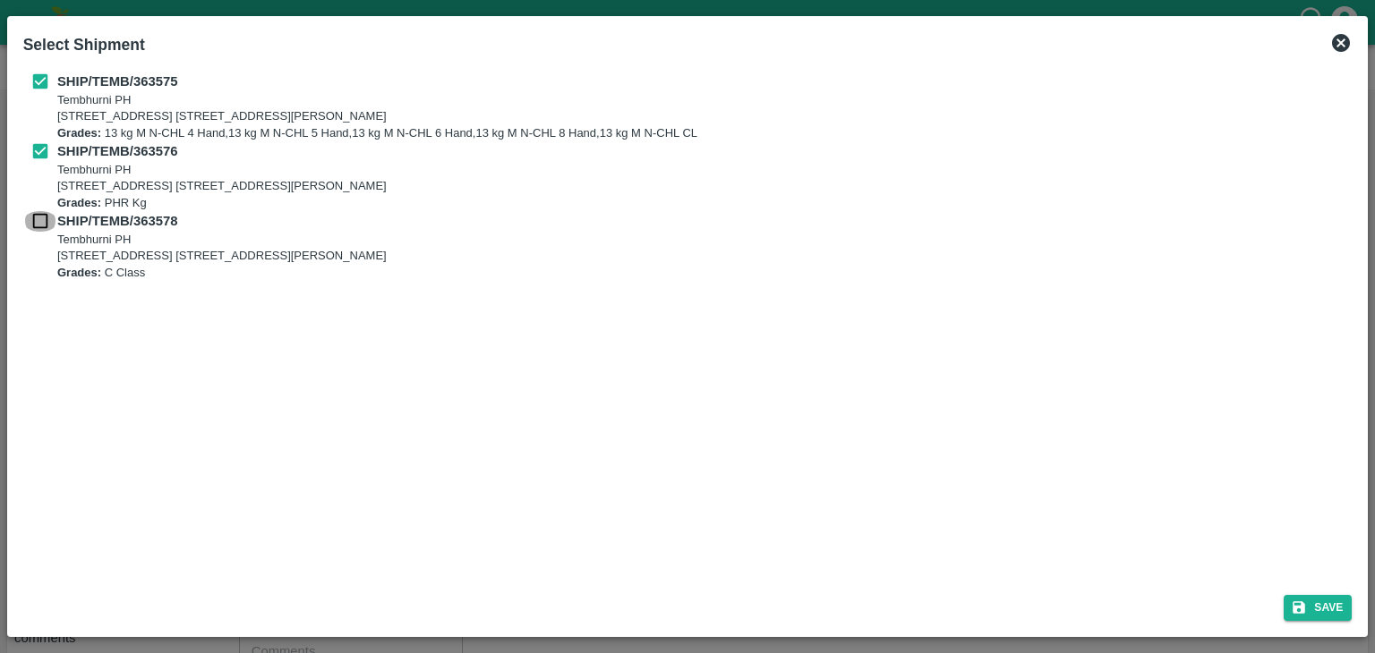
checkbox input "true"
click at [1313, 595] on button "Save" at bounding box center [1317, 608] width 68 height 26
type input "[DATE]"
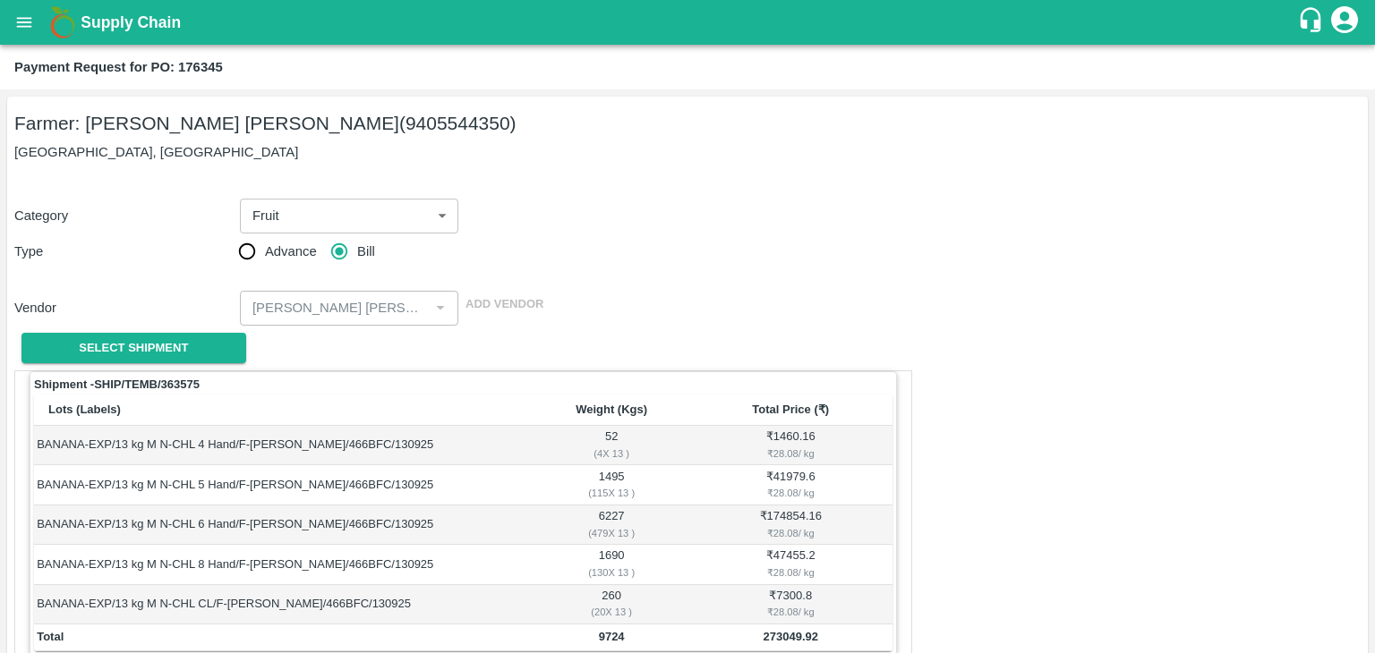
scroll to position [877, 0]
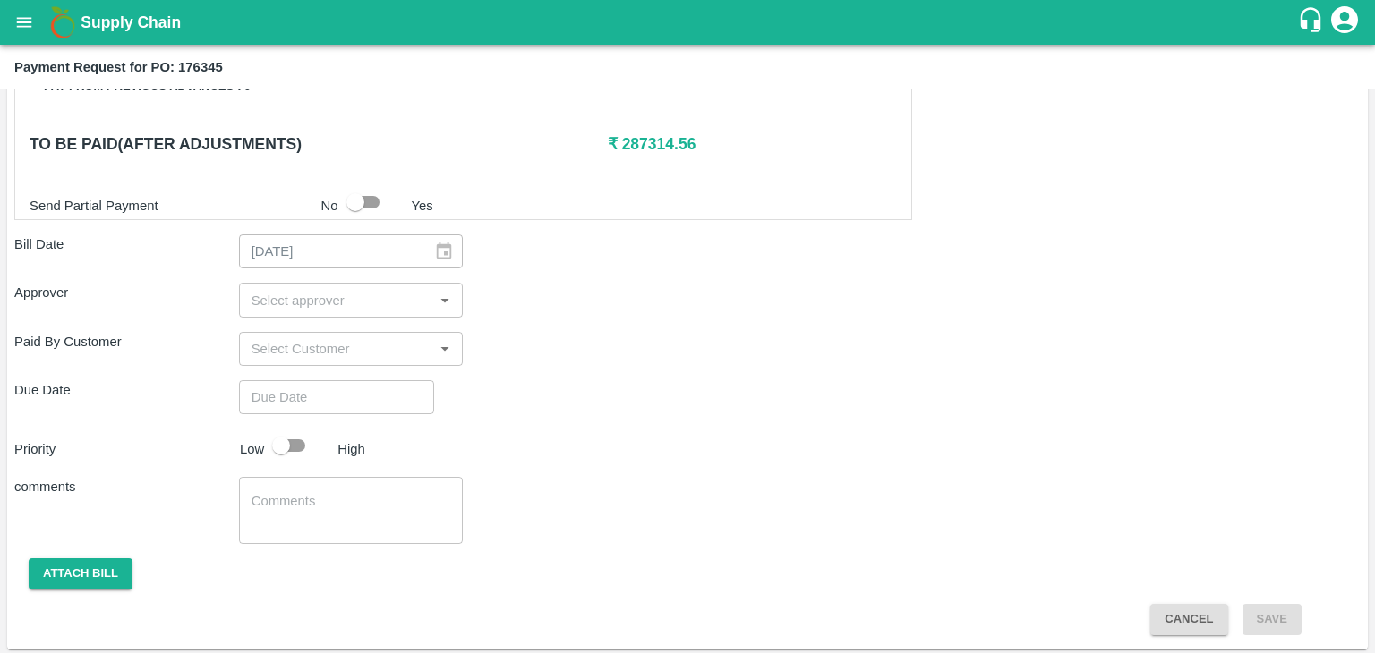
click at [401, 309] on div "​" at bounding box center [351, 300] width 225 height 34
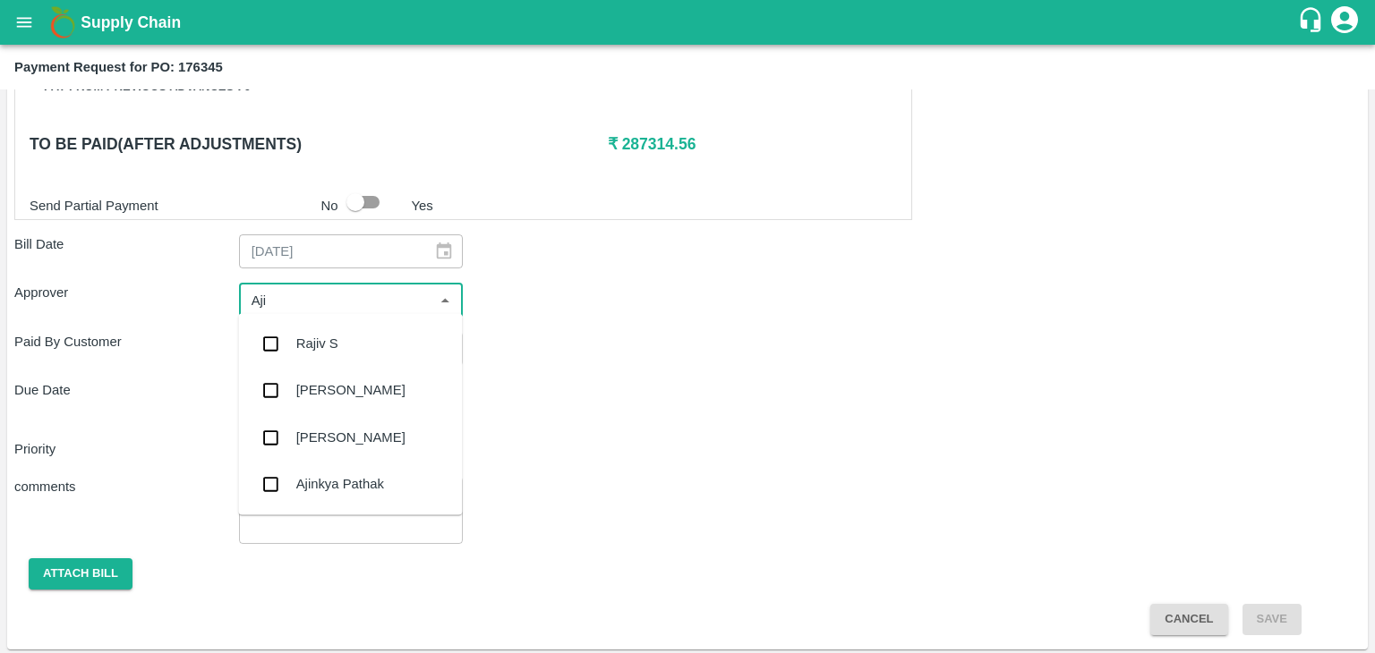
type input "Ajit"
click at [332, 349] on div "[PERSON_NAME]" at bounding box center [350, 344] width 109 height 20
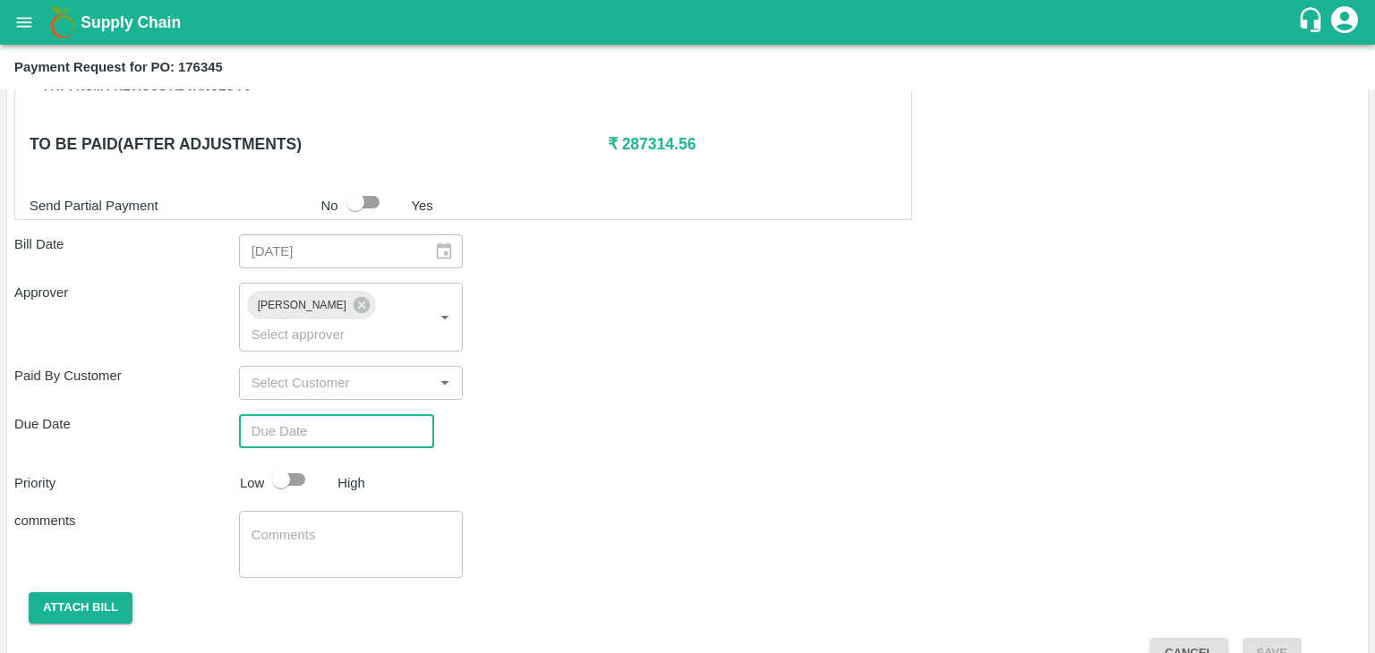
type input "DD/MM/YYYY hh:mm aa"
click at [362, 414] on input "DD/MM/YYYY hh:mm aa" at bounding box center [330, 431] width 183 height 34
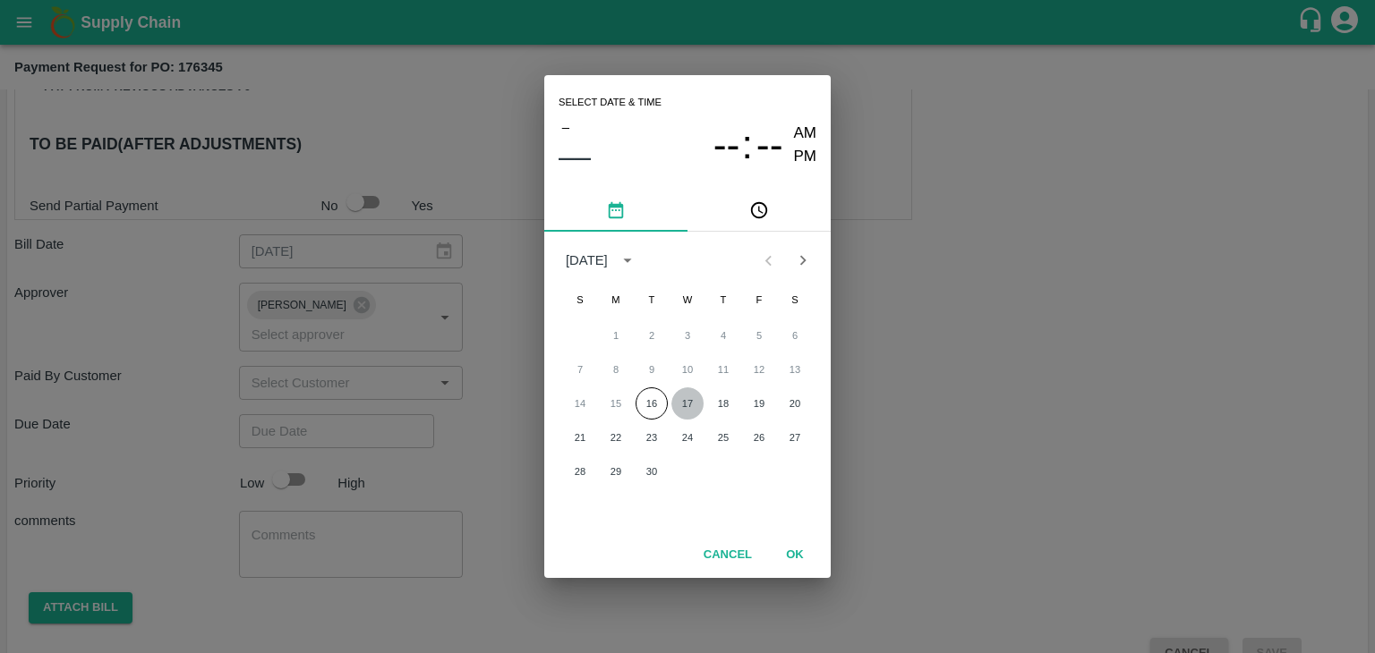
click at [680, 400] on button "17" at bounding box center [687, 403] width 32 height 32
type input "[DATE] 12:00 AM"
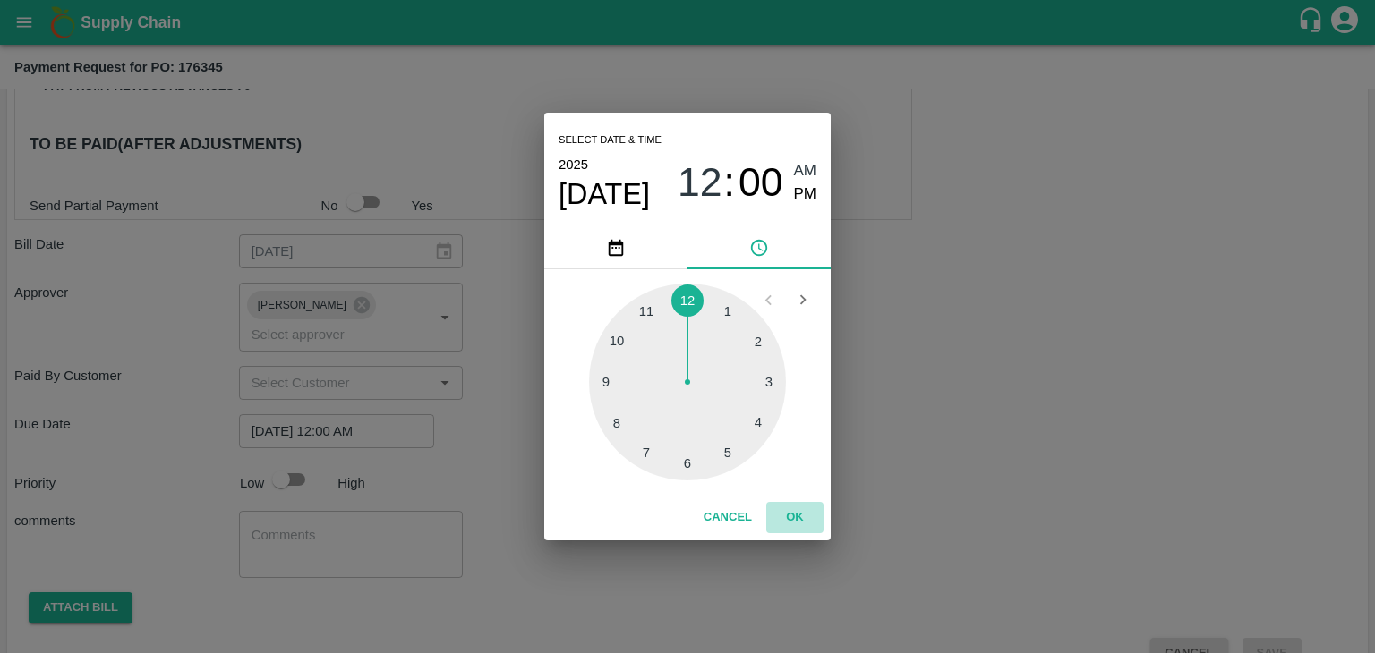
click at [791, 509] on button "OK" at bounding box center [794, 517] width 57 height 31
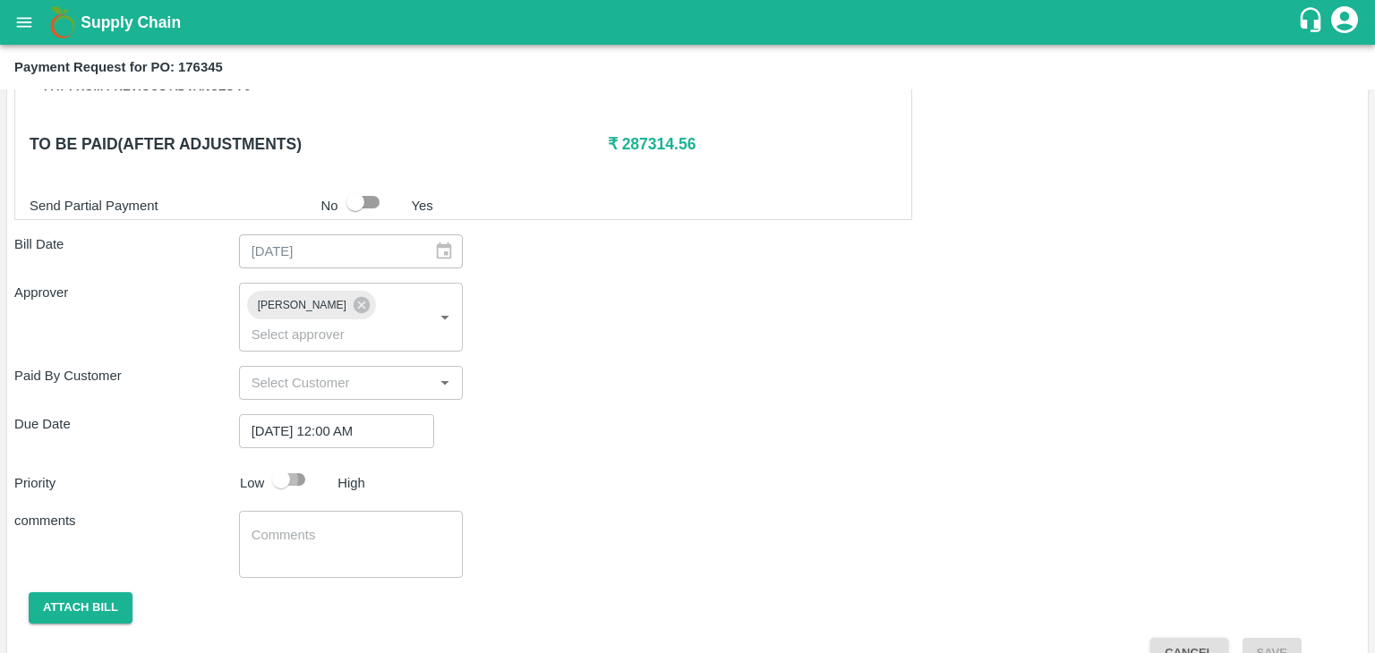
click at [300, 463] on input "checkbox" at bounding box center [281, 480] width 102 height 34
checkbox input "true"
click at [352, 526] on textarea at bounding box center [351, 545] width 200 height 38
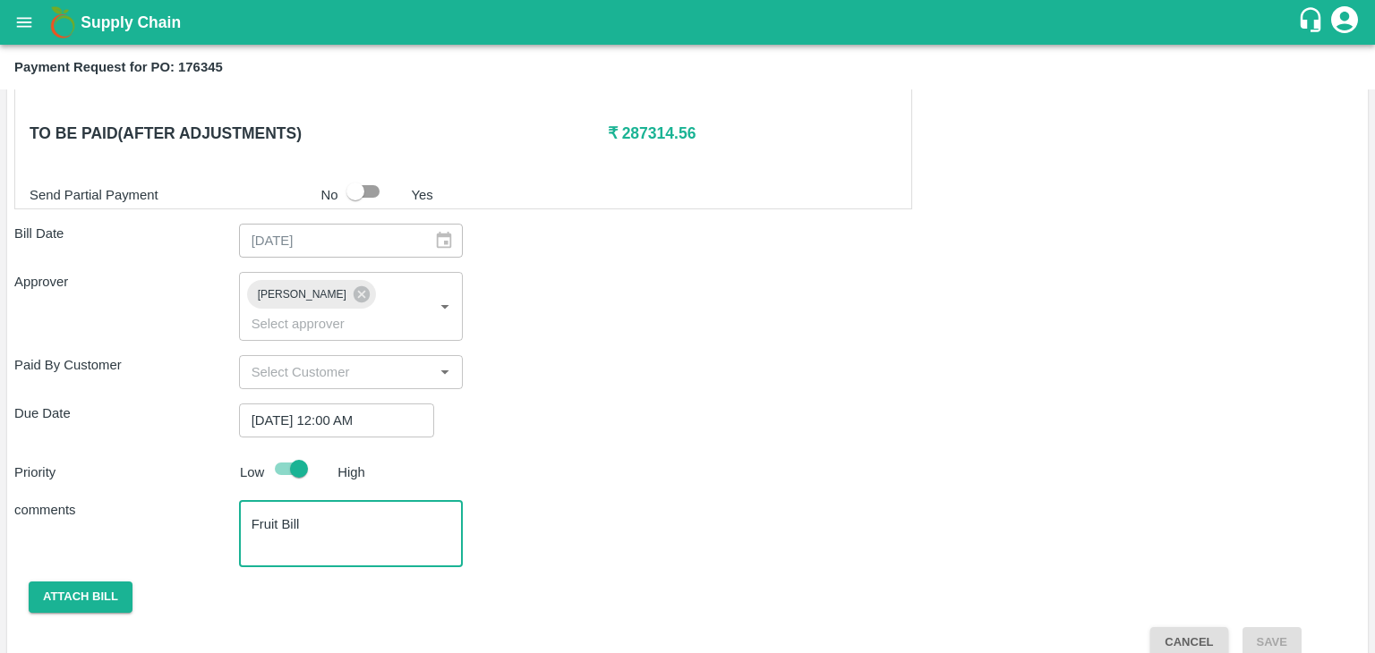
type textarea "Fruit Bill"
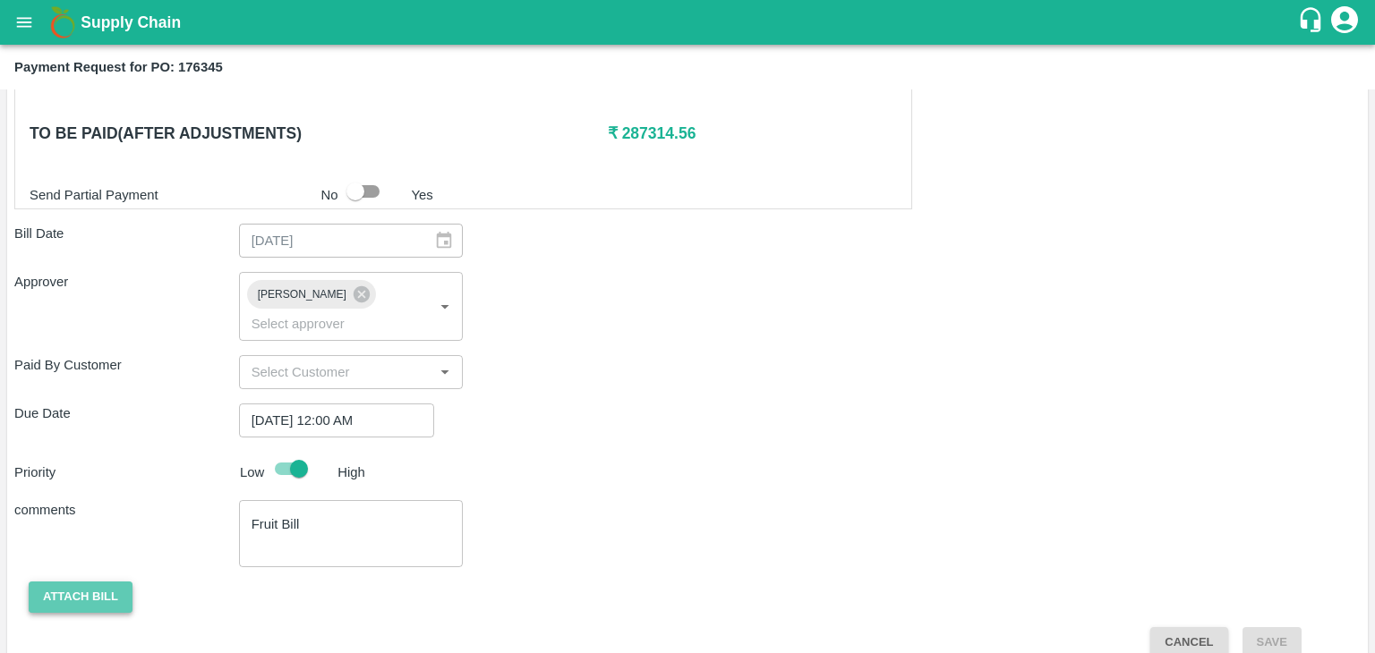
click at [80, 582] on button "Attach bill" at bounding box center [81, 597] width 104 height 31
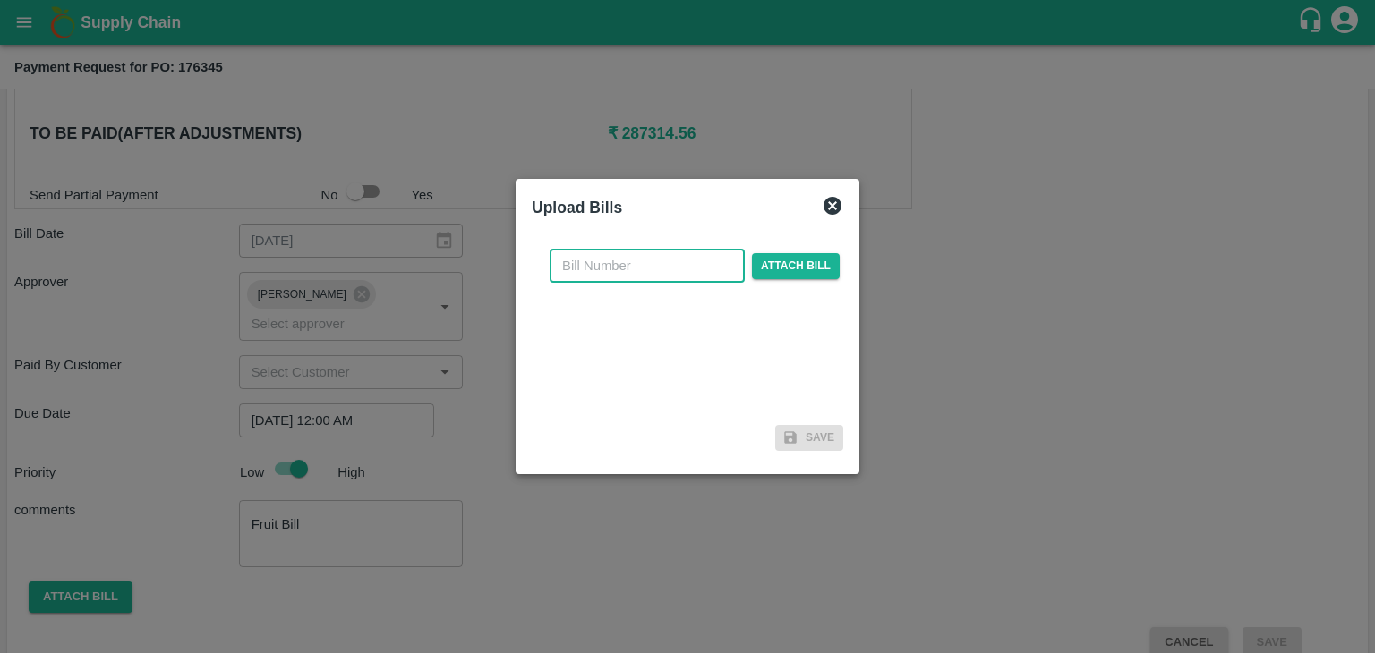
click at [651, 277] on input "text" at bounding box center [646, 266] width 195 height 34
click at [677, 268] on input "VG/25-26/046" at bounding box center [646, 266] width 195 height 34
type input "VG/25-26/127"
click at [779, 259] on span "Attach bill" at bounding box center [796, 266] width 88 height 26
click at [0, 0] on input "Attach bill" at bounding box center [0, 0] width 0 height 0
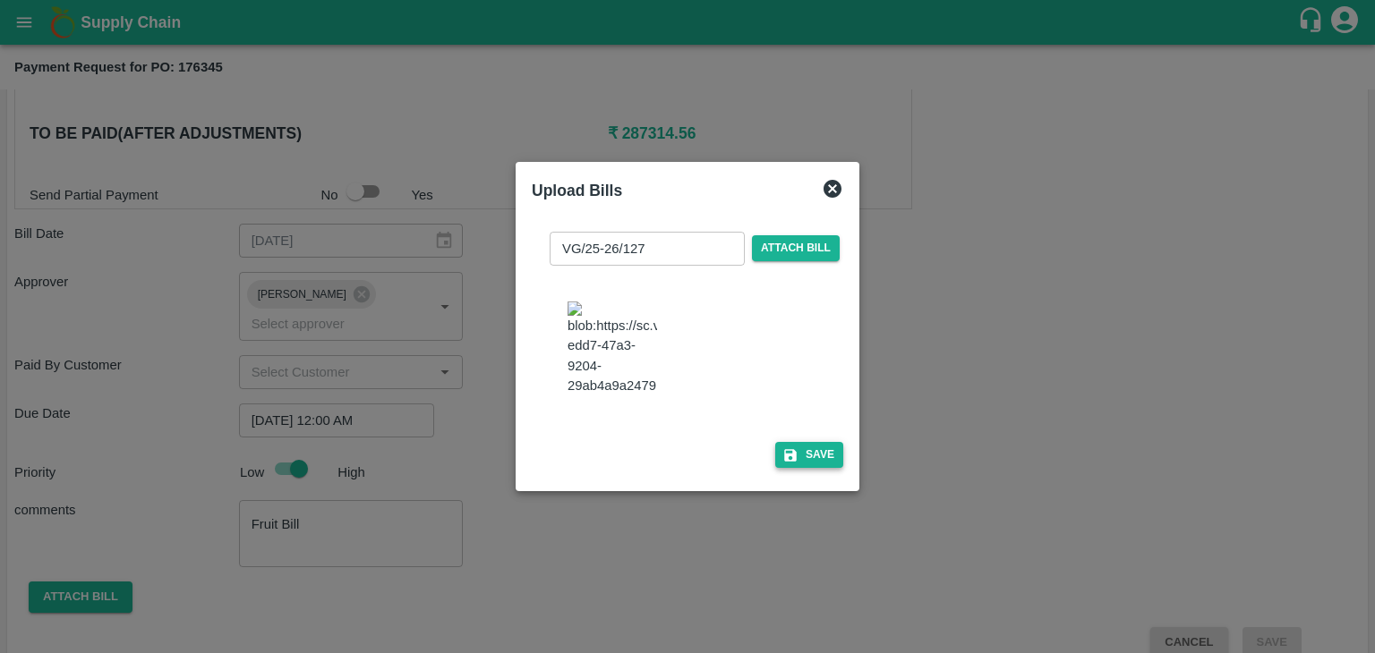
drag, startPoint x: 820, startPoint y: 486, endPoint x: 813, endPoint y: 468, distance: 19.3
click at [813, 468] on div "VG/25-26/127 ​ Attach bill Save" at bounding box center [687, 346] width 311 height 259
click at [813, 468] on button "Save" at bounding box center [809, 455] width 68 height 26
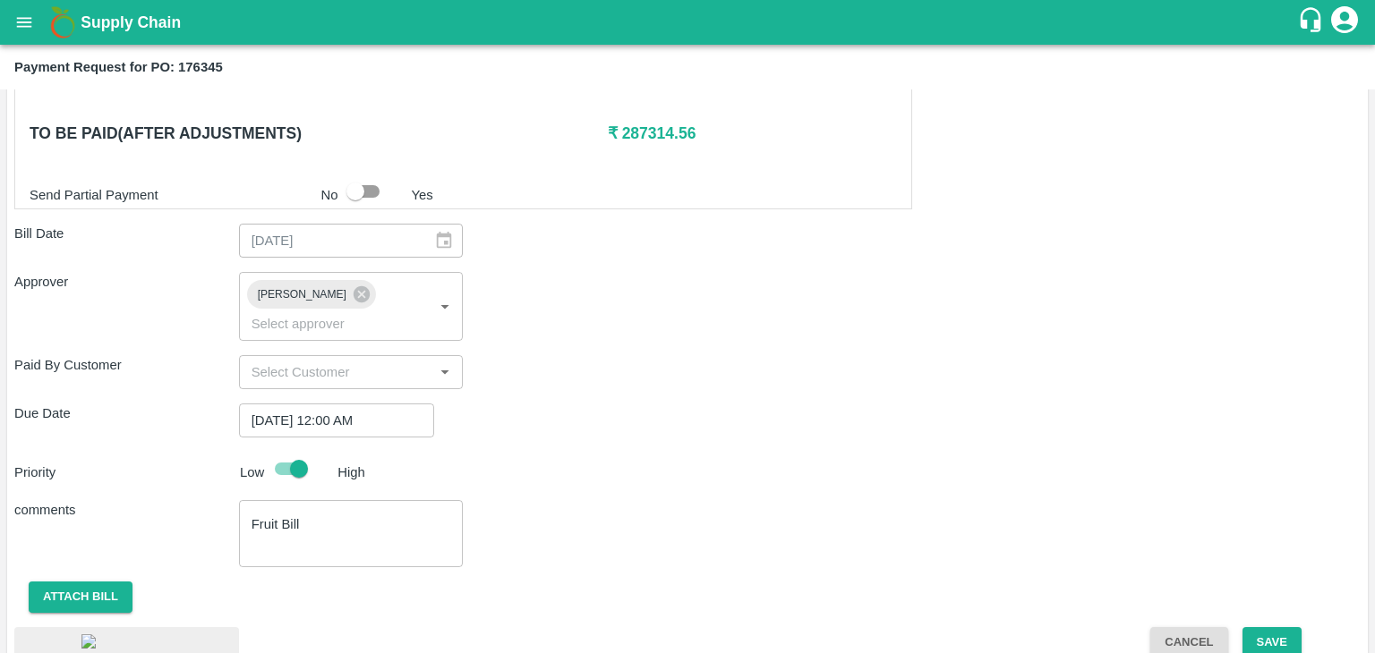
scroll to position [1007, 0]
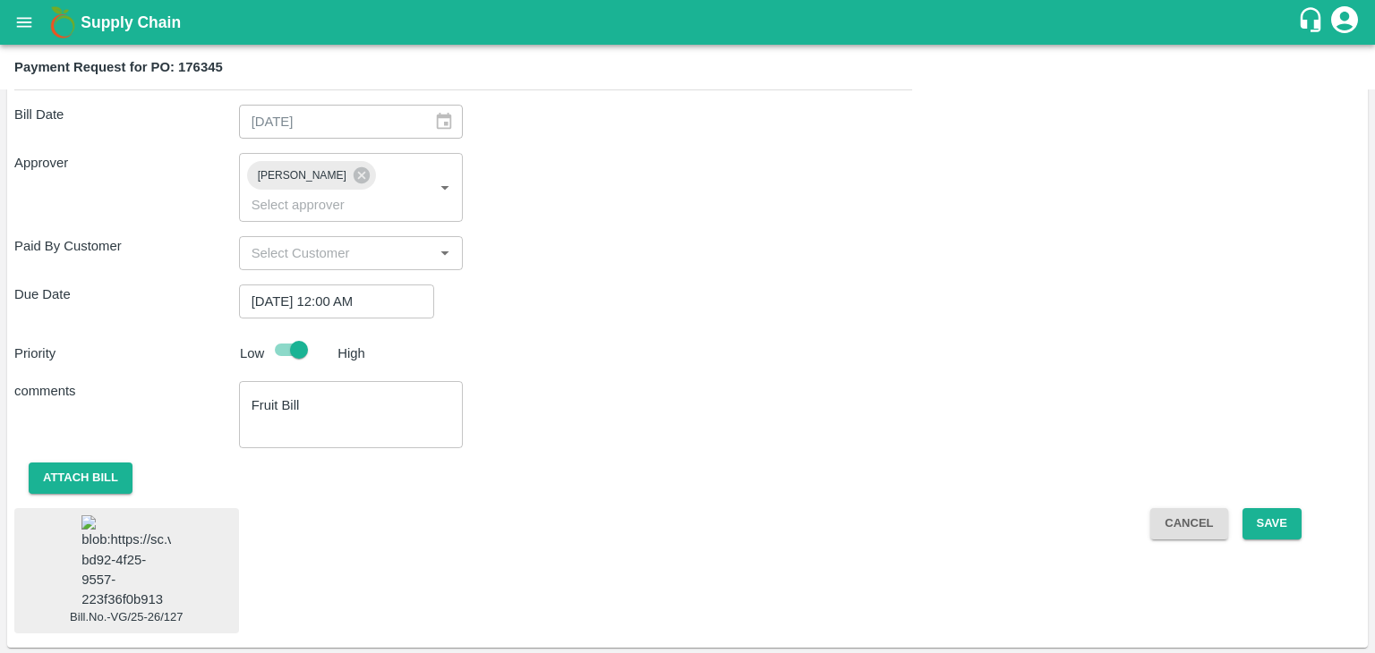
click at [118, 553] on img at bounding box center [125, 562] width 89 height 94
click at [1278, 508] on button "Save" at bounding box center [1271, 523] width 59 height 31
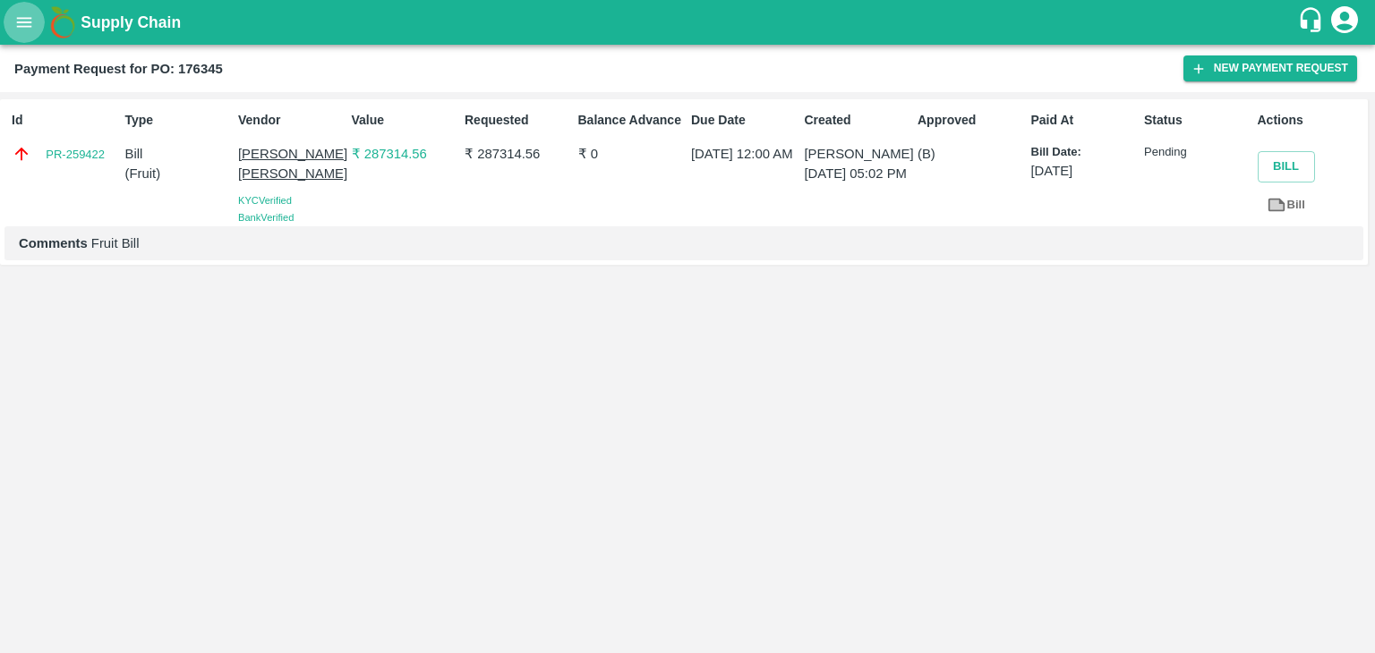
click at [8, 28] on button "open drawer" at bounding box center [24, 22] width 41 height 41
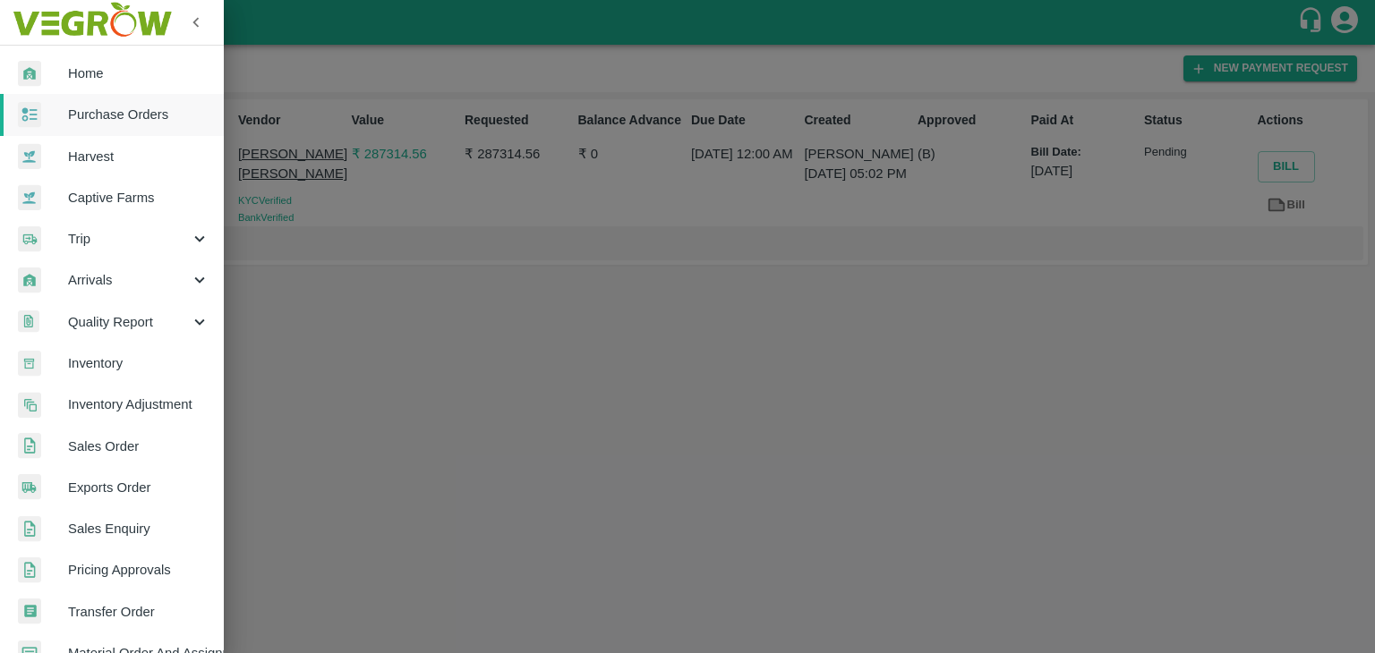
click at [120, 101] on link "Purchase Orders" at bounding box center [112, 114] width 224 height 41
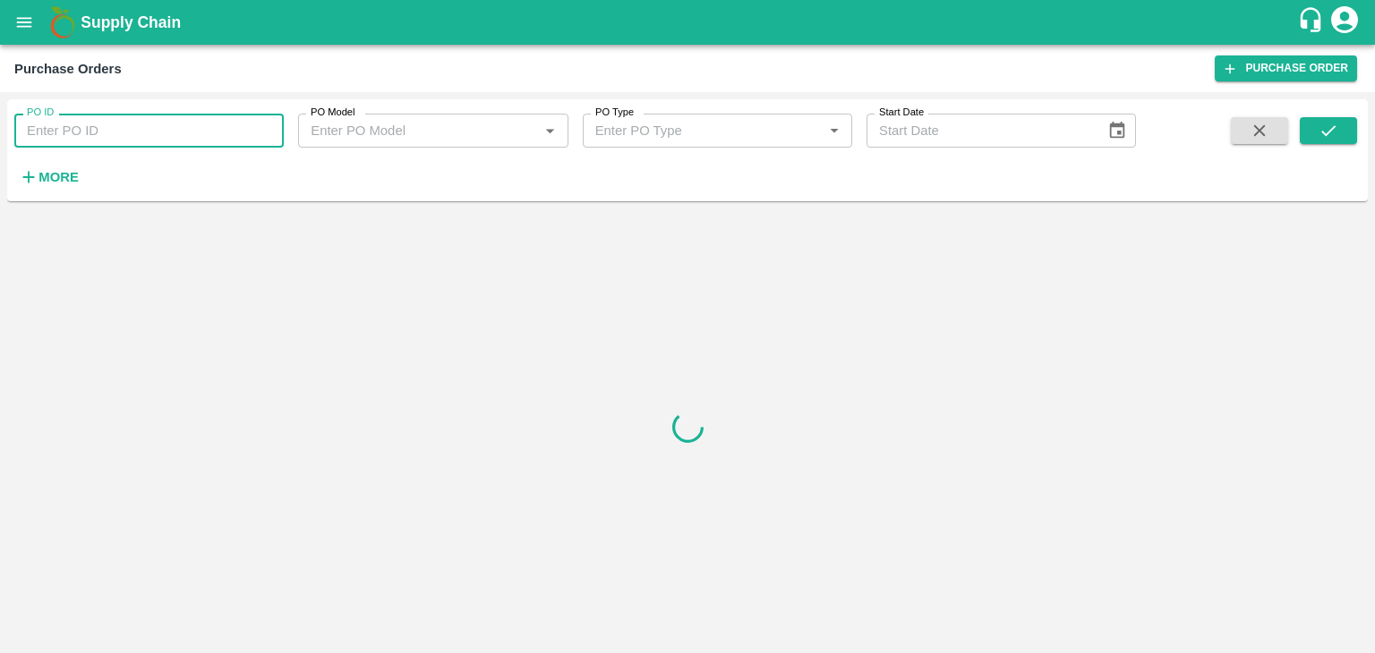
click at [254, 130] on input "PO ID" at bounding box center [148, 131] width 269 height 34
paste input "176588"
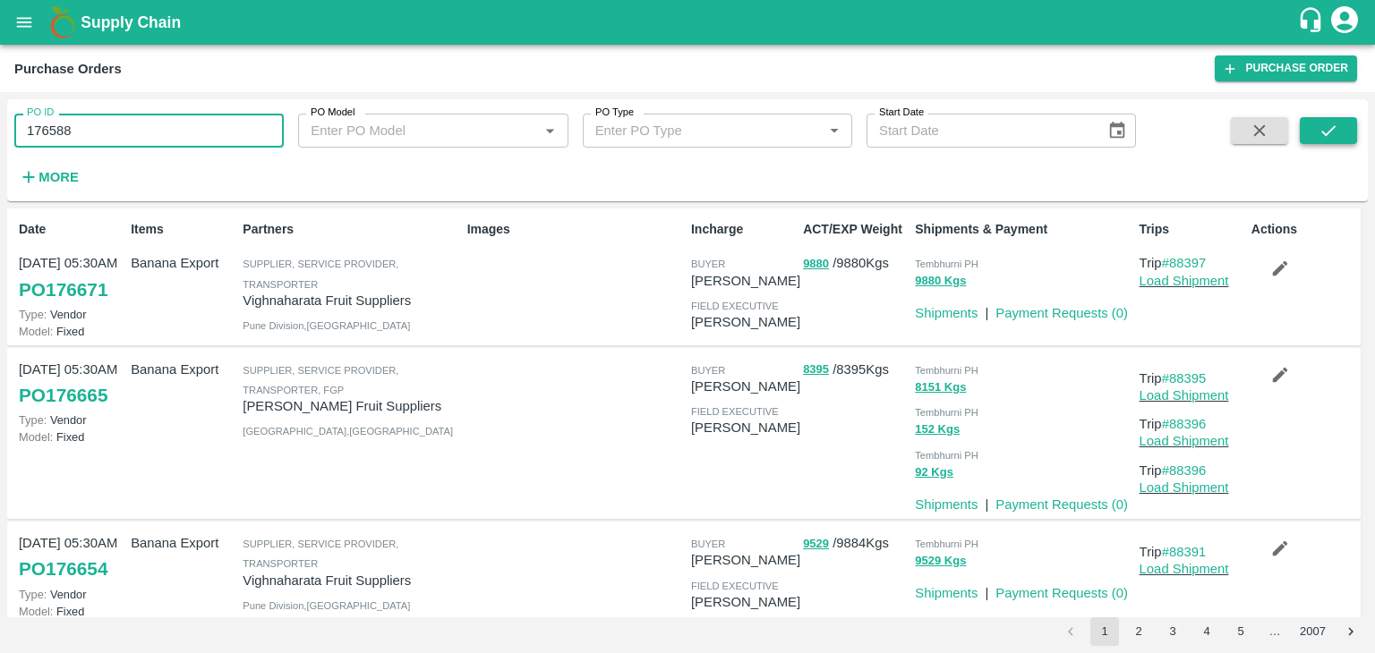
type input "176588"
click at [1314, 128] on button "submit" at bounding box center [1327, 130] width 57 height 27
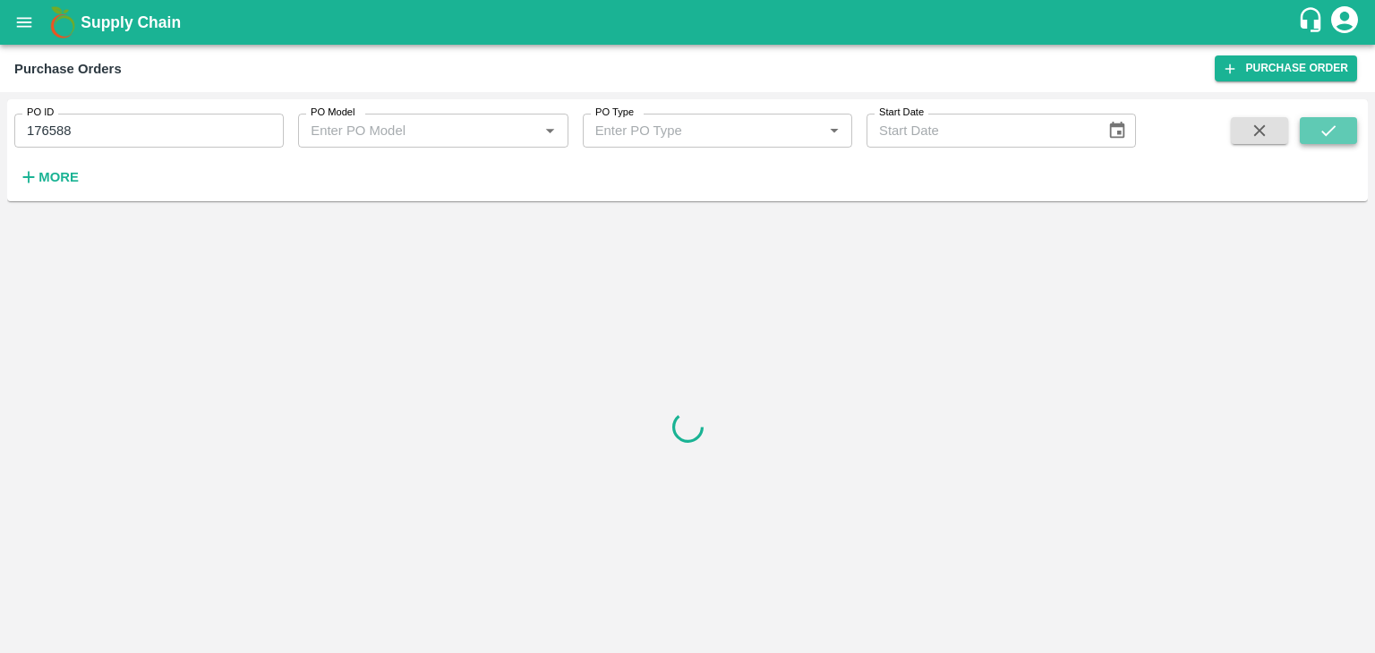
click at [1314, 128] on button "submit" at bounding box center [1327, 130] width 57 height 27
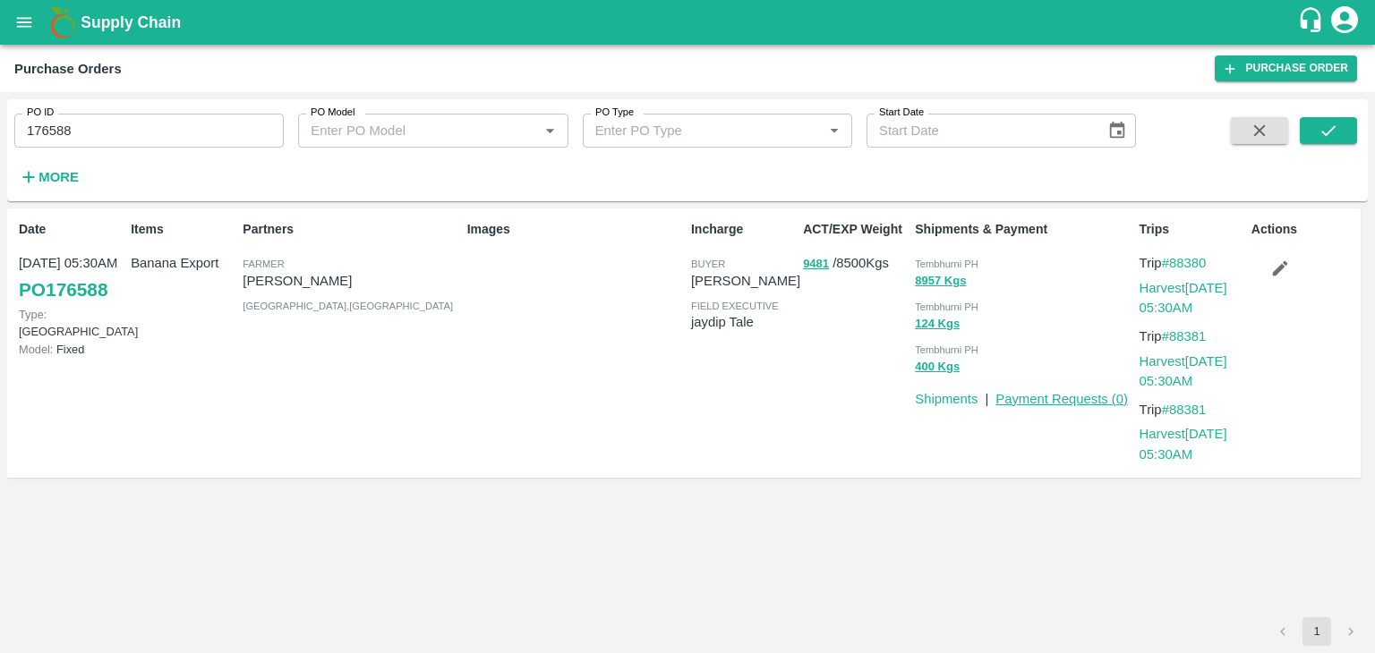
click at [1063, 398] on link "Payment Requests ( 0 )" at bounding box center [1061, 399] width 132 height 14
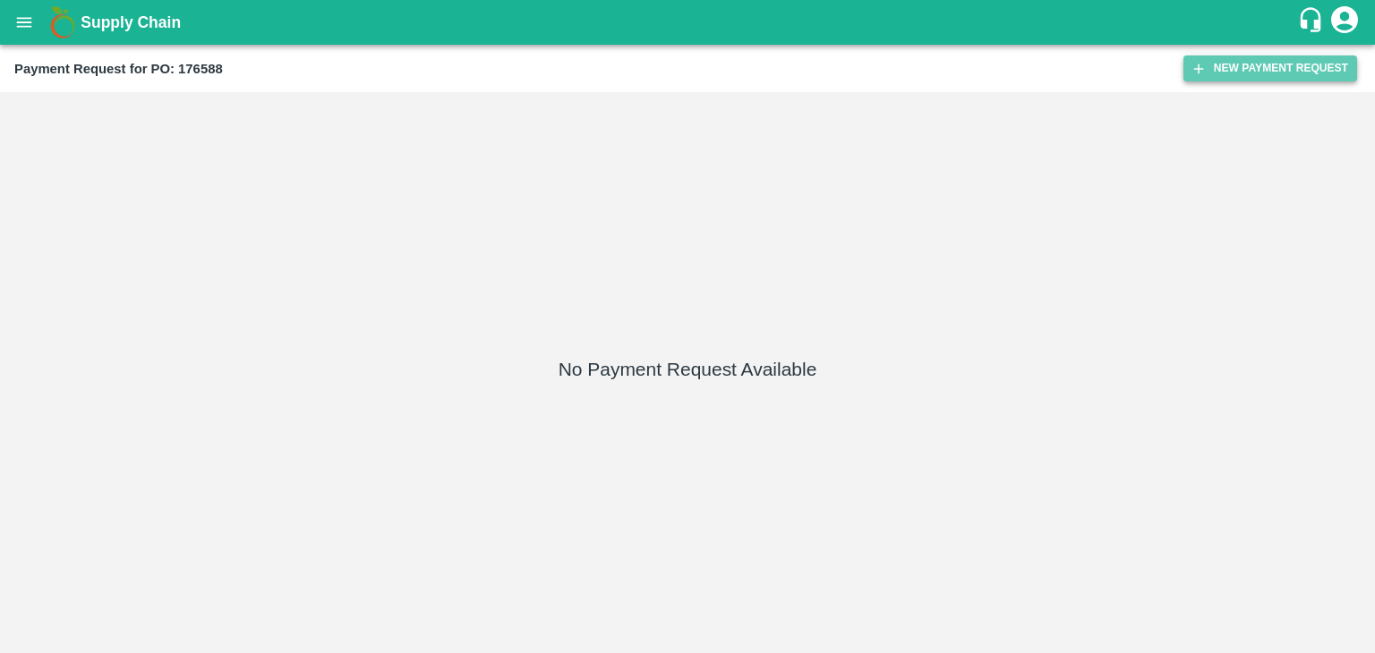
click at [1225, 61] on button "New Payment Request" at bounding box center [1270, 68] width 174 height 26
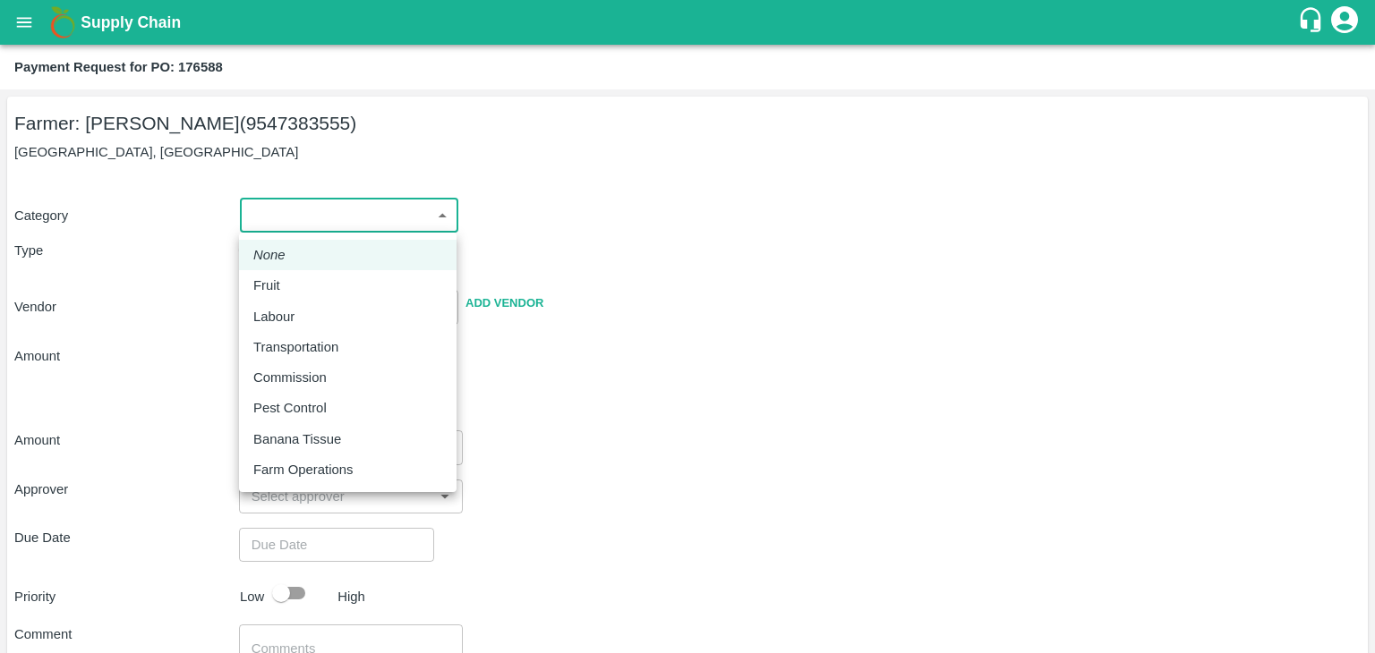
click at [259, 205] on body "Supply Chain Payment Request for PO: 176588 Farmer: [PERSON_NAME] (9547383555) …" at bounding box center [687, 326] width 1375 height 653
click at [283, 280] on div "Fruit" at bounding box center [271, 286] width 36 height 20
type input "1"
type input "[PERSON_NAME] - 9547383555([PERSON_NAME])"
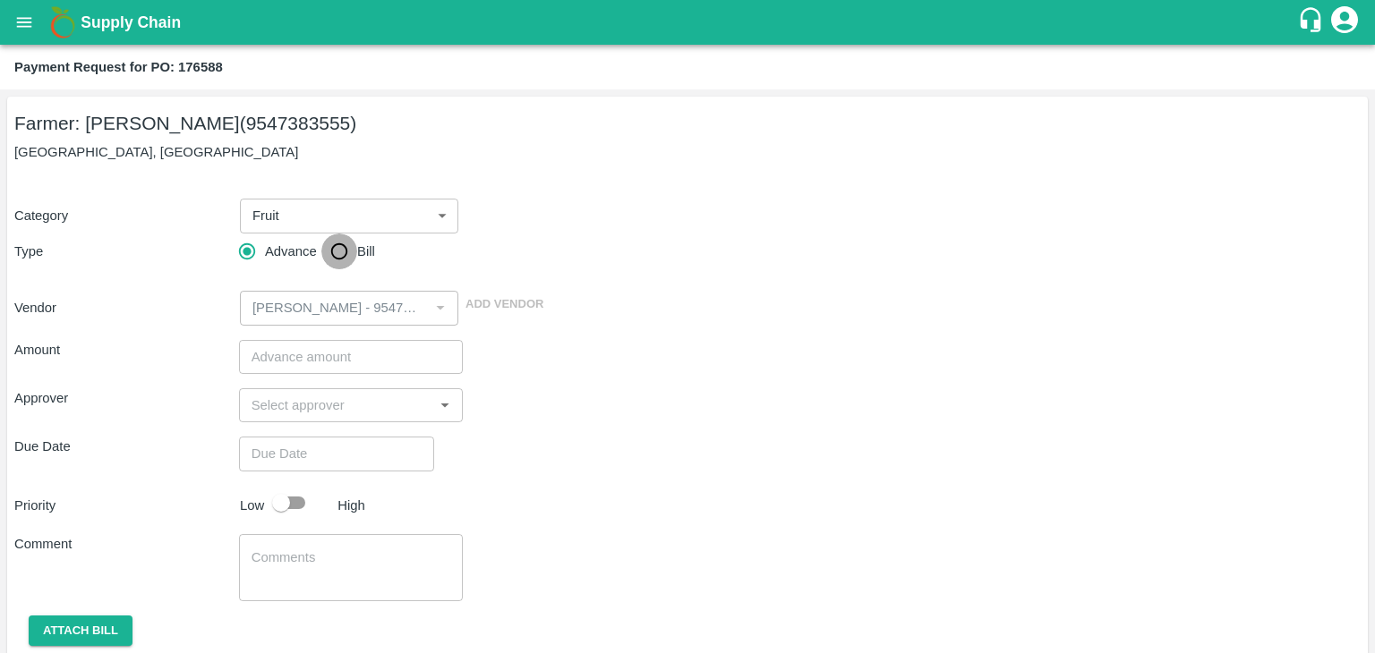
click at [339, 251] on input "Bill" at bounding box center [339, 252] width 36 height 36
radio input "true"
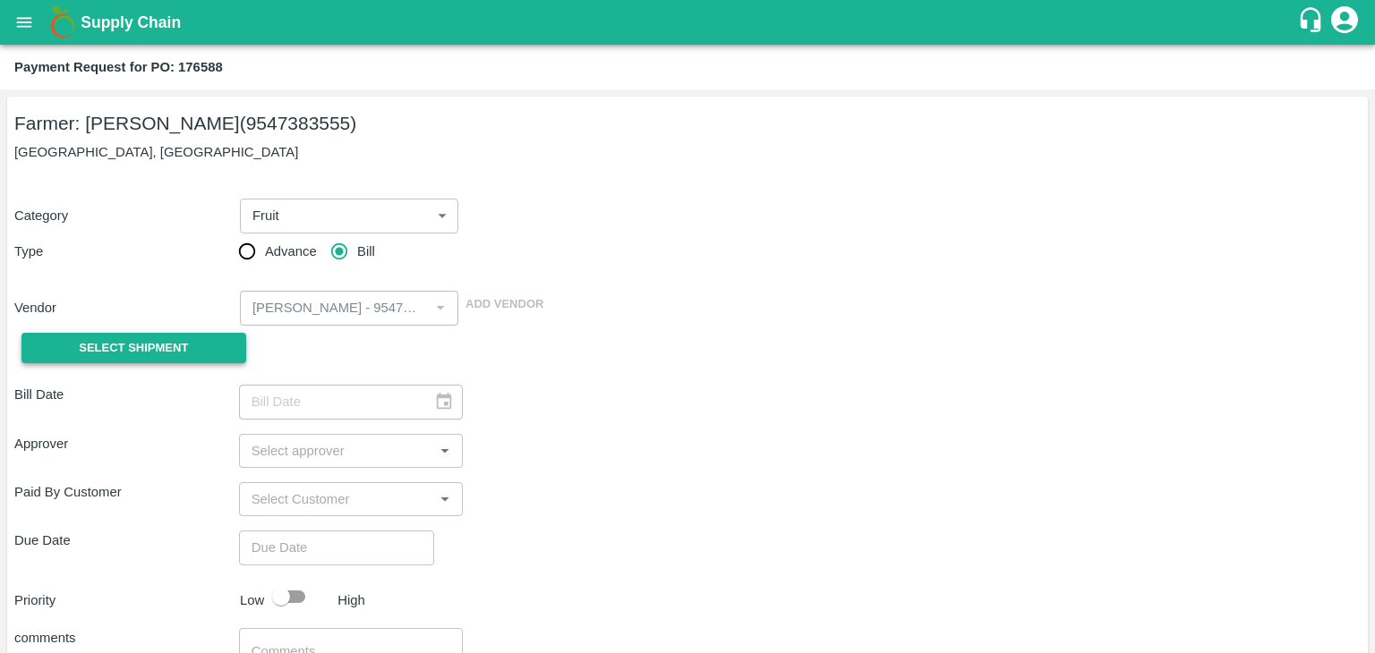
click at [164, 345] on span "Select Shipment" at bounding box center [133, 348] width 109 height 21
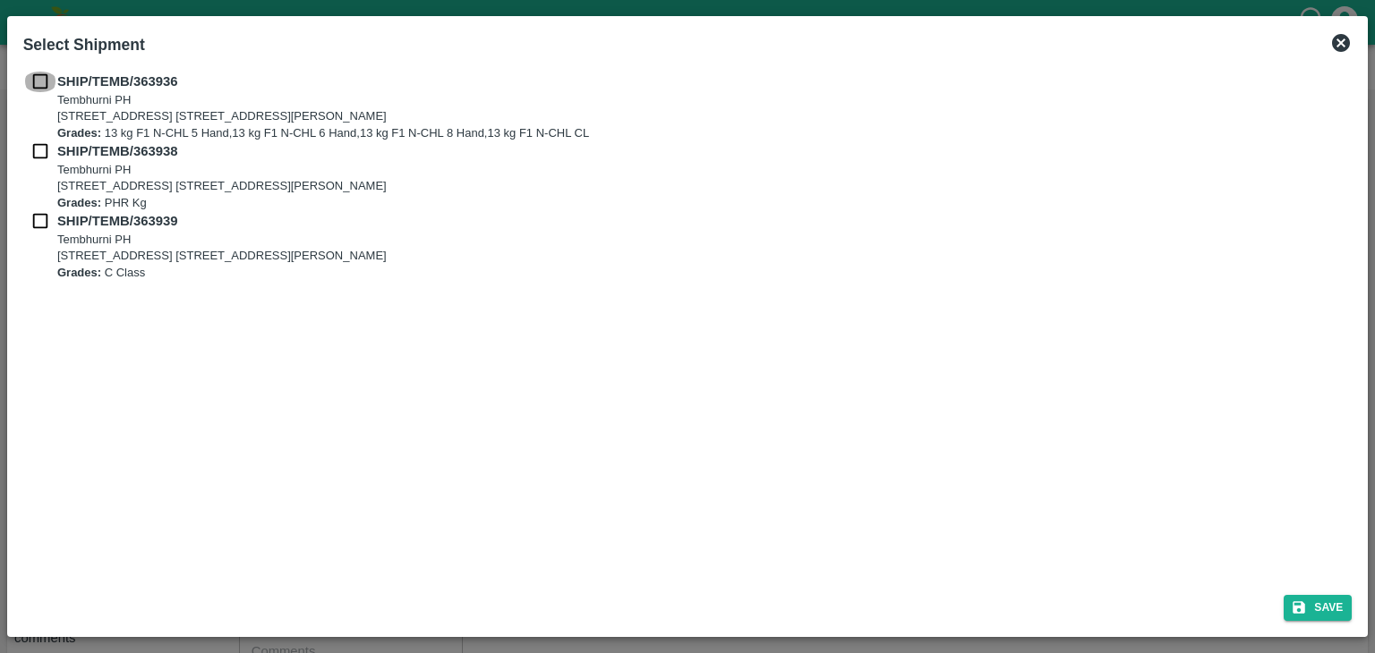
click at [41, 76] on input "checkbox" at bounding box center [40, 82] width 34 height 20
checkbox input "true"
click at [38, 144] on input "checkbox" at bounding box center [40, 151] width 34 height 20
checkbox input "true"
click at [33, 230] on input "checkbox" at bounding box center [40, 221] width 34 height 20
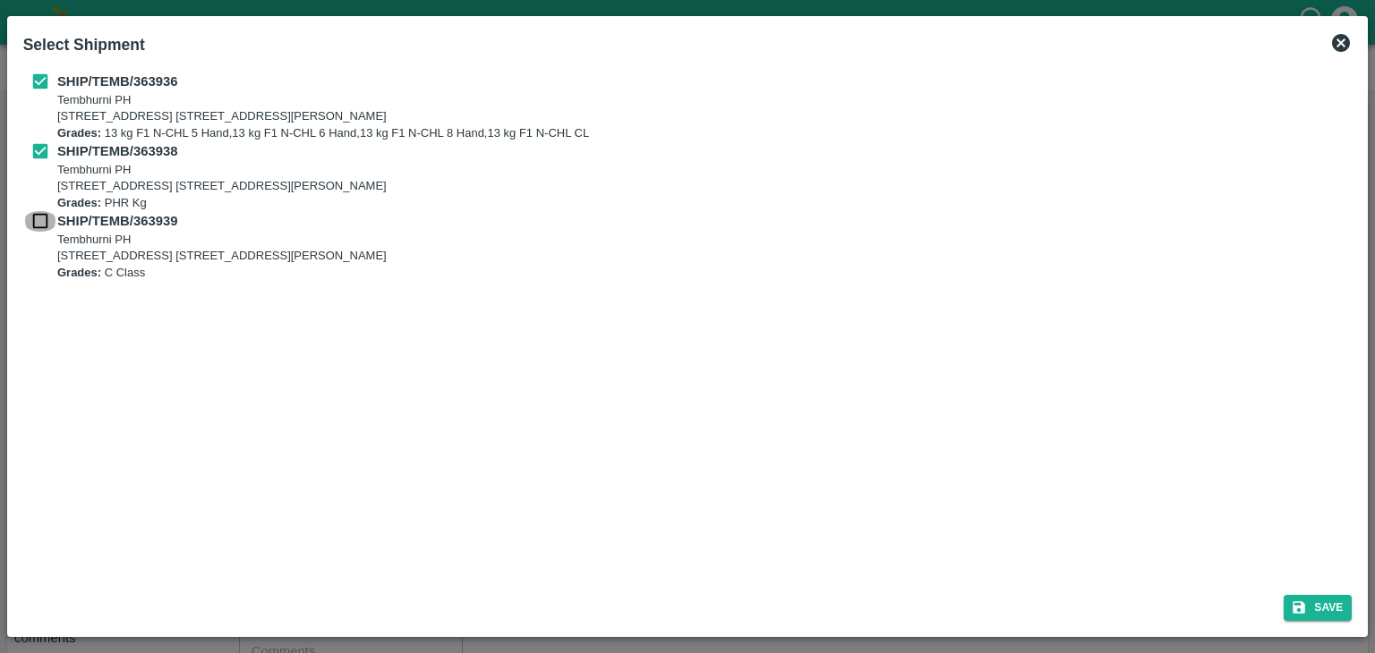
checkbox input "true"
click at [1315, 606] on button "Save" at bounding box center [1317, 608] width 68 height 26
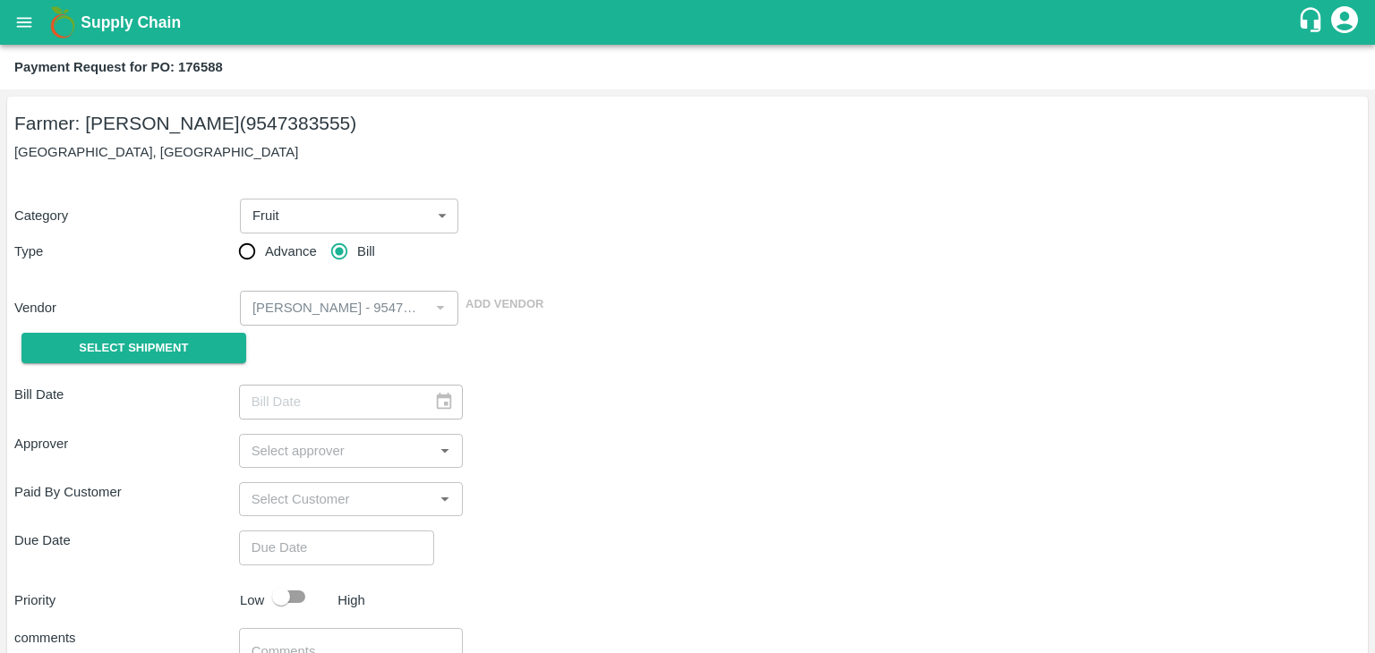
type input "[DATE]"
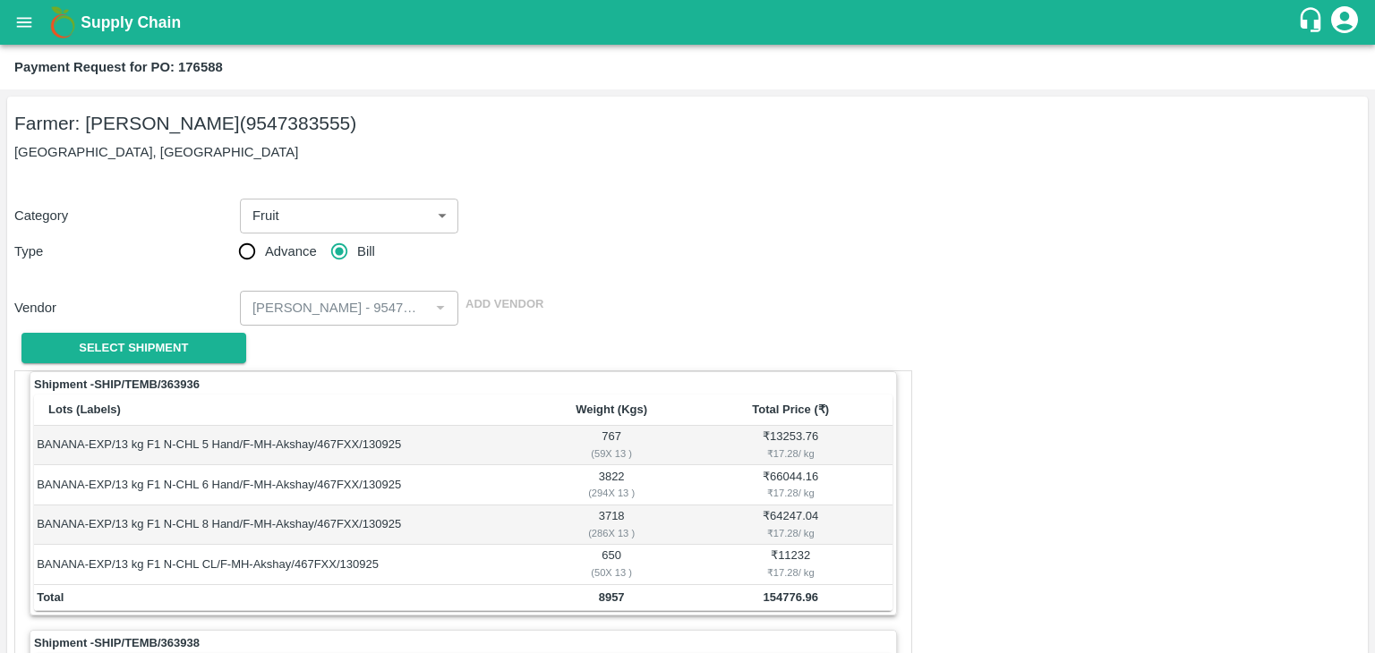
scroll to position [838, 0]
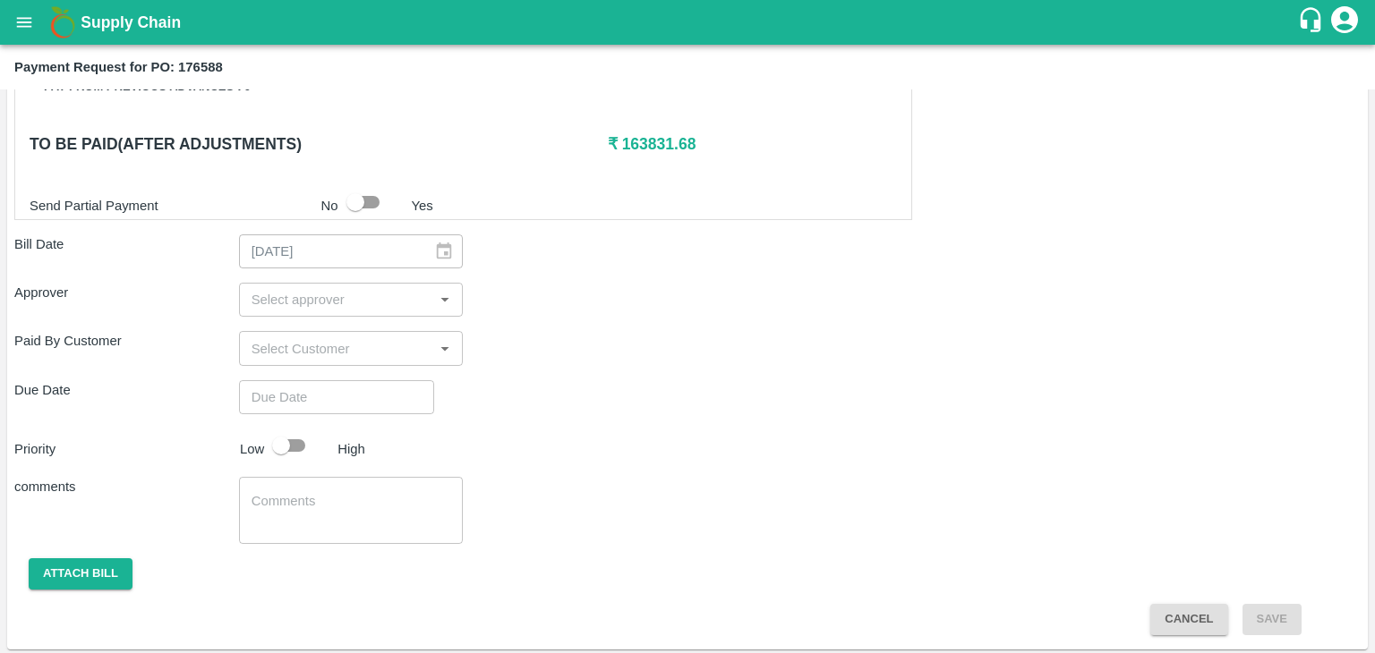
click at [297, 293] on input "input" at bounding box center [336, 299] width 184 height 23
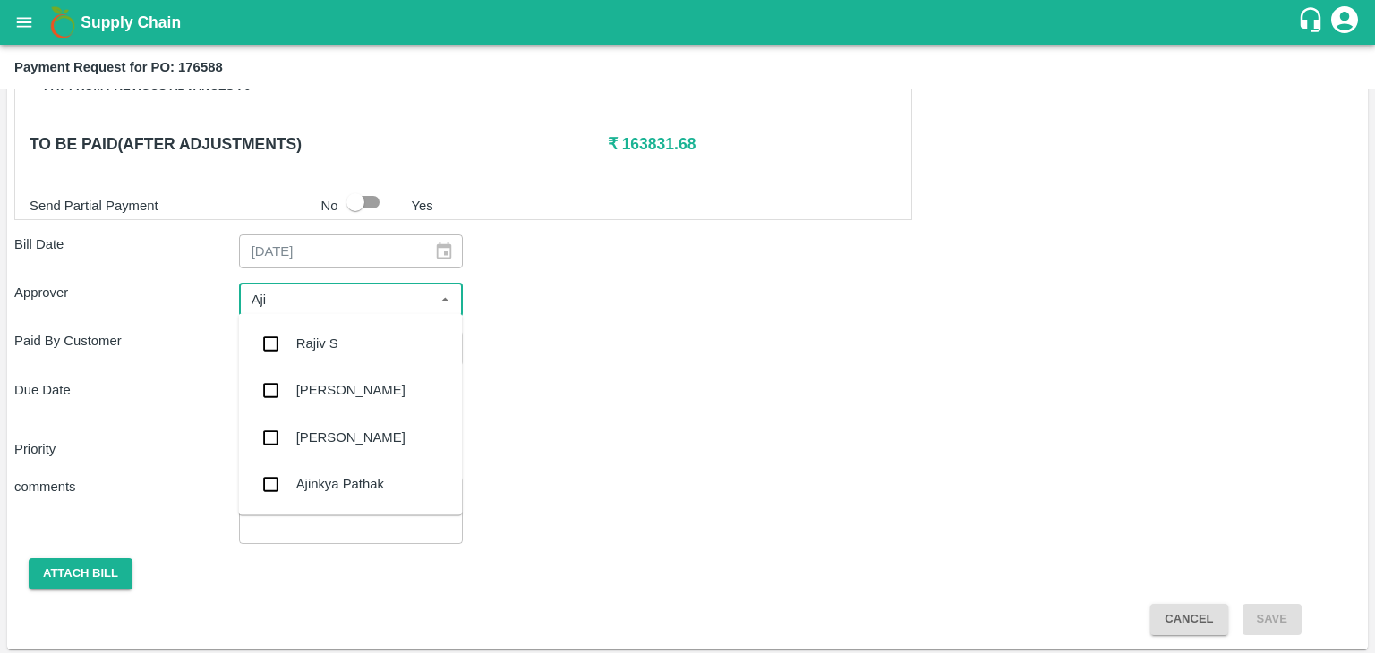
type input "Ajit"
click at [335, 337] on div "[PERSON_NAME]" at bounding box center [350, 344] width 109 height 20
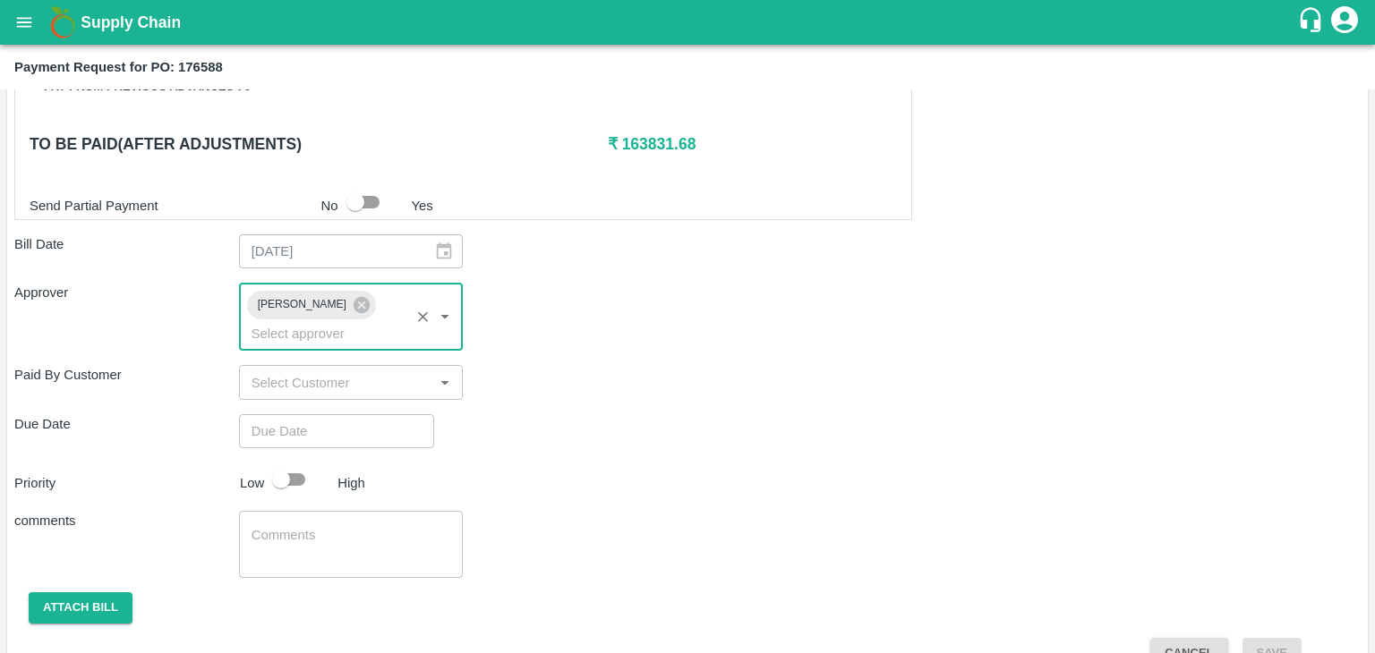
type input "DD/MM/YYYY hh:mm aa"
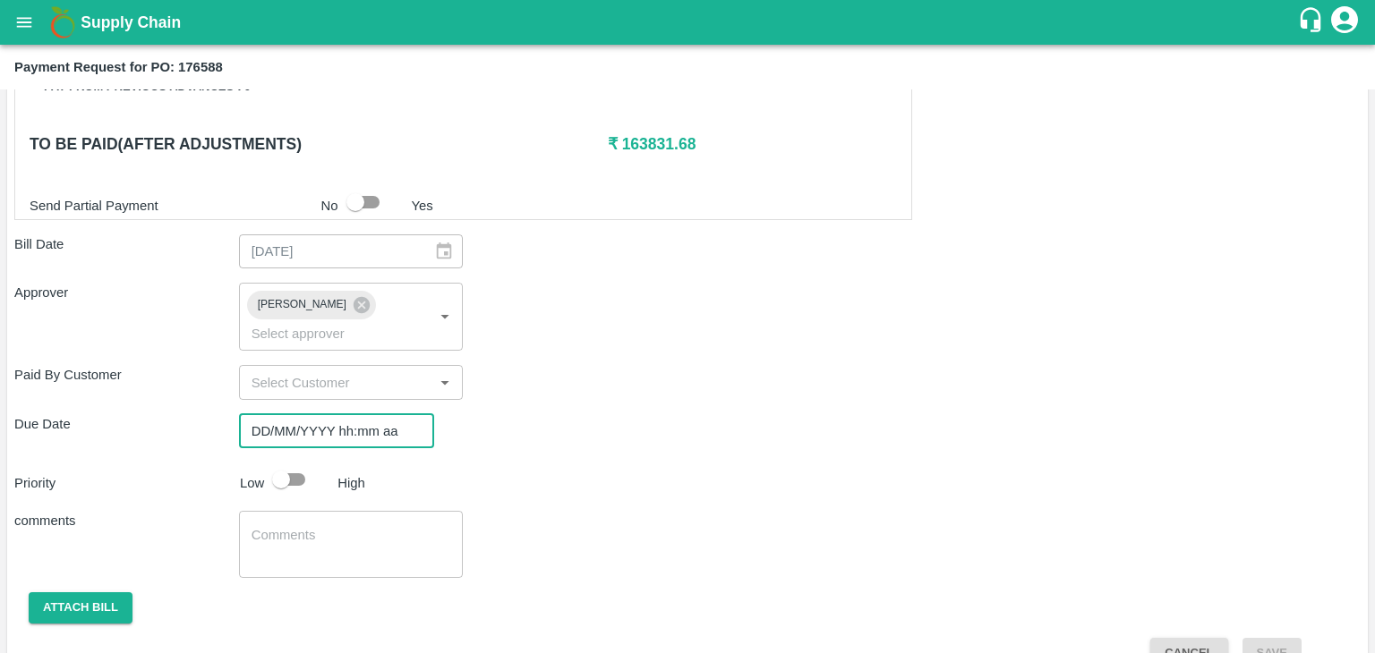
click at [363, 414] on input "DD/MM/YYYY hh:mm aa" at bounding box center [330, 431] width 183 height 34
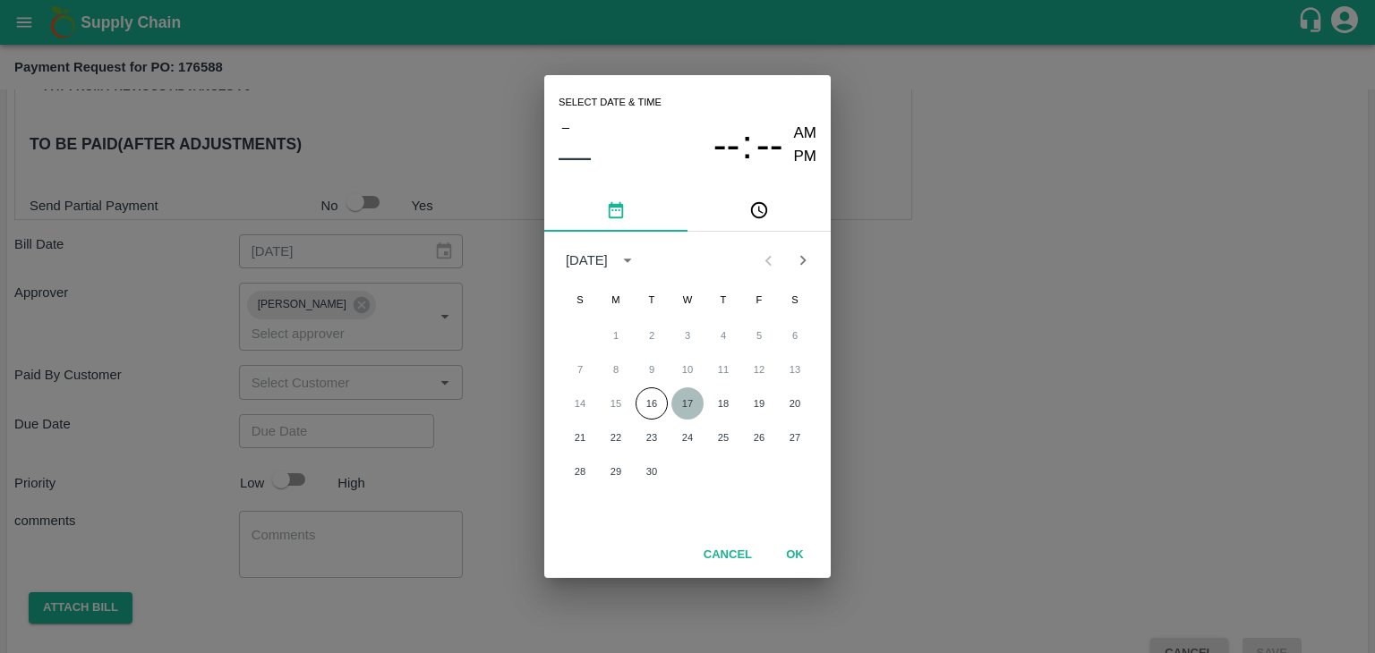
click at [677, 399] on button "17" at bounding box center [687, 403] width 32 height 32
type input "[DATE] 12:00 AM"
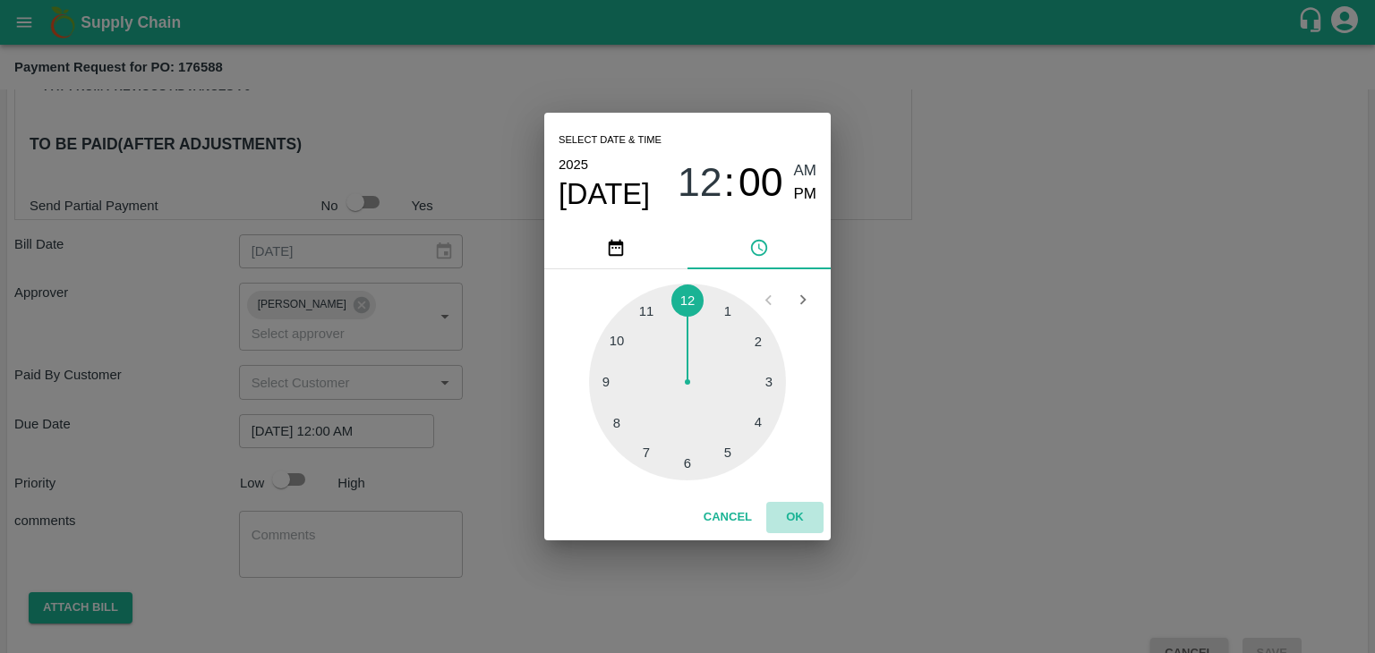
click at [791, 517] on button "OK" at bounding box center [794, 517] width 57 height 31
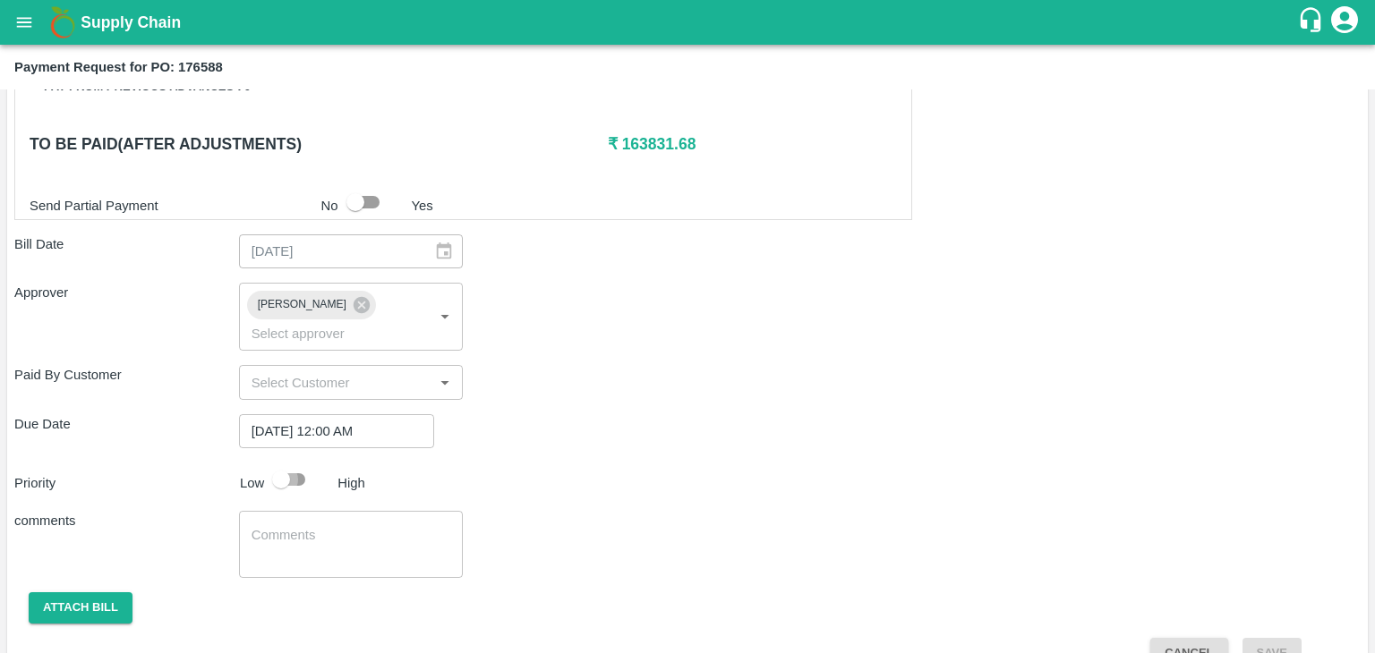
click at [291, 463] on input "checkbox" at bounding box center [281, 480] width 102 height 34
checkbox input "true"
click at [357, 540] on div "x ​" at bounding box center [351, 544] width 225 height 67
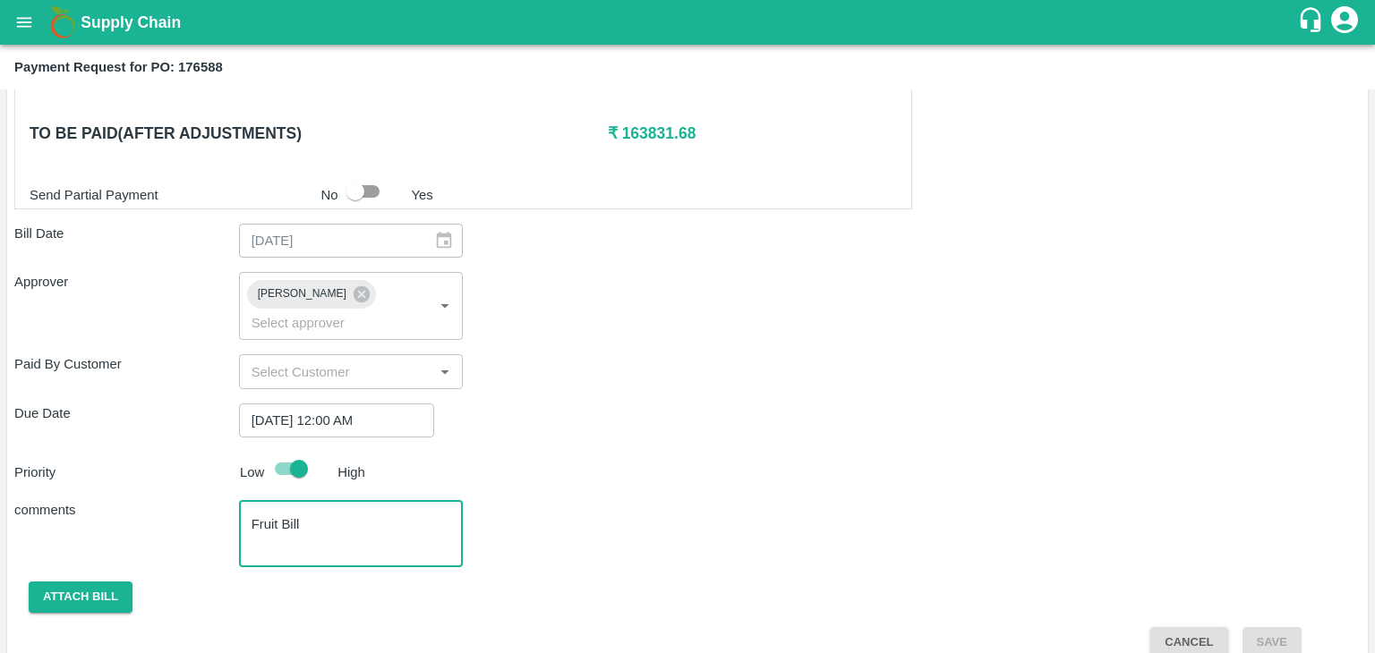
type textarea "Fruit Bill"
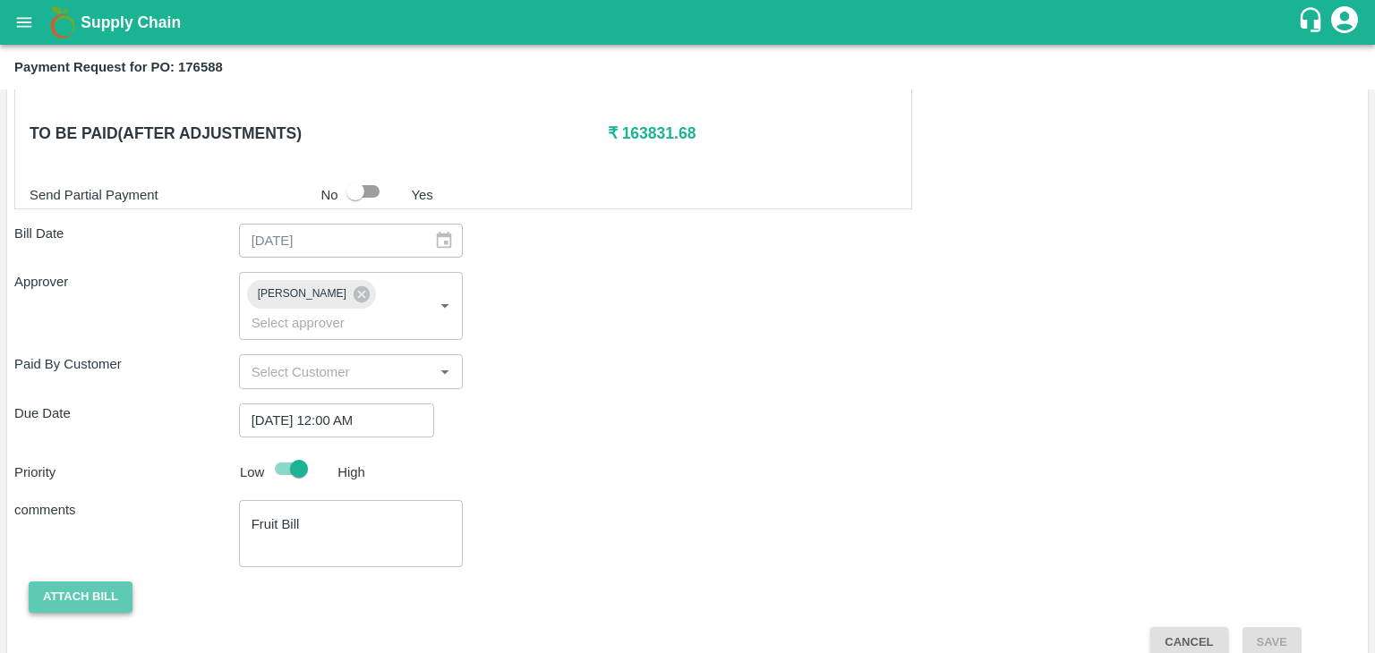
click at [58, 582] on button "Attach bill" at bounding box center [81, 597] width 104 height 31
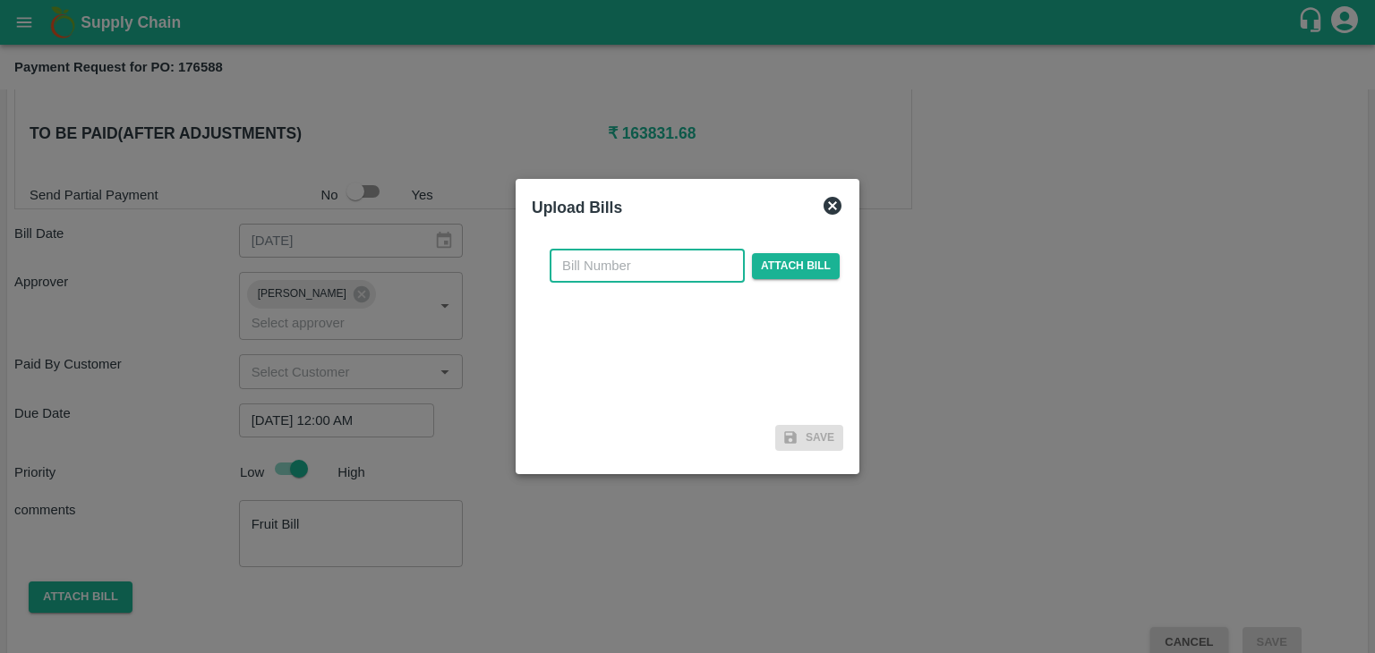
click at [677, 275] on input "text" at bounding box center [646, 266] width 195 height 34
click at [685, 271] on input "VG/25-26/046" at bounding box center [646, 266] width 195 height 34
type input "VG/25-26/128"
click at [755, 268] on span "Attach bill" at bounding box center [796, 266] width 88 height 26
click at [0, 0] on input "Attach bill" at bounding box center [0, 0] width 0 height 0
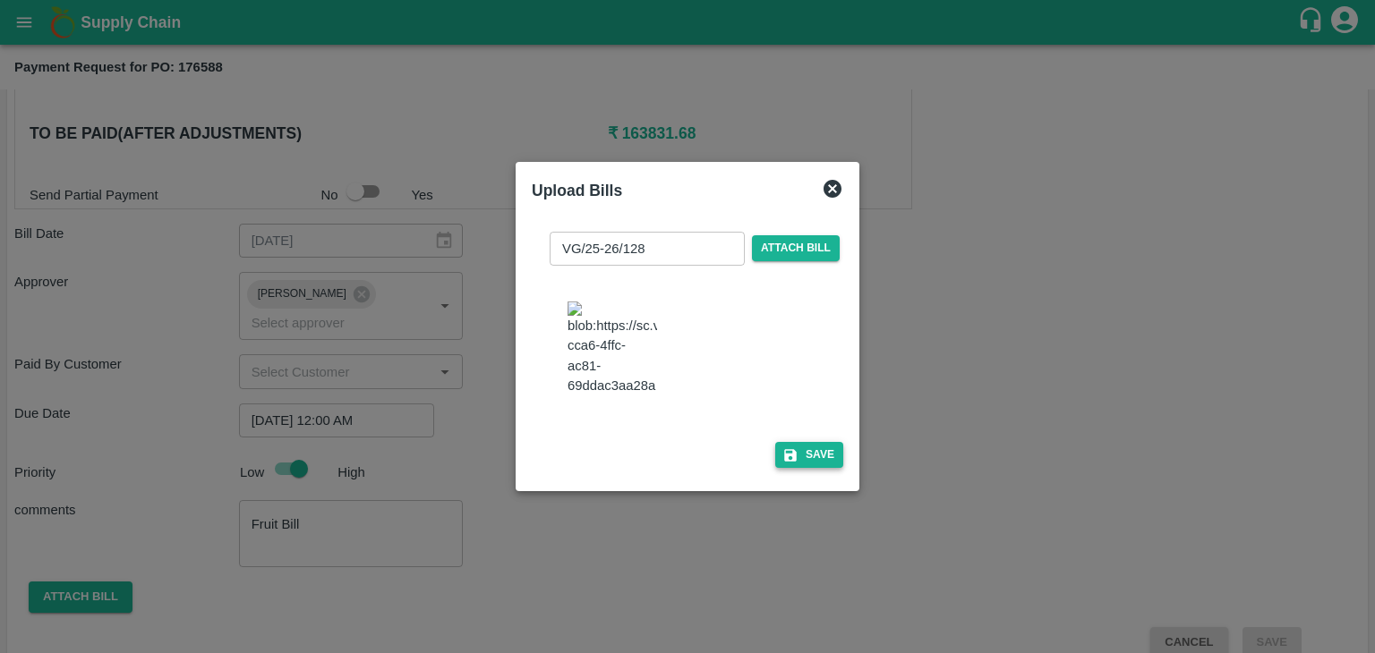
click at [820, 455] on button "Save" at bounding box center [809, 455] width 68 height 26
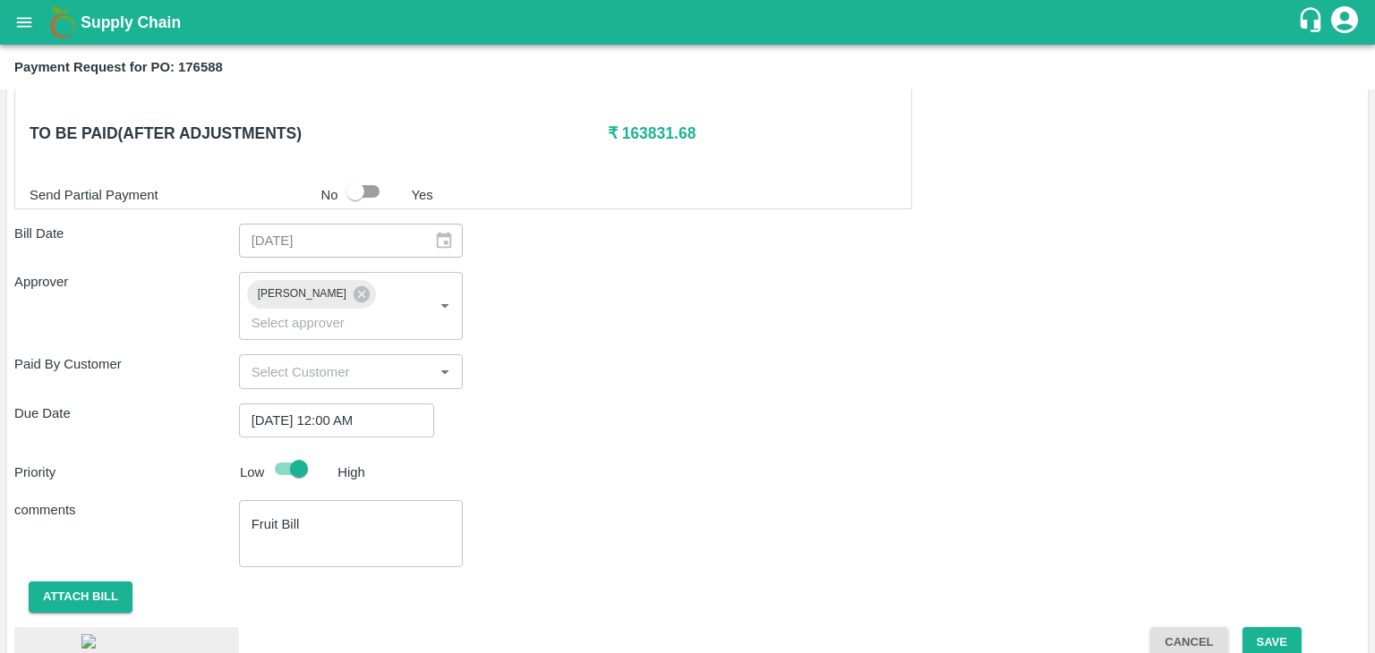
scroll to position [956, 0]
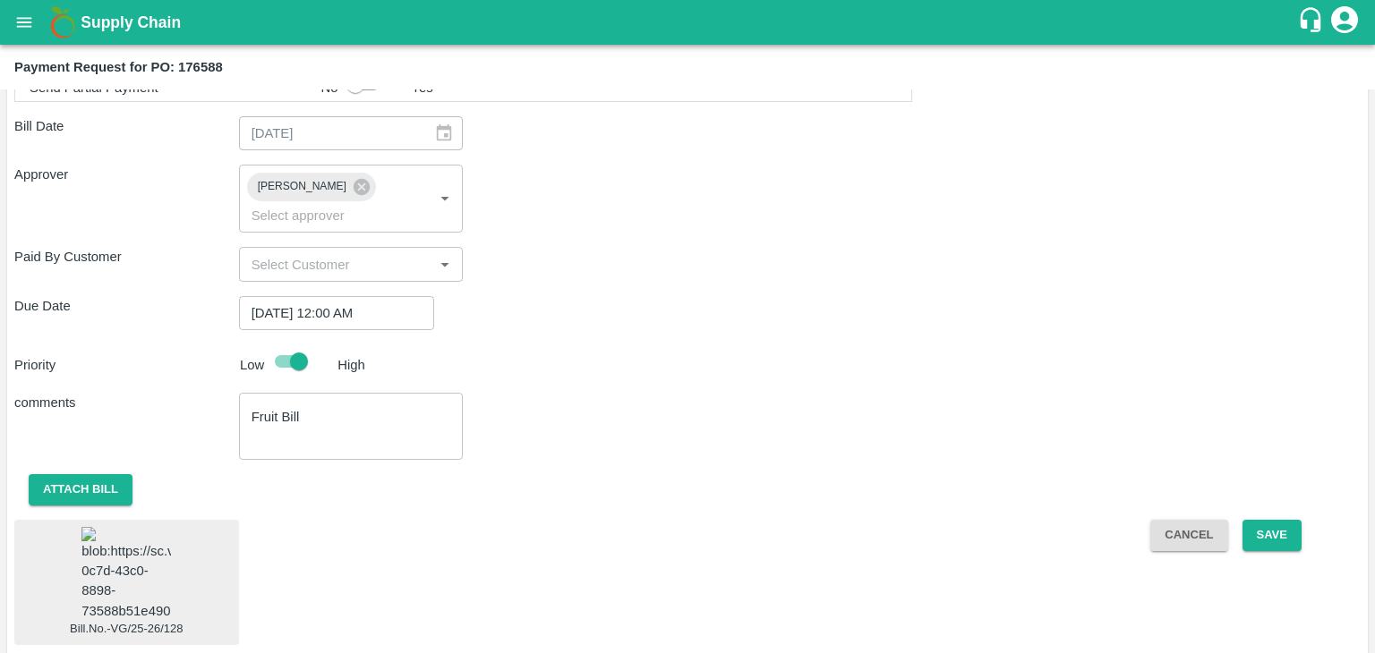
click at [115, 575] on img at bounding box center [125, 574] width 89 height 94
click at [1283, 520] on button "Save" at bounding box center [1271, 535] width 59 height 31
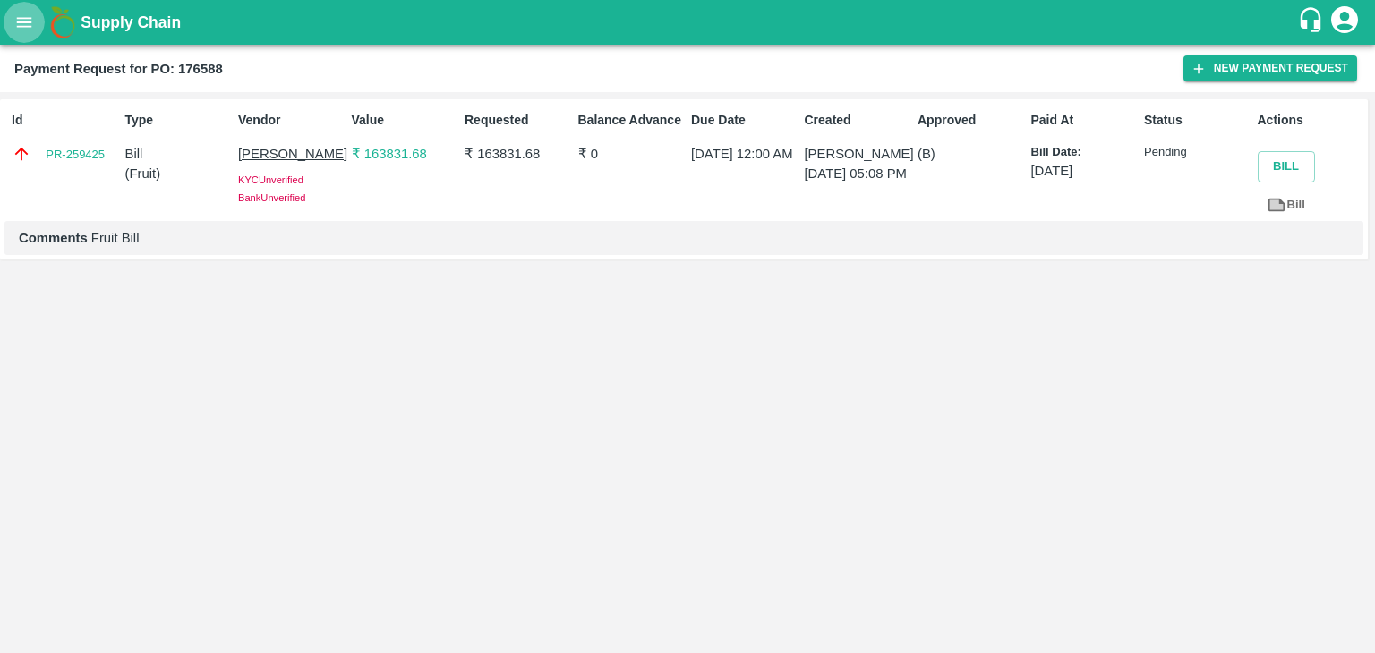
click at [23, 19] on icon "open drawer" at bounding box center [24, 23] width 20 height 20
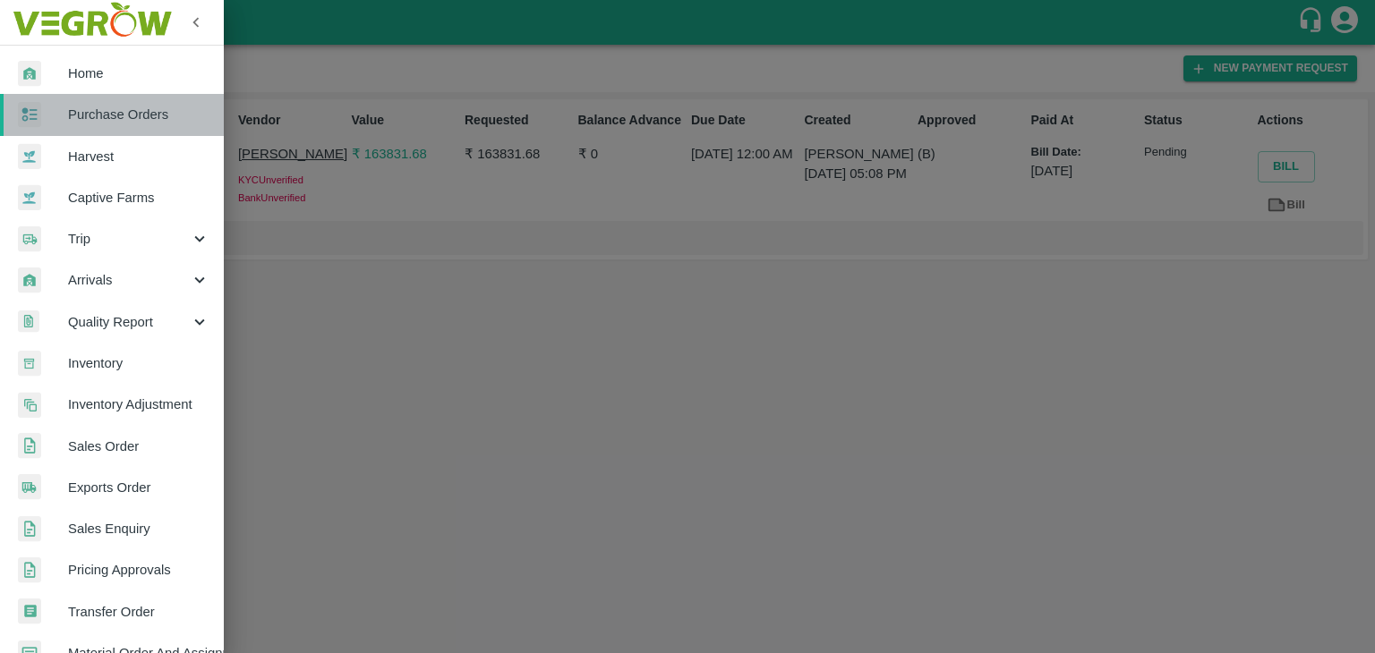
click at [115, 126] on link "Purchase Orders" at bounding box center [112, 114] width 224 height 41
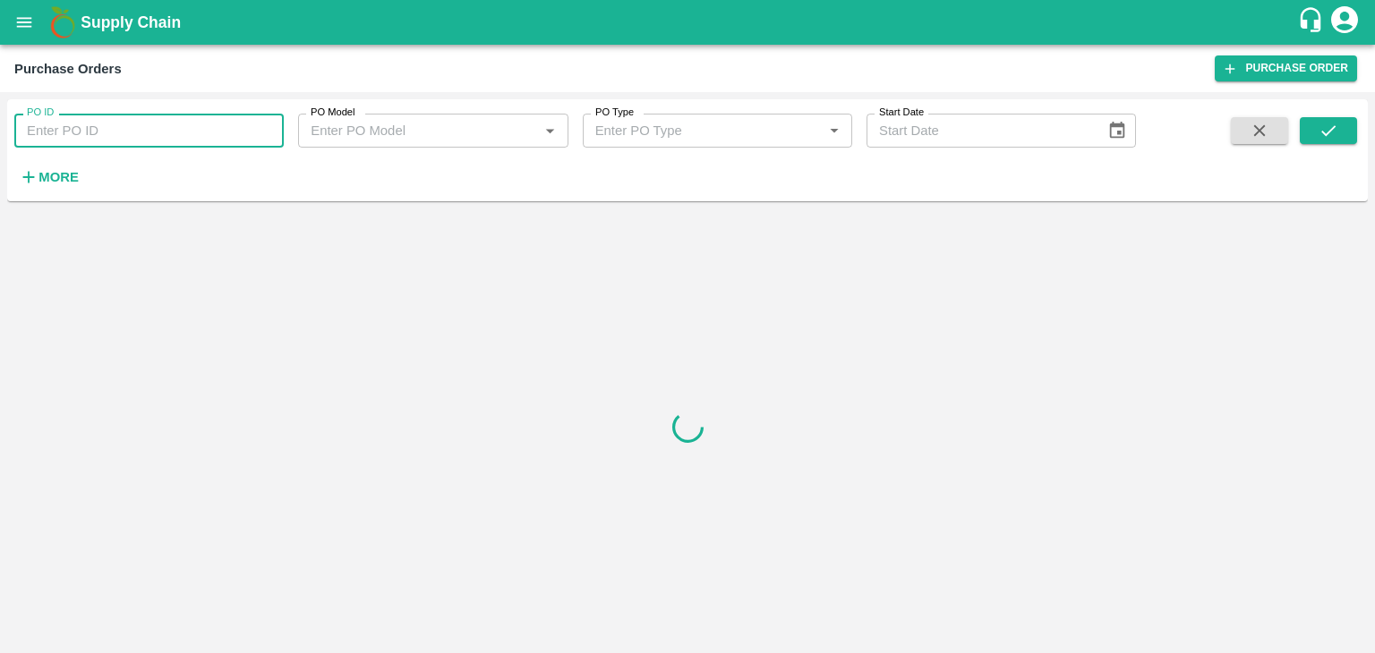
click at [251, 126] on input "PO ID" at bounding box center [148, 131] width 269 height 34
paste input "176599"
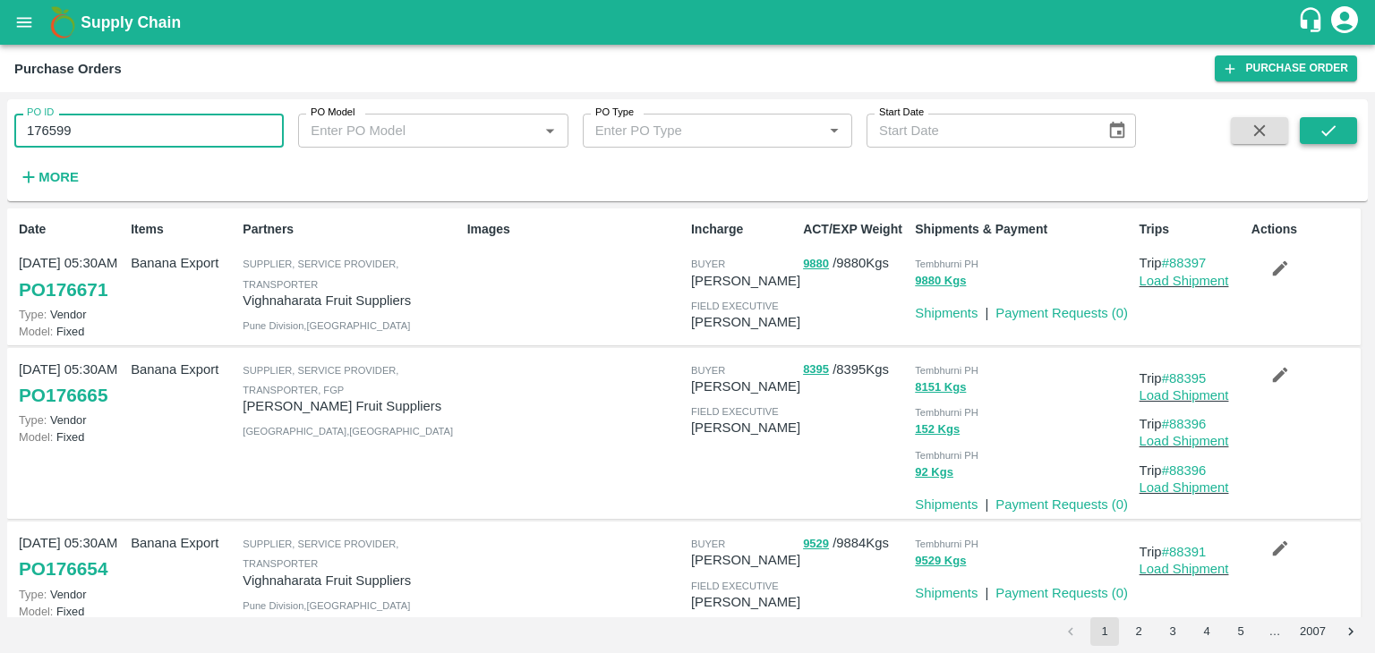
type input "176599"
click at [1332, 130] on icon "submit" at bounding box center [1328, 131] width 20 height 20
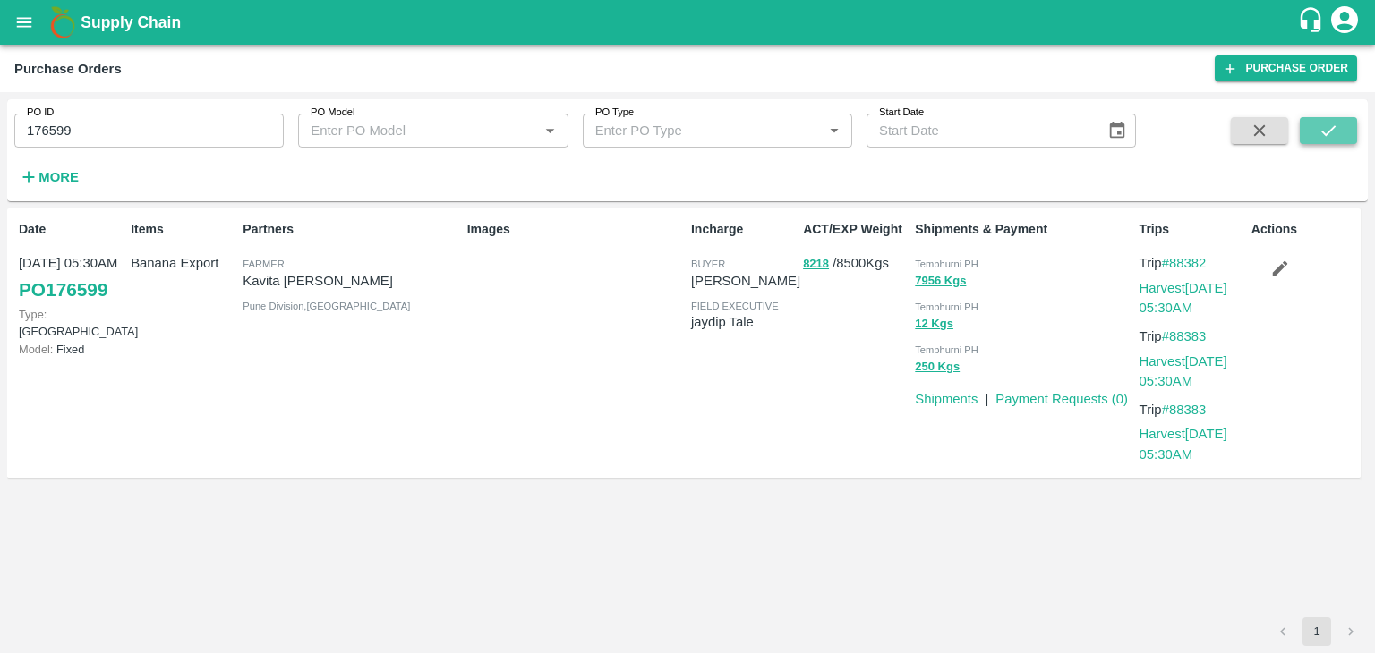
click at [1332, 130] on icon "submit" at bounding box center [1328, 131] width 20 height 20
click at [1061, 395] on link "Payment Requests ( 0 )" at bounding box center [1061, 399] width 132 height 14
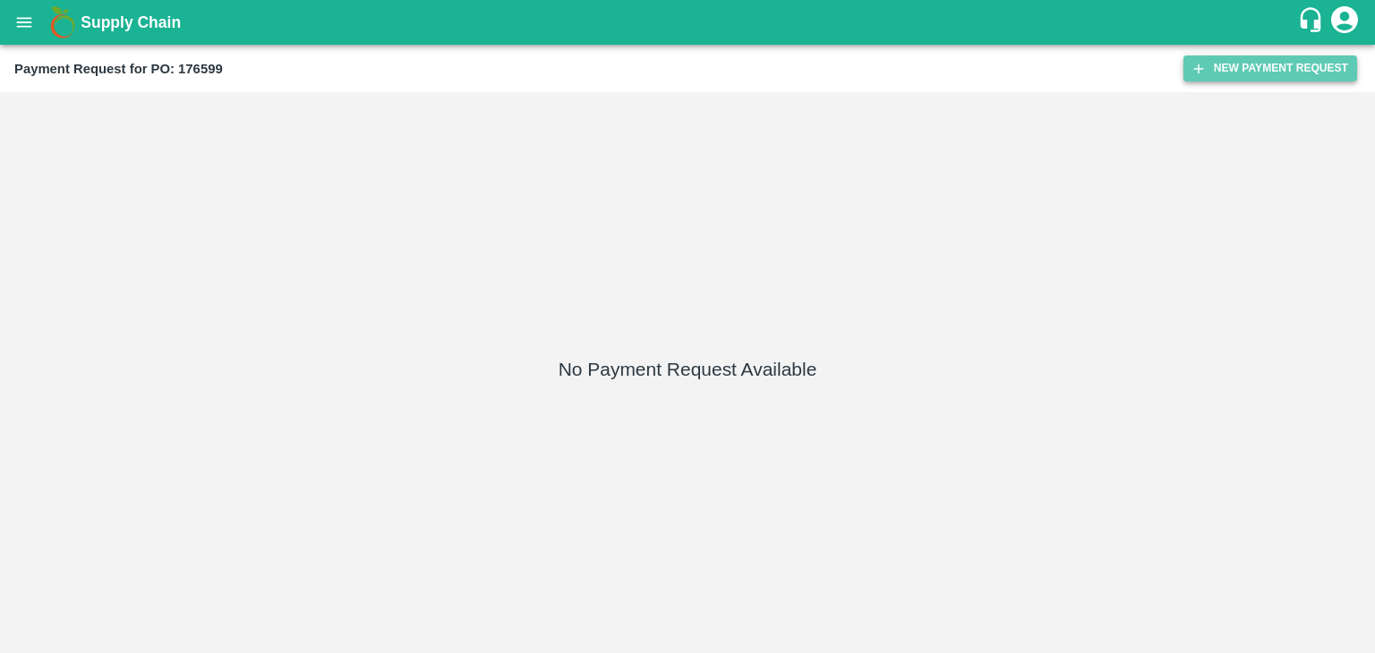
click at [1224, 62] on button "New Payment Request" at bounding box center [1270, 68] width 174 height 26
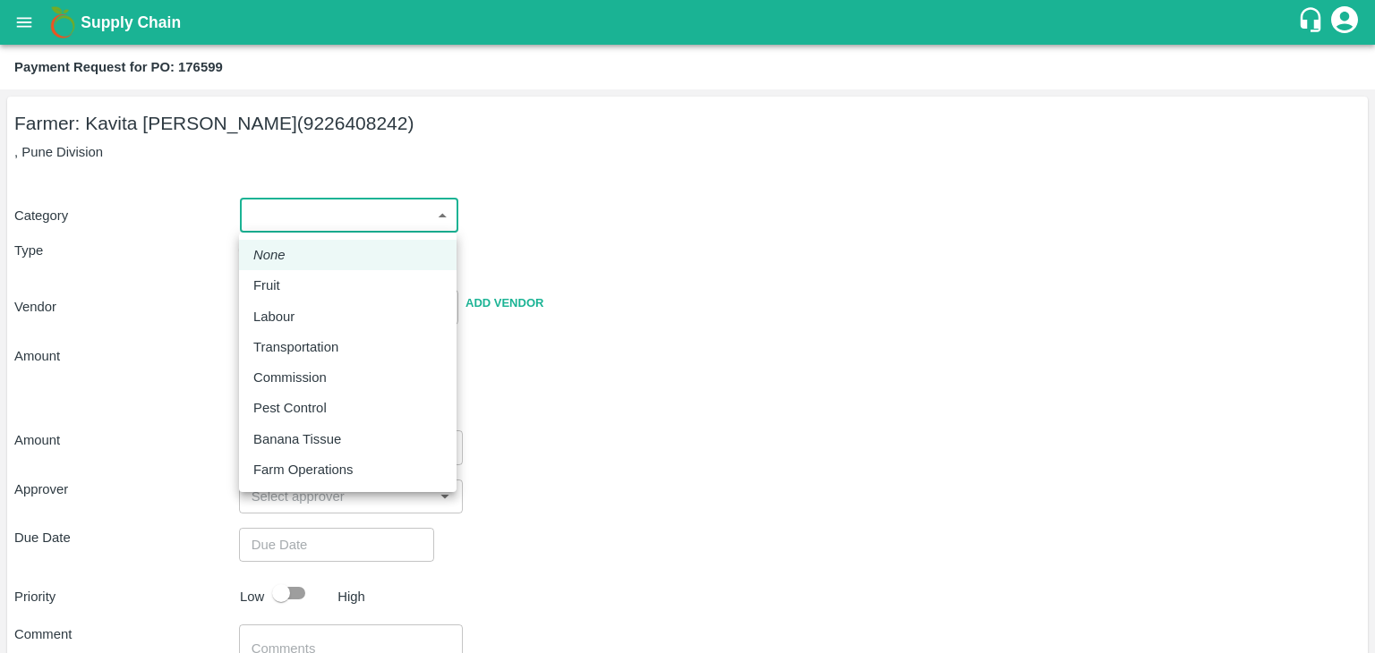
drag, startPoint x: 264, startPoint y: 218, endPoint x: 294, endPoint y: 282, distance: 70.4
click at [294, 282] on body "Supply Chain Payment Request for PO: 176599 Farmer: [PERSON_NAME] (9226408242) …" at bounding box center [687, 326] width 1375 height 653
click at [294, 282] on div "Fruit" at bounding box center [347, 286] width 189 height 20
type input "1"
type input "Kavita [PERSON_NAME] - 9226408242(Farmer)"
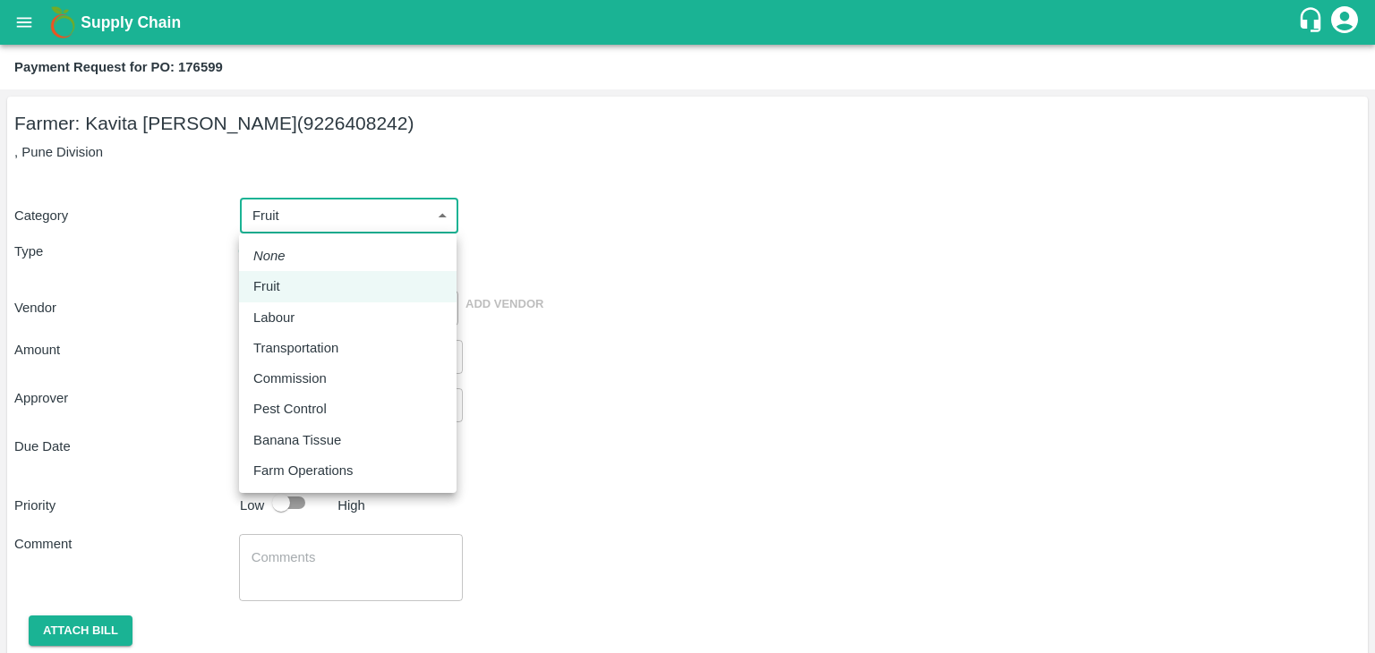
drag, startPoint x: 356, startPoint y: 230, endPoint x: 329, endPoint y: 279, distance: 56.1
click at [329, 279] on body "Supply Chain Payment Request for PO: 176599 Farmer: [PERSON_NAME] (9226408242) …" at bounding box center [687, 326] width 1375 height 653
click at [329, 279] on div "Fruit" at bounding box center [347, 287] width 189 height 20
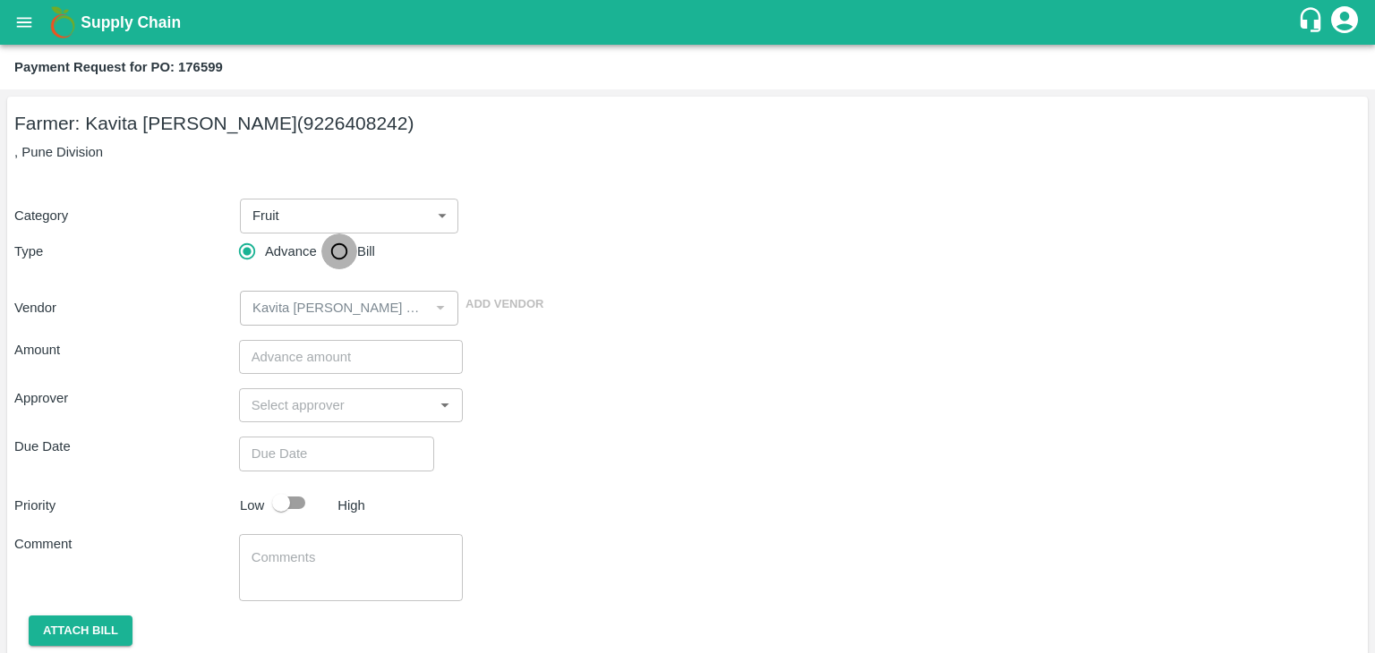
click at [346, 244] on input "Bill" at bounding box center [339, 252] width 36 height 36
radio input "true"
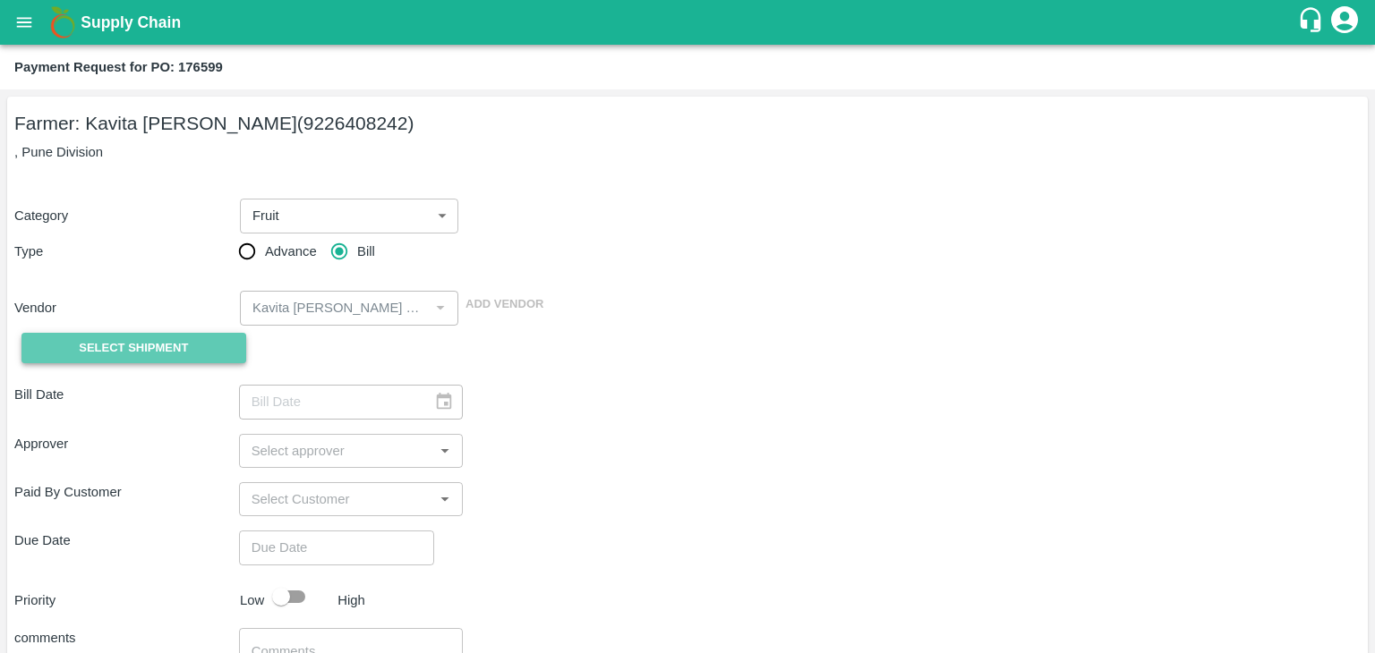
click at [179, 353] on span "Select Shipment" at bounding box center [133, 348] width 109 height 21
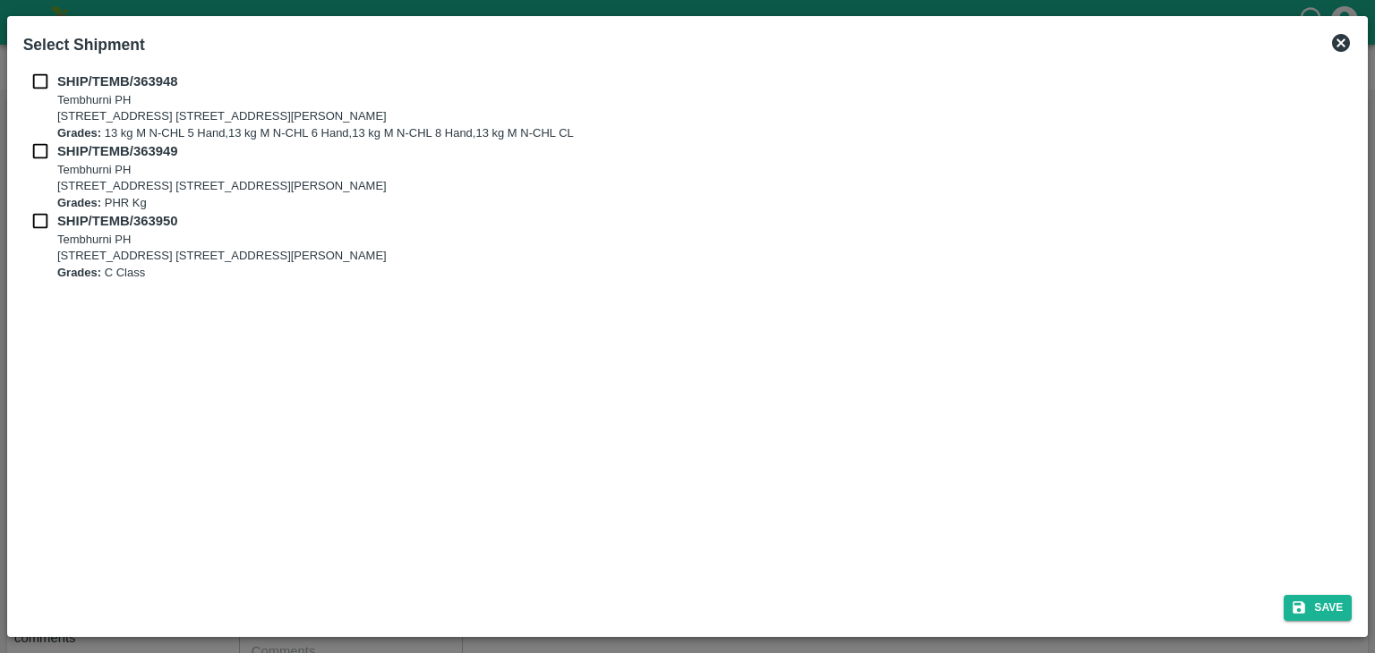
click at [28, 69] on div "SHIP/TEMB/[STREET_ADDRESS] E-5, YASHSHREE INDUSTRIES, M.I.D.C., A/P TEMBHURANI …" at bounding box center [687, 321] width 1343 height 515
click at [38, 83] on input "checkbox" at bounding box center [40, 82] width 34 height 20
checkbox input "true"
click at [38, 151] on input "checkbox" at bounding box center [40, 151] width 34 height 20
checkbox input "true"
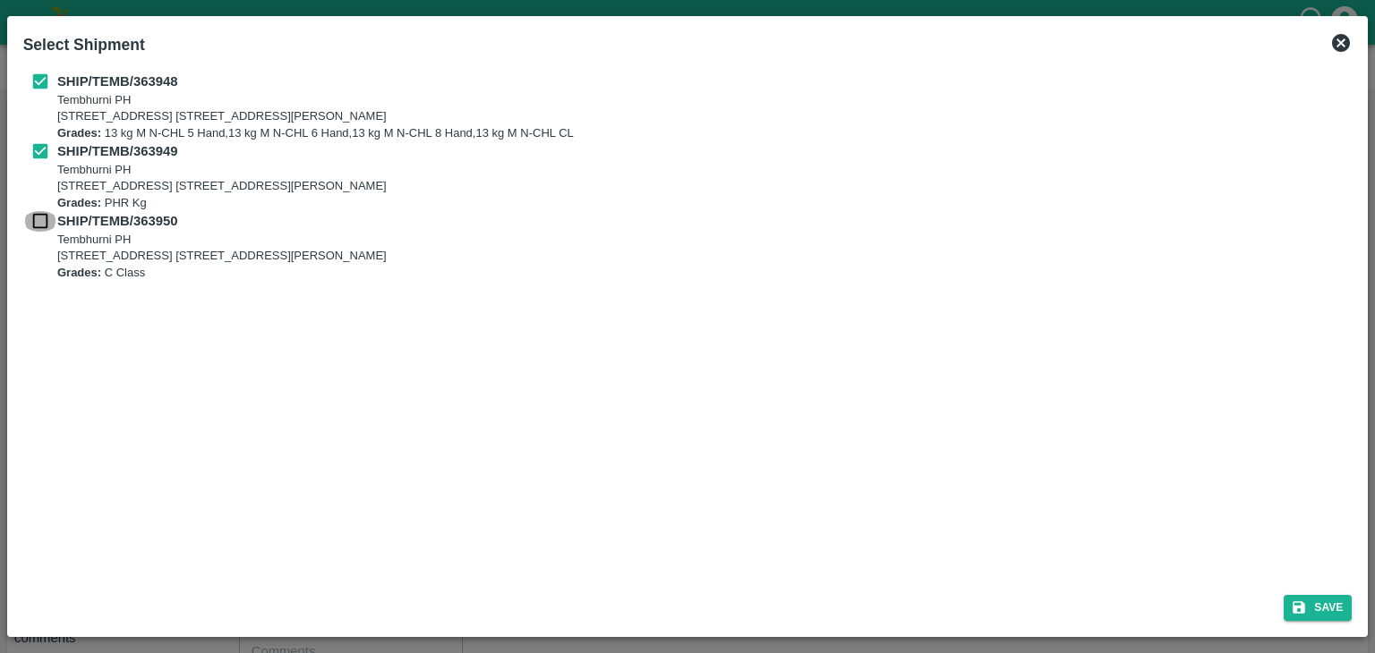
click at [32, 221] on input "checkbox" at bounding box center [40, 221] width 34 height 20
checkbox input "true"
click at [1325, 609] on button "Save" at bounding box center [1317, 608] width 68 height 26
type input "[DATE]"
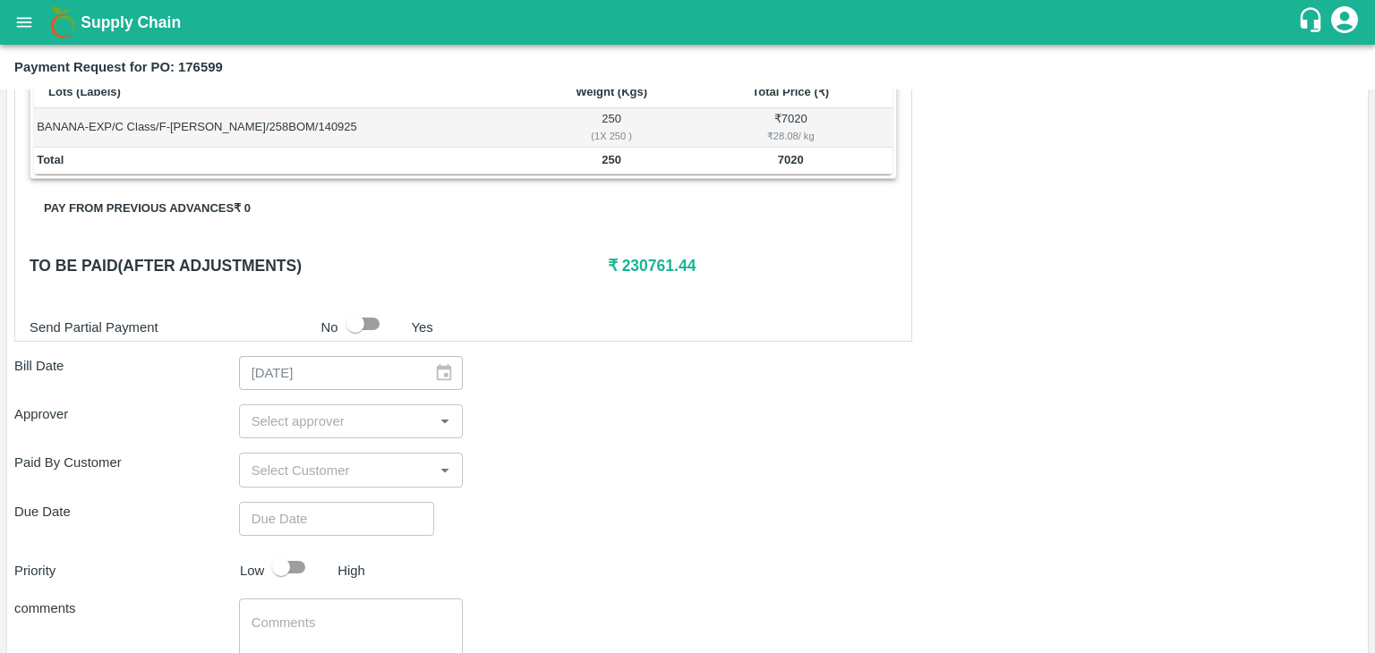
scroll to position [838, 0]
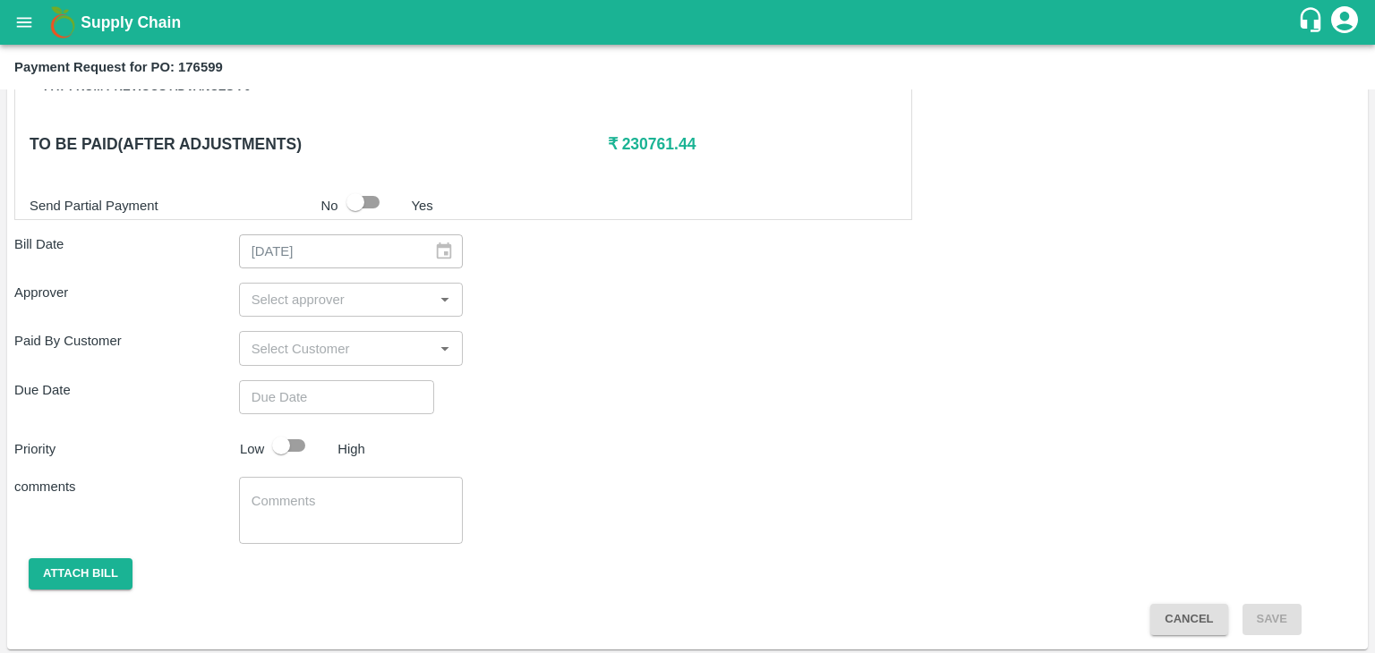
click at [330, 303] on input "input" at bounding box center [336, 299] width 184 height 23
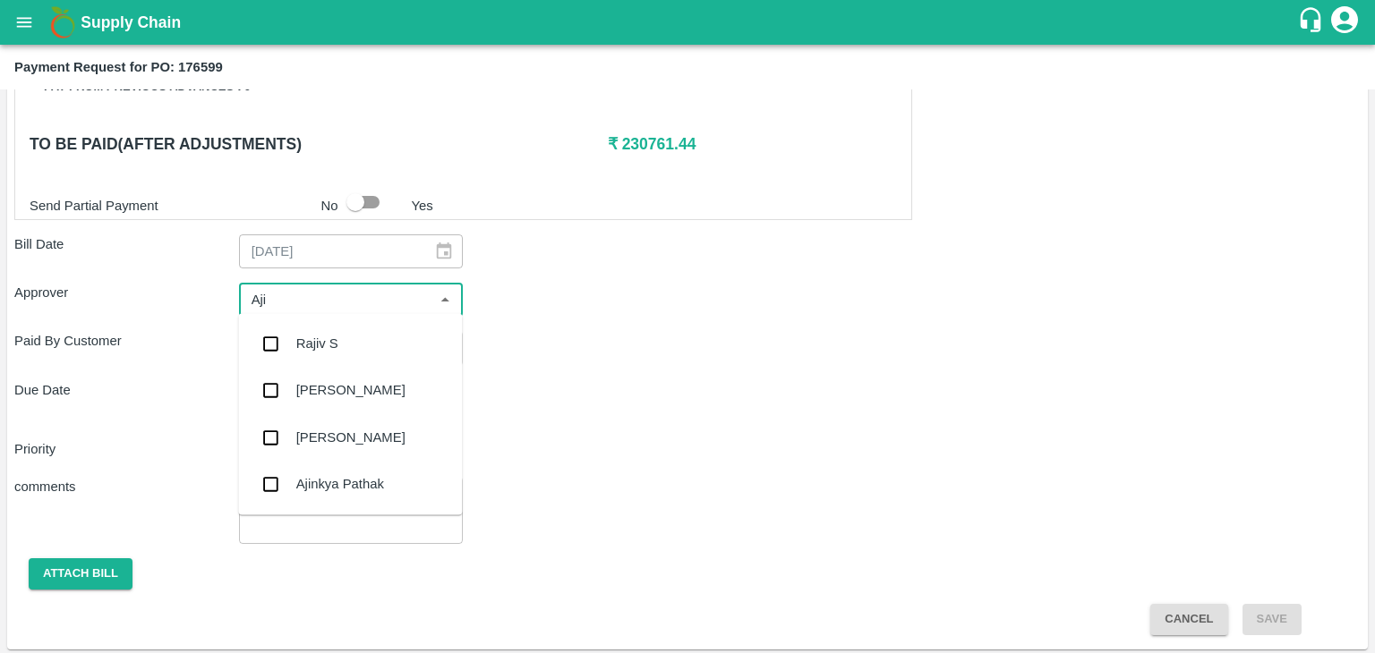
type input "Ajit"
click at [342, 345] on div "[PERSON_NAME]" at bounding box center [350, 344] width 109 height 20
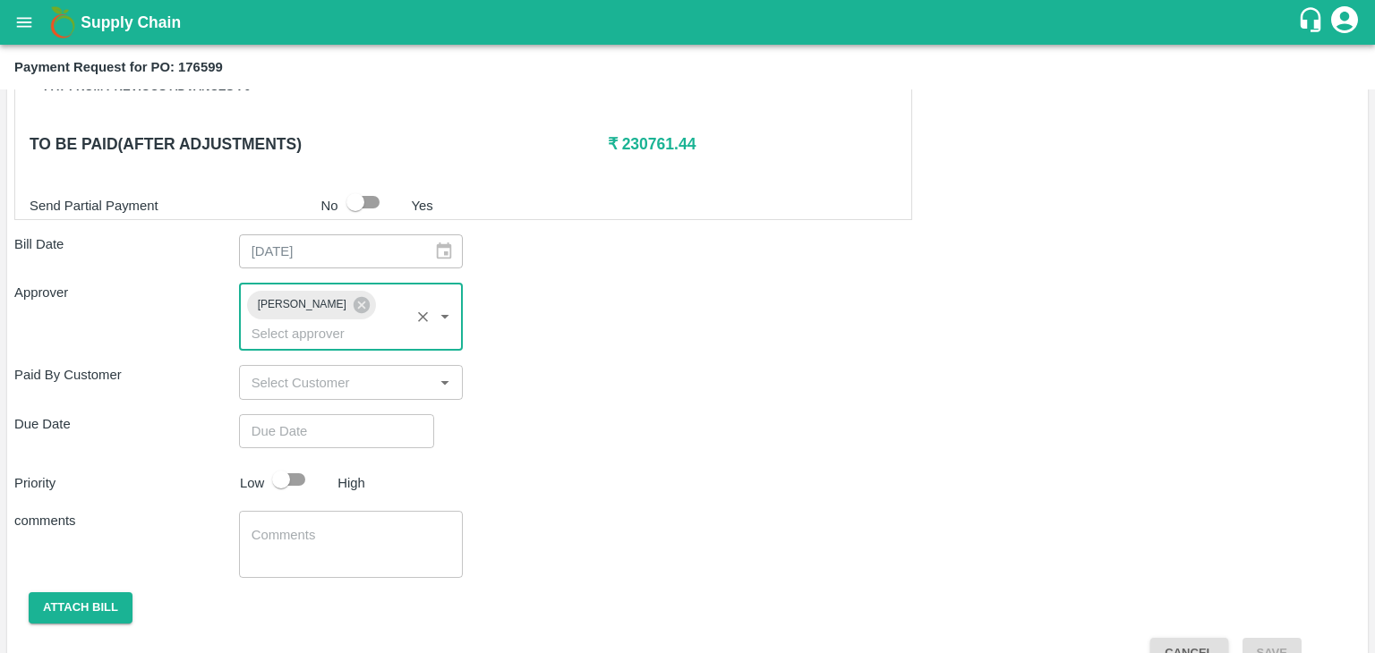
type input "DD/MM/YYYY hh:mm aa"
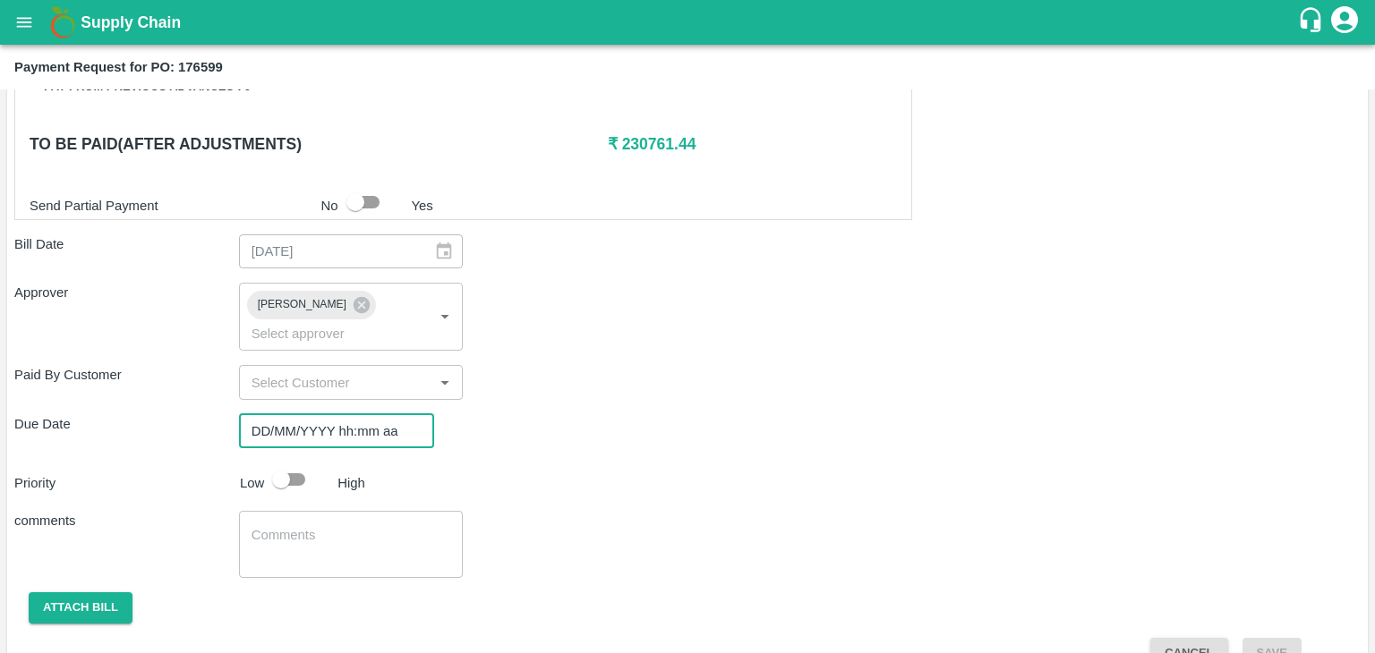
click at [373, 414] on input "DD/MM/YYYY hh:mm aa" at bounding box center [330, 431] width 183 height 34
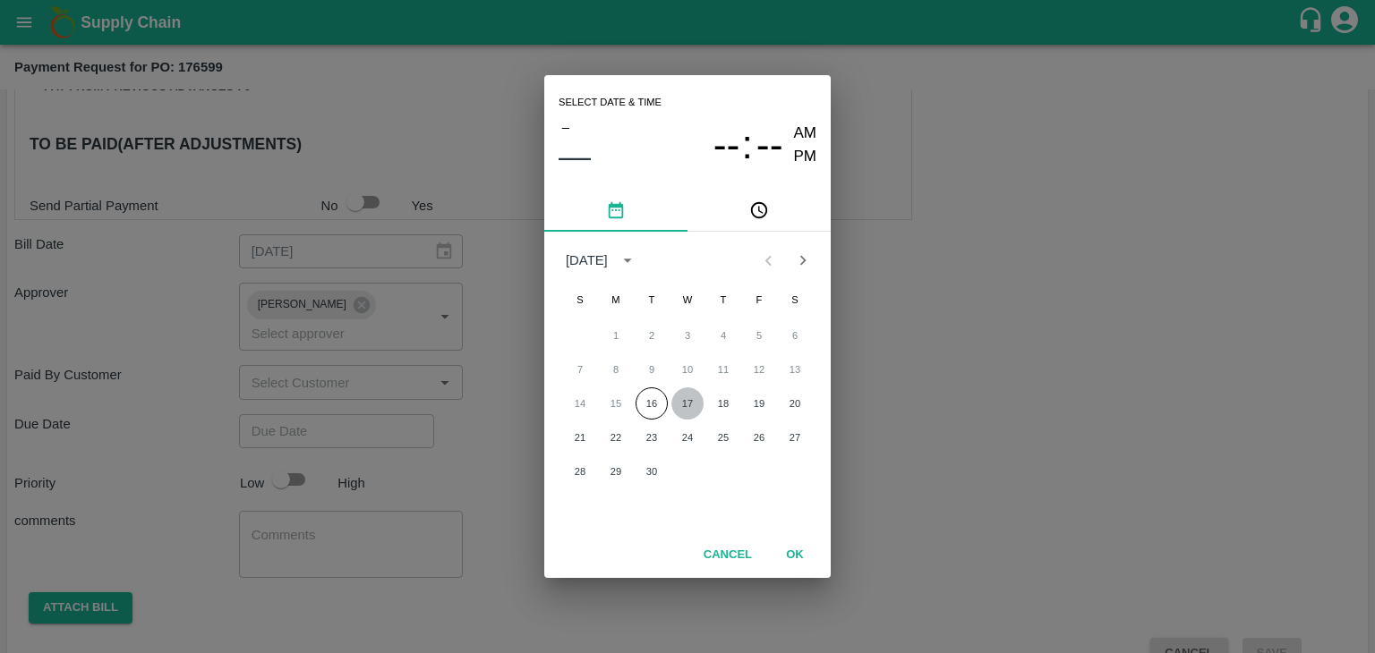
click at [677, 401] on button "17" at bounding box center [687, 403] width 32 height 32
type input "[DATE] 12:00 AM"
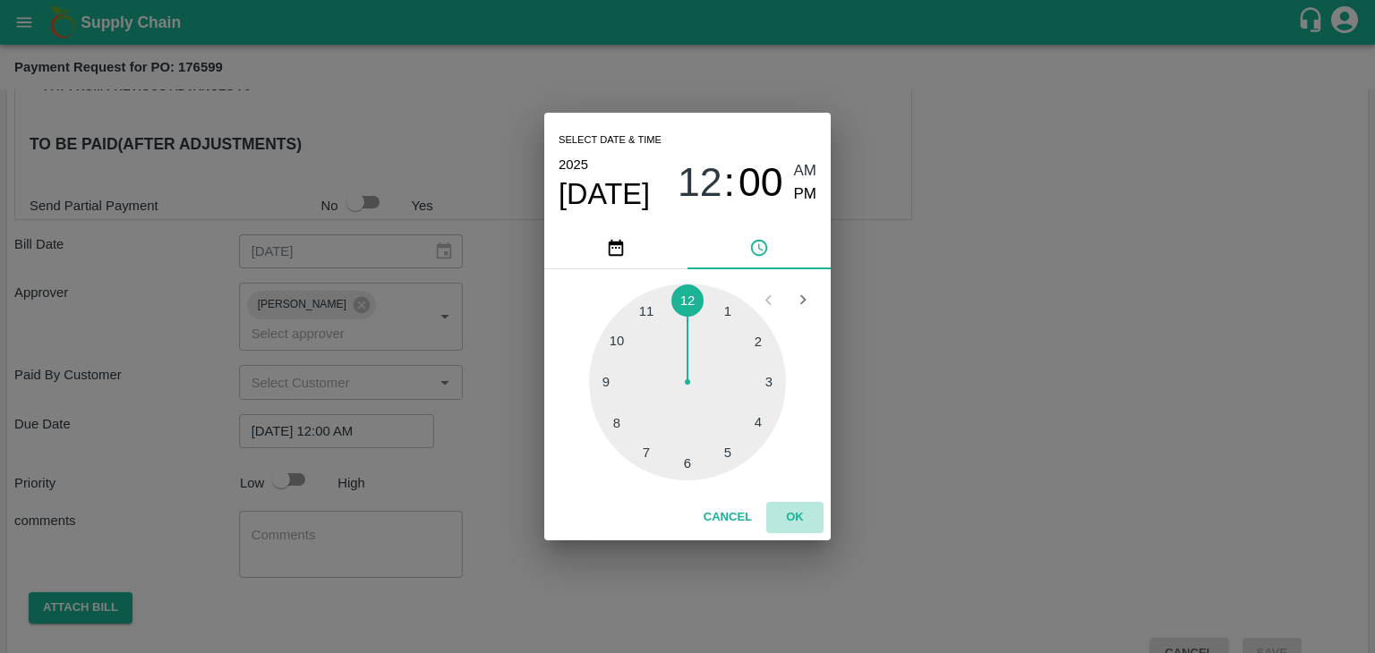
click at [793, 519] on button "OK" at bounding box center [794, 517] width 57 height 31
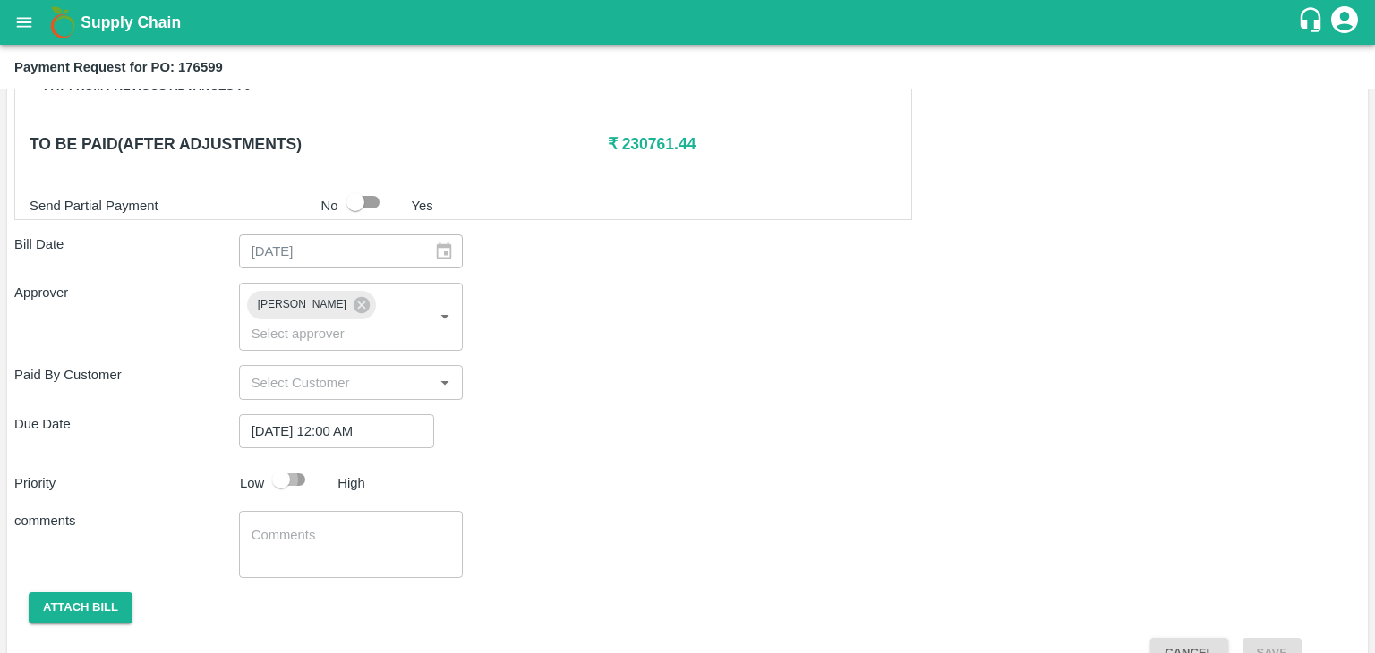
click at [284, 463] on input "checkbox" at bounding box center [281, 480] width 102 height 34
checkbox input "true"
click at [345, 526] on textarea at bounding box center [351, 545] width 200 height 38
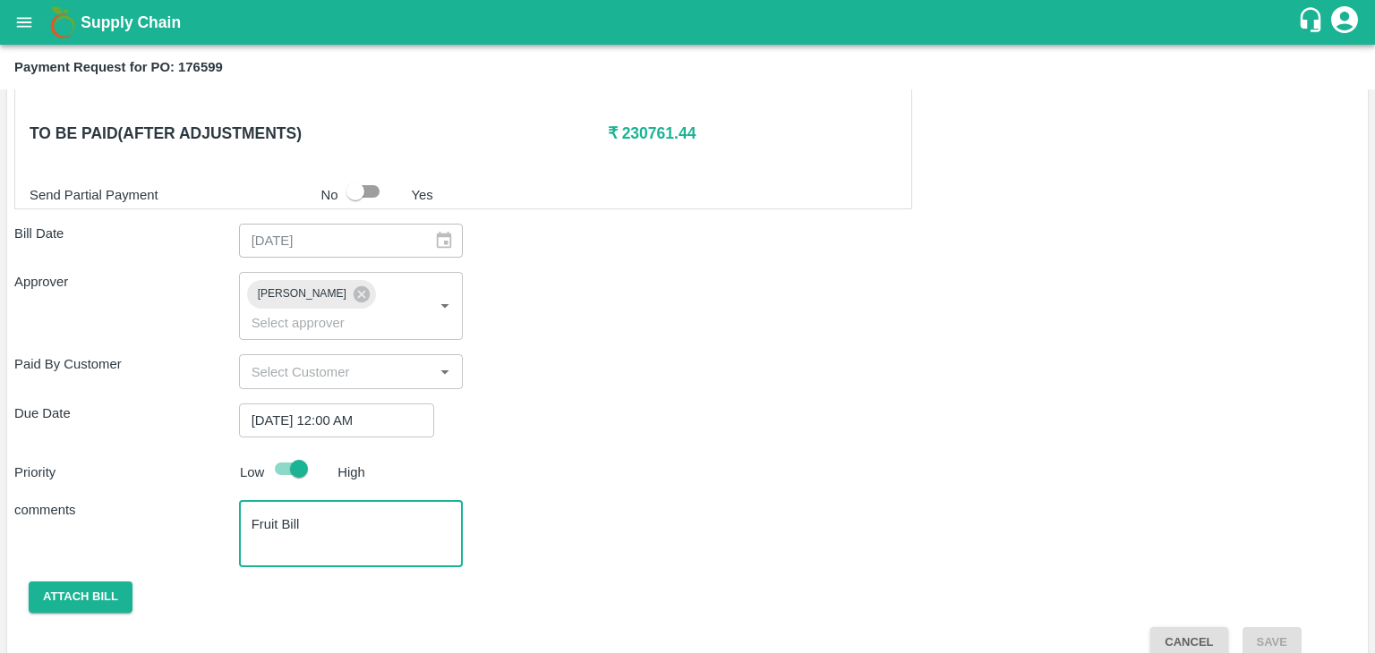
type textarea "Fruit Bill"
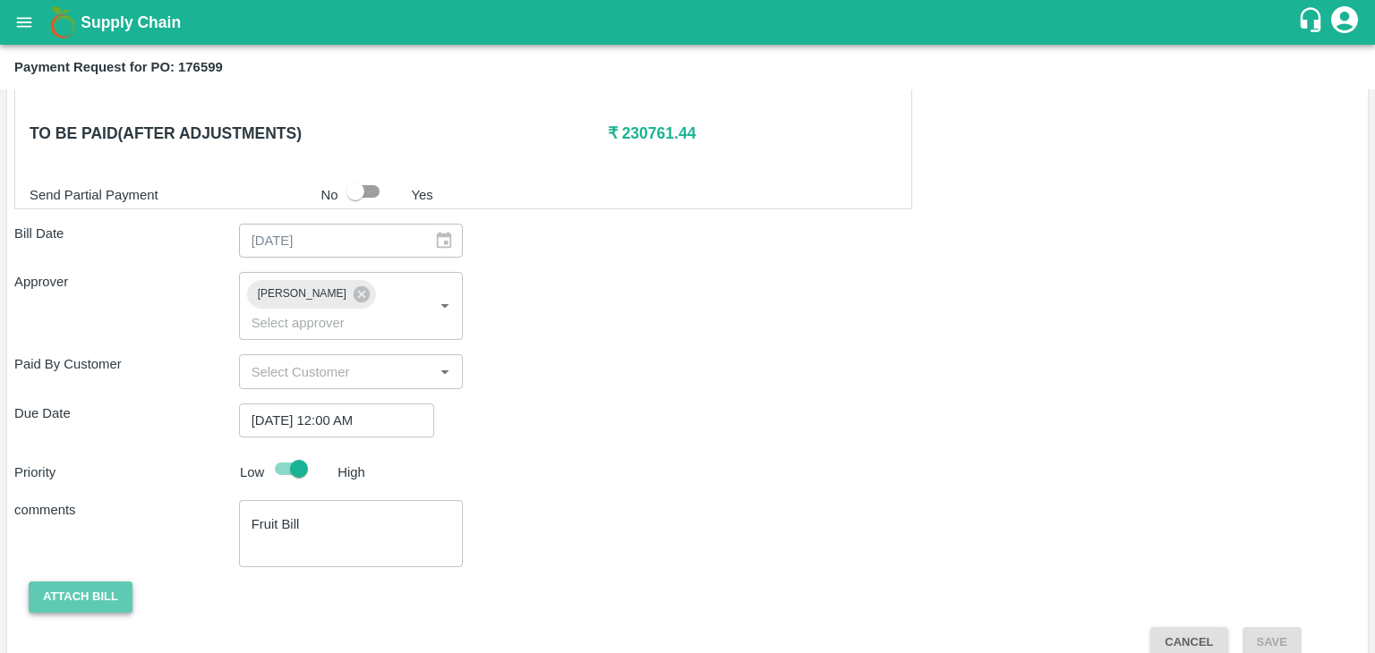
click at [70, 582] on button "Attach bill" at bounding box center [81, 597] width 104 height 31
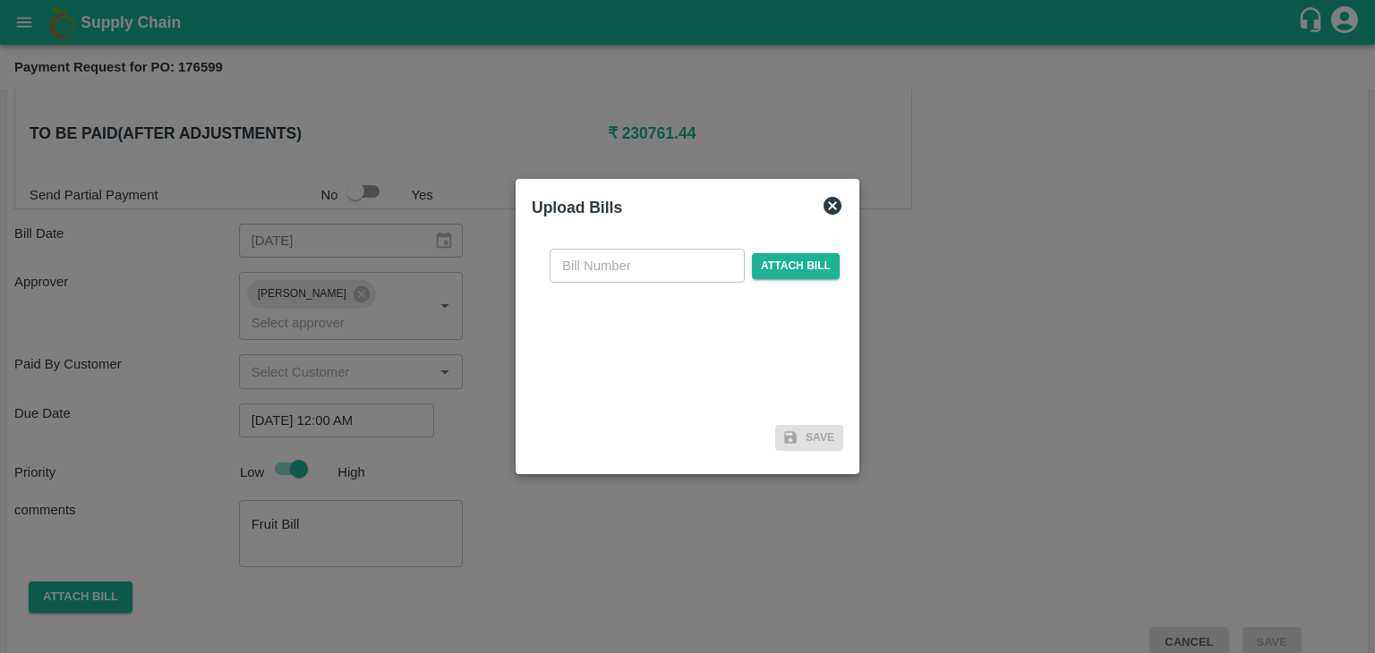
drag, startPoint x: 621, startPoint y: 246, endPoint x: 642, endPoint y: 273, distance: 33.8
click at [642, 273] on div "​ Attach bill" at bounding box center [687, 325] width 311 height 183
click at [642, 273] on input "text" at bounding box center [646, 266] width 195 height 34
click at [677, 260] on input "VG/25-26/046" at bounding box center [646, 266] width 195 height 34
type input "VG/25-26/129"
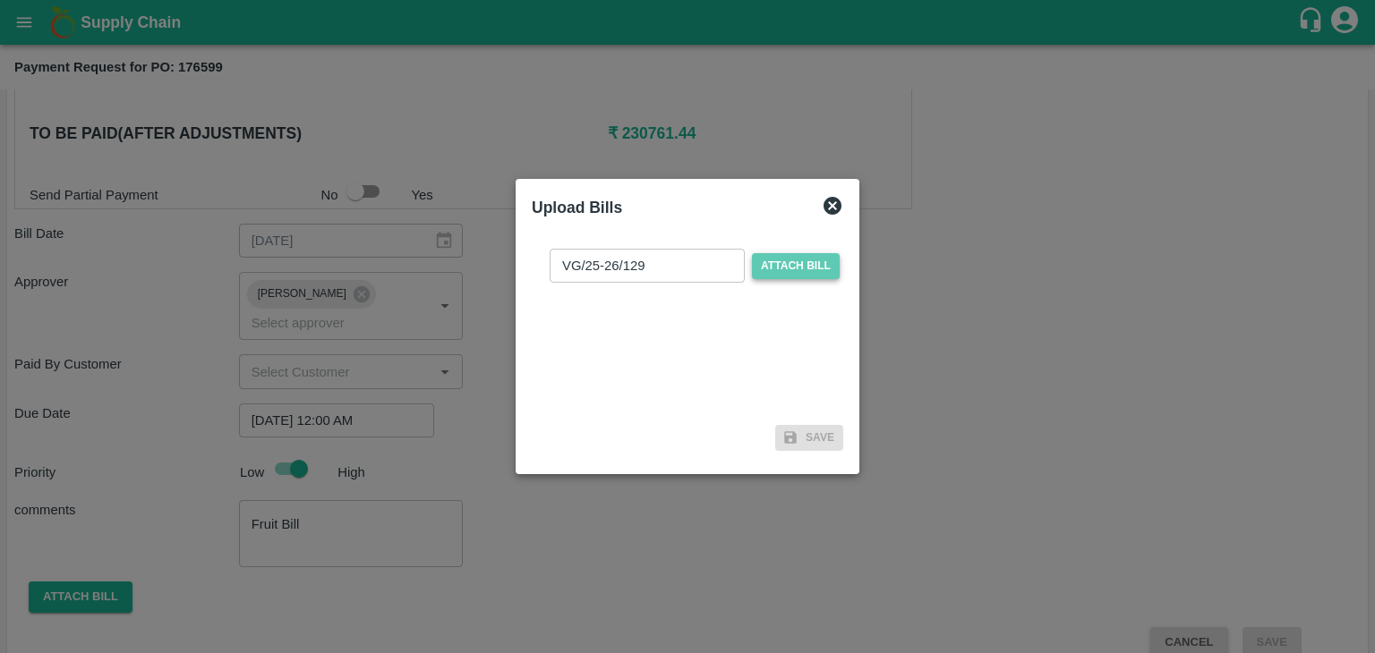
click at [795, 277] on span "Attach bill" at bounding box center [796, 266] width 88 height 26
click at [0, 0] on input "Attach bill" at bounding box center [0, 0] width 0 height 0
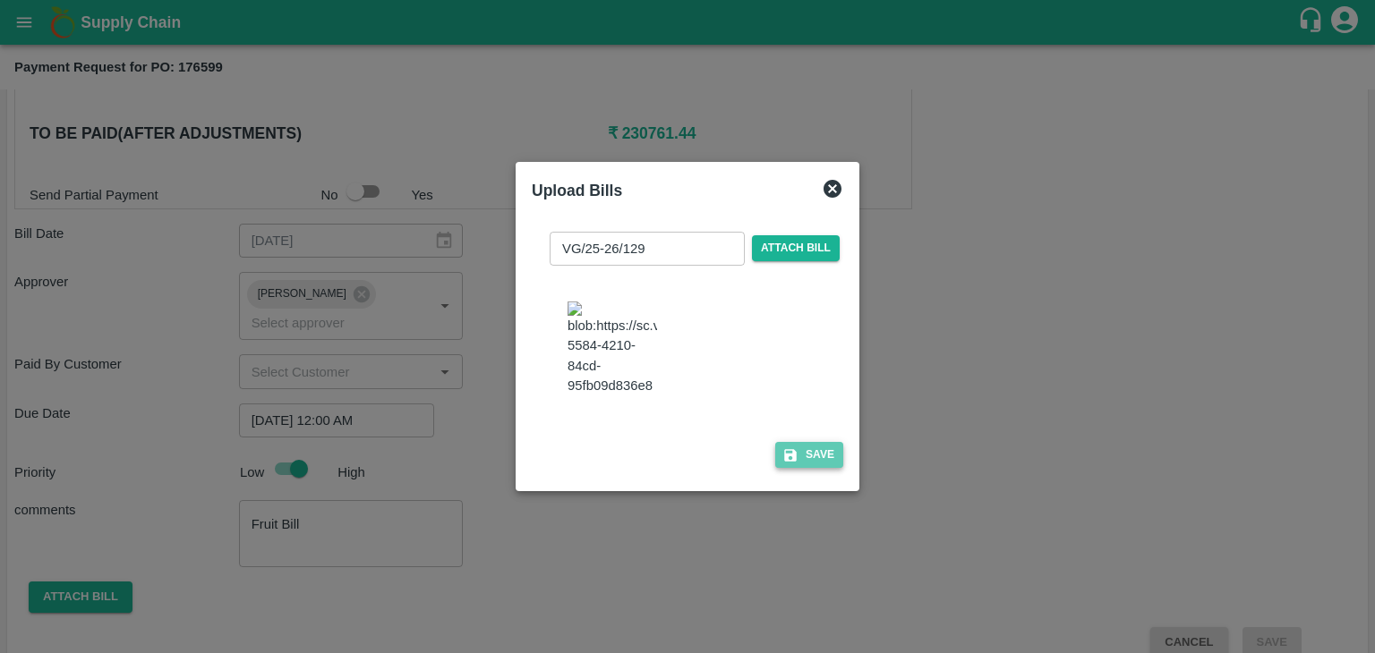
click at [810, 463] on button "Save" at bounding box center [809, 455] width 68 height 26
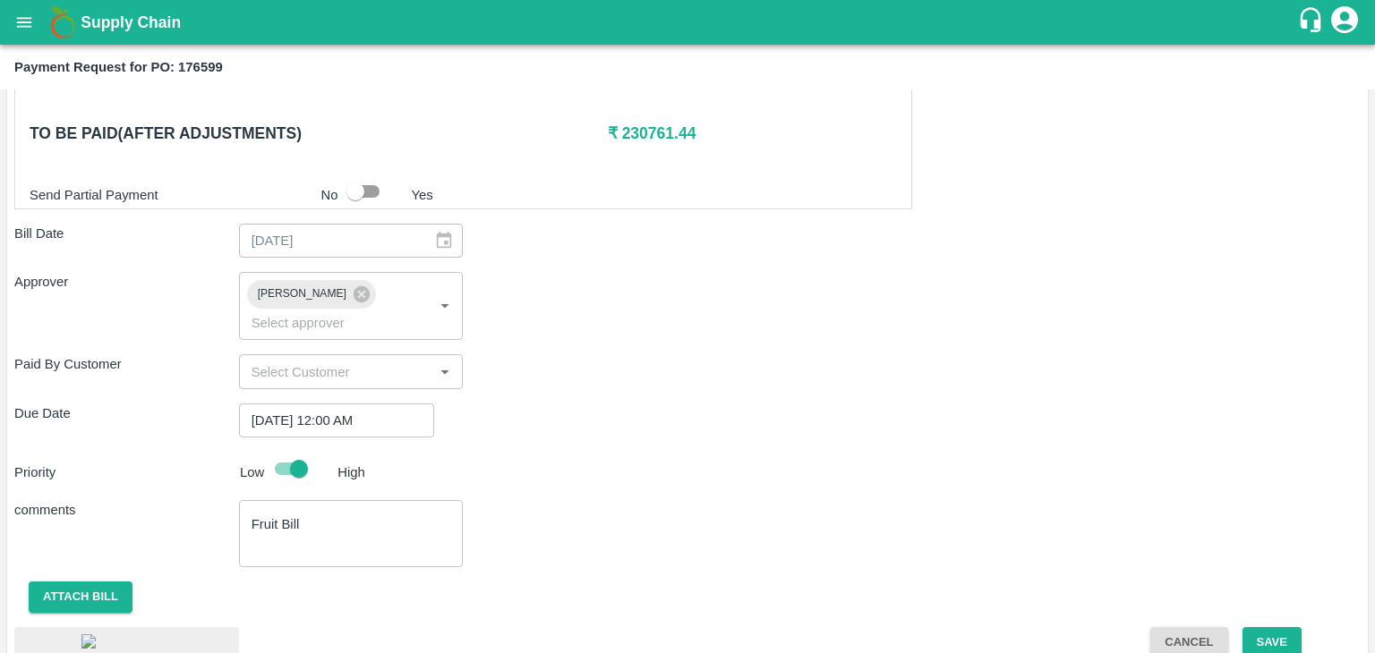
scroll to position [956, 0]
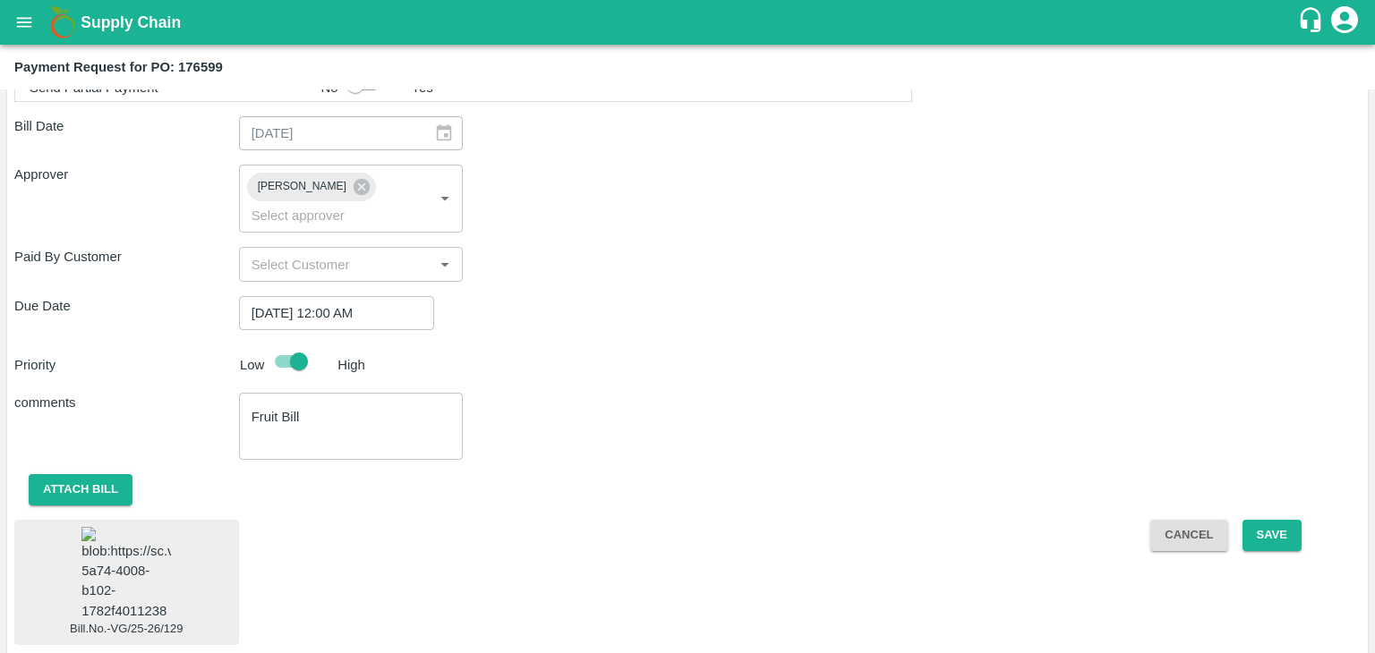
click at [123, 558] on img at bounding box center [125, 574] width 89 height 94
click at [84, 474] on button "Attach bill" at bounding box center [81, 489] width 104 height 31
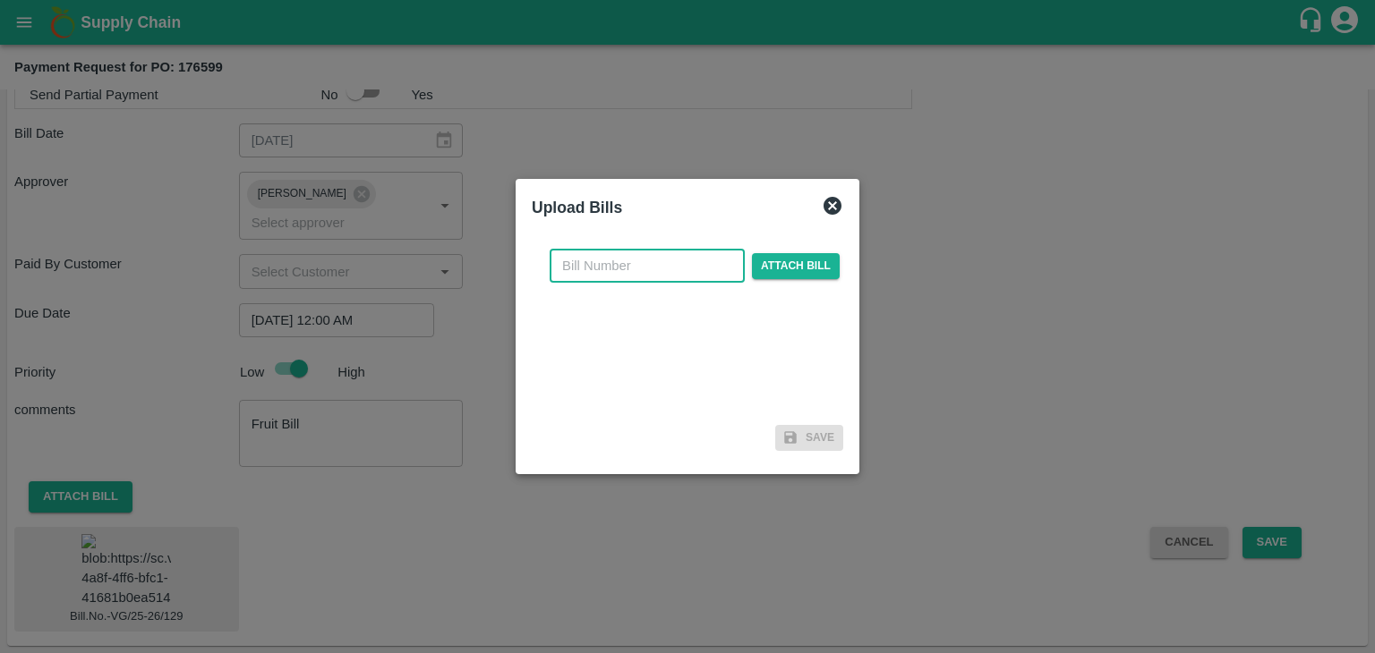
click at [702, 255] on input "text" at bounding box center [646, 266] width 195 height 34
click at [688, 260] on input "VG/25-26/046" at bounding box center [646, 266] width 195 height 34
type input "VG/25-26/129"
click at [797, 262] on span "Attach bill" at bounding box center [796, 266] width 88 height 26
click at [0, 0] on input "Attach bill" at bounding box center [0, 0] width 0 height 0
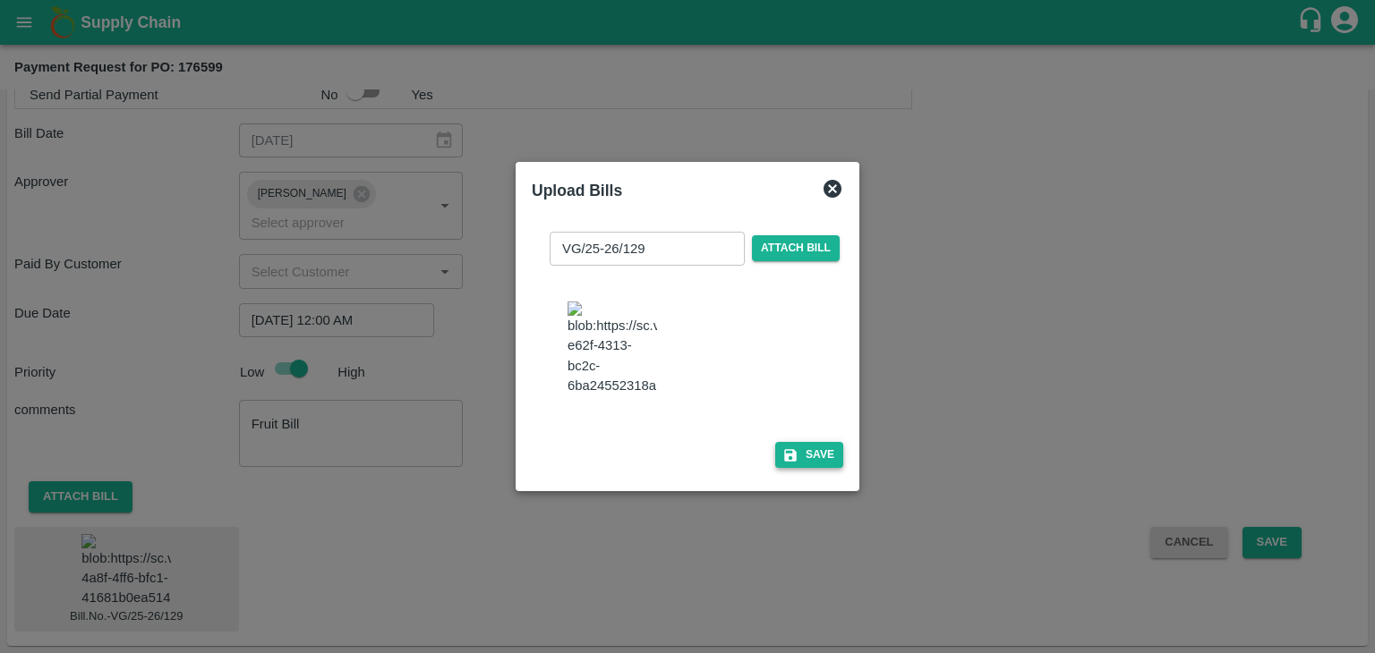
click at [810, 463] on button "Save" at bounding box center [809, 455] width 68 height 26
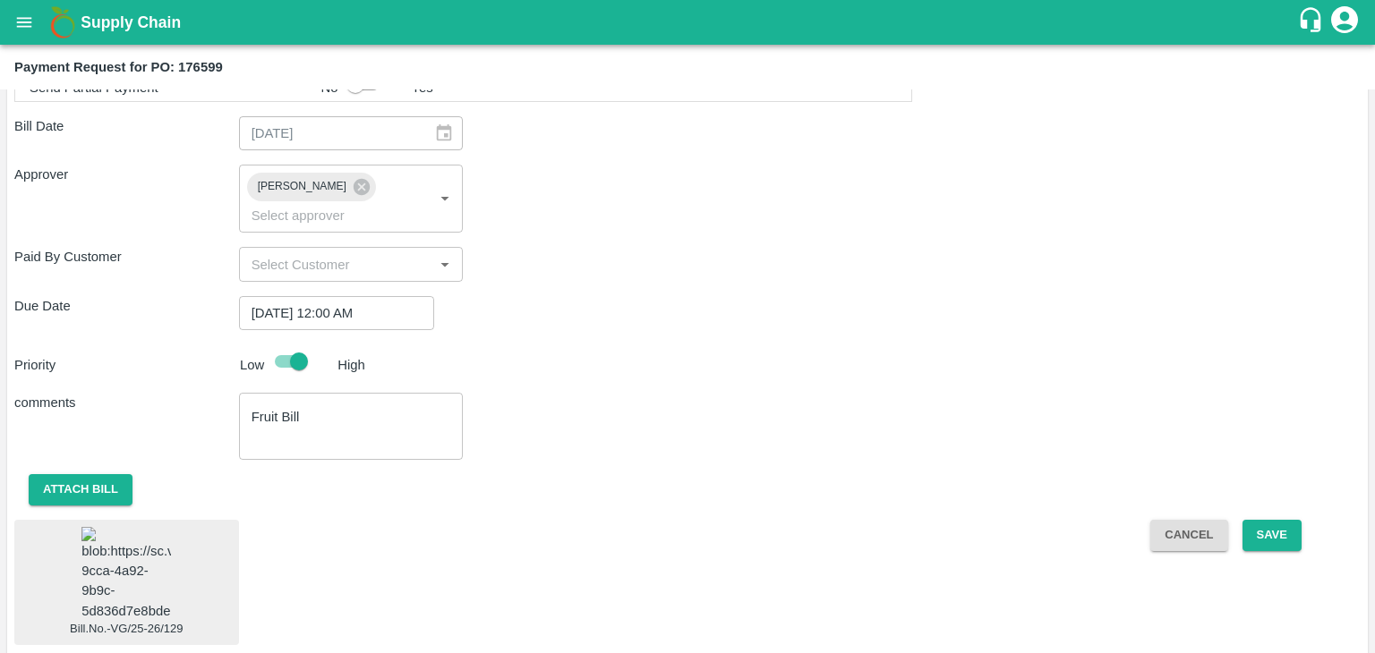
click at [175, 566] on span "Bill.No.-VG/25-26/129" at bounding box center [126, 582] width 225 height 125
click at [146, 564] on img at bounding box center [125, 574] width 89 height 94
click at [75, 474] on button "Attach bill" at bounding box center [81, 489] width 104 height 31
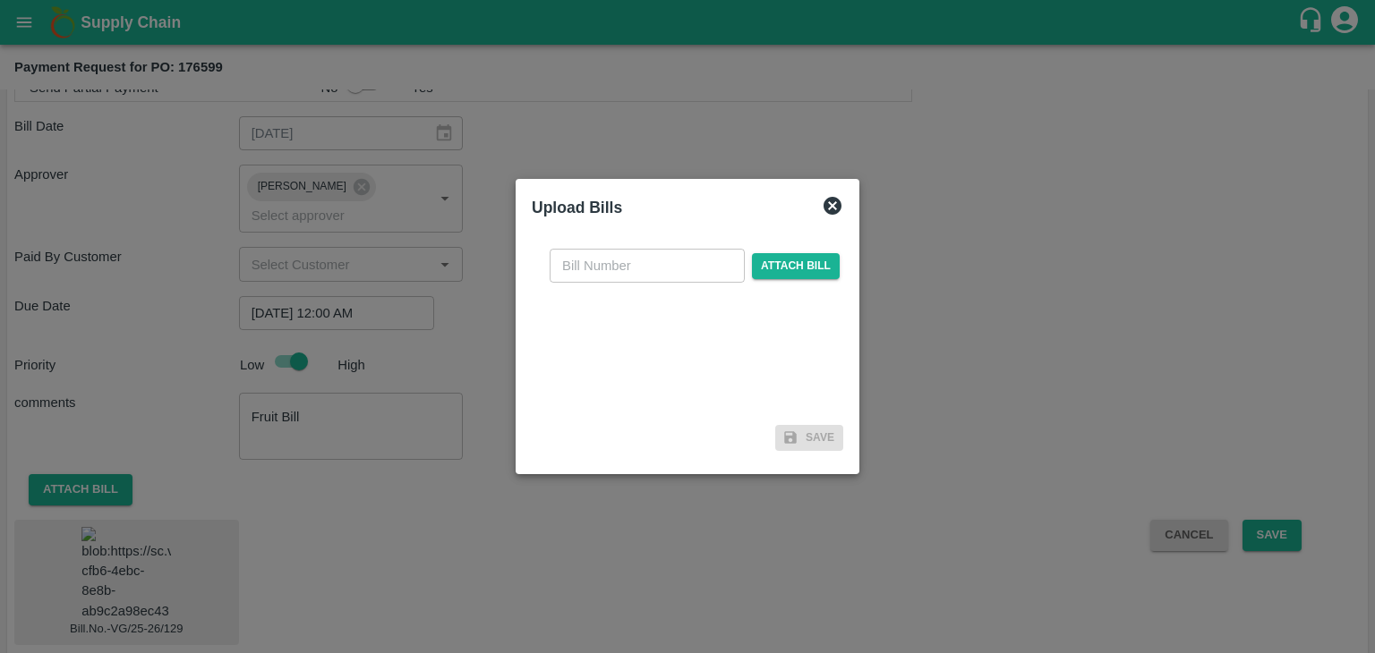
click at [694, 258] on input "text" at bounding box center [646, 266] width 195 height 34
click at [676, 262] on input "VG/25-26/046" at bounding box center [646, 266] width 195 height 34
type input "VG/25-26/129"
click at [764, 267] on span "Attach bill" at bounding box center [796, 266] width 88 height 26
click at [0, 0] on input "Attach bill" at bounding box center [0, 0] width 0 height 0
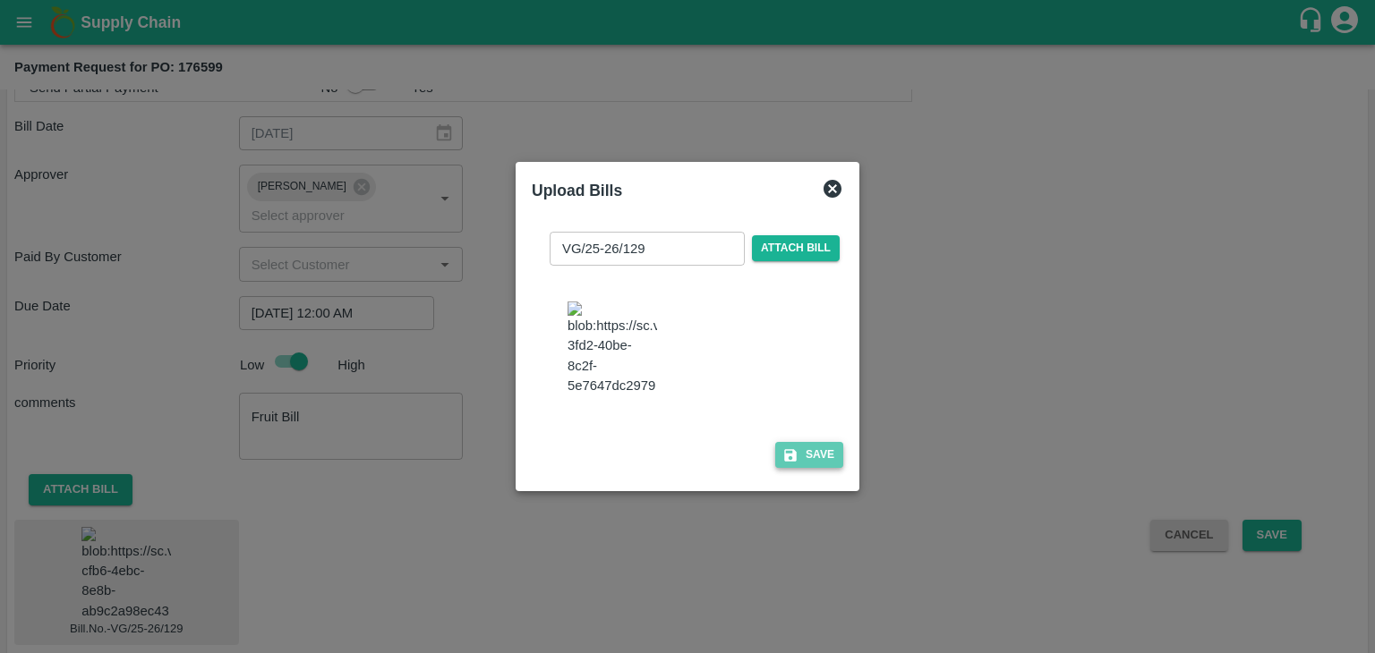
click at [801, 466] on button "Save" at bounding box center [809, 455] width 68 height 26
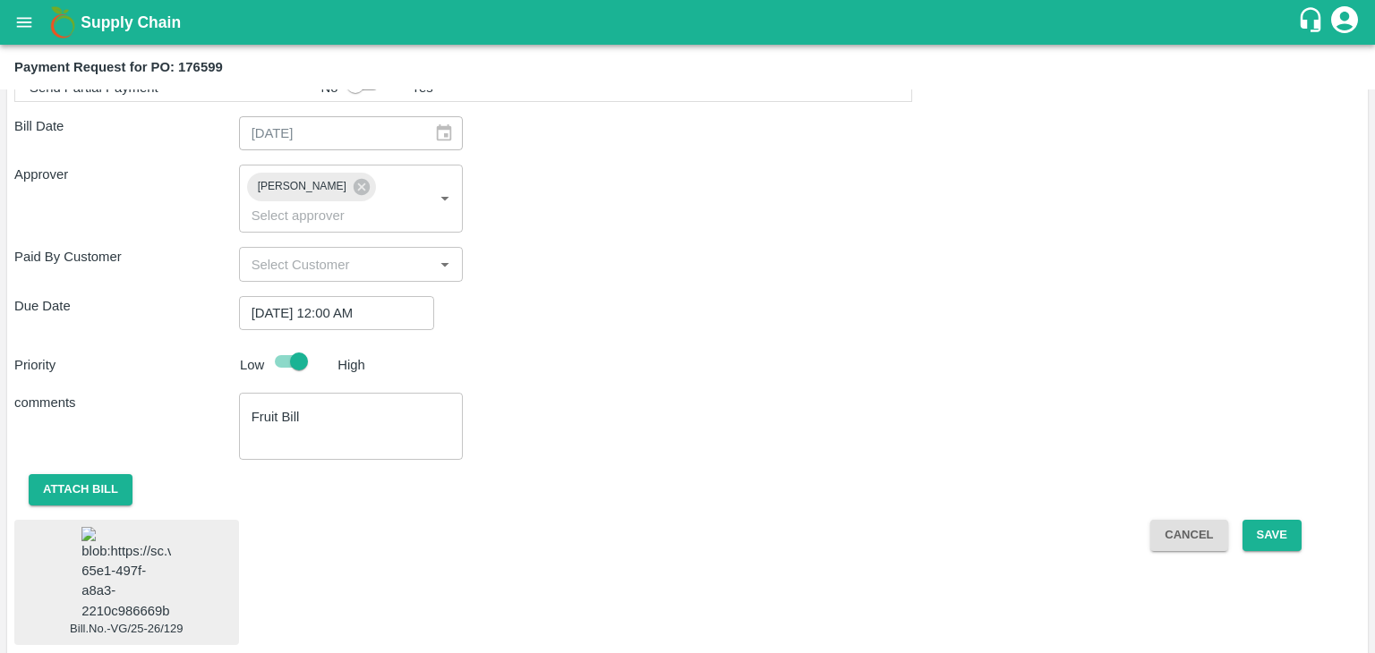
scroll to position [966, 0]
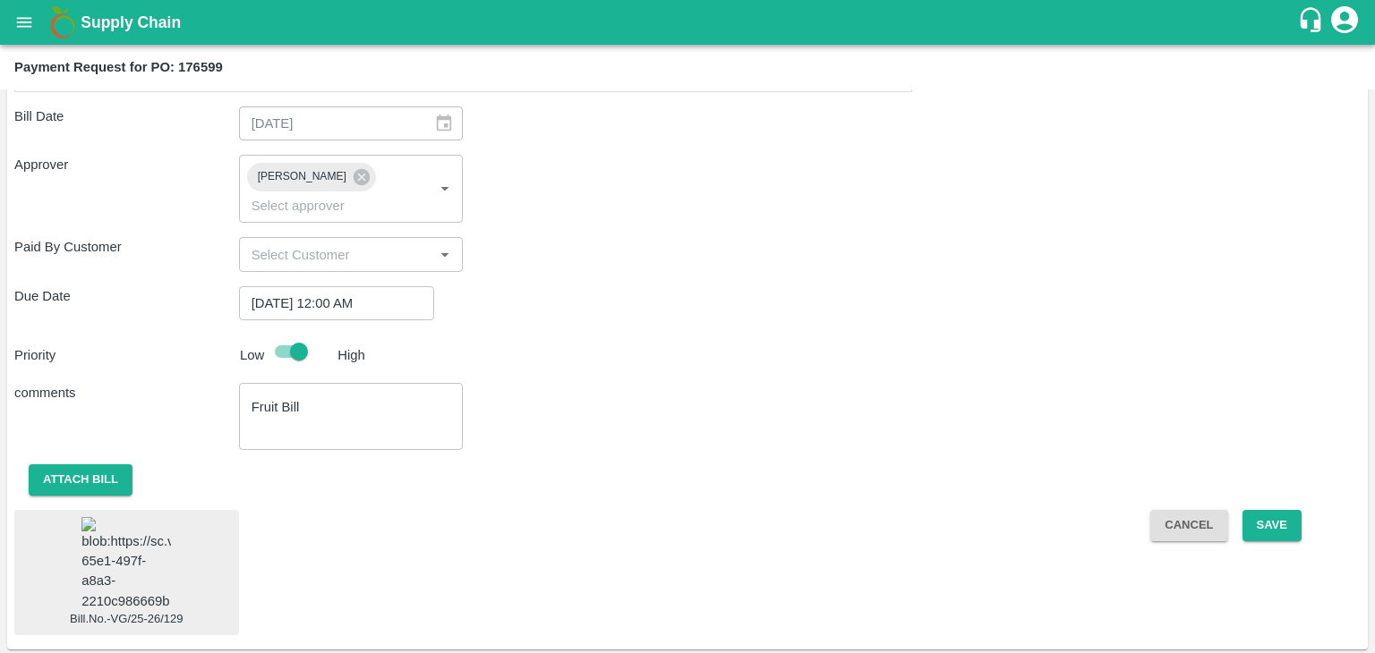
click at [125, 545] on img at bounding box center [125, 564] width 89 height 94
click at [1267, 510] on button "Save" at bounding box center [1271, 525] width 59 height 31
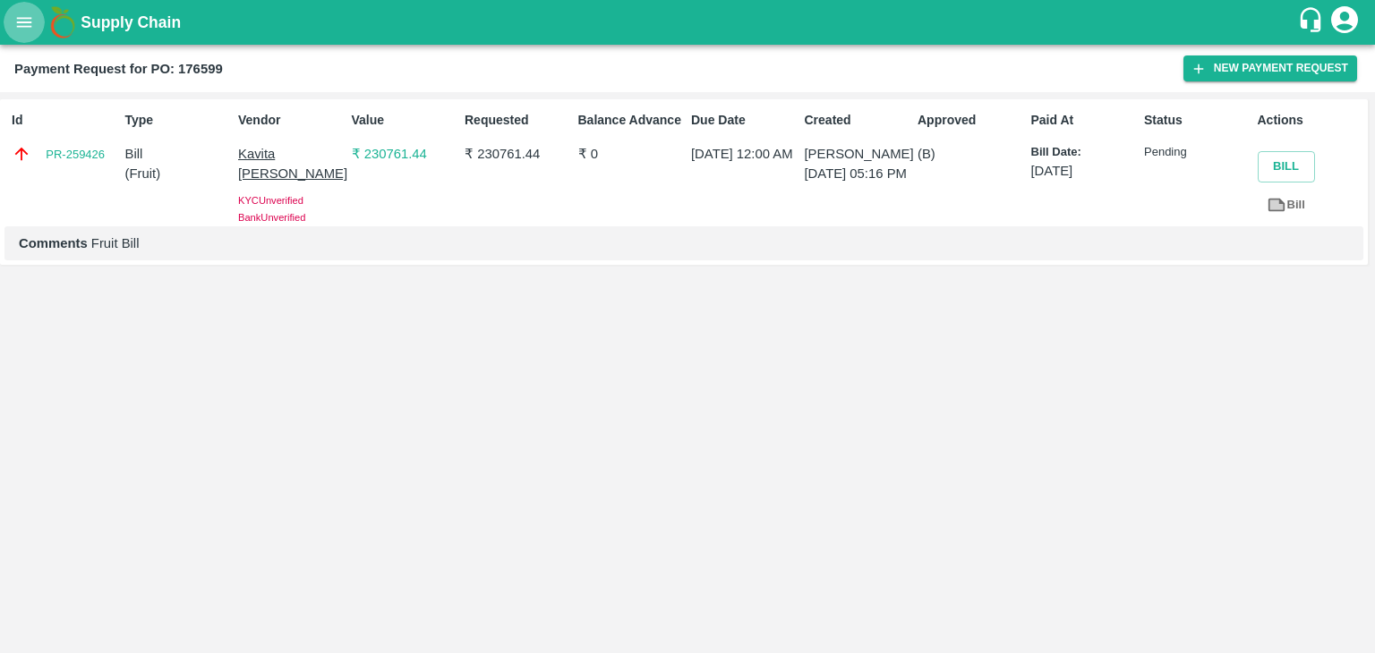
click at [16, 19] on icon "open drawer" at bounding box center [24, 23] width 20 height 20
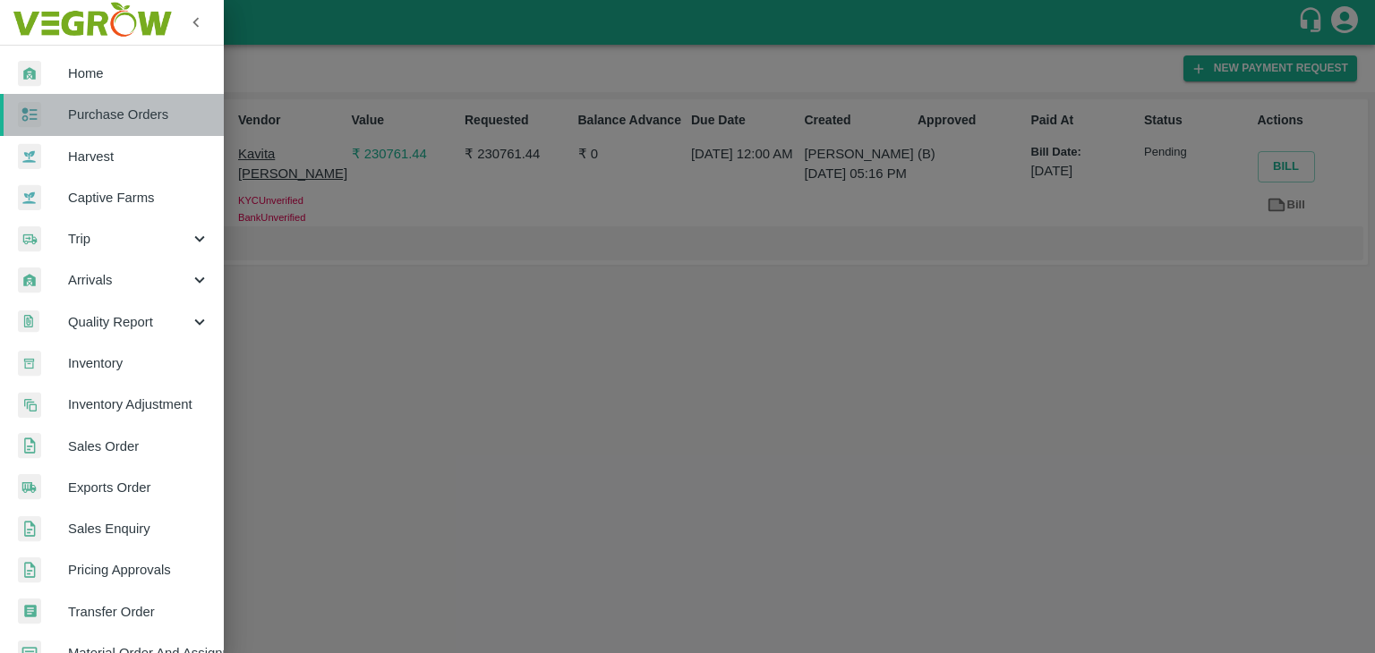
click at [123, 96] on link "Purchase Orders" at bounding box center [112, 114] width 224 height 41
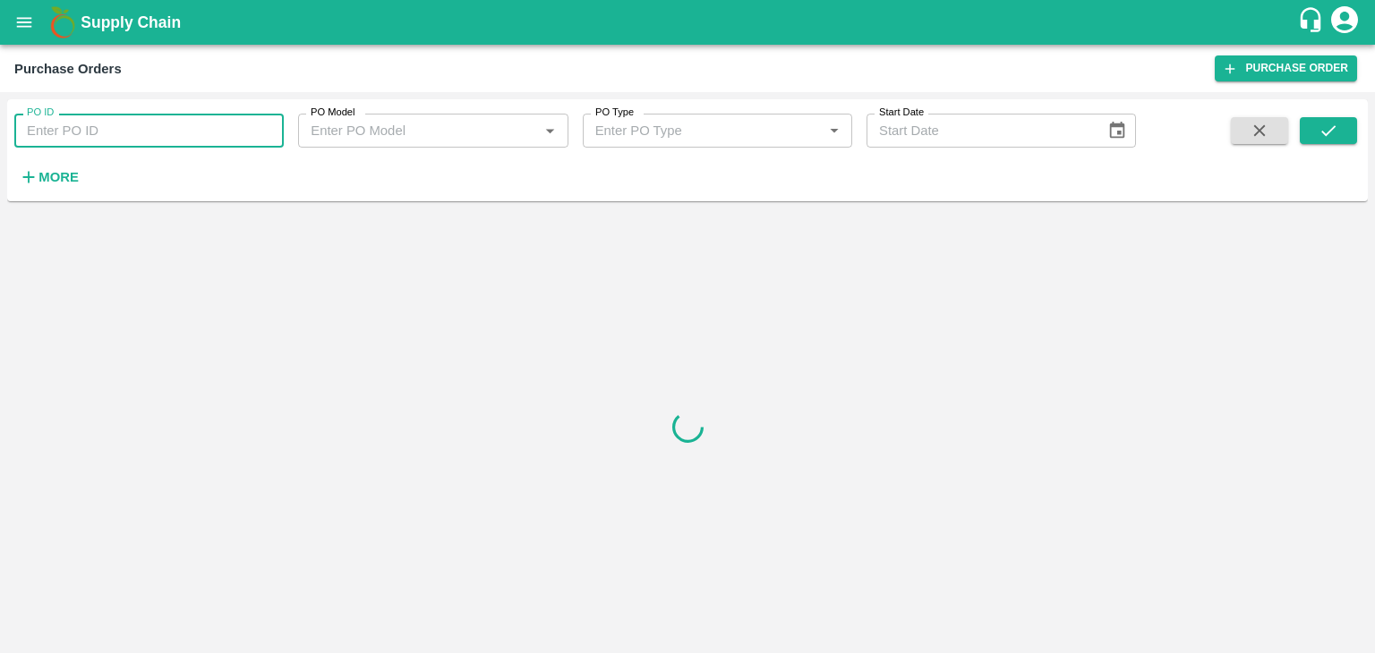
click at [255, 131] on input "PO ID" at bounding box center [148, 131] width 269 height 34
paste input "176174"
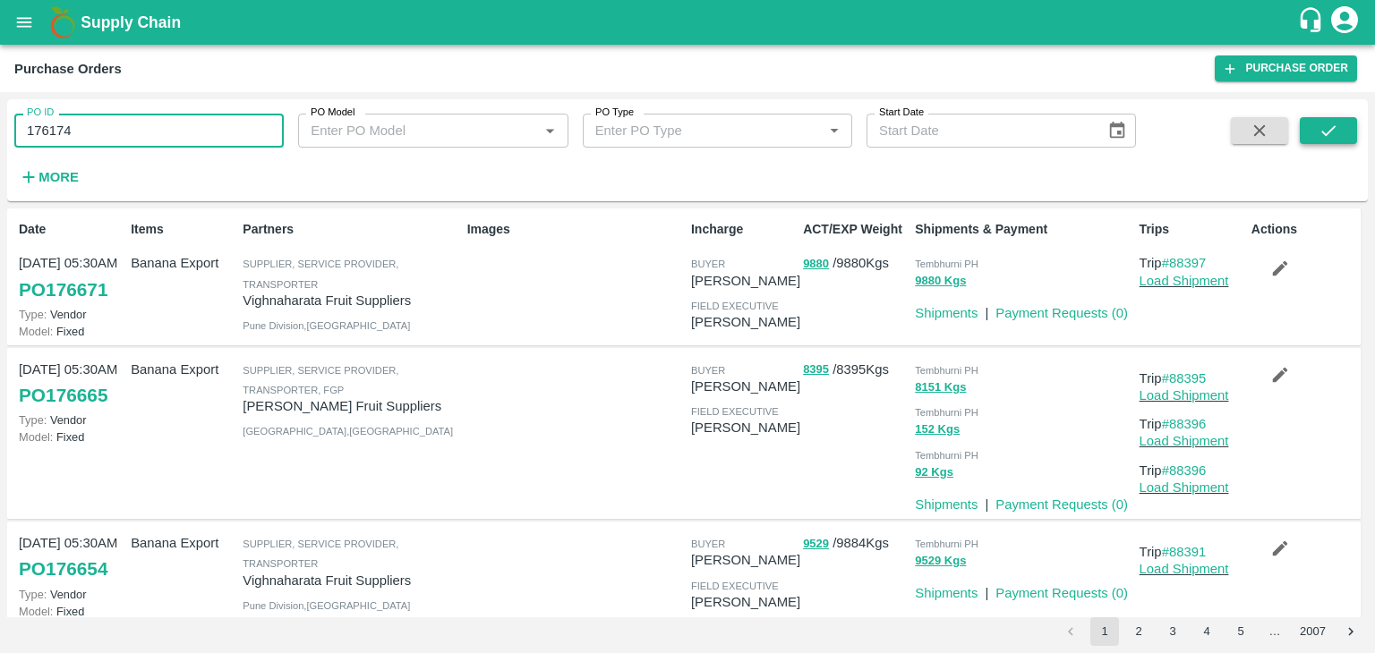
type input "176174"
click at [1337, 133] on icon "submit" at bounding box center [1328, 131] width 20 height 20
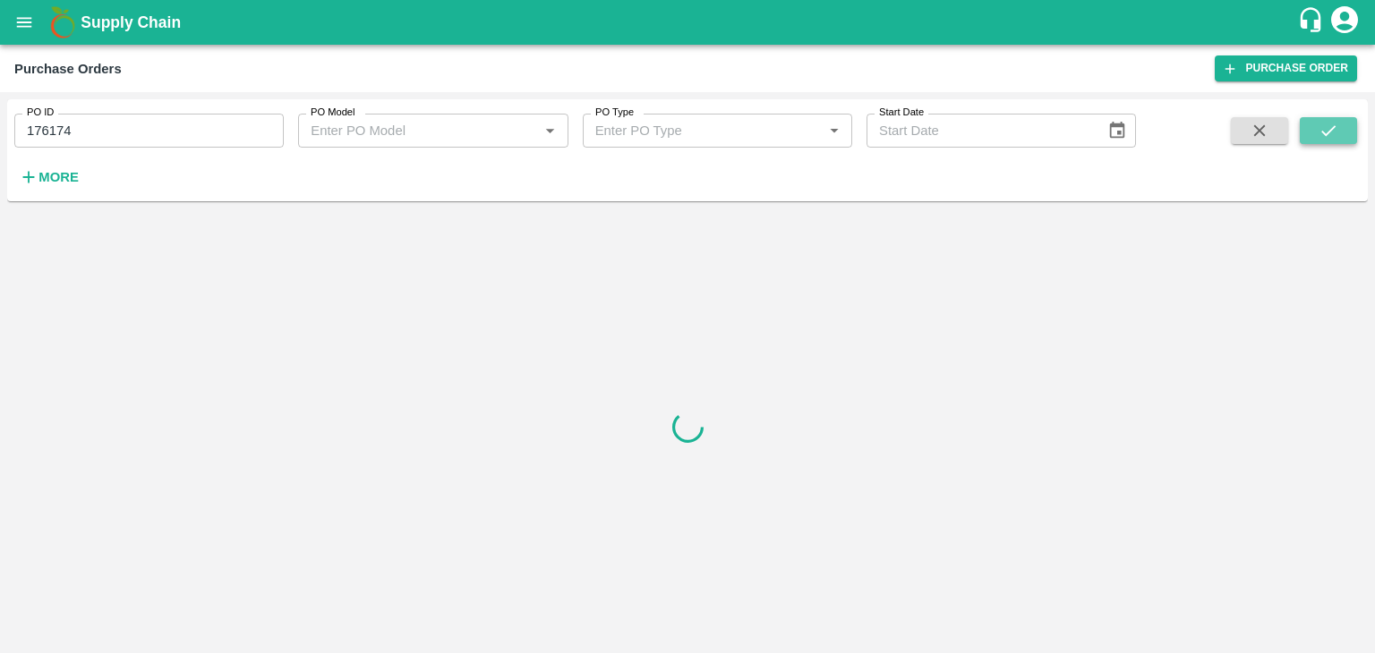
click at [1337, 133] on icon "submit" at bounding box center [1328, 131] width 20 height 20
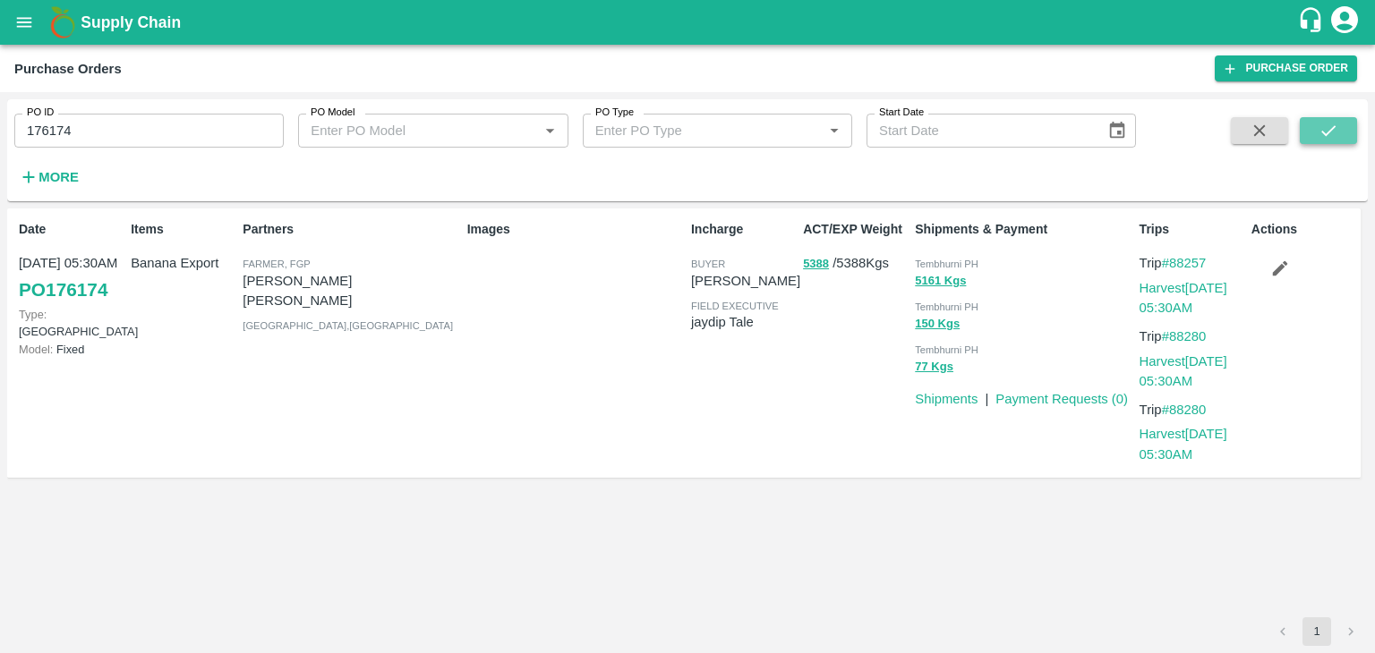
click at [1337, 133] on icon "submit" at bounding box center [1328, 131] width 20 height 20
click at [1036, 396] on link "Payment Requests ( 0 )" at bounding box center [1061, 399] width 132 height 14
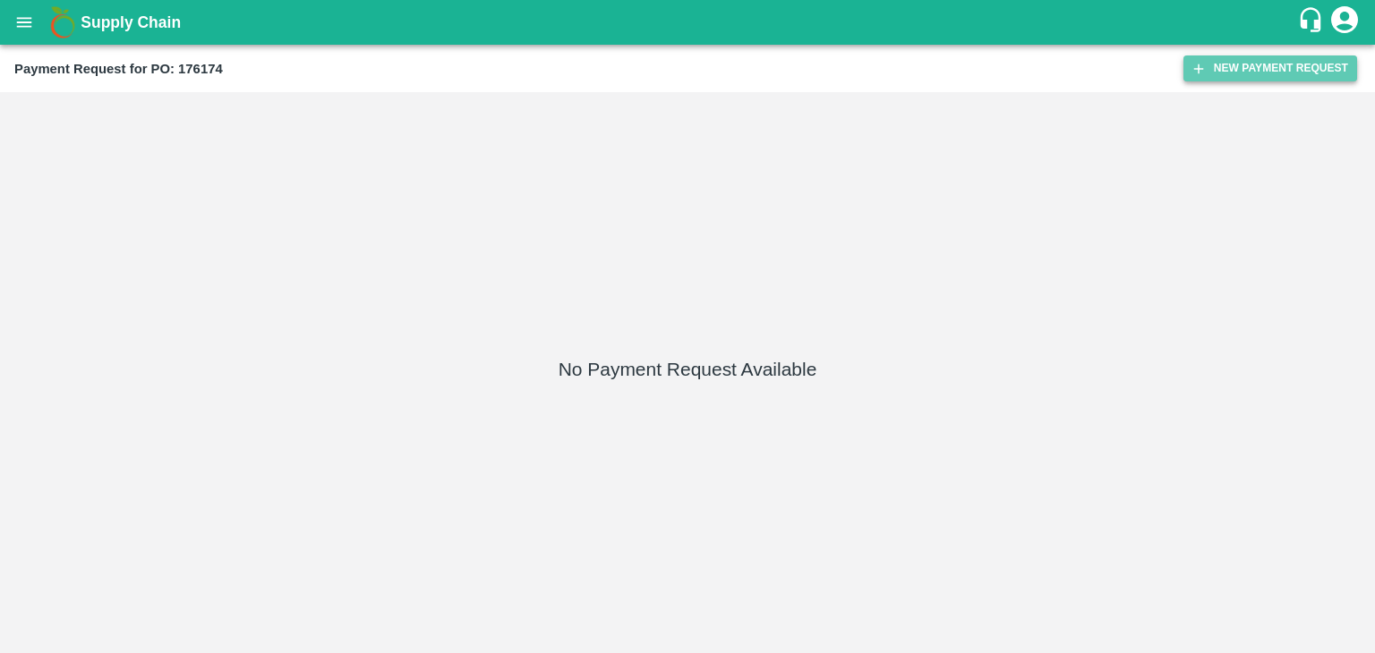
click at [1213, 58] on button "New Payment Request" at bounding box center [1270, 68] width 174 height 26
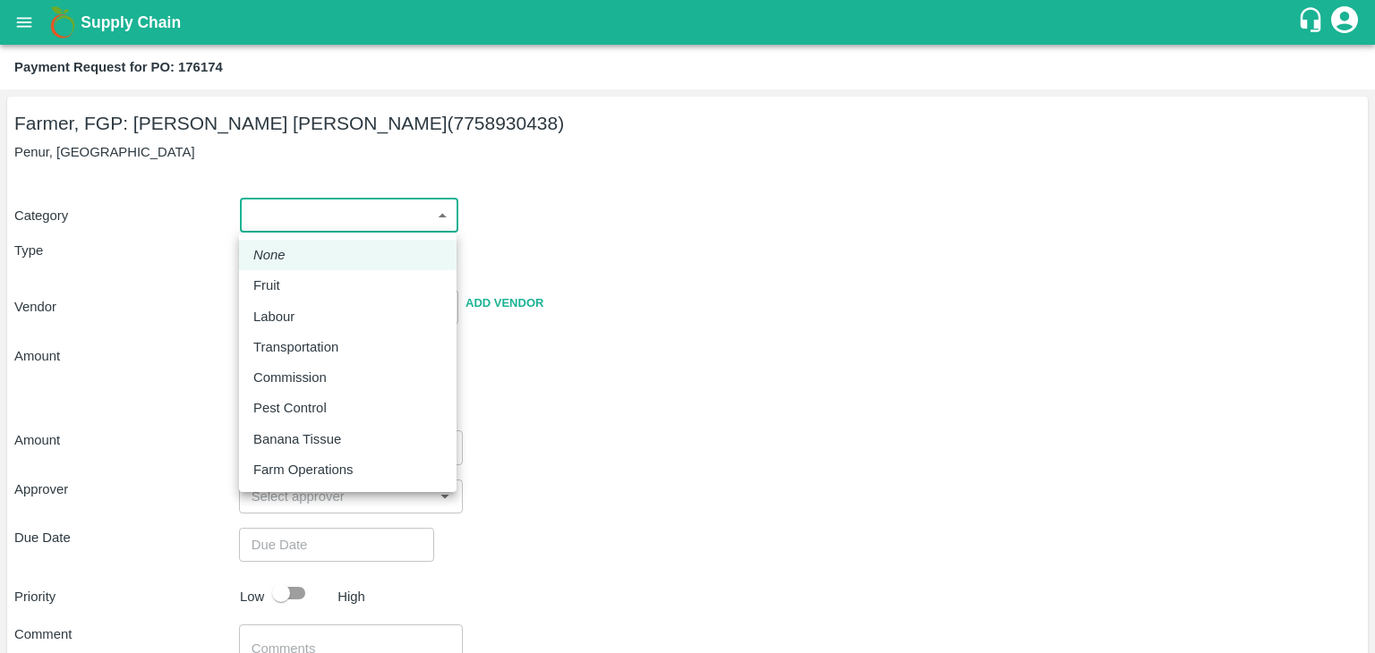
click at [292, 212] on body "Supply Chain Payment Request for PO: 176174 Farmer, FGP: [PERSON_NAME] [PERSON_…" at bounding box center [687, 326] width 1375 height 653
click at [304, 282] on div "Fruit" at bounding box center [347, 286] width 189 height 20
type input "1"
type input "[PERSON_NAME] [PERSON_NAME] - 7758930438(Farmer, FGP)"
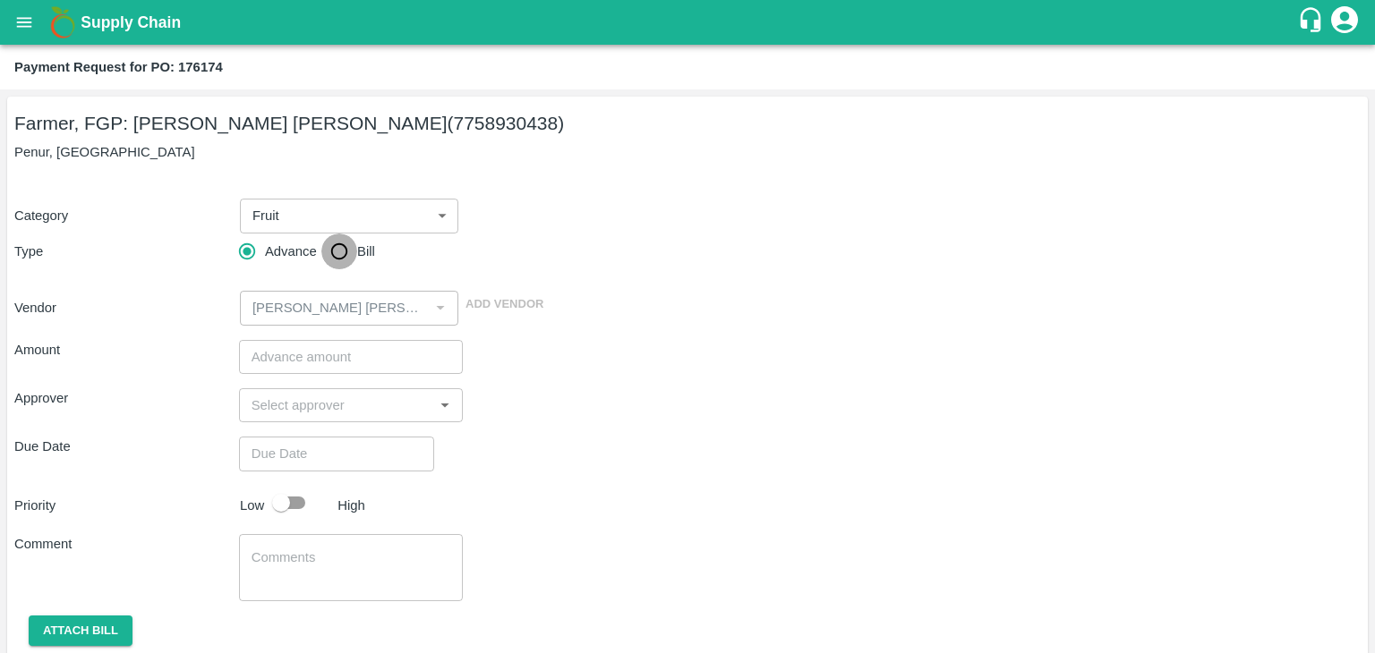
click at [326, 251] on input "Bill" at bounding box center [339, 252] width 36 height 36
radio input "true"
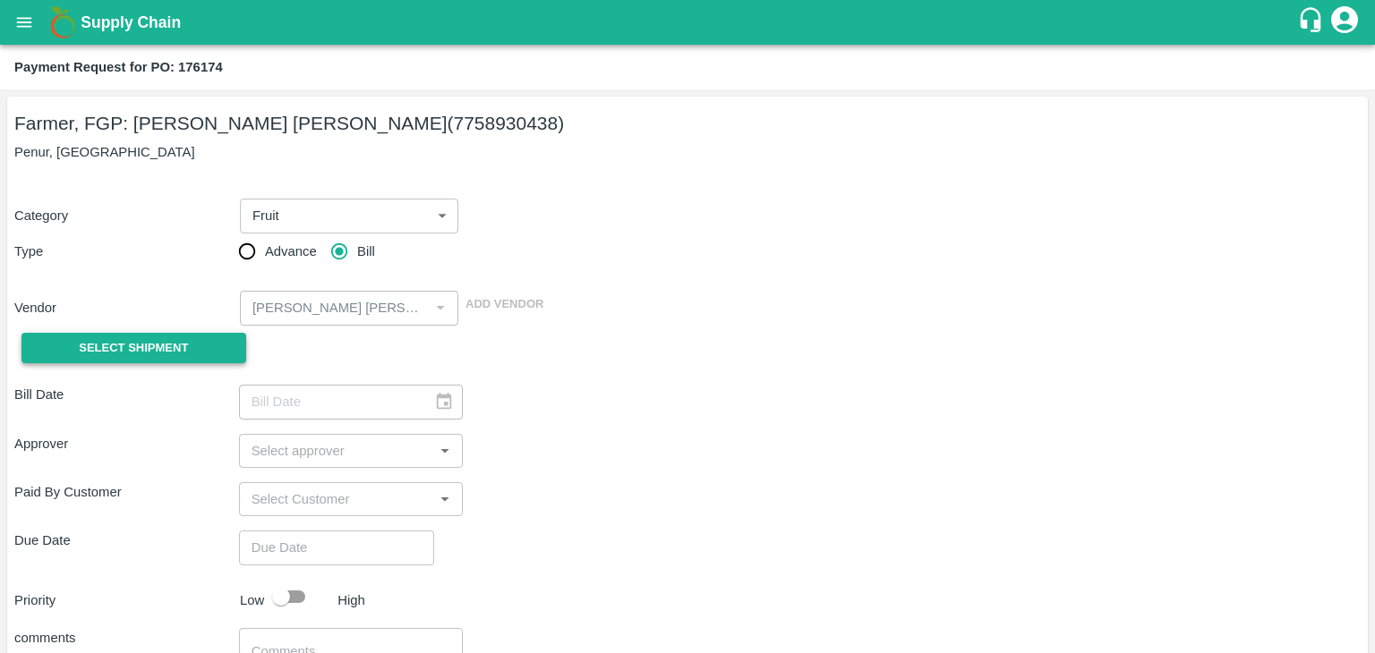
click at [140, 353] on span "Select Shipment" at bounding box center [133, 348] width 109 height 21
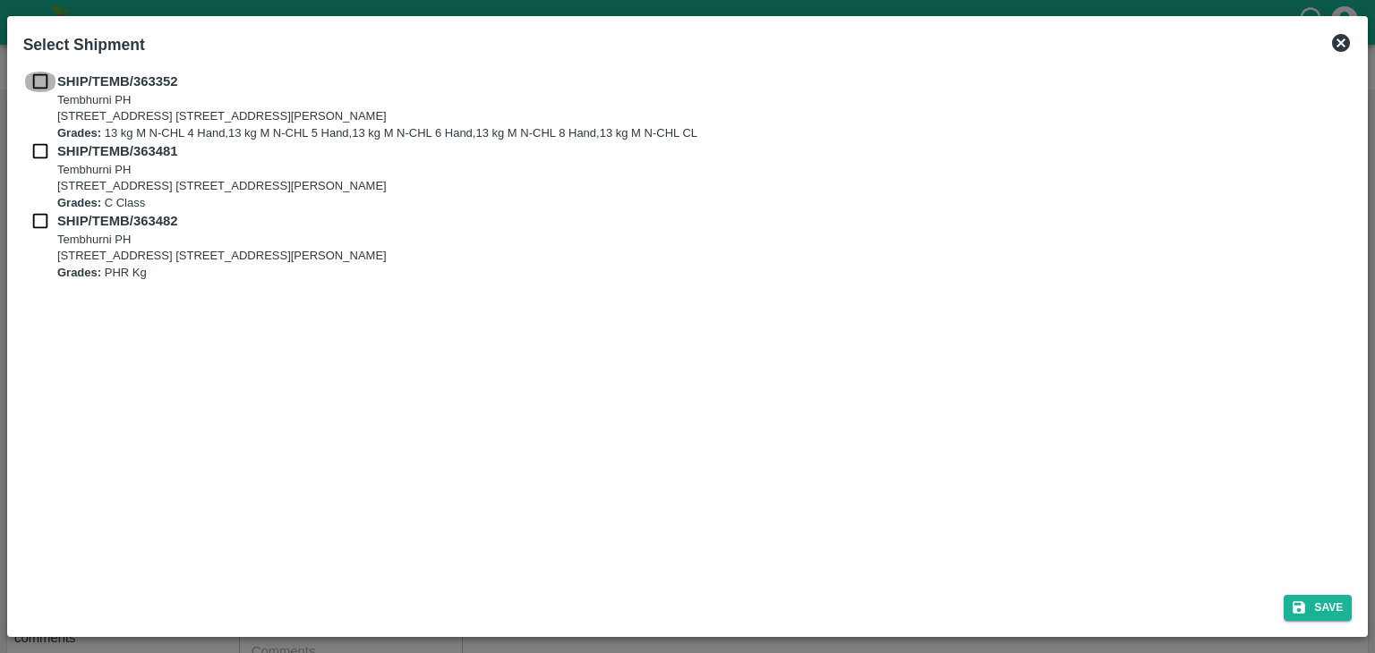
click at [29, 79] on input "checkbox" at bounding box center [40, 82] width 34 height 20
checkbox input "true"
click at [41, 146] on input "checkbox" at bounding box center [40, 151] width 34 height 20
checkbox input "true"
click at [29, 219] on input "checkbox" at bounding box center [40, 221] width 34 height 20
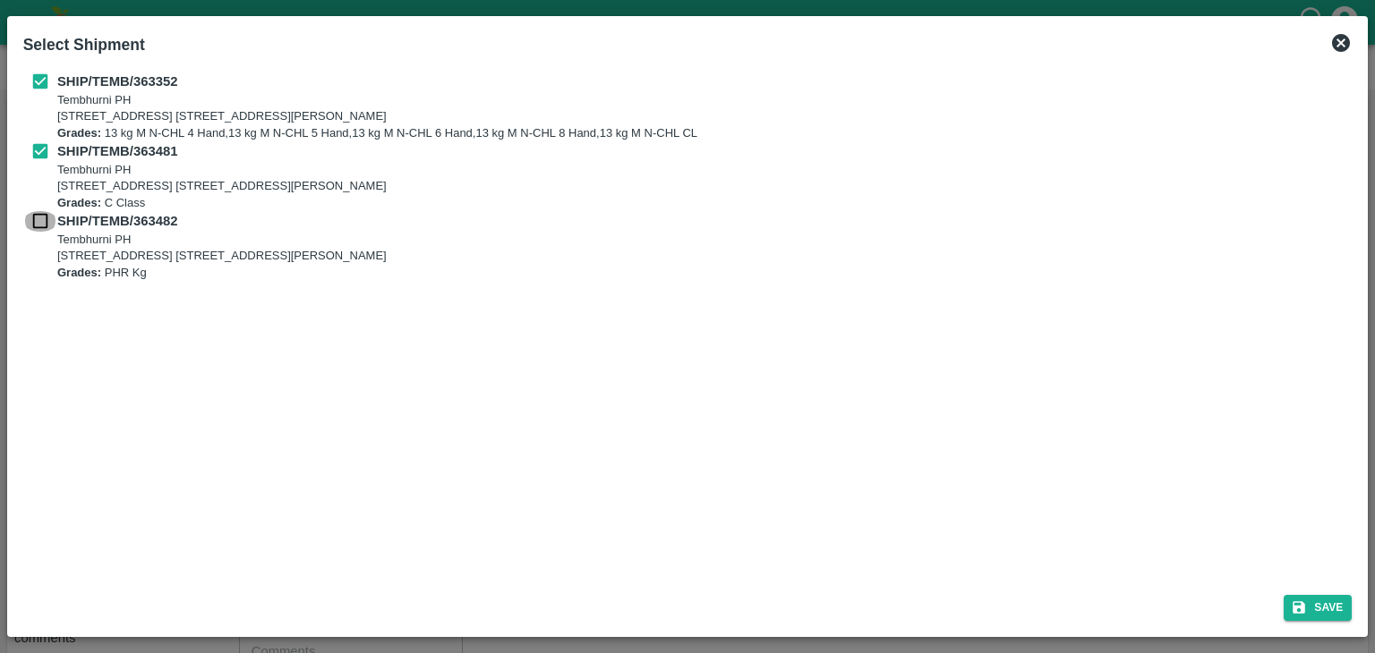
checkbox input "true"
click at [1321, 609] on button "Save" at bounding box center [1317, 608] width 68 height 26
type input "[DATE]"
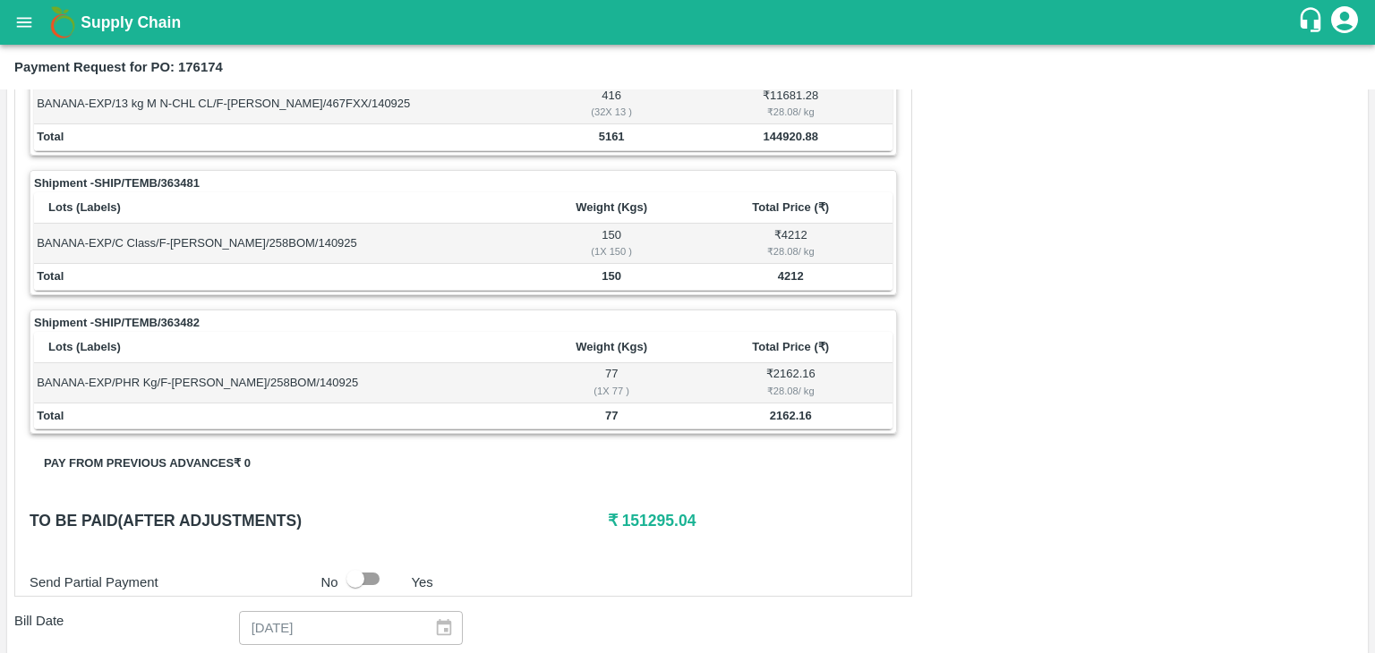
scroll to position [877, 0]
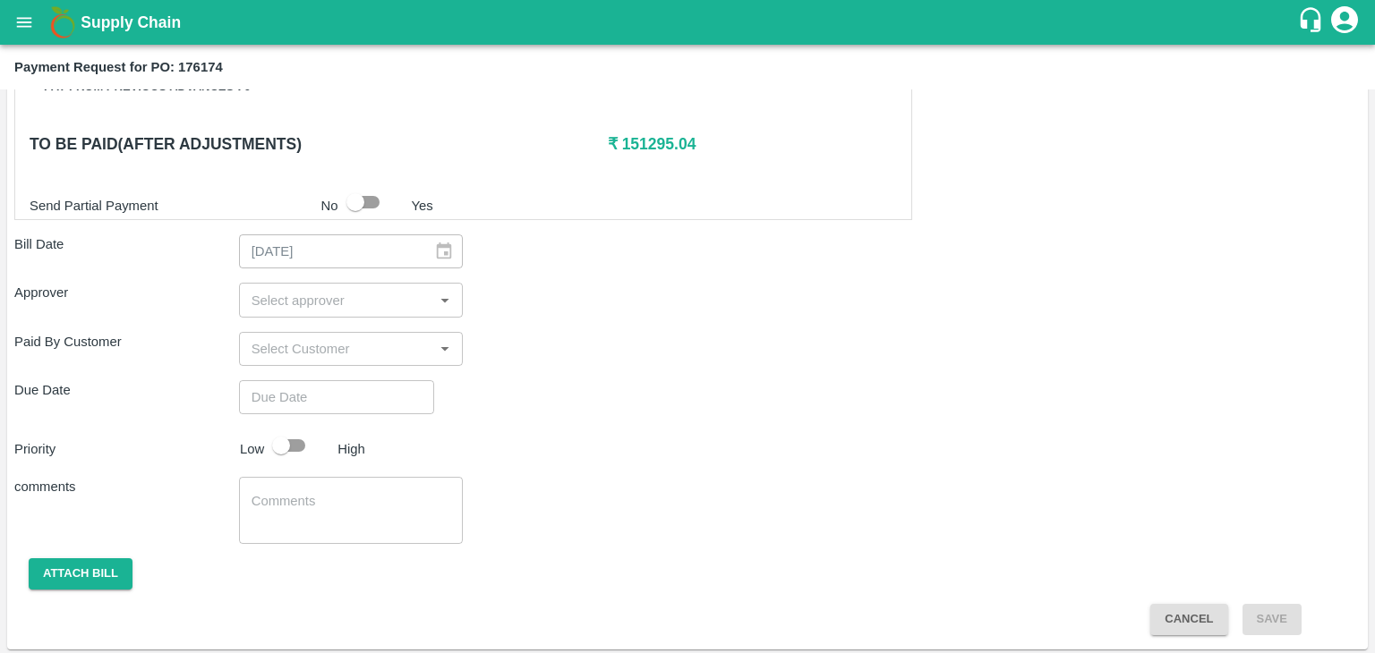
click at [354, 288] on input "input" at bounding box center [336, 299] width 184 height 23
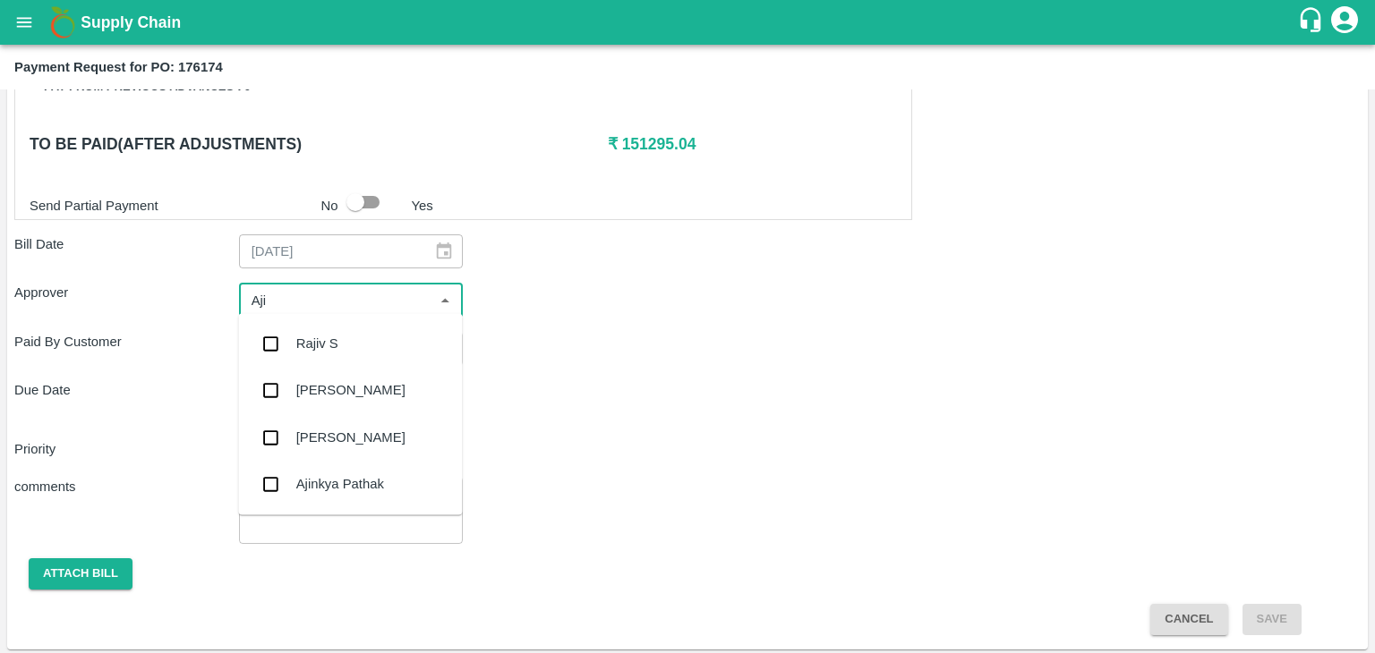
type input "Ajit"
click at [337, 337] on div "[PERSON_NAME]" at bounding box center [350, 344] width 109 height 20
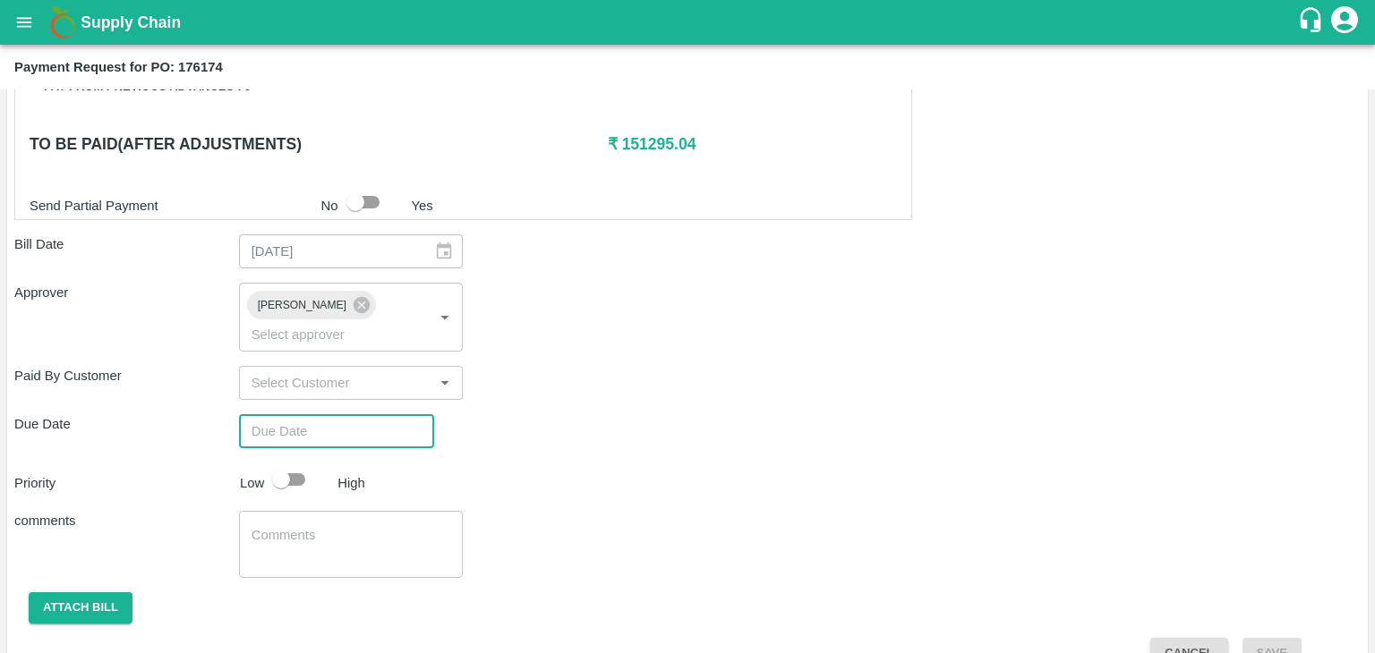
type input "DD/MM/YYYY hh:mm aa"
click at [380, 414] on input "DD/MM/YYYY hh:mm aa" at bounding box center [330, 431] width 183 height 34
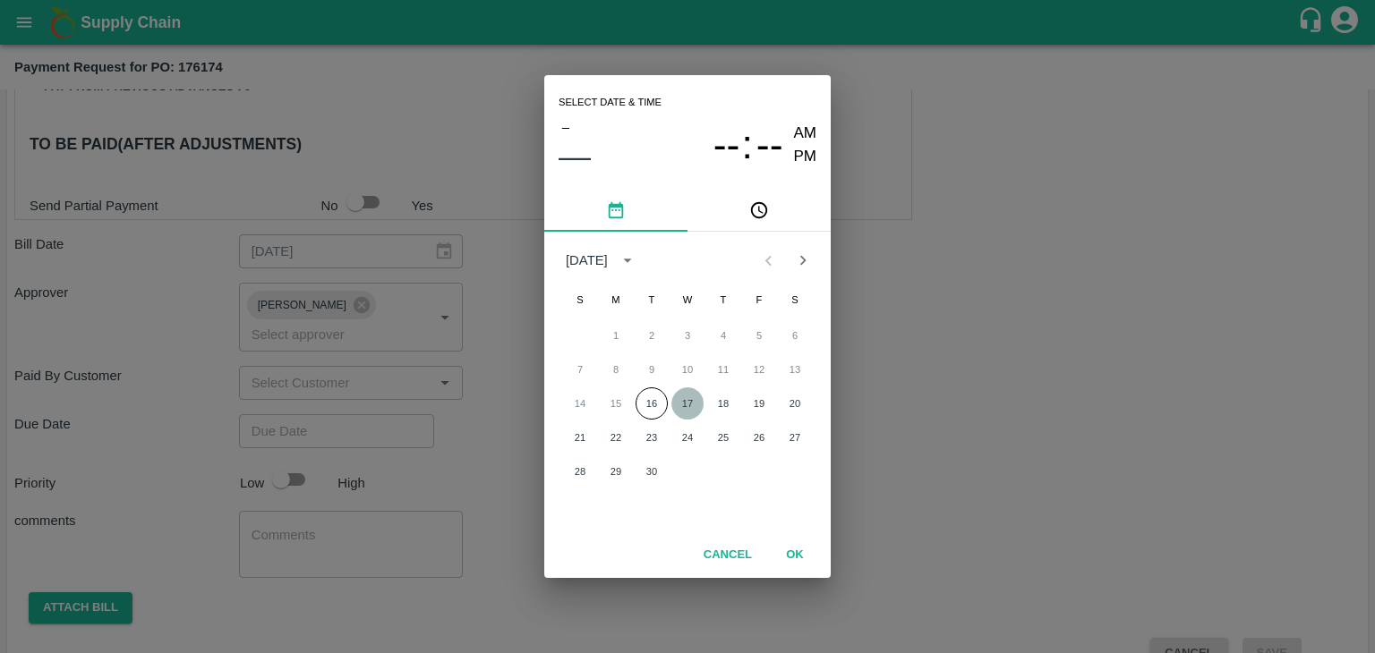
click at [690, 399] on button "17" at bounding box center [687, 403] width 32 height 32
type input "[DATE] 12:00 AM"
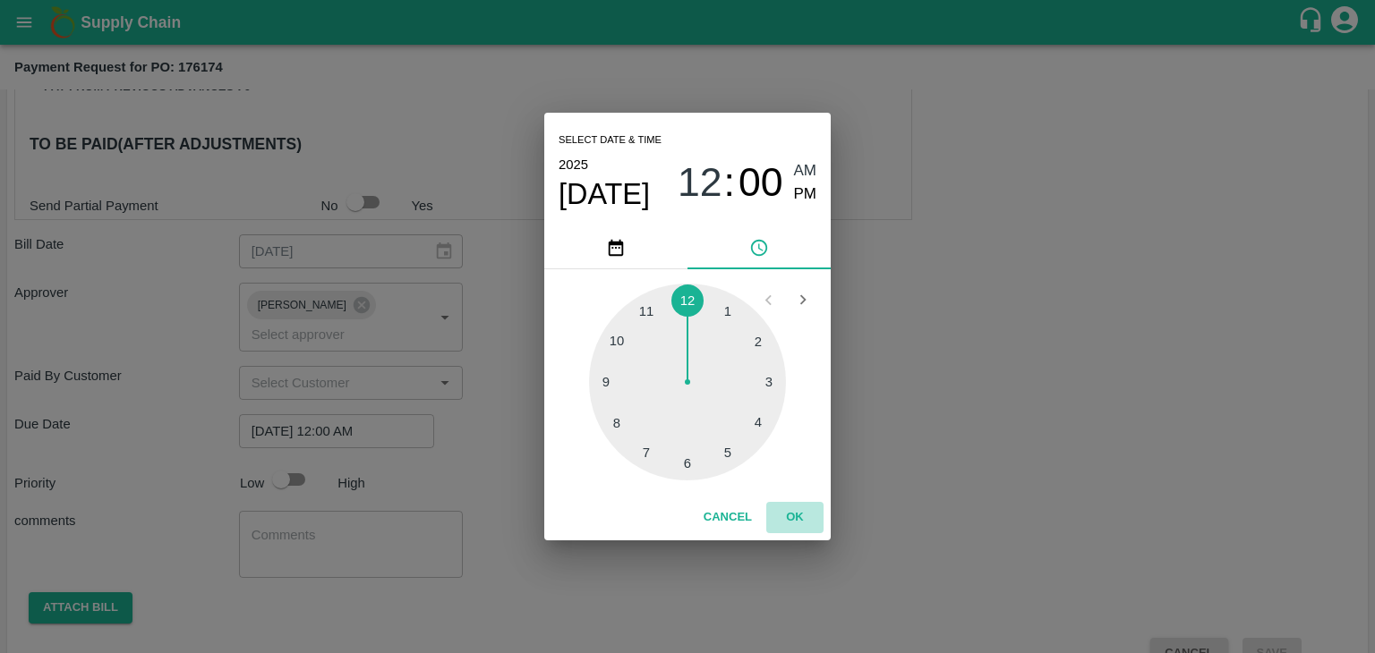
click at [793, 520] on button "OK" at bounding box center [794, 517] width 57 height 31
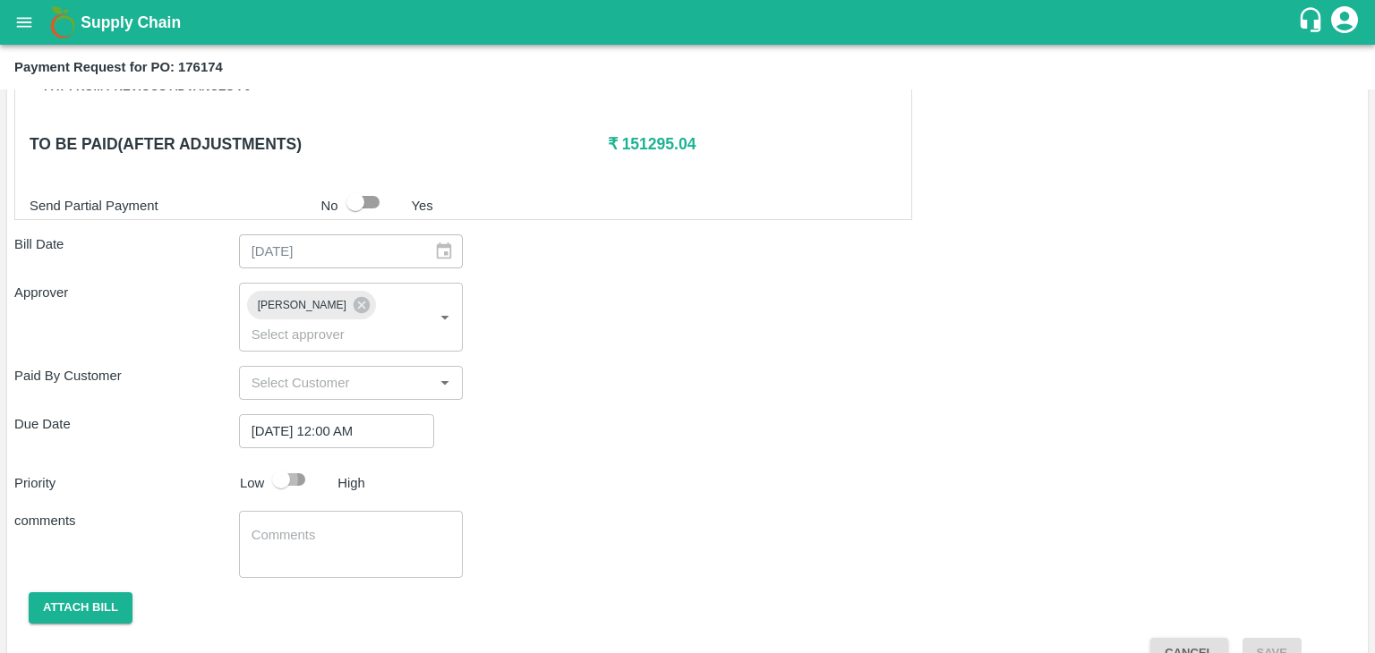
click at [309, 463] on input "checkbox" at bounding box center [281, 480] width 102 height 34
checkbox input "true"
click at [344, 526] on textarea at bounding box center [351, 545] width 200 height 38
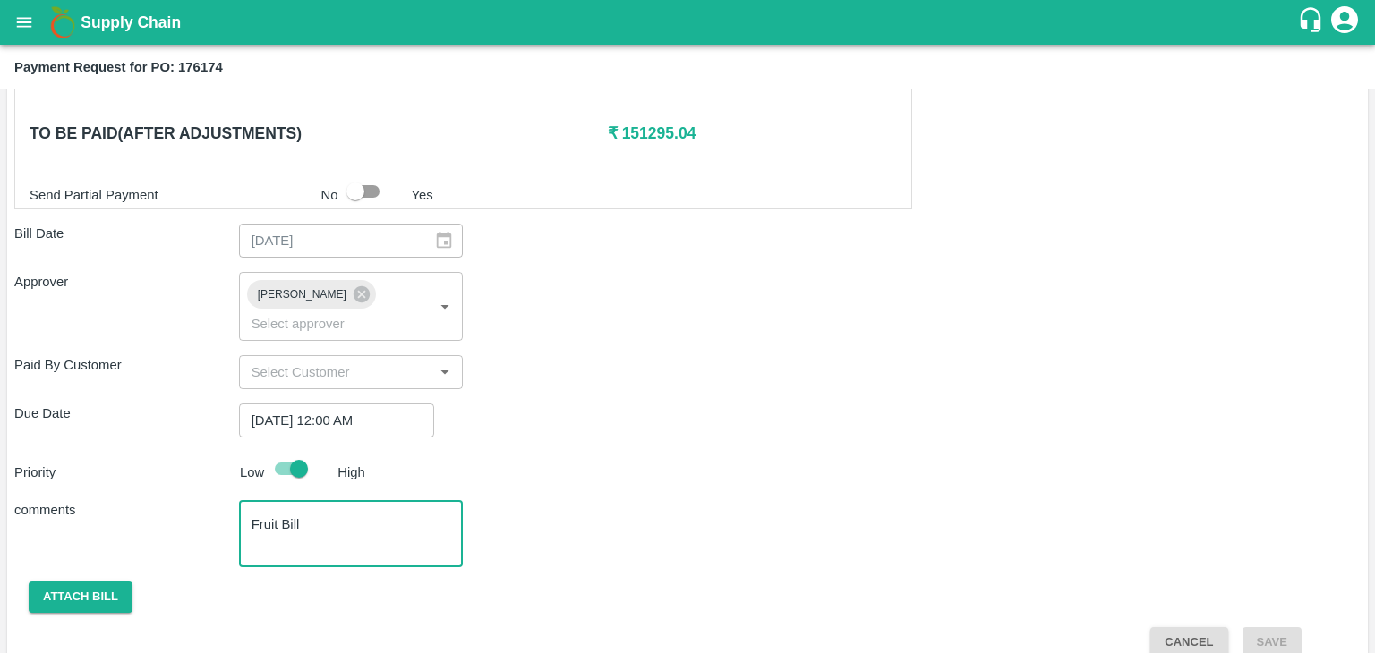
type textarea "Fruit Bill"
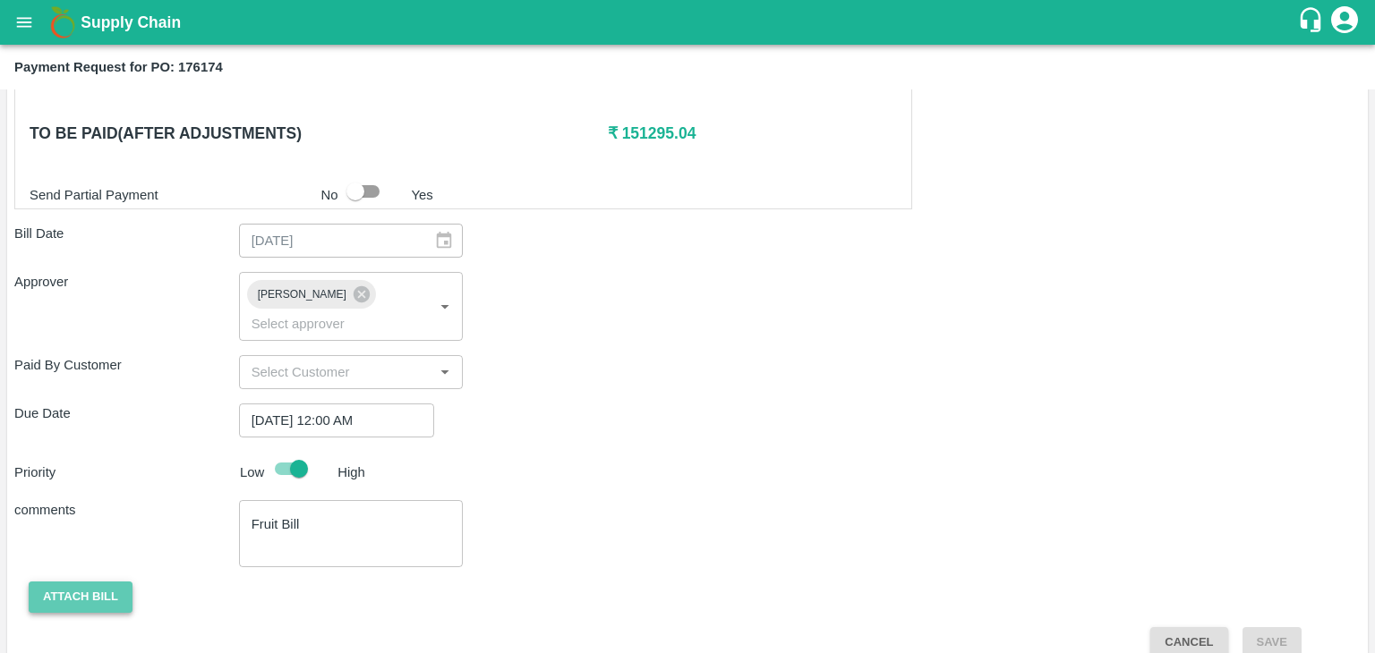
click at [105, 582] on button "Attach bill" at bounding box center [81, 597] width 104 height 31
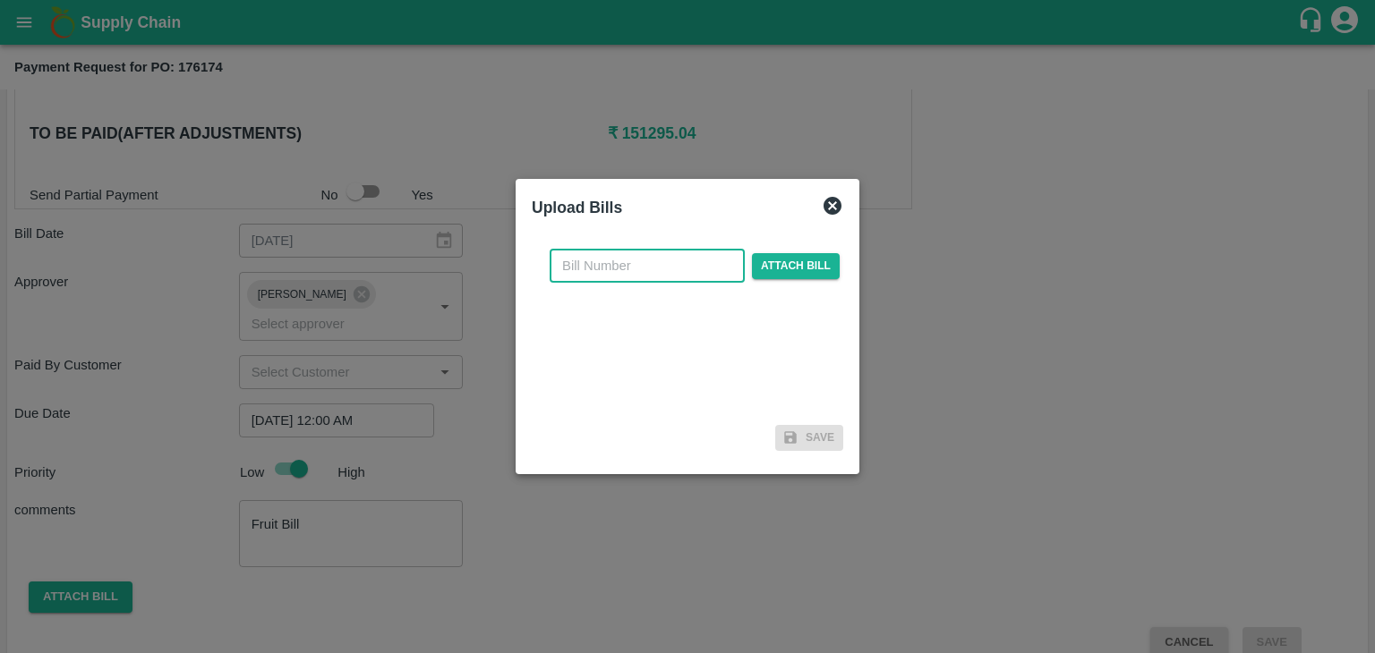
click at [652, 273] on input "text" at bounding box center [646, 266] width 195 height 34
click at [677, 269] on input "VG/25-26/129" at bounding box center [646, 266] width 195 height 34
type input "VG/25-26/130"
click at [781, 261] on span "Attach bill" at bounding box center [796, 266] width 88 height 26
click at [0, 0] on input "Attach bill" at bounding box center [0, 0] width 0 height 0
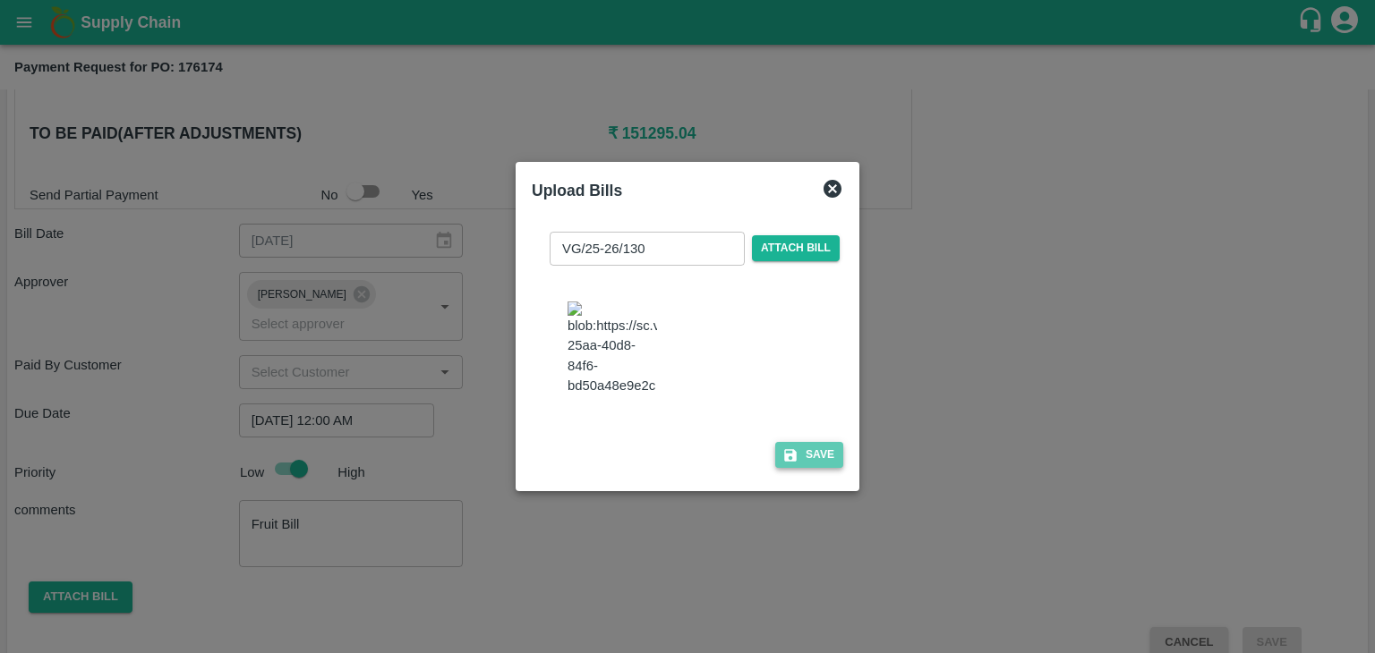
click at [827, 468] on button "Save" at bounding box center [809, 455] width 68 height 26
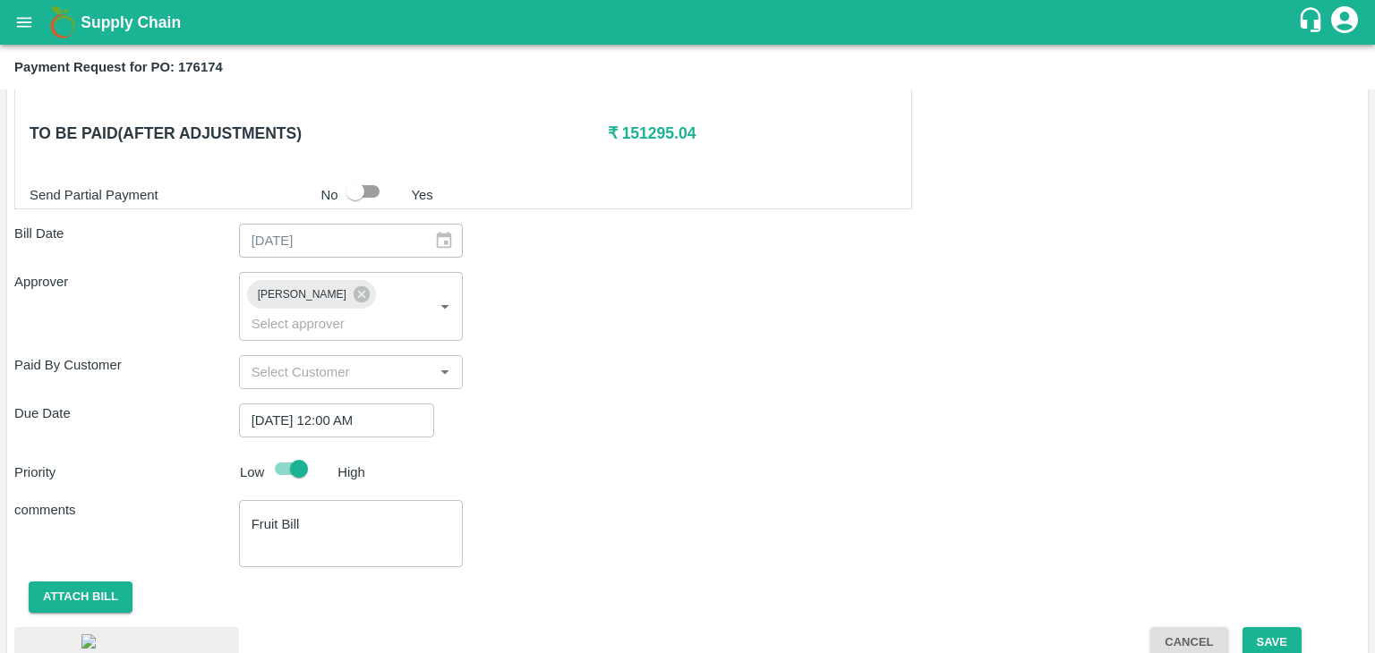
scroll to position [1000, 0]
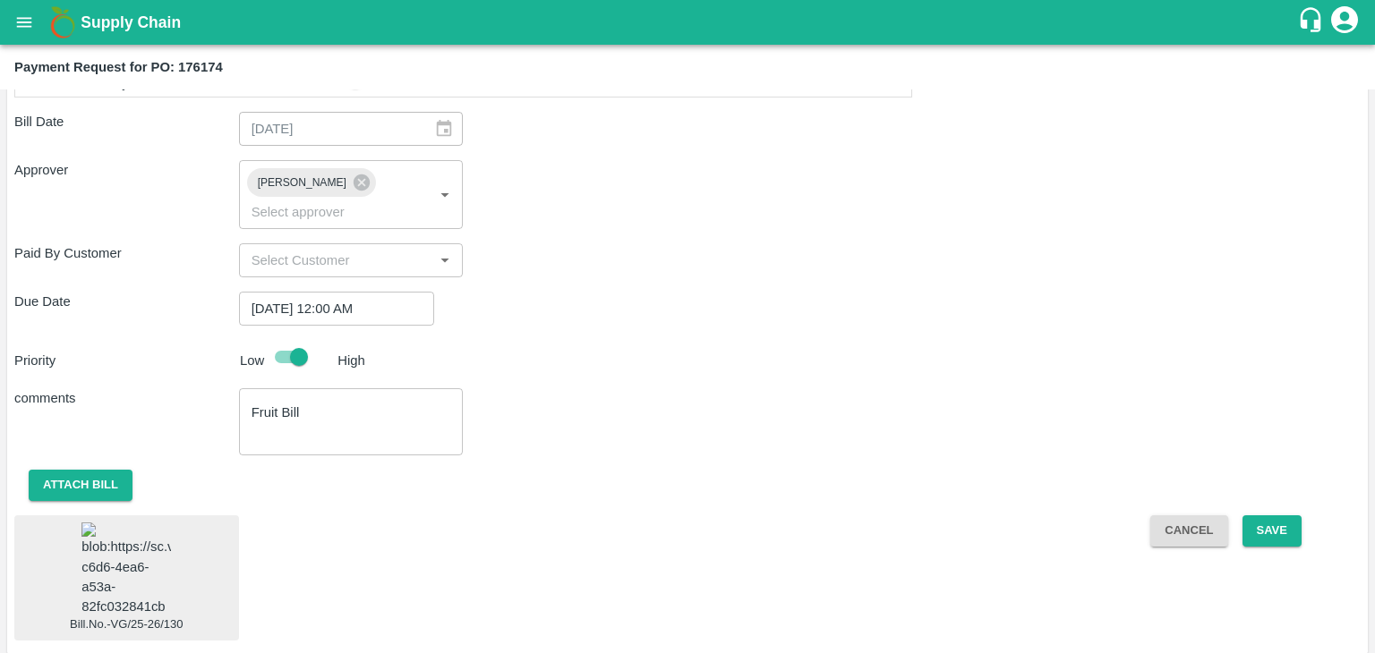
click at [150, 534] on img at bounding box center [125, 570] width 89 height 94
click at [1249, 515] on button "Save" at bounding box center [1271, 530] width 59 height 31
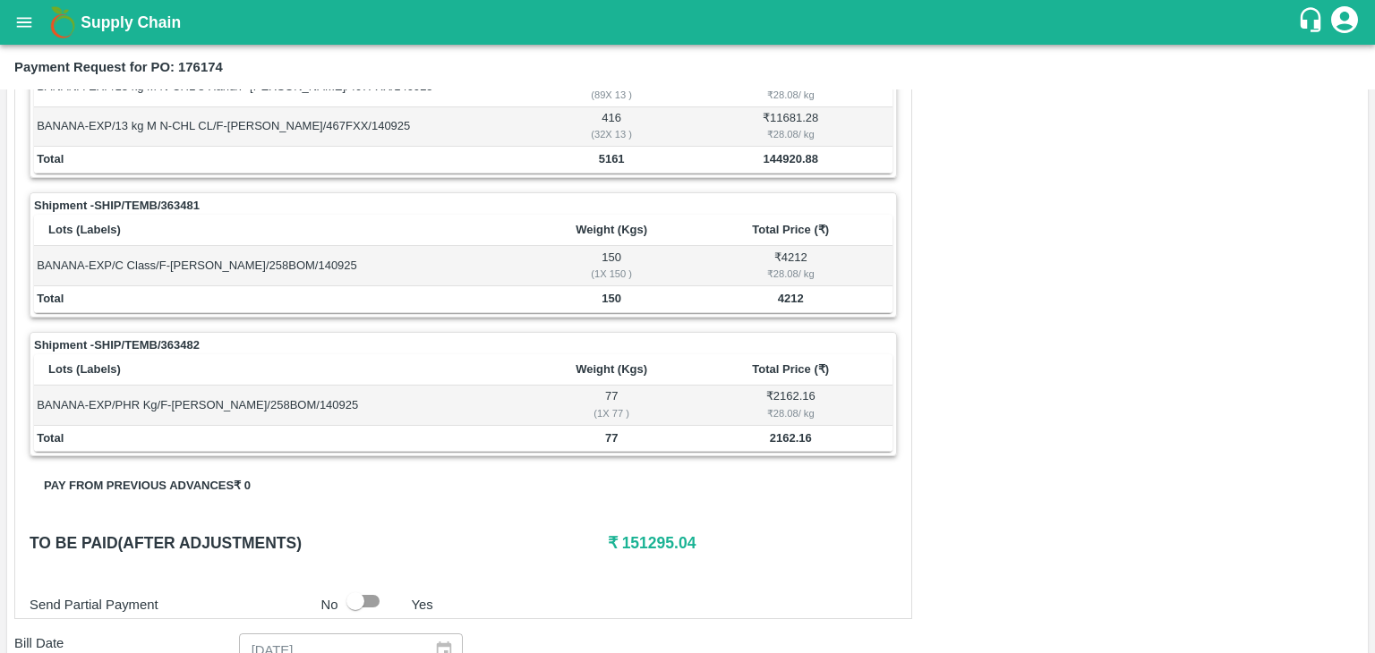
scroll to position [0, 0]
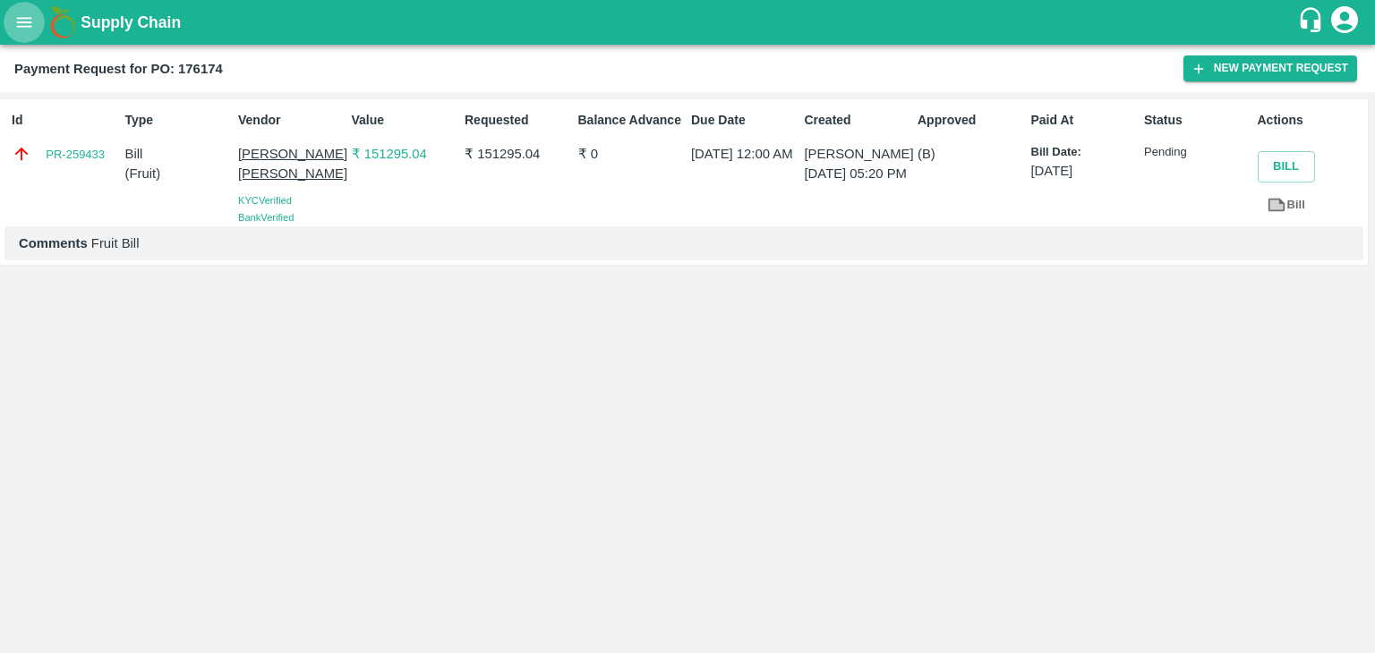
click at [6, 22] on button "open drawer" at bounding box center [24, 22] width 41 height 41
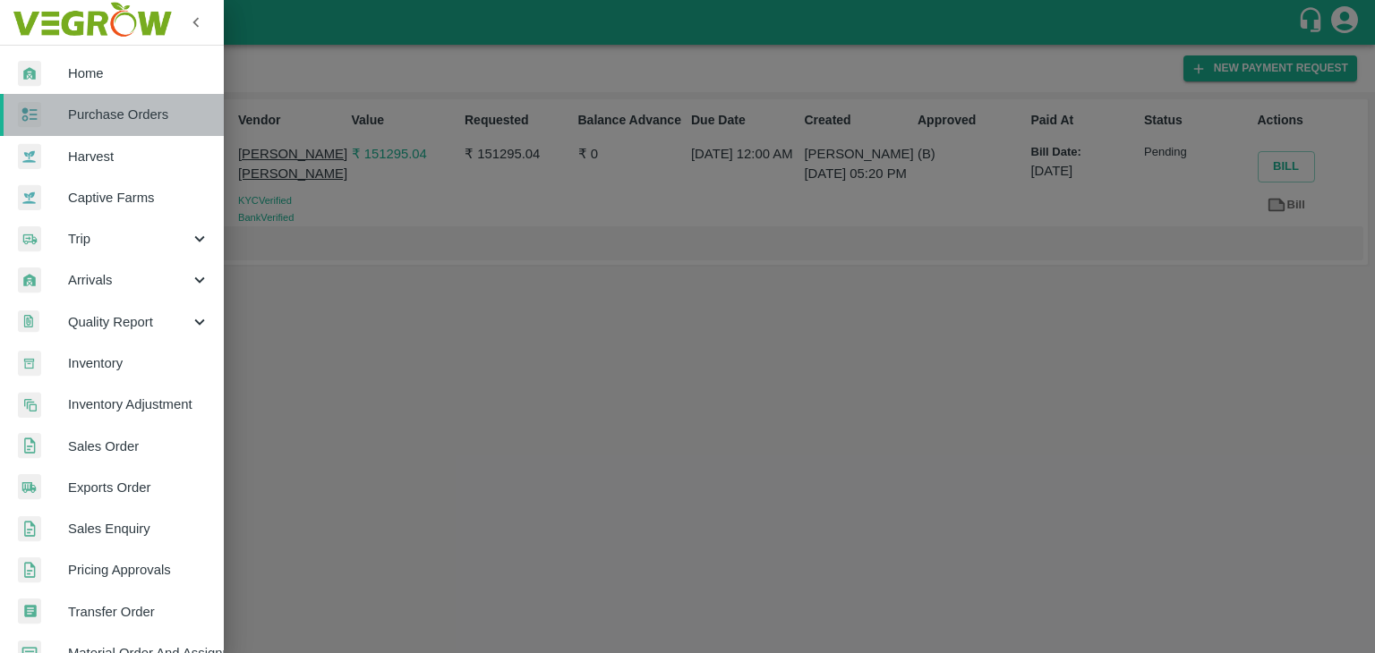
click at [148, 106] on span "Purchase Orders" at bounding box center [138, 115] width 141 height 20
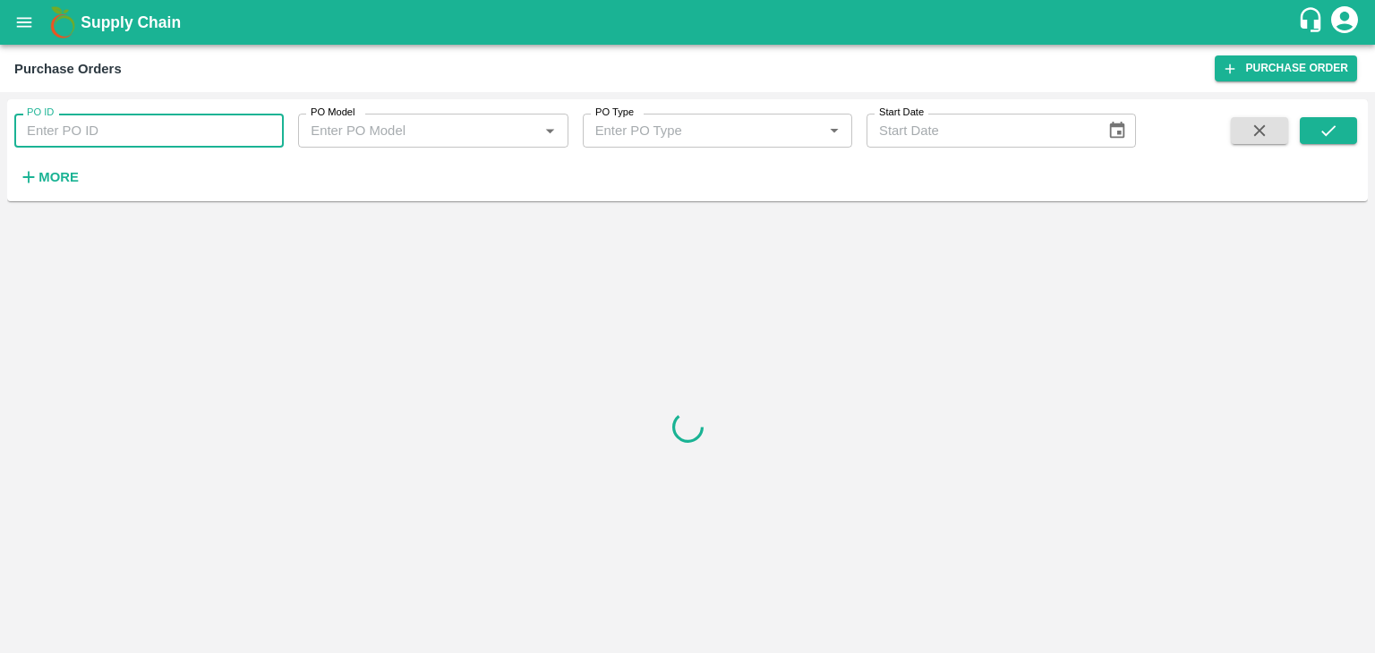
click at [254, 123] on input "PO ID" at bounding box center [148, 131] width 269 height 34
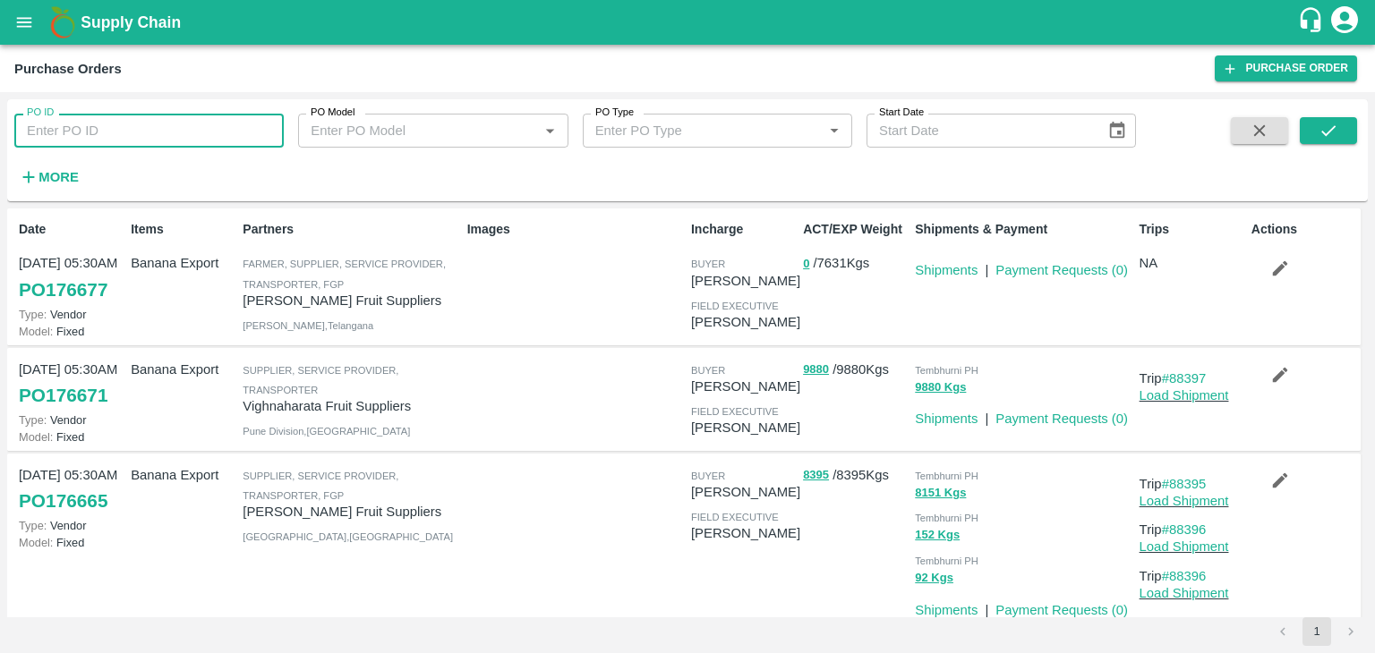
paste input "176613"
type input "176613"
click at [1336, 136] on icon "submit" at bounding box center [1328, 131] width 20 height 20
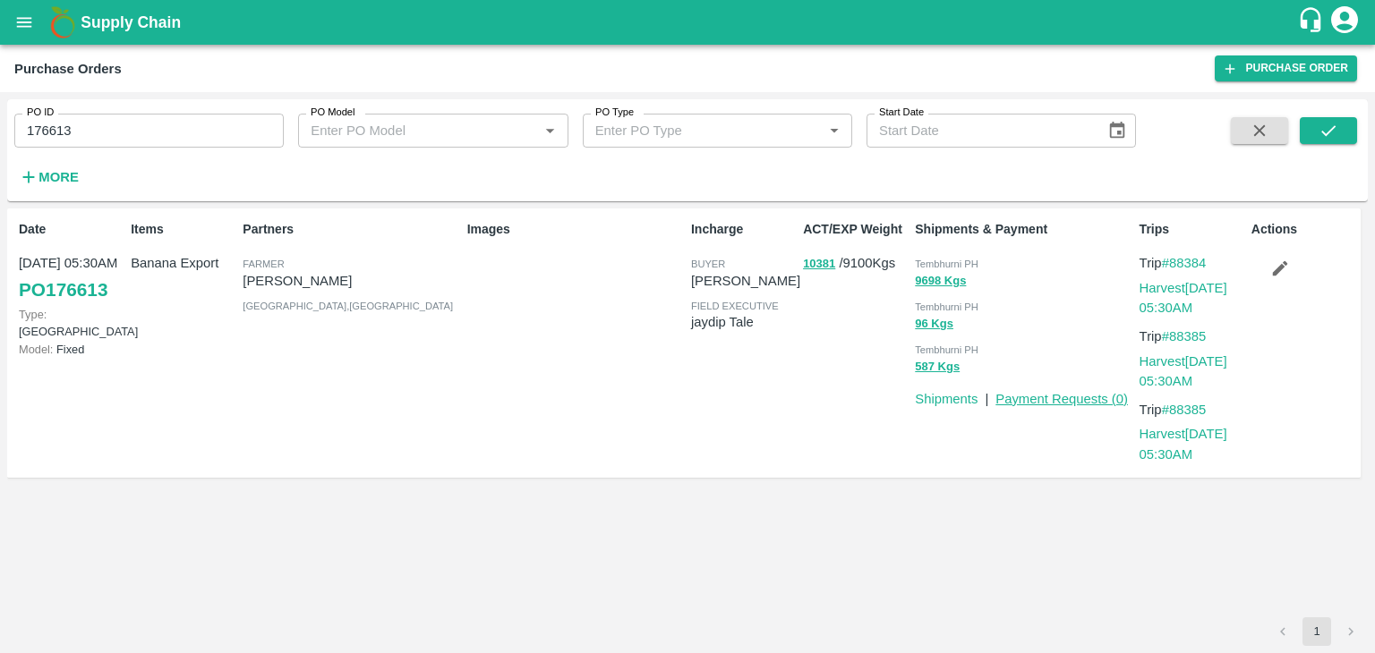
click at [1052, 392] on link "Payment Requests ( 0 )" at bounding box center [1061, 399] width 132 height 14
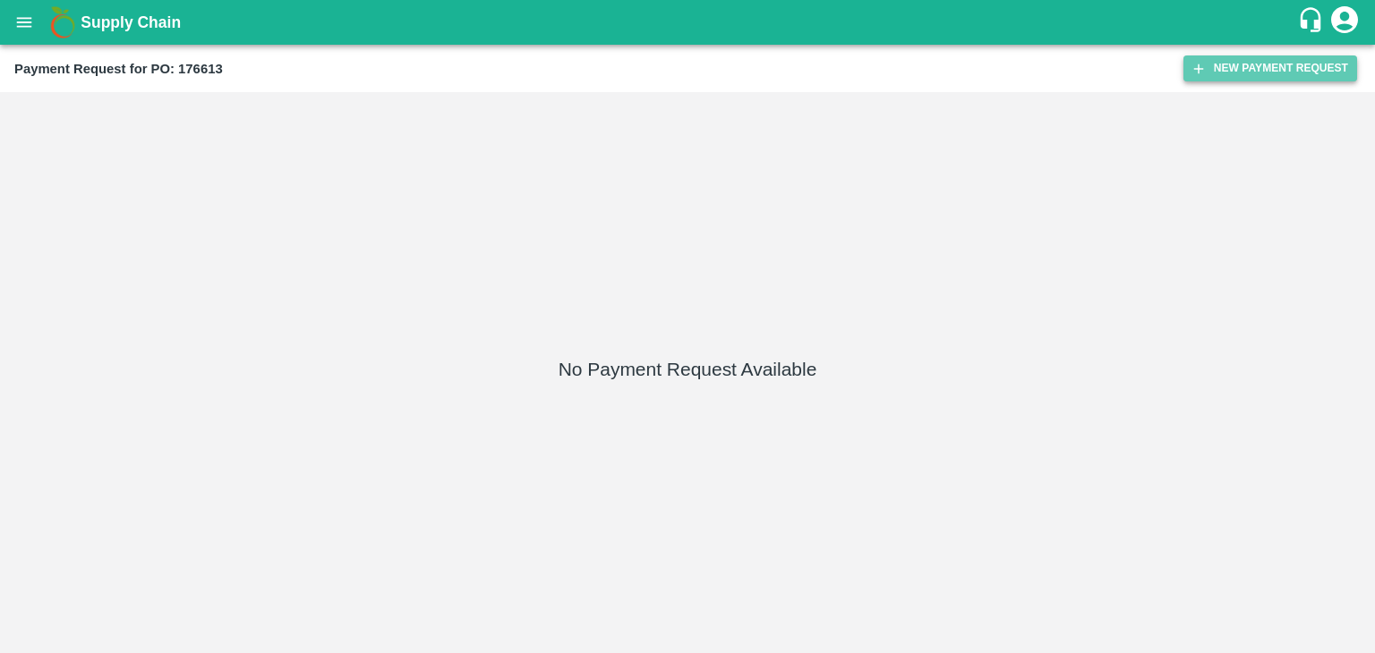
click at [1259, 77] on button "New Payment Request" at bounding box center [1270, 68] width 174 height 26
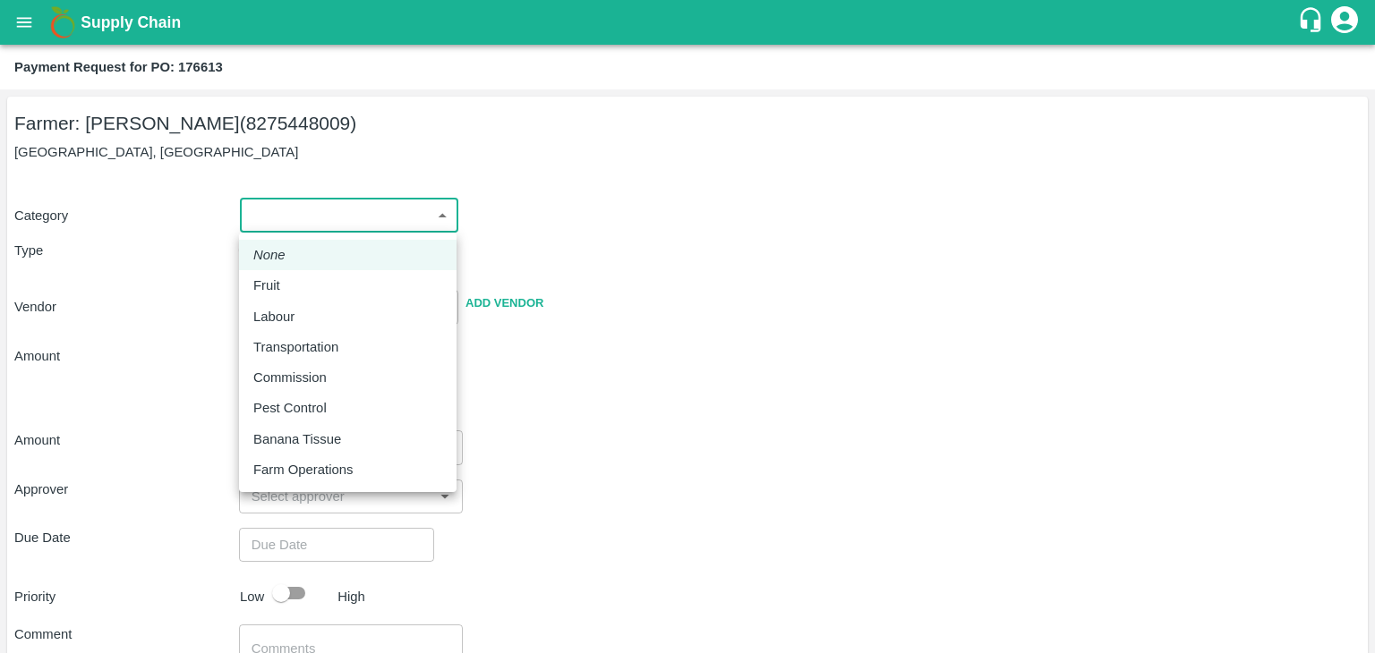
click at [246, 215] on body "Supply Chain Payment Request for PO: 176613 Farmer: [PERSON_NAME] Yadav (827544…" at bounding box center [687, 326] width 1375 height 653
click at [298, 277] on div "Fruit" at bounding box center [347, 286] width 189 height 20
type input "1"
type input "[PERSON_NAME] - 8275448009(Farmer)"
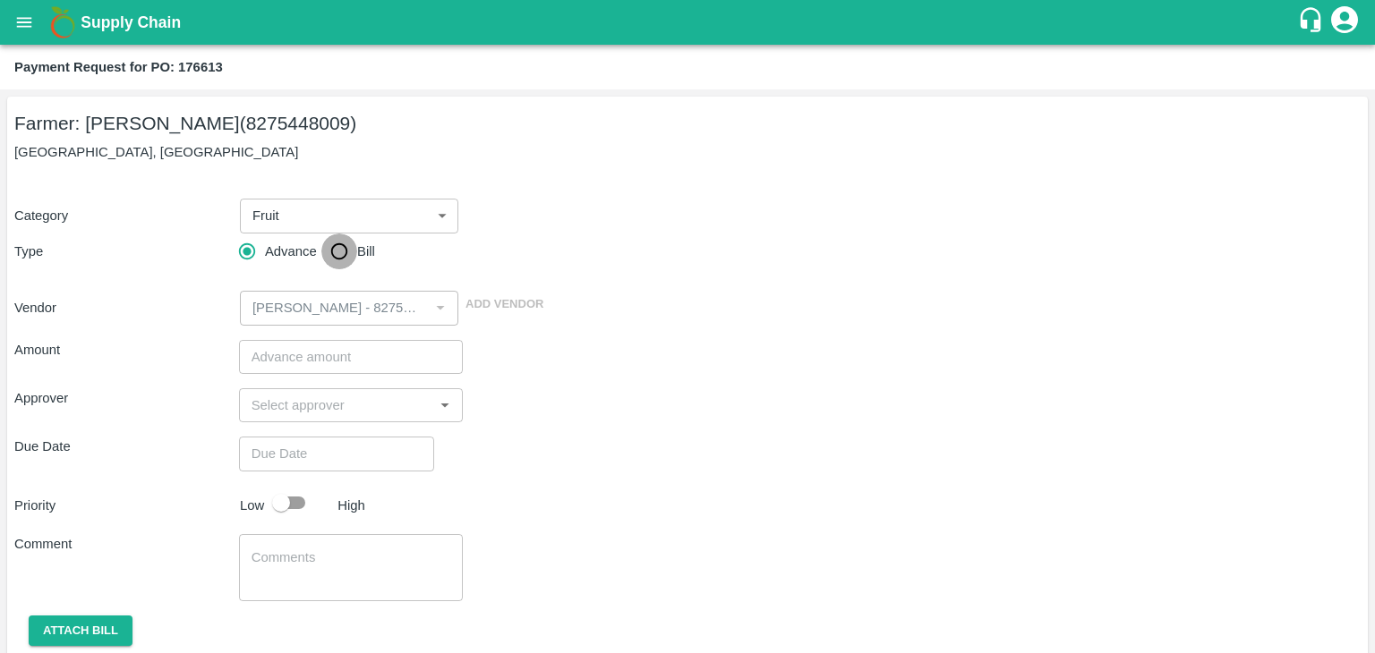
click at [331, 258] on input "Bill" at bounding box center [339, 252] width 36 height 36
radio input "true"
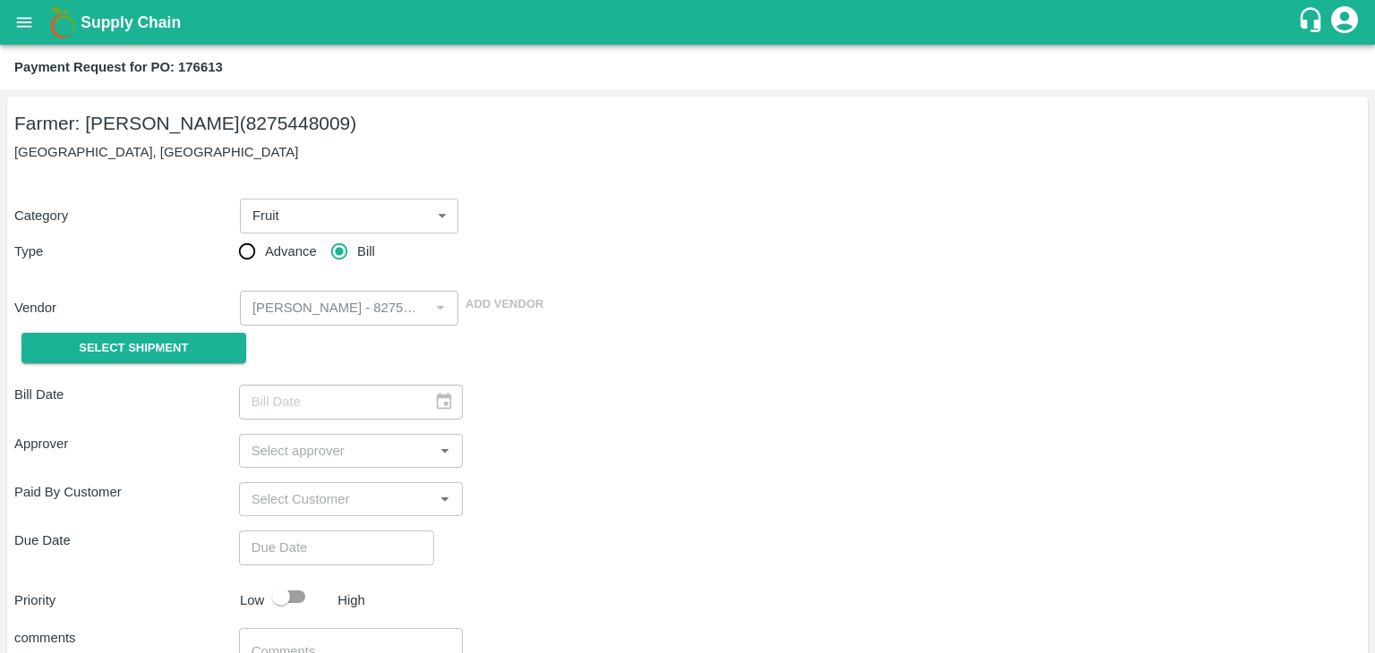
click at [133, 364] on div "Select Shipment" at bounding box center [126, 349] width 225 height 46
click at [129, 349] on span "Select Shipment" at bounding box center [133, 348] width 109 height 21
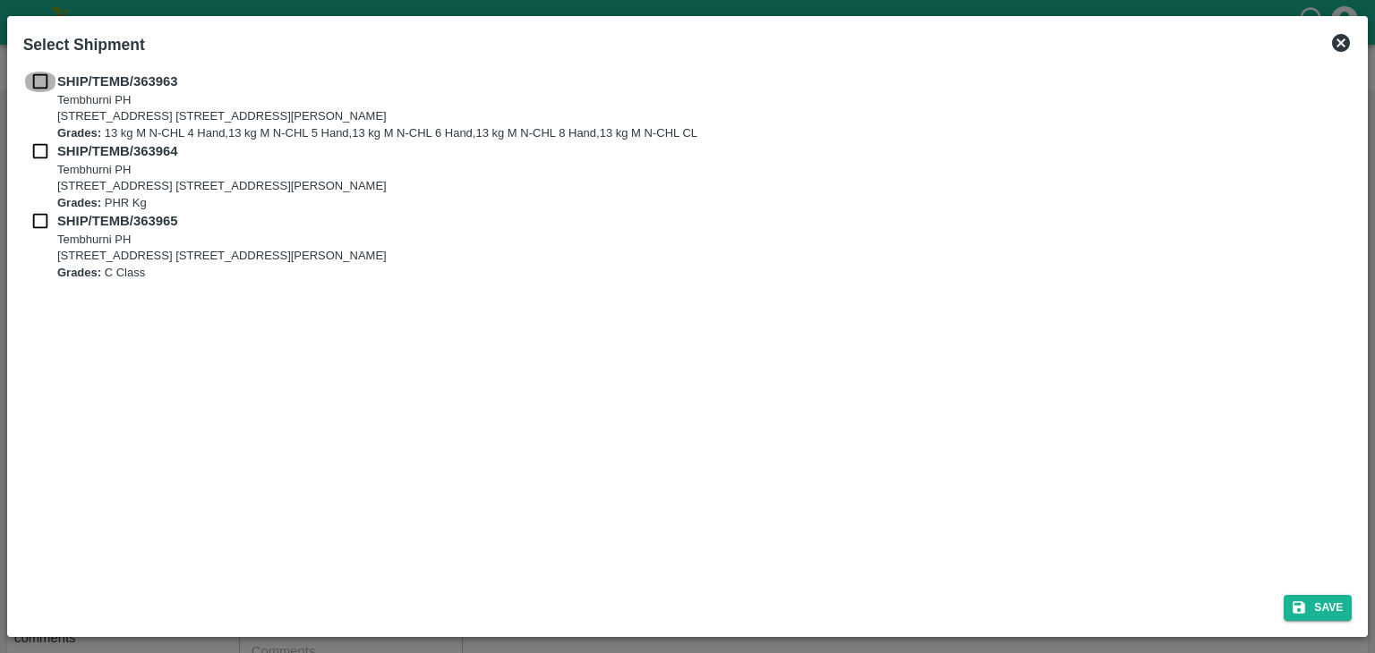
click at [32, 83] on input "checkbox" at bounding box center [40, 82] width 34 height 20
checkbox input "true"
click at [39, 164] on div "SHIP/TEMB/363964 [STREET_ADDRESS] [STREET_ADDRESS][PERSON_NAME] Grades: PHR Kg" at bounding box center [687, 176] width 1329 height 70
click at [32, 149] on input "checkbox" at bounding box center [40, 151] width 34 height 20
checkbox input "true"
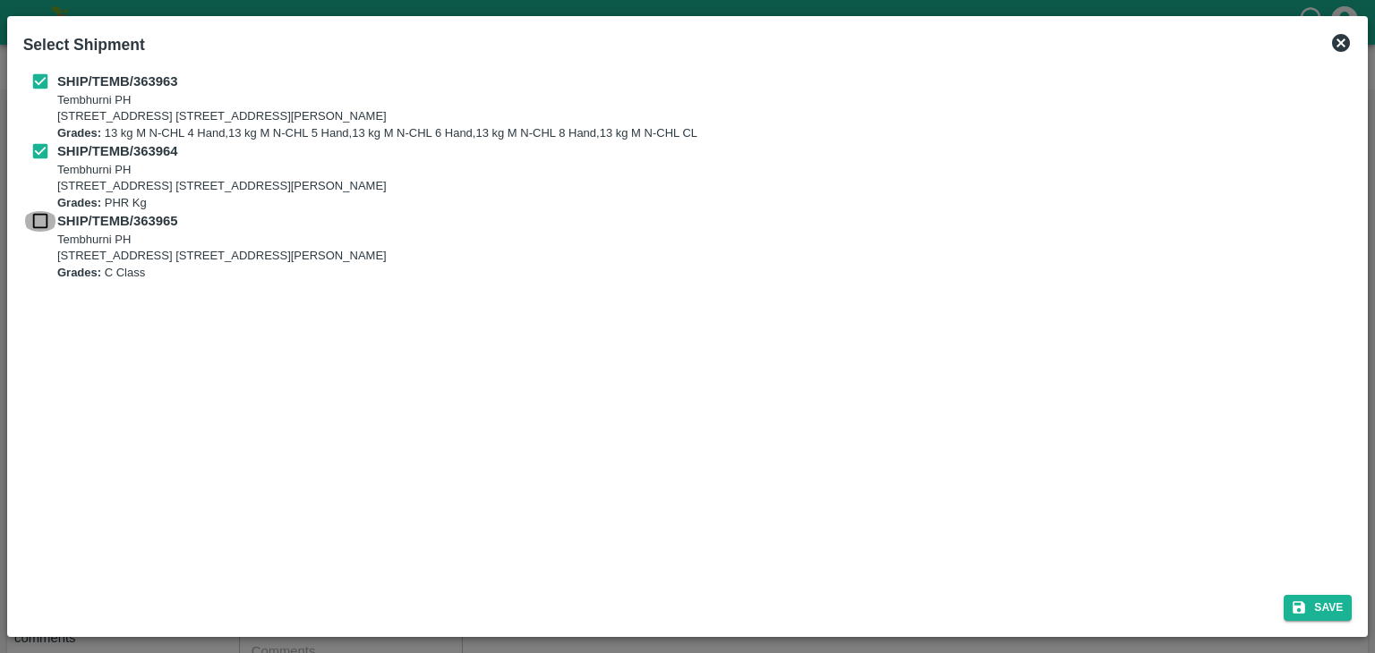
click at [39, 226] on input "checkbox" at bounding box center [40, 221] width 34 height 20
checkbox input "true"
click at [1336, 618] on button "Save" at bounding box center [1317, 608] width 68 height 26
type input "15/09/2025"
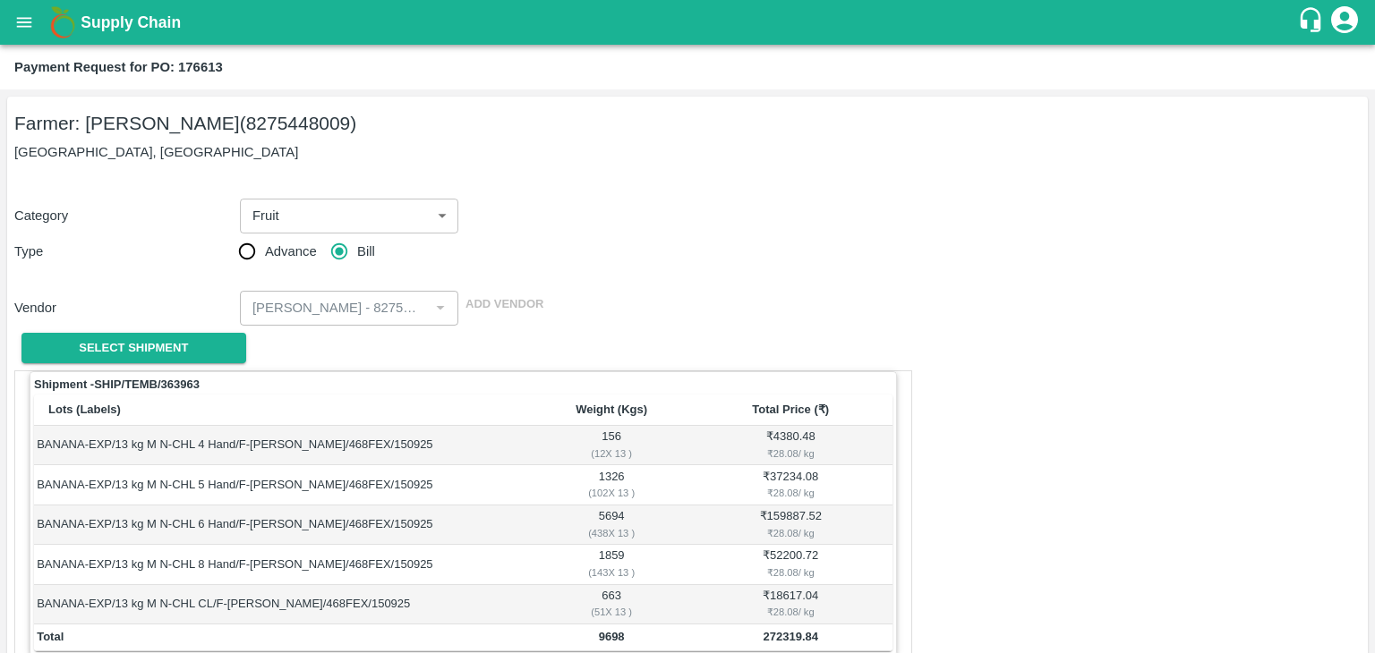
scroll to position [877, 0]
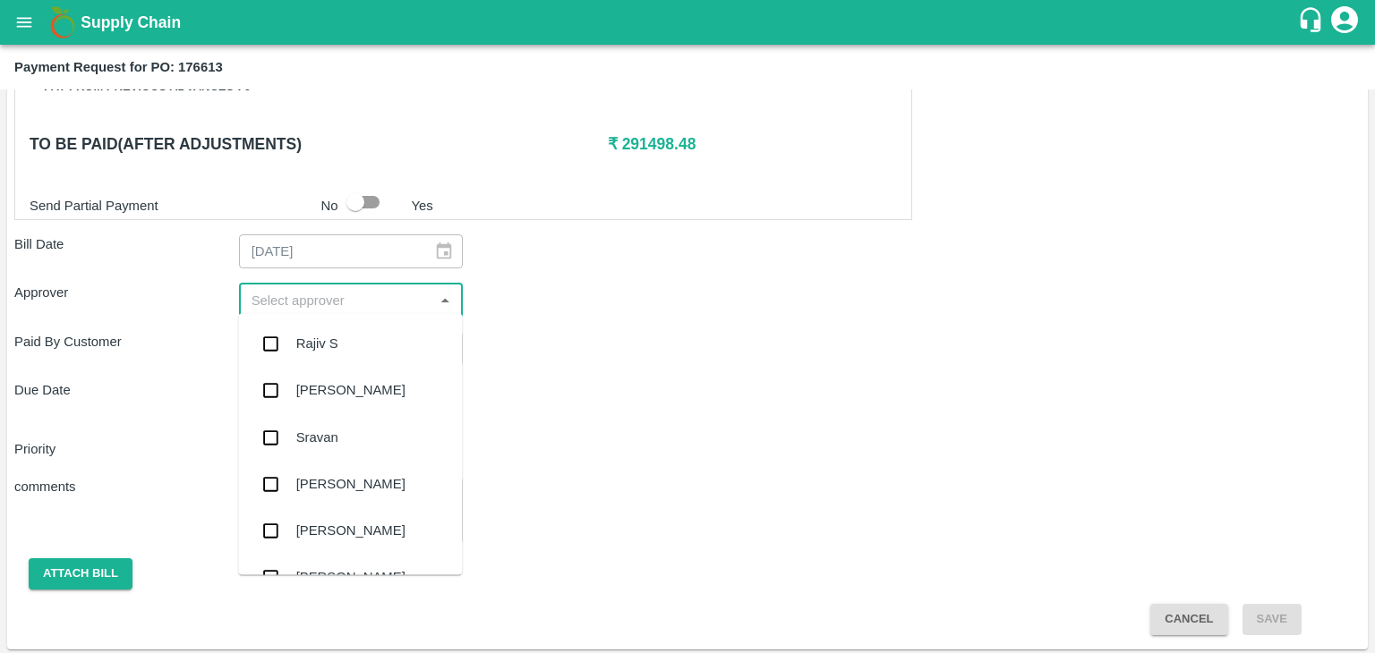
click at [362, 301] on input "input" at bounding box center [336, 299] width 184 height 23
type input "Ajit"
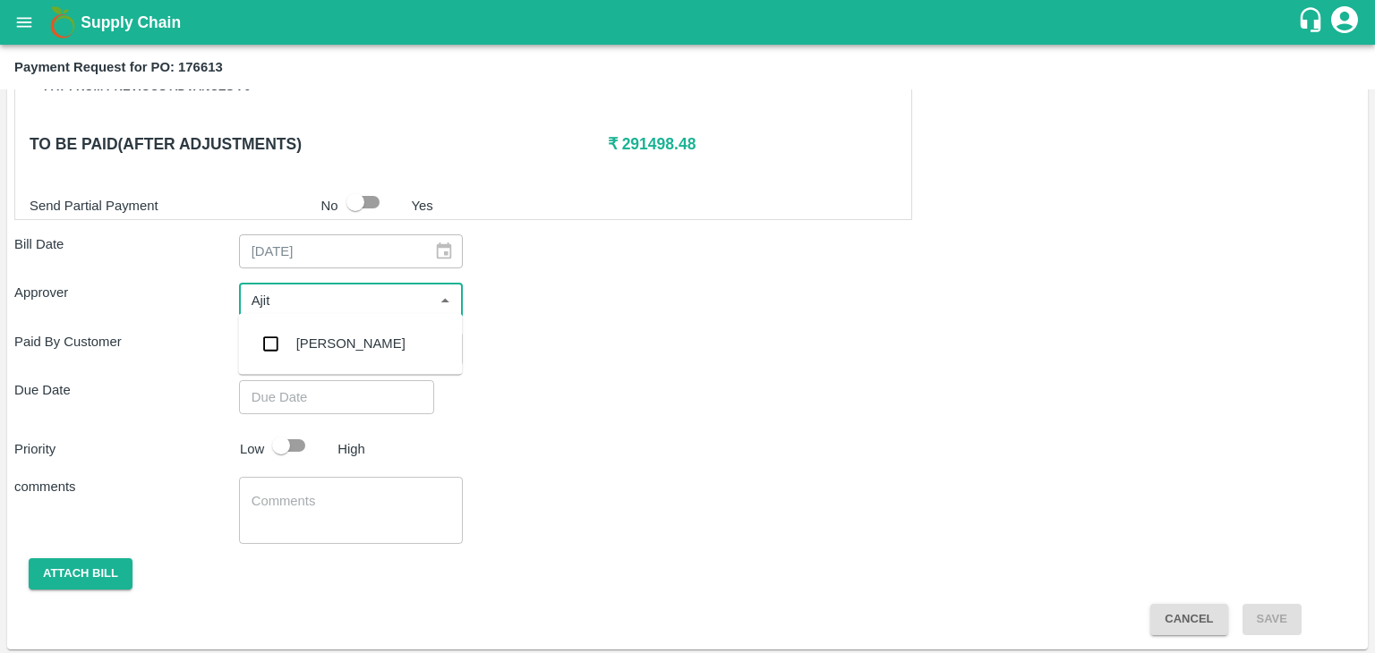
click at [335, 337] on div "[PERSON_NAME]" at bounding box center [350, 344] width 109 height 20
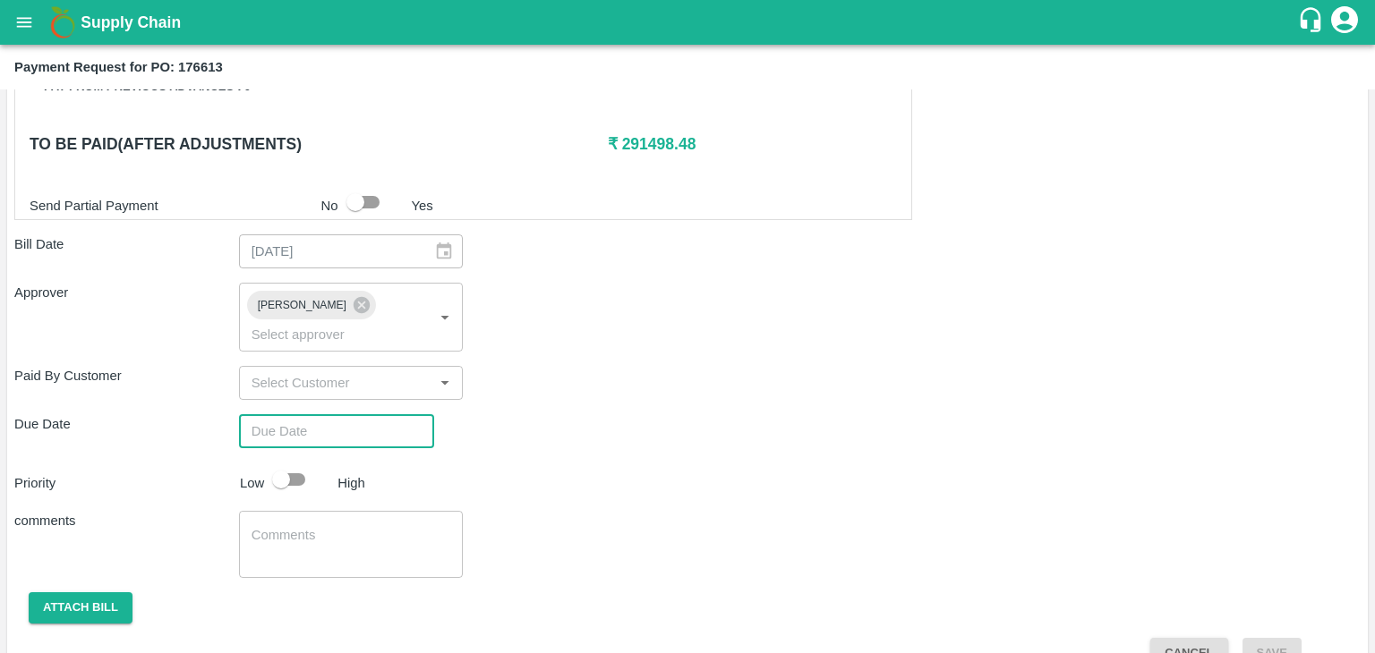
type input "DD/MM/YYYY hh:mm aa"
click at [374, 414] on input "DD/MM/YYYY hh:mm aa" at bounding box center [330, 431] width 183 height 34
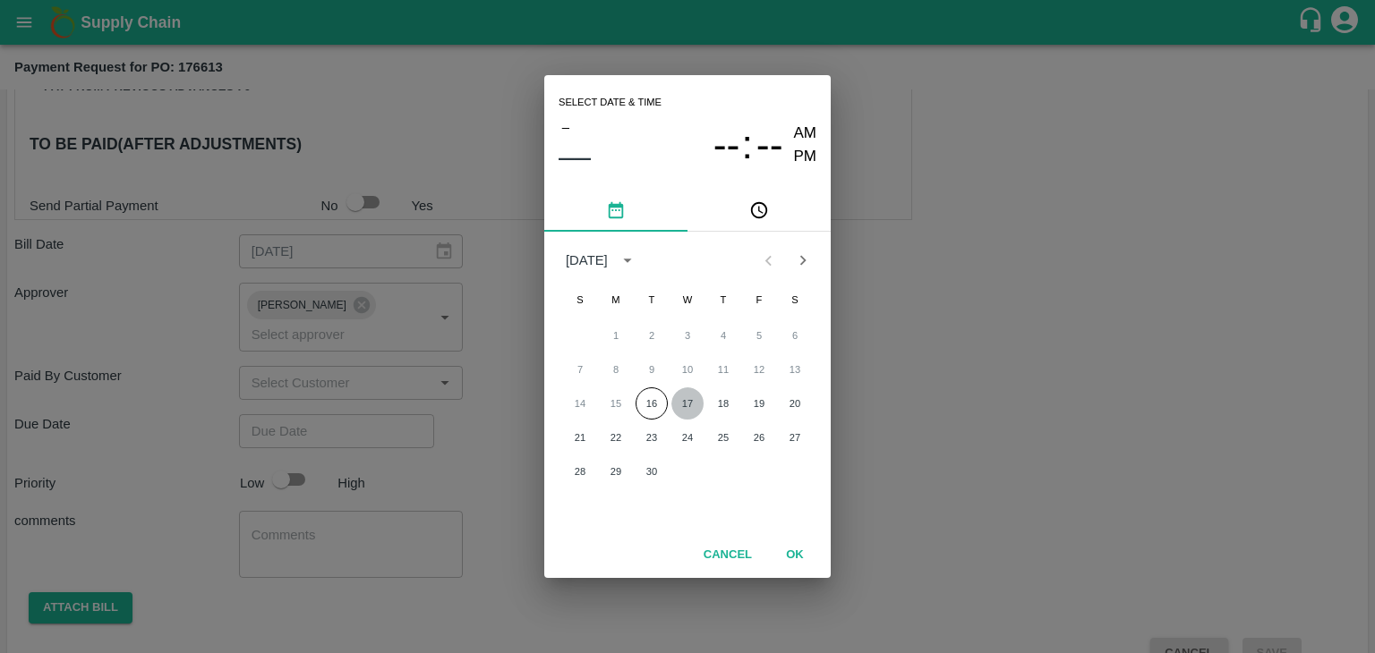
click at [686, 405] on button "17" at bounding box center [687, 403] width 32 height 32
type input "17/09/2025 12:00 AM"
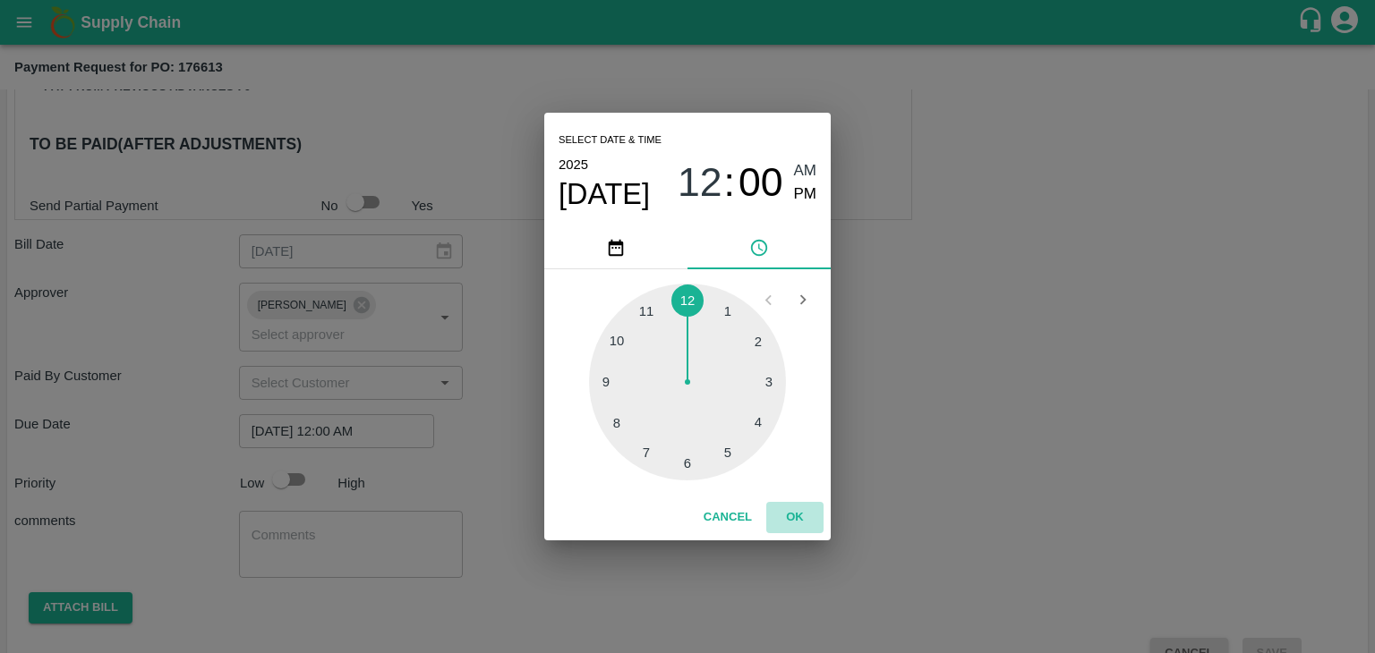
click at [805, 515] on button "OK" at bounding box center [794, 517] width 57 height 31
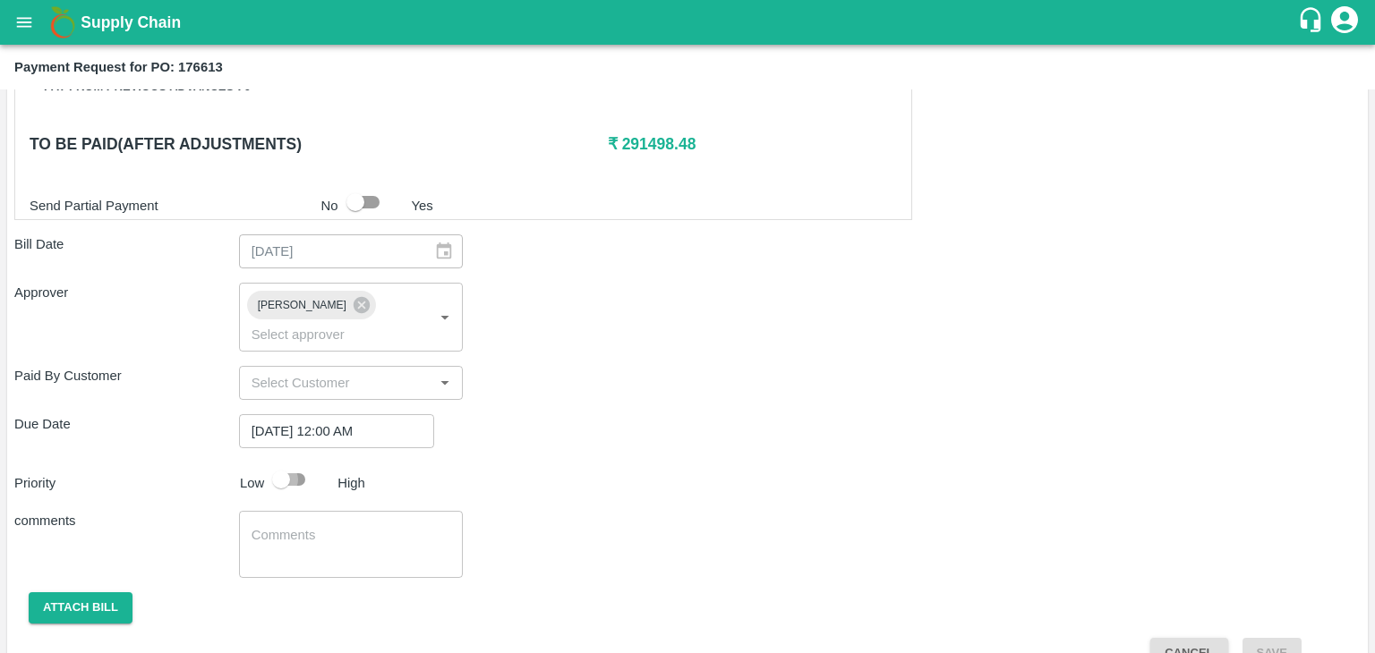
click at [295, 463] on input "checkbox" at bounding box center [281, 480] width 102 height 34
checkbox input "true"
click at [362, 526] on textarea at bounding box center [351, 545] width 200 height 38
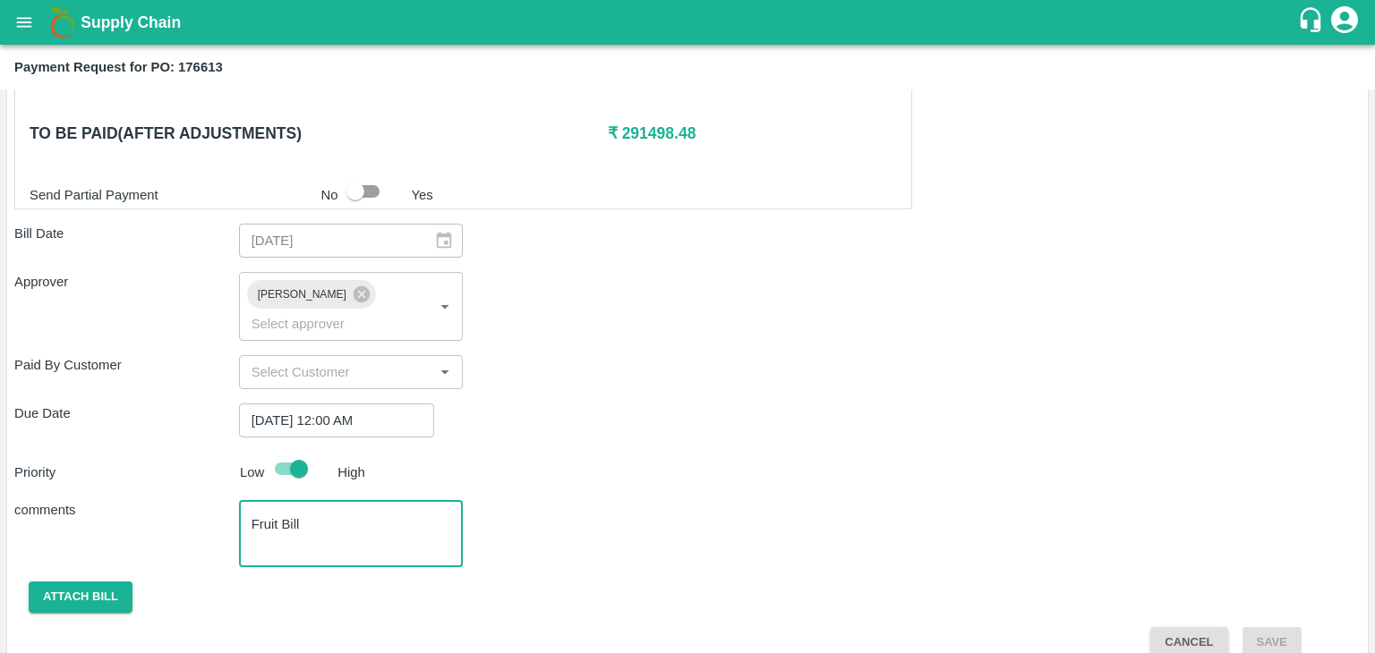
type textarea "Fruit Bill"
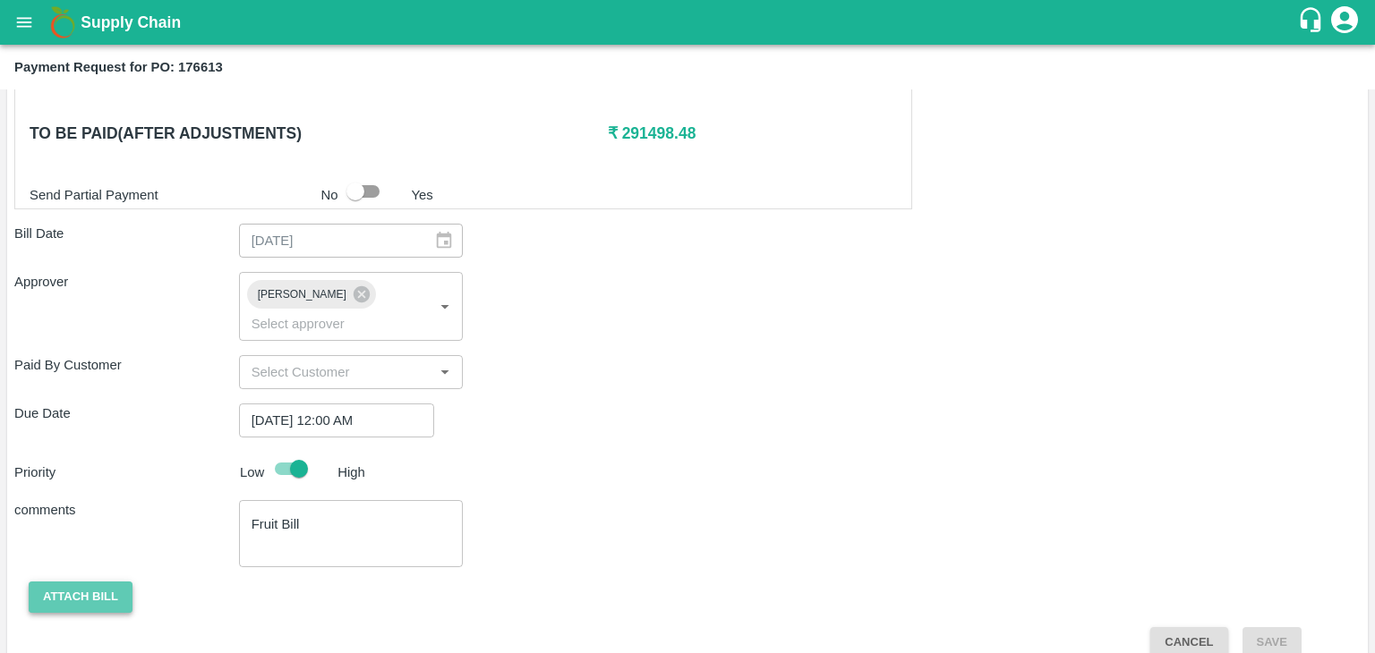
click at [86, 582] on button "Attach bill" at bounding box center [81, 597] width 104 height 31
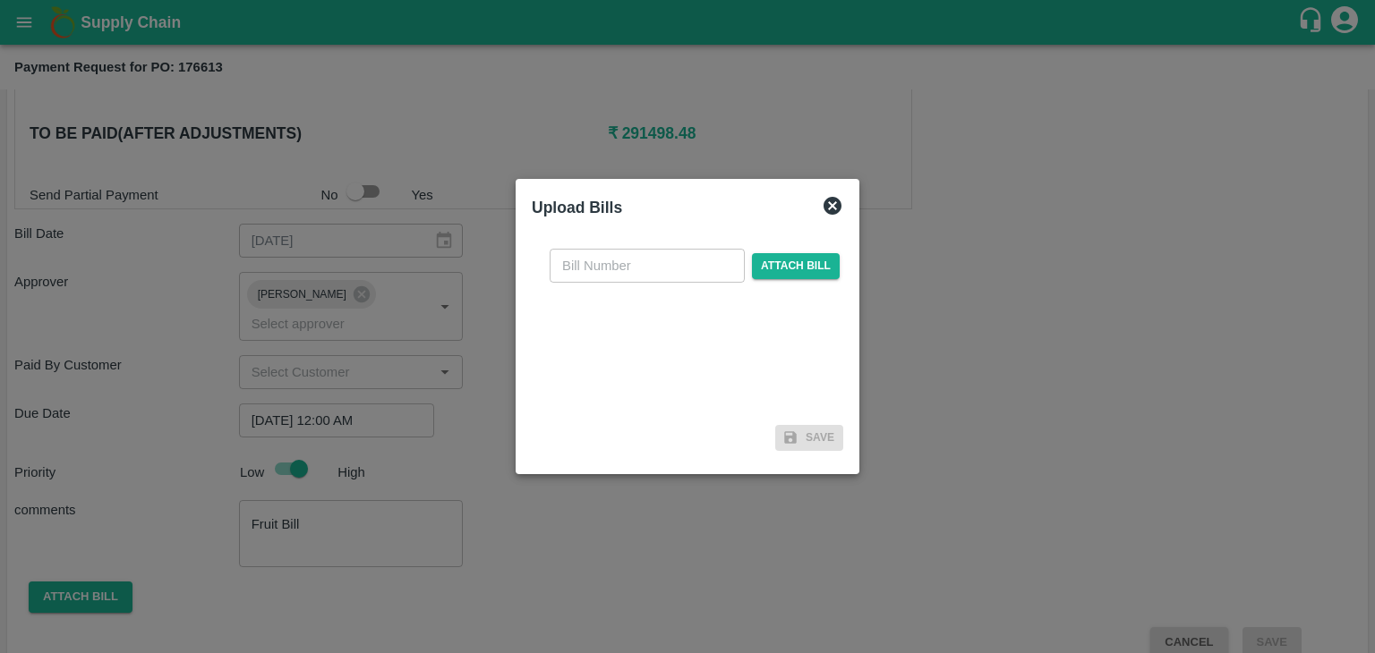
click at [646, 256] on input "text" at bounding box center [646, 266] width 195 height 34
type input "B"
click at [668, 268] on input "VG/25-26/129" at bounding box center [646, 266] width 195 height 34
type input "VG/25-26/131"
click at [759, 264] on span "Attach bill" at bounding box center [796, 266] width 88 height 26
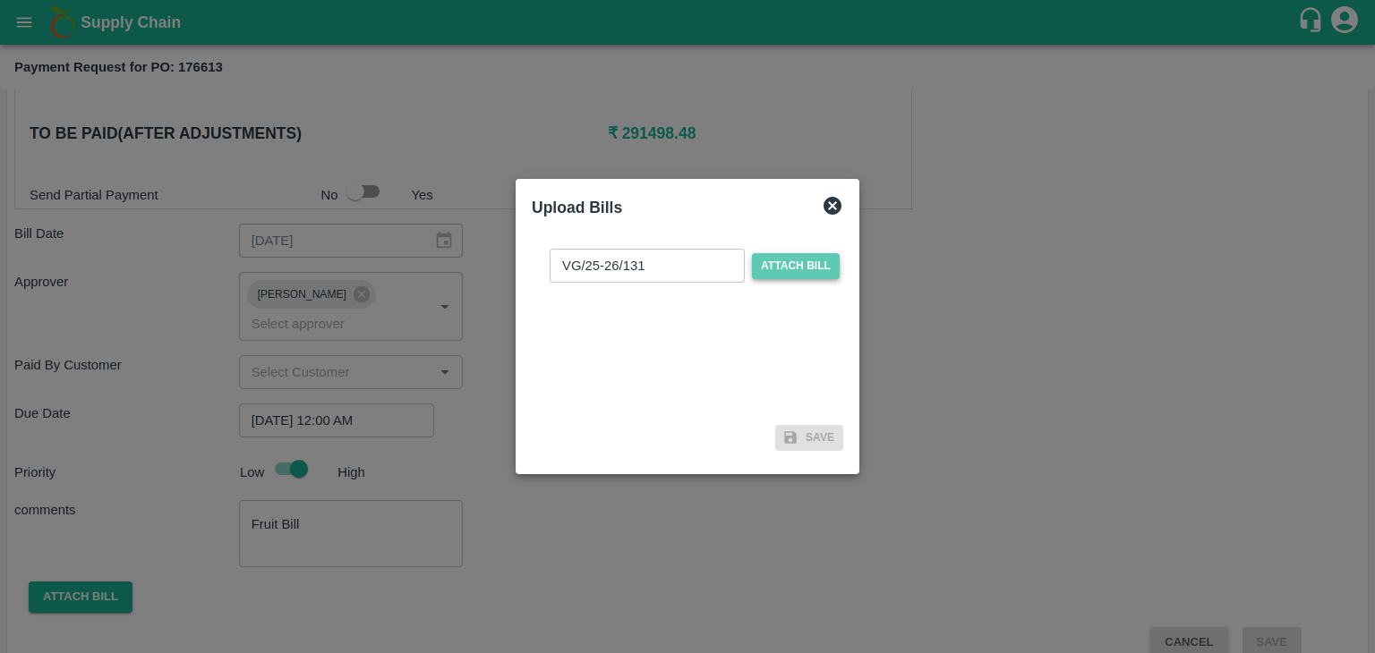
click at [0, 0] on input "Attach bill" at bounding box center [0, 0] width 0 height 0
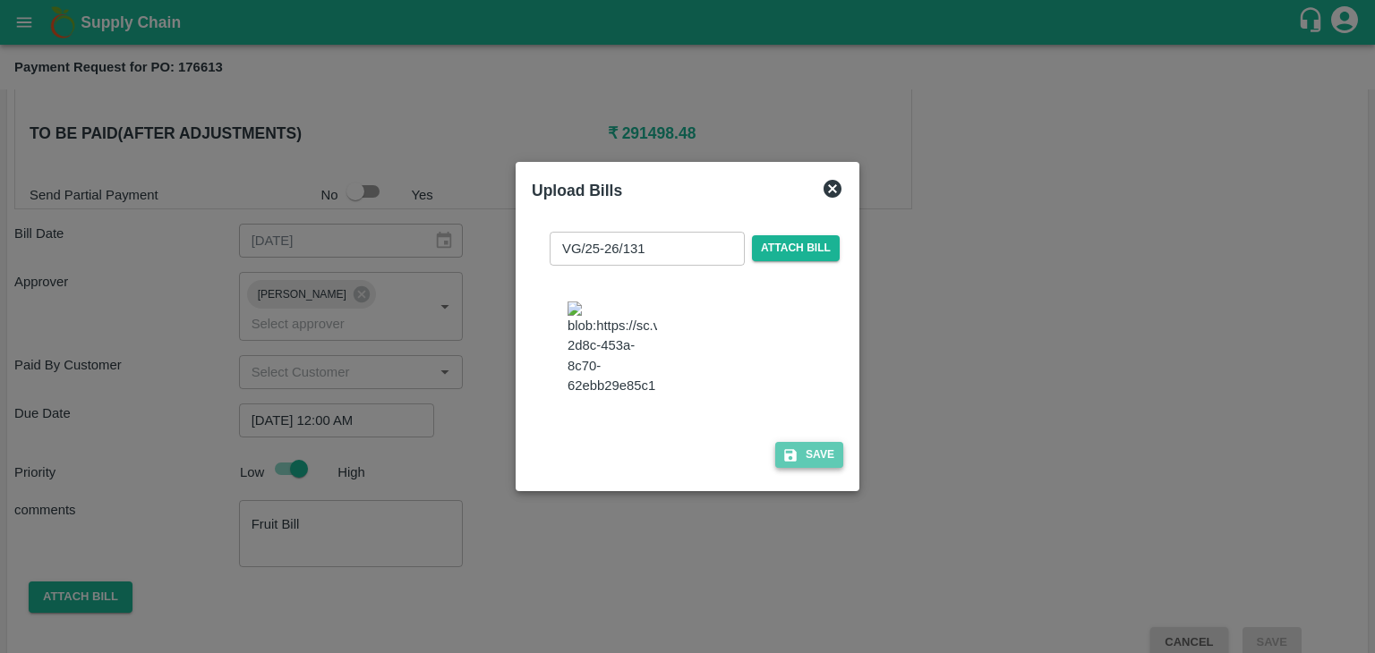
click at [820, 455] on button "Save" at bounding box center [809, 455] width 68 height 26
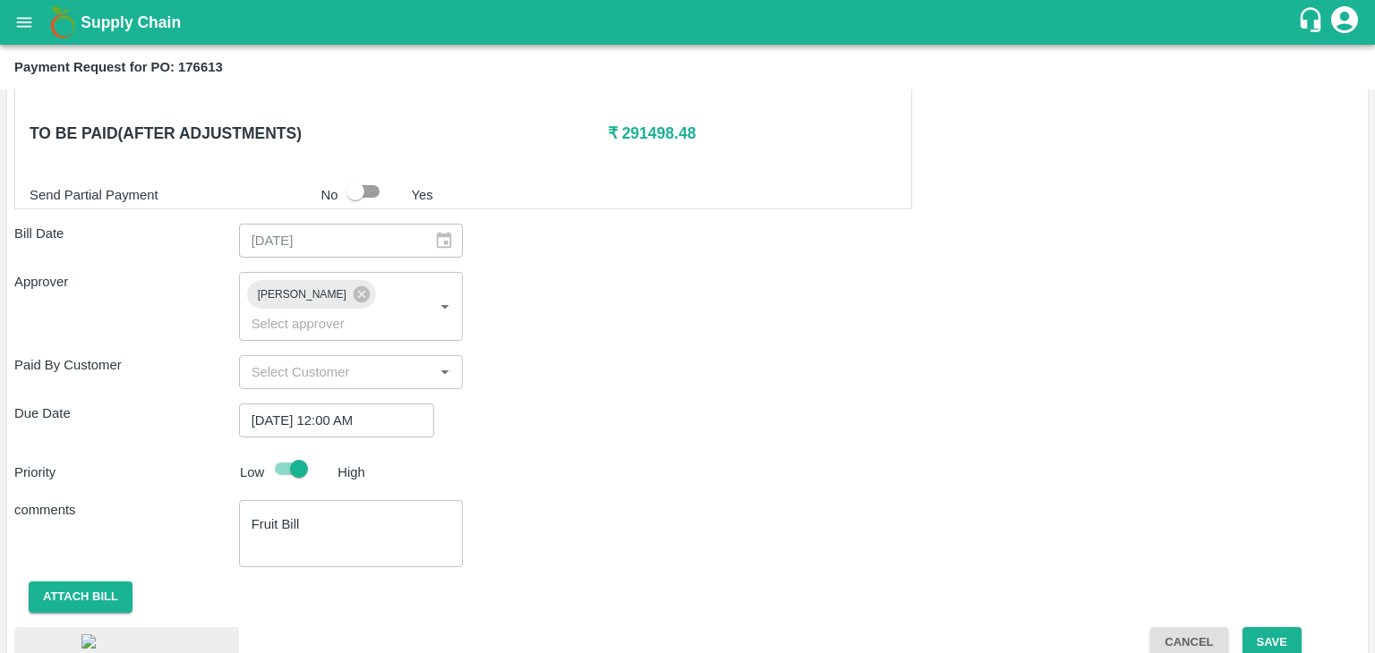
scroll to position [1000, 0]
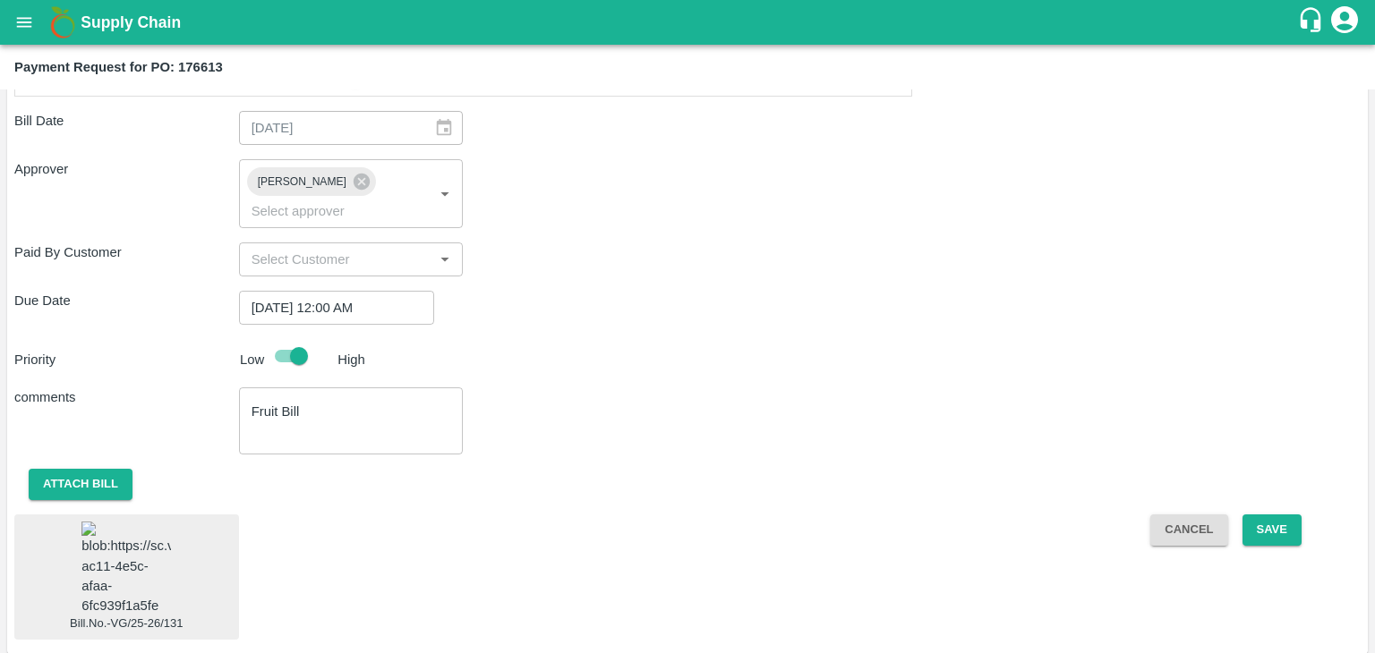
click at [122, 562] on img at bounding box center [125, 569] width 89 height 94
click at [1278, 515] on button "Save" at bounding box center [1271, 530] width 59 height 31
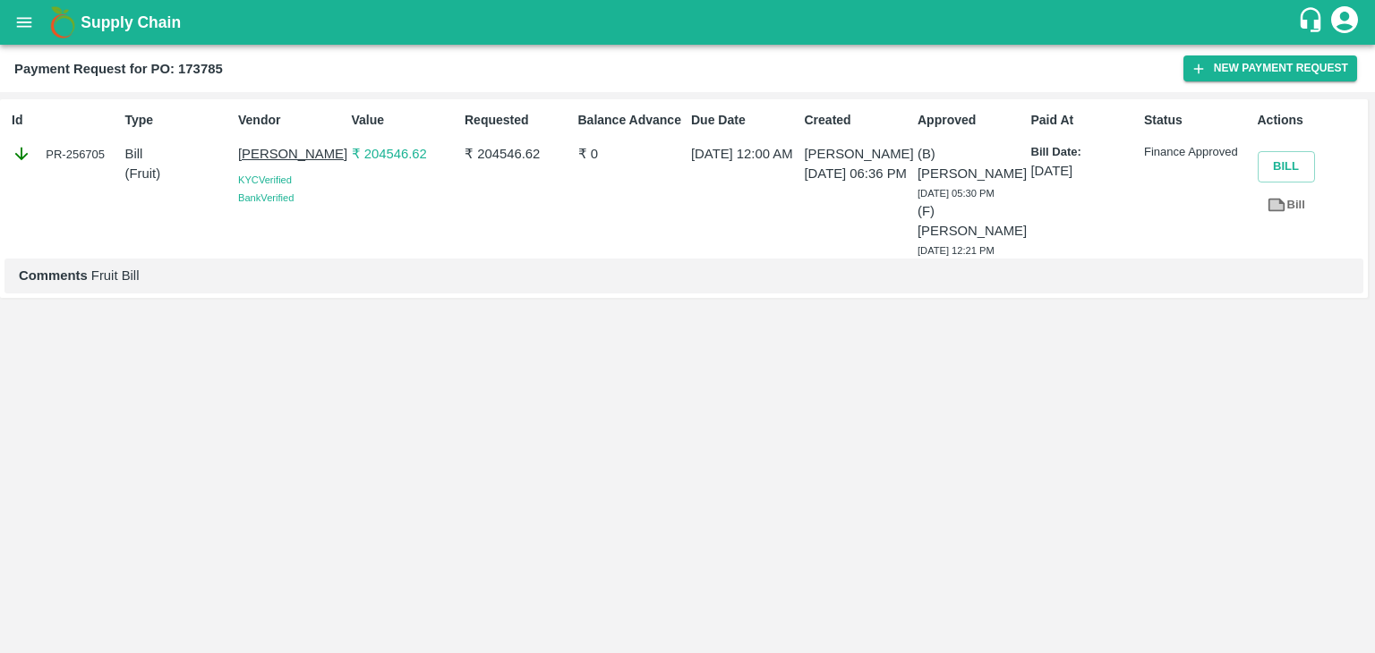
click at [11, 26] on button "open drawer" at bounding box center [24, 22] width 41 height 41
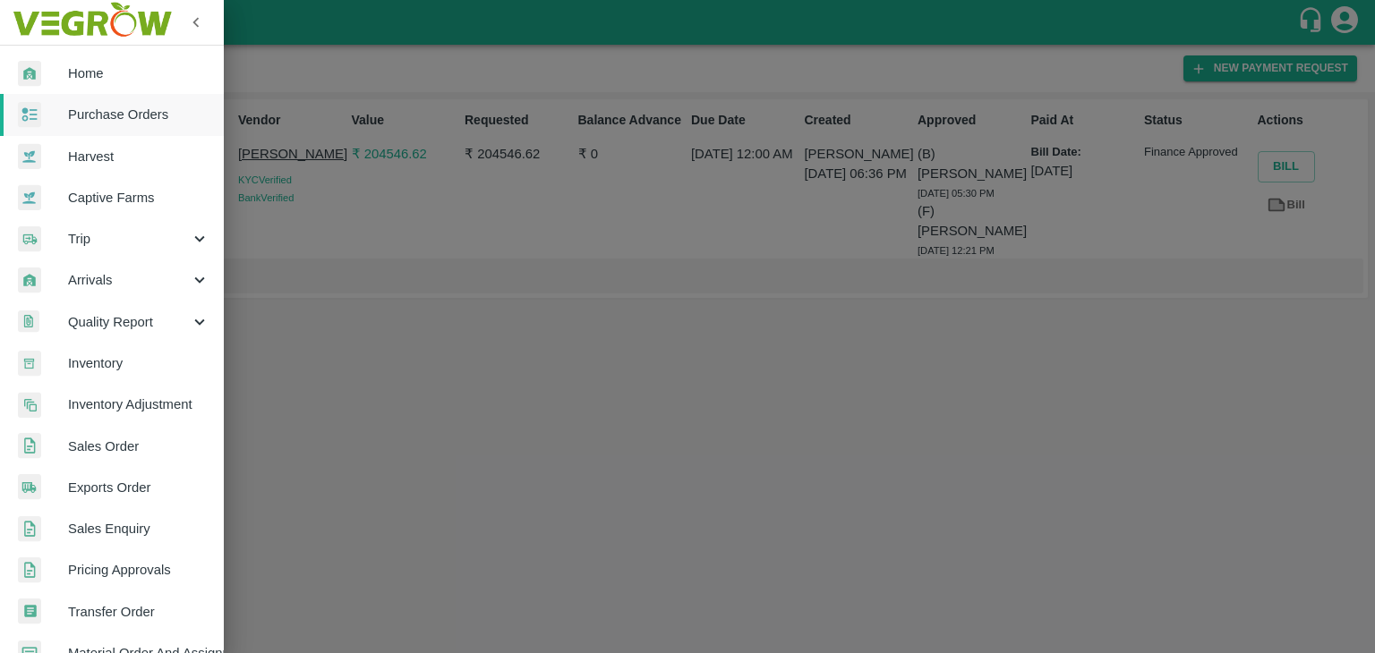
scroll to position [366, 0]
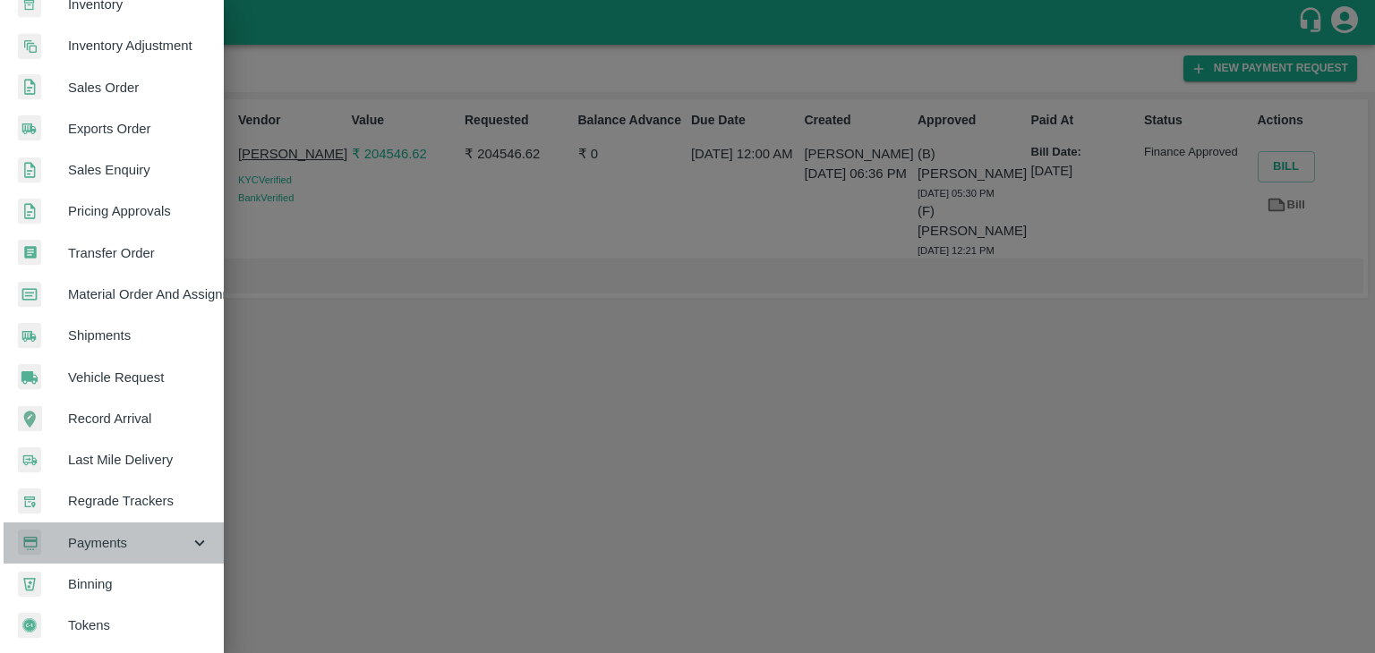
click at [140, 535] on span "Payments" at bounding box center [129, 543] width 122 height 20
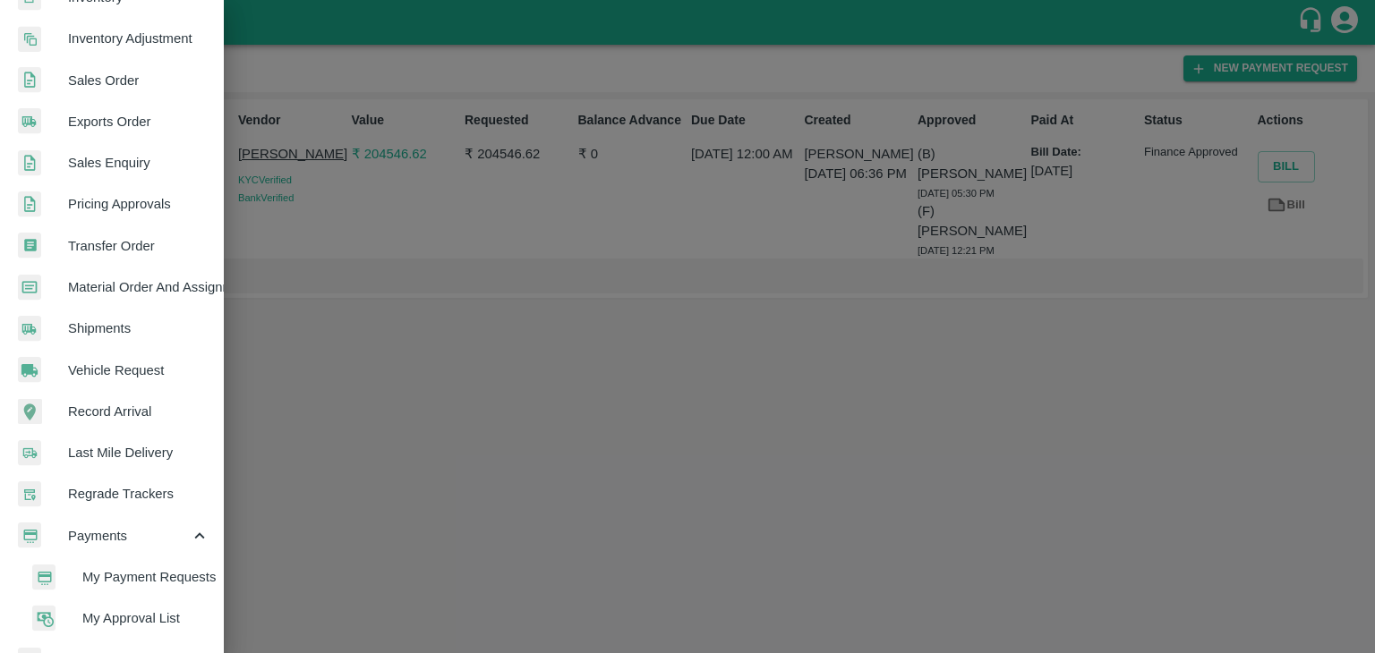
click at [208, 574] on span "My Payment Requests" at bounding box center [145, 577] width 127 height 20
